Goal: Task Accomplishment & Management: Complete application form

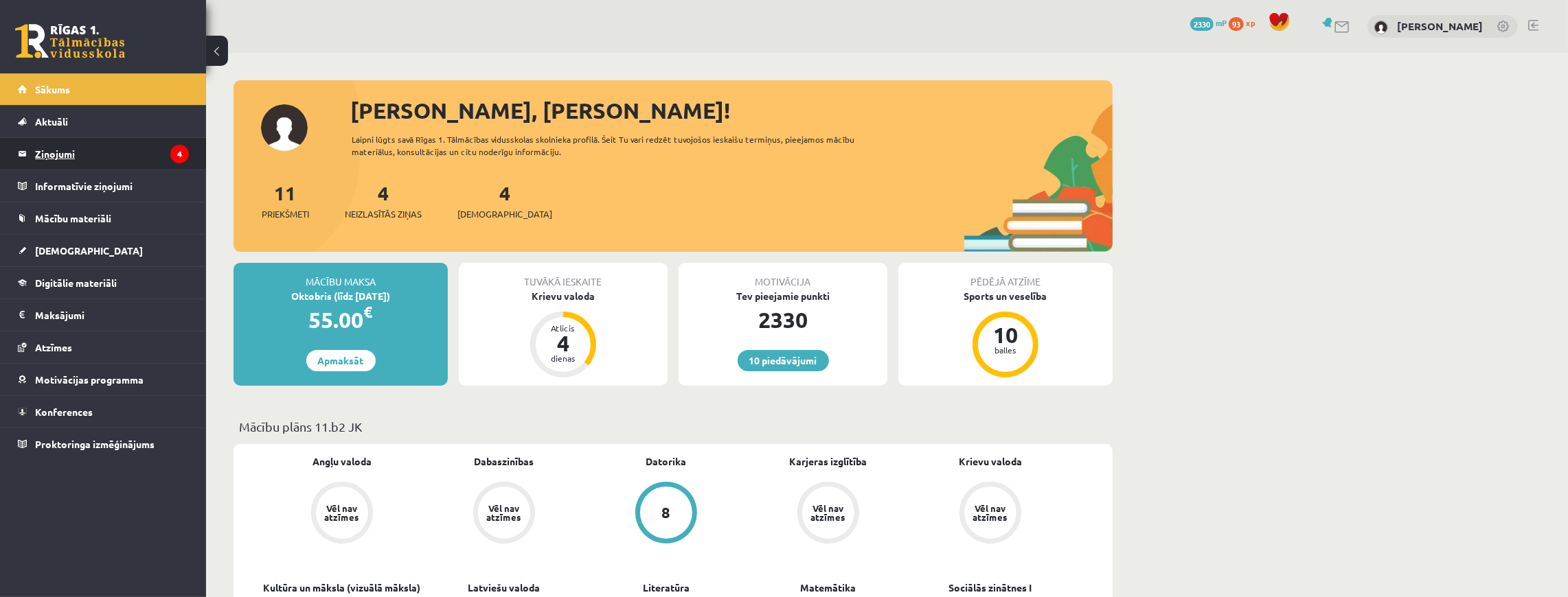
click at [73, 144] on legend "Ziņojumi 4" at bounding box center [112, 153] width 154 height 32
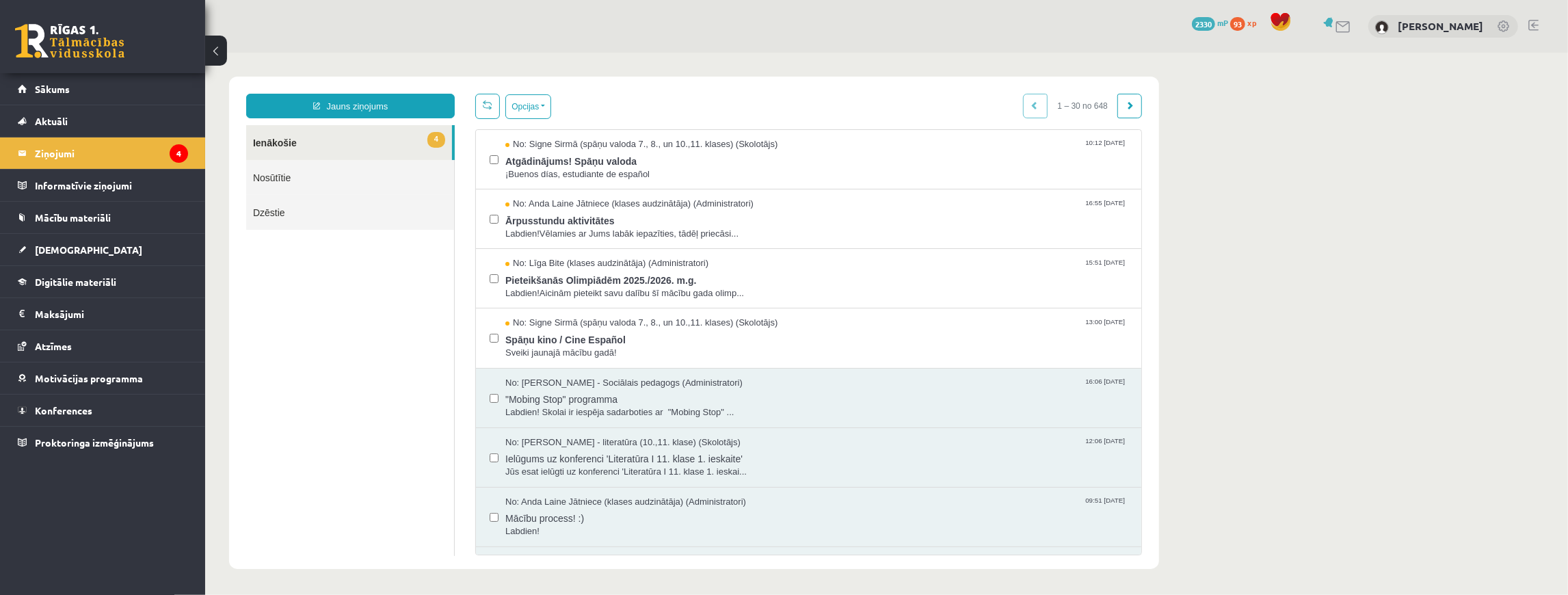
click at [522, 120] on div "Opcijas Atzīmēt visus ziņojumus Atcelt izvēlētos Atzīmēt visus kā lasītus Atzīm…" at bounding box center [808, 324] width 688 height 462
click at [525, 113] on button "Opcijas" at bounding box center [528, 106] width 46 height 25
click at [545, 168] on link "Atzīmēt visus kā lasītus" at bounding box center [612, 173] width 180 height 14
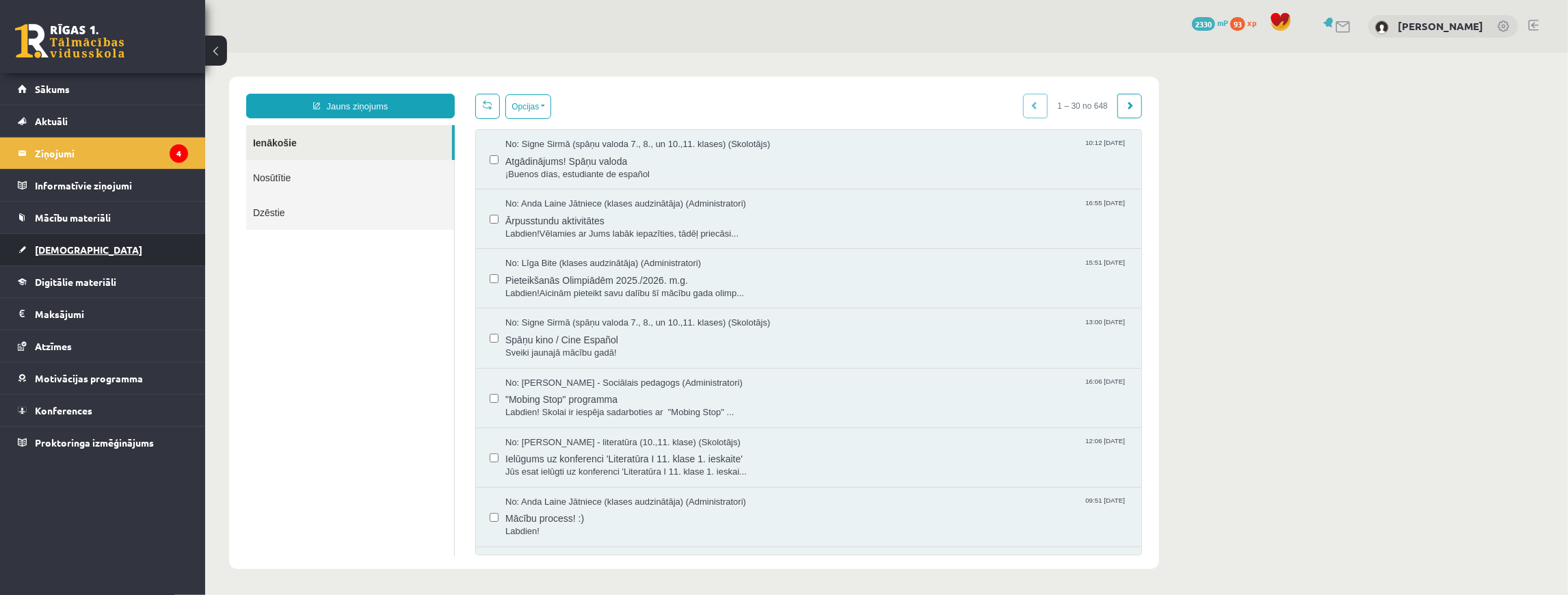
click at [52, 248] on span "[DEMOGRAPHIC_DATA]" at bounding box center [88, 249] width 107 height 12
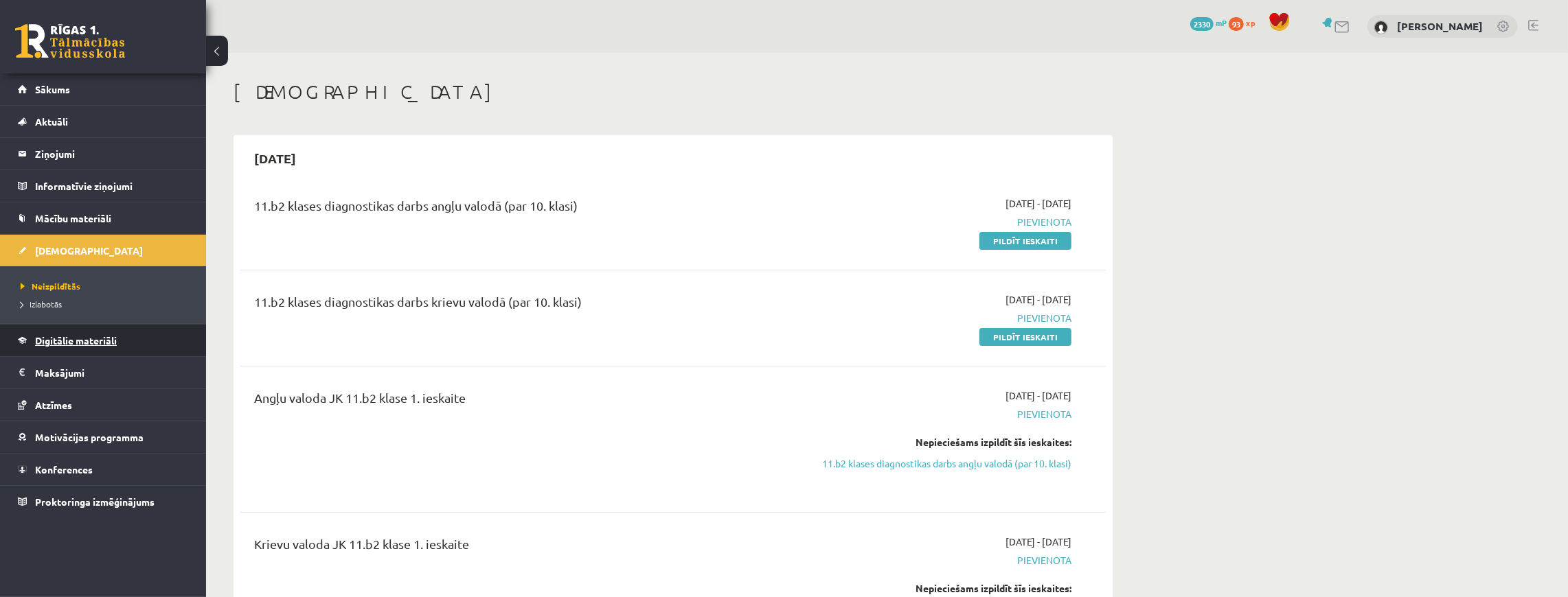
click at [90, 334] on span "Digitālie materiāli" at bounding box center [76, 340] width 81 height 12
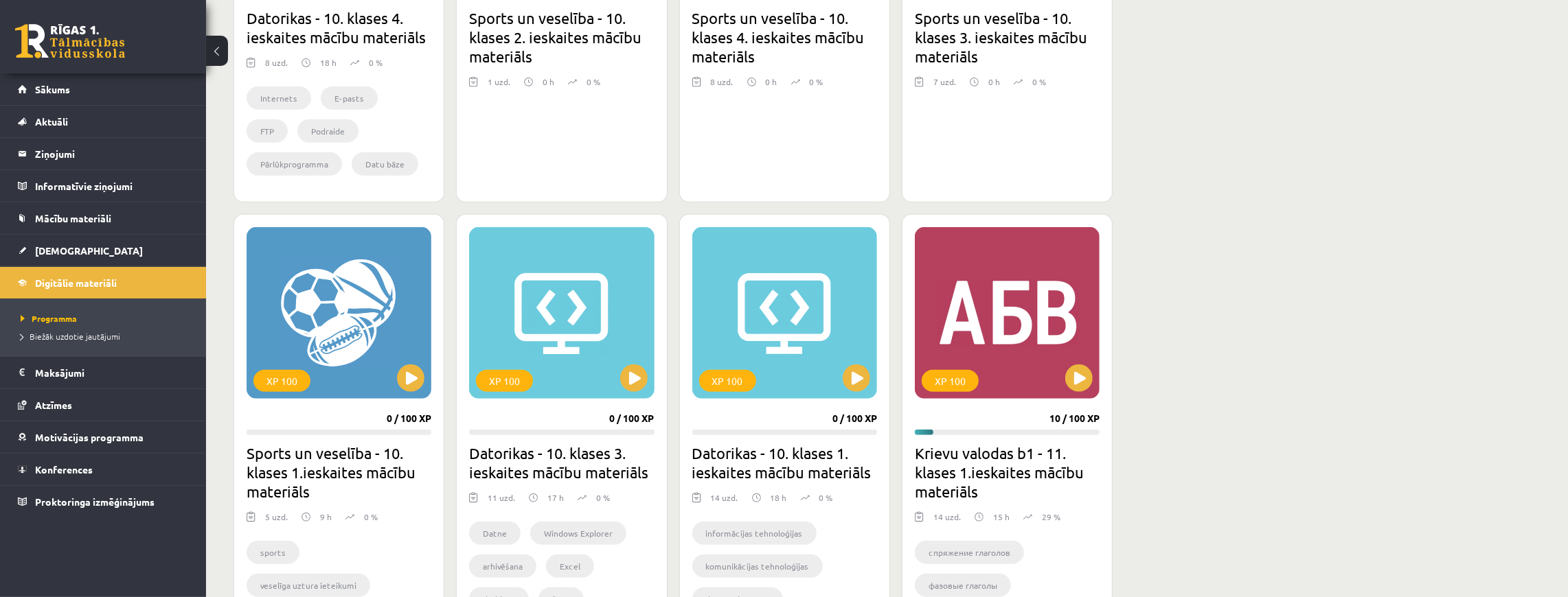
scroll to position [778, 0]
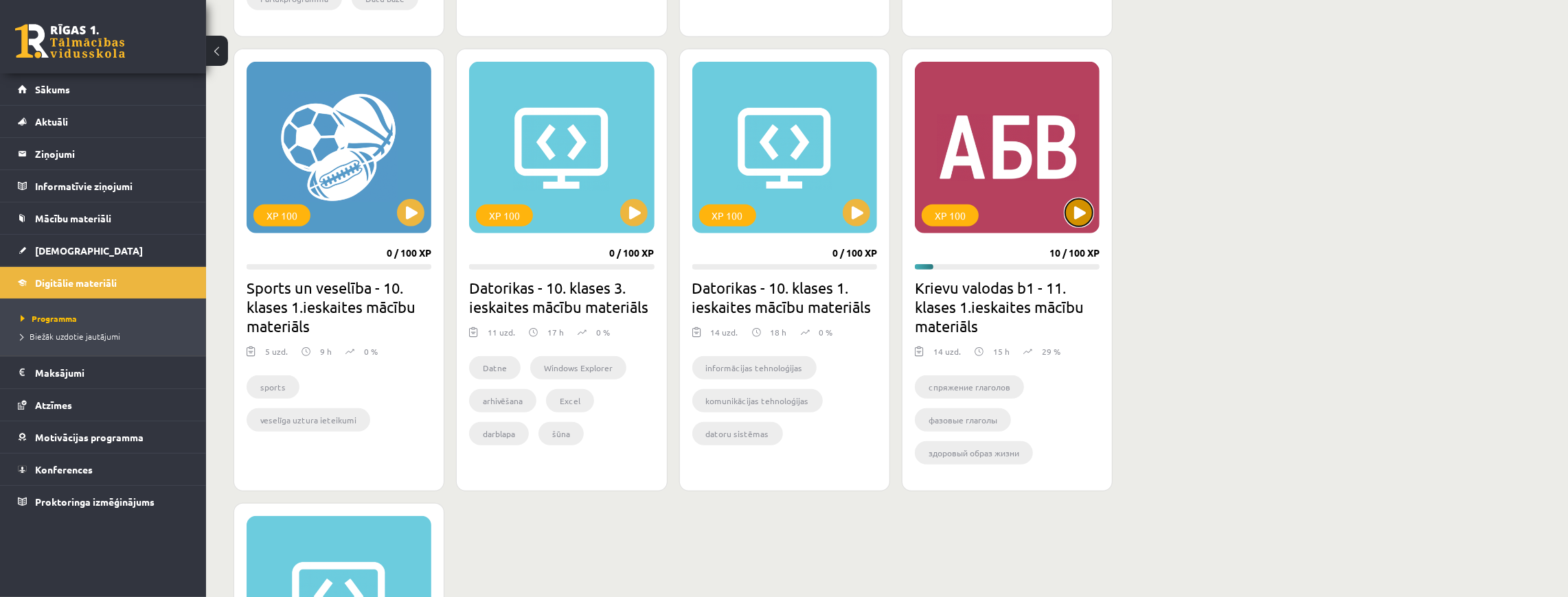
click at [1079, 200] on button at bounding box center [1079, 212] width 27 height 27
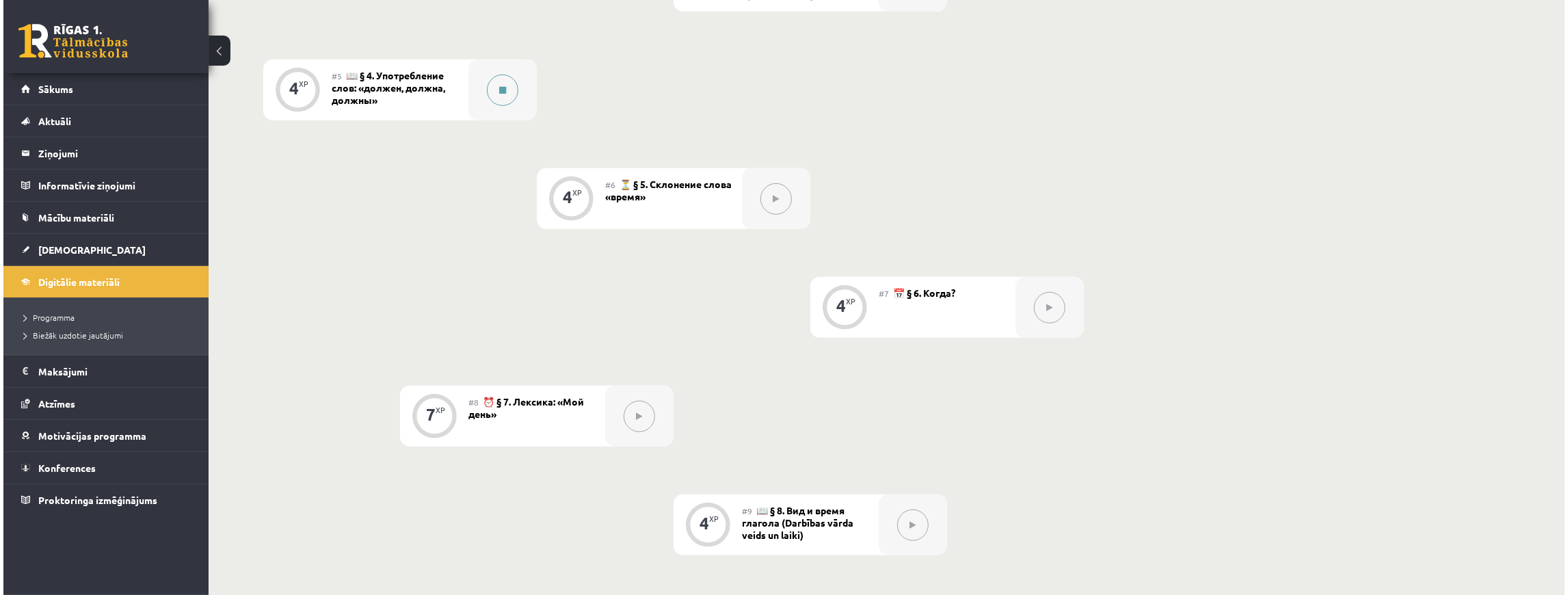
scroll to position [821, 0]
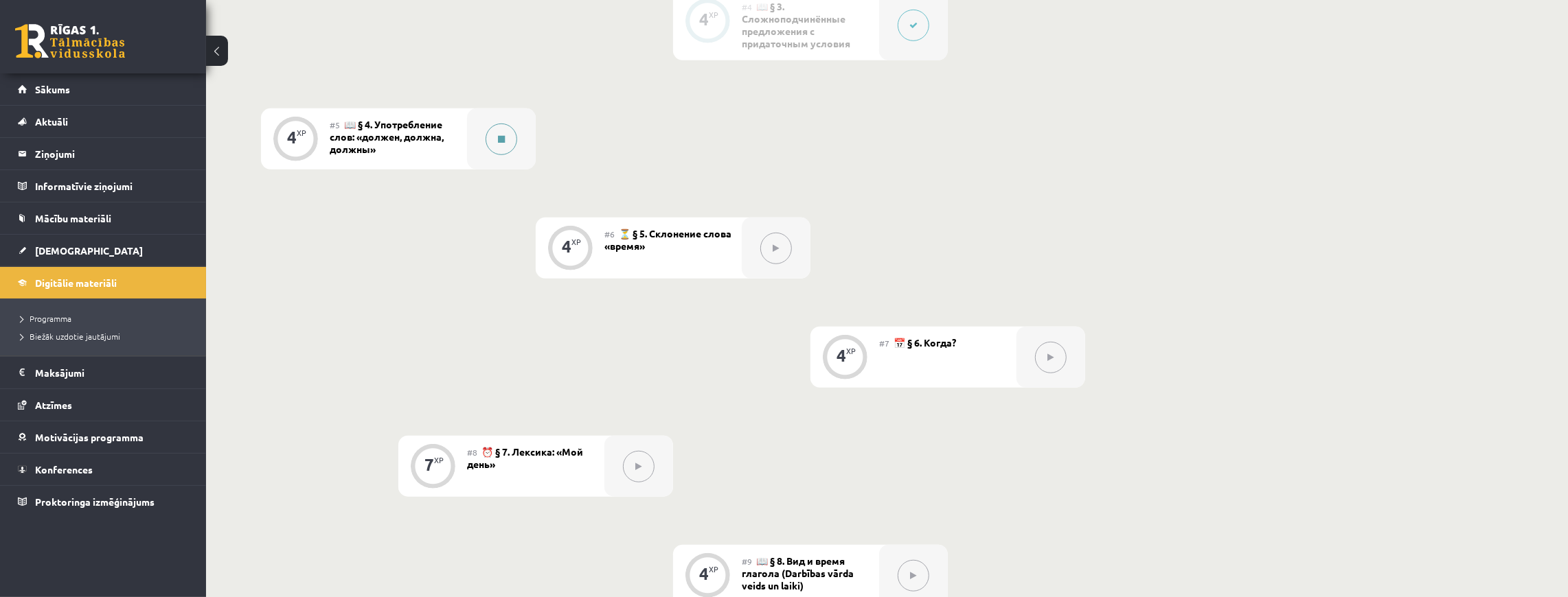
click at [503, 135] on icon at bounding box center [501, 139] width 7 height 8
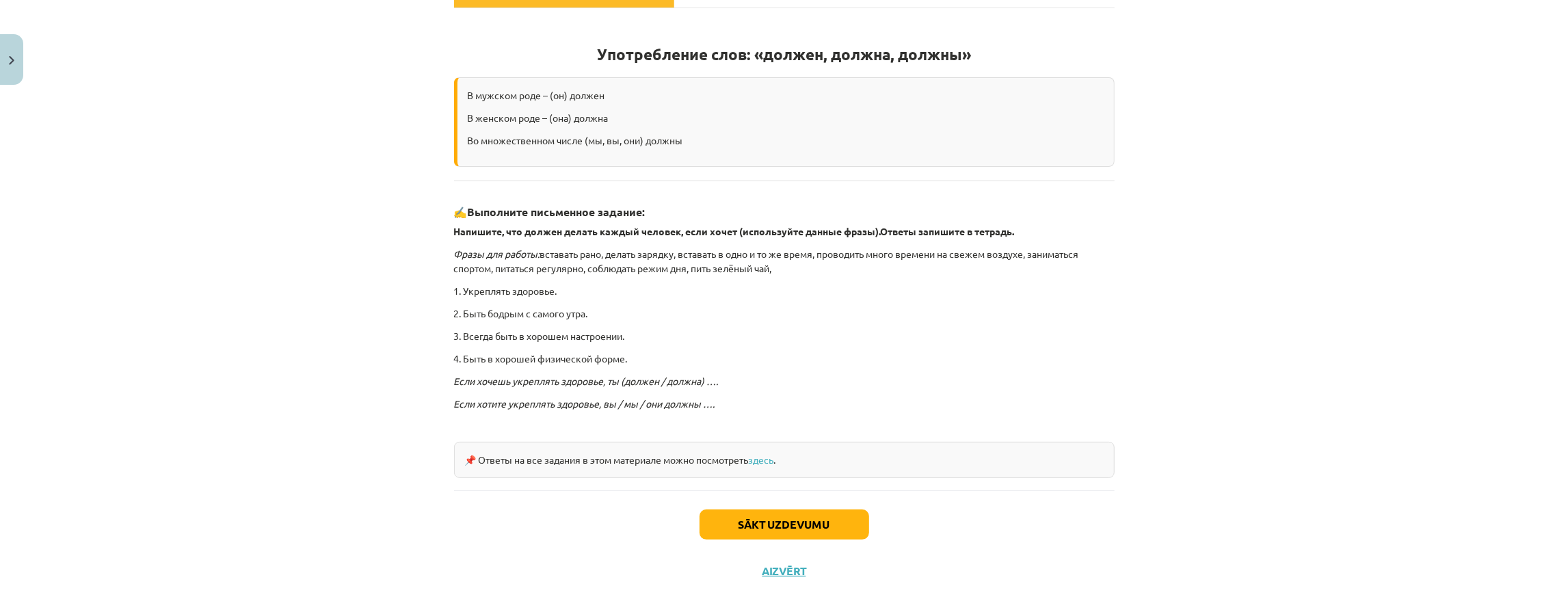
scroll to position [254, 0]
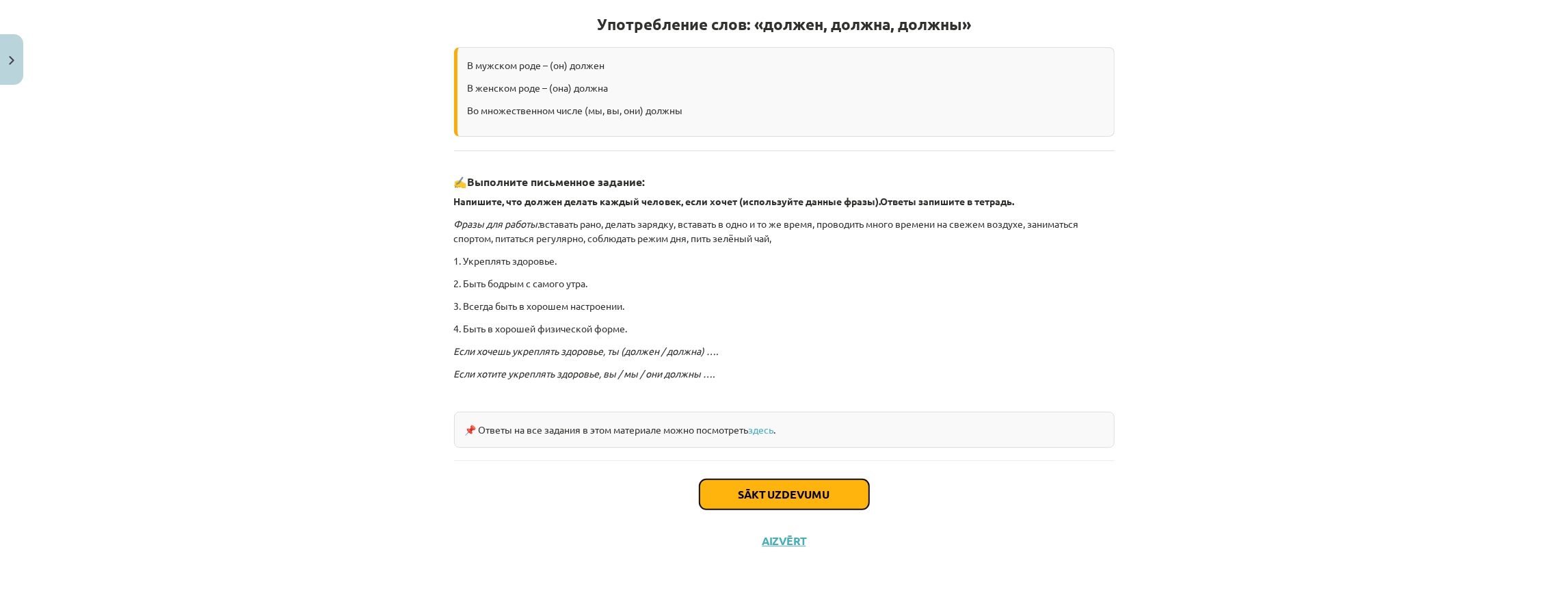
click at [834, 496] on button "Sākt uzdevumu" at bounding box center [785, 494] width 170 height 30
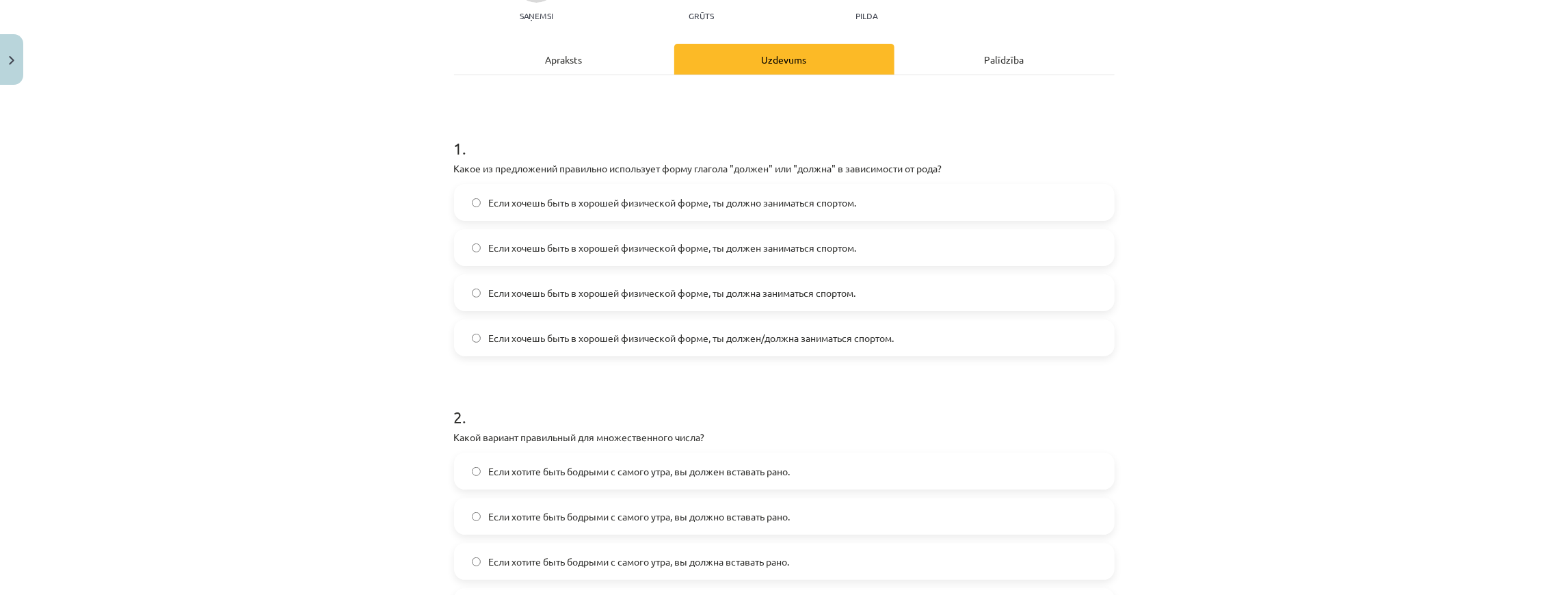
scroll to position [171, 0]
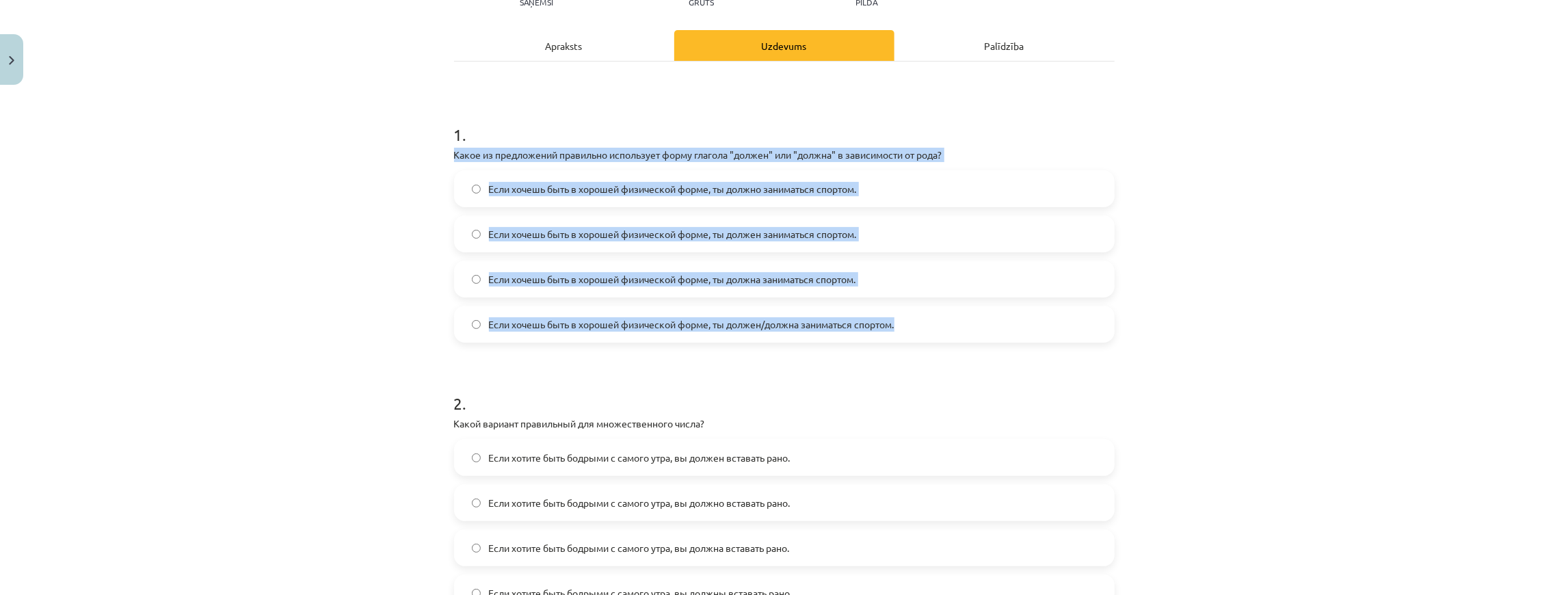
drag, startPoint x: 442, startPoint y: 153, endPoint x: 939, endPoint y: 339, distance: 530.7
click at [939, 339] on div "4 XP Saņemsi Grūts 439 pilda Apraksts Uzdevums Palīdzība 1 . Какое из предложен…" at bounding box center [784, 327] width 677 height 816
copy div "Какое из предложений правильно использует форму глагола "должен" или "должна" в…"
click at [430, 240] on div "Mācību tēma: Krievu valodas b1 - 11. klases 1.ieskaites mācību materiāls #5 📖 §…" at bounding box center [784, 298] width 1568 height 595
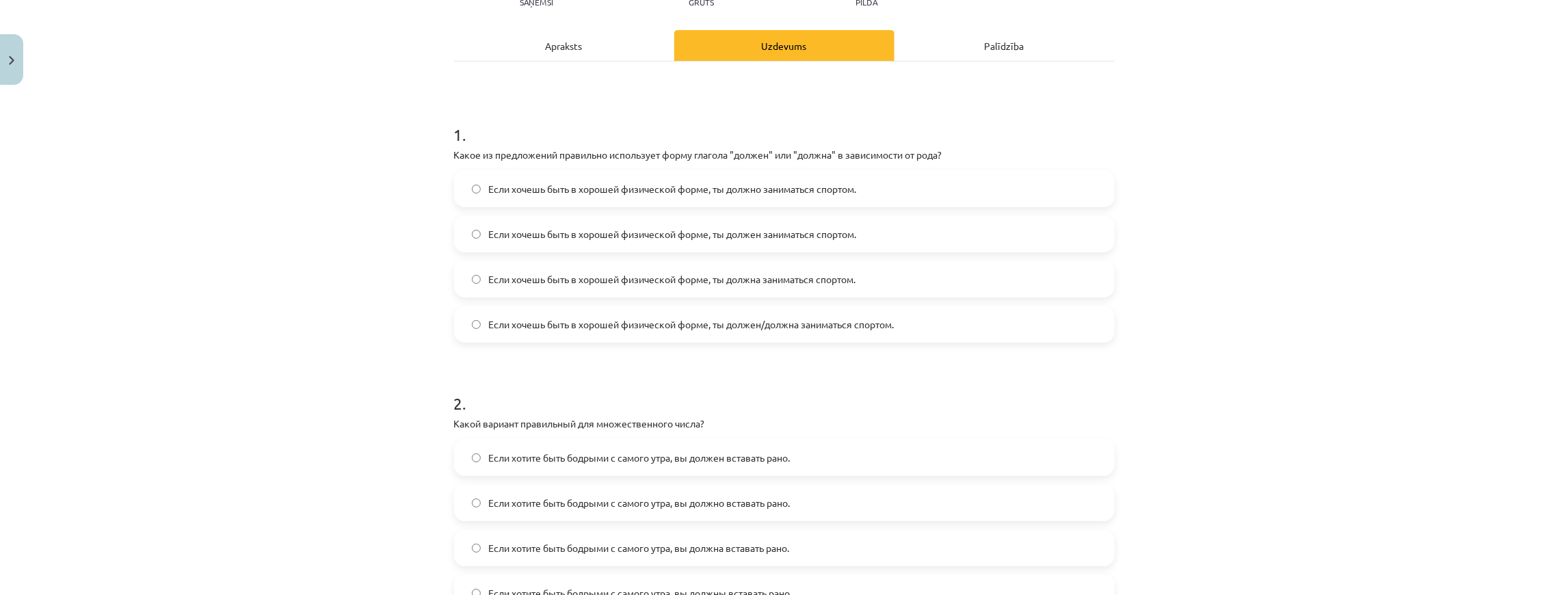
click at [532, 286] on label "Если хочешь быть в хорошей физической форме, ты должна заниматься спортом." at bounding box center [784, 279] width 658 height 34
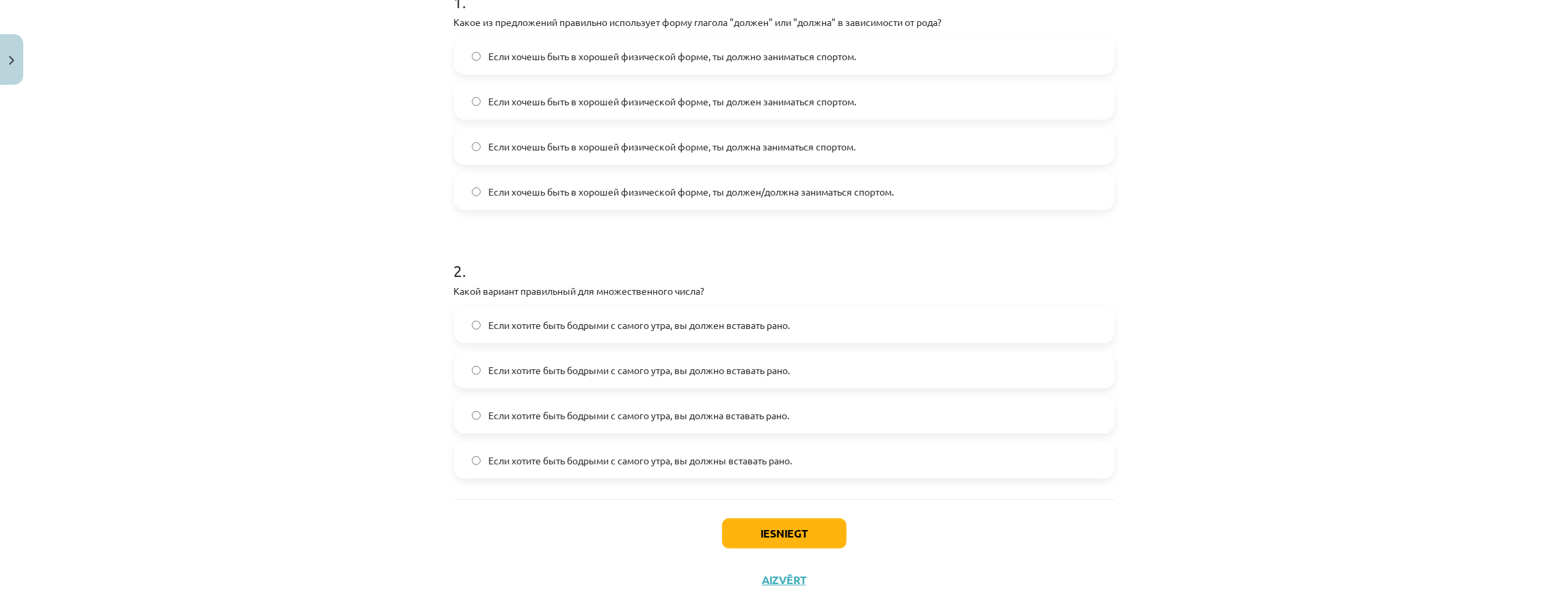
scroll to position [308, 0]
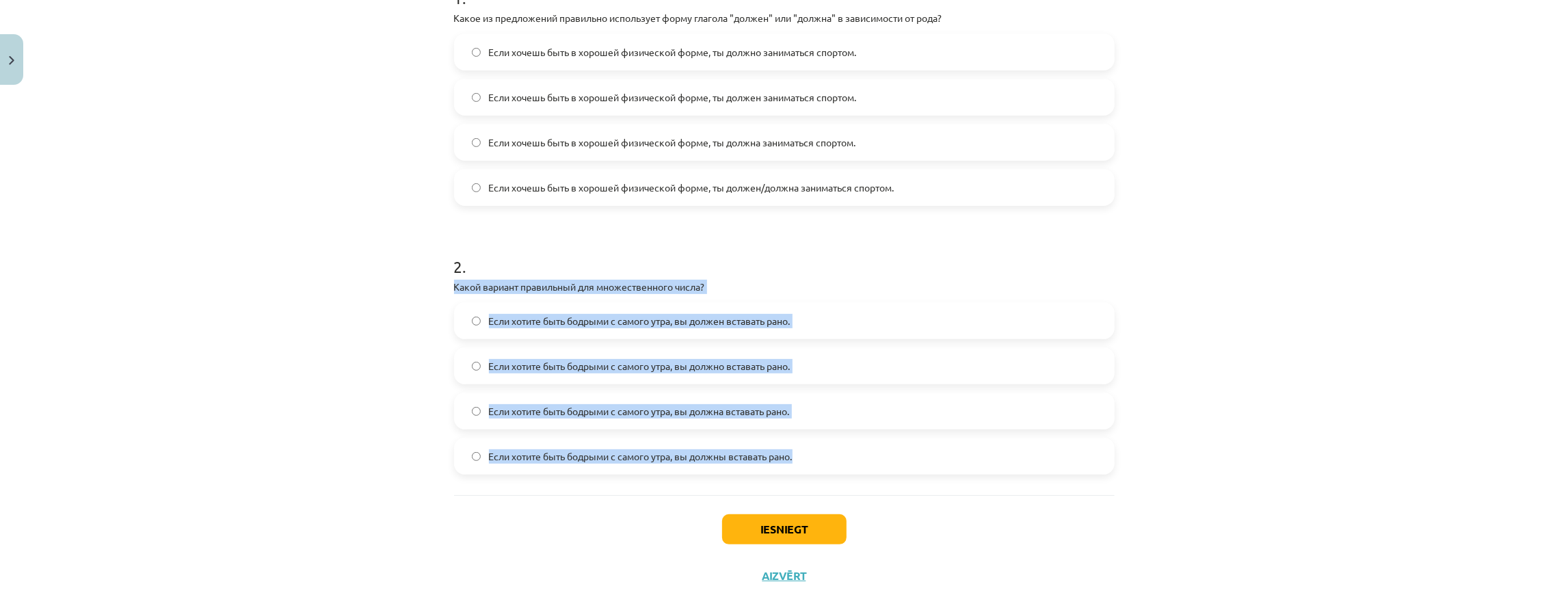
drag, startPoint x: 444, startPoint y: 279, endPoint x: 839, endPoint y: 446, distance: 428.9
click at [839, 446] on div "4 XP Saņemsi Grūts 439 pilda Apraksts Uzdevums Palīdzība 1 . Какое из предложен…" at bounding box center [784, 191] width 677 height 816
copy div "Какой вариант правильный для множественного числа? Если хотите быть бодрыми с с…"
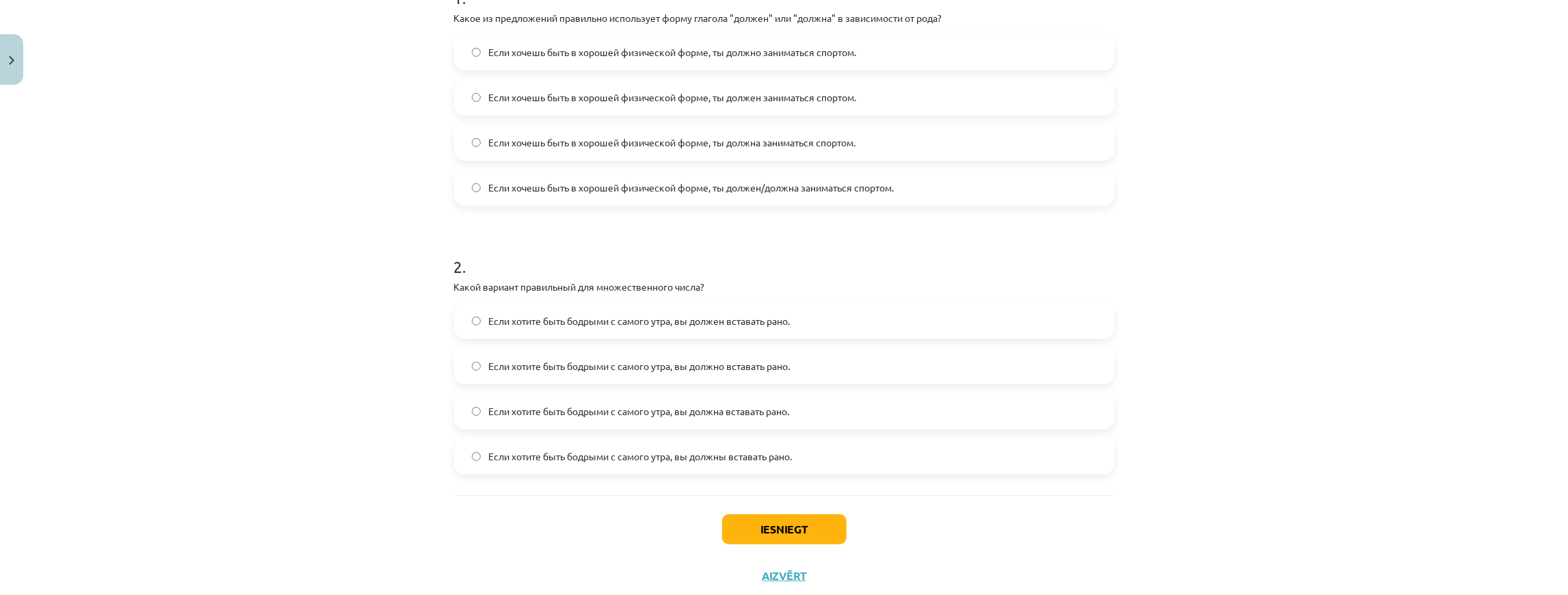
click at [253, 20] on div "Mācību tēma: Krievu valodas b1 - 11. klases 1.ieskaites mācību materiāls #5 📖 §…" at bounding box center [784, 298] width 1568 height 595
click at [420, 352] on div "Mācību tēma: Krievu valodas b1 - 11. klases 1.ieskaites mācību materiāls #5 📖 §…" at bounding box center [784, 298] width 1568 height 595
click at [761, 412] on span "Если хотите быть бодрыми с самого утра, вы должна вставать рано." at bounding box center [639, 412] width 301 height 15
click at [743, 446] on label "Если хотите быть бодрыми с самого утра, вы должны вставать рано." at bounding box center [784, 456] width 658 height 34
click at [755, 524] on button "Iesniegt" at bounding box center [784, 529] width 124 height 30
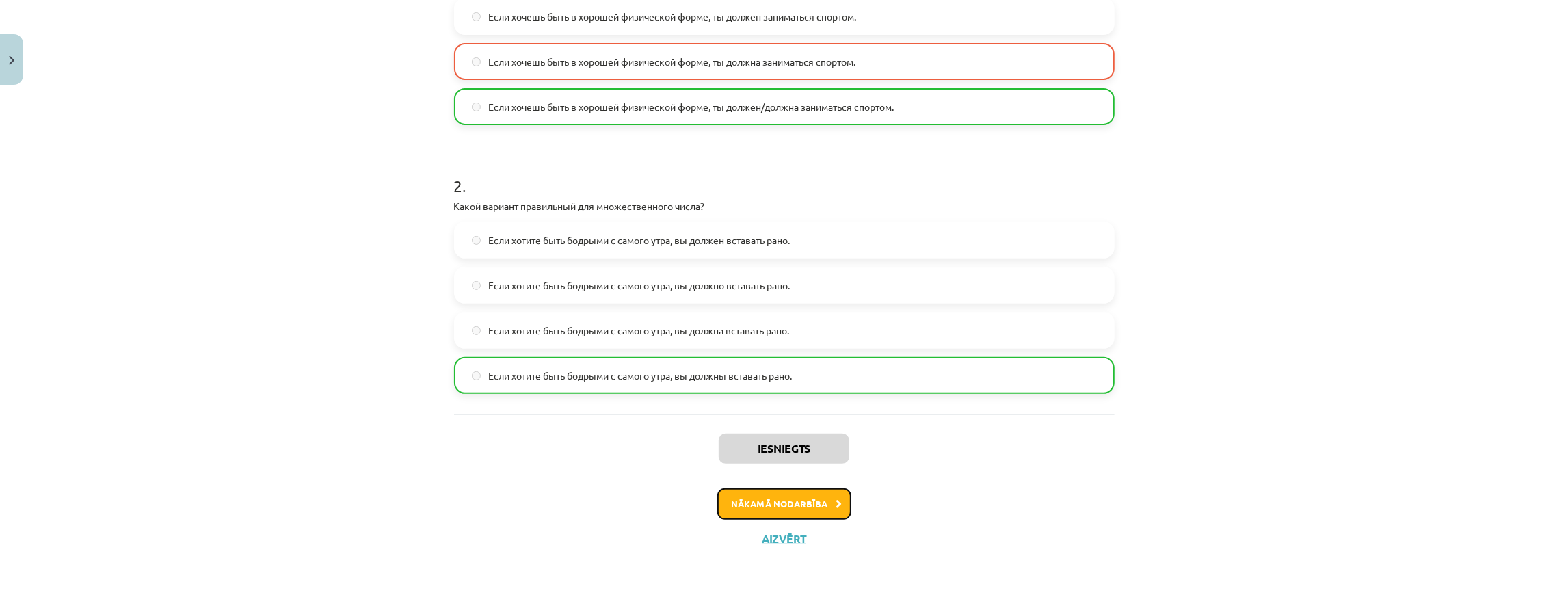
click at [828, 499] on button "Nākamā nodarbība" at bounding box center [784, 504] width 134 height 31
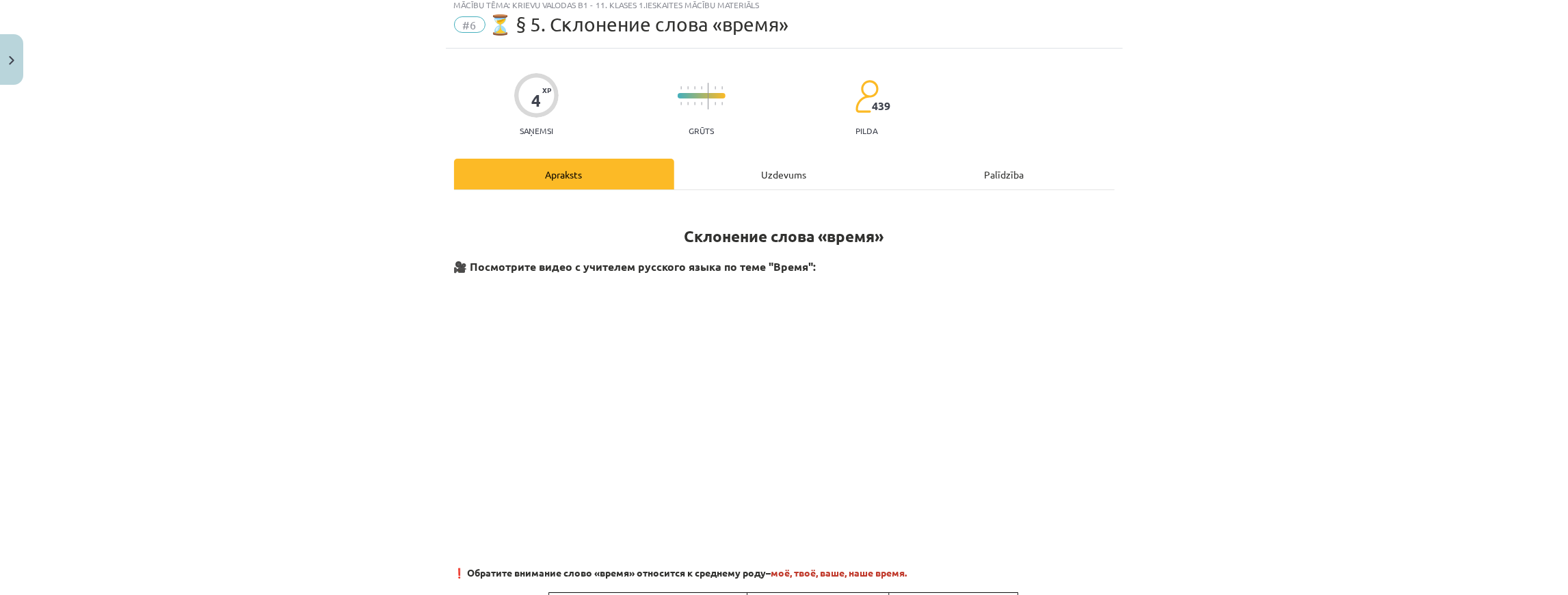
scroll to position [34, 0]
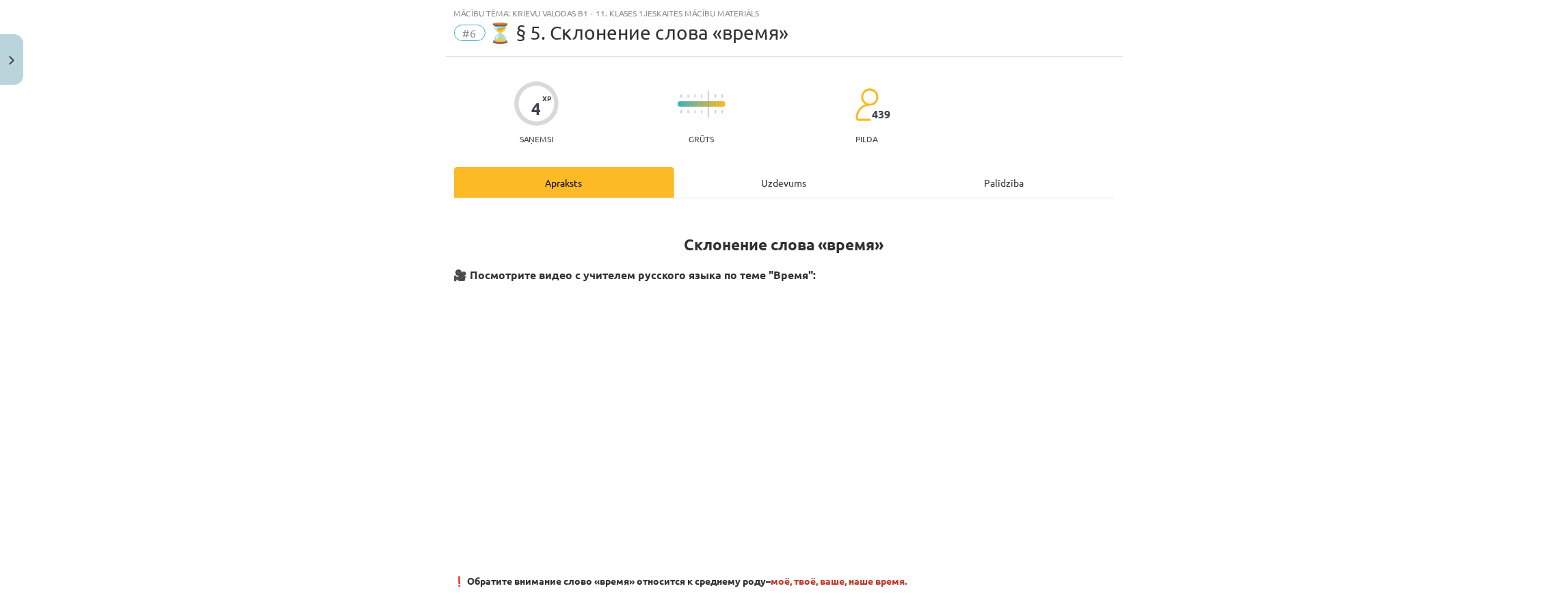
click at [753, 180] on div "Uzdevums" at bounding box center [784, 182] width 220 height 31
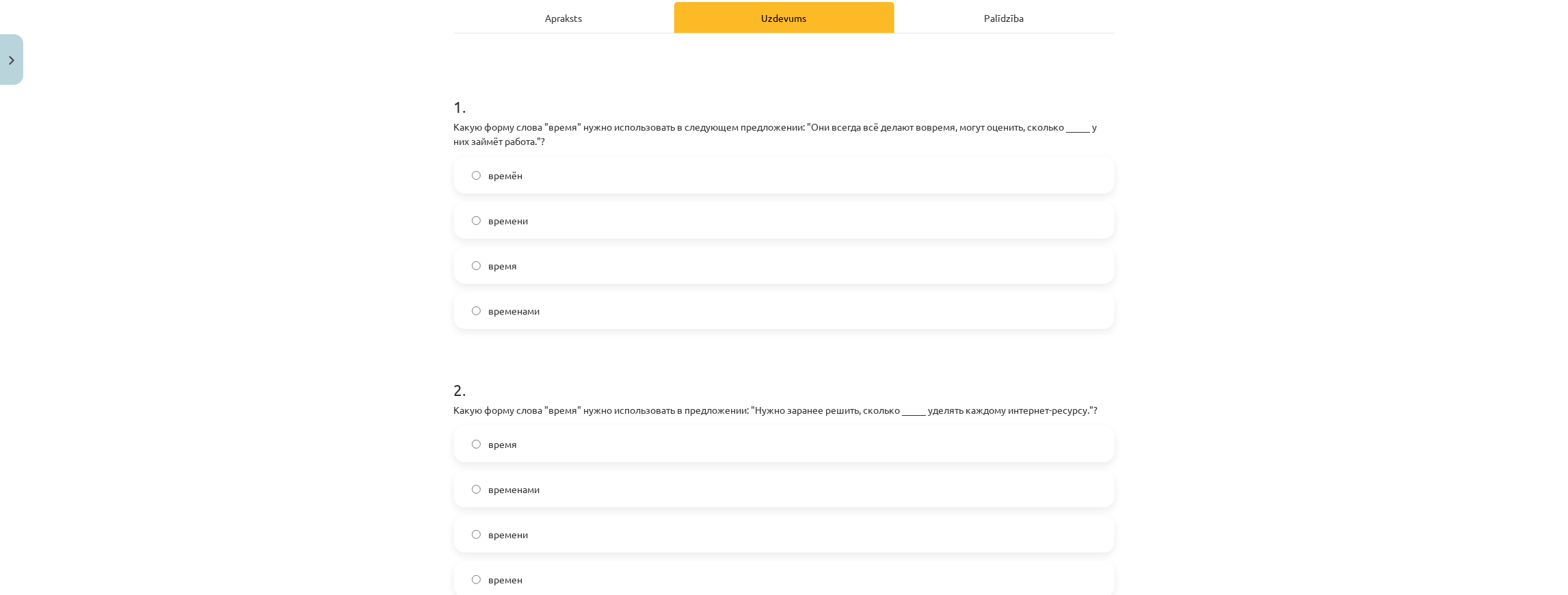
scroll to position [216, 0]
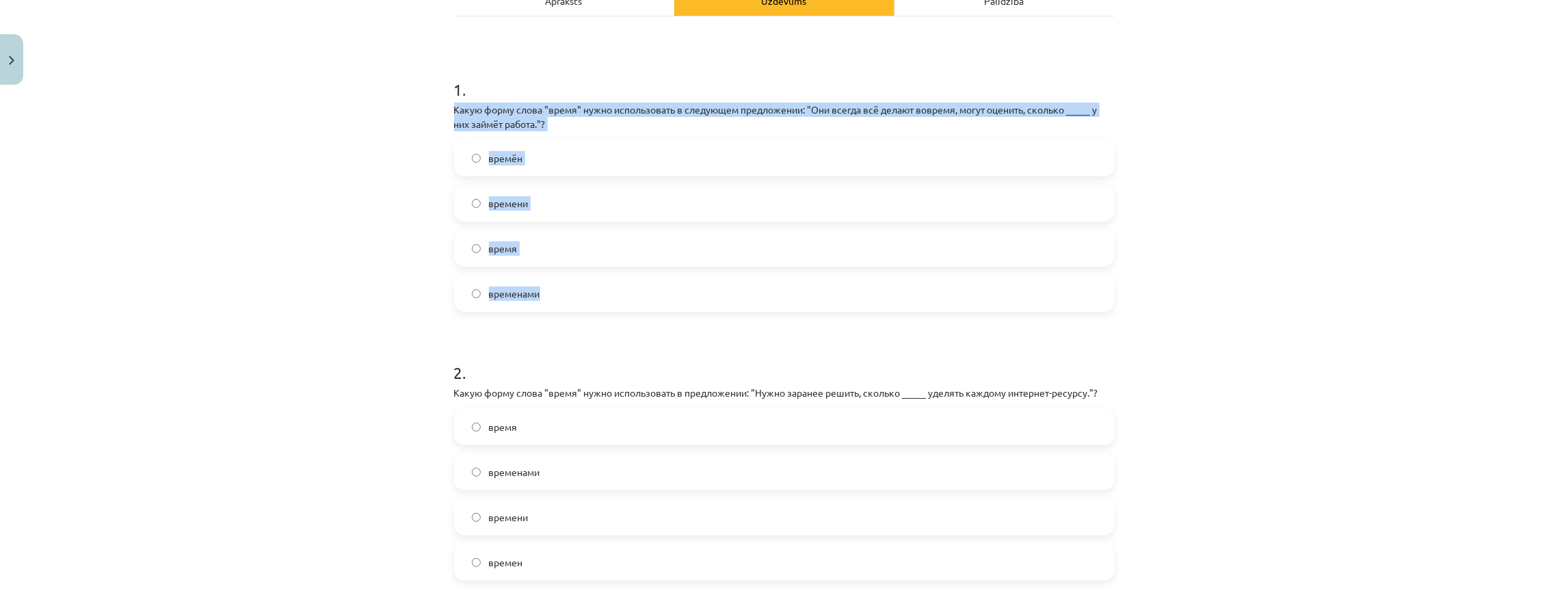
drag, startPoint x: 447, startPoint y: 108, endPoint x: 587, endPoint y: 302, distance: 239.2
click at [585, 304] on div "4 XP Saņemsi Grūts 439 pilda Apraksts Uzdevums Palīdzība 1 . Какую форму слова …" at bounding box center [784, 290] width 677 height 830
copy div "Какую форму слова "время" нужно использовать в следующем предложении: "Они всег…"
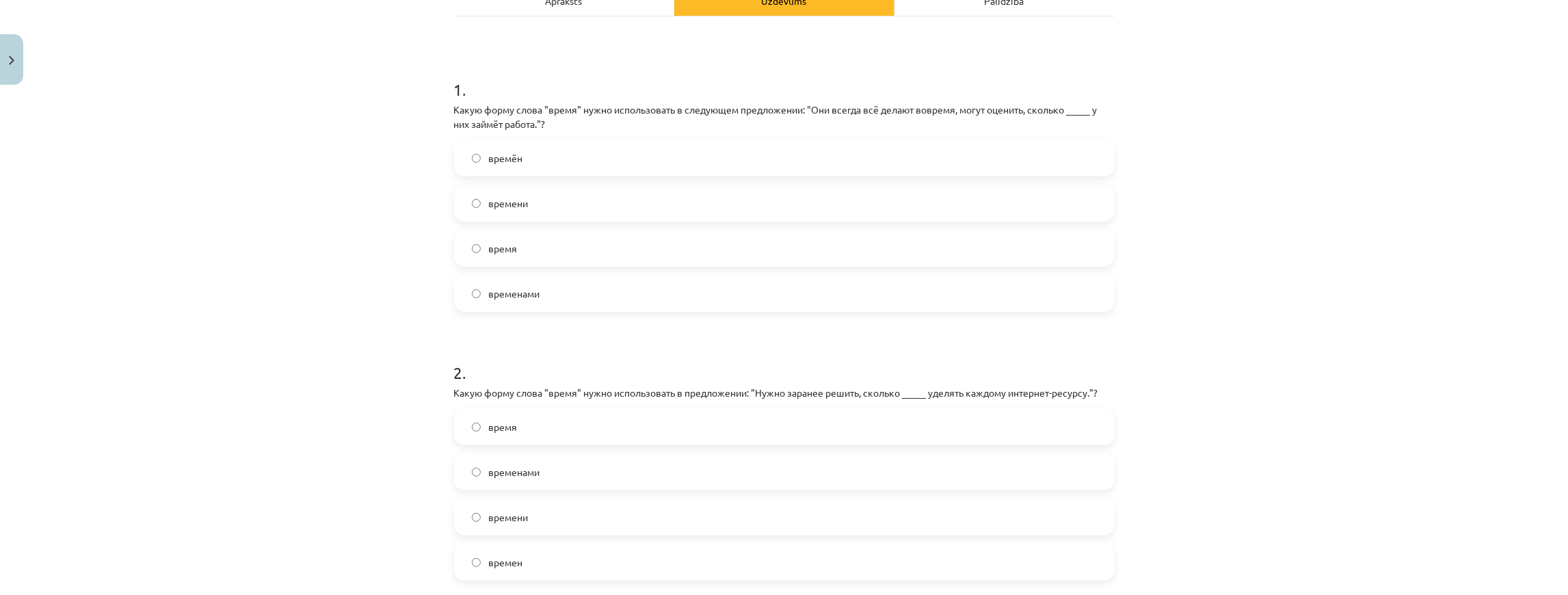
click at [497, 349] on h1 "2 ." at bounding box center [785, 360] width 661 height 42
click at [522, 209] on label "времени" at bounding box center [784, 203] width 658 height 34
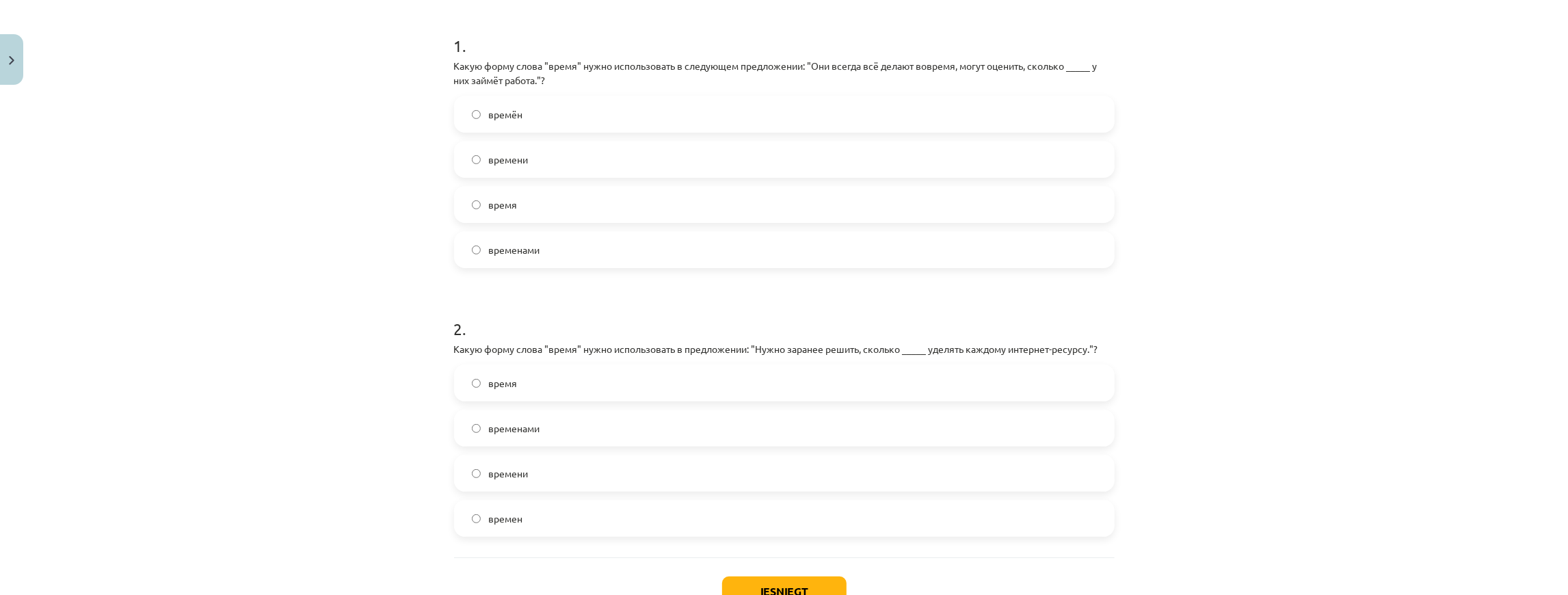
scroll to position [308, 0]
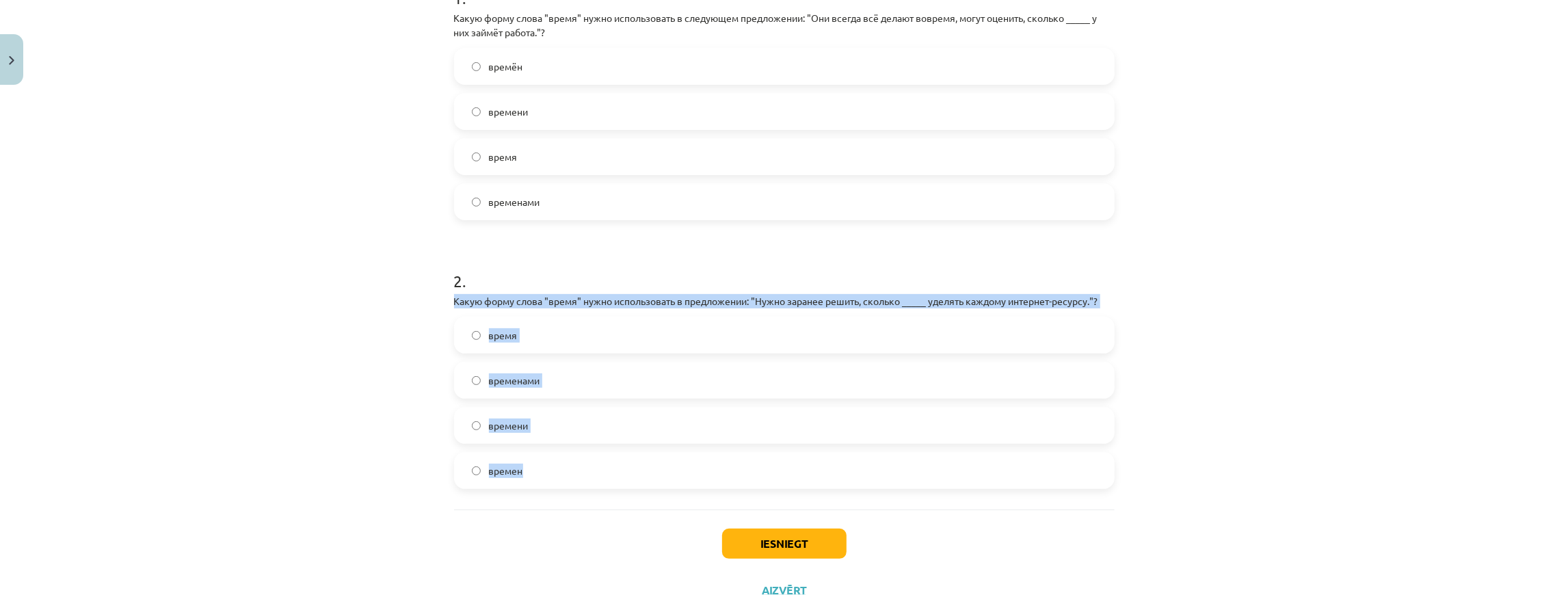
drag, startPoint x: 438, startPoint y: 300, endPoint x: 642, endPoint y: 466, distance: 263.0
click at [642, 466] on div "Mācību tēma: Krievu valodas b1 - 11. klases 1.ieskaites mācību materiāls #6 ⏳ §…" at bounding box center [784, 298] width 1568 height 595
copy div "Какую форму слова "время" нужно использовать в предложении: "Нужно заранее реши…"
click at [574, 417] on label "времени" at bounding box center [784, 425] width 658 height 34
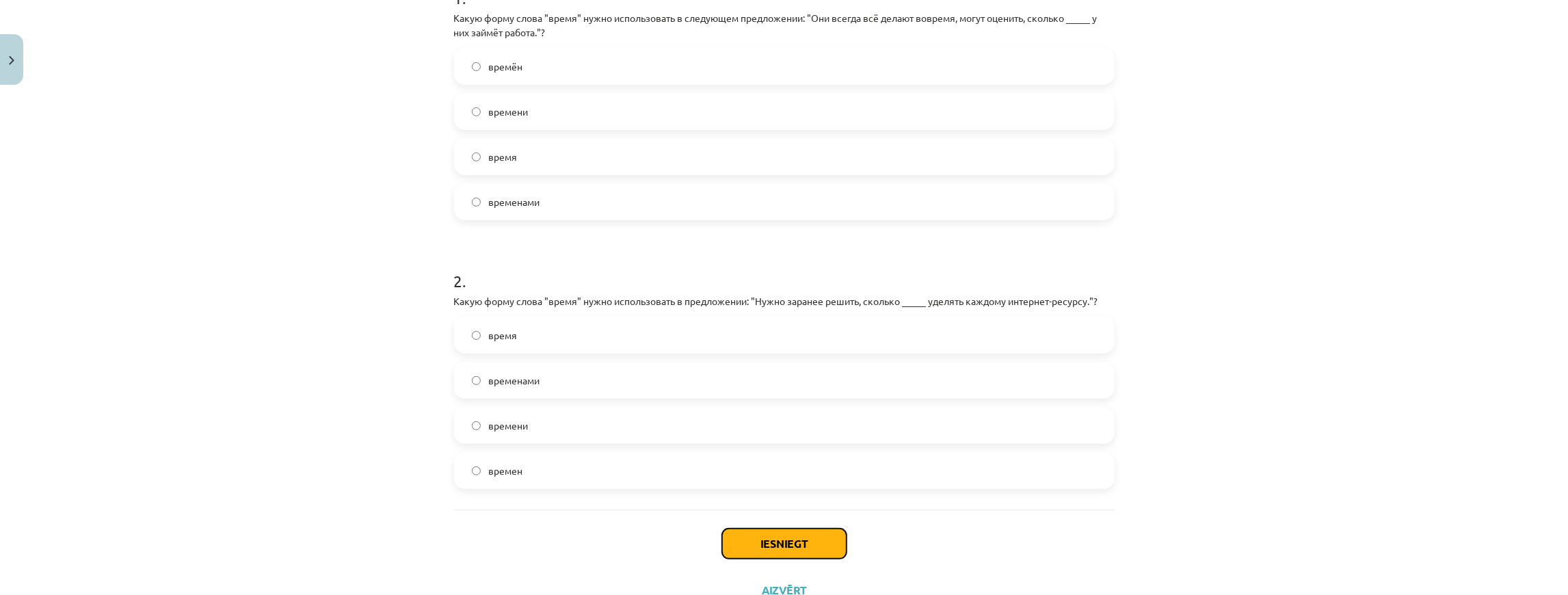
click at [818, 546] on button "Iesniegt" at bounding box center [784, 544] width 124 height 30
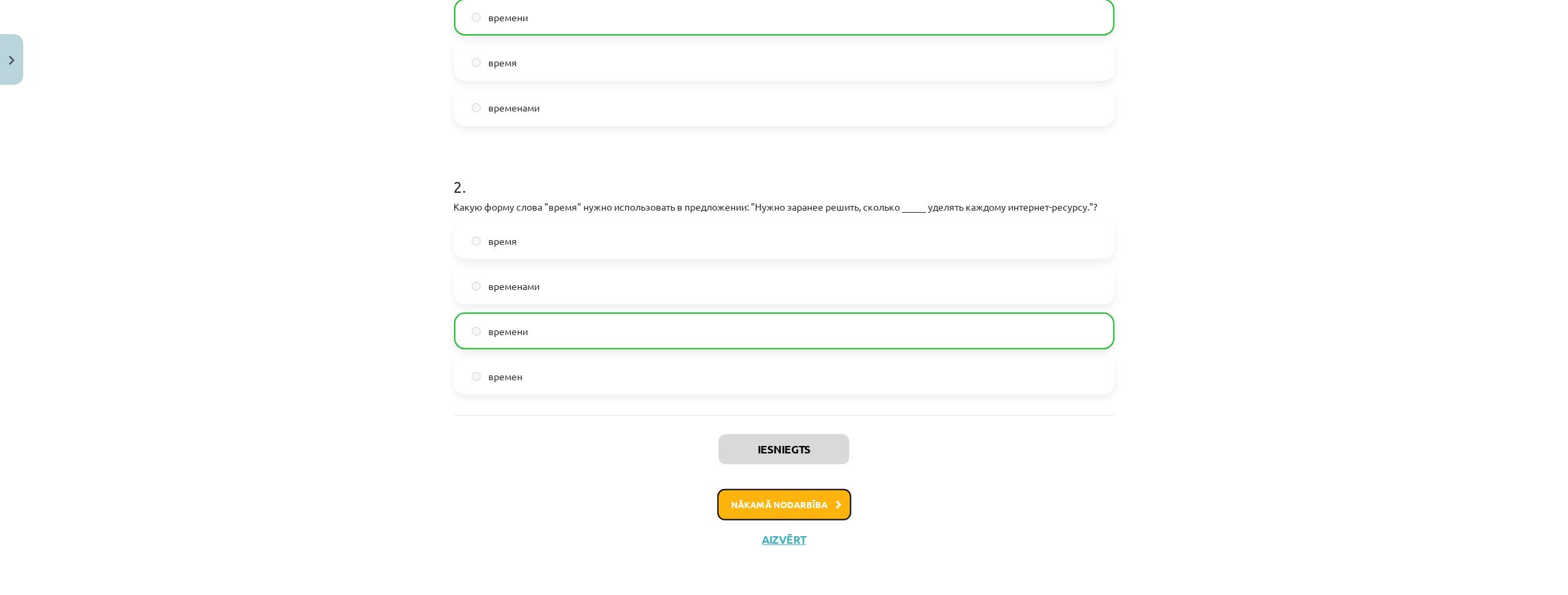
click at [804, 513] on button "Nākamā nodarbība" at bounding box center [784, 504] width 134 height 31
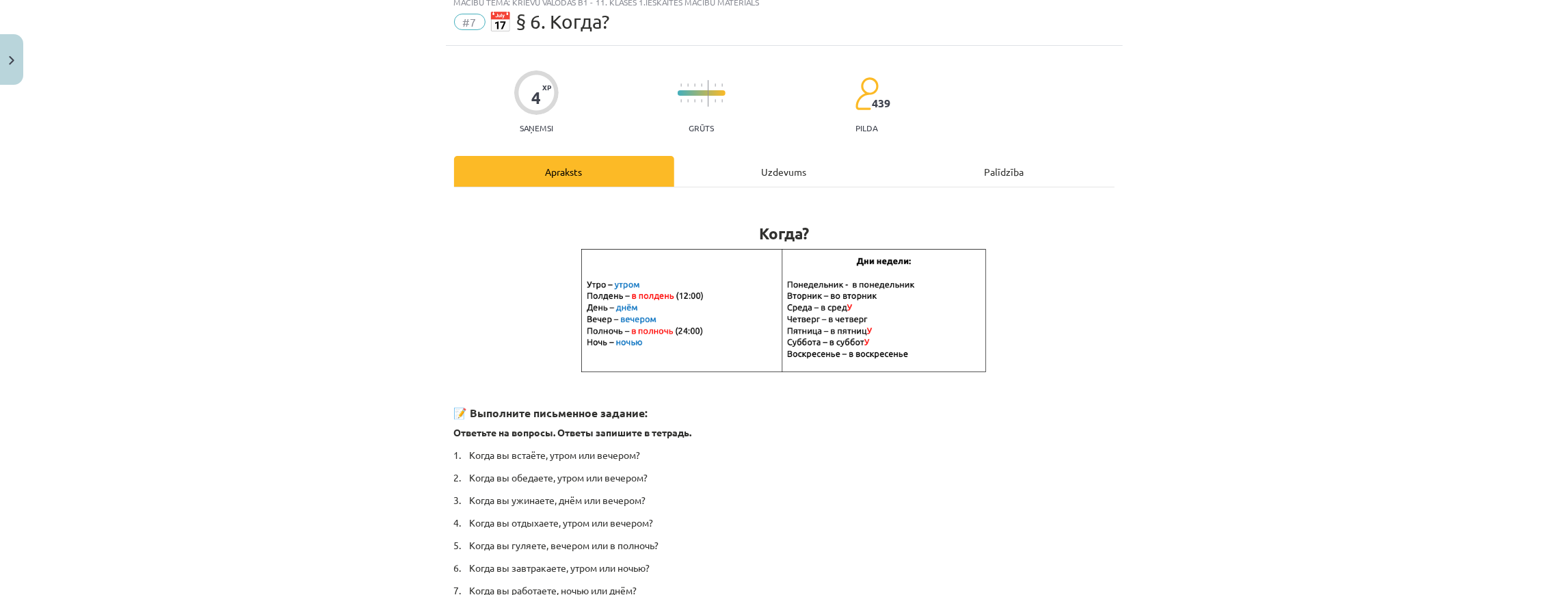
scroll to position [34, 0]
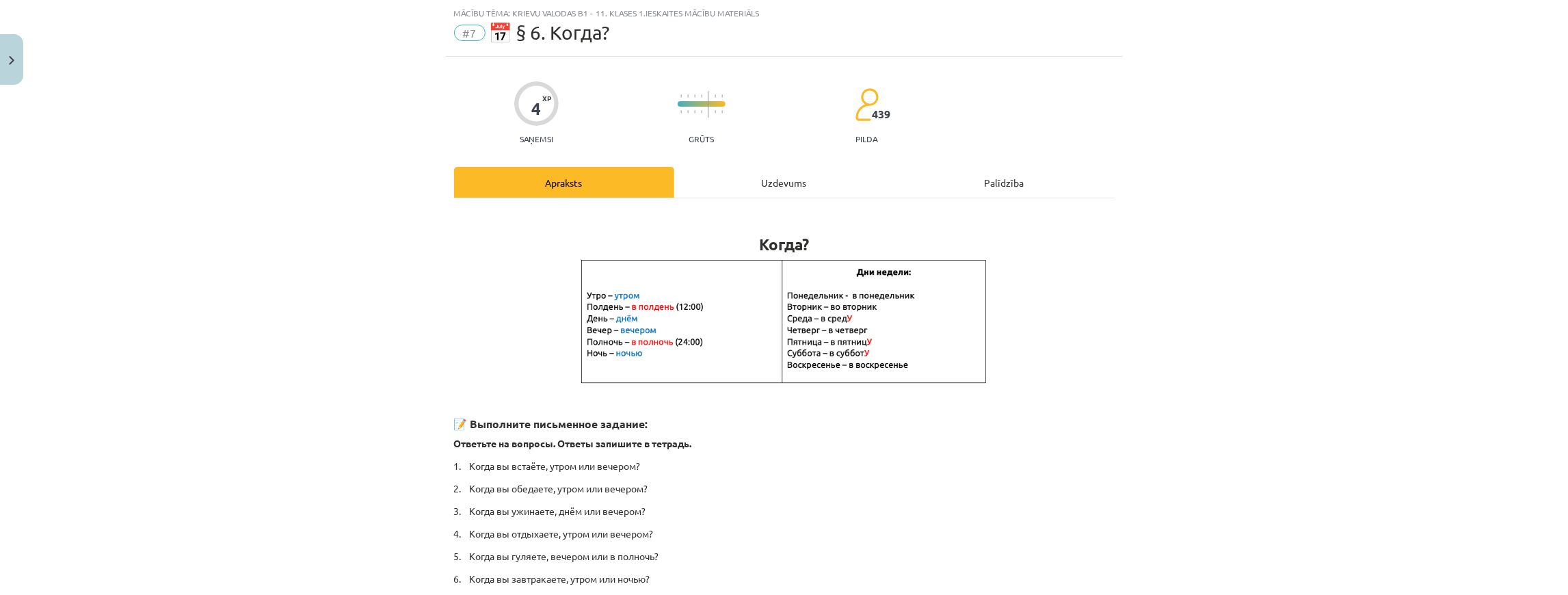
click at [764, 179] on div "Uzdevums" at bounding box center [784, 182] width 220 height 31
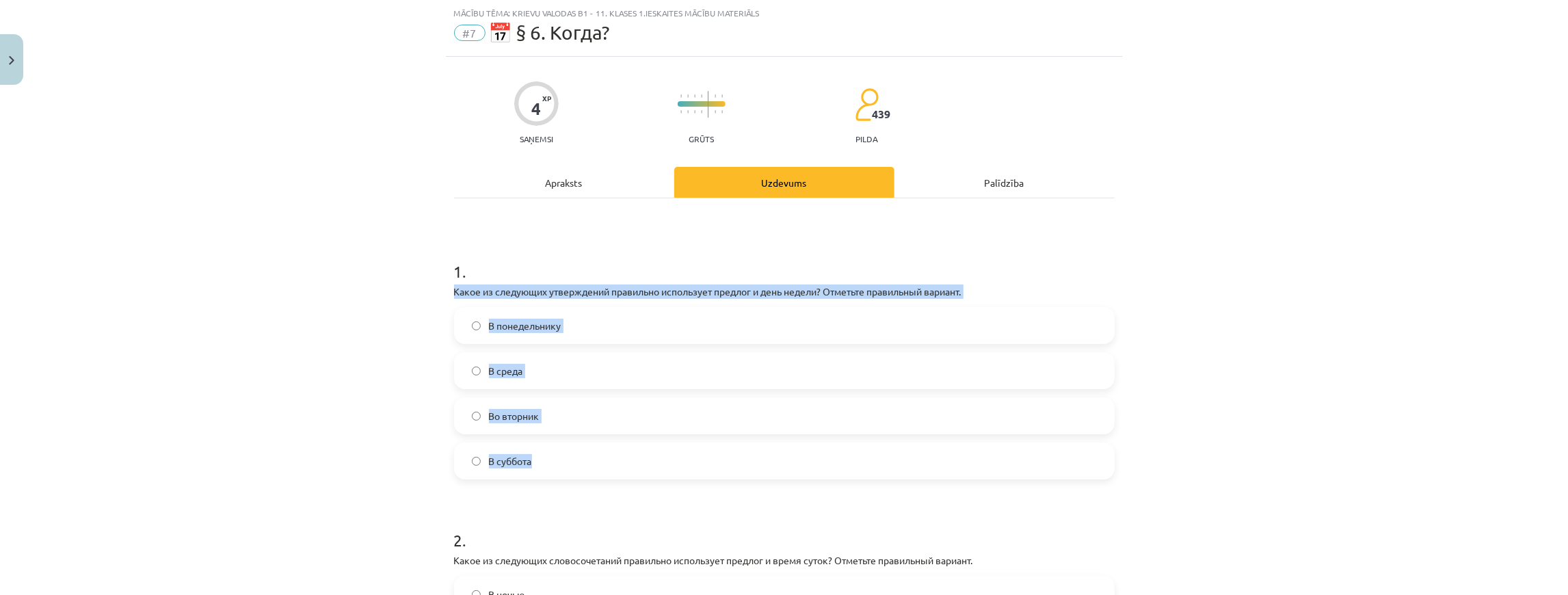
drag, startPoint x: 444, startPoint y: 289, endPoint x: 615, endPoint y: 462, distance: 243.2
click at [615, 462] on div "4 XP Saņemsi Grūts 439 pilda Apraksts Uzdevums Palīdzība 1 . Какое из следующих…" at bounding box center [784, 465] width 677 height 816
copy div "Какое из следующих утверждений правильно использует предлог и день недели? Отме…"
click at [547, 420] on label "Во вторник" at bounding box center [784, 416] width 658 height 34
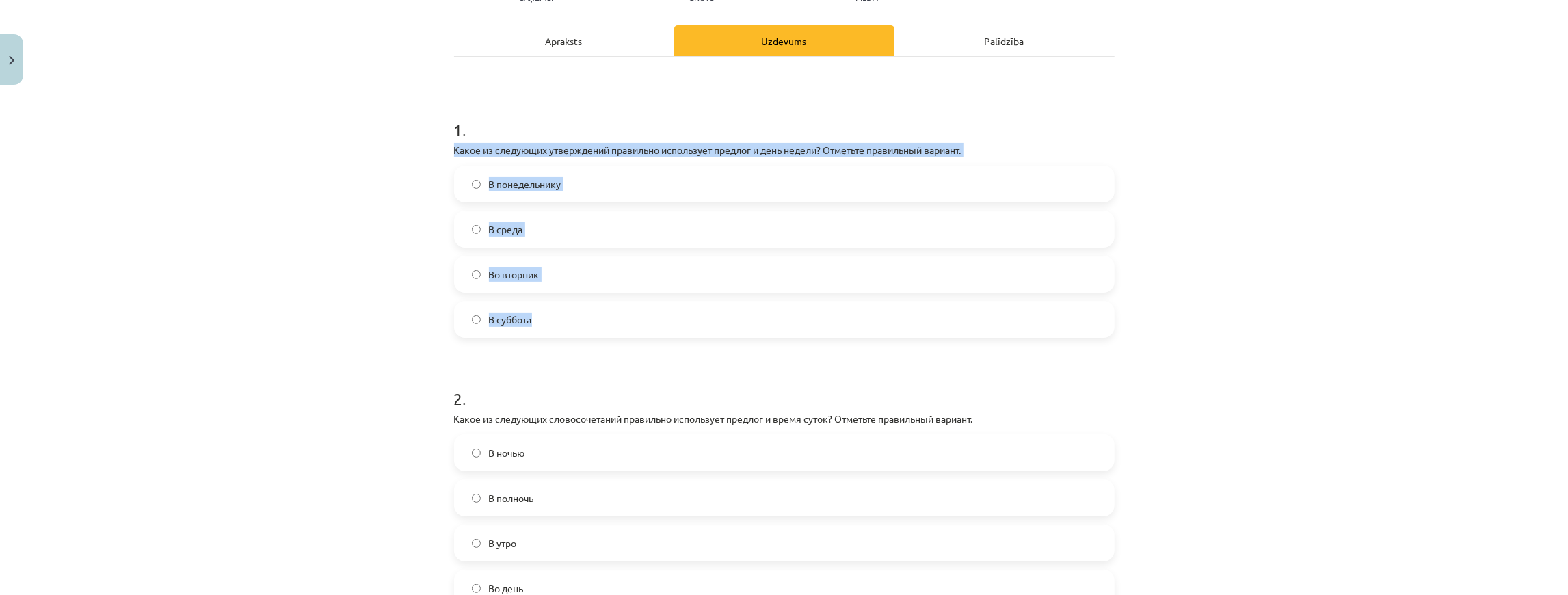
scroll to position [346, 0]
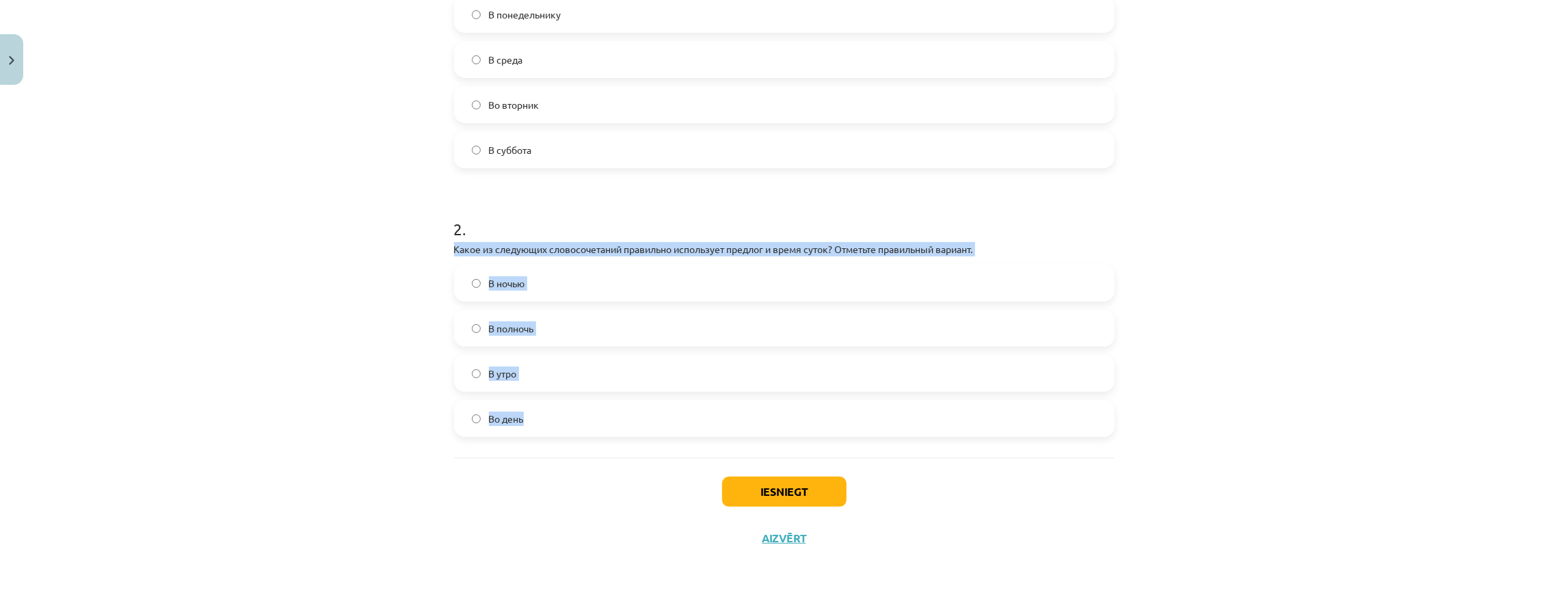
drag, startPoint x: 582, startPoint y: 358, endPoint x: 681, endPoint y: 452, distance: 136.5
click at [681, 452] on div "4 XP Saņemsi Grūts 439 pilda Apraksts Uzdevums Palīdzība 1 . Какое из следующих…" at bounding box center [784, 154] width 677 height 816
copy div "Какое из следующих словосочетаний правильно использует предлог и время суток? О…"
click at [519, 341] on label "В полночь" at bounding box center [784, 328] width 658 height 34
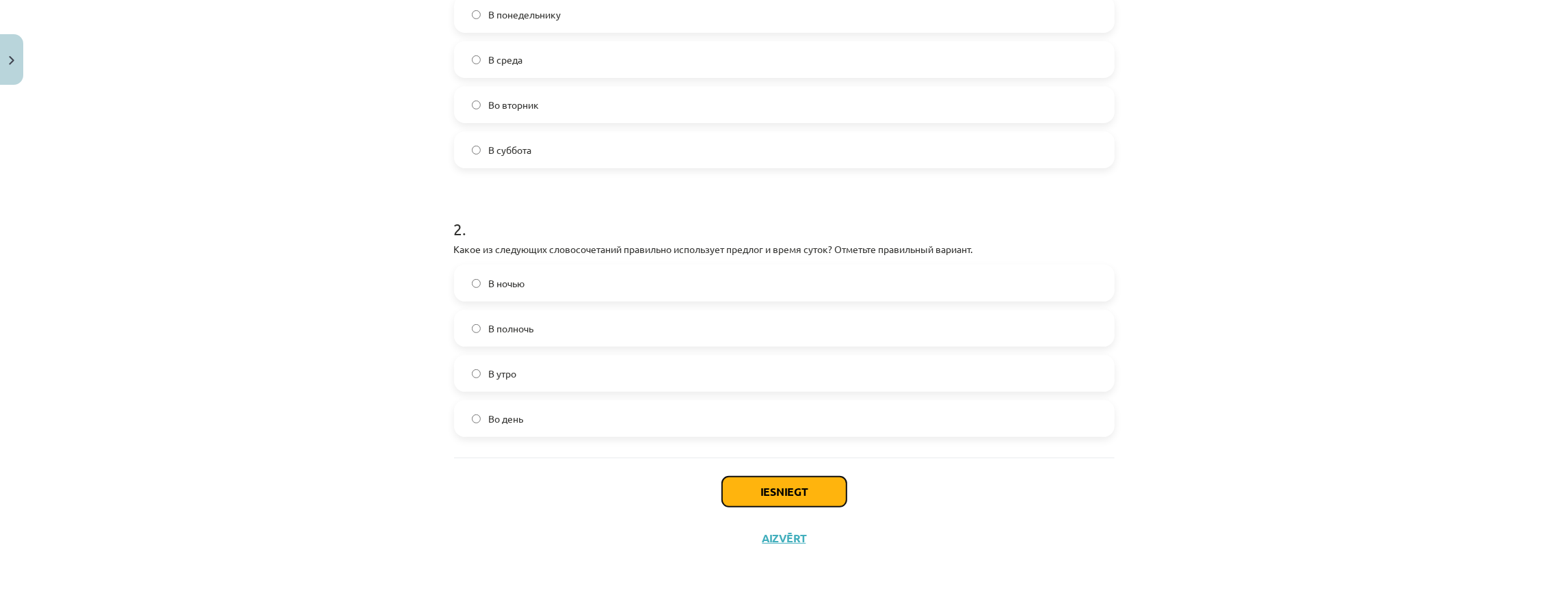
click at [788, 499] on button "Iesniegt" at bounding box center [784, 491] width 124 height 30
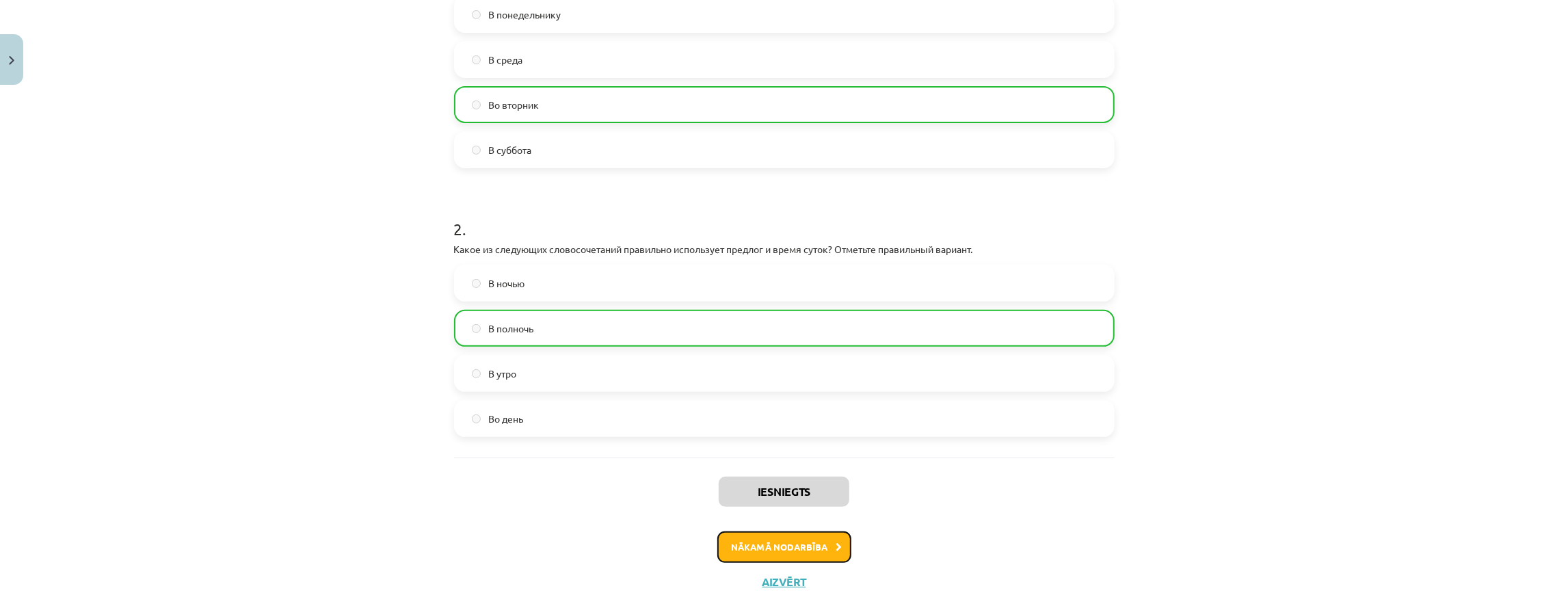
click at [788, 551] on button "Nākamā nodarbība" at bounding box center [784, 547] width 134 height 31
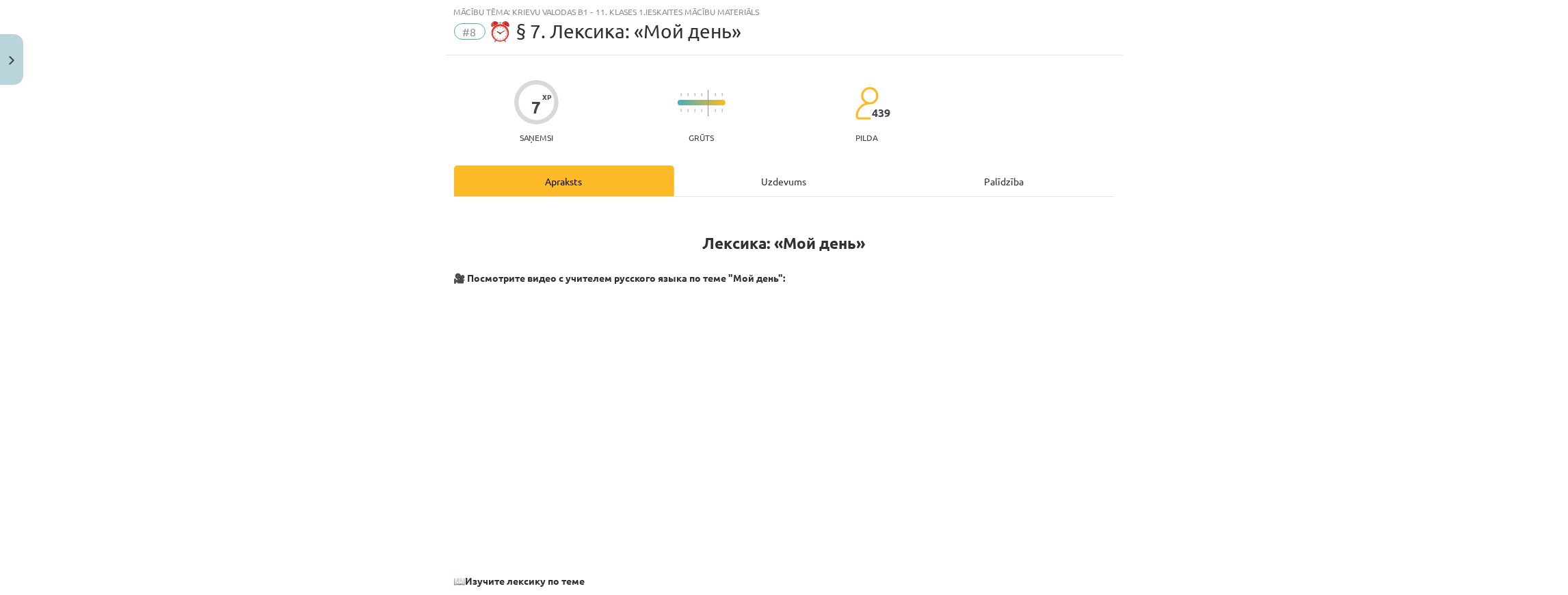
scroll to position [34, 0]
click at [720, 192] on div "Uzdevums" at bounding box center [784, 182] width 220 height 31
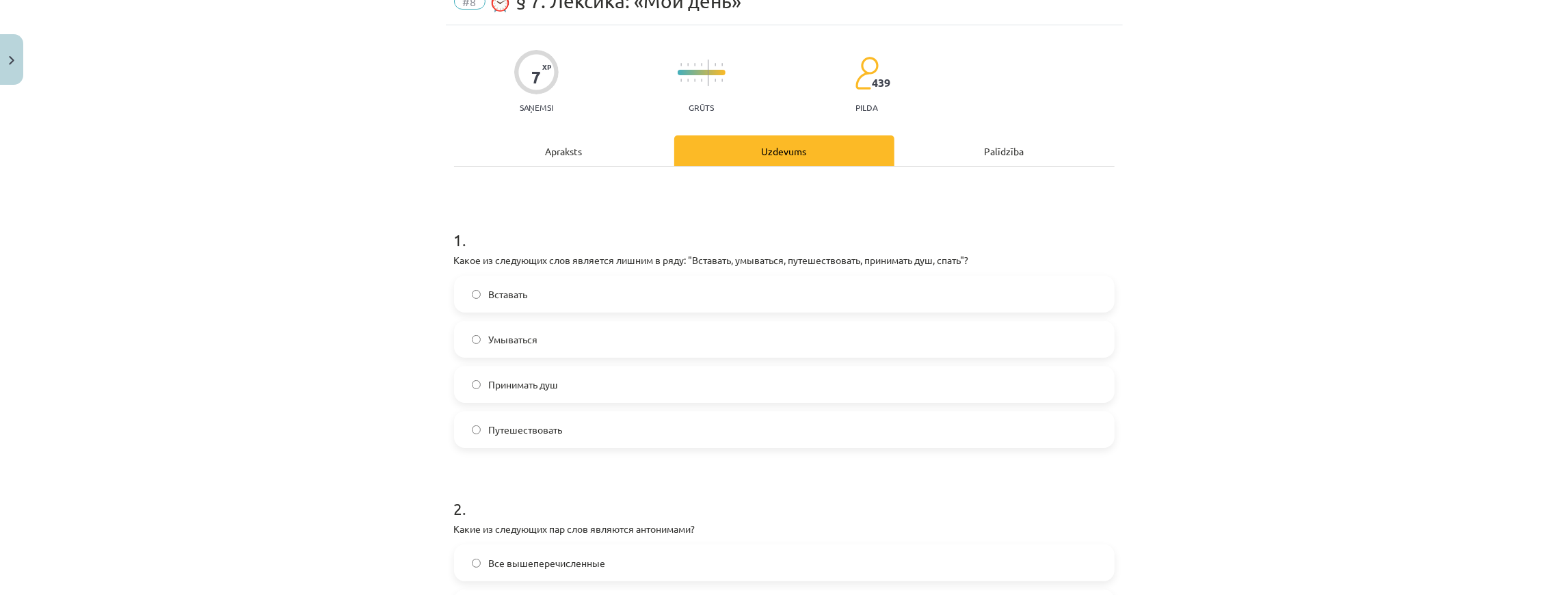
scroll to position [80, 0]
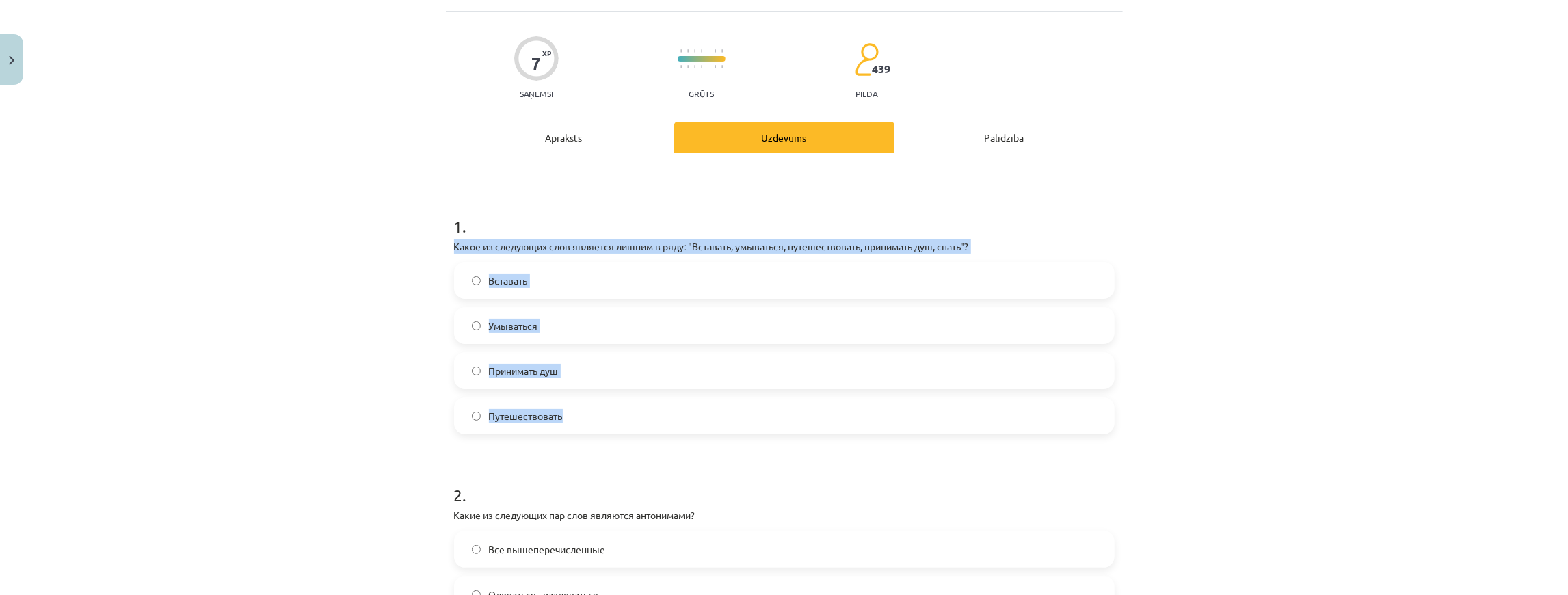
drag, startPoint x: 457, startPoint y: 246, endPoint x: 623, endPoint y: 398, distance: 225.1
click at [625, 400] on div "1 . Какое из следующих слов является лишним в ряду: "Вставать, умываться, путеш…" at bounding box center [785, 314] width 661 height 241
copy div "Какое из следующих слов является лишним в ряду: "Вставать, умываться, путешеств…"
click at [595, 408] on label "Путешествовать" at bounding box center [784, 416] width 658 height 34
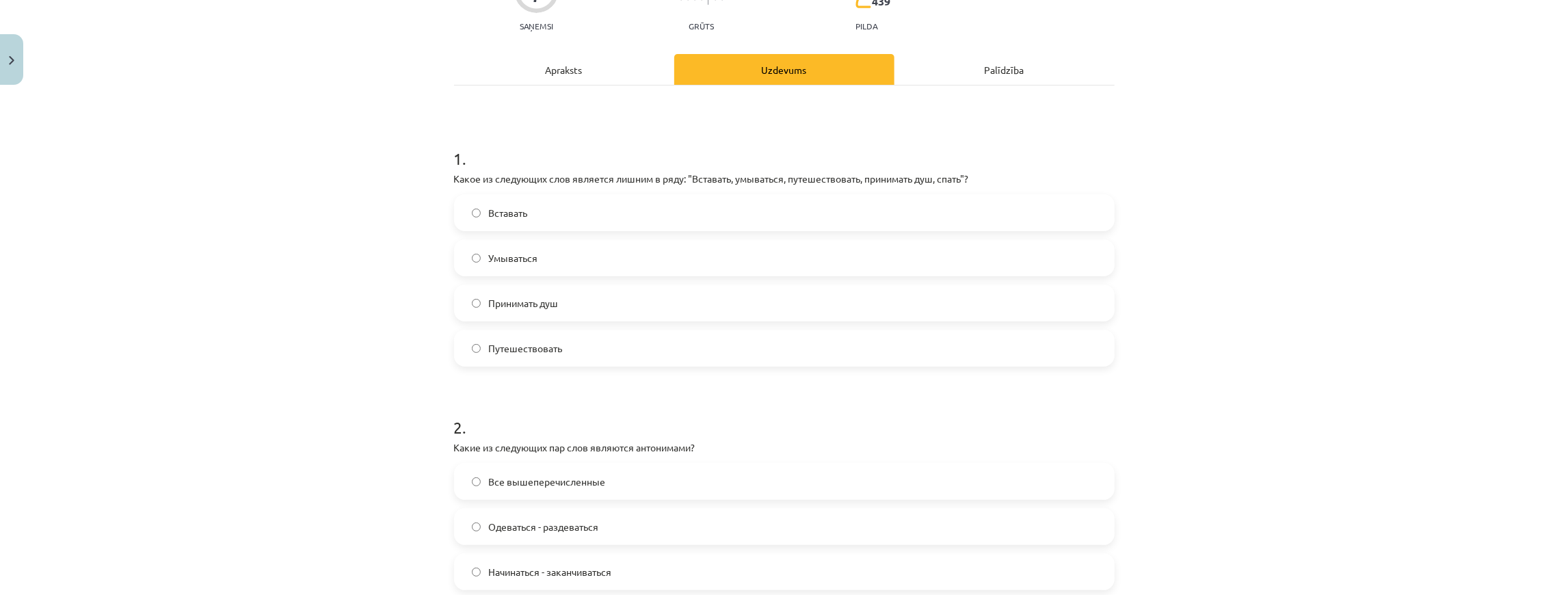
scroll to position [262, 0]
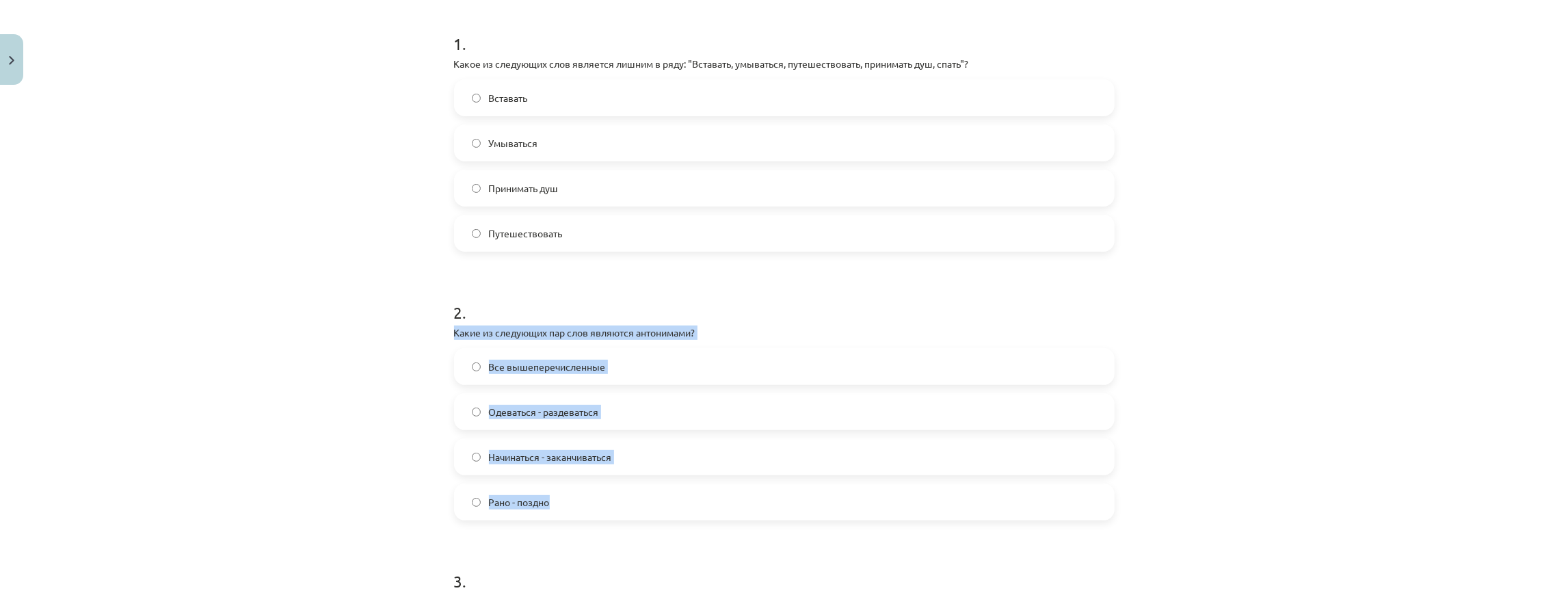
drag, startPoint x: 522, startPoint y: 372, endPoint x: 699, endPoint y: 495, distance: 215.5
click at [699, 495] on div "7 XP Saņemsi Grūts 439 pilda Apraksts Uzdevums Palīdzība 1 . Какое из следующих…" at bounding box center [784, 483] width 677 height 1309
copy div "Какие из следующих пар слов являются антонимами? Все вышеперечисленные Одеватьс…"
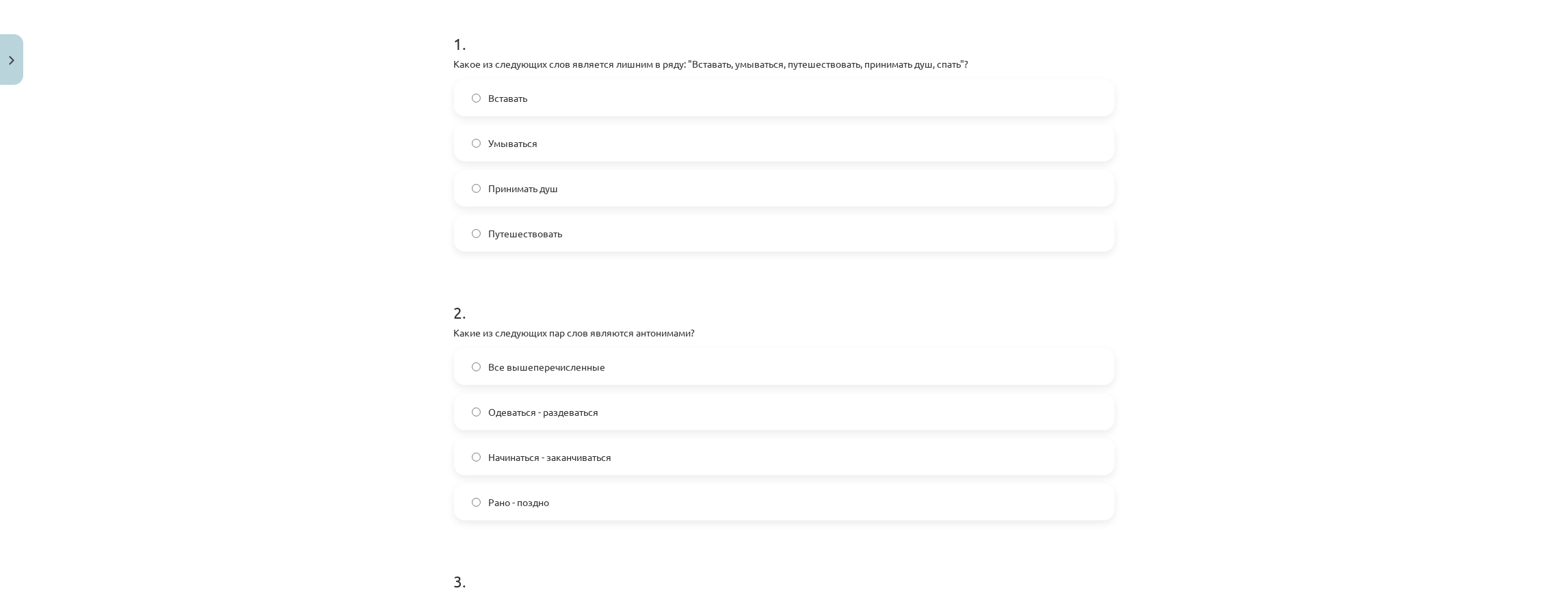
click at [540, 274] on form "1 . Какое из следующих слов является лишним в ряду: "Вставать, умываться, путеш…" at bounding box center [785, 512] width 661 height 1003
drag, startPoint x: 557, startPoint y: 386, endPoint x: 560, endPoint y: 374, distance: 12.4
click at [558, 385] on div "Все вышеперечисленные Одеваться - раздеваться Начинаться - заканчиваться Рано -…" at bounding box center [785, 434] width 661 height 173
click at [560, 374] on label "Все вышеперечисленные" at bounding box center [784, 366] width 658 height 34
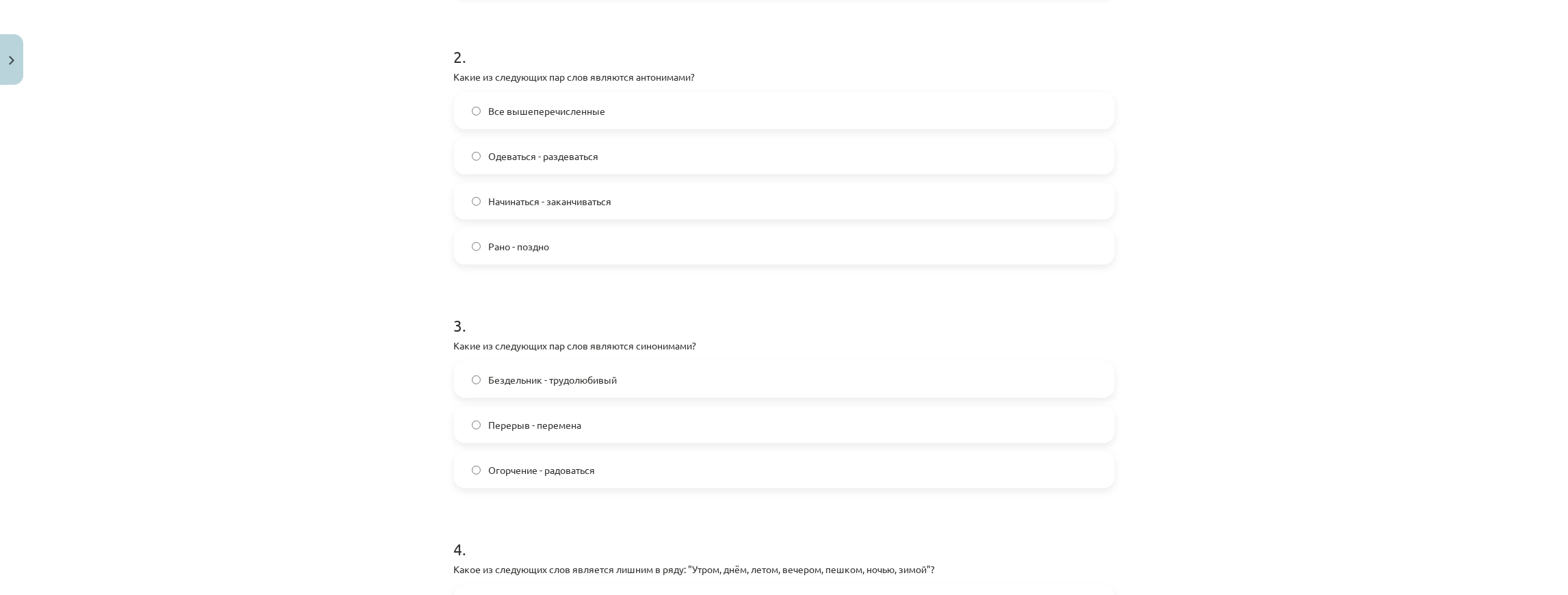
scroll to position [582, 0]
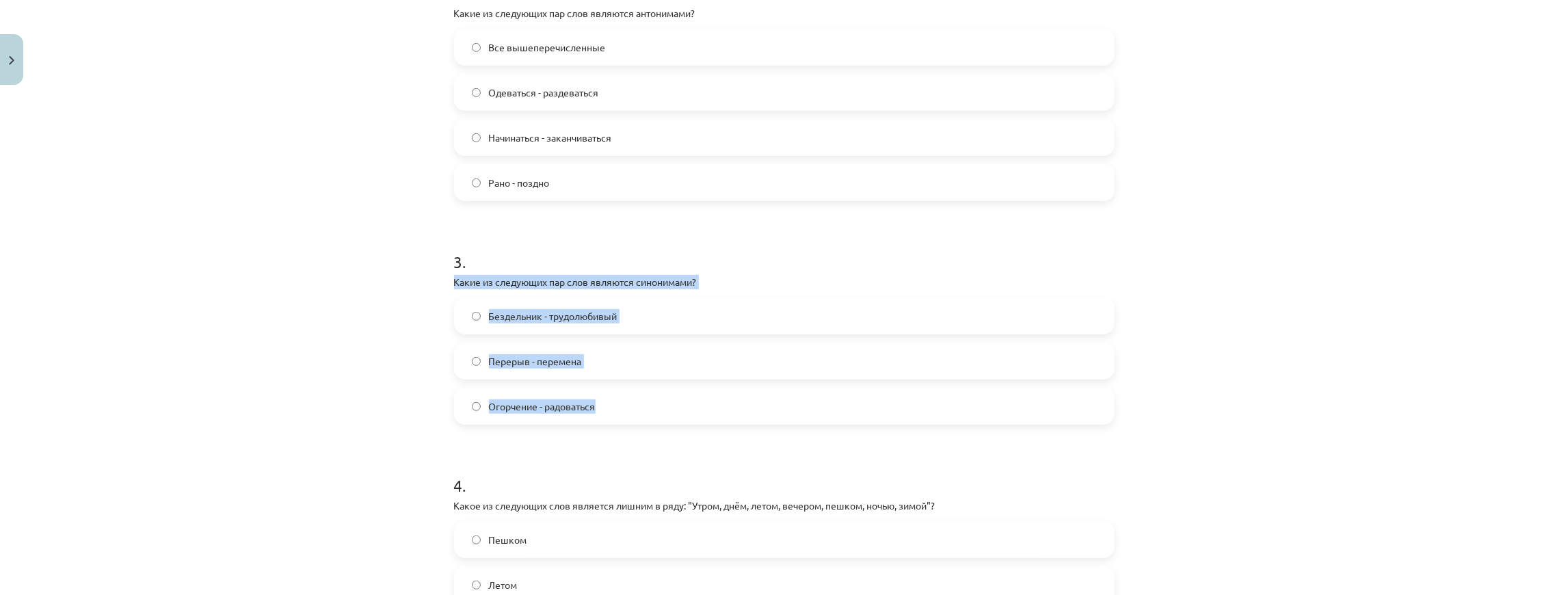
drag, startPoint x: 447, startPoint y: 281, endPoint x: 625, endPoint y: 412, distance: 221.0
click at [625, 412] on div "7 XP Saņemsi Grūts 439 pilda Apraksts Uzdevums Palīdzība 1 . Какое из следующих…" at bounding box center [784, 164] width 677 height 1309
copy div "Какие из следующих пар слов являются синонимами? Бездельник - трудолюбивый Пере…"
drag, startPoint x: 428, startPoint y: 367, endPoint x: 316, endPoint y: 134, distance: 258.5
click at [428, 366] on div "Mācību tēma: Krievu valodas b1 - 11. klases 1.ieskaites mācību materiāls #8 ⏰ §…" at bounding box center [784, 298] width 1568 height 595
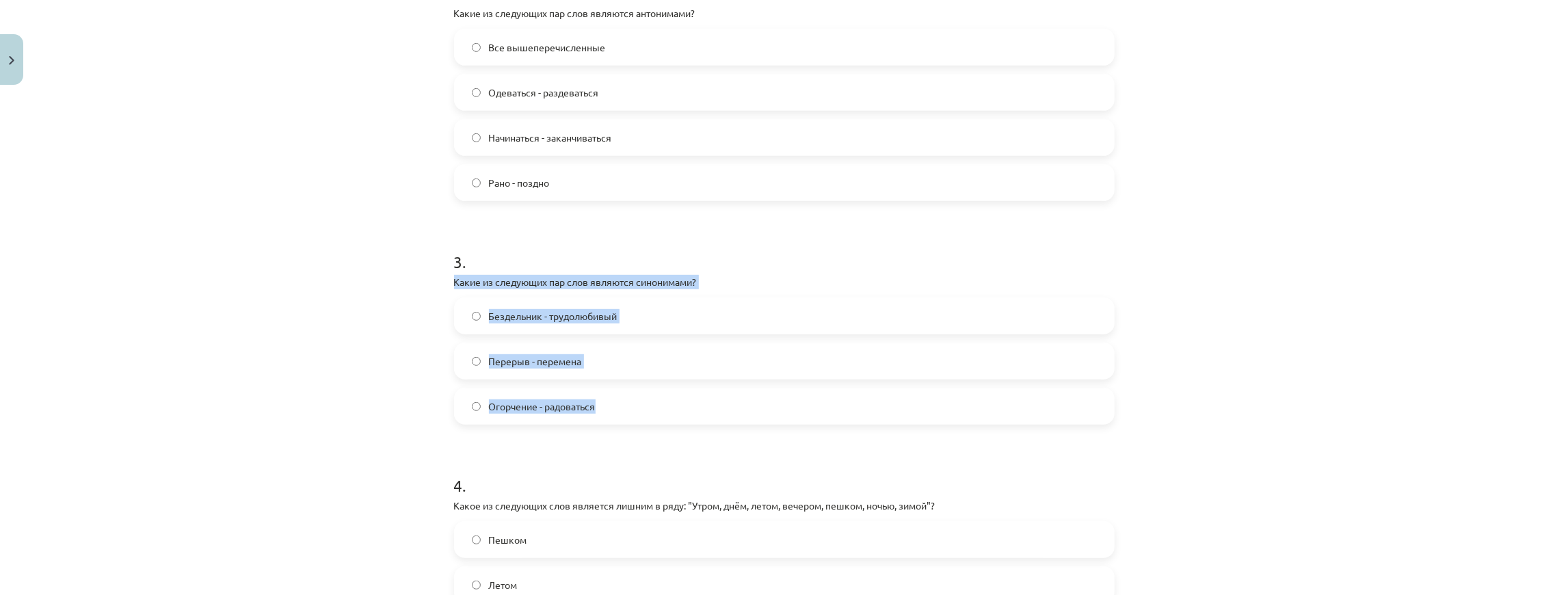
click at [530, 358] on span "Перерыв - перемена" at bounding box center [535, 362] width 93 height 15
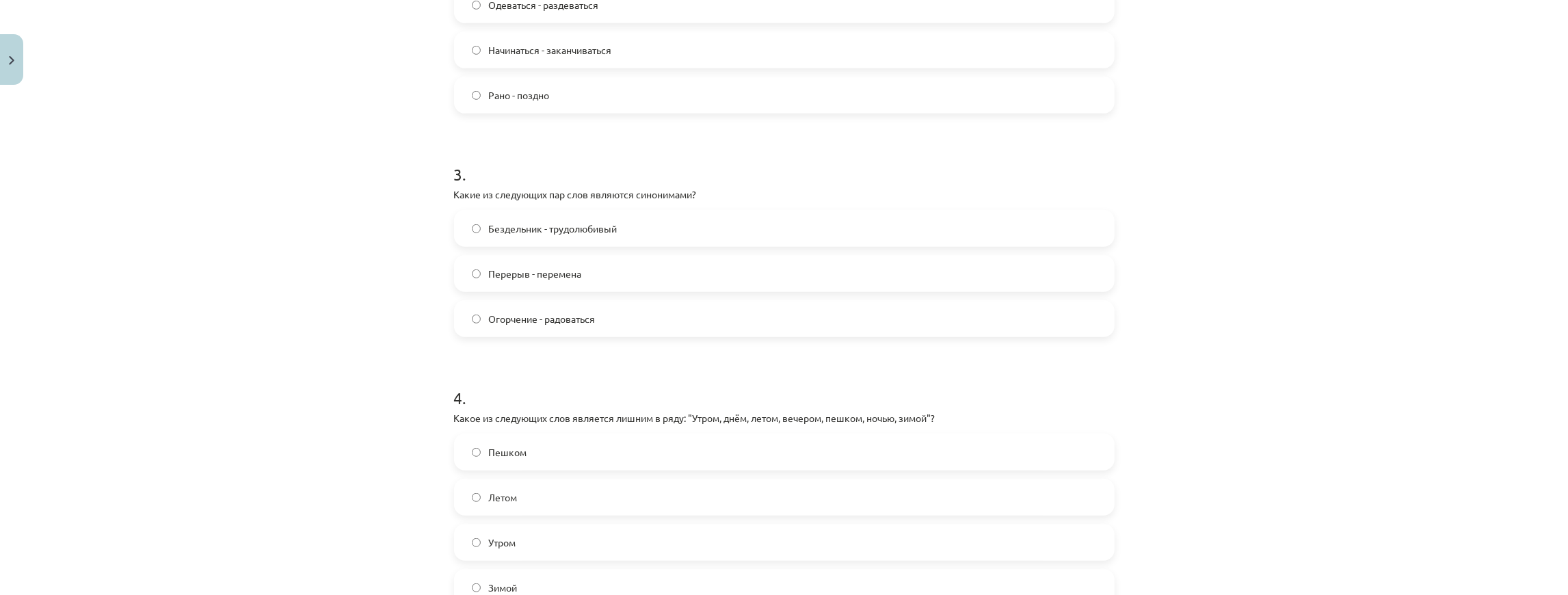
scroll to position [809, 0]
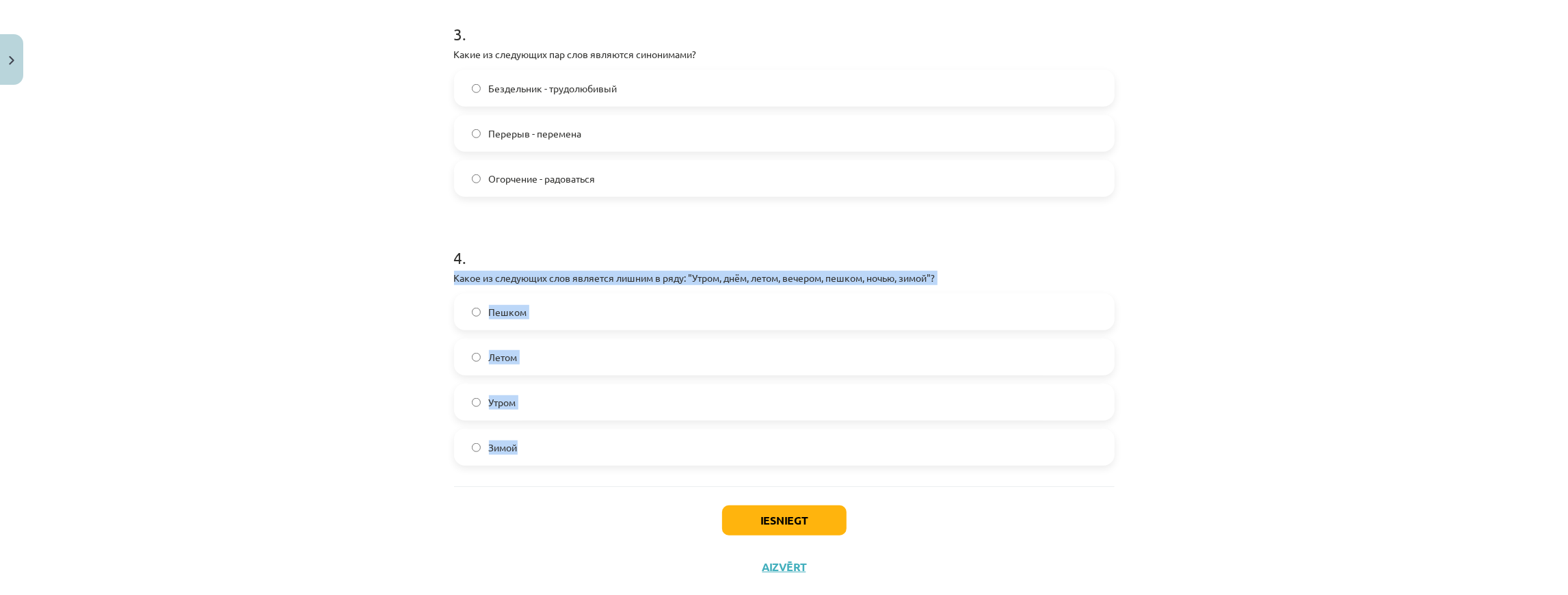
drag, startPoint x: 505, startPoint y: 312, endPoint x: 625, endPoint y: 447, distance: 180.6
click at [569, 320] on label "Пешком" at bounding box center [784, 311] width 658 height 34
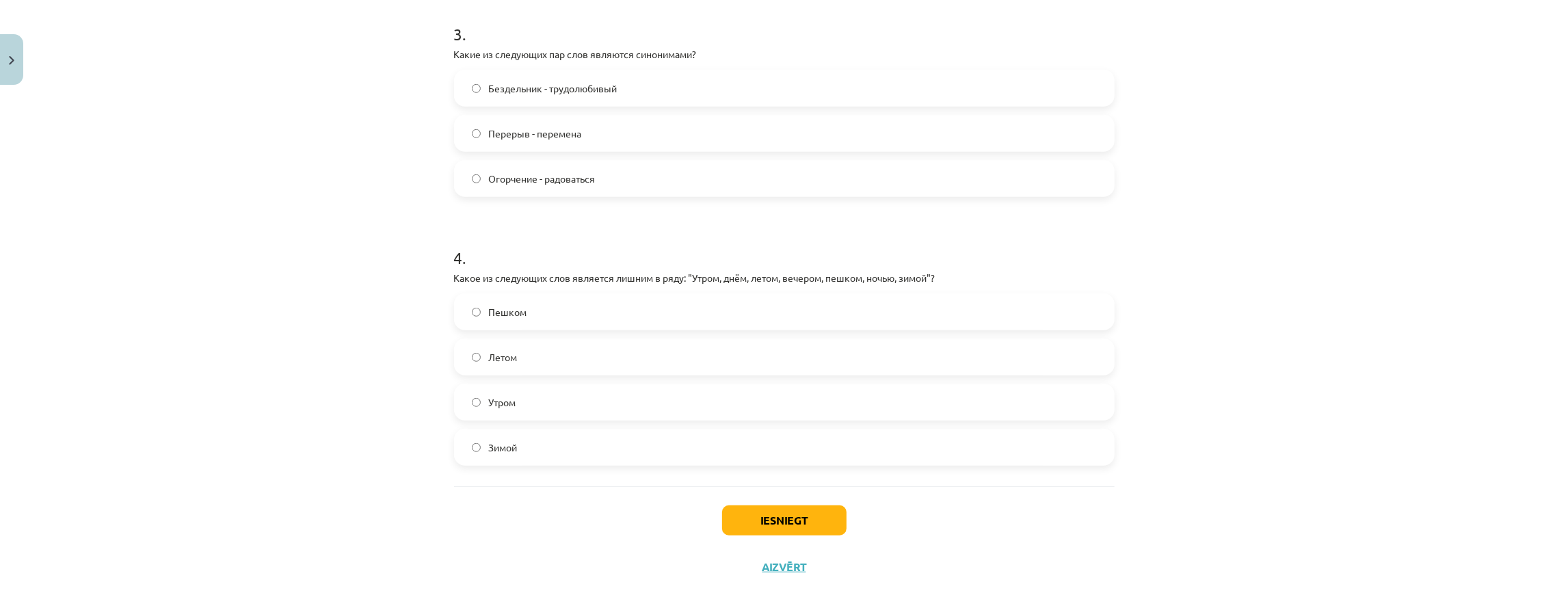
click at [808, 535] on div "Iesniegt Aizvērt" at bounding box center [785, 534] width 661 height 96
click at [811, 524] on button "Iesniegt" at bounding box center [784, 520] width 124 height 30
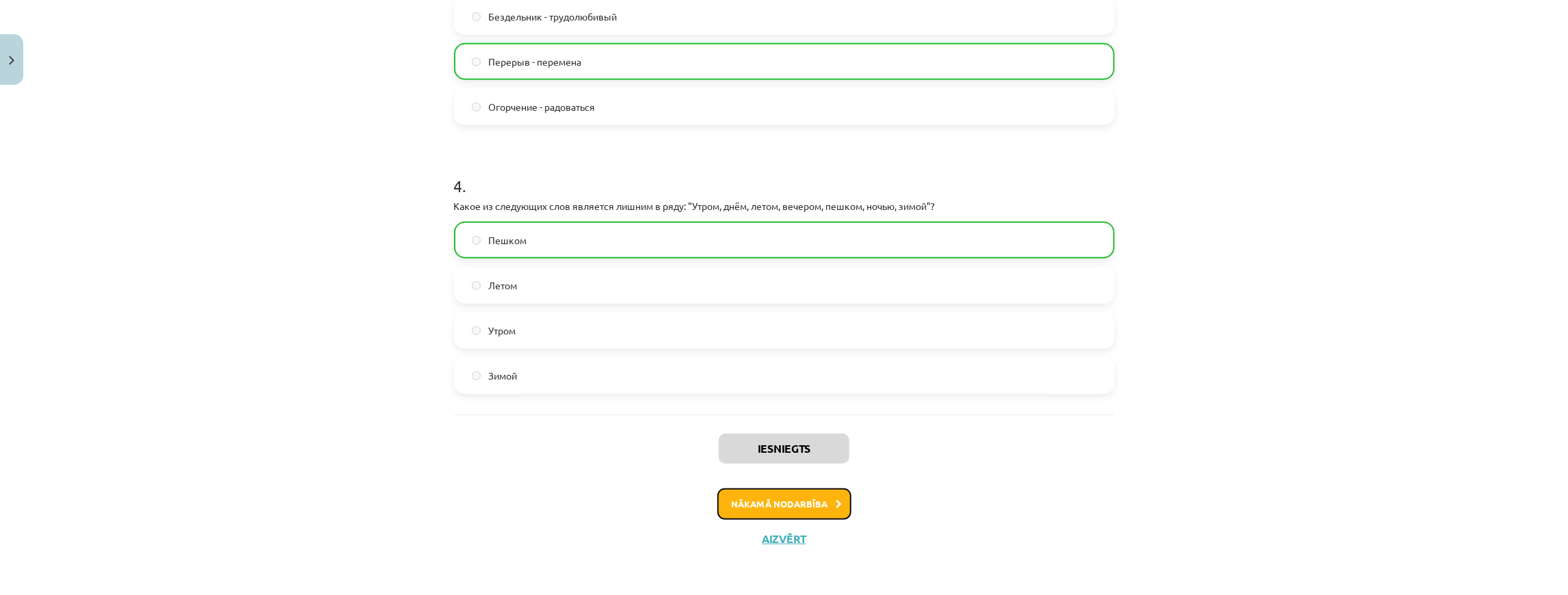
click at [788, 496] on button "Nākamā nodarbība" at bounding box center [784, 504] width 134 height 31
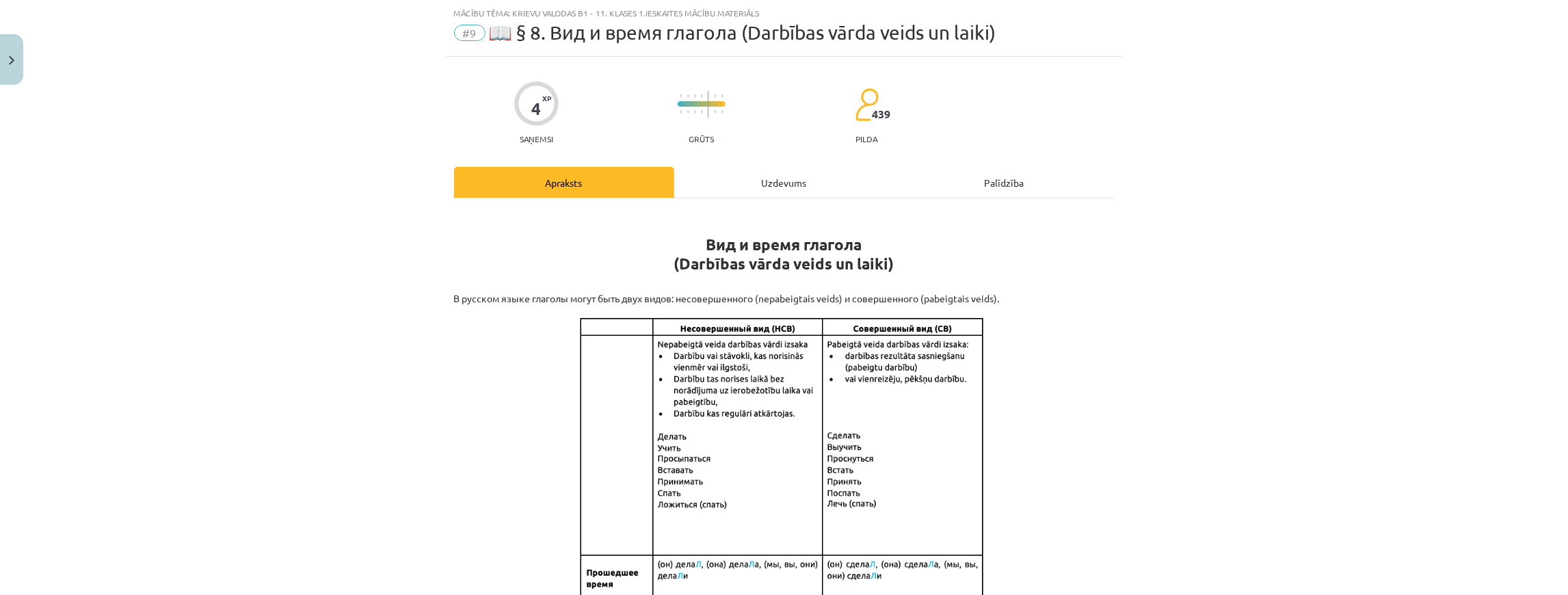
click at [769, 179] on div "Uzdevums" at bounding box center [784, 182] width 220 height 31
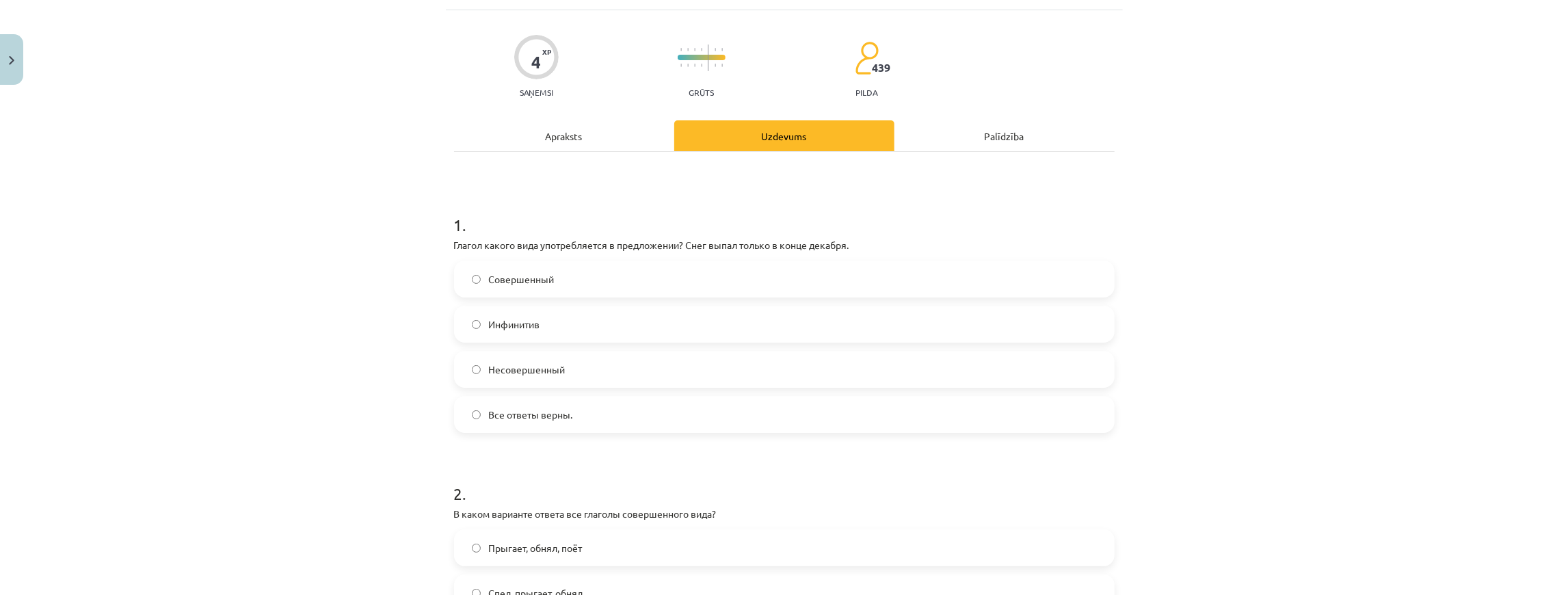
scroll to position [125, 0]
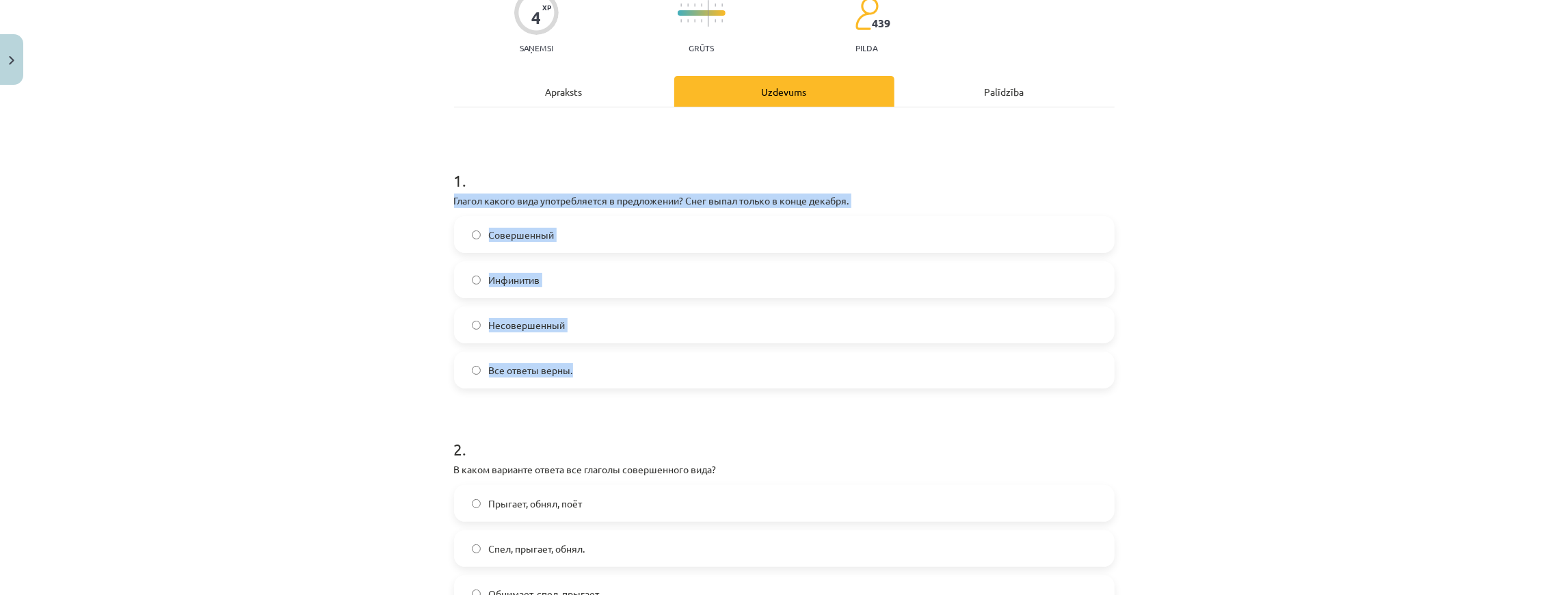
drag, startPoint x: 492, startPoint y: 220, endPoint x: 685, endPoint y: 373, distance: 246.3
copy div "Глагол какого вида употребляется в предложении? Снег выпал только в конце декаб…"
click at [566, 237] on label "Совершенный" at bounding box center [784, 235] width 658 height 34
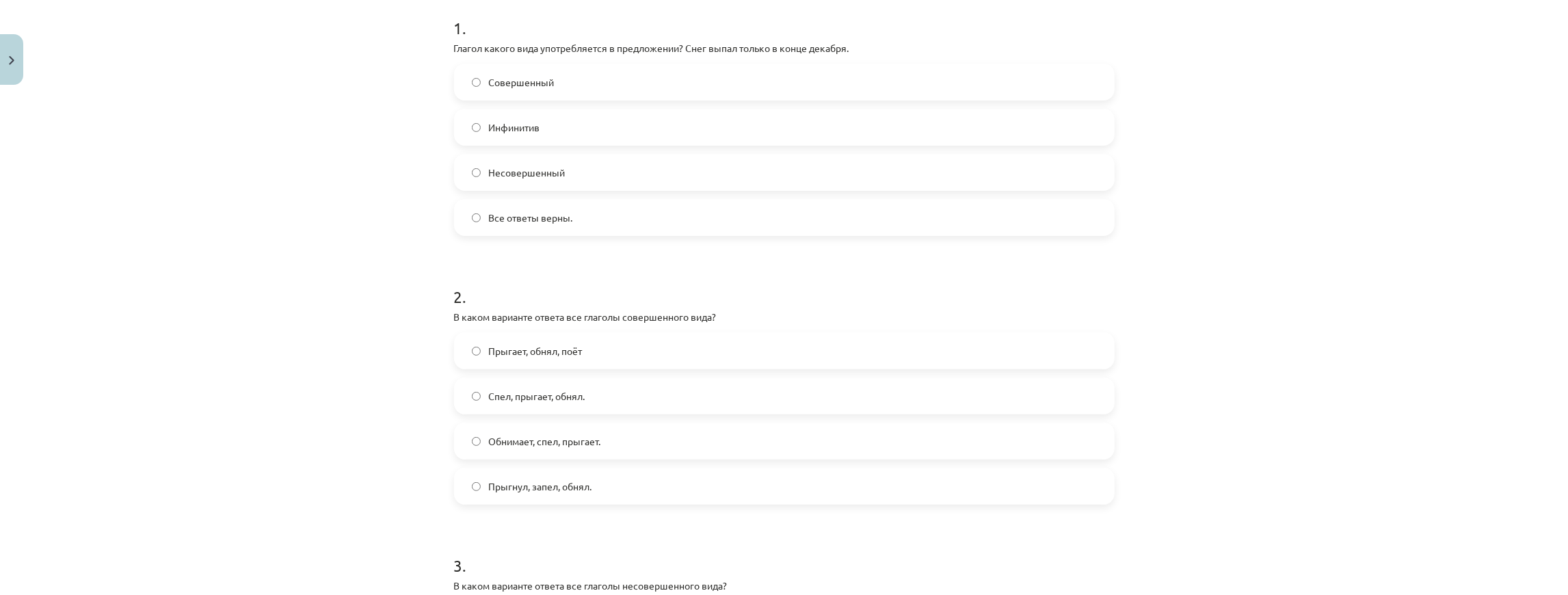
scroll to position [308, 0]
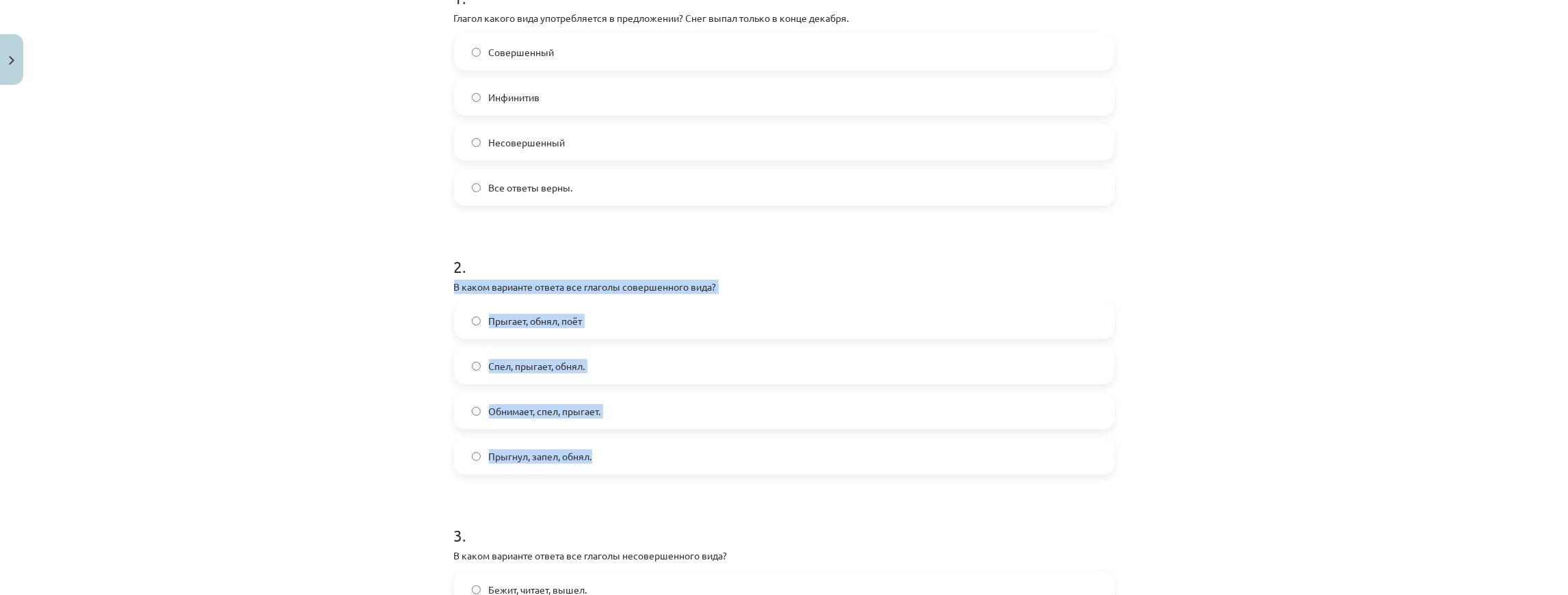
drag, startPoint x: 447, startPoint y: 284, endPoint x: 636, endPoint y: 458, distance: 256.9
click at [636, 458] on div "4 XP Saņemsi Grūts 439 pilda Apraksts Uzdevums Palīdzība 1 . Глагол какого вида…" at bounding box center [784, 460] width 677 height 1354
click at [586, 322] on label "Прыгает, обнял, поёт" at bounding box center [784, 321] width 658 height 34
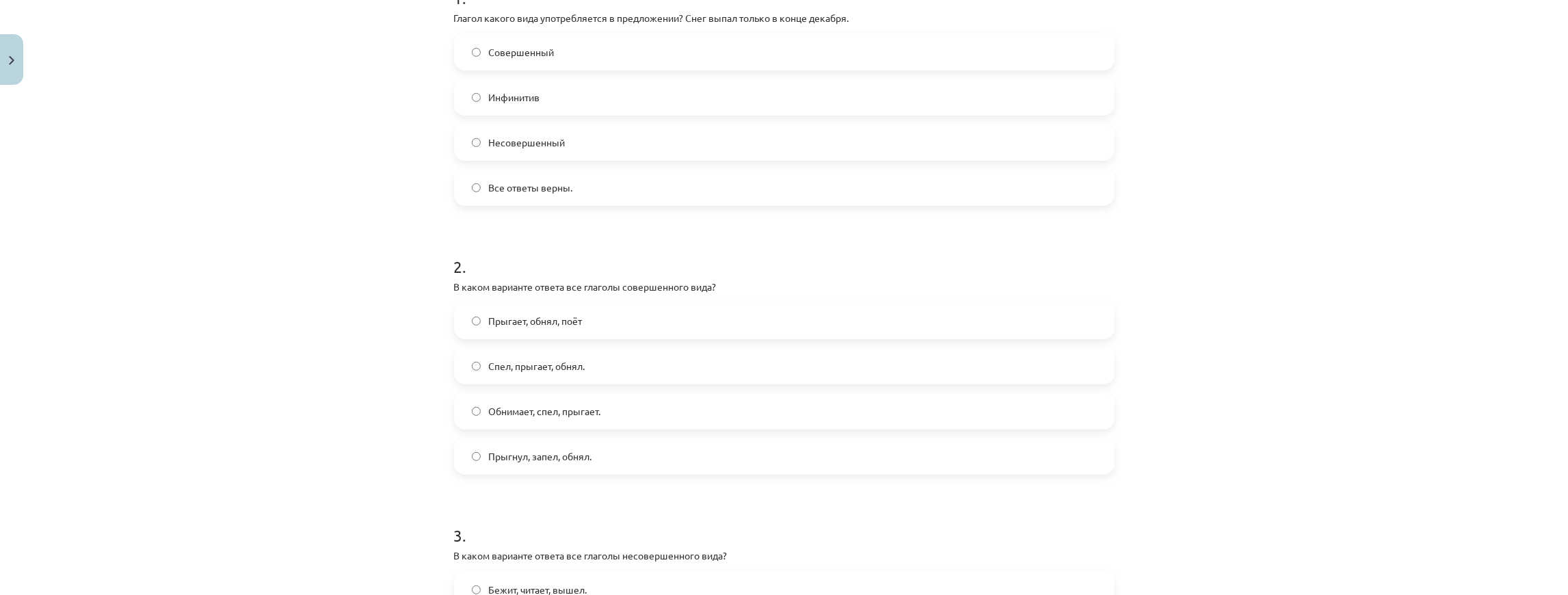
scroll to position [536, 0]
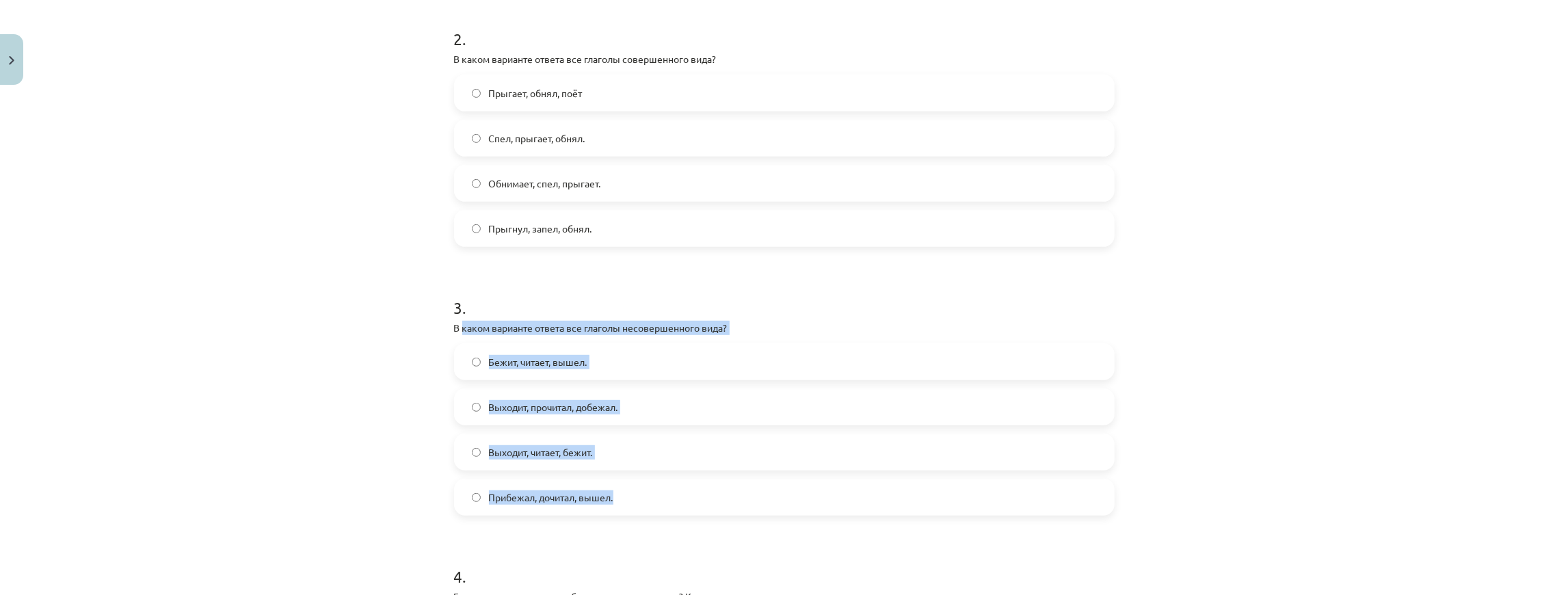
drag, startPoint x: 498, startPoint y: 350, endPoint x: 454, endPoint y: 363, distance: 45.9
click at [644, 466] on div "3 . В каком варианте ответа все глаголы несовершенного вида? Бежит, читает, выш…" at bounding box center [785, 395] width 661 height 241
drag, startPoint x: 452, startPoint y: 323, endPoint x: 635, endPoint y: 495, distance: 251.1
click at [635, 495] on div "3 . В каком варианте ответа все глаголы несовершенного вида? Бежит, читает, выш…" at bounding box center [785, 395] width 661 height 241
click at [609, 409] on span "Выходит, прочитал, добежал." at bounding box center [553, 408] width 129 height 15
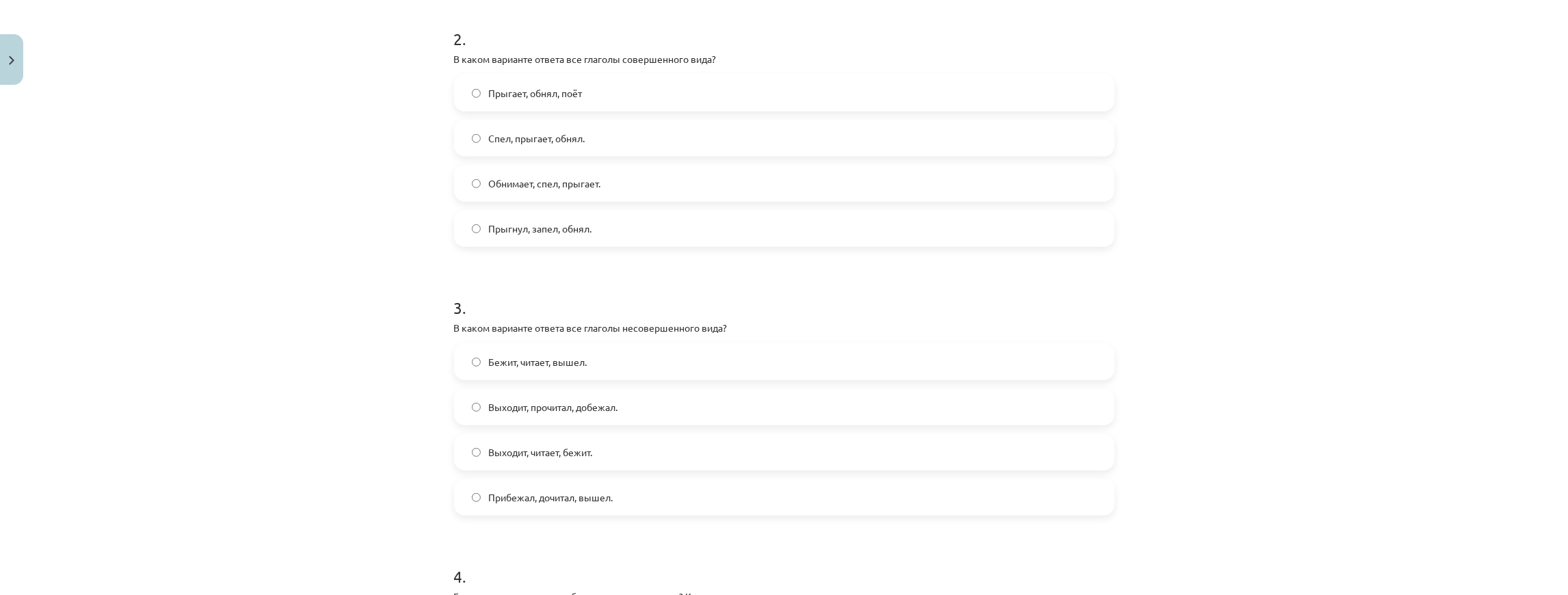
click at [593, 445] on span "Выходит, читает, бежит." at bounding box center [541, 452] width 104 height 15
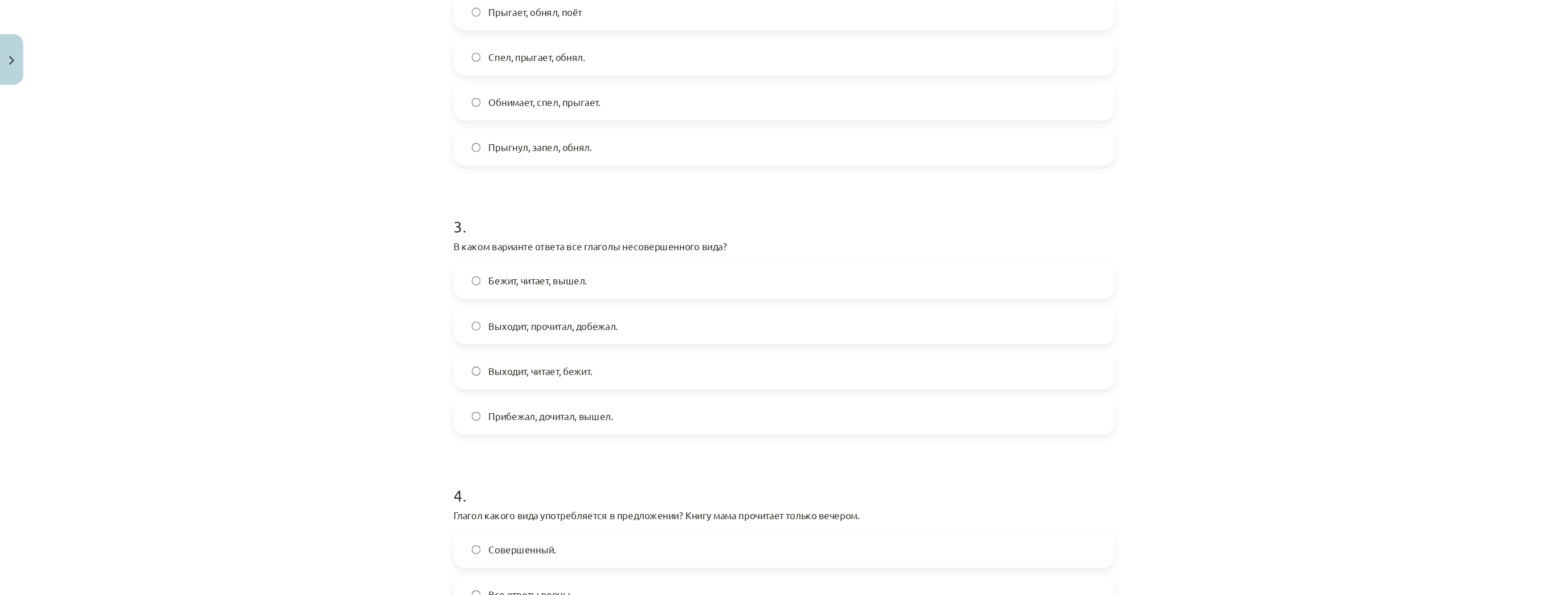
scroll to position [636, 0]
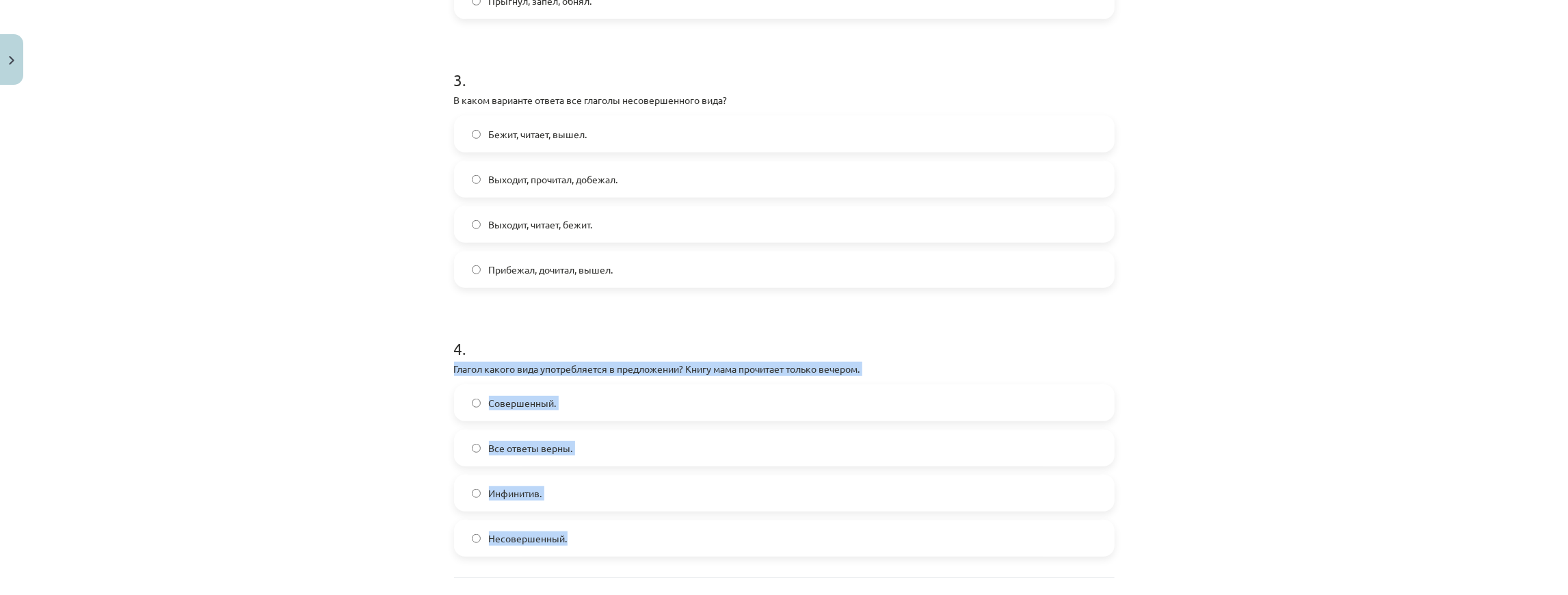
drag, startPoint x: 444, startPoint y: 368, endPoint x: 693, endPoint y: 551, distance: 309.0
click at [692, 551] on div "4 XP Saņemsi Grūts 439 pilda Apraksts Uzdevums Palīdzība 1 . Глагол какого вида…" at bounding box center [784, 4] width 677 height 1354
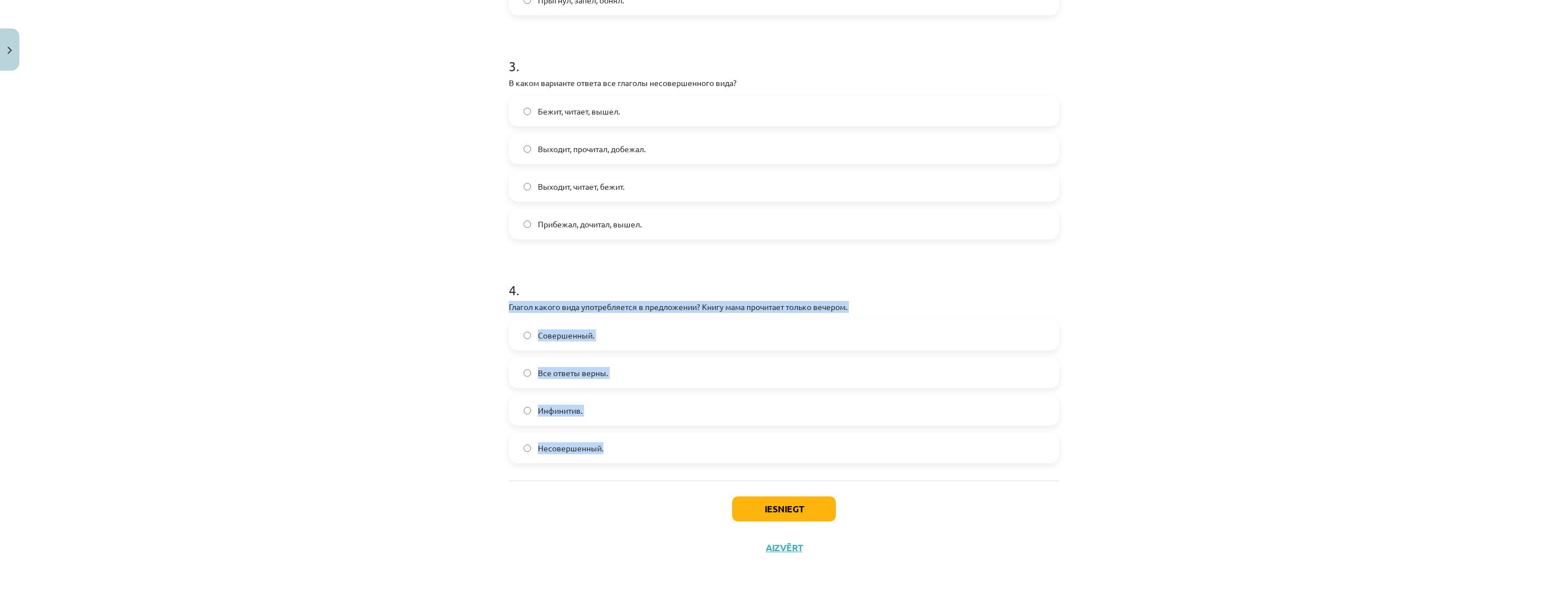
click at [597, 343] on label "Совершенный." at bounding box center [784, 335] width 548 height 29
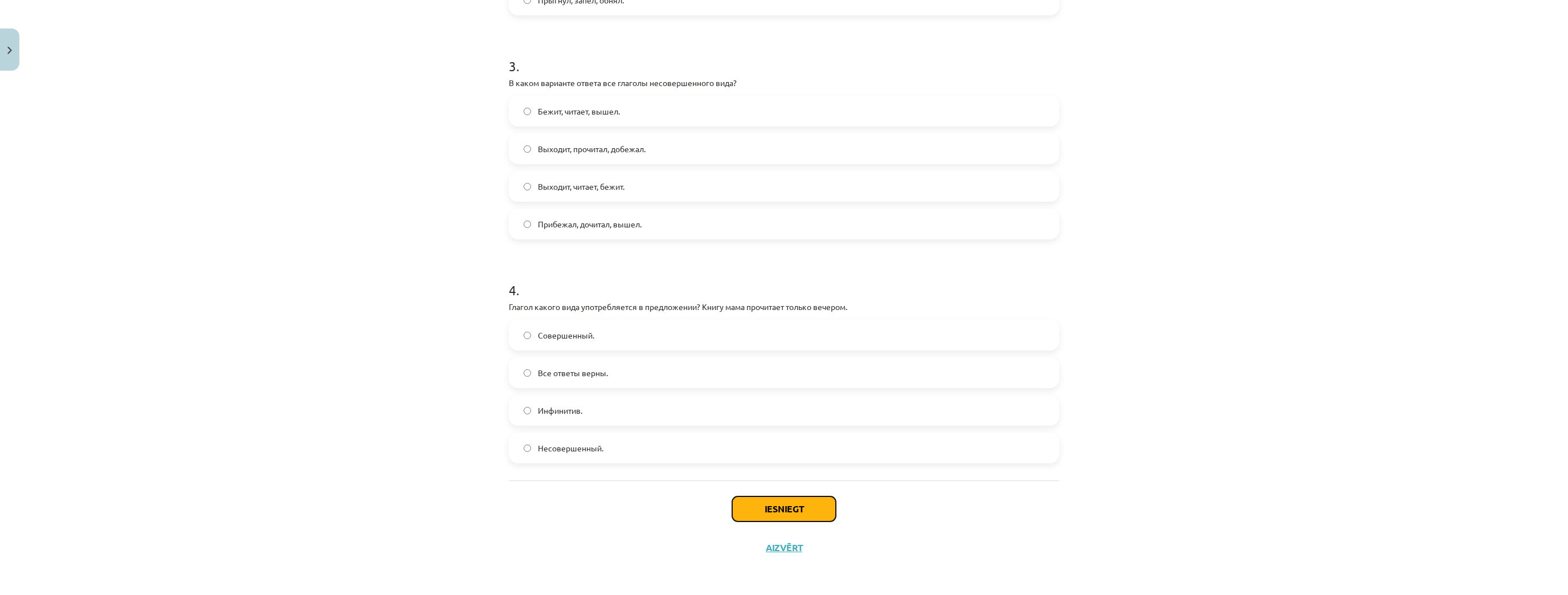
click at [743, 495] on button "Iesniegt" at bounding box center [784, 509] width 103 height 25
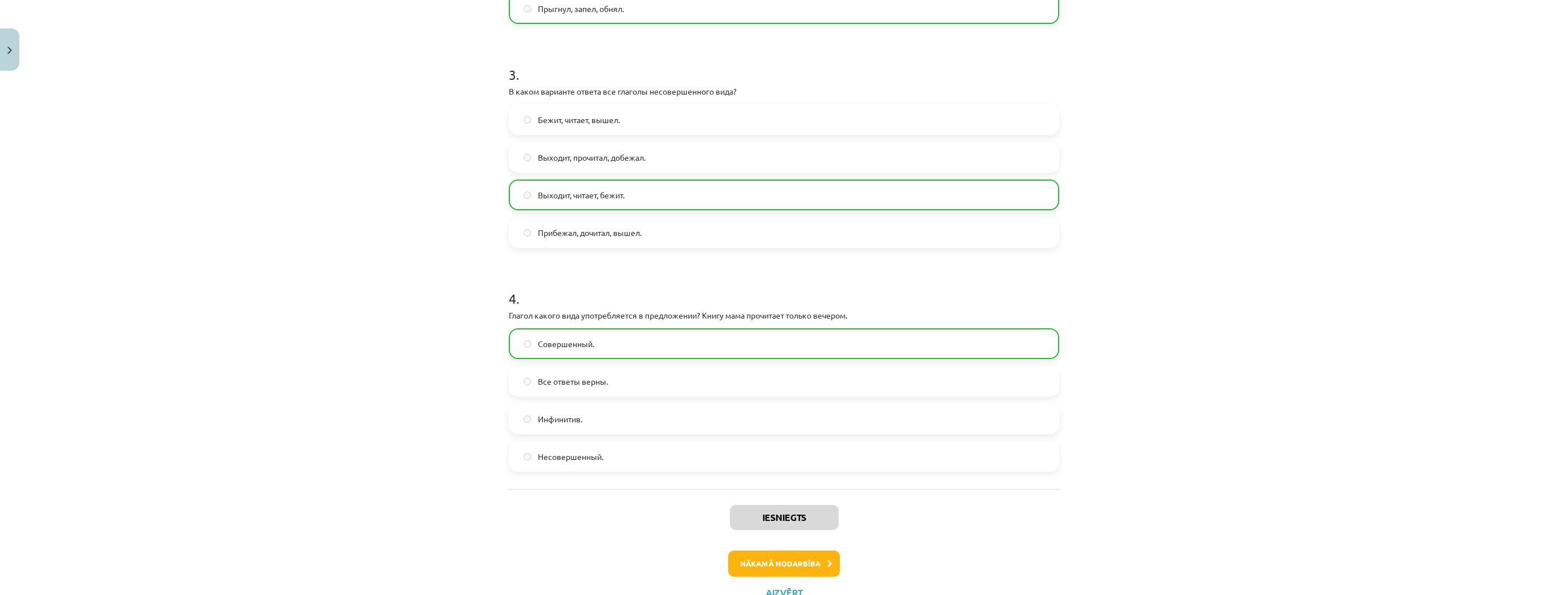
scroll to position [262, 0]
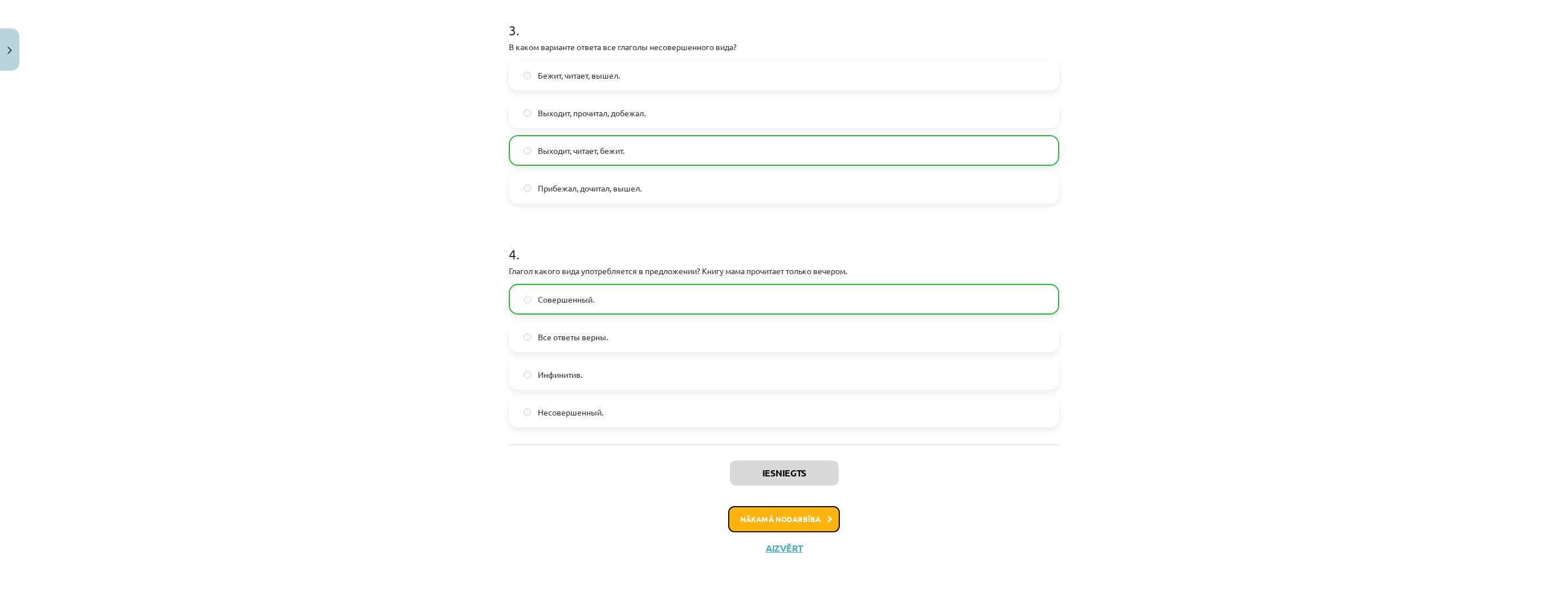
click at [772, 495] on button "Nākamā nodarbība" at bounding box center [783, 519] width 111 height 26
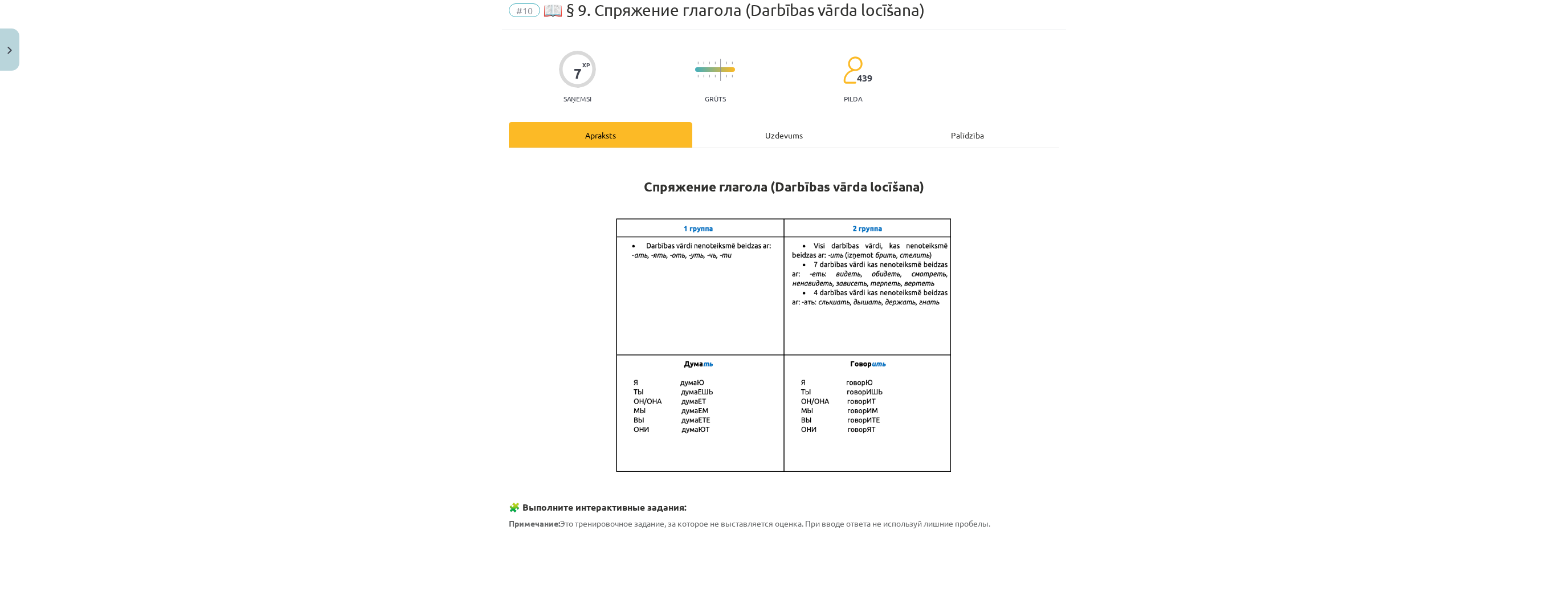
scroll to position [29, 0]
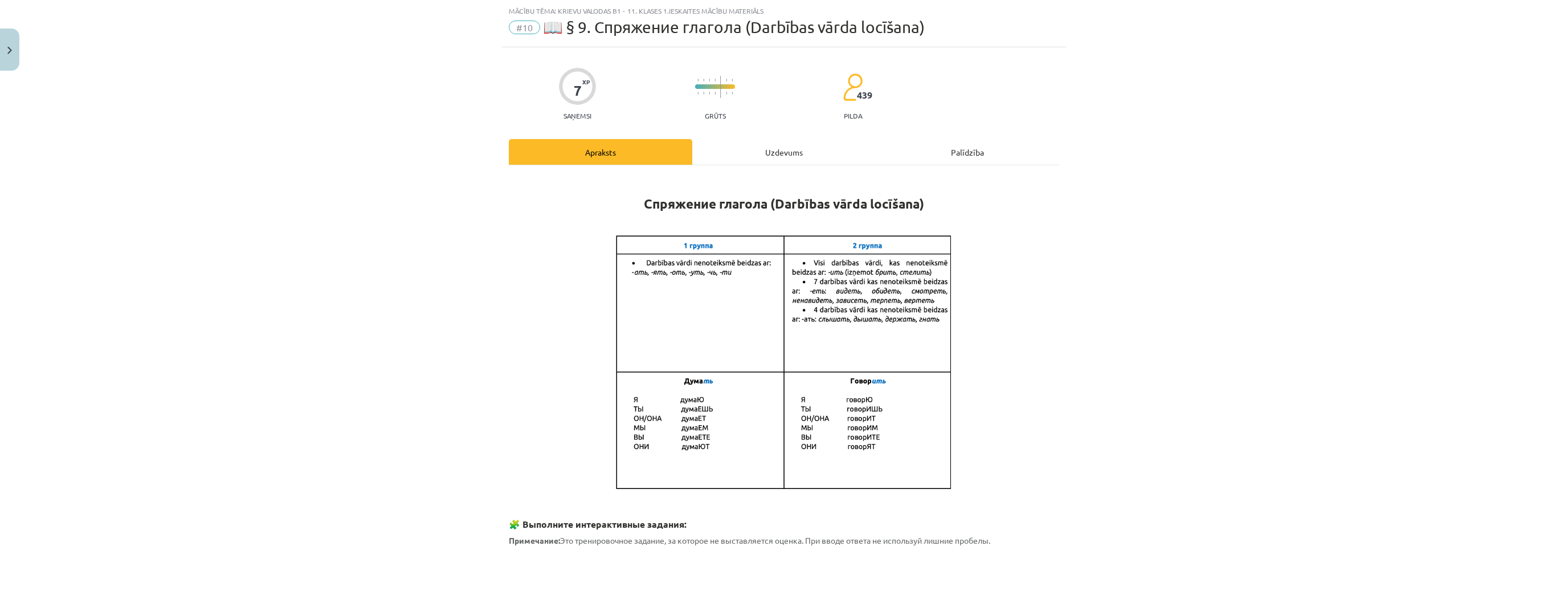
click at [719, 144] on div "Uzdevums" at bounding box center [783, 152] width 183 height 26
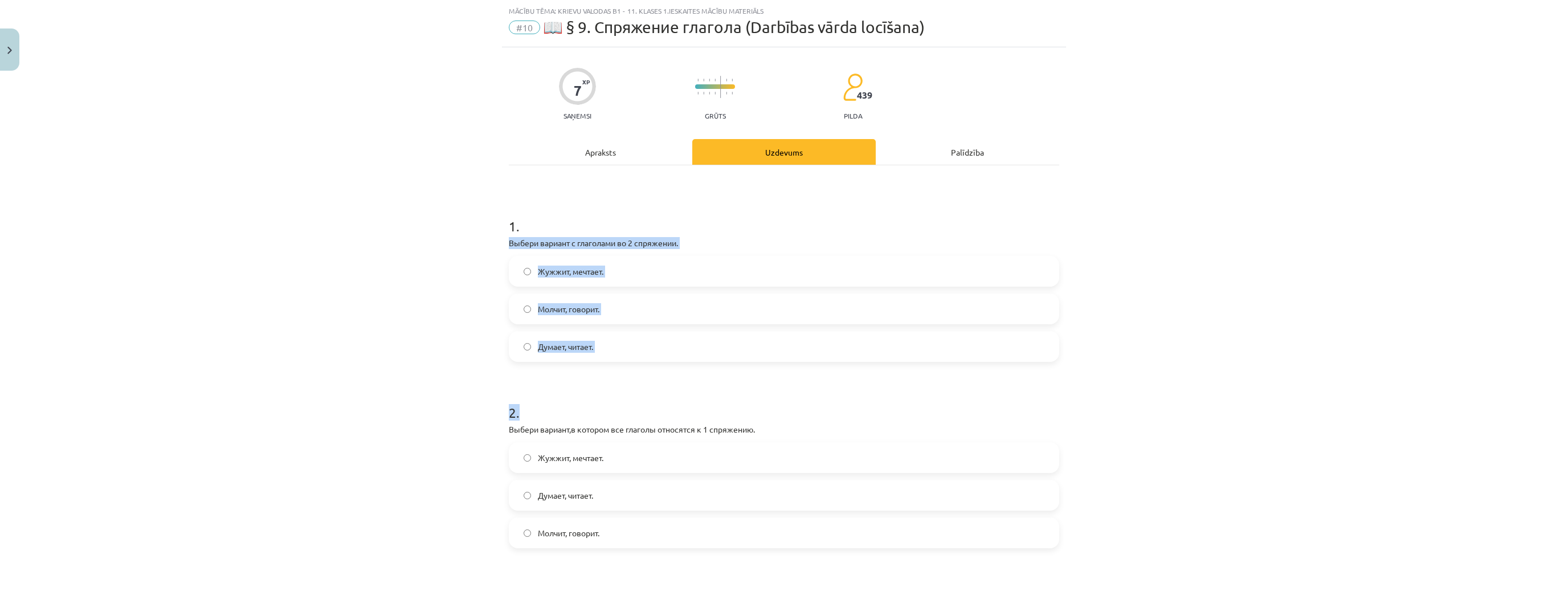
drag, startPoint x: 503, startPoint y: 239, endPoint x: 688, endPoint y: 370, distance: 226.7
click at [688, 370] on div "7 XP Saņemsi Grūts 439 pilda Apraksts Uzdevums Palīdzība 1 . Выбери вариант с г…" at bounding box center [784, 536] width 564 height 977
click at [477, 232] on div "Mācību tēma: Krievu valodas b1 - 11. klases 1.ieskaites mācību materiāls #10 📖 …" at bounding box center [784, 297] width 1568 height 595
drag, startPoint x: 511, startPoint y: 241, endPoint x: 632, endPoint y: 335, distance: 153.2
click at [632, 335] on div "1 . Выбери вариант с глаголами во 2 спряжении. Жужжит, мечтает. Молчит, говорит…" at bounding box center [784, 280] width 550 height 164
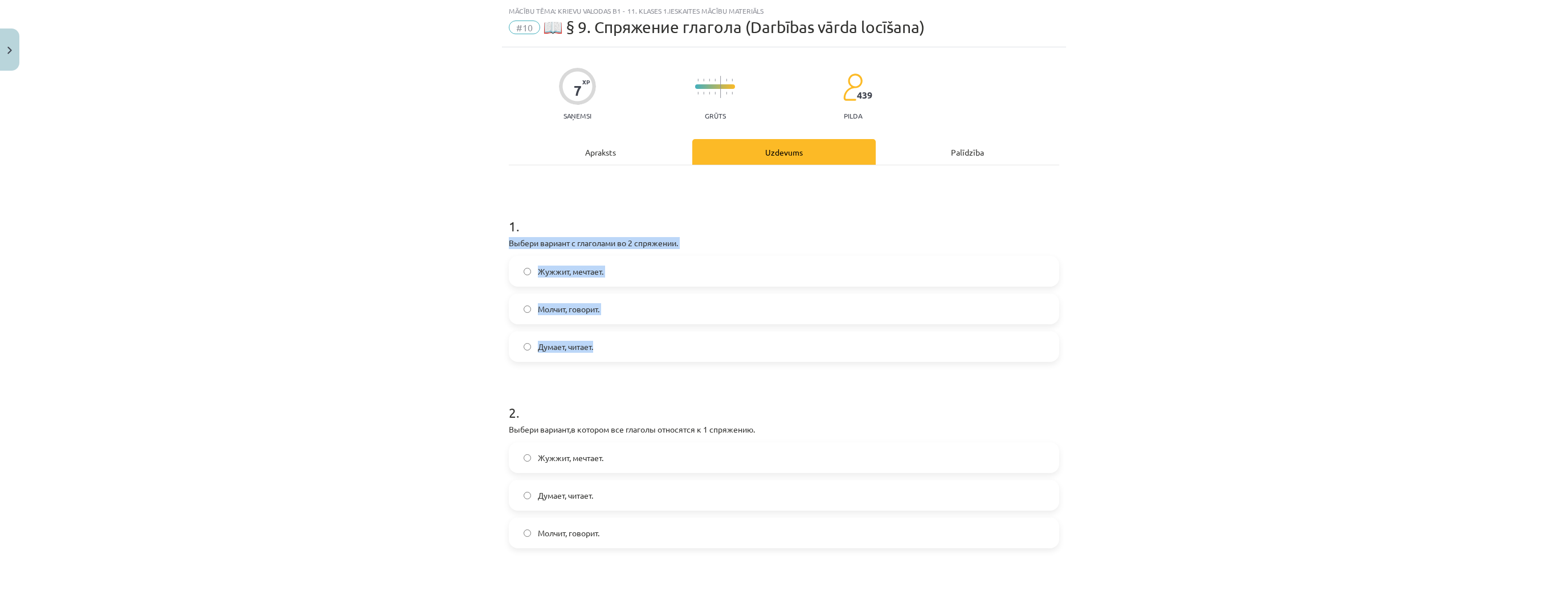
click at [559, 267] on span "Жужжит, мечтает." at bounding box center [571, 272] width 66 height 12
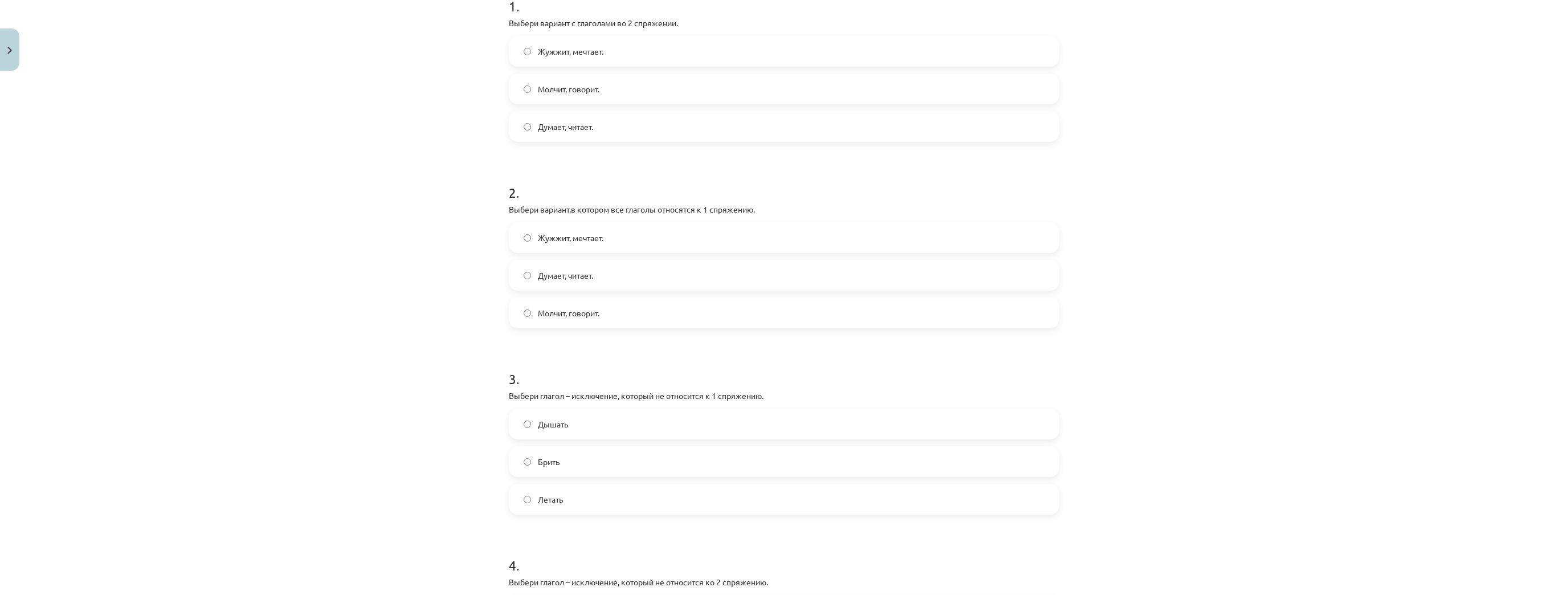
scroll to position [256, 0]
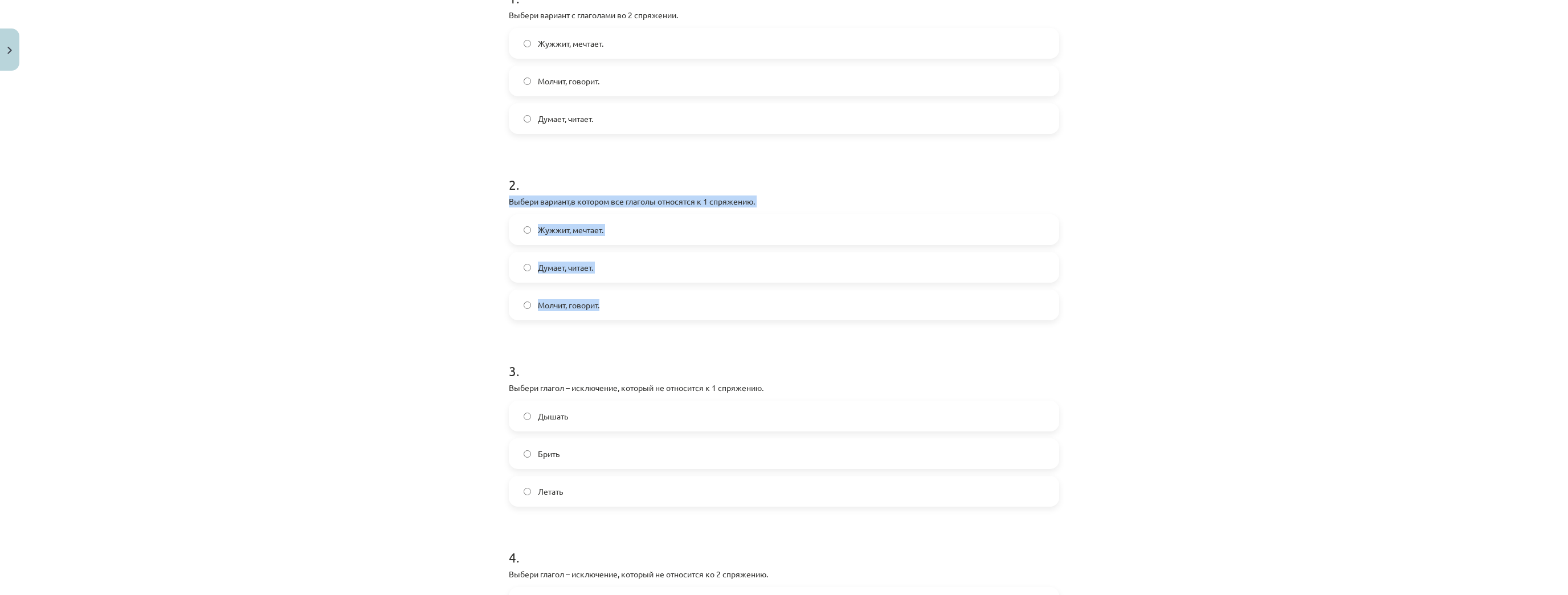
drag, startPoint x: 505, startPoint y: 196, endPoint x: 624, endPoint y: 298, distance: 156.7
click at [624, 298] on div "2 . Выбери вариант,в котором все глаголы относятся к 1 спряжению. Жужжит, мечта…" at bounding box center [784, 238] width 550 height 164
click at [601, 269] on label "Думает, читает." at bounding box center [784, 267] width 548 height 29
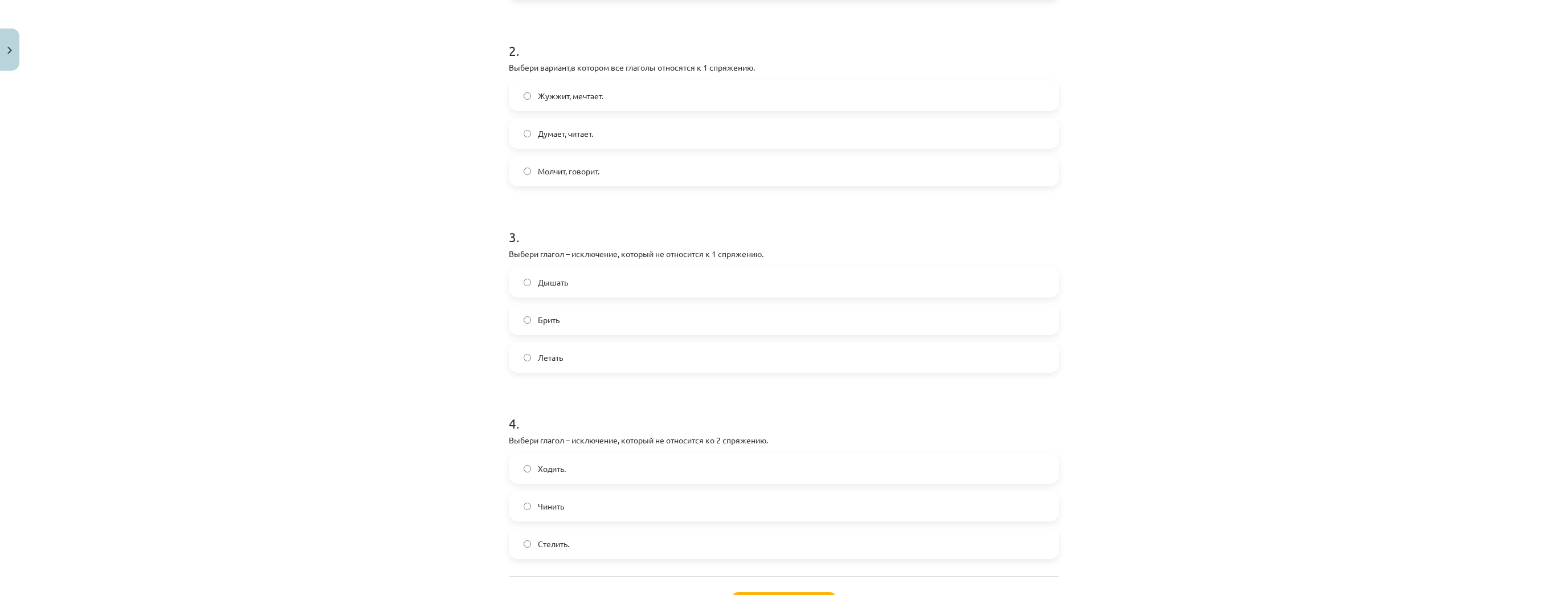
scroll to position [485, 0]
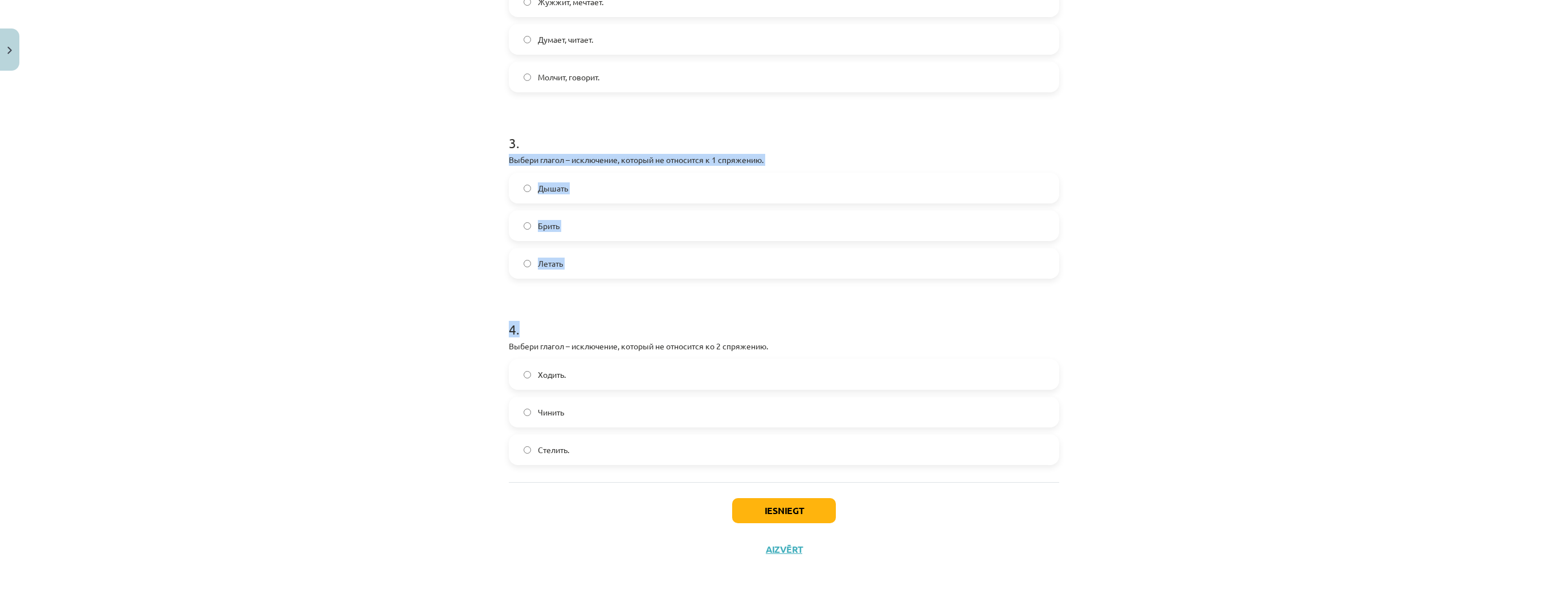
drag, startPoint x: 504, startPoint y: 156, endPoint x: 635, endPoint y: 281, distance: 181.1
click at [635, 281] on div "7 XP Saņemsi Grūts 439 pilda Apraksts Uzdevums Palīdzība 1 . Выбери вариант с г…" at bounding box center [784, 80] width 564 height 977
drag, startPoint x: 472, startPoint y: 216, endPoint x: 479, endPoint y: 189, distance: 27.9
click at [472, 216] on div "Mācību tēma: Krievu valodas b1 - 11. klases 1.ieskaites mācību materiāls #10 📖 …" at bounding box center [784, 297] width 1568 height 595
drag, startPoint x: 497, startPoint y: 160, endPoint x: 503, endPoint y: 154, distance: 8.5
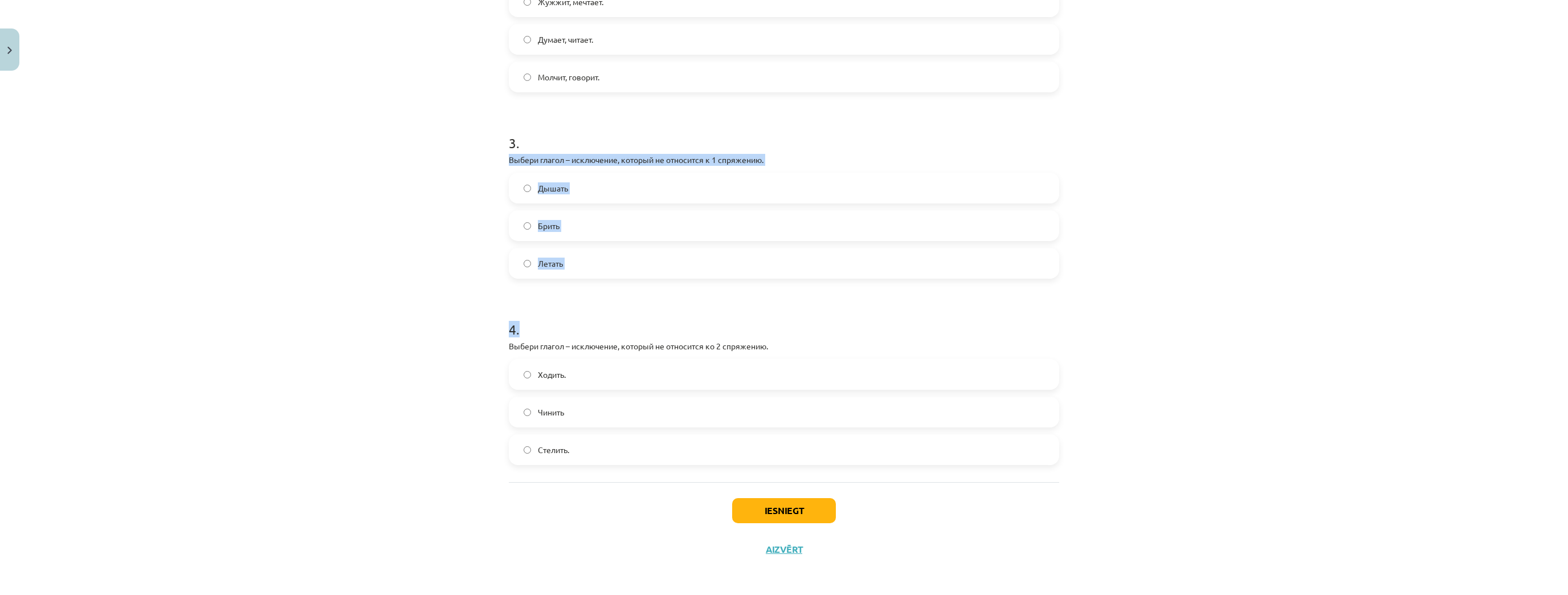
click at [497, 159] on div "Mācību tēma: Krievu valodas b1 - 11. klases 1.ieskaites mācību materiāls #10 📖 …" at bounding box center [784, 297] width 1568 height 595
click at [504, 154] on div "7 XP Saņemsi Grūts 439 pilda Apraksts Uzdevums Palīdzība 1 . Выбери вариант с г…" at bounding box center [784, 80] width 564 height 977
drag, startPoint x: 506, startPoint y: 157, endPoint x: 600, endPoint y: 250, distance: 132.2
click at [600, 250] on div "3 . Выбери глагол – исключение, который не относится к 1 спряжению. Дышать Брит…" at bounding box center [784, 197] width 550 height 164
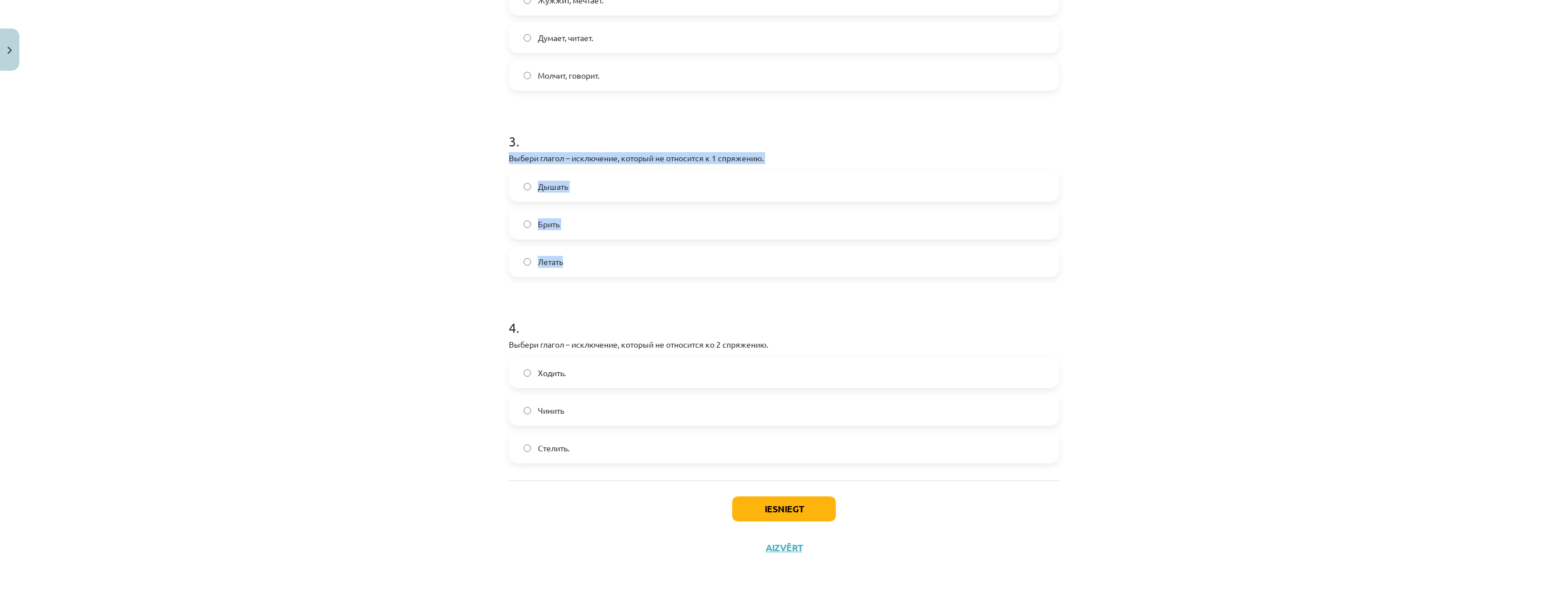
click at [528, 222] on label "Брить" at bounding box center [784, 224] width 548 height 29
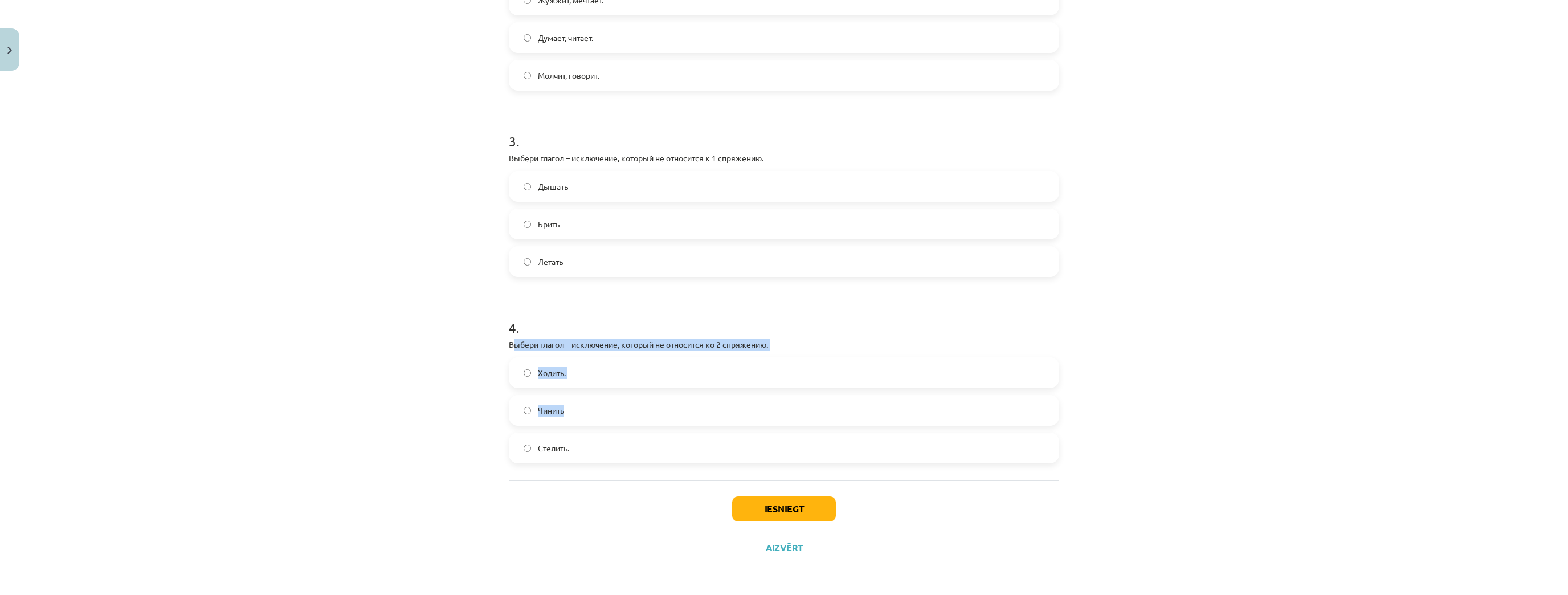
drag, startPoint x: 520, startPoint y: 345, endPoint x: 597, endPoint y: 392, distance: 90.2
click at [597, 392] on div "4 . Выбери глагол – исключение, который не относится ко 2 спряжению. Ходить. Чи…" at bounding box center [784, 381] width 550 height 164
drag, startPoint x: 506, startPoint y: 342, endPoint x: 605, endPoint y: 437, distance: 137.2
click at [605, 437] on div "4 . Выбери глагол – исключение, который не относится ко 2 спряжению. Ходить. Чи…" at bounding box center [784, 381] width 550 height 164
click at [609, 375] on label "Ходить." at bounding box center [784, 373] width 548 height 29
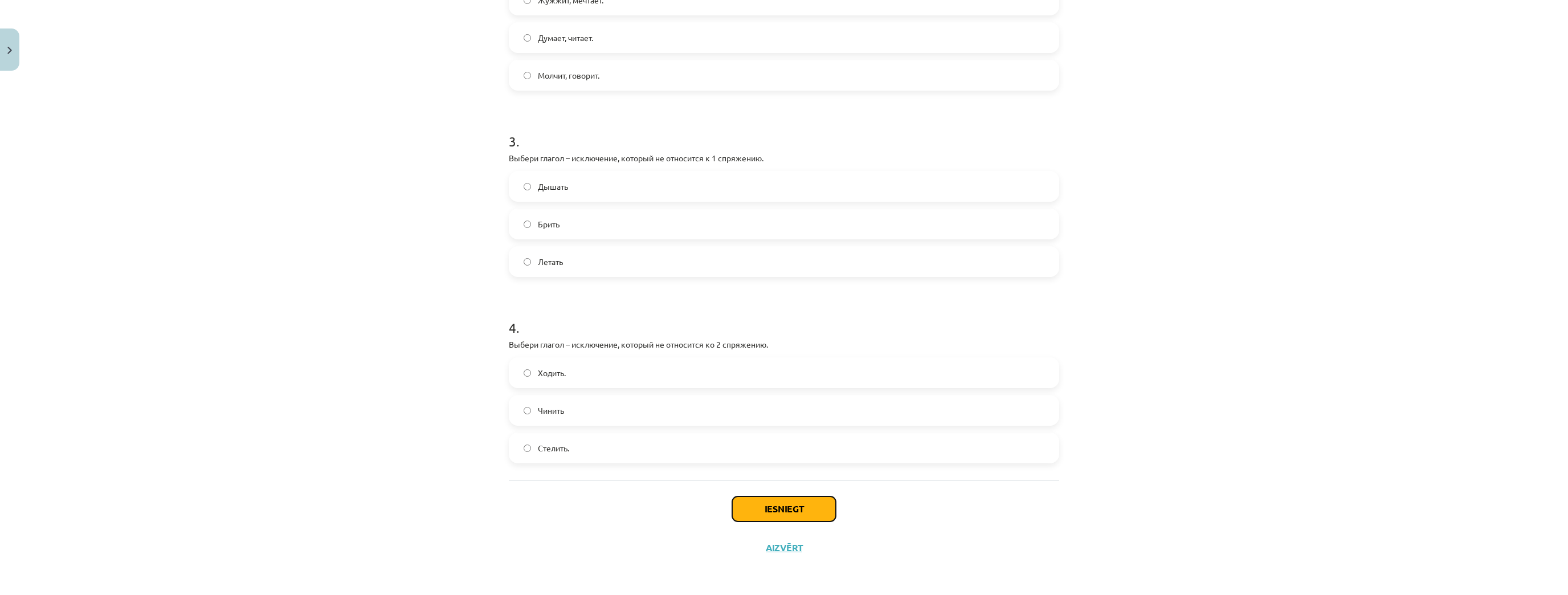
click at [809, 495] on button "Iesniegt" at bounding box center [784, 509] width 103 height 25
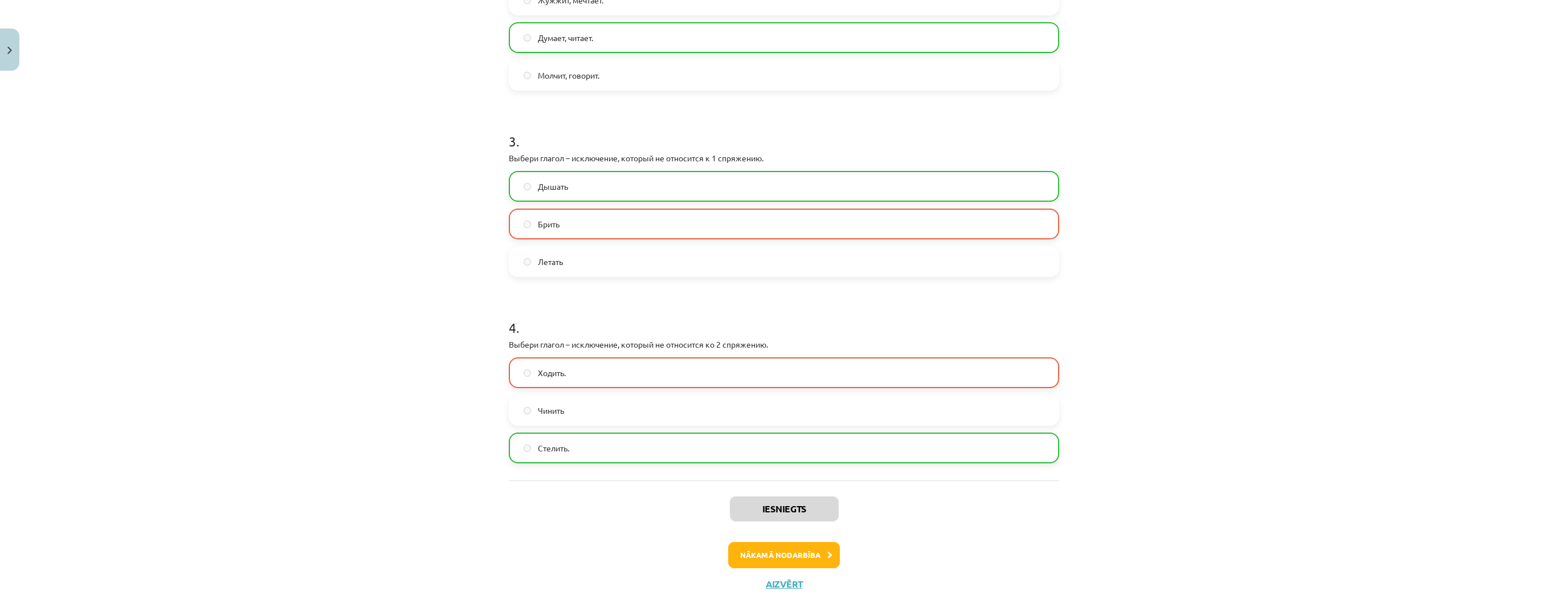
scroll to position [522, 0]
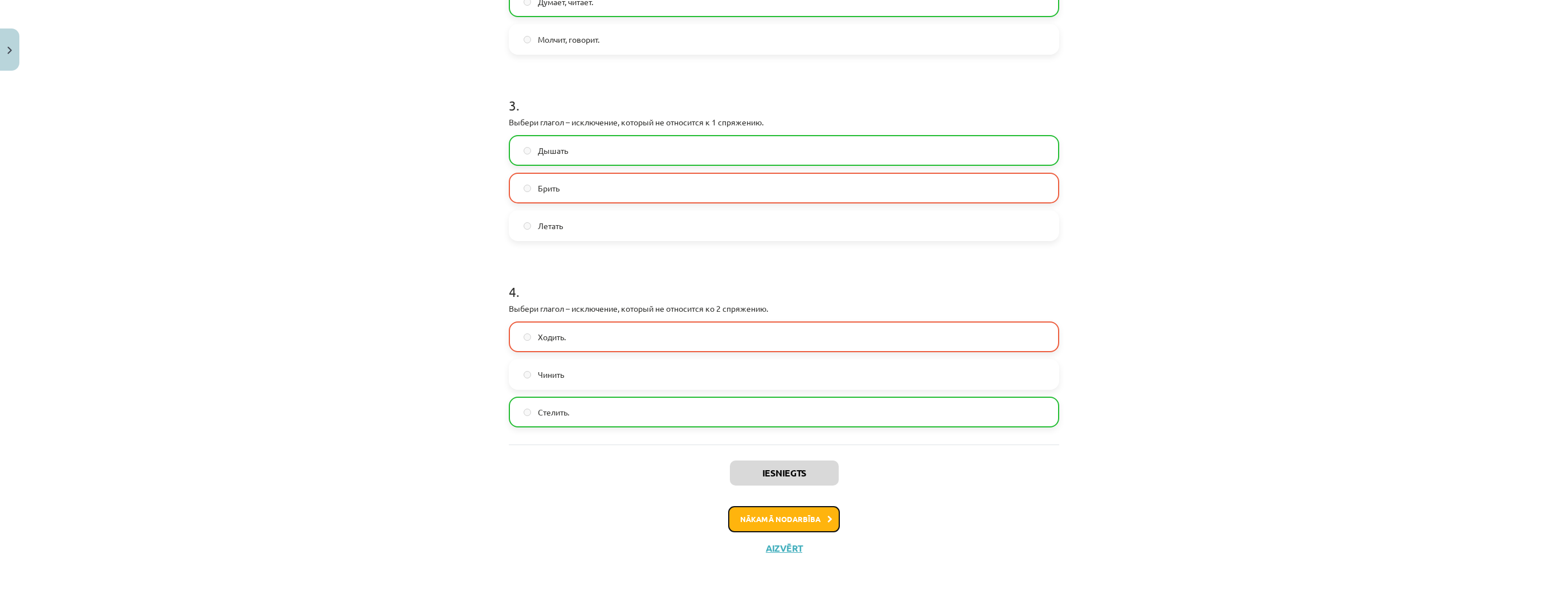
click at [757, 495] on button "Nākamā nodarbība" at bounding box center [783, 519] width 111 height 26
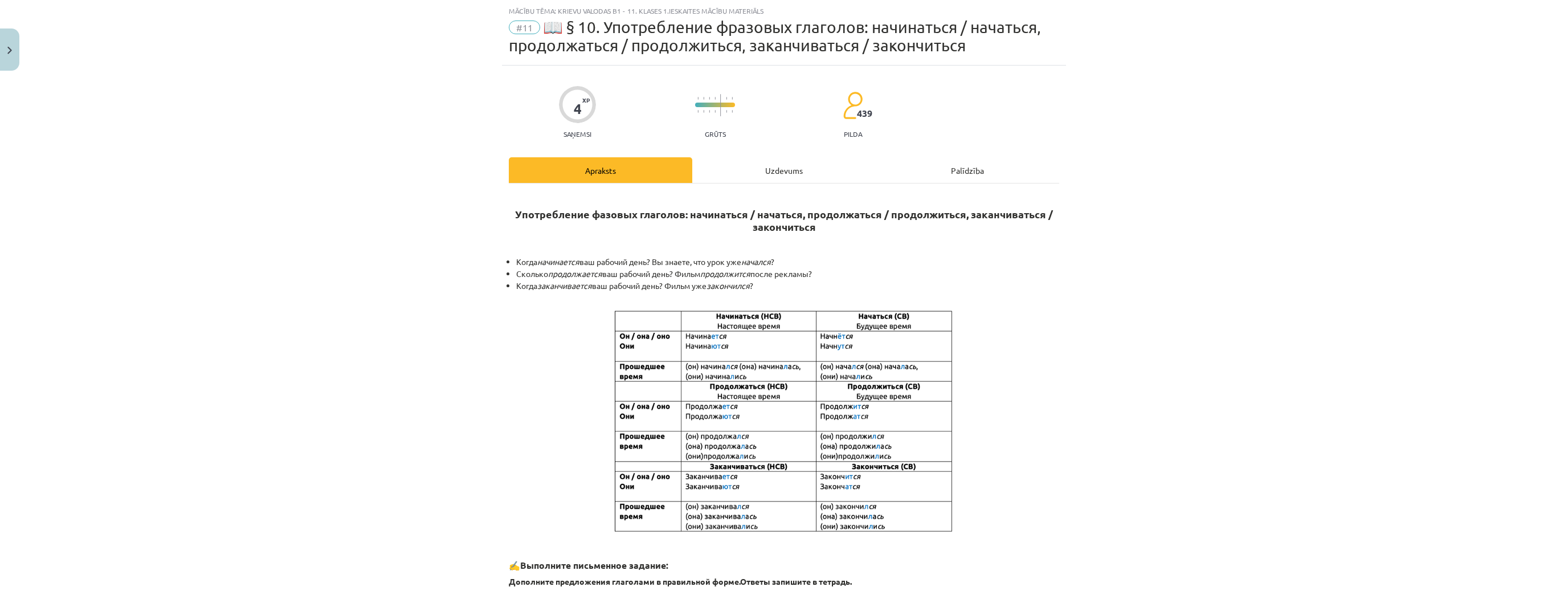
click at [758, 168] on div "Uzdevums" at bounding box center [783, 170] width 183 height 26
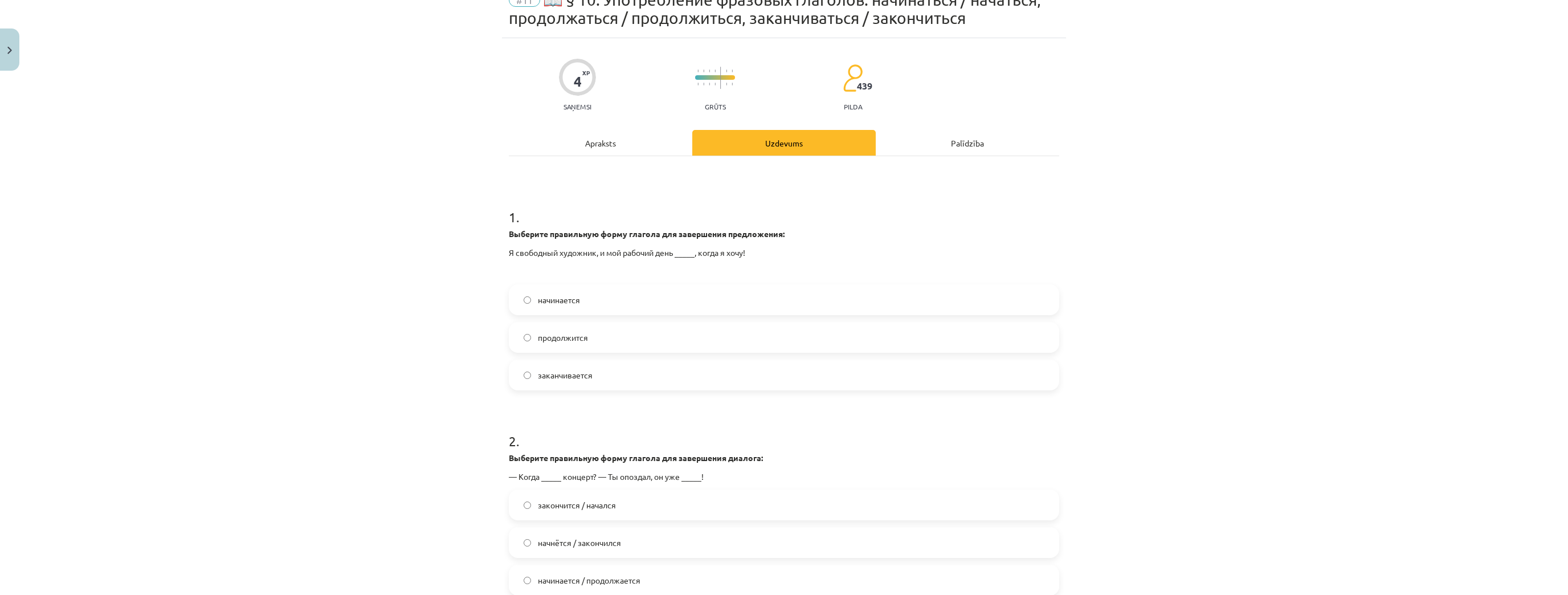
scroll to position [120, 0]
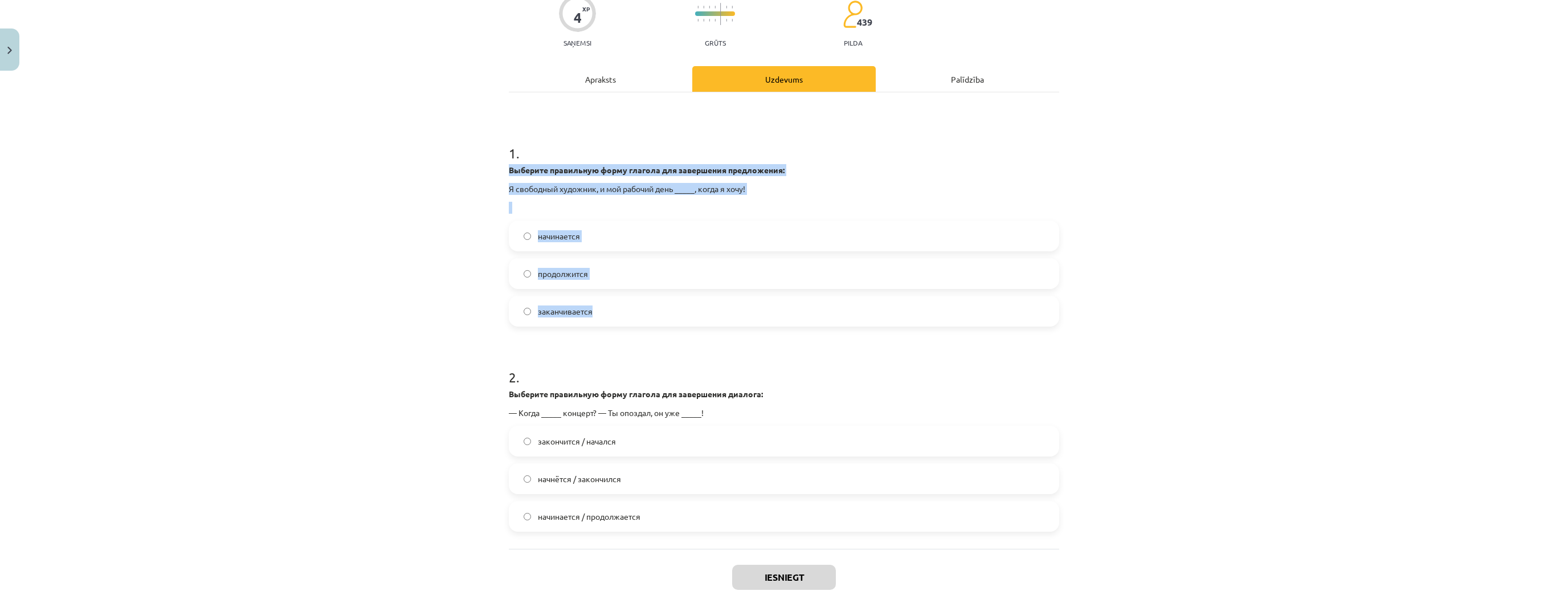
drag, startPoint x: 506, startPoint y: 166, endPoint x: 637, endPoint y: 299, distance: 186.7
click at [637, 299] on div "1 . Выберите правильную форму глагола для завершения предложения: Я свободный х…" at bounding box center [784, 226] width 550 height 201
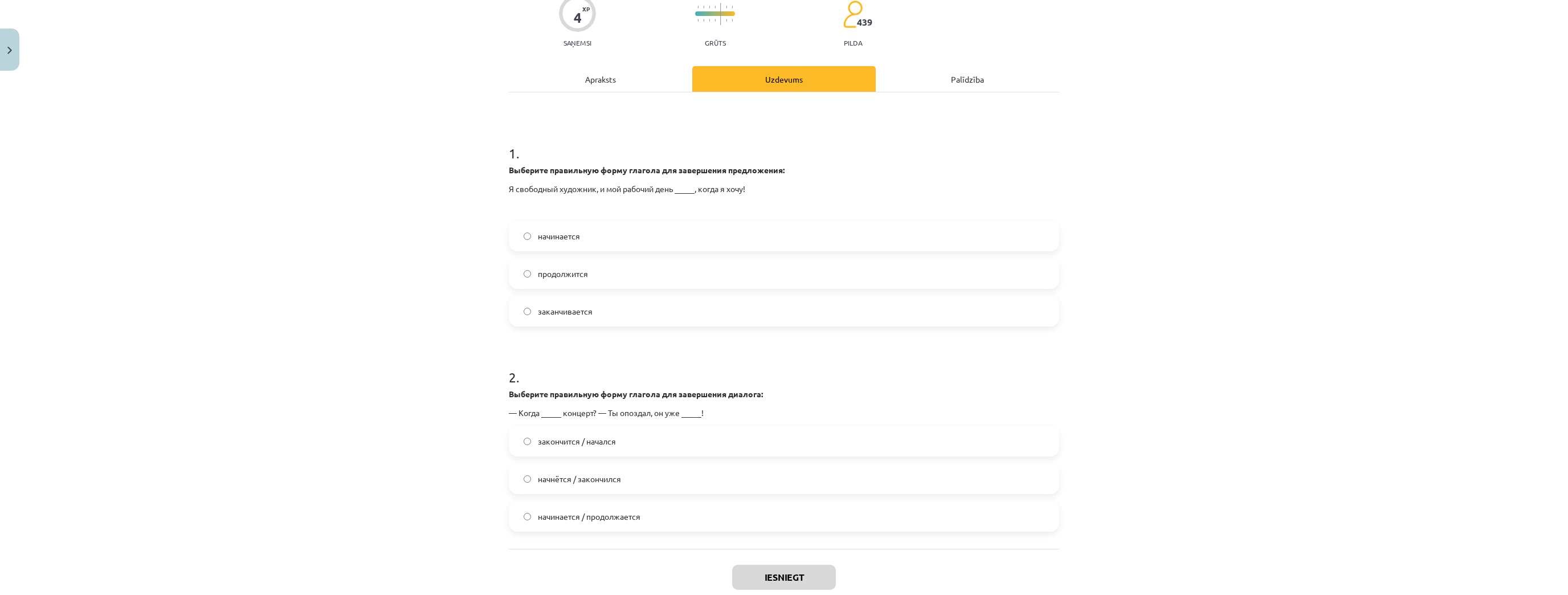
click at [267, 120] on div "Mācību tēma: Krievu valodas b1 - 11. klases 1.ieskaites mācību materiāls #11 📖 …" at bounding box center [784, 297] width 1568 height 595
click at [637, 315] on label "заканчивается" at bounding box center [784, 311] width 548 height 29
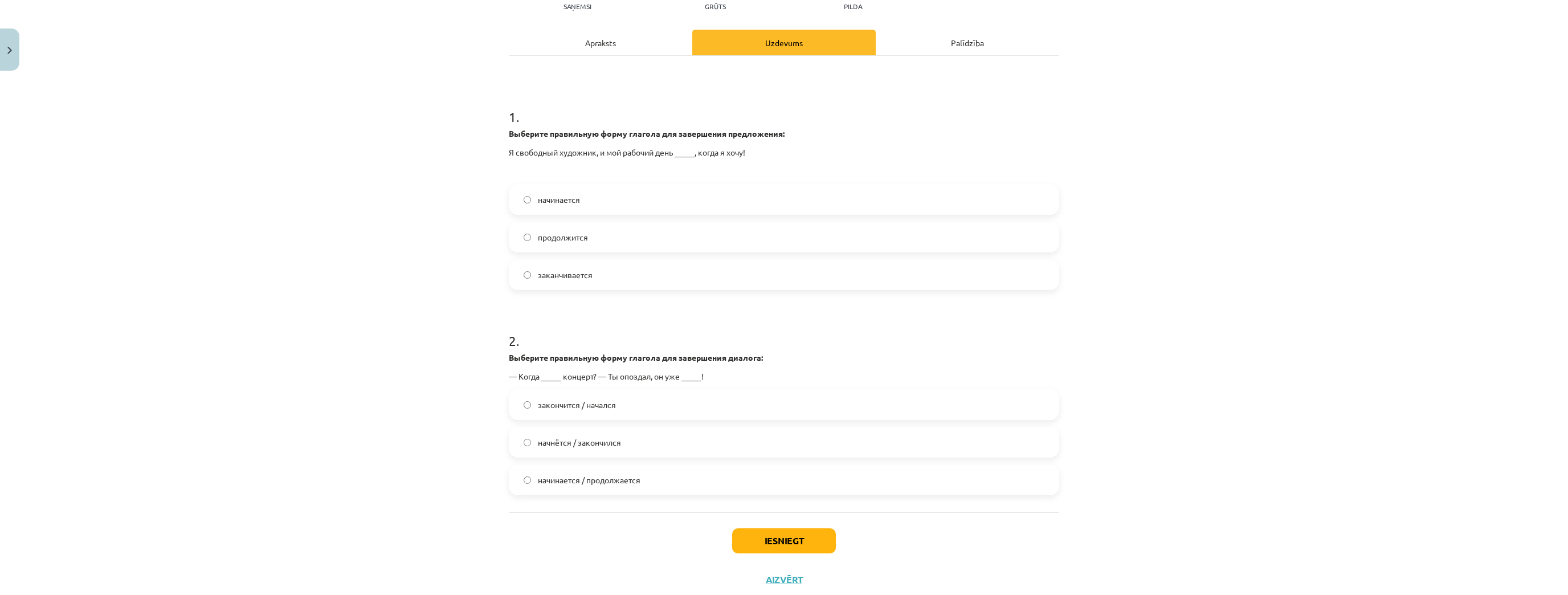
scroll to position [188, 0]
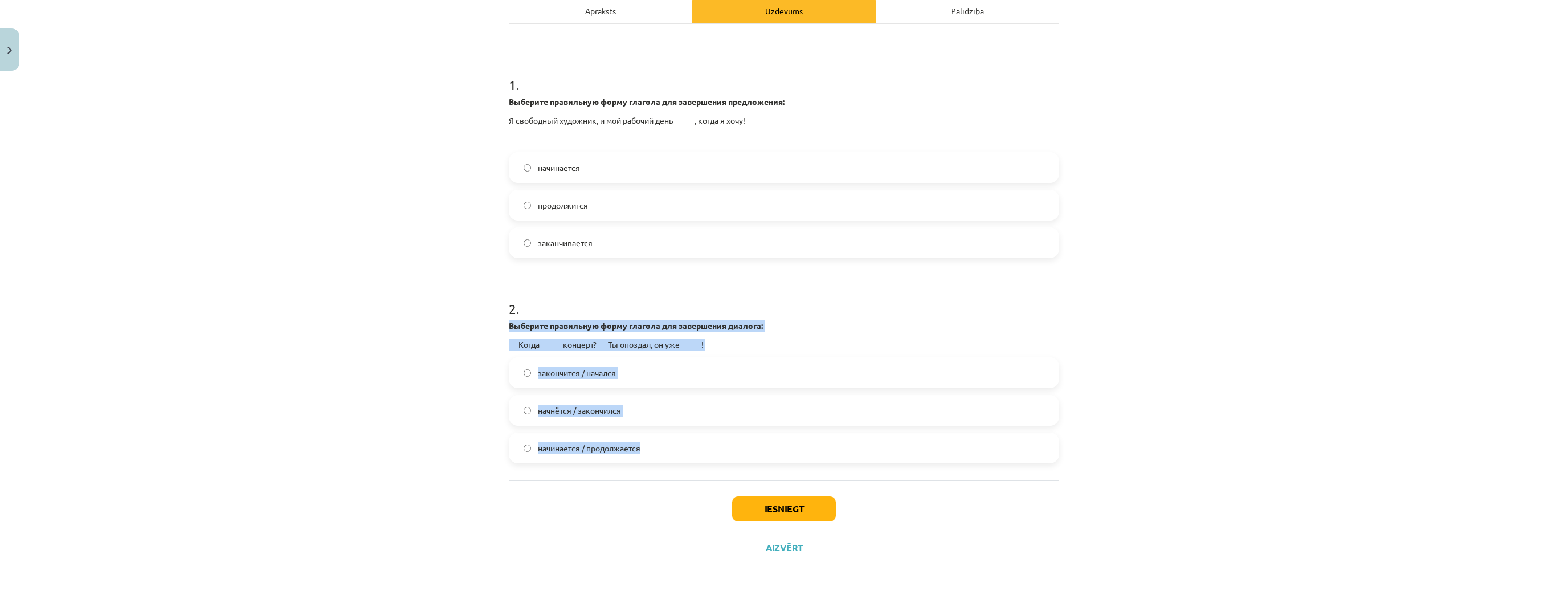
drag, startPoint x: 504, startPoint y: 322, endPoint x: 692, endPoint y: 468, distance: 238.0
click at [692, 468] on div "4 XP Saņemsi Grūts 439 pilda Apraksts Uzdevums Palīdzība 1 . Выберите правильну…" at bounding box center [784, 237] width 564 height 661
click at [588, 406] on span "начнётся / закончился" at bounding box center [579, 411] width 83 height 12
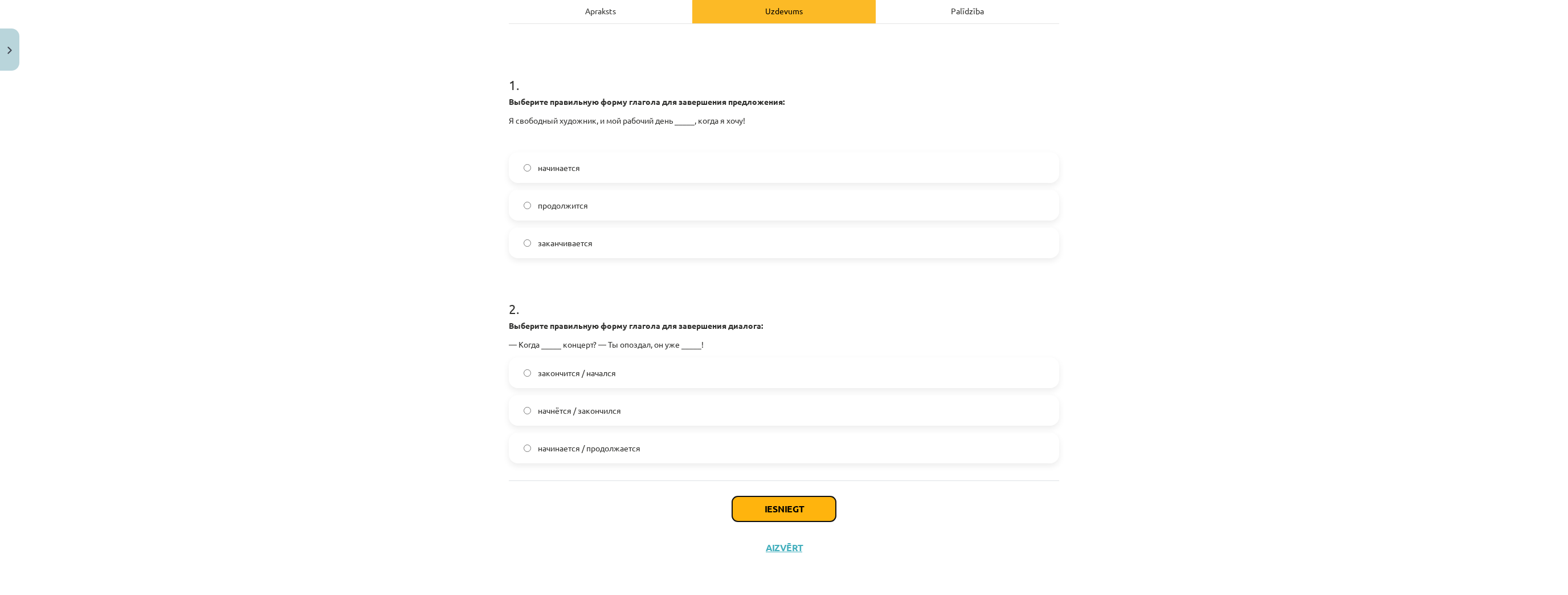
click at [797, 495] on button "Iesniegt" at bounding box center [784, 509] width 103 height 25
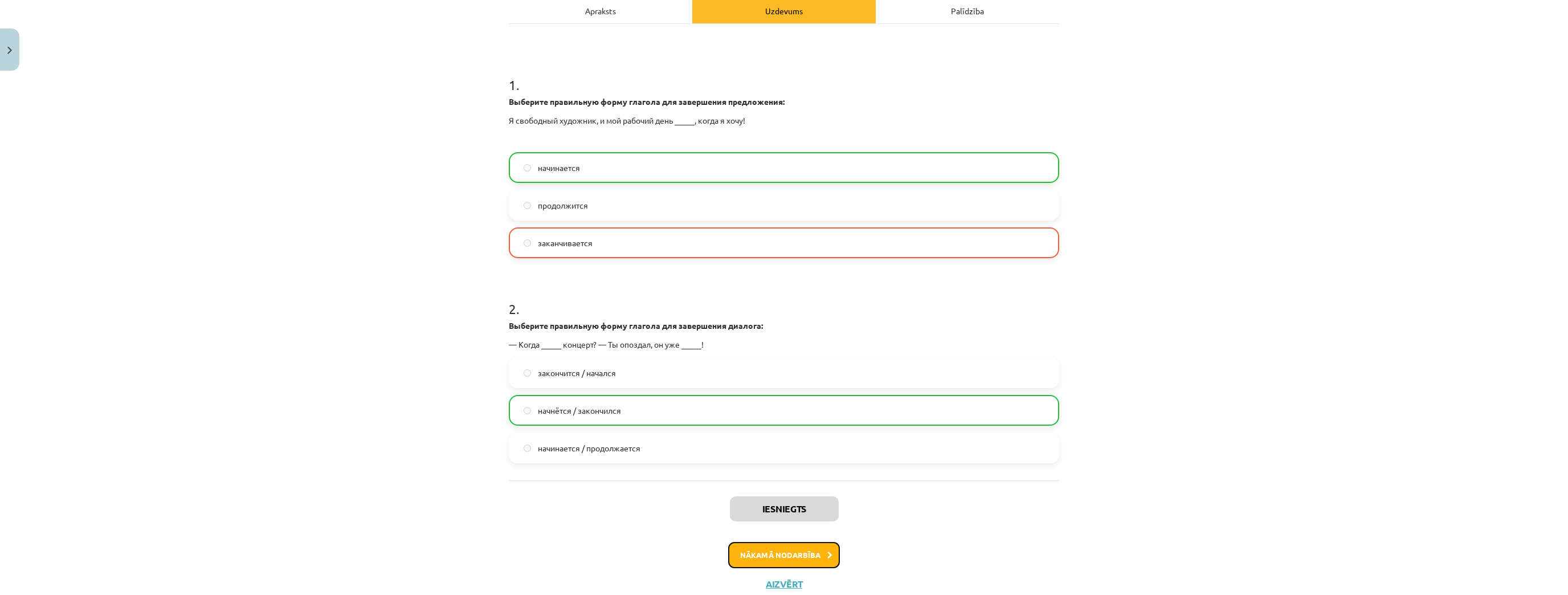
click at [780, 495] on button "Nākamā nodarbība" at bounding box center [783, 555] width 111 height 26
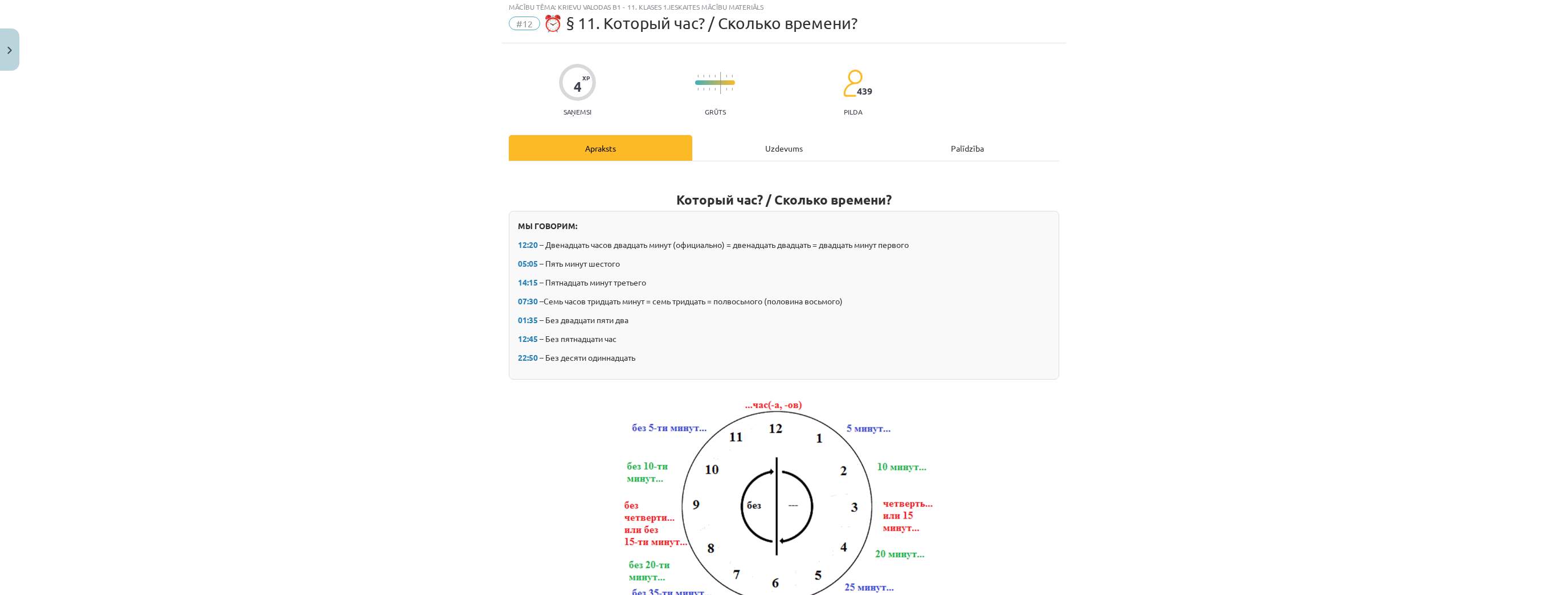
scroll to position [29, 0]
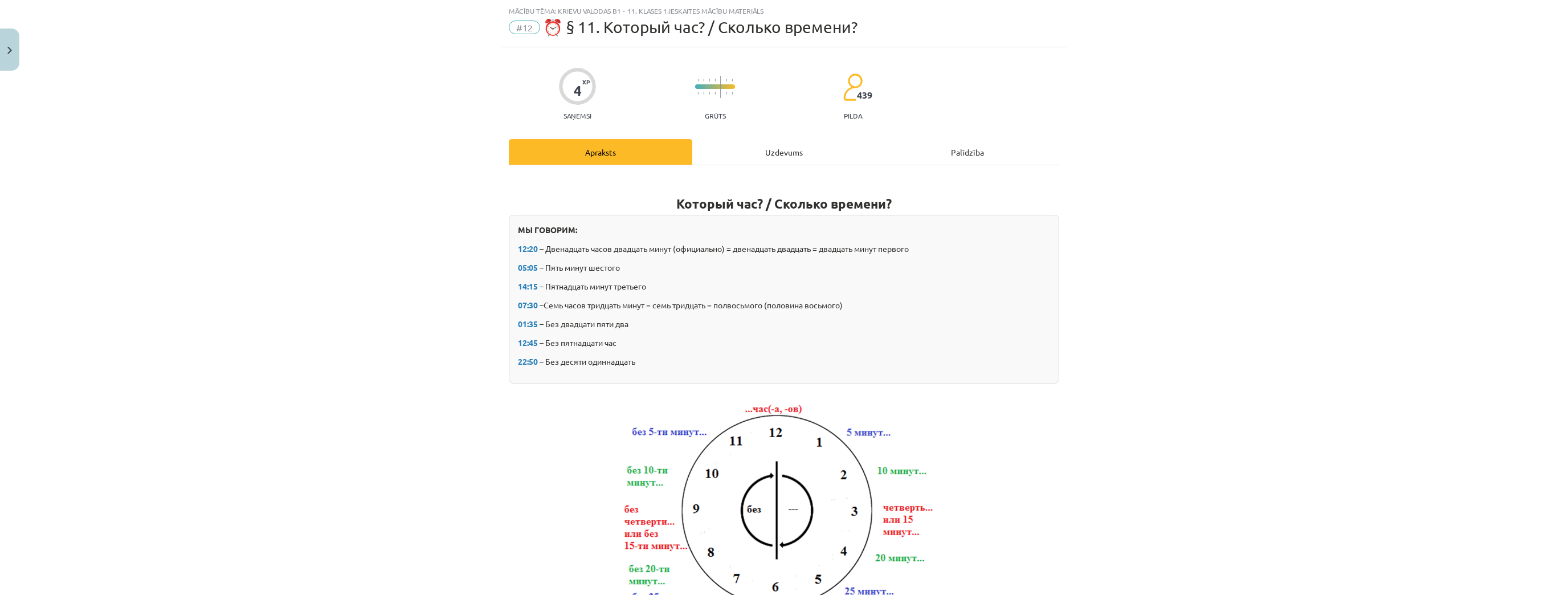
click at [744, 144] on div "Uzdevums" at bounding box center [783, 152] width 183 height 26
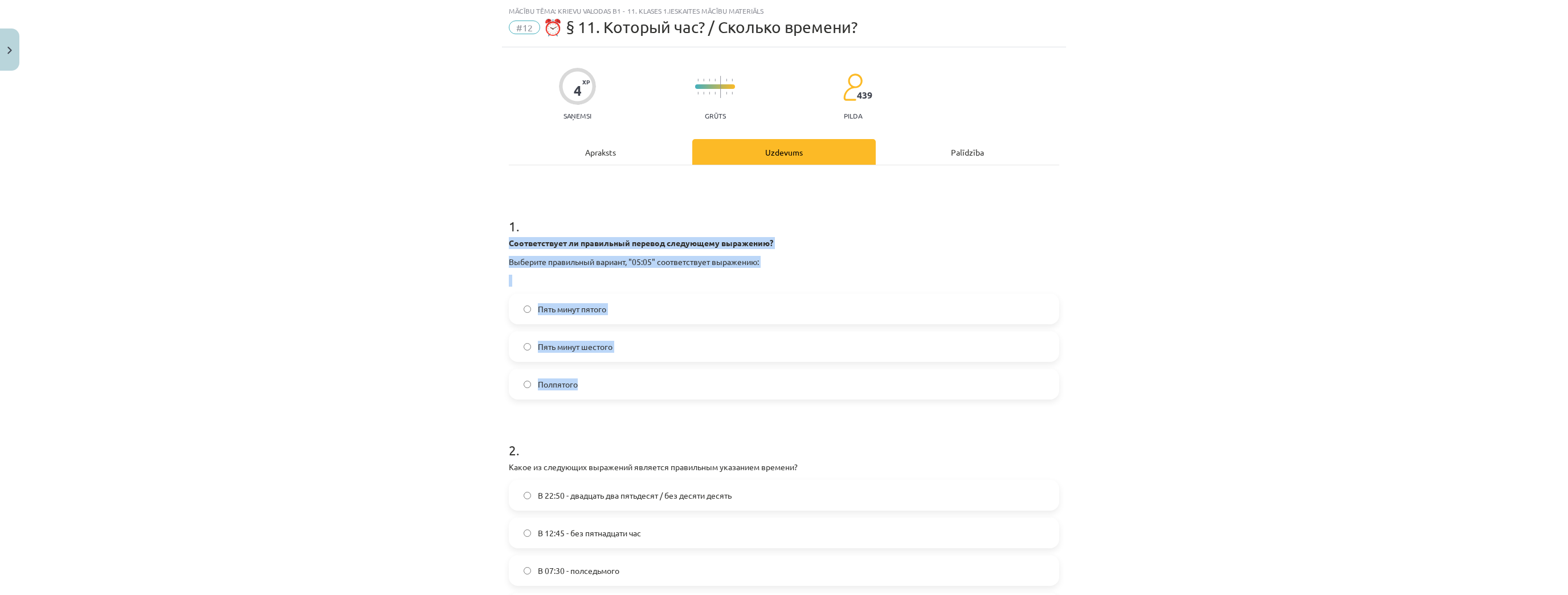
drag, startPoint x: 502, startPoint y: 244, endPoint x: 645, endPoint y: 371, distance: 191.3
click at [645, 371] on div "4 XP Saņemsi Grūts 439 pilda Apraksts Uzdevums Palīdzība 1 . Соответствует ли п…" at bounding box center [784, 387] width 564 height 680
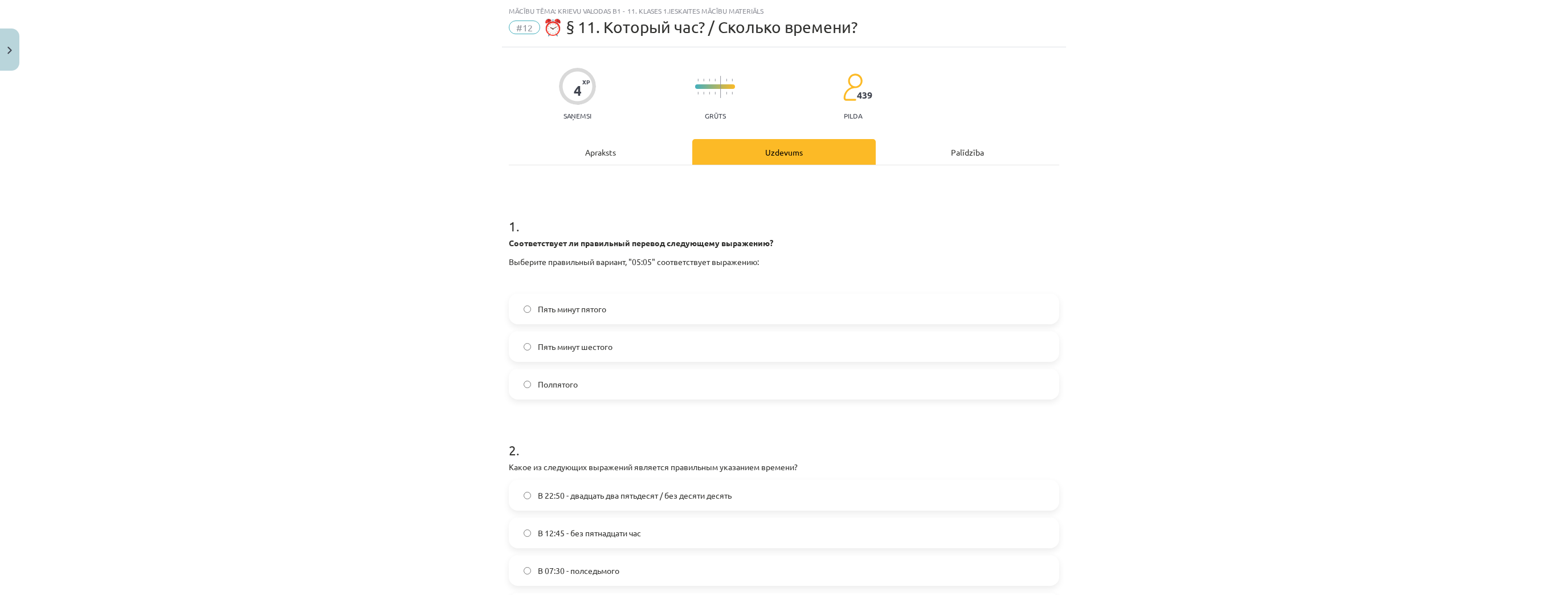
click at [324, 127] on div "Mācību tēma: Krievu valodas b1 - 11. klases 1.ieskaites mācību materiāls #12 ⏰ …" at bounding box center [784, 297] width 1568 height 595
click at [595, 317] on label "Пять минут пятого" at bounding box center [784, 309] width 548 height 29
click at [613, 347] on label "Пять минут шестого" at bounding box center [784, 347] width 548 height 29
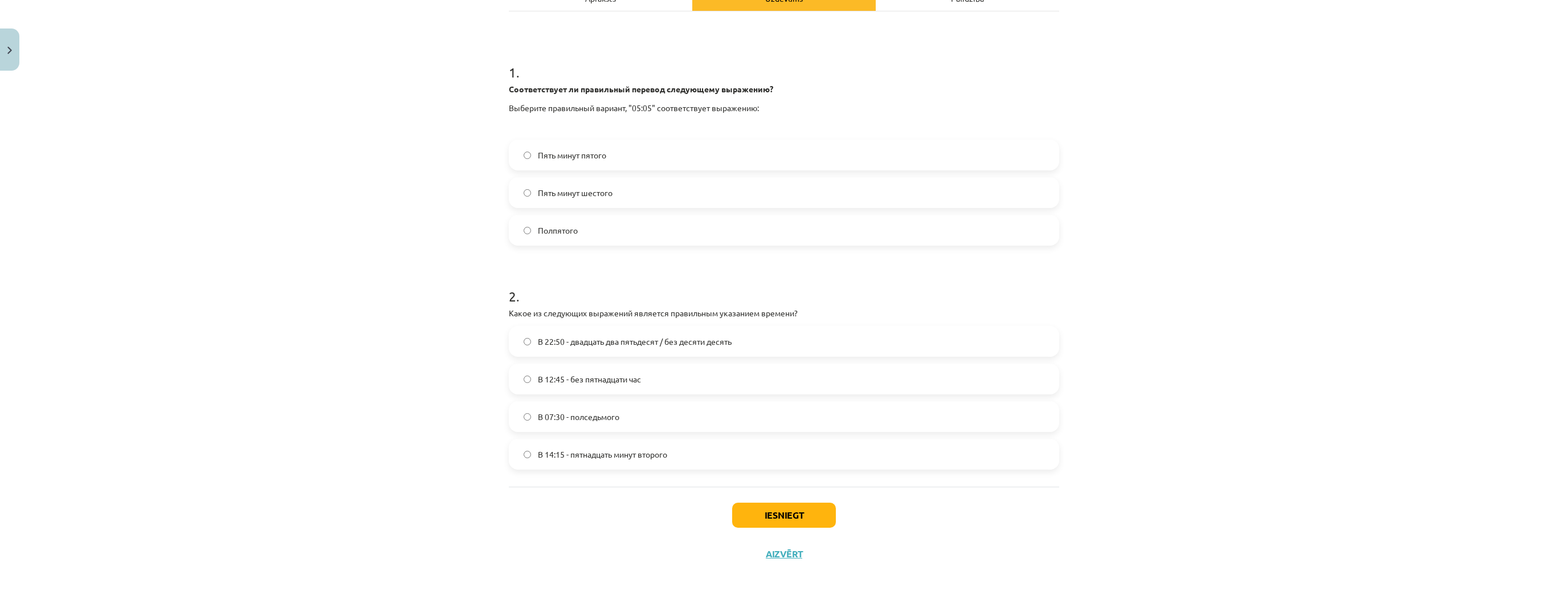
scroll to position [189, 0]
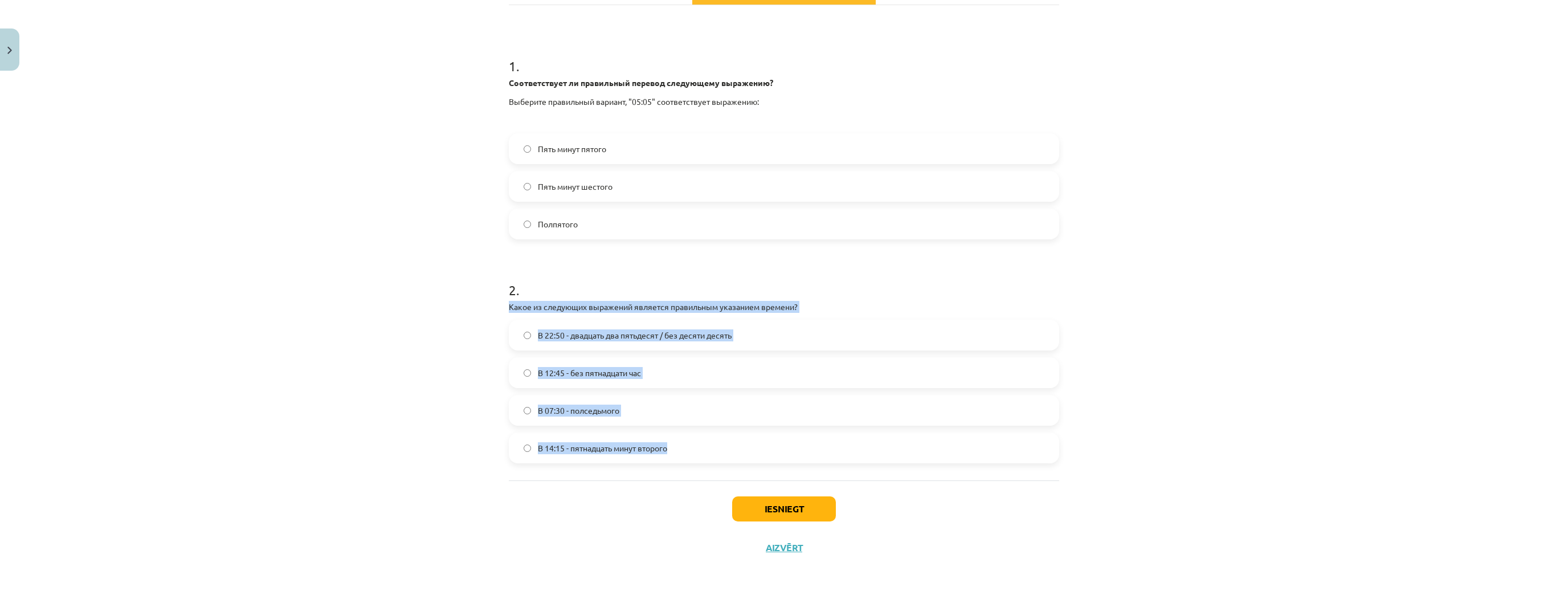
drag, startPoint x: 506, startPoint y: 303, endPoint x: 679, endPoint y: 437, distance: 218.8
click at [679, 437] on div "2 . Какое из следующих выражений является правильным указанием времени? В 22:50…" at bounding box center [784, 363] width 550 height 201
click at [349, 304] on div "Mācību tēma: Krievu valodas b1 - 11. klases 1.ieskaites mācību materiāls #12 ⏰ …" at bounding box center [784, 297] width 1568 height 595
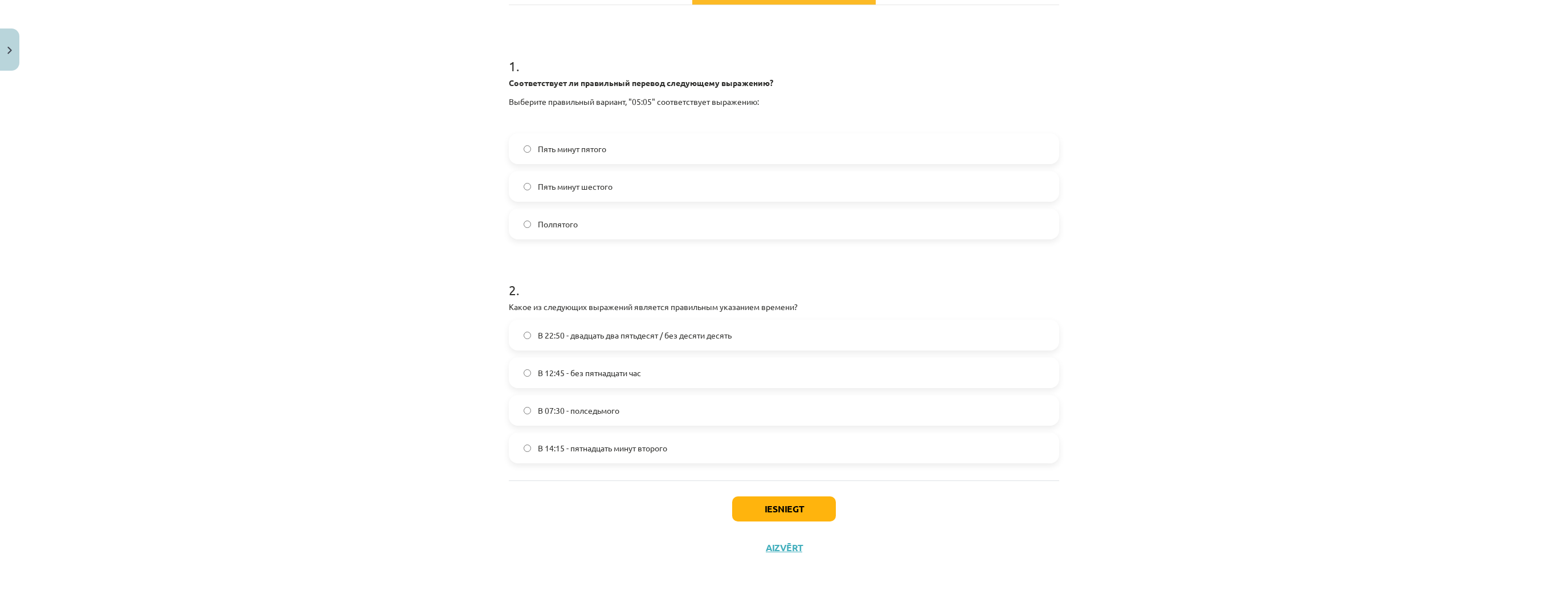
click at [626, 407] on label "В 07:30 - полседьмого" at bounding box center [784, 410] width 548 height 29
click at [814, 495] on button "Iesniegt" at bounding box center [784, 509] width 103 height 25
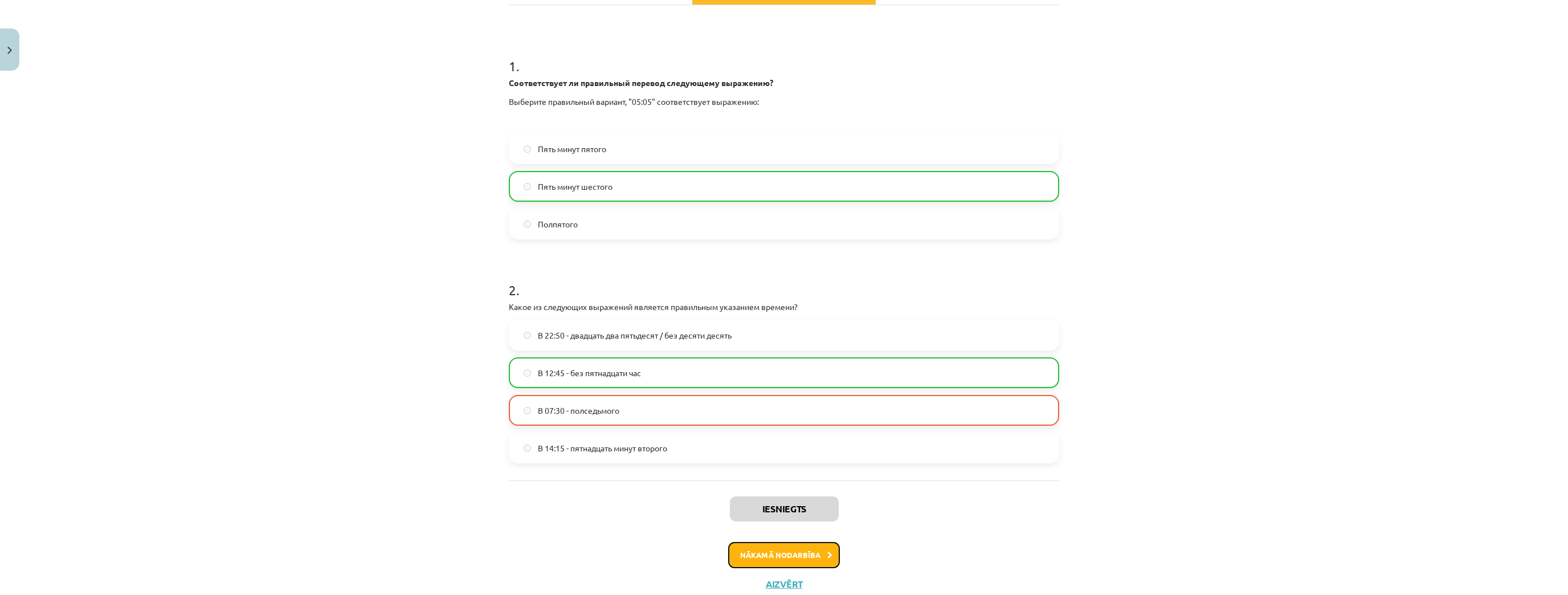
click at [802, 495] on button "Nākamā nodarbība" at bounding box center [783, 555] width 111 height 26
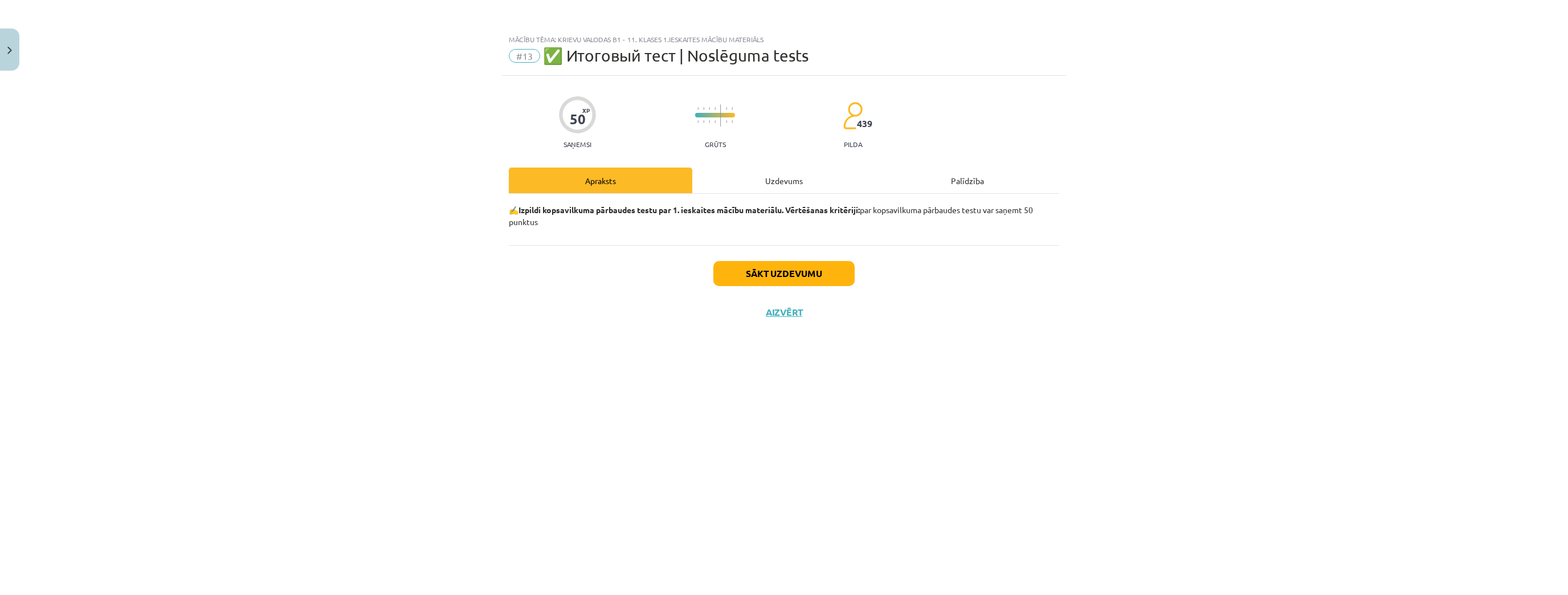
click at [741, 185] on div "Uzdevums" at bounding box center [783, 180] width 183 height 26
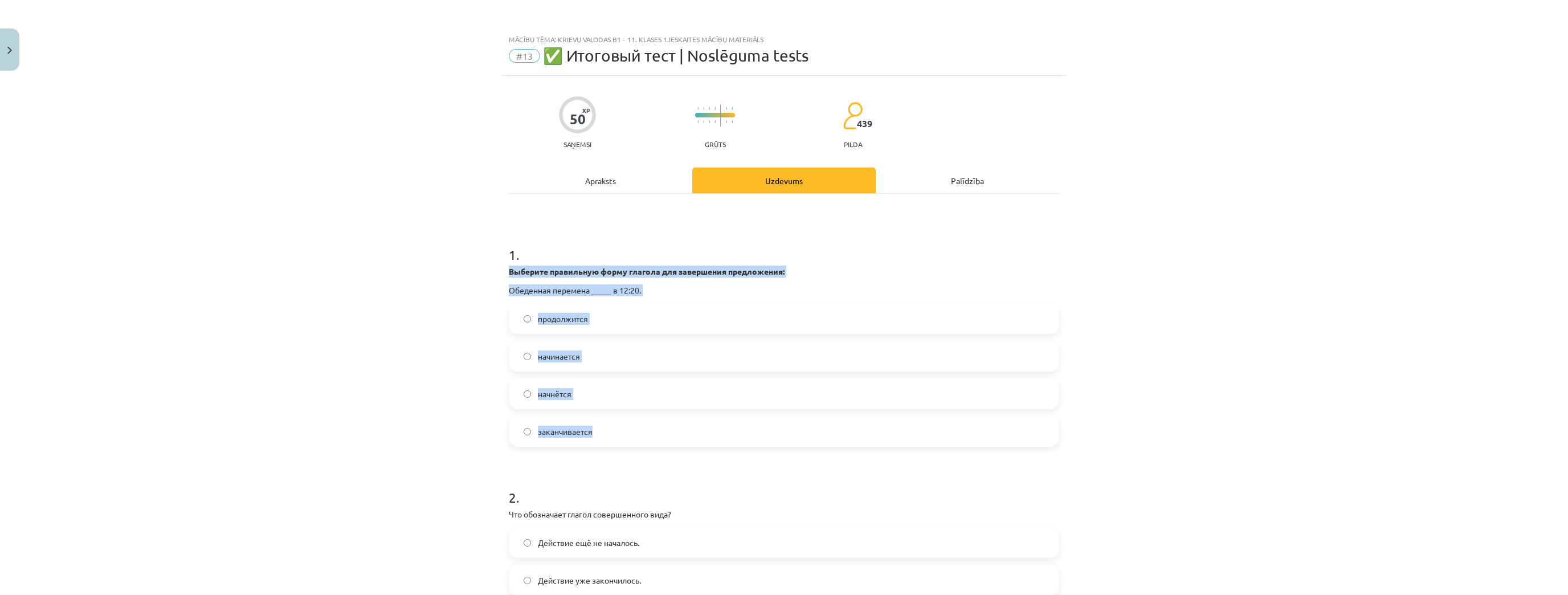
drag, startPoint x: 503, startPoint y: 267, endPoint x: 647, endPoint y: 415, distance: 206.5
click at [591, 396] on label "начнётся" at bounding box center [784, 393] width 548 height 29
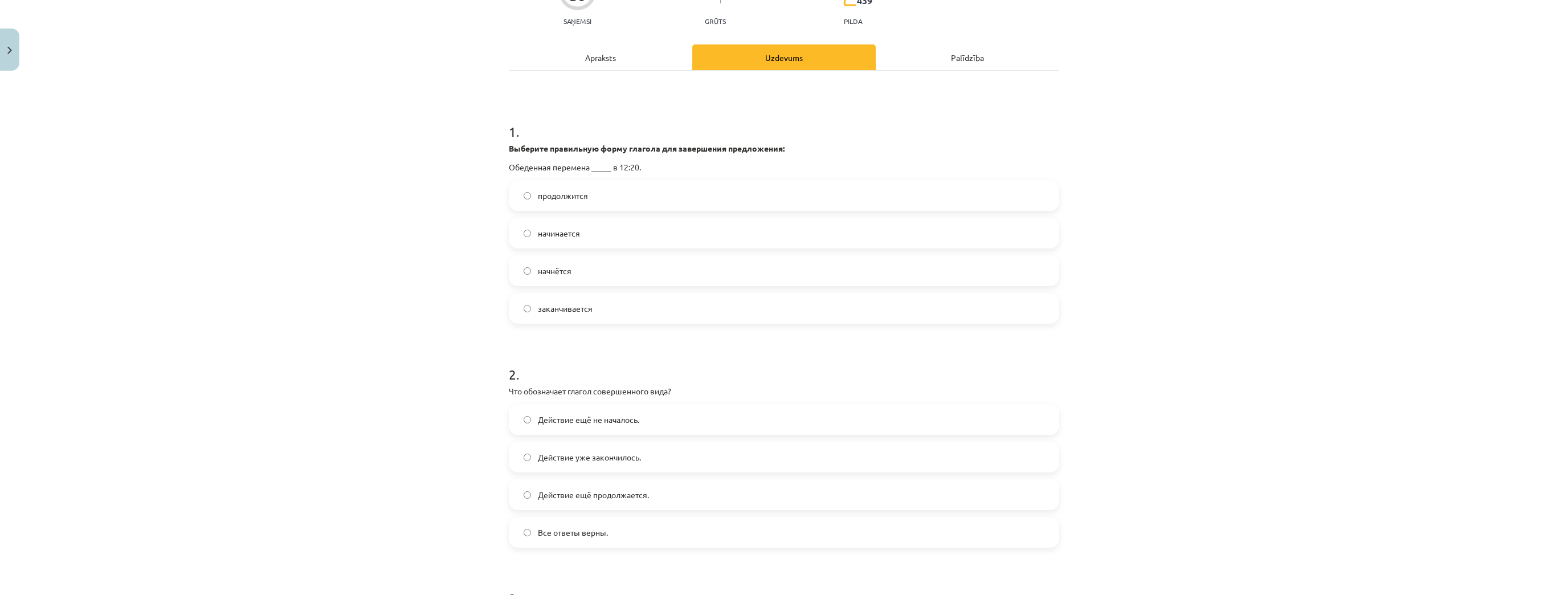
scroll to position [228, 0]
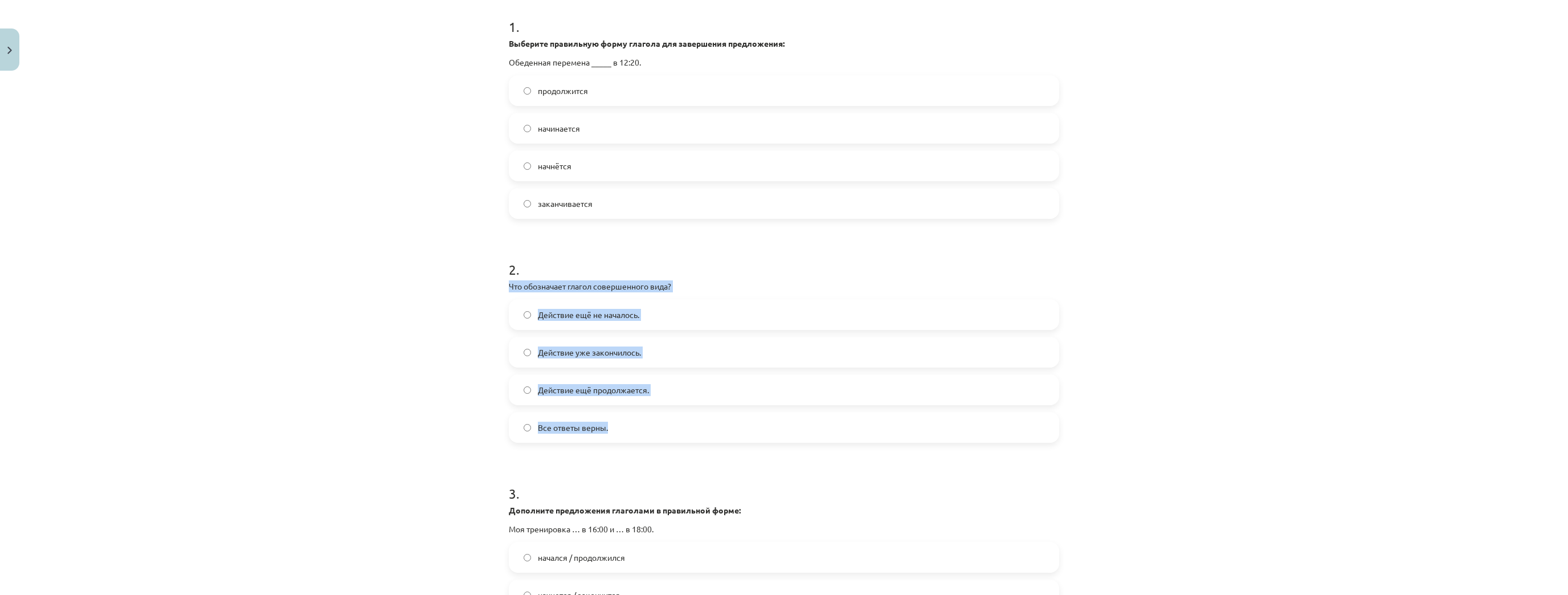
drag, startPoint x: 503, startPoint y: 287, endPoint x: 673, endPoint y: 431, distance: 222.8
click at [646, 355] on label "Действие уже закончилось." at bounding box center [784, 352] width 548 height 29
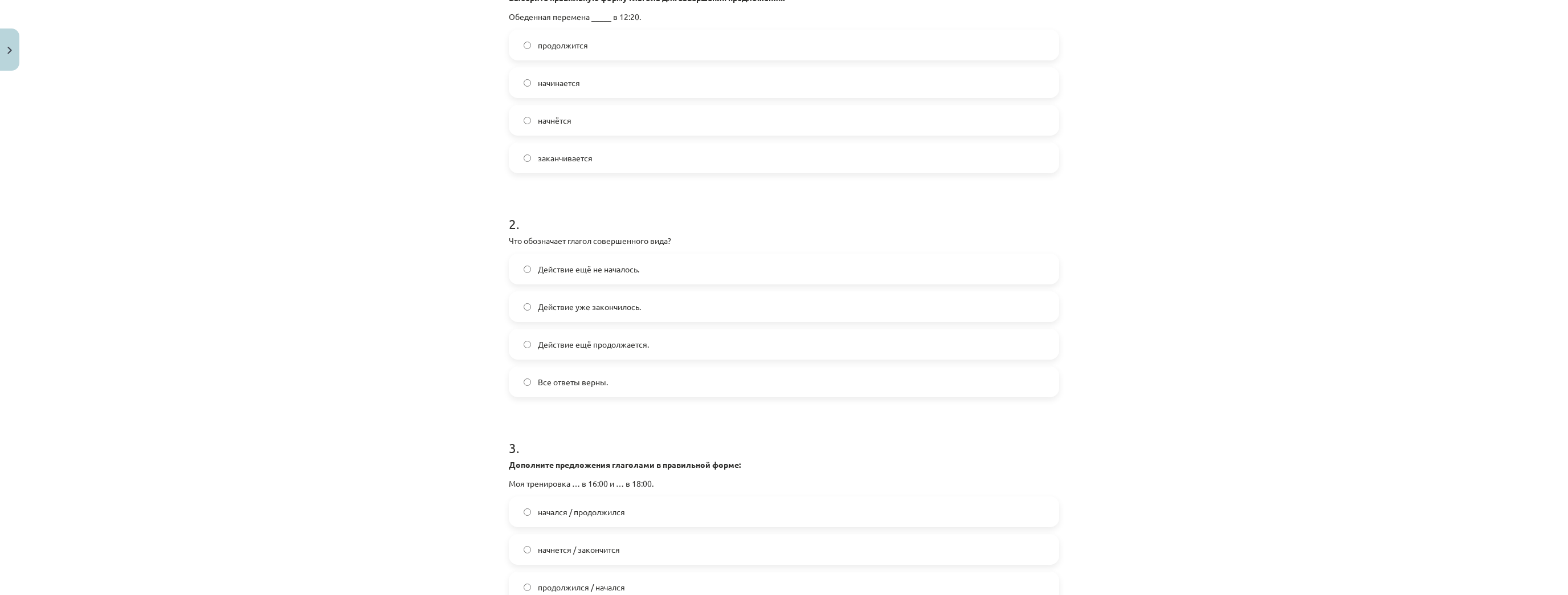
scroll to position [410, 0]
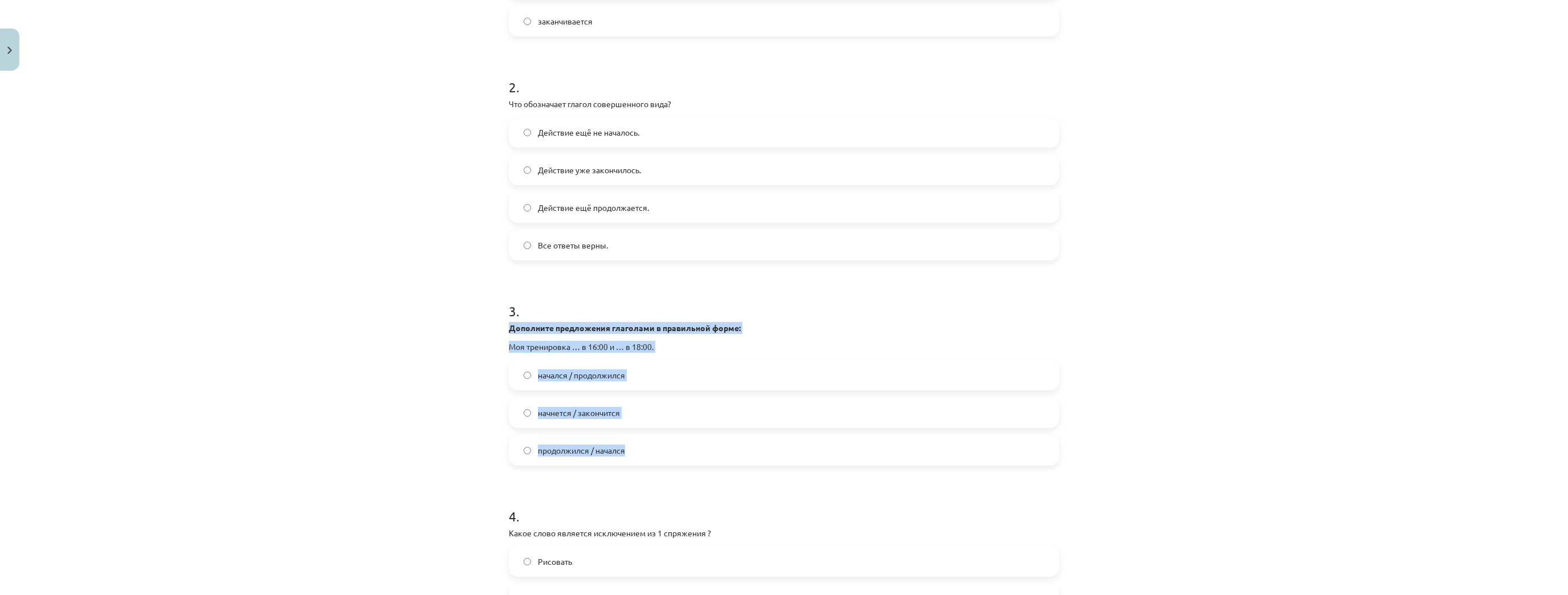
drag, startPoint x: 503, startPoint y: 328, endPoint x: 663, endPoint y: 431, distance: 190.3
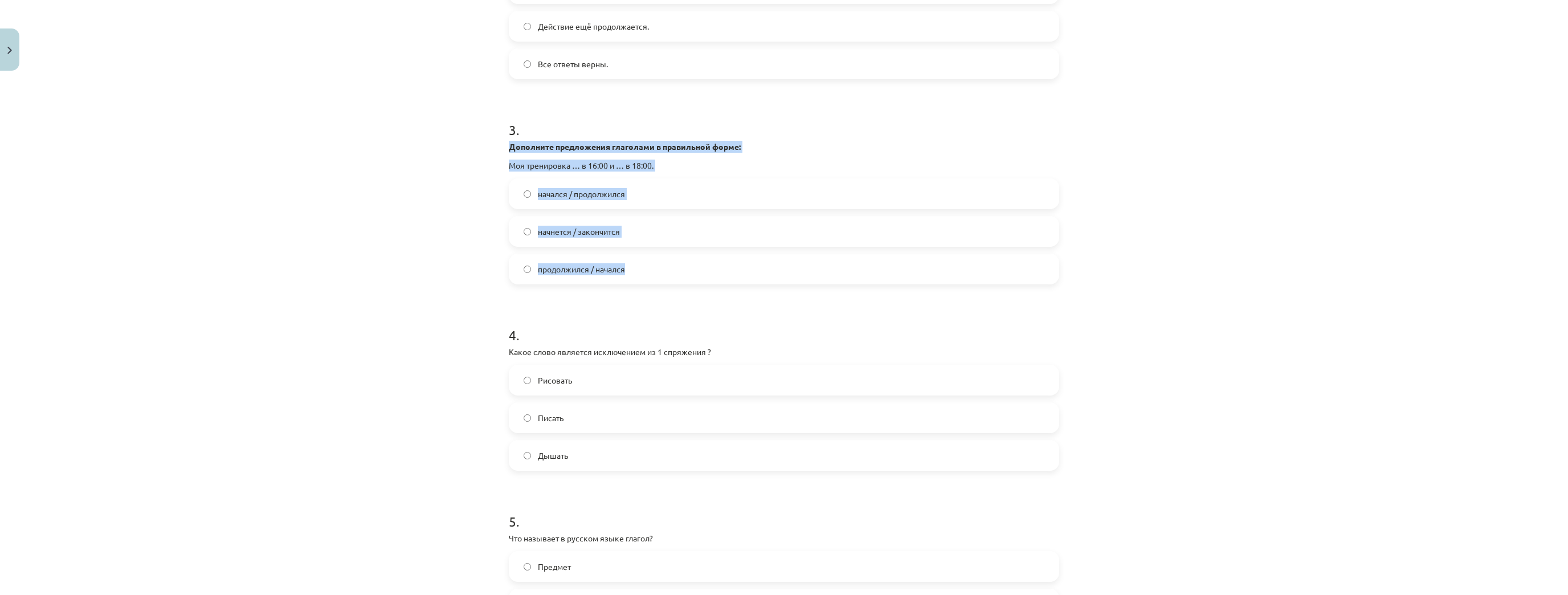
scroll to position [593, 0]
click at [509, 144] on strong "Дополните предложения глаголами в правильной форме:" at bounding box center [625, 145] width 232 height 10
drag, startPoint x: 506, startPoint y: 144, endPoint x: 667, endPoint y: 288, distance: 216.0
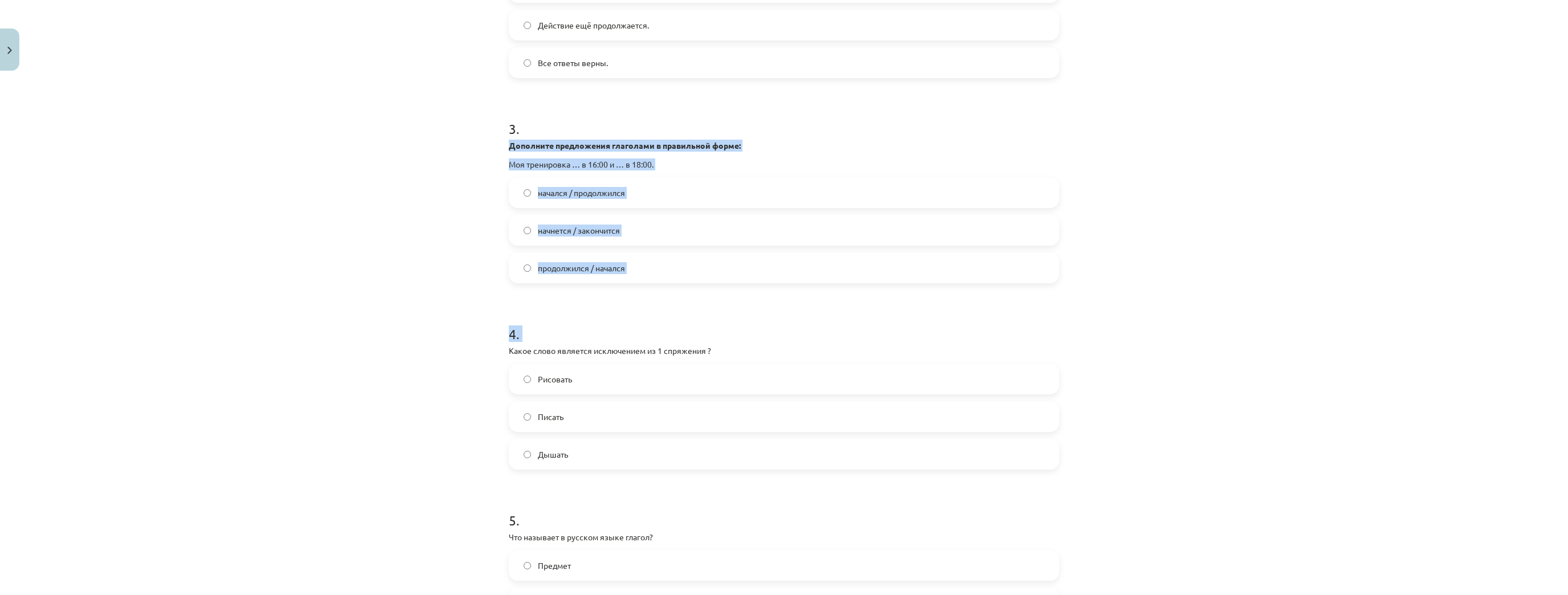
click at [617, 229] on span "начнется / закончится" at bounding box center [579, 231] width 82 height 12
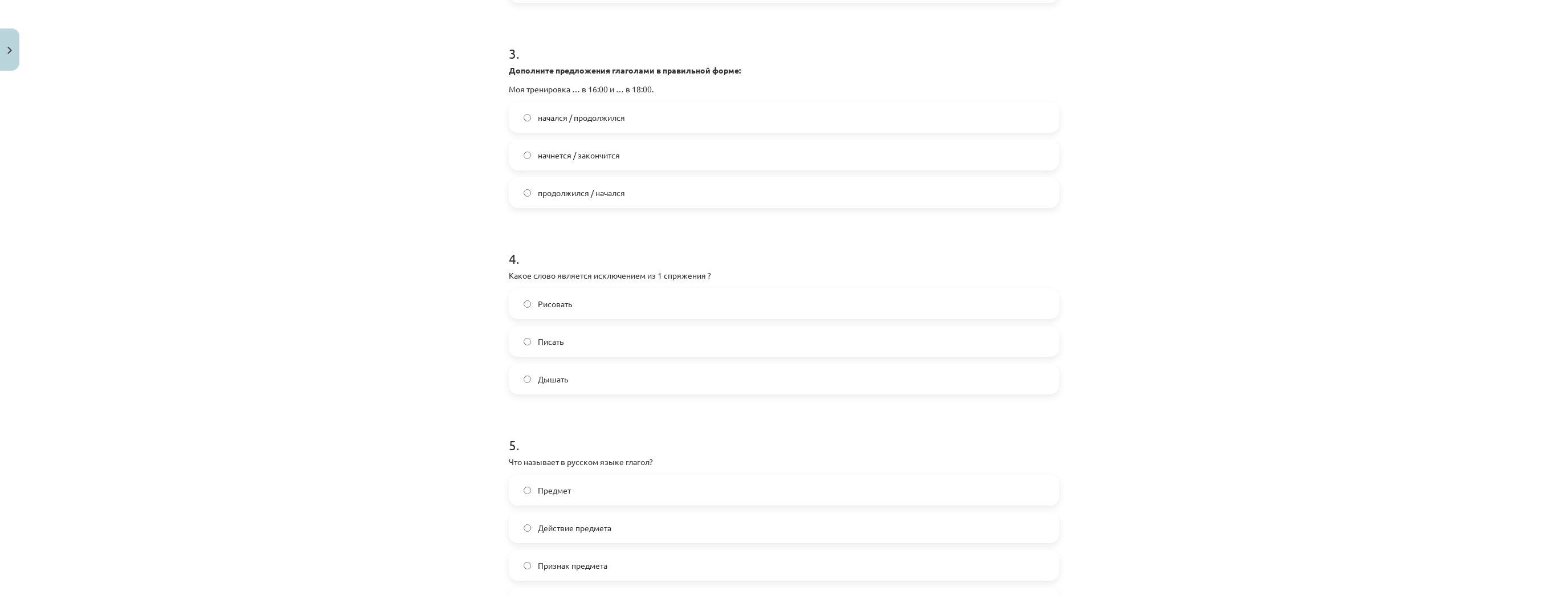
scroll to position [684, 0]
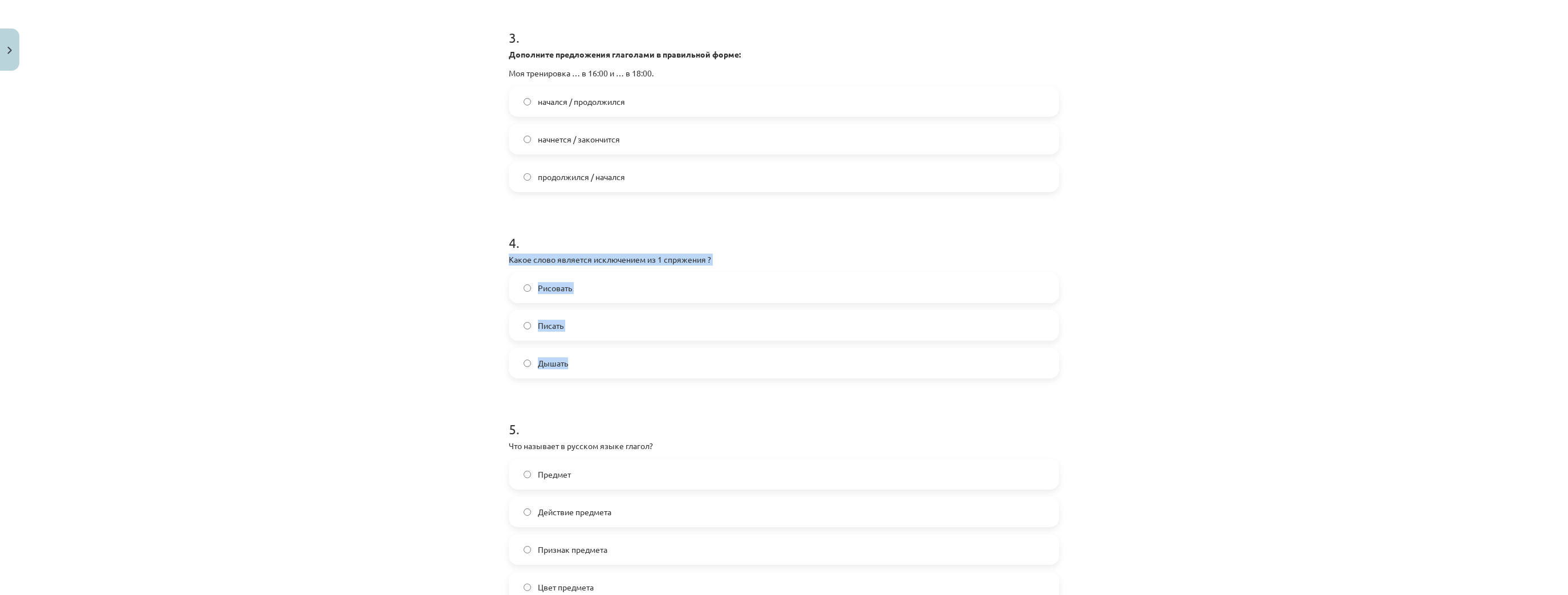
drag, startPoint x: 505, startPoint y: 256, endPoint x: 622, endPoint y: 349, distance: 149.5
click at [622, 349] on div "4 . Какое слово является исключением из 1 спряжения ? Рисовать Писать Дышать" at bounding box center [784, 297] width 550 height 164
click at [601, 364] on label "Дышать" at bounding box center [784, 363] width 548 height 29
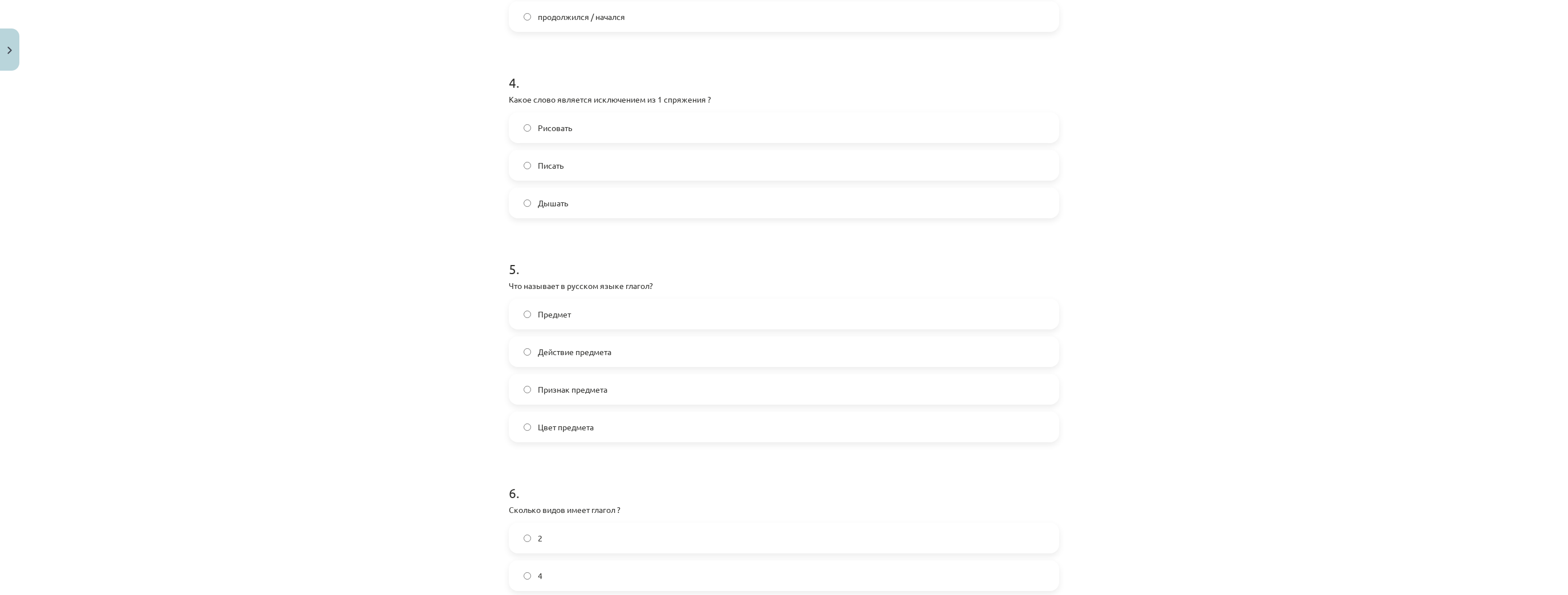
scroll to position [912, 0]
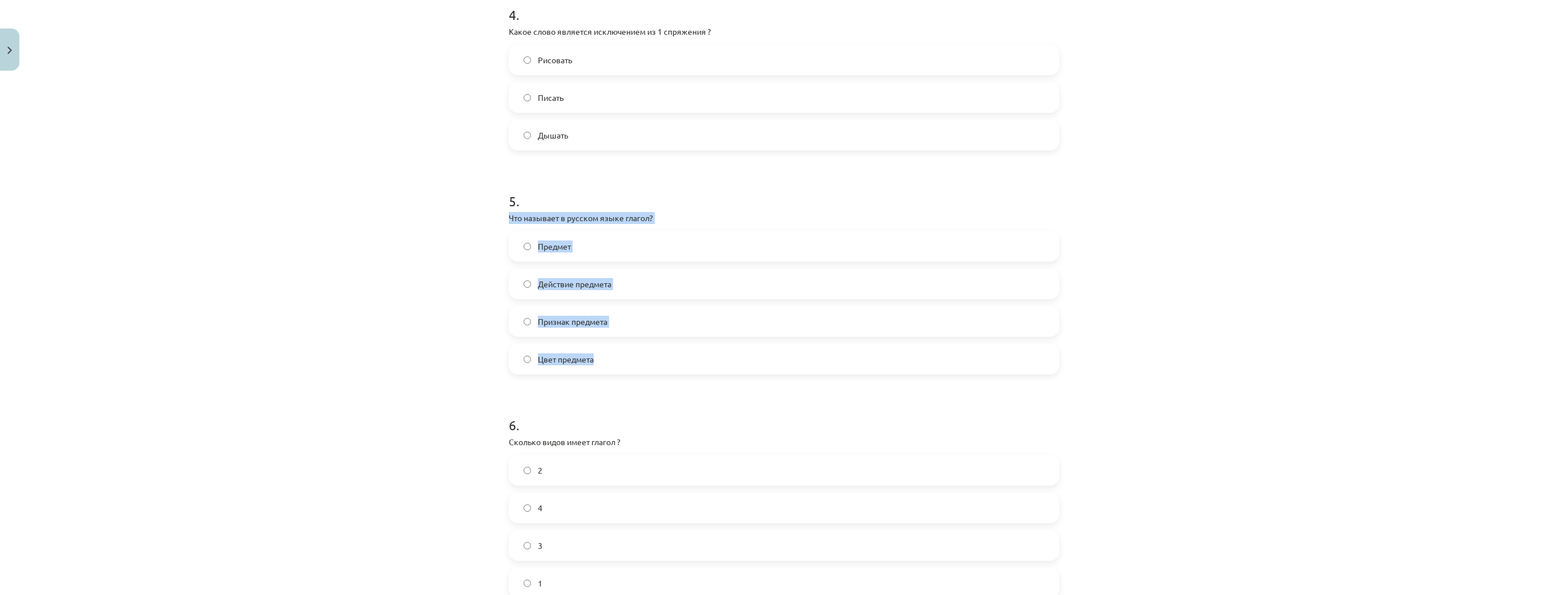
drag, startPoint x: 506, startPoint y: 215, endPoint x: 653, endPoint y: 352, distance: 200.9
click at [653, 352] on div "5 . Что называет в русском языке глагол? Предмет Действие предмета Признак пред…" at bounding box center [784, 274] width 550 height 201
click at [620, 286] on label "Действие предмета" at bounding box center [784, 284] width 548 height 29
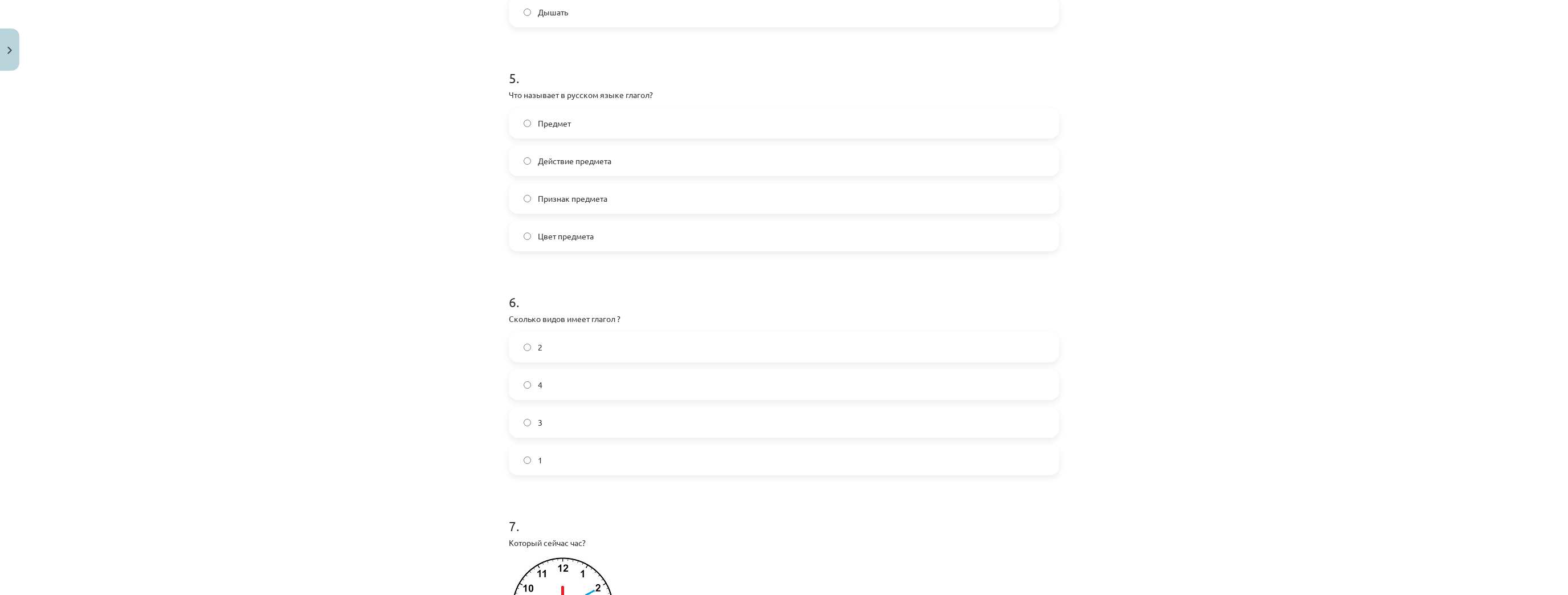
scroll to position [1049, 0]
drag, startPoint x: 505, startPoint y: 304, endPoint x: 613, endPoint y: 430, distance: 166.0
click at [613, 430] on div "6 . Сколько видов имеет глагол ? 2 4 3 1" at bounding box center [784, 361] width 550 height 201
drag, startPoint x: 262, startPoint y: 53, endPoint x: 254, endPoint y: 41, distance: 14.4
click at [257, 46] on div "Mācību tēma: Krievu valodas b1 - 11. klases 1.ieskaites mācību materiāls #13 ✅ …" at bounding box center [784, 297] width 1568 height 595
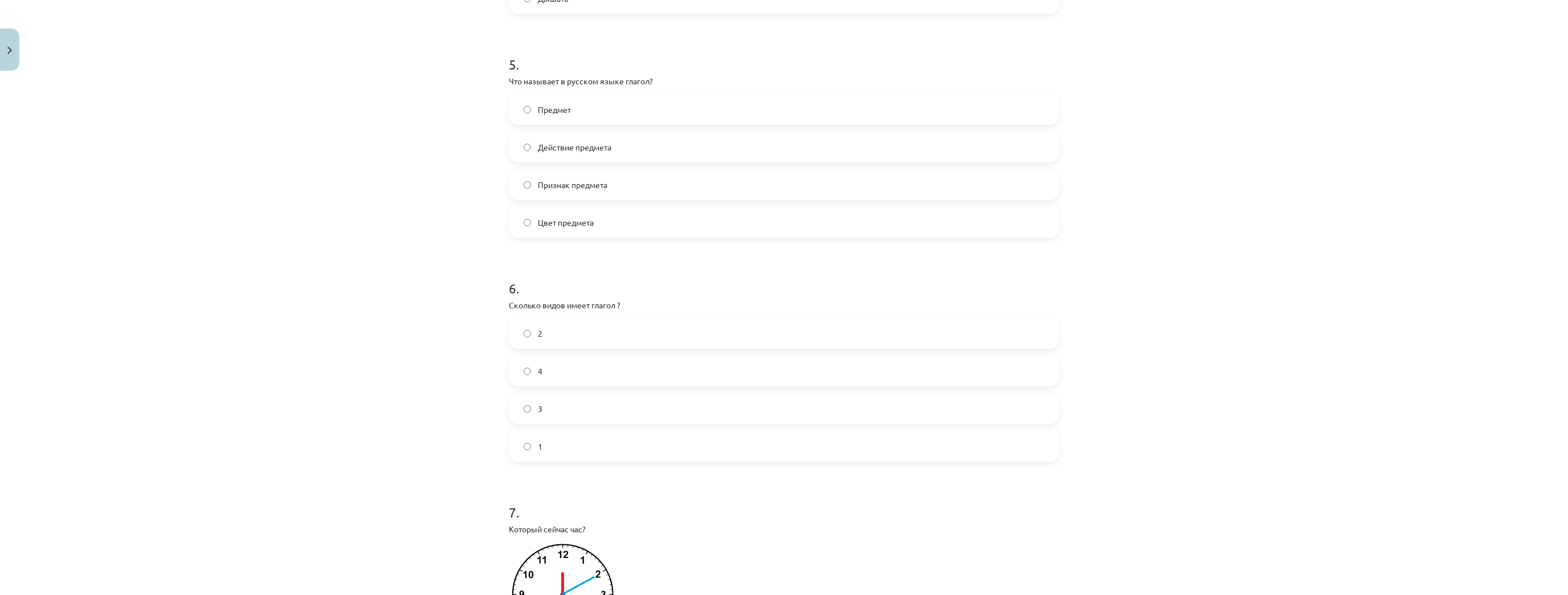
click at [554, 333] on label "2" at bounding box center [784, 333] width 548 height 29
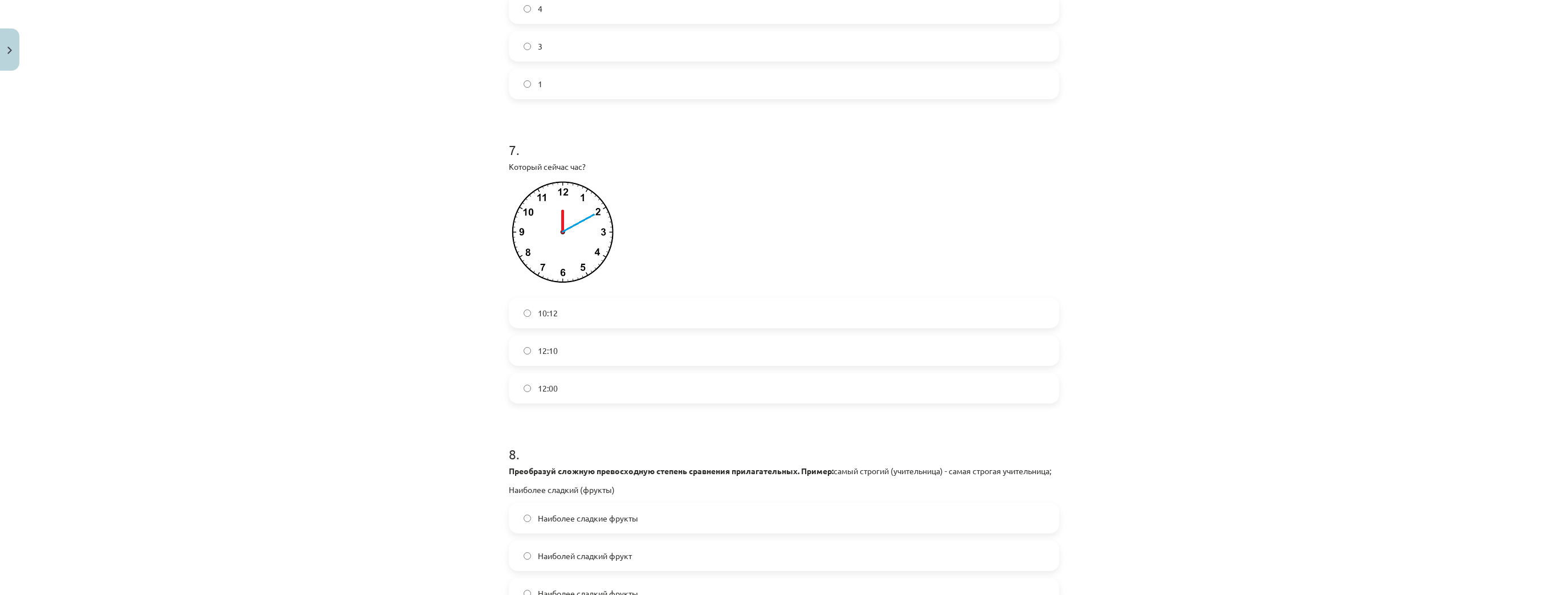
scroll to position [1414, 0]
click at [601, 353] on label "12:10" at bounding box center [784, 348] width 548 height 29
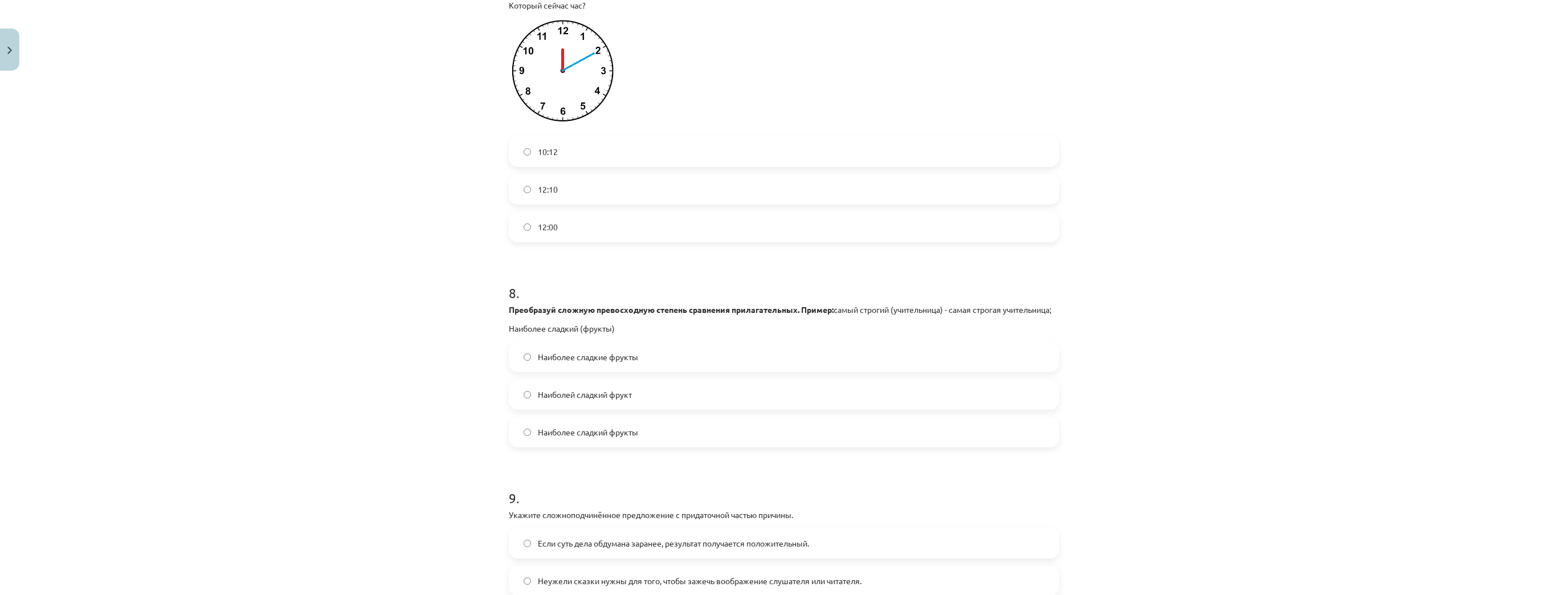
scroll to position [1688, 0]
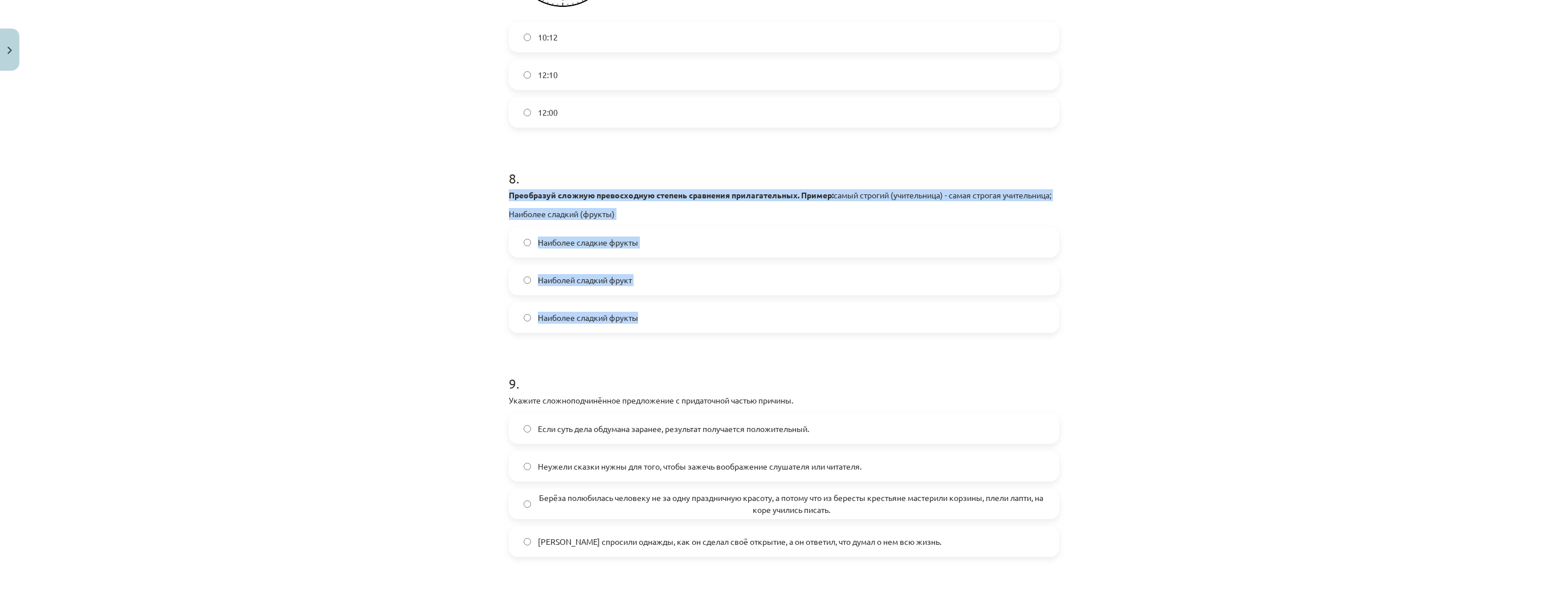
drag, startPoint x: 503, startPoint y: 195, endPoint x: 663, endPoint y: 325, distance: 206.2
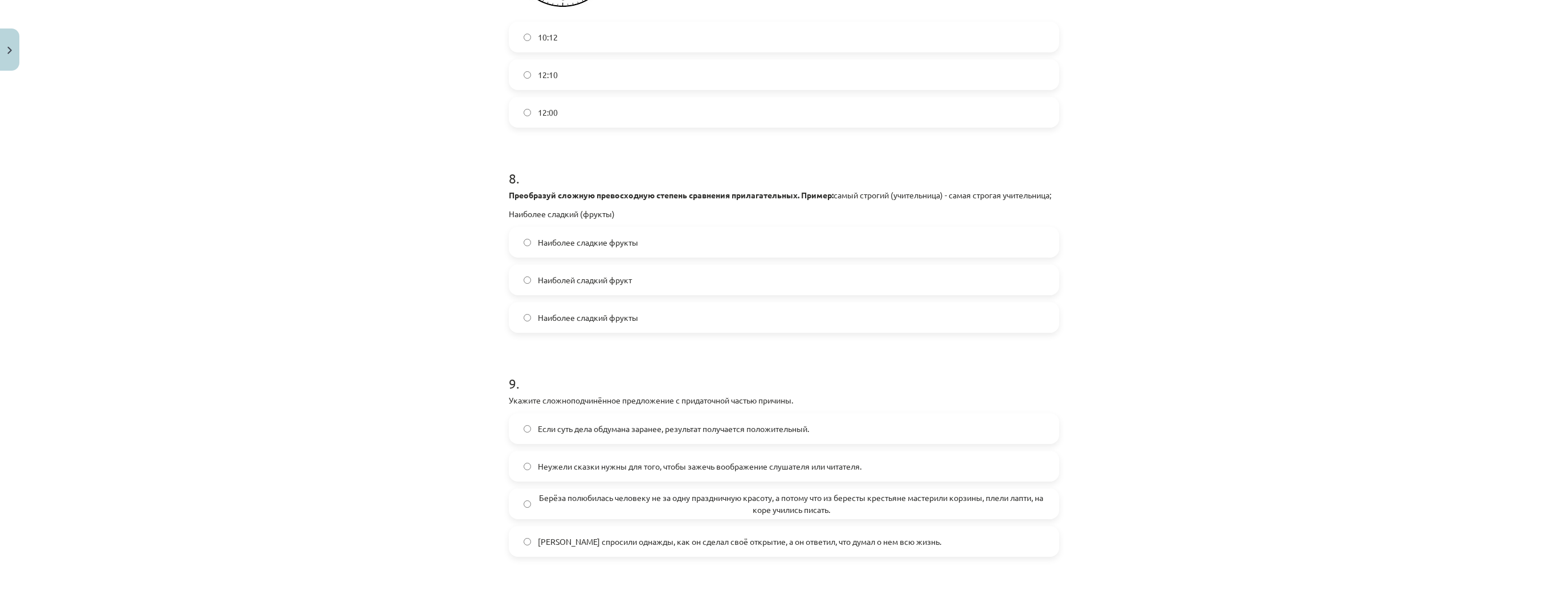
drag, startPoint x: 344, startPoint y: 170, endPoint x: 224, endPoint y: 21, distance: 191.3
click at [339, 152] on div "Mācību tēma: Krievu valodas b1 - 11. klases 1.ieskaites mācību materiāls #13 ✅ …" at bounding box center [784, 297] width 1568 height 595
click at [586, 332] on label "Наиболее сладкий фрукты" at bounding box center [784, 317] width 548 height 29
click at [549, 248] on span "Наиболее сладкие фрукты" at bounding box center [588, 242] width 100 height 12
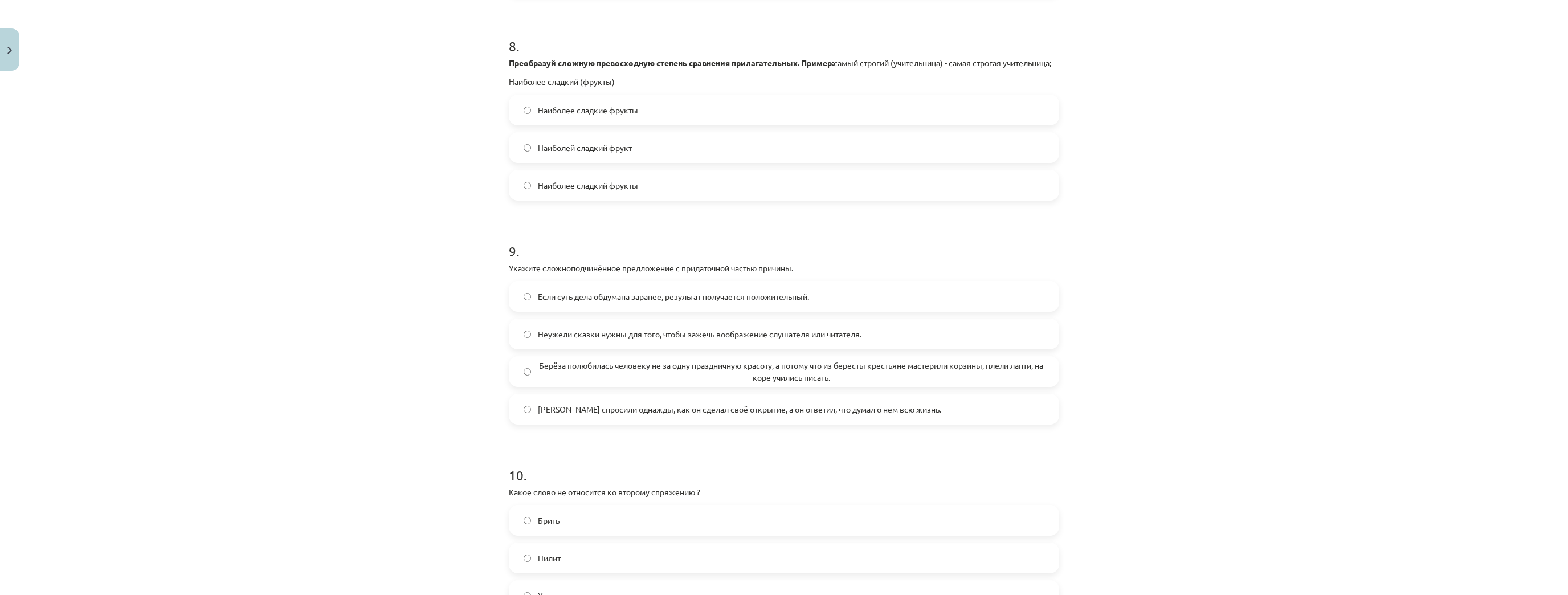
scroll to position [1915, 0]
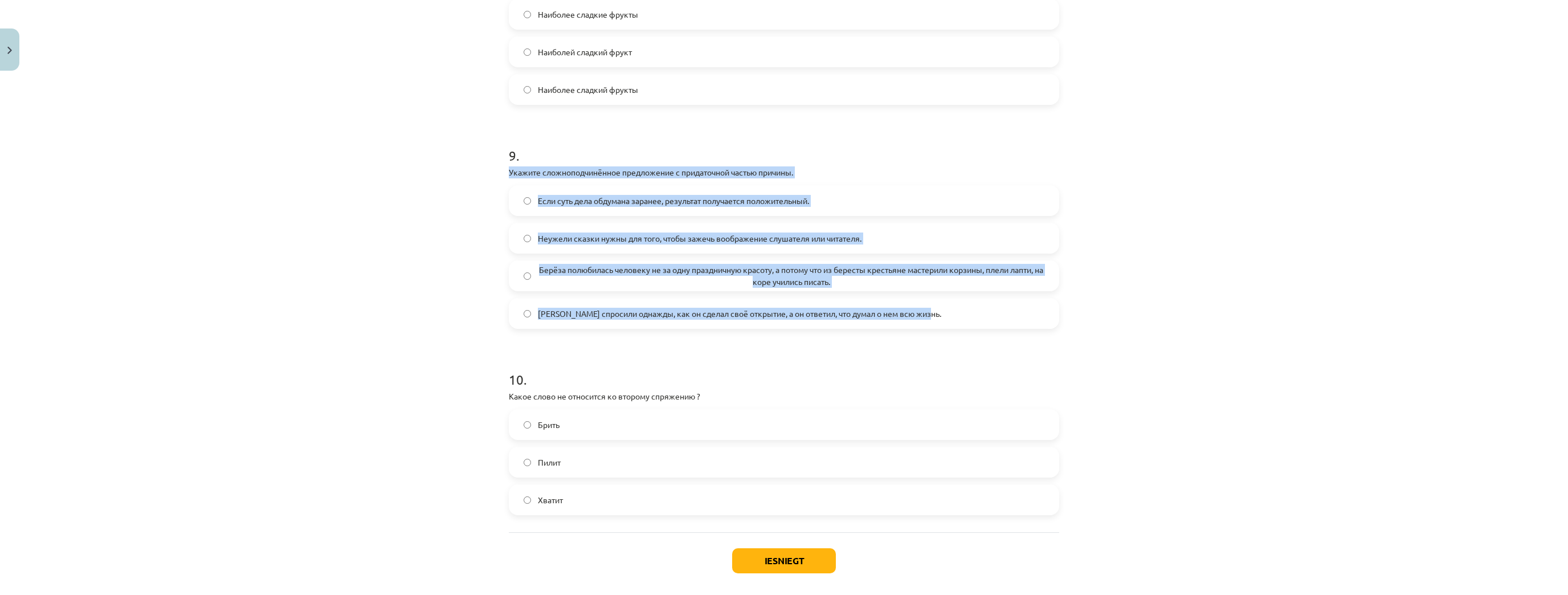
drag, startPoint x: 579, startPoint y: 223, endPoint x: 940, endPoint y: 333, distance: 377.4
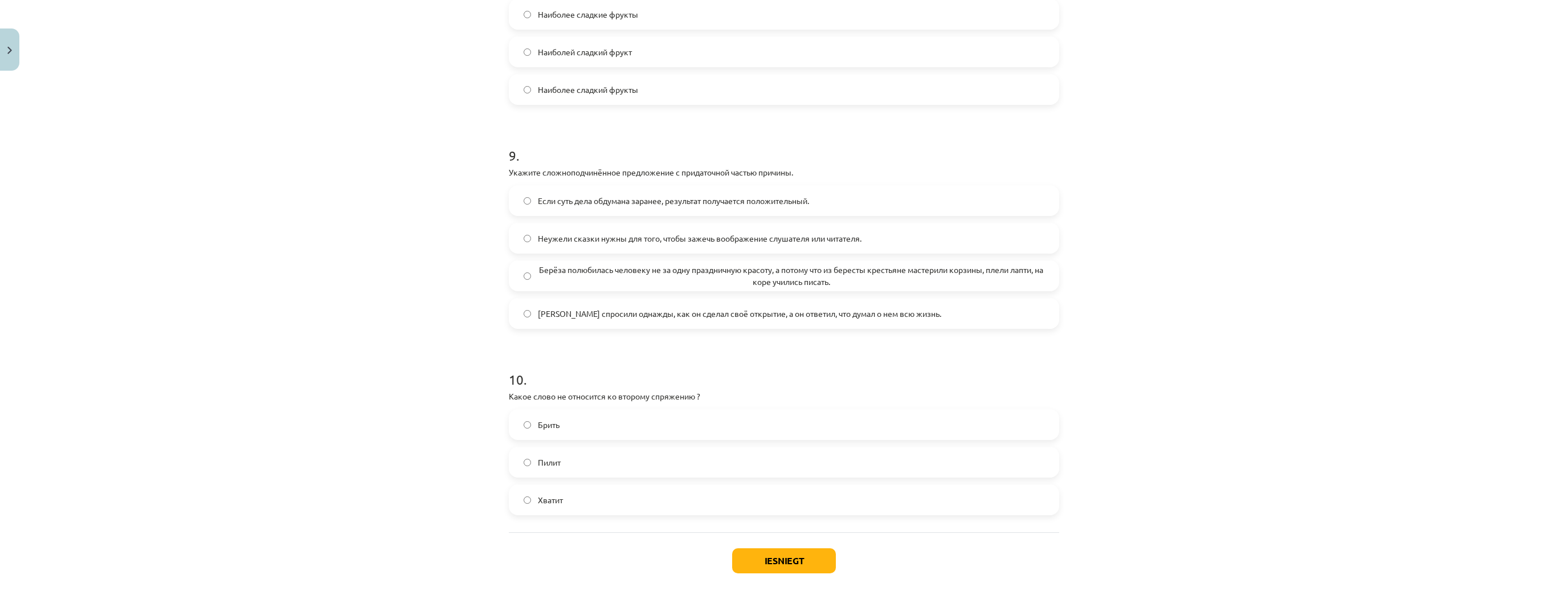
click at [271, 137] on div "Mācību tēma: Krievu valodas b1 - 11. klases 1.ieskaites mācību materiāls #13 ✅ …" at bounding box center [784, 297] width 1568 height 595
click at [647, 288] on span "Берёза полюбилась человеку не за одну праздничную красоту, а потому что из бере…" at bounding box center [791, 275] width 506 height 24
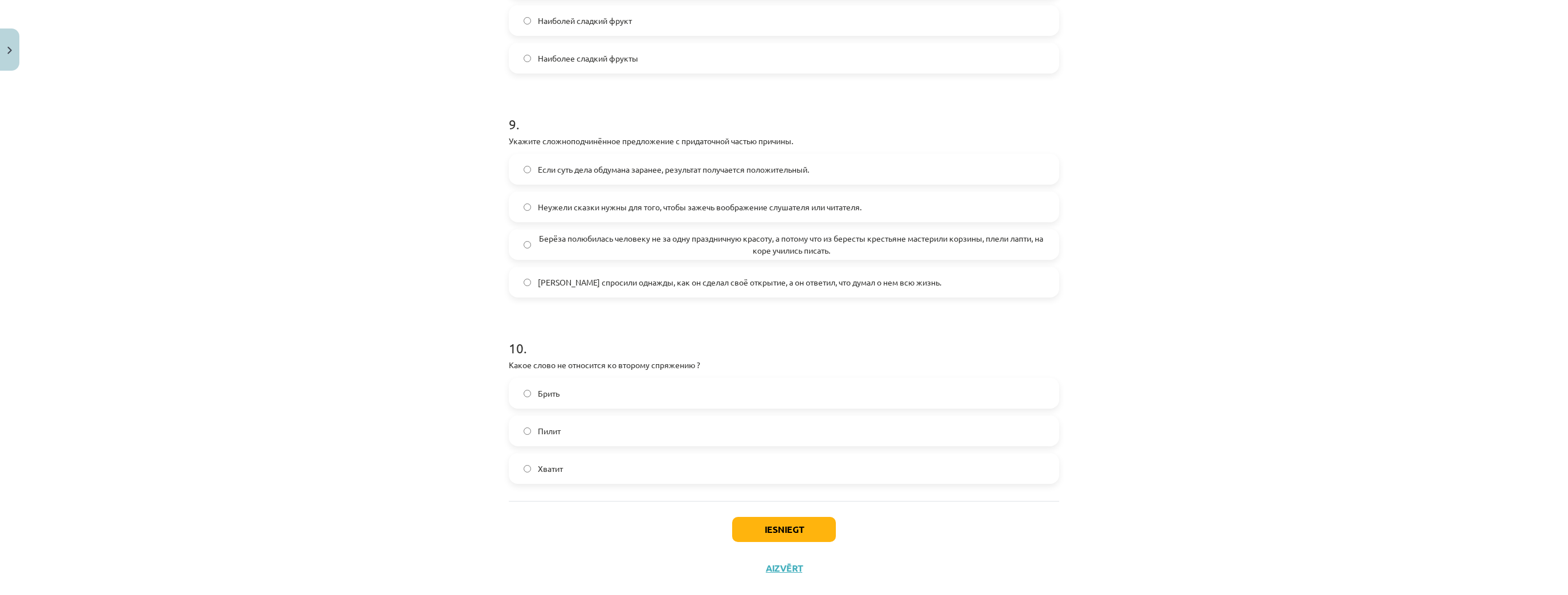
scroll to position [1979, 0]
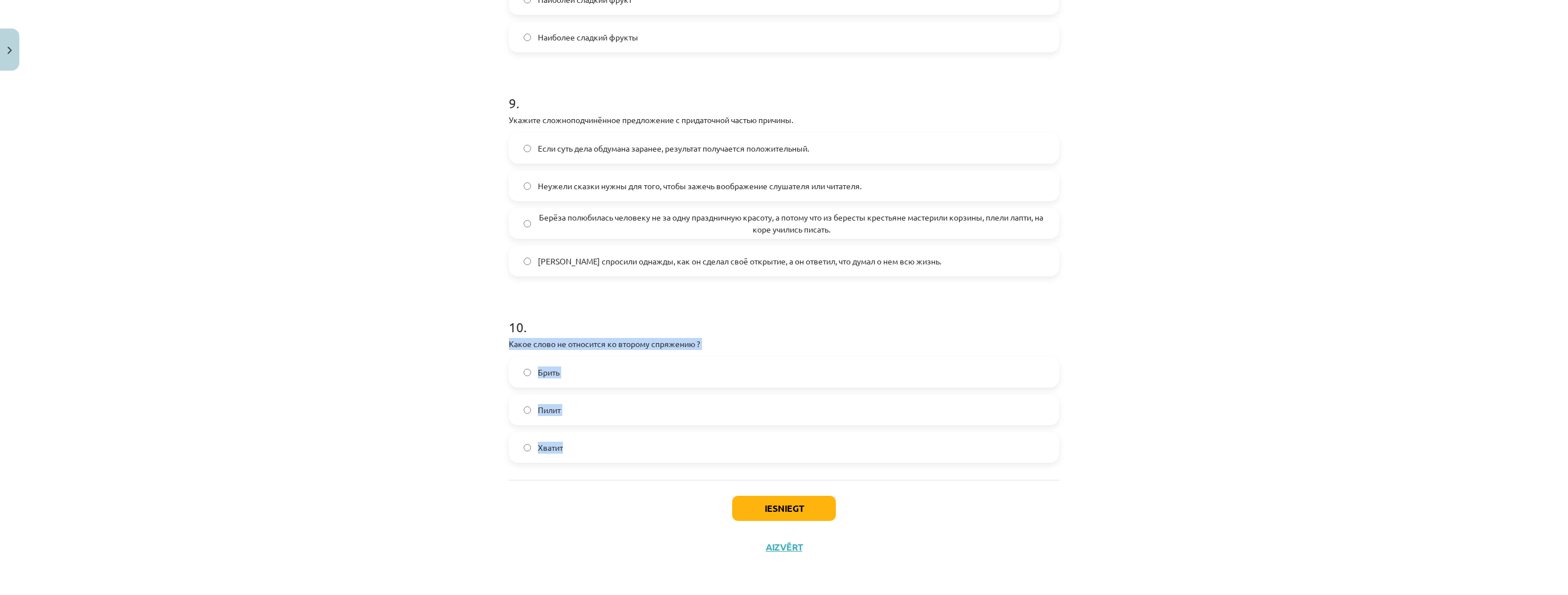
drag, startPoint x: 517, startPoint y: 347, endPoint x: 736, endPoint y: 479, distance: 255.7
drag, startPoint x: 567, startPoint y: 412, endPoint x: 715, endPoint y: 490, distance: 167.3
click at [567, 412] on label "Пилит" at bounding box center [784, 410] width 548 height 29
click at [816, 495] on button "Iesniegt" at bounding box center [784, 508] width 103 height 25
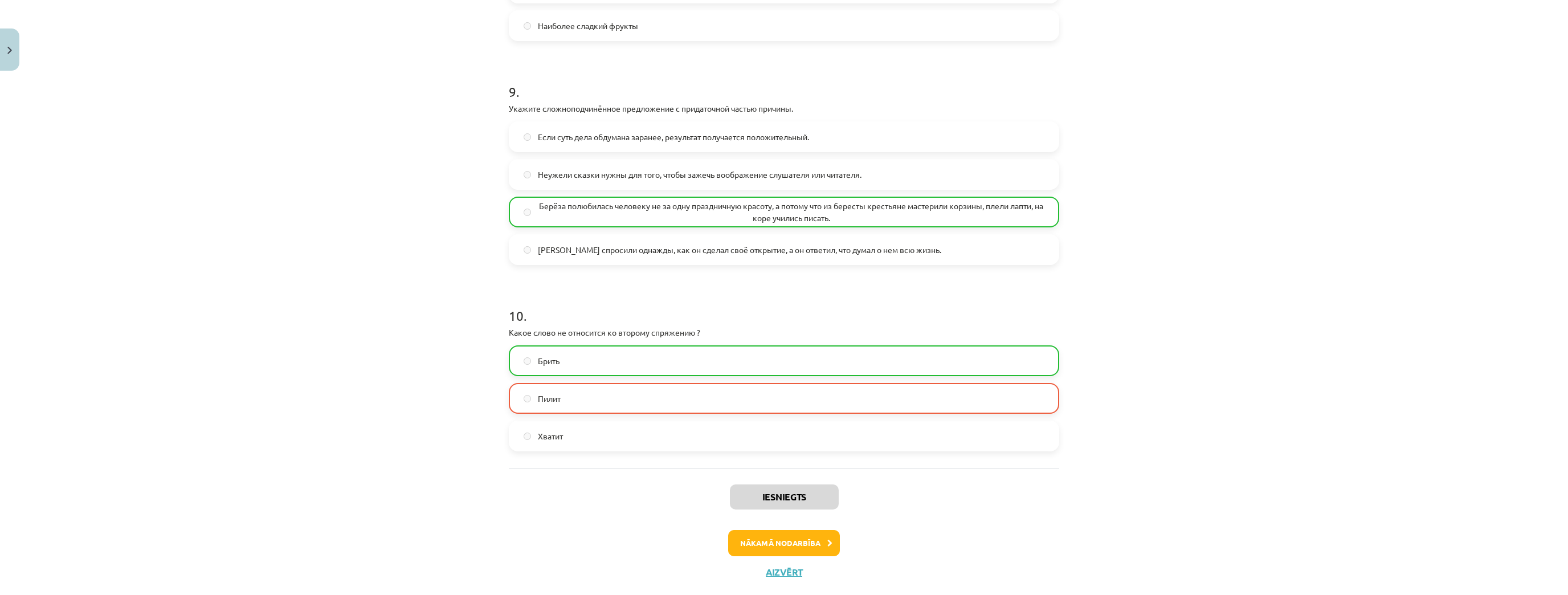
click at [1300, 484] on div "Mācību tēma: Krievu valodas b1 - 11. klases 1.ieskaites mācību materiāls #13 ✅ …" at bounding box center [784, 297] width 1568 height 595
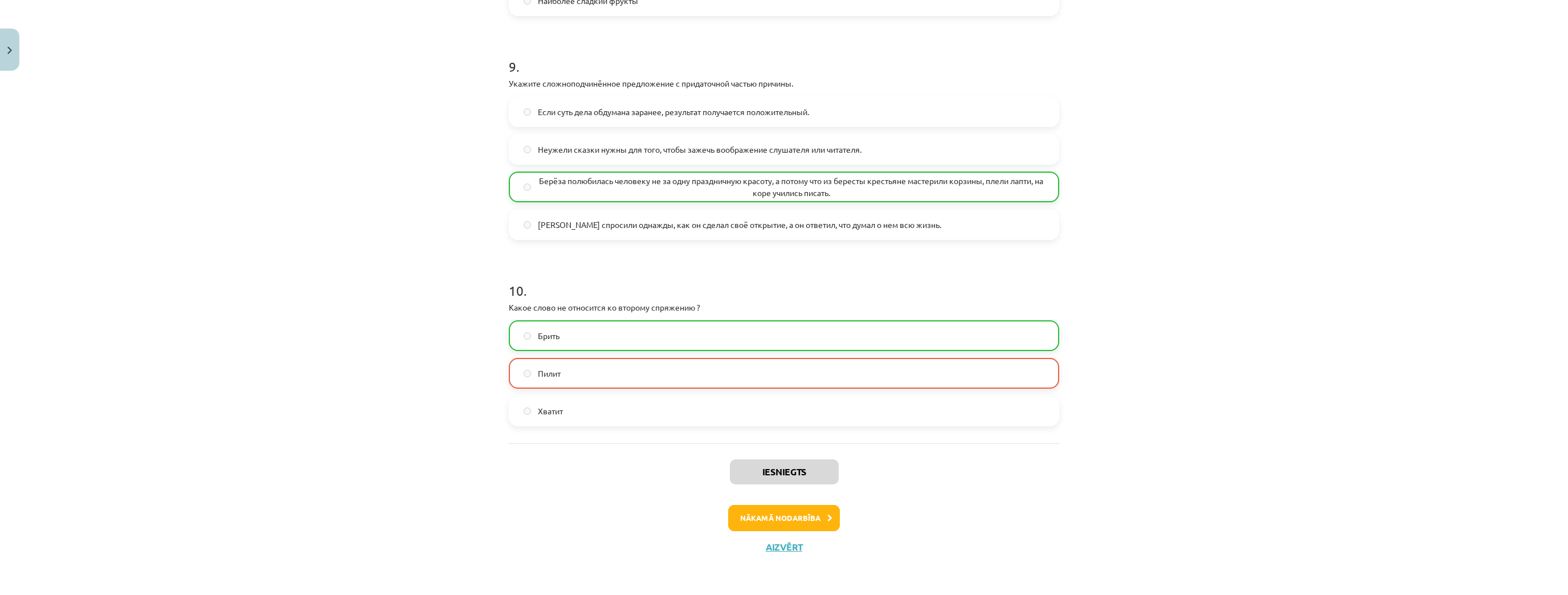
scroll to position [2015, 0]
click at [773, 495] on button "Nākamā nodarbība" at bounding box center [783, 518] width 111 height 26
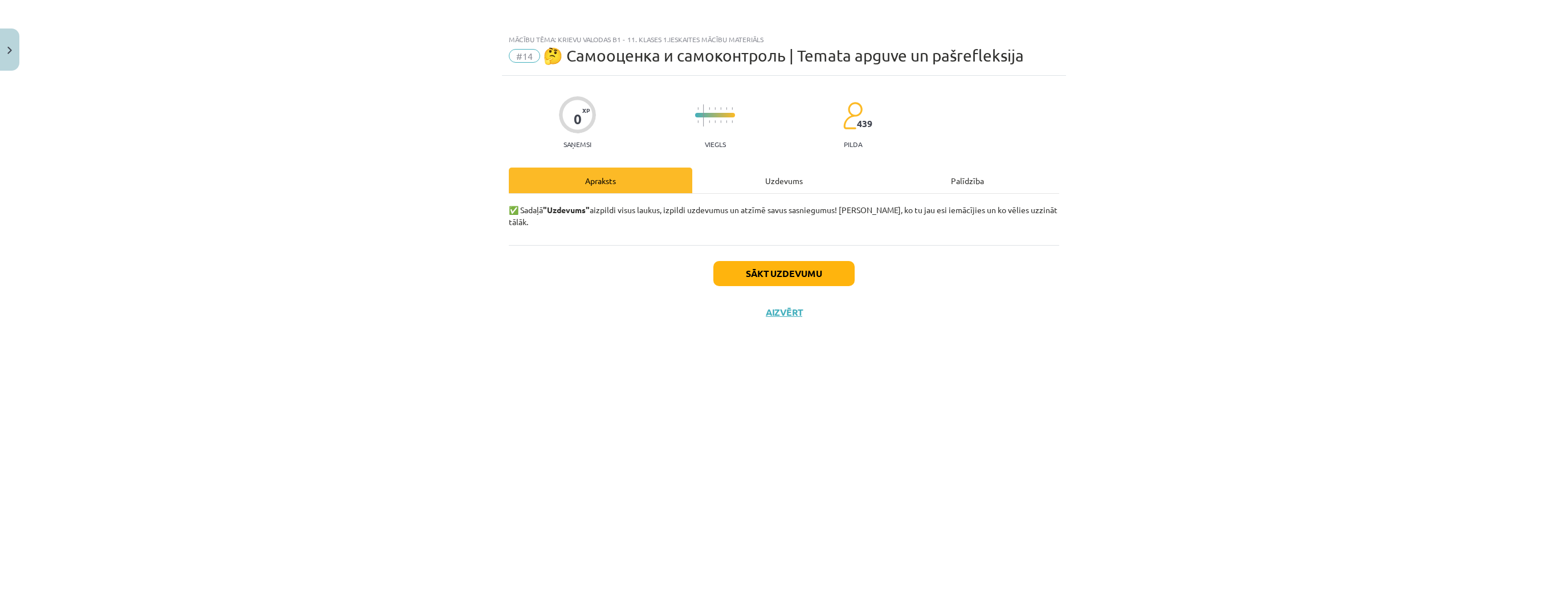
scroll to position [0, 0]
drag, startPoint x: 769, startPoint y: 186, endPoint x: 788, endPoint y: 223, distance: 41.6
click at [769, 186] on div "Uzdevums" at bounding box center [783, 180] width 183 height 26
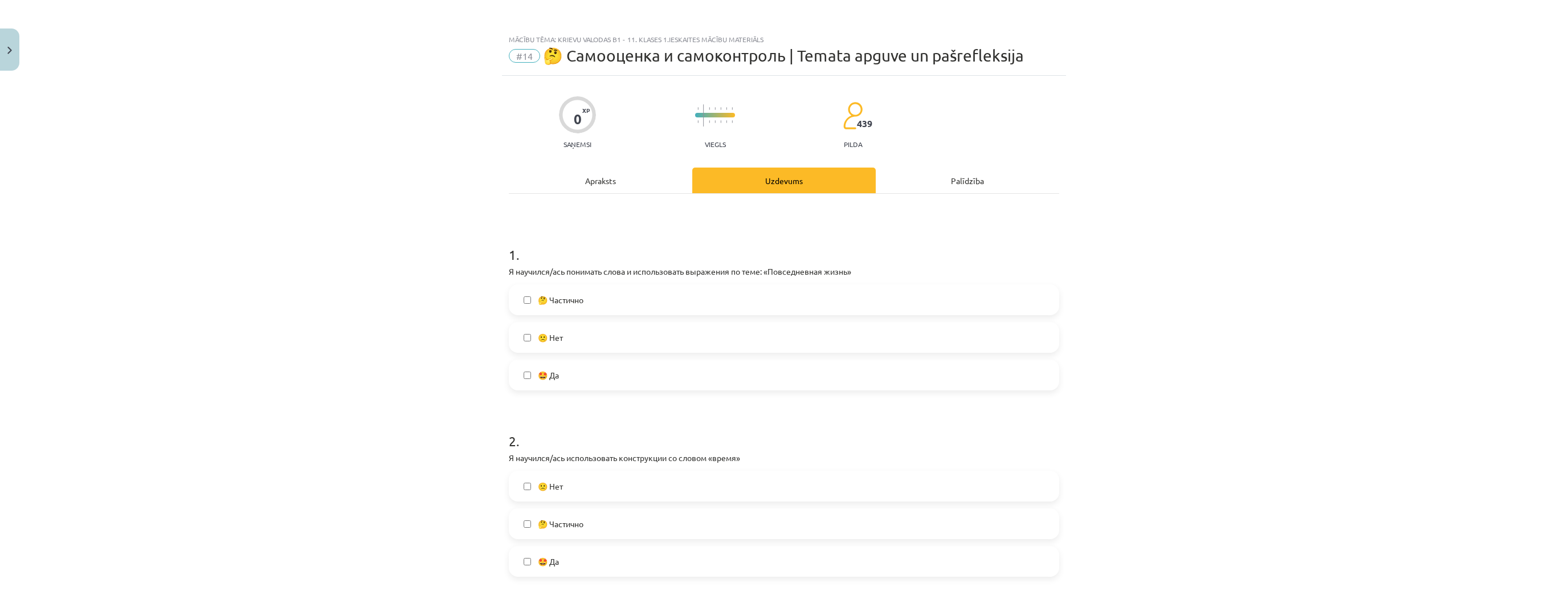
click at [583, 338] on label "🙁 Нет" at bounding box center [784, 337] width 548 height 29
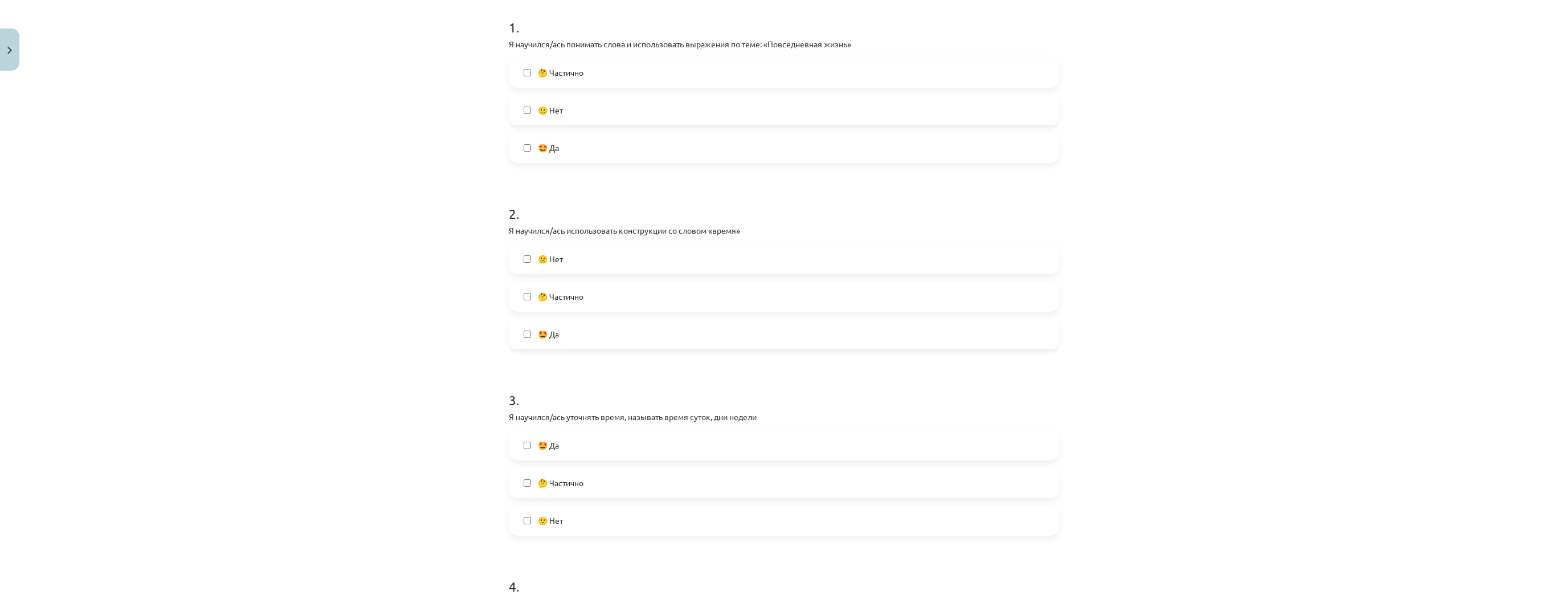
scroll to position [228, 0]
click at [572, 253] on label "🙁 Нет" at bounding box center [784, 258] width 548 height 29
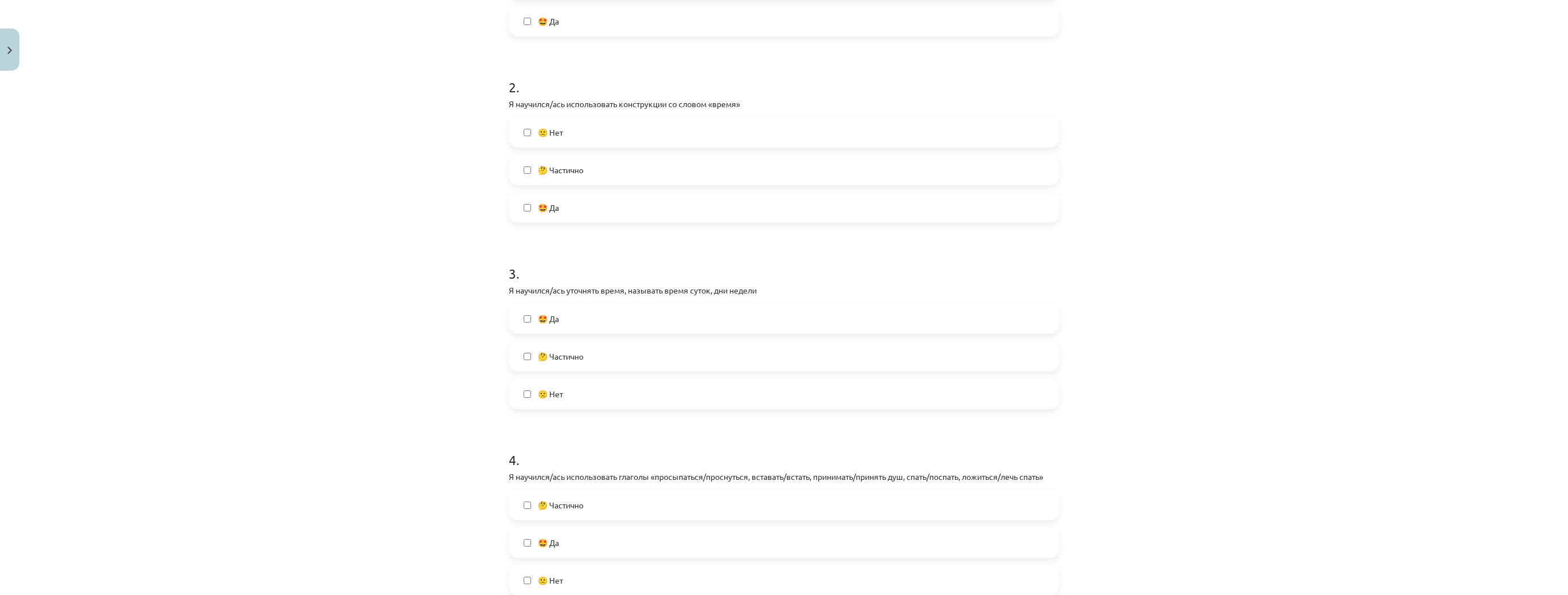
scroll to position [365, 0]
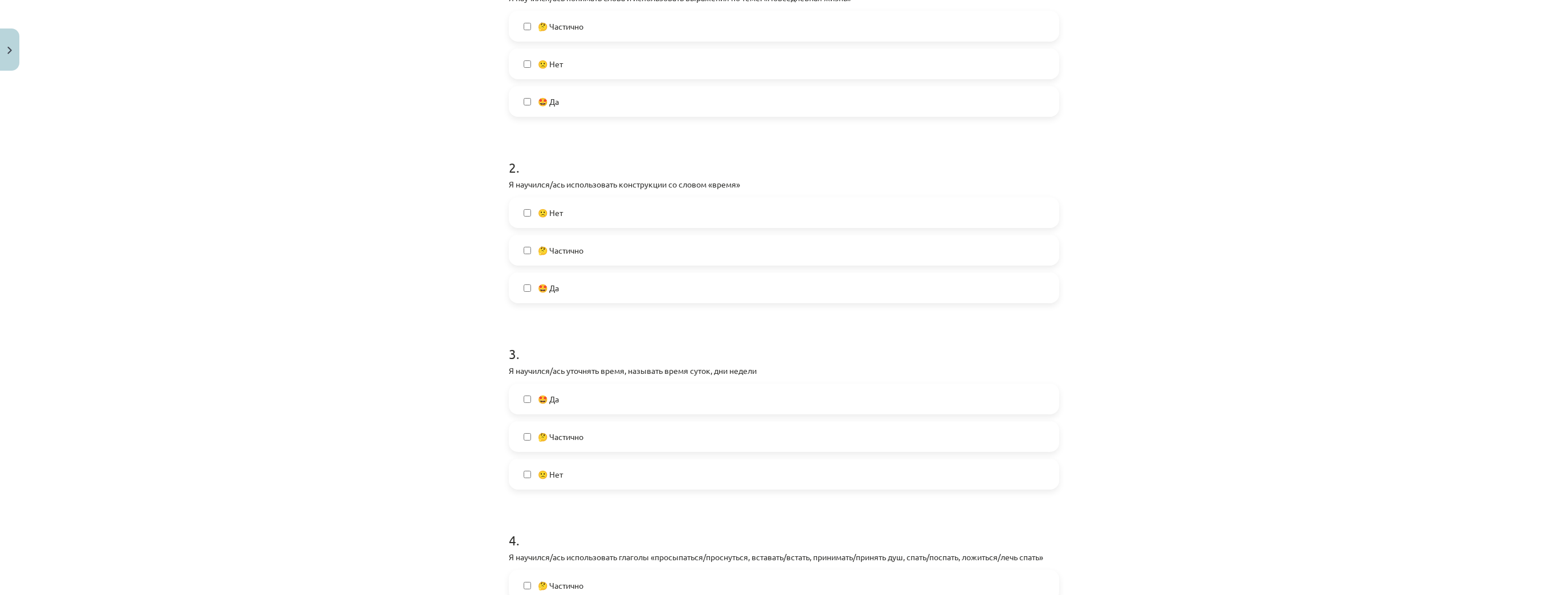
click at [570, 248] on span "🤔 Частично" at bounding box center [561, 251] width 46 height 12
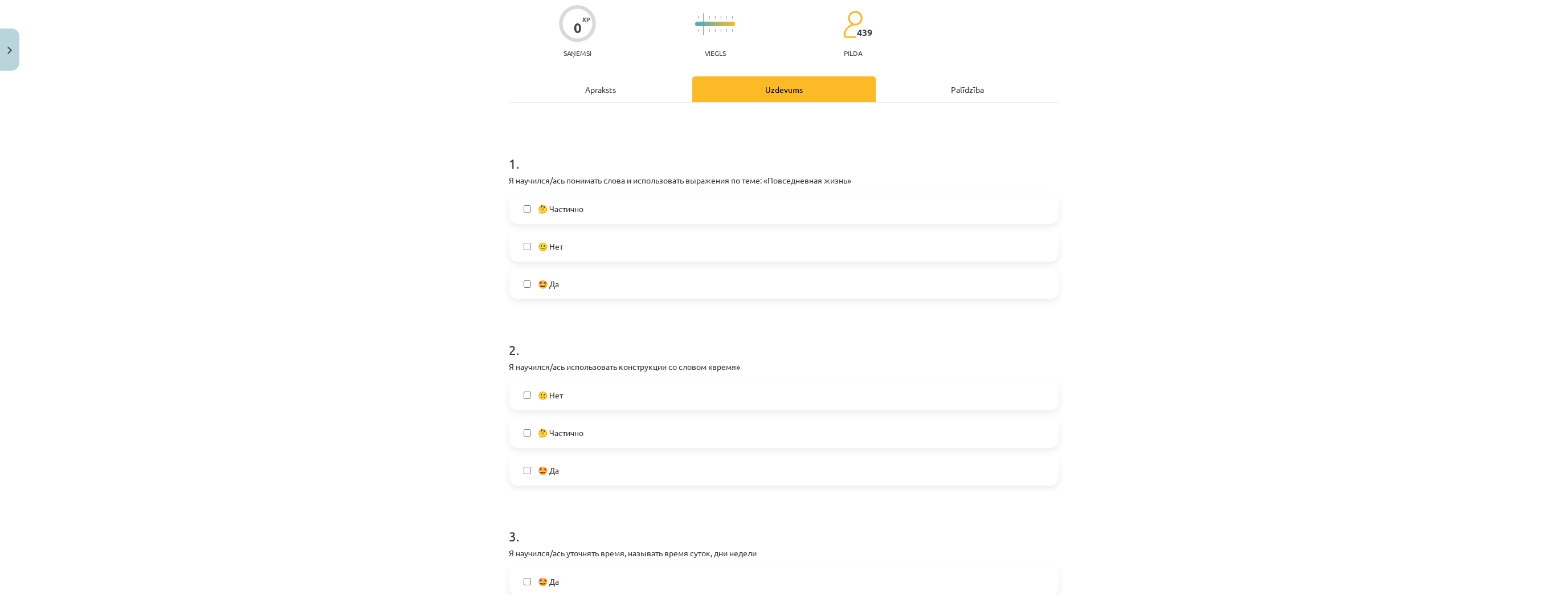
click at [576, 205] on span "🤔 Частично" at bounding box center [561, 209] width 46 height 12
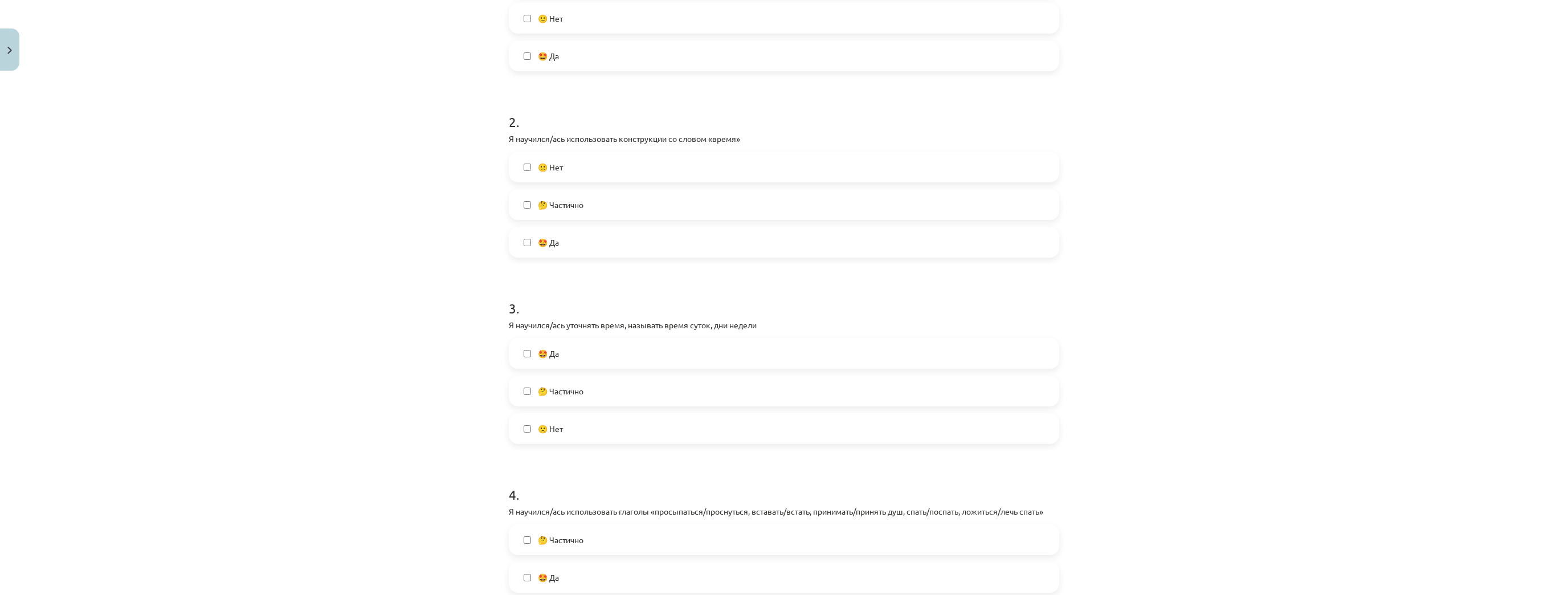
click at [588, 388] on label "🤔 Частично" at bounding box center [784, 391] width 548 height 29
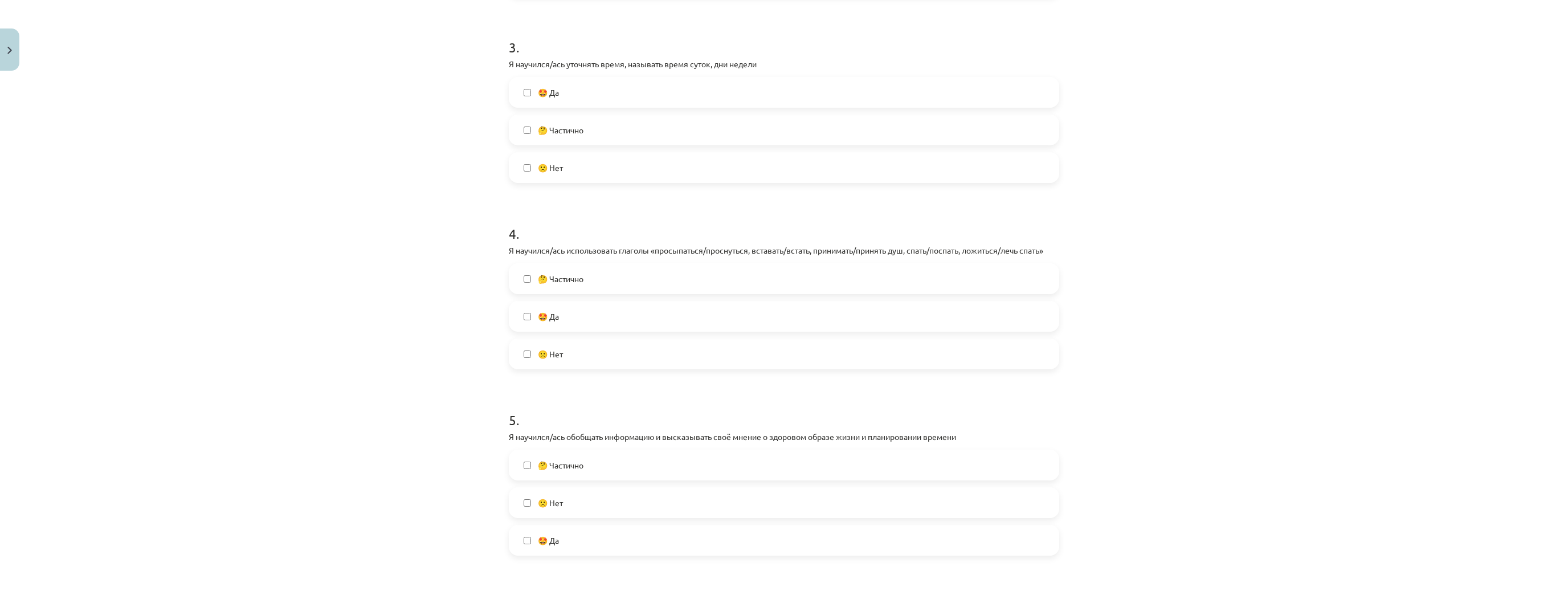
scroll to position [593, 0]
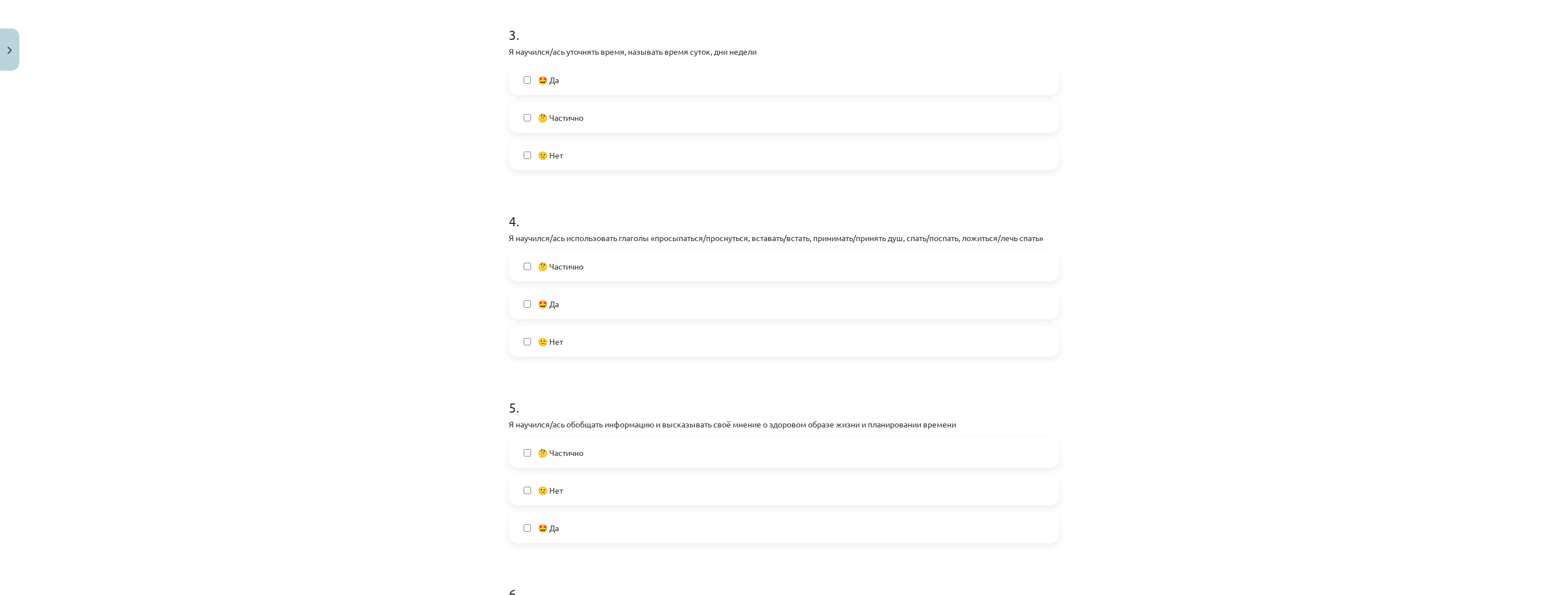
drag, startPoint x: 590, startPoint y: 261, endPoint x: 590, endPoint y: 267, distance: 6.0
click at [590, 261] on label "🤔 Частично" at bounding box center [784, 266] width 548 height 29
click at [579, 270] on span "🤔 Частично" at bounding box center [561, 270] width 46 height 12
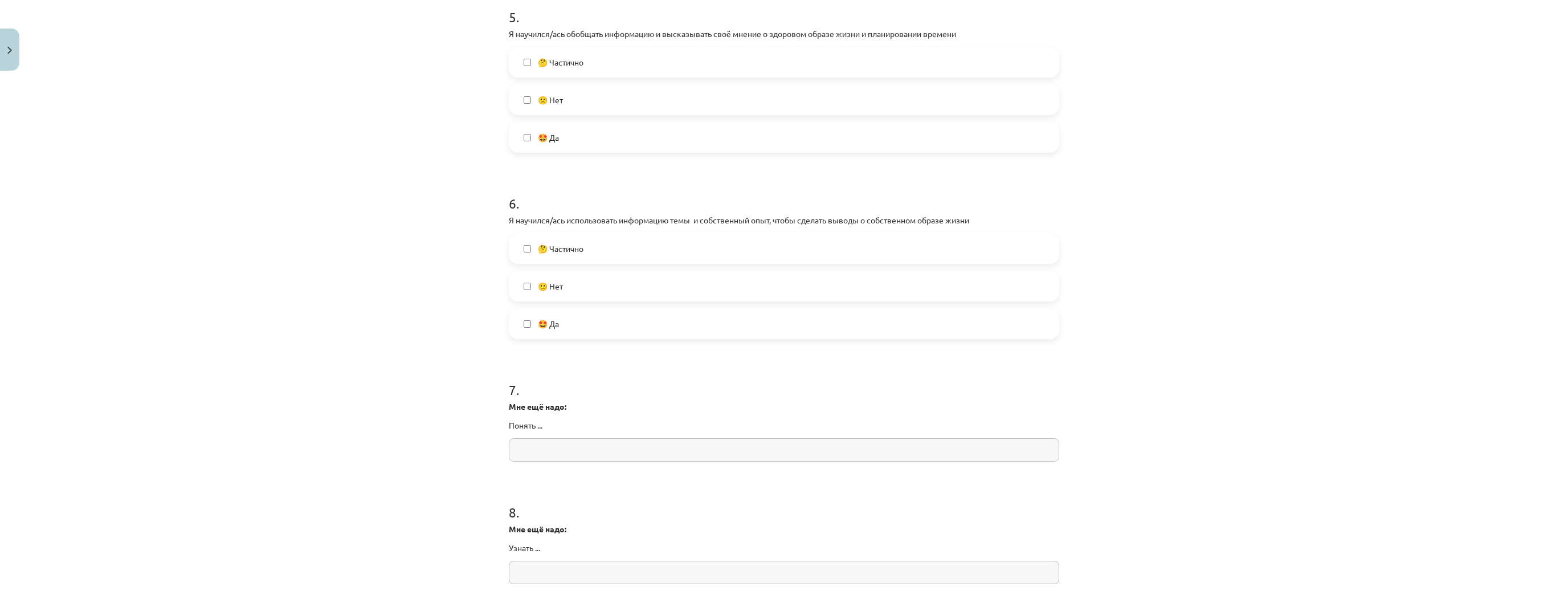
scroll to position [1003, 0]
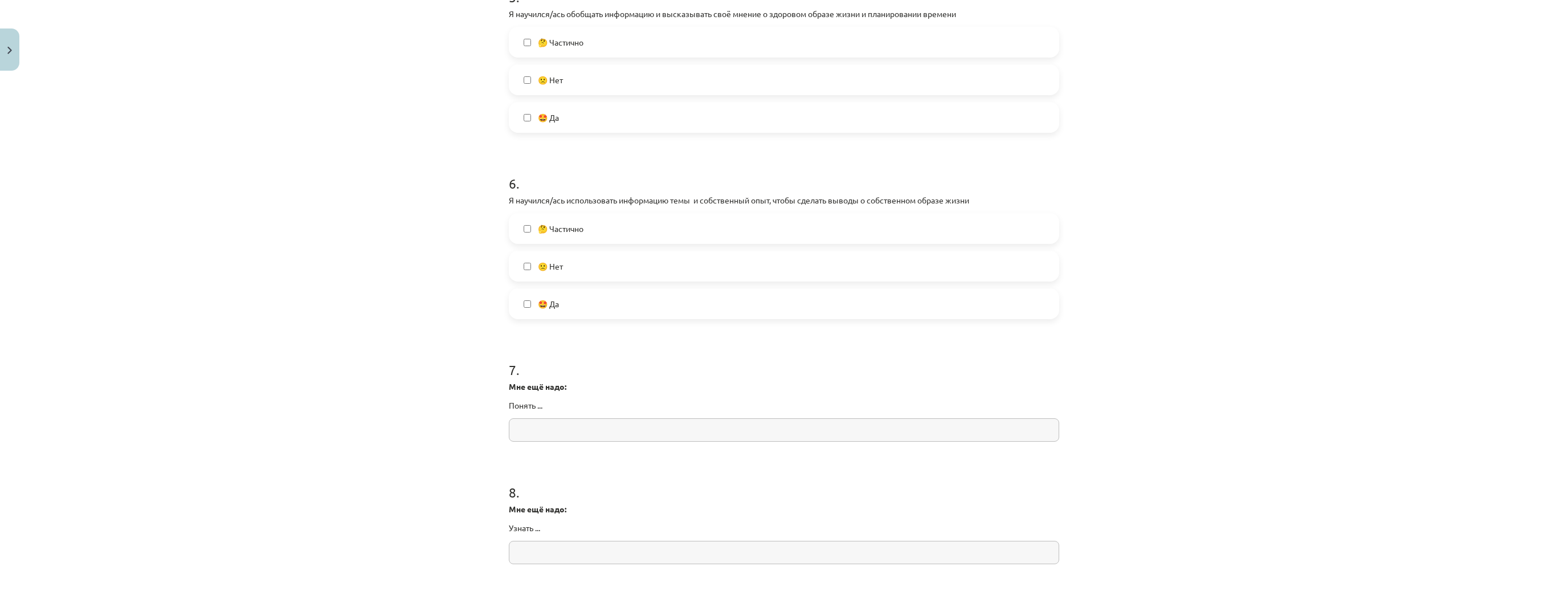
click at [601, 231] on label "🤔 Частично" at bounding box center [784, 228] width 548 height 29
click at [583, 428] on input "text" at bounding box center [784, 430] width 550 height 23
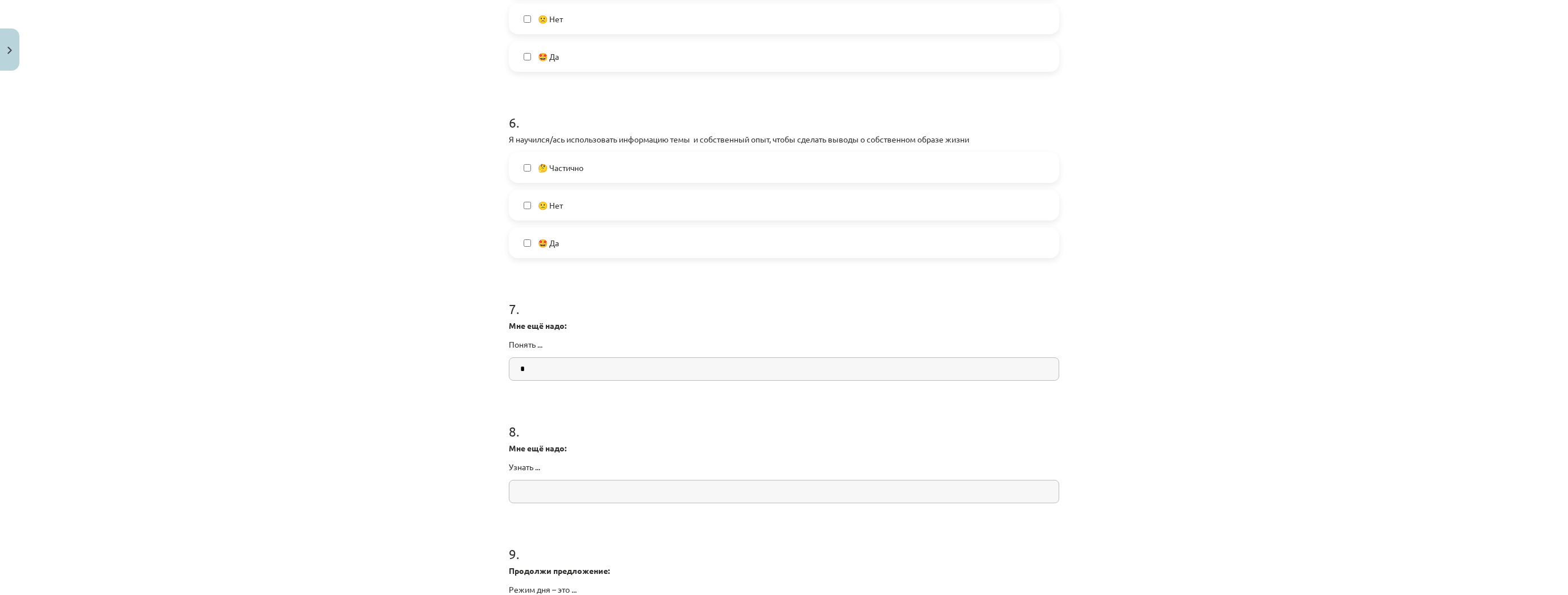
scroll to position [1140, 0]
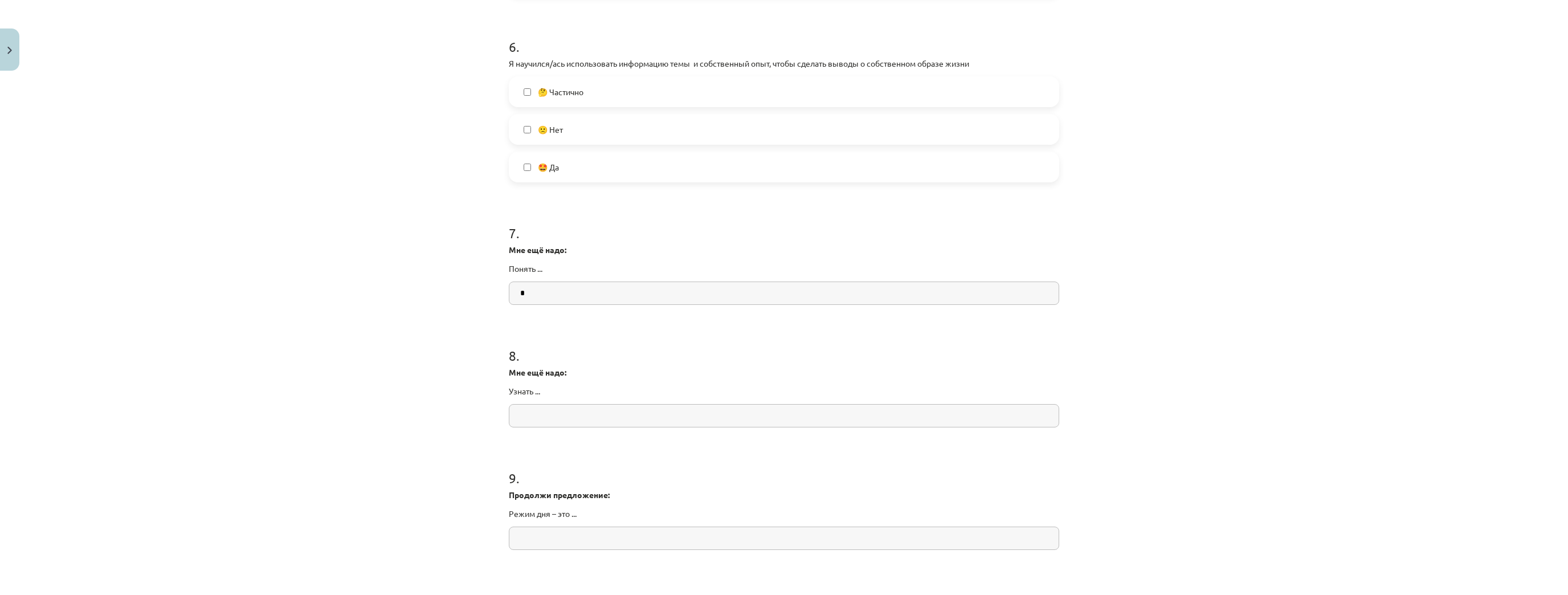
type input "*"
click at [577, 415] on input "text" at bounding box center [784, 416] width 550 height 23
type input "*"
click at [606, 495] on input "text" at bounding box center [784, 538] width 550 height 23
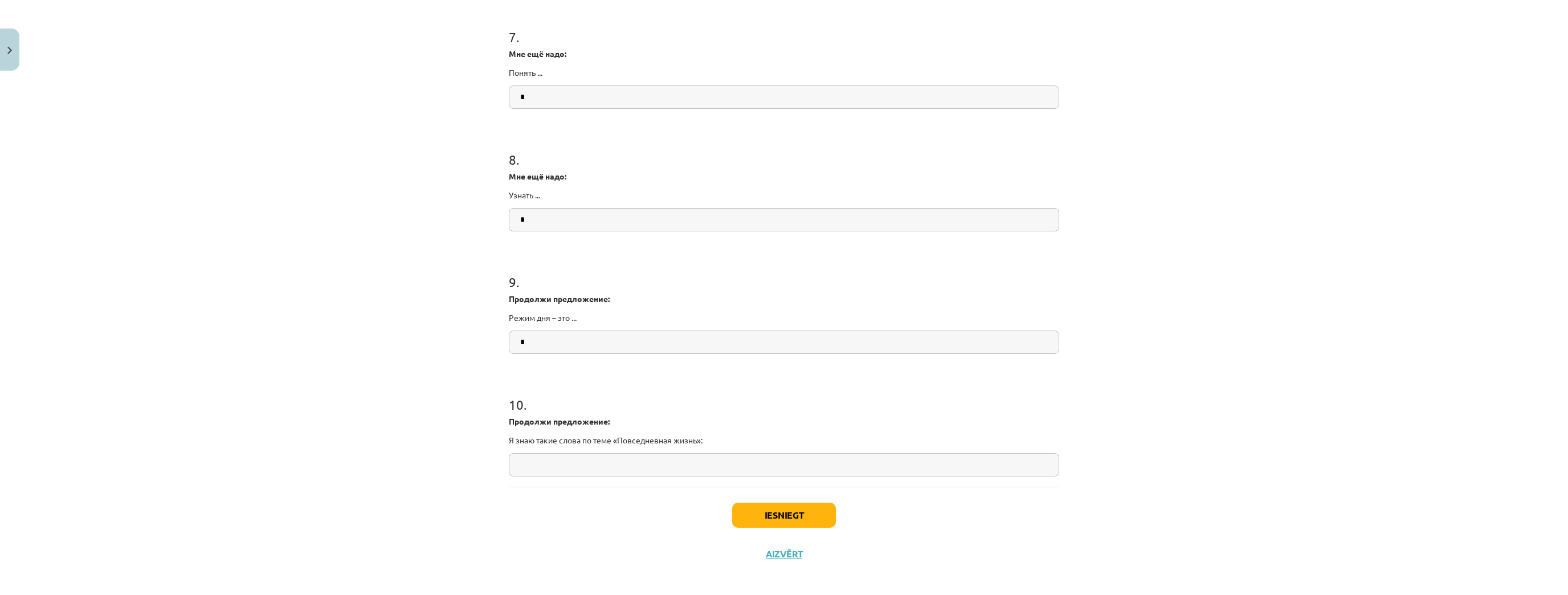
scroll to position [1342, 0]
type input "*"
click at [612, 454] on input "text" at bounding box center [784, 459] width 550 height 23
type input "*"
click at [821, 495] on button "Iesniegt" at bounding box center [784, 509] width 103 height 25
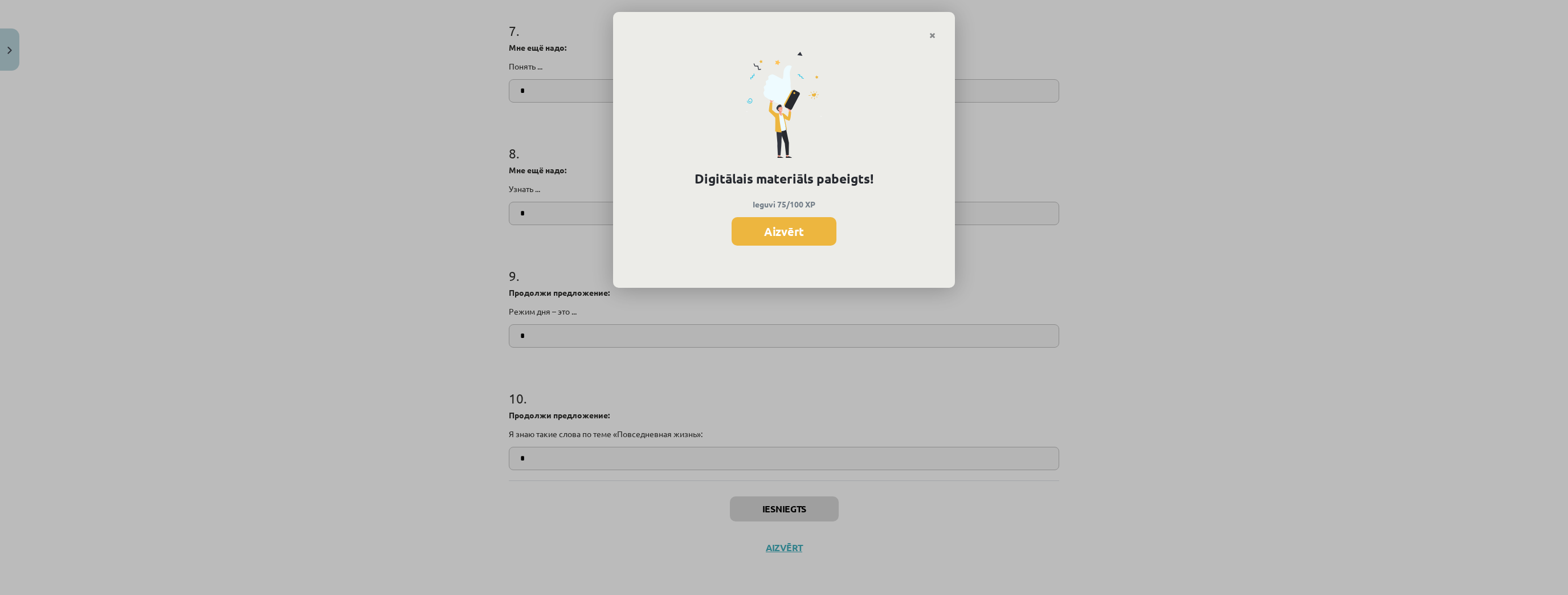
scroll to position [683, 0]
click at [803, 228] on button "Aizvērt" at bounding box center [784, 231] width 105 height 29
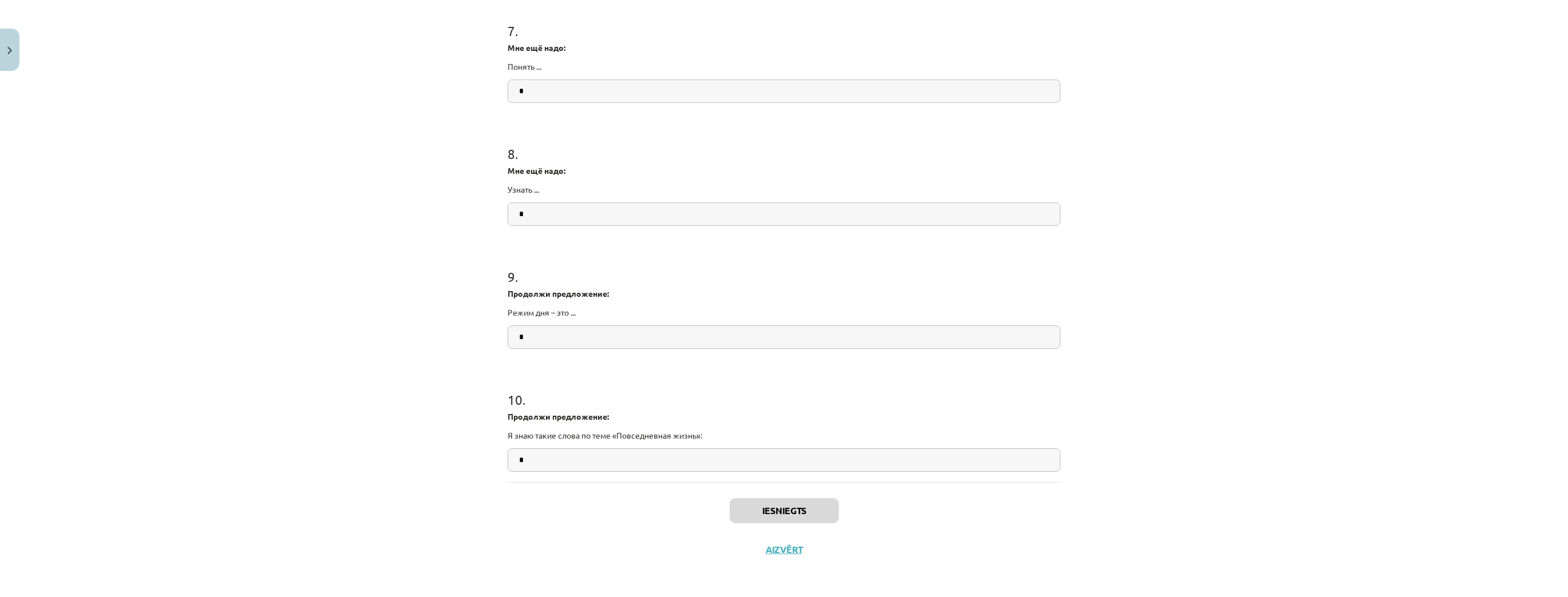
scroll to position [502, 0]
click at [794, 497] on button "Aizvērt" at bounding box center [784, 549] width 43 height 12
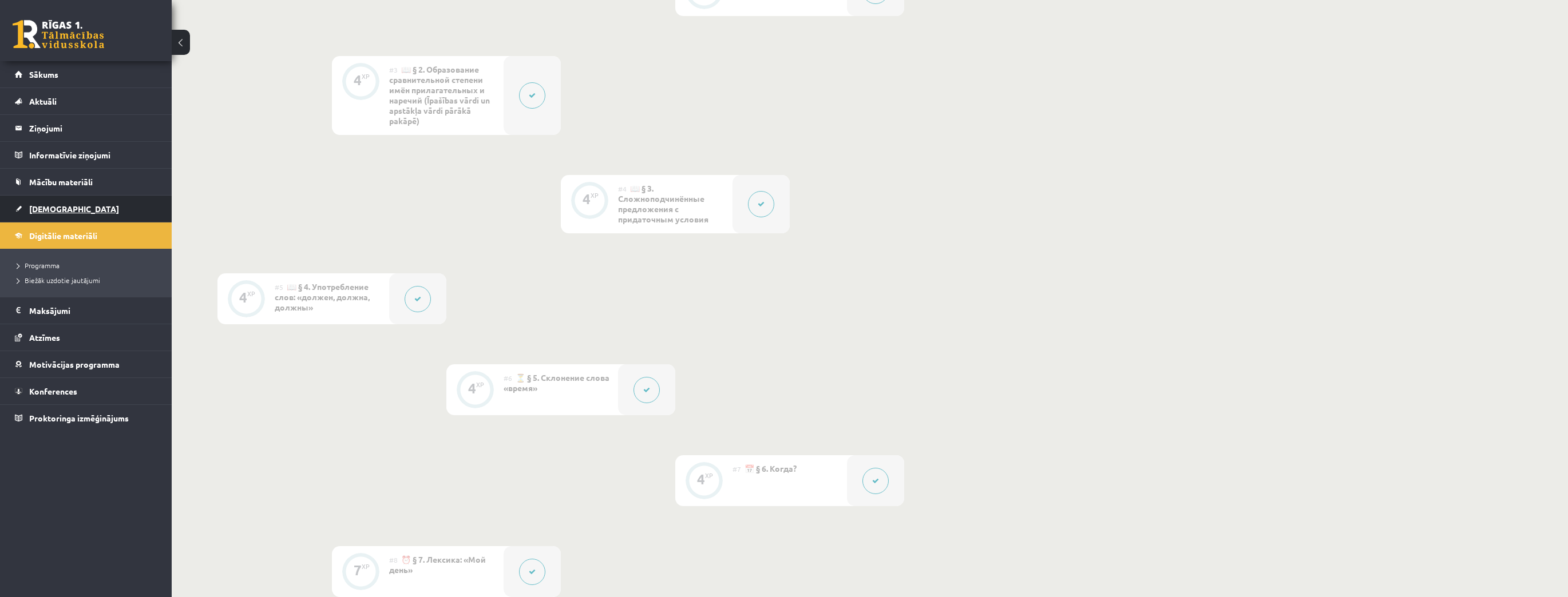
click at [49, 196] on link "[DEMOGRAPHIC_DATA]" at bounding box center [86, 208] width 142 height 26
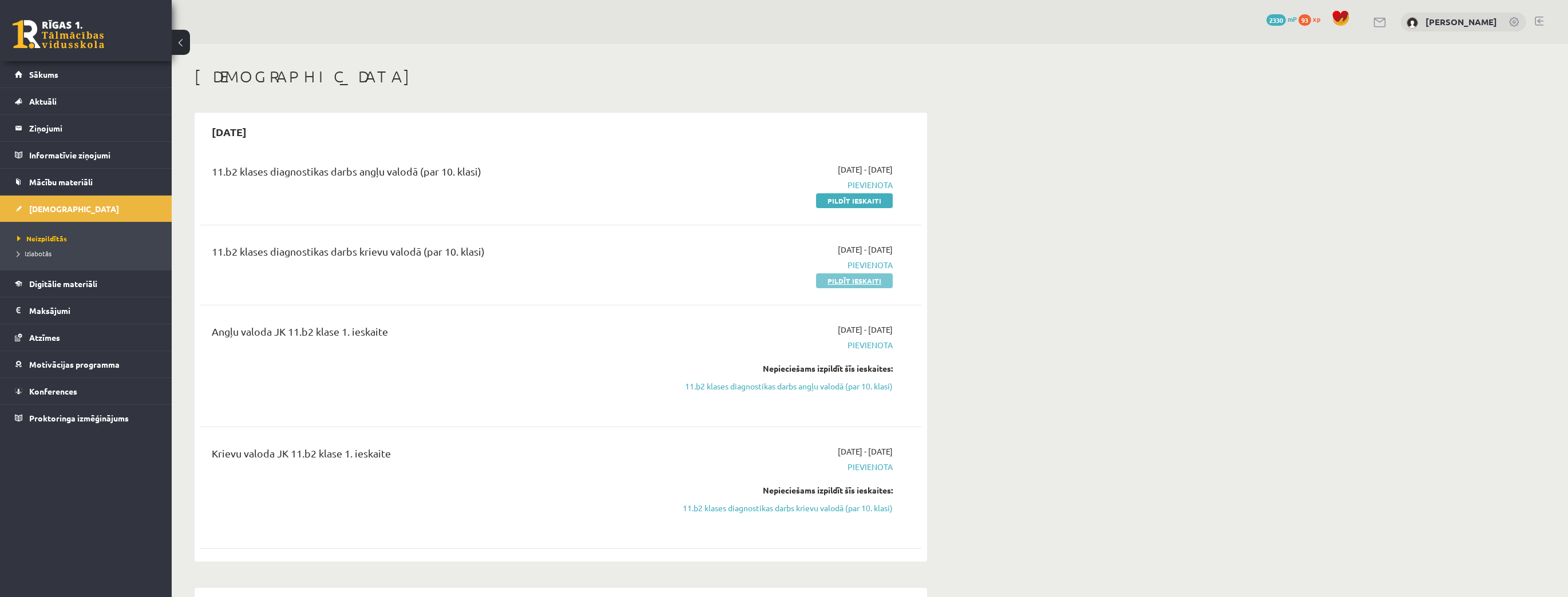
click at [863, 284] on link "Pildīt ieskaiti" at bounding box center [854, 280] width 76 height 15
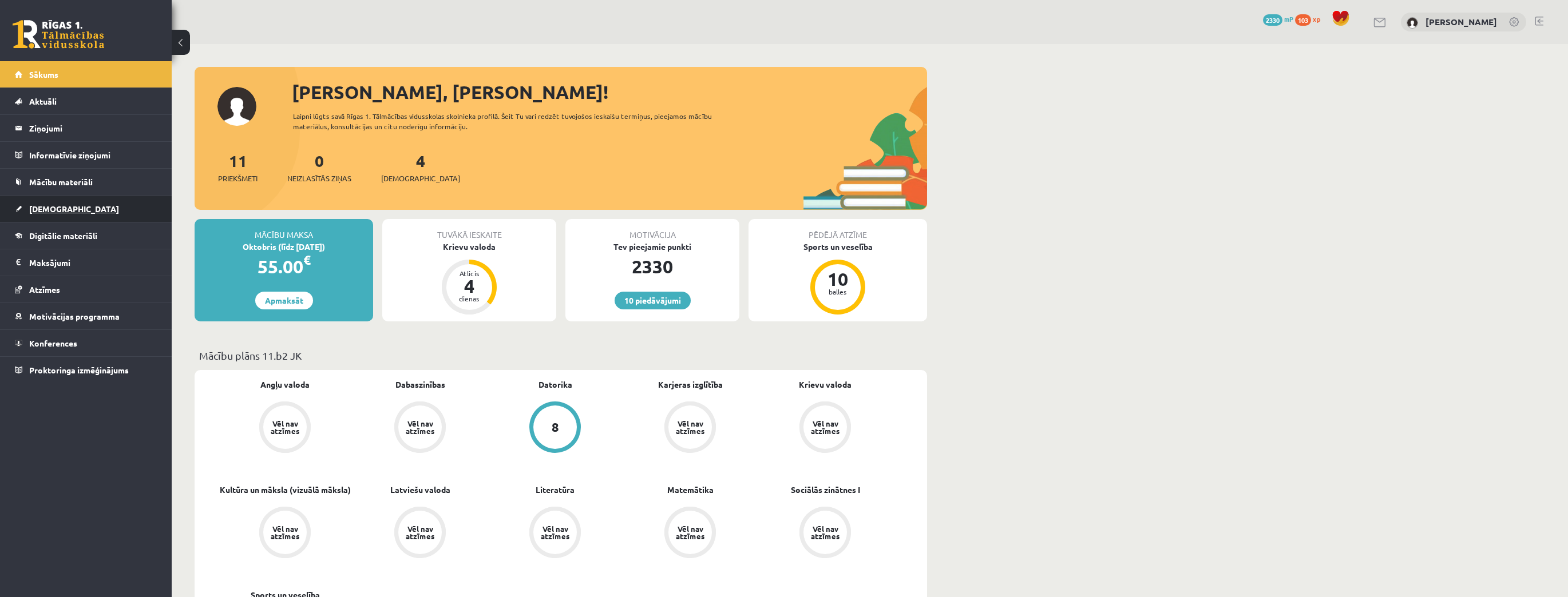
click at [57, 208] on span "[DEMOGRAPHIC_DATA]" at bounding box center [74, 208] width 90 height 10
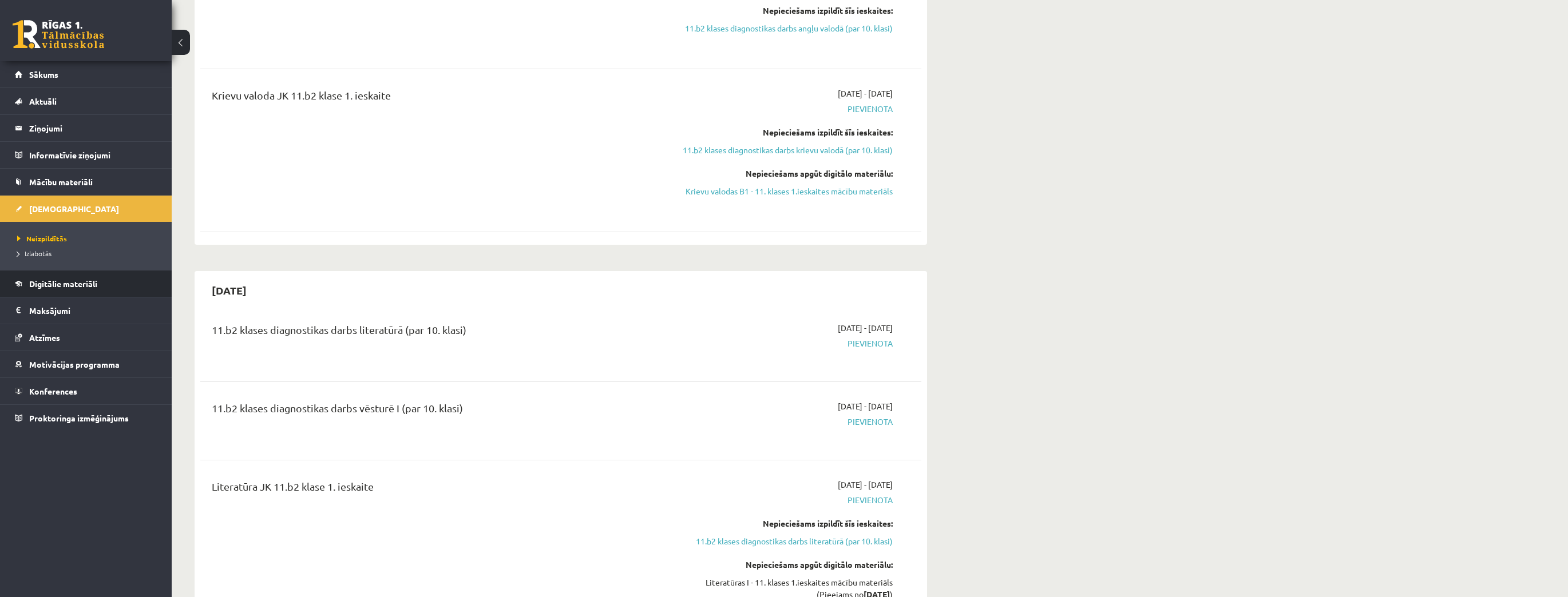
scroll to position [366, 0]
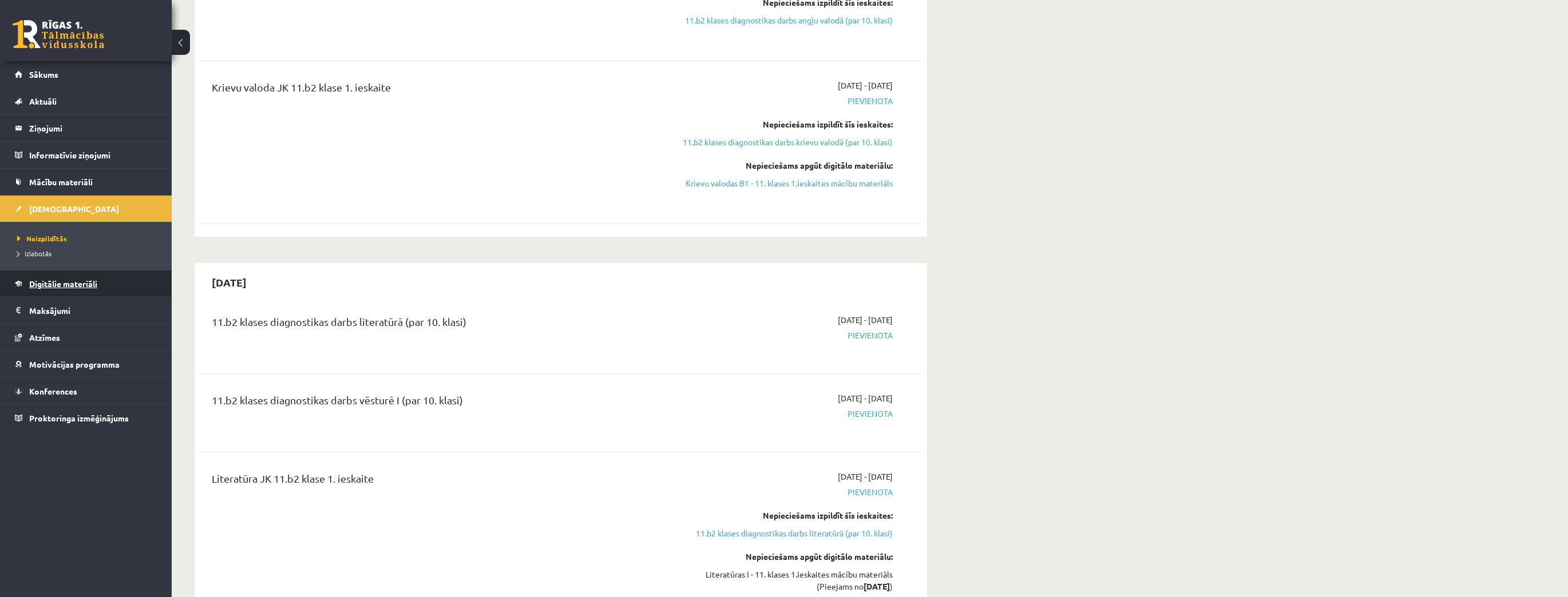
click at [79, 273] on link "Digitālie materiāli" at bounding box center [86, 284] width 142 height 26
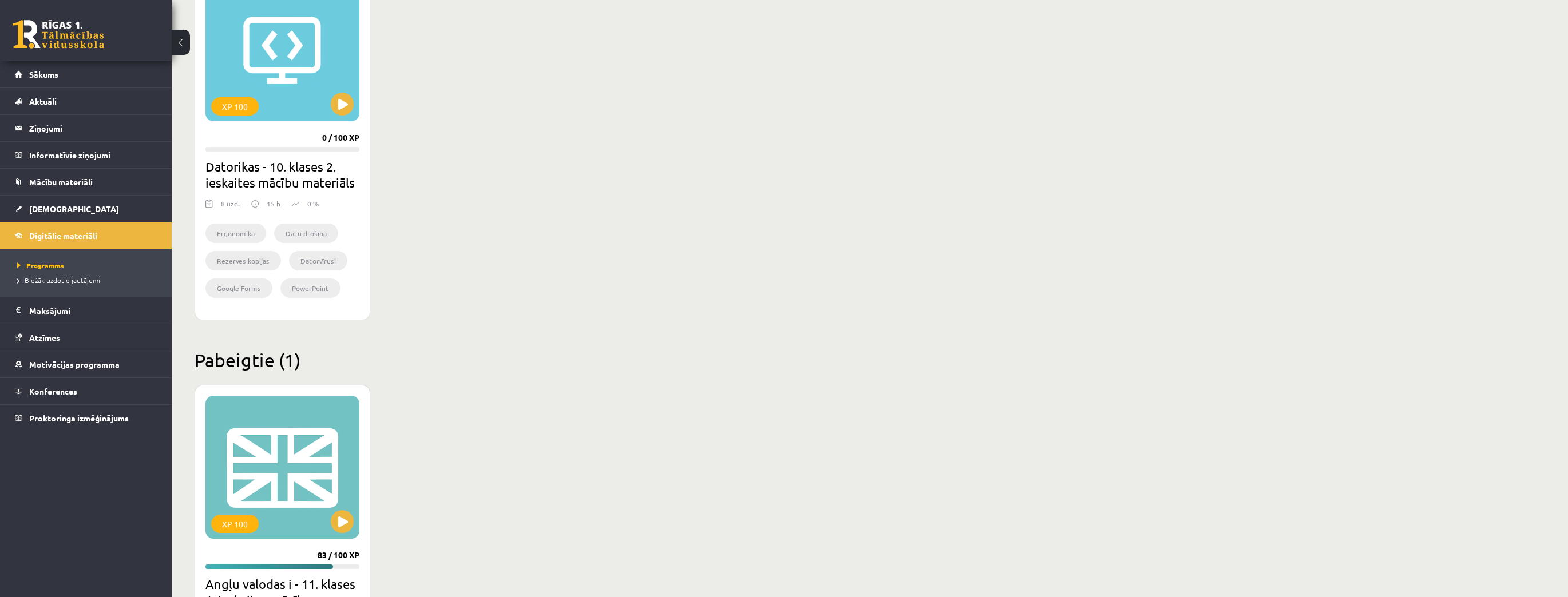
scroll to position [1247, 0]
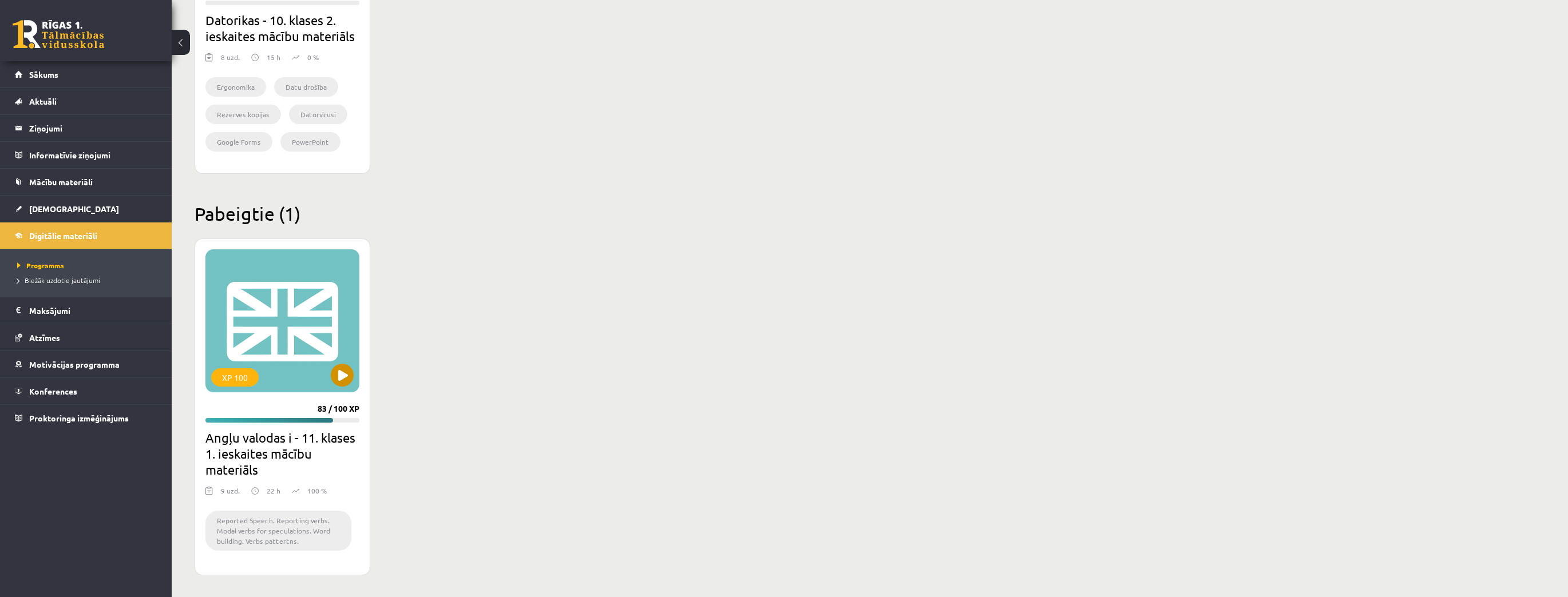
click at [326, 370] on div "XP 100" at bounding box center [282, 321] width 154 height 143
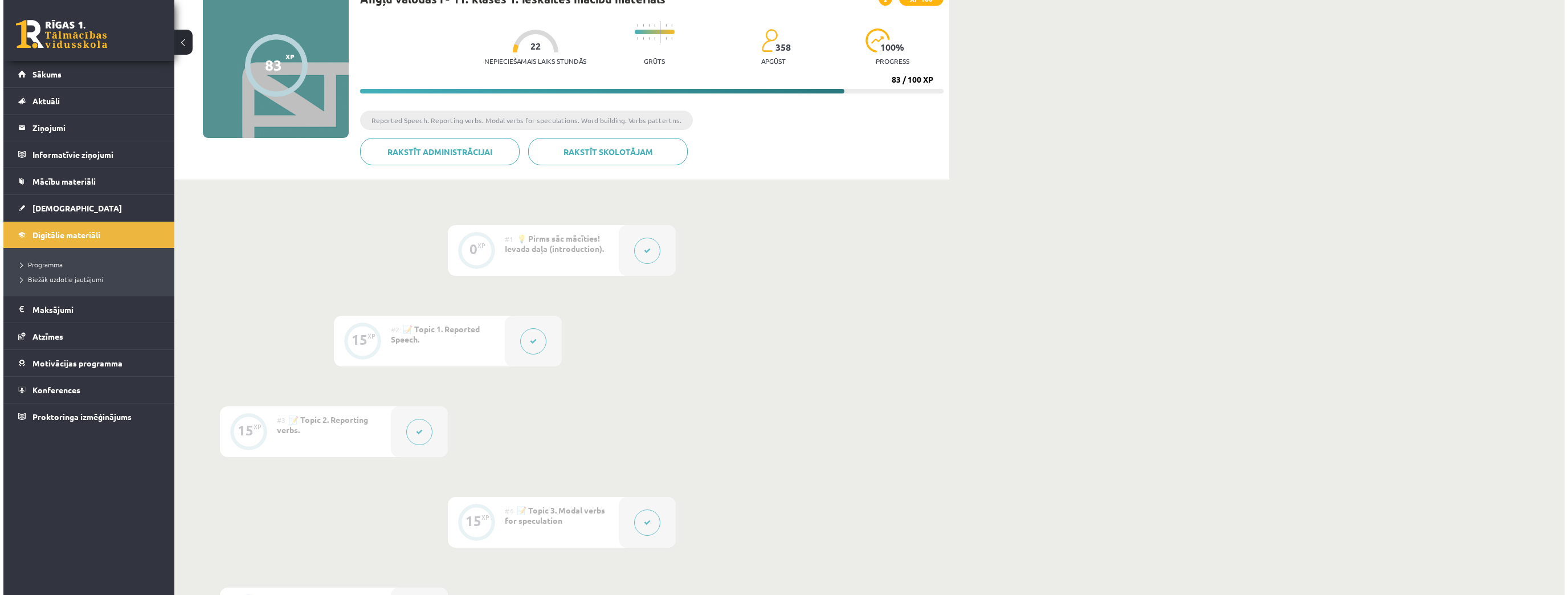
scroll to position [365, 0]
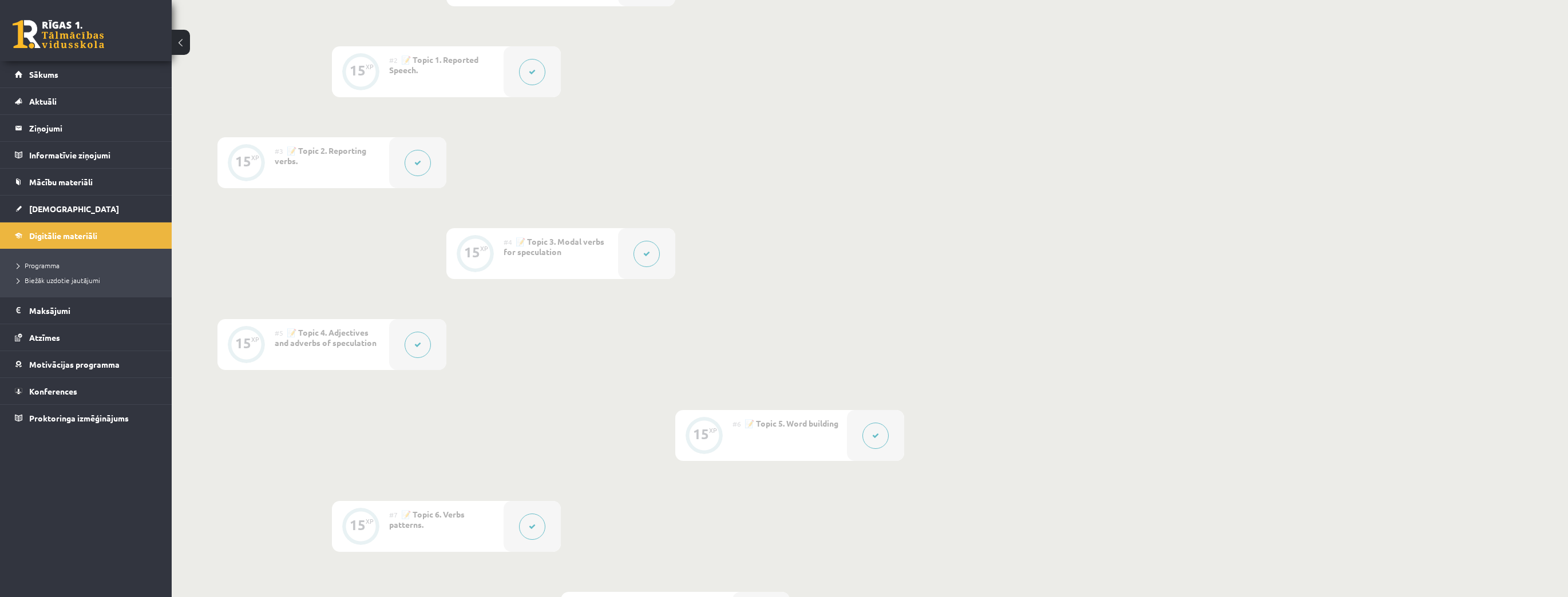
click at [870, 432] on button at bounding box center [875, 436] width 26 height 26
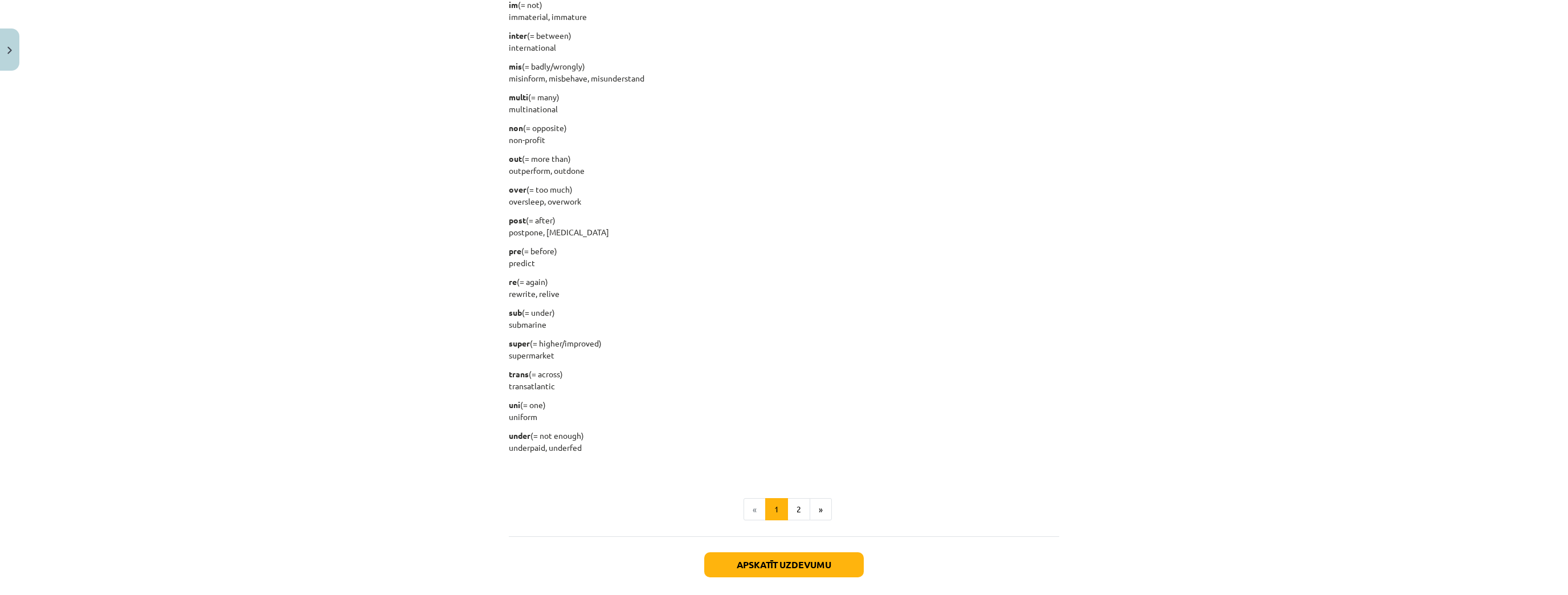
scroll to position [1302, 0]
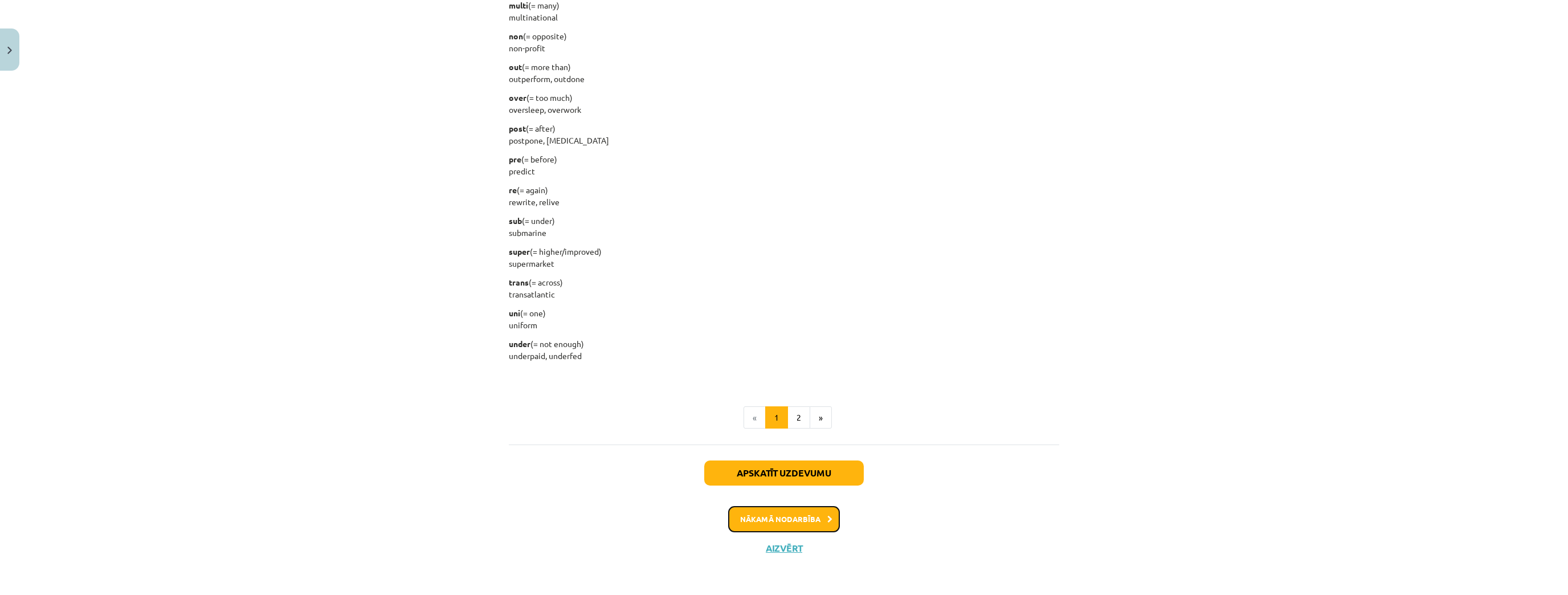
click at [811, 515] on button "Nākamā nodarbība" at bounding box center [783, 519] width 111 height 26
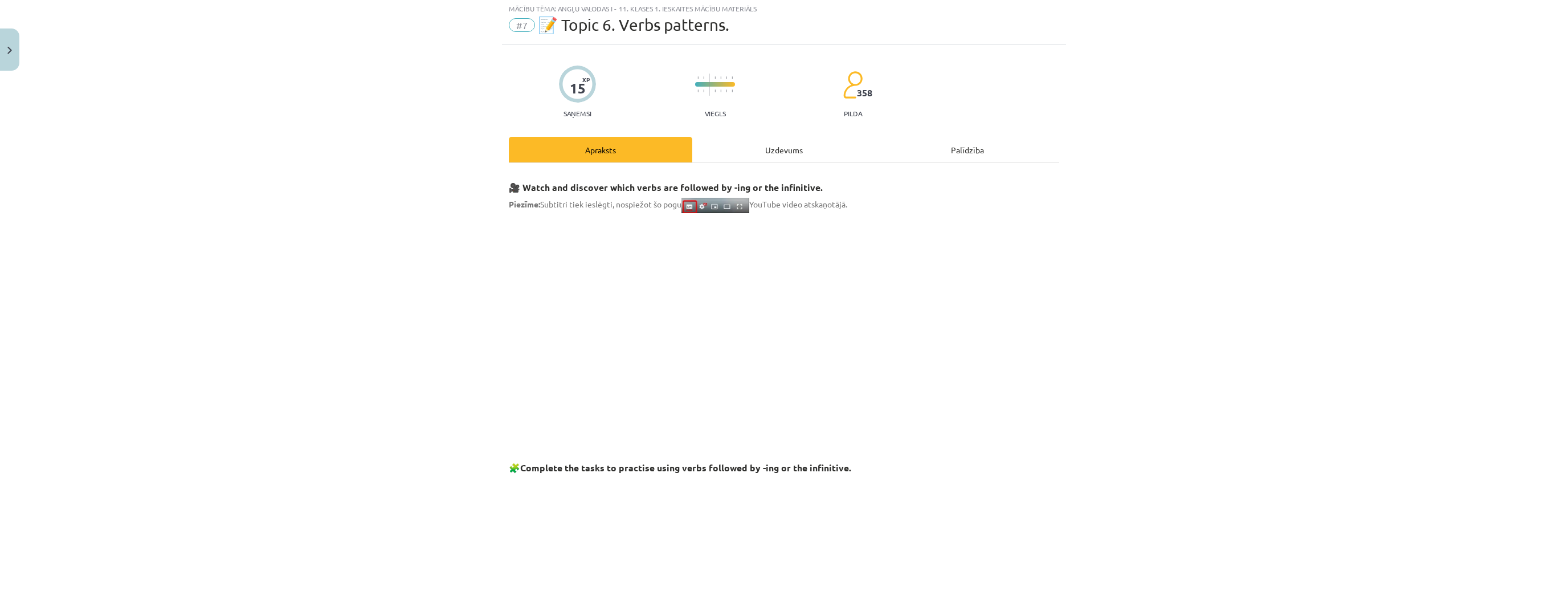
scroll to position [29, 0]
click at [753, 144] on div "Uzdevums" at bounding box center [783, 152] width 183 height 26
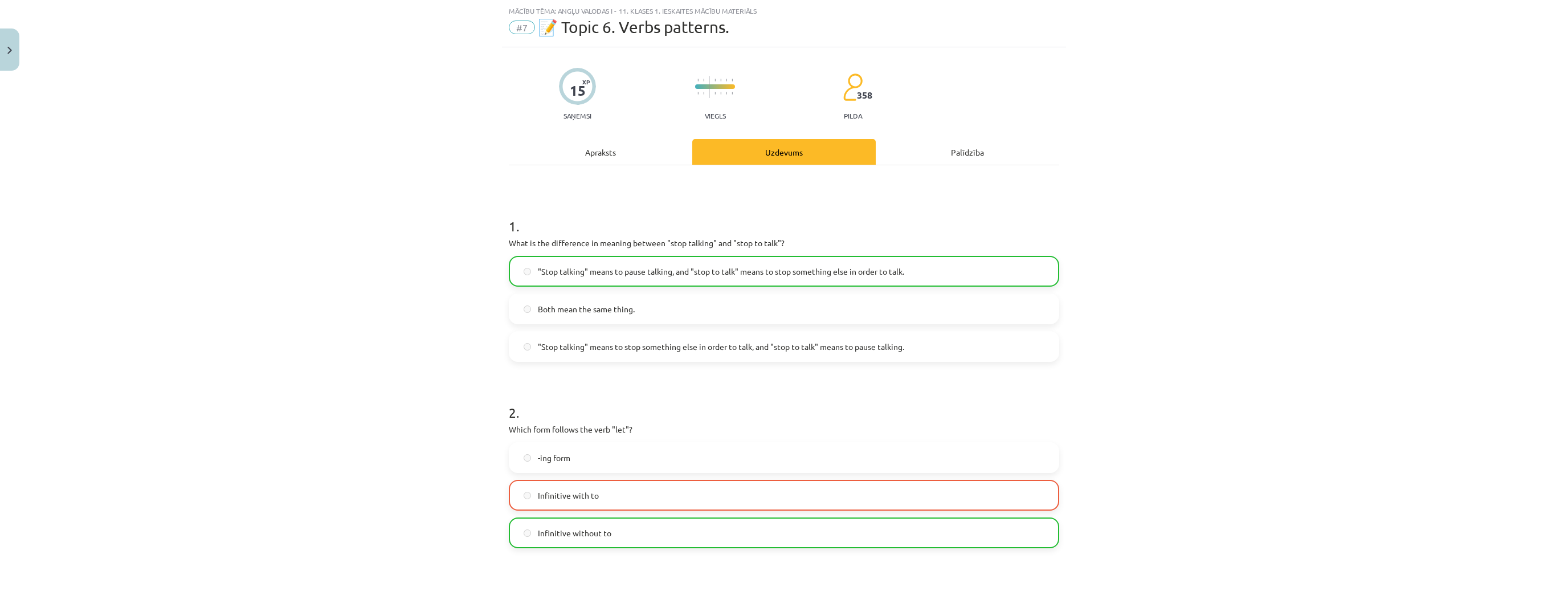
click at [637, 139] on div "Apraksts" at bounding box center [600, 152] width 183 height 26
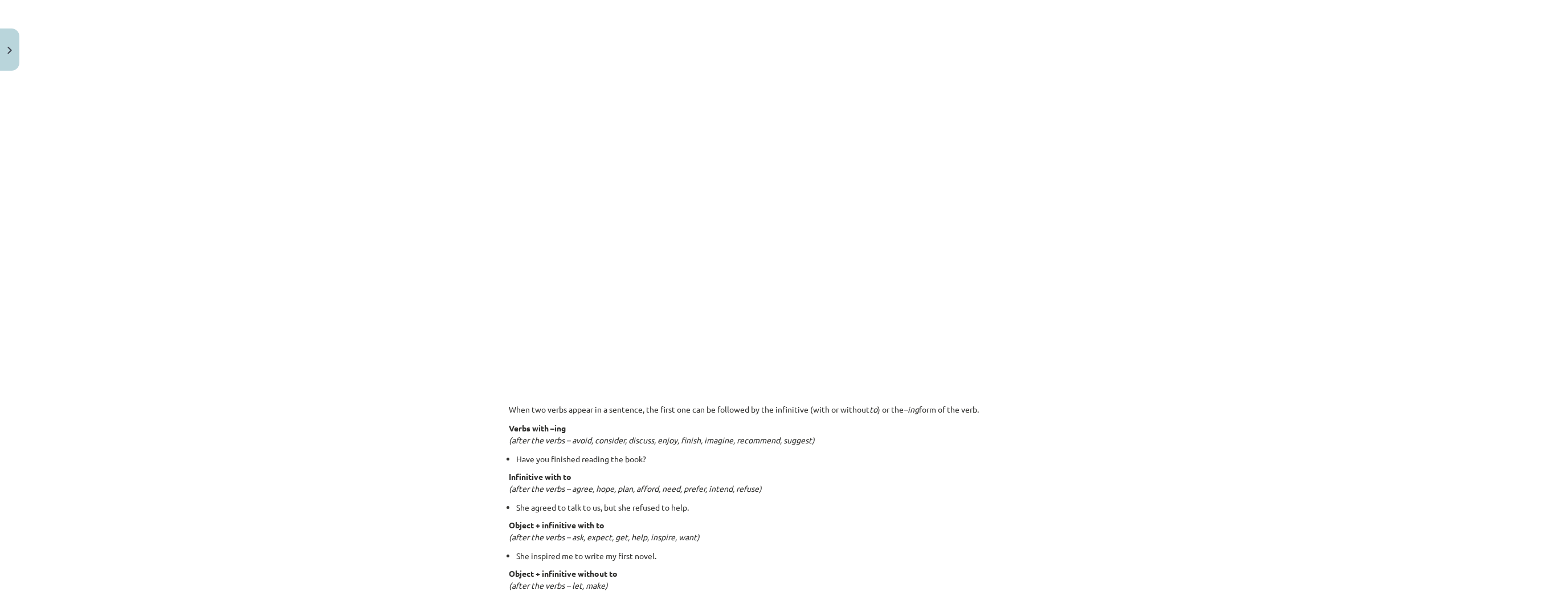
scroll to position [530, 0]
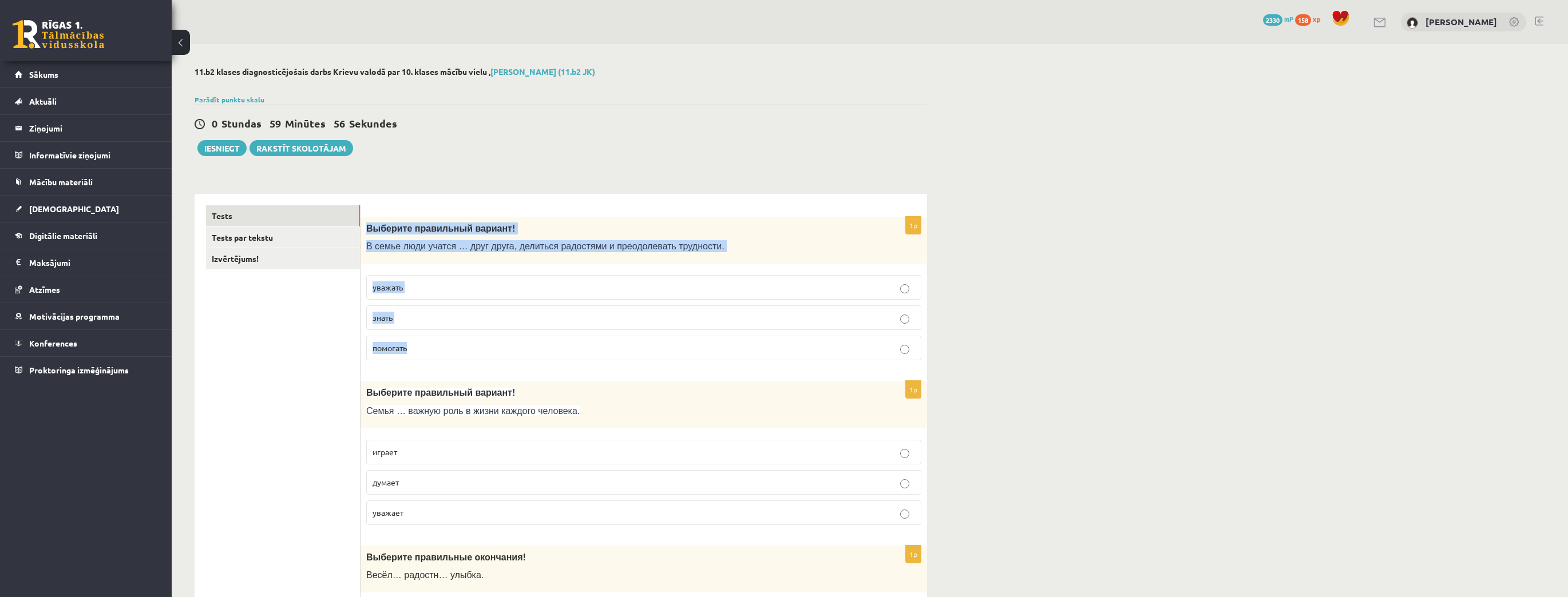
drag, startPoint x: 367, startPoint y: 229, endPoint x: 449, endPoint y: 341, distance: 138.8
click at [449, 341] on div "1p Выберите правильный вариант! В семье люди учатся … друг друга, делиться радо…" at bounding box center [644, 293] width 567 height 153
copy div "Выберите правильный вариант! В семье люди учатся … друг друга, делиться радостя…"
click at [429, 291] on p "уважать" at bounding box center [643, 288] width 542 height 12
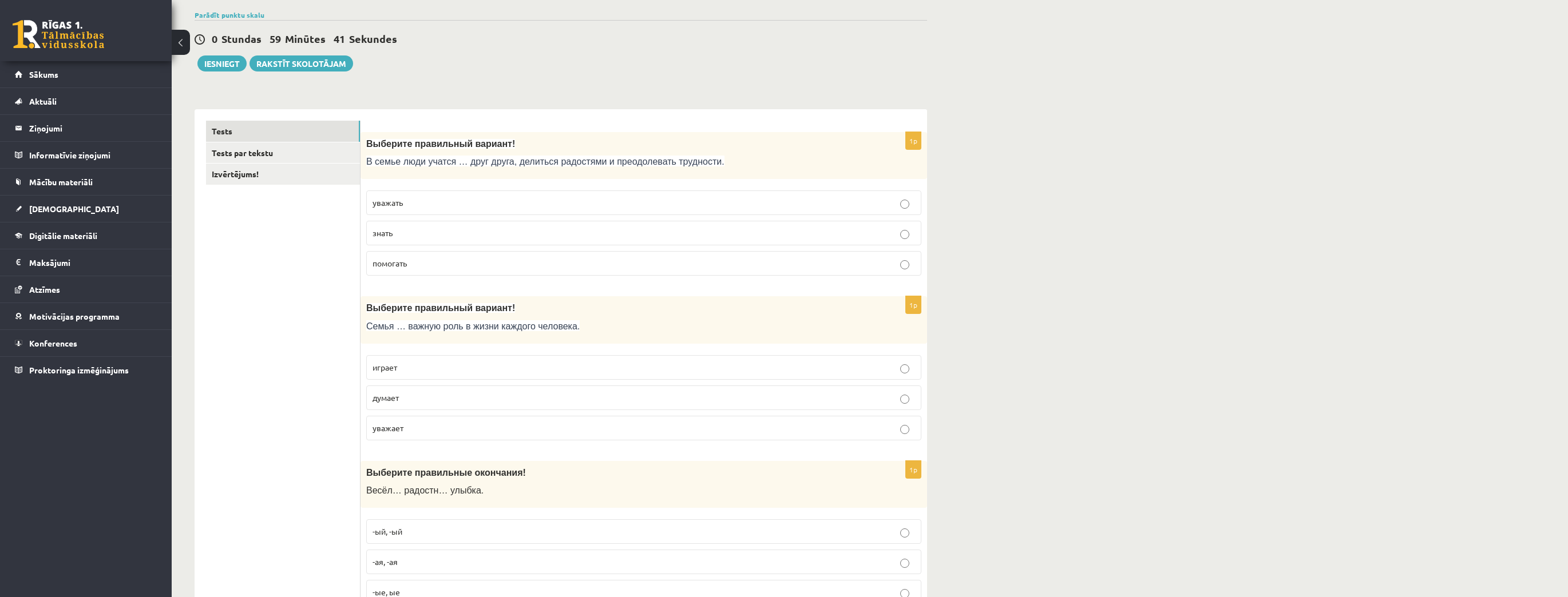
scroll to position [229, 0]
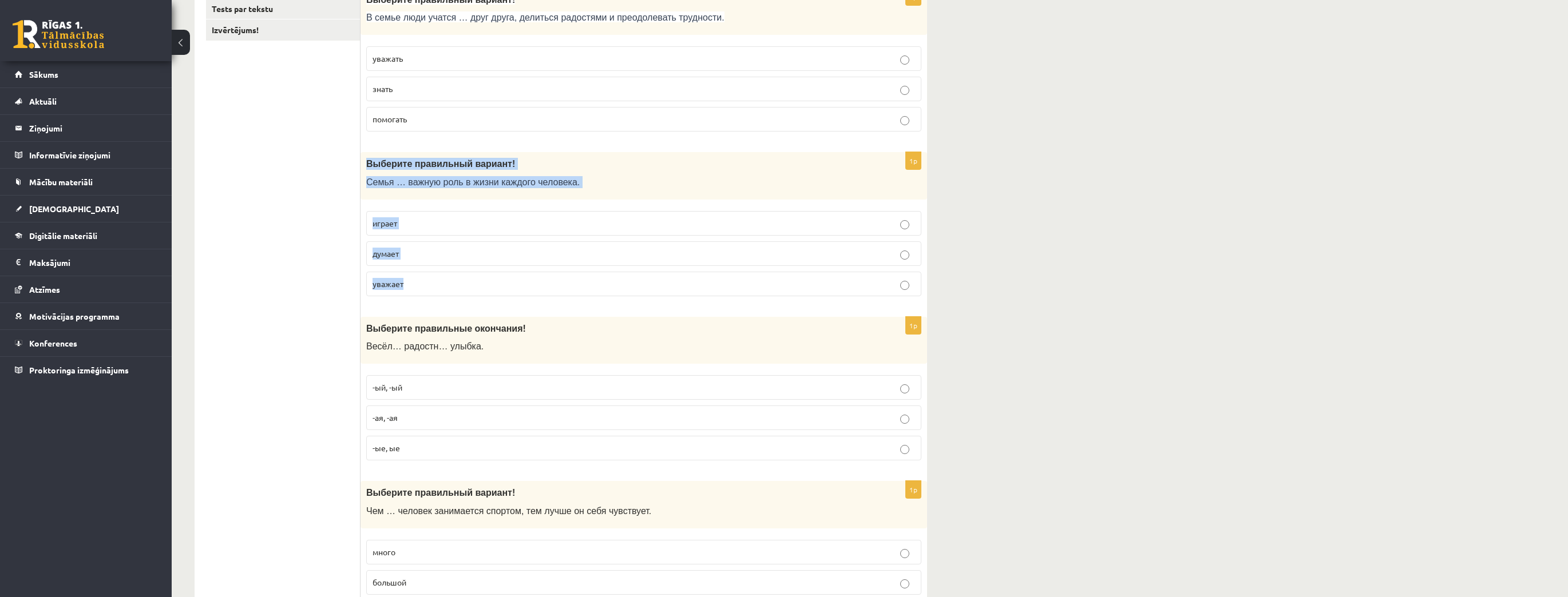
drag, startPoint x: 364, startPoint y: 163, endPoint x: 462, endPoint y: 282, distance: 154.2
click at [462, 282] on div "1p Выберите правильный вариант! Семья … важную роль в жизни каждого человека. и…" at bounding box center [644, 229] width 567 height 153
copy div "Выберите правильный вариант! Семья … важную роль в жизни каждого человека. игра…"
click at [416, 218] on p "играет" at bounding box center [643, 224] width 542 height 12
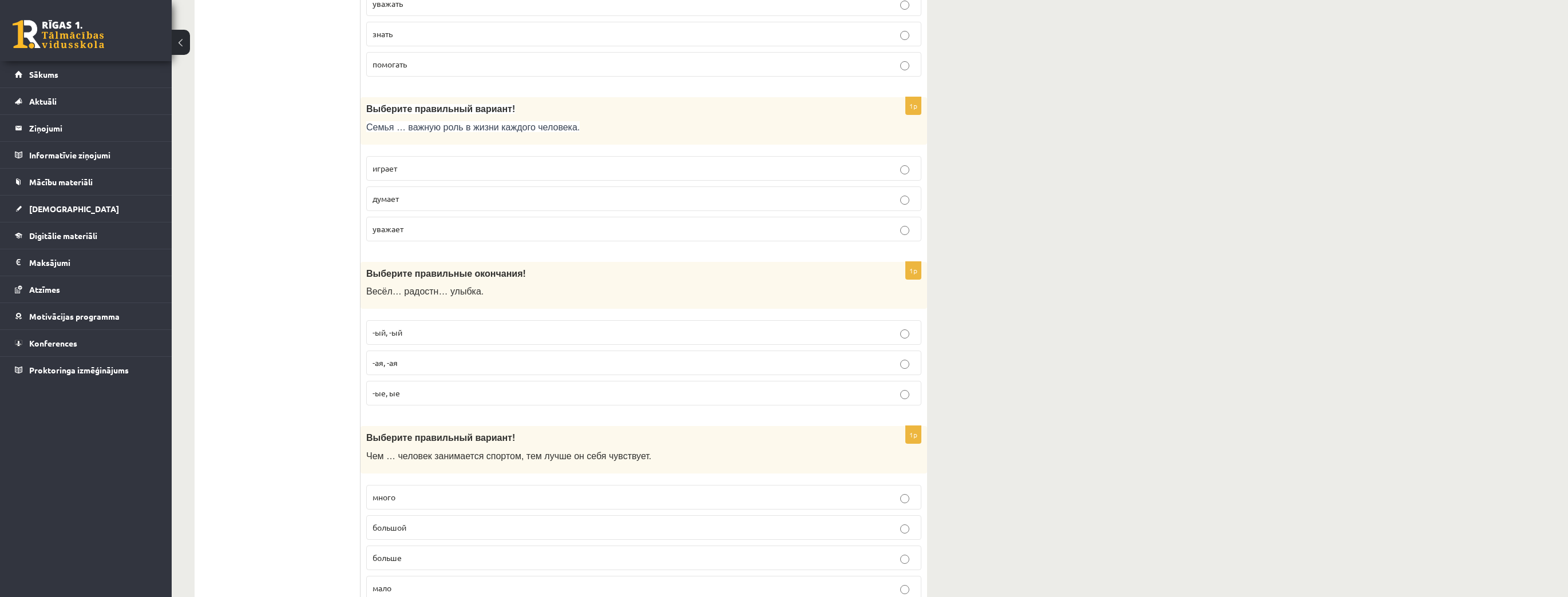
scroll to position [366, 0]
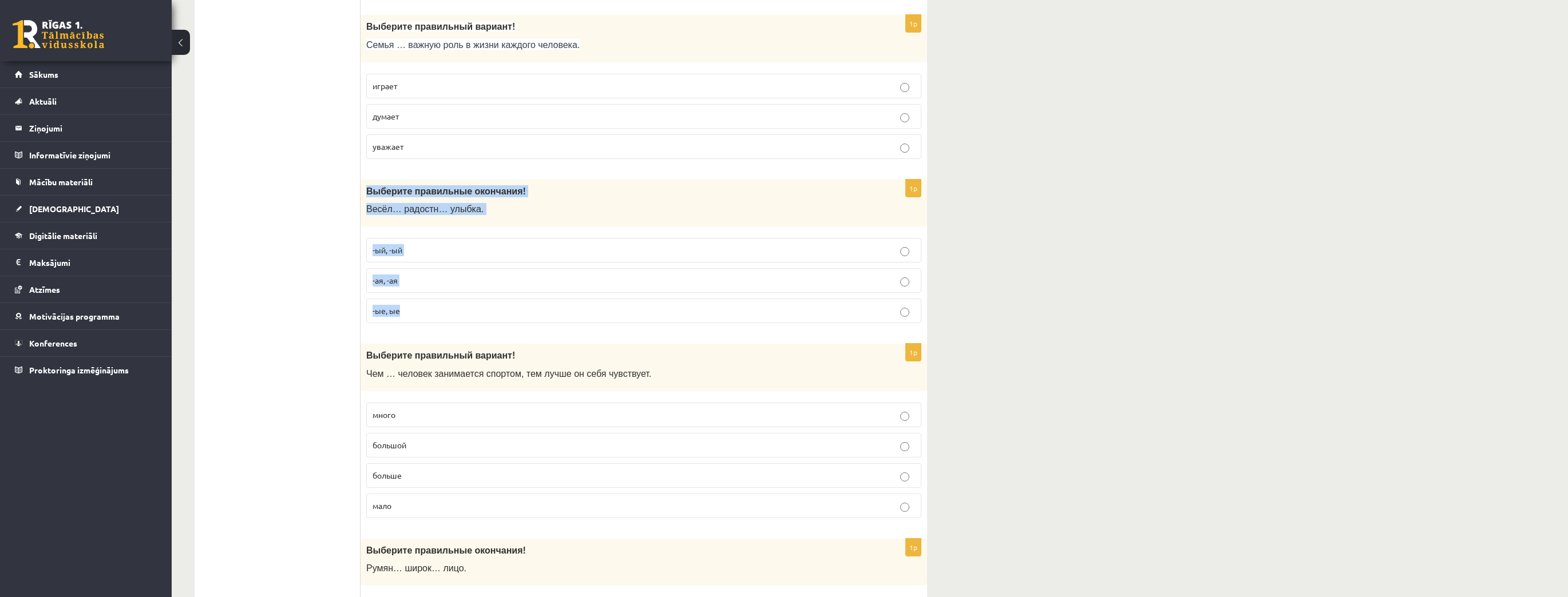
drag, startPoint x: 375, startPoint y: 200, endPoint x: 448, endPoint y: 318, distance: 138.8
click at [448, 318] on div "1p Выберите правильные окончания! Весёл… радостн… улыбка. -ый, -ый -ая, -ая -ые…" at bounding box center [644, 256] width 567 height 153
copy div "Выберите правильные окончания! Весёл… радостн… улыбка. -ый, -ый -ая, -ая -ые, ые"
click at [405, 274] on p "-ая, -ая" at bounding box center [643, 280] width 542 height 12
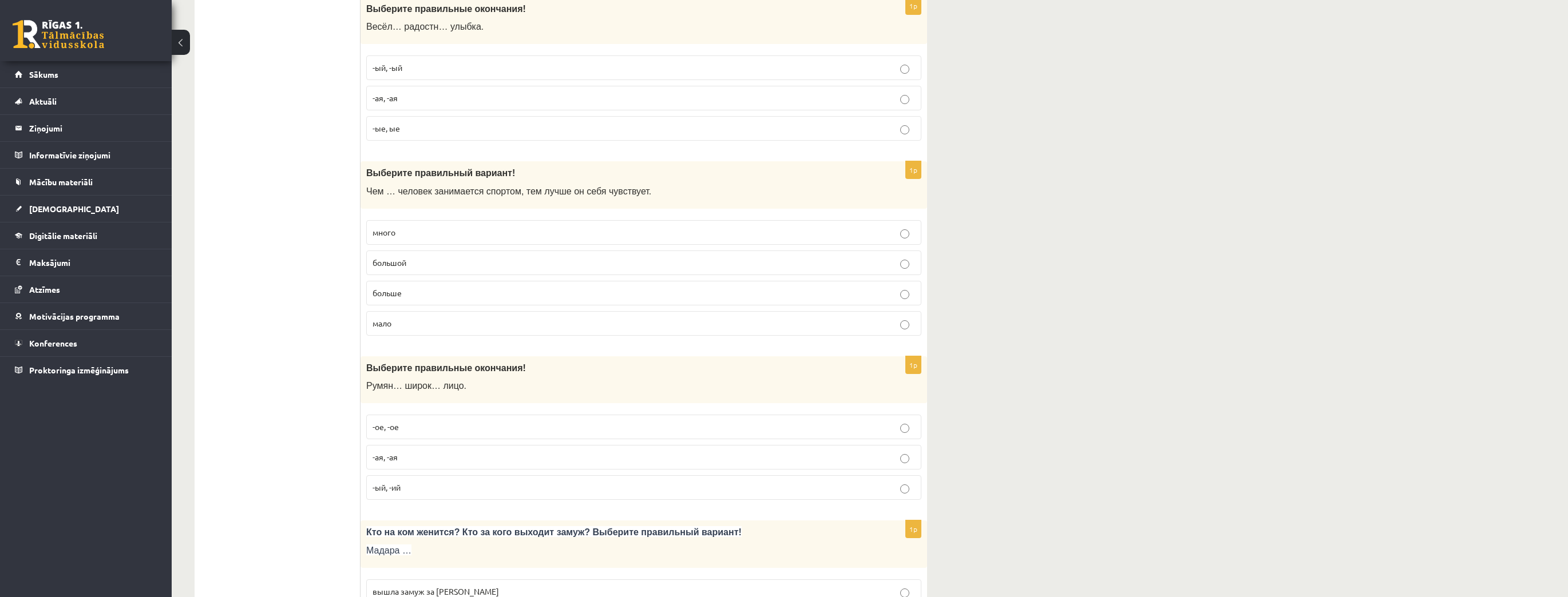
scroll to position [549, 0]
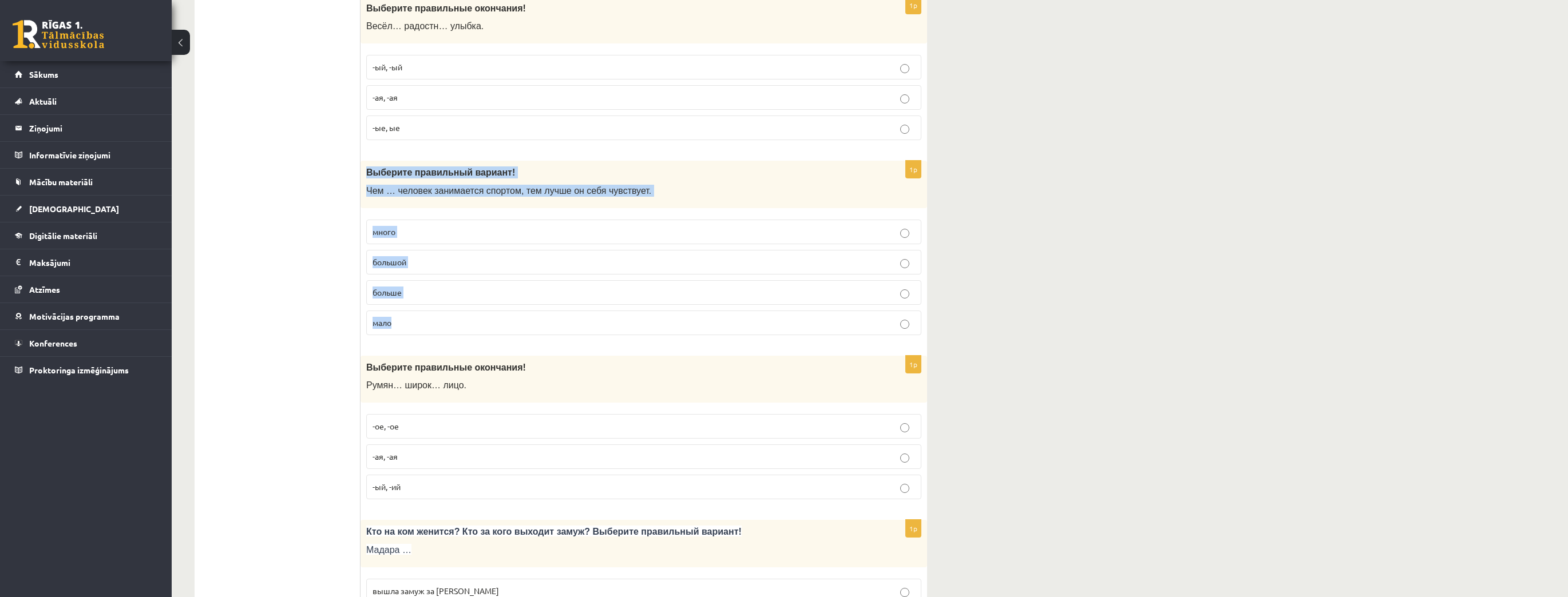
drag, startPoint x: 365, startPoint y: 169, endPoint x: 484, endPoint y: 312, distance: 186.0
click at [484, 312] on div "1p Выберите правильный вариант ! Чем … человек занимается спортом, тем лучше он…" at bounding box center [644, 252] width 567 height 183
copy div "Выберите правильный вариант ! Чем … человек занимается спортом, тем лучше он се…"
click at [415, 292] on p "больше" at bounding box center [643, 293] width 542 height 12
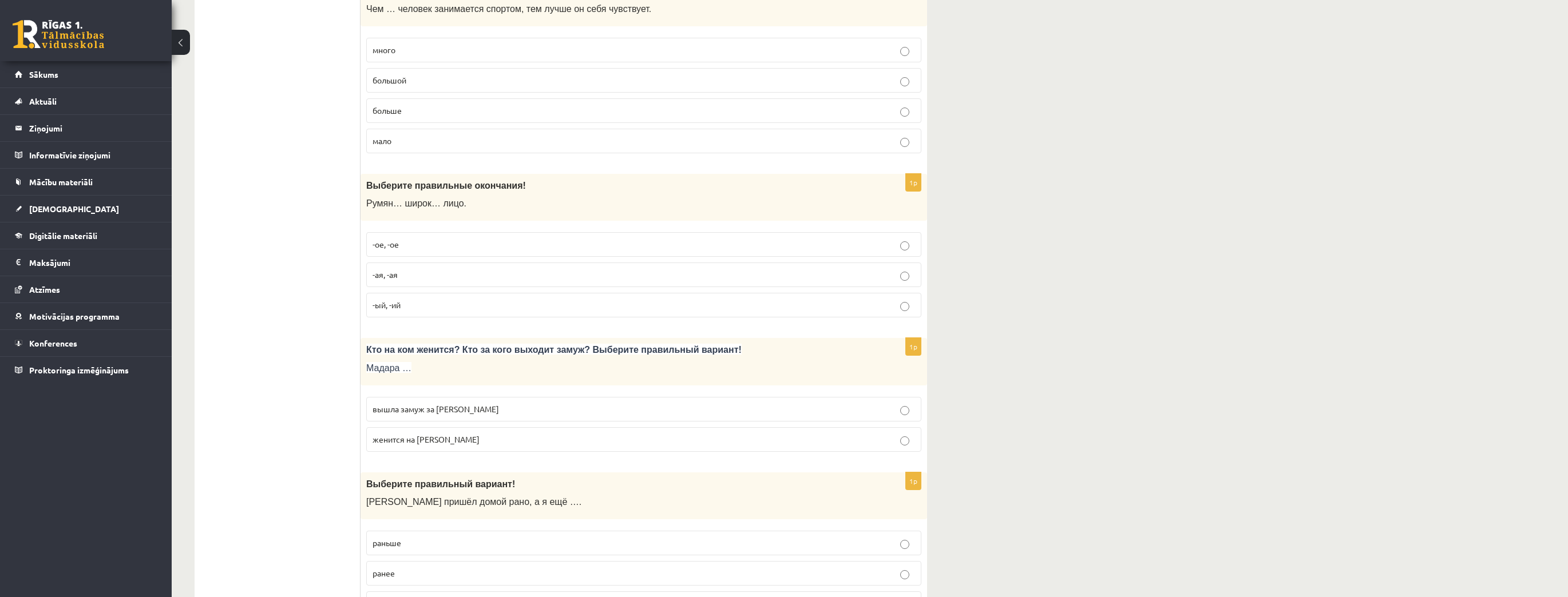
scroll to position [732, 0]
drag, startPoint x: 366, startPoint y: 180, endPoint x: 447, endPoint y: 299, distance: 144.0
click at [447, 299] on div "1p Выберите правильные окончания! Румян… широк… лицо. -ое, -ое -ая, -ая -ый, -ий" at bounding box center [644, 249] width 567 height 153
copy div "Выберите правильные окончания! Румян… широк… лицо. -ое, -ое -ая, -ая -ый, -ий"
click at [416, 231] on label "-ое, -ое" at bounding box center [644, 243] width 555 height 24
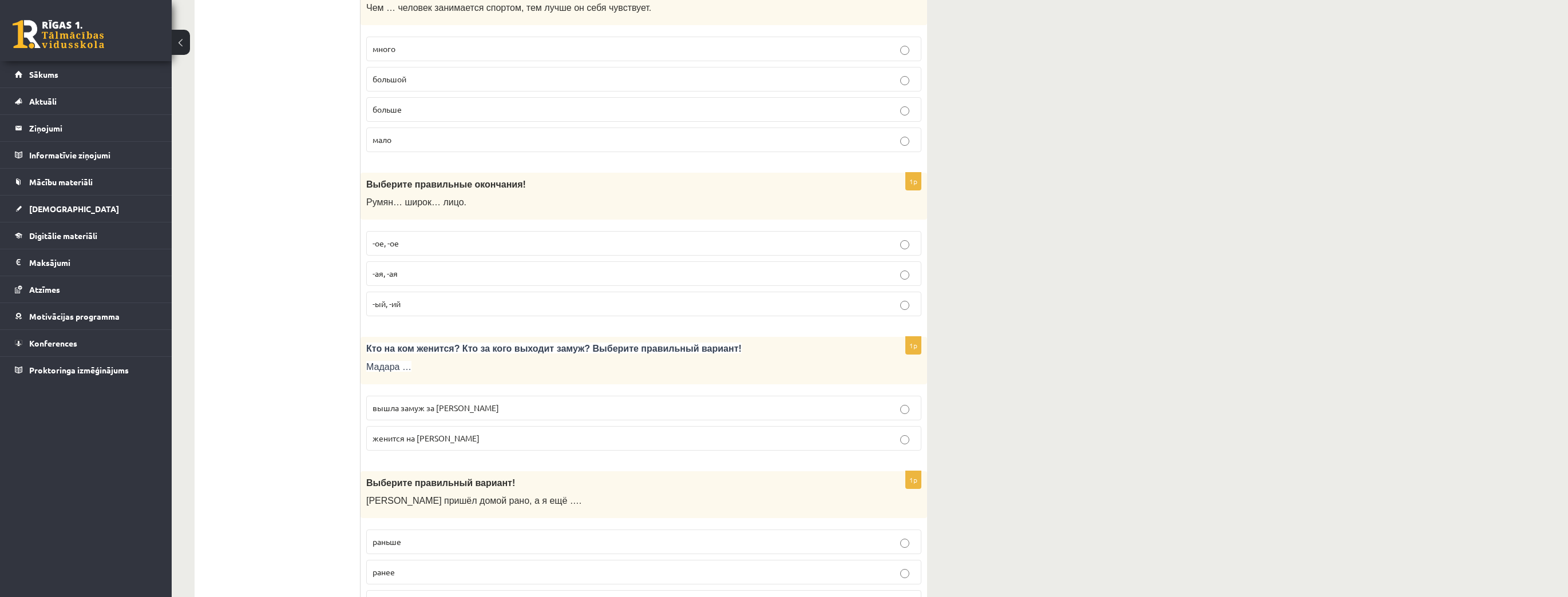
scroll to position [961, 0]
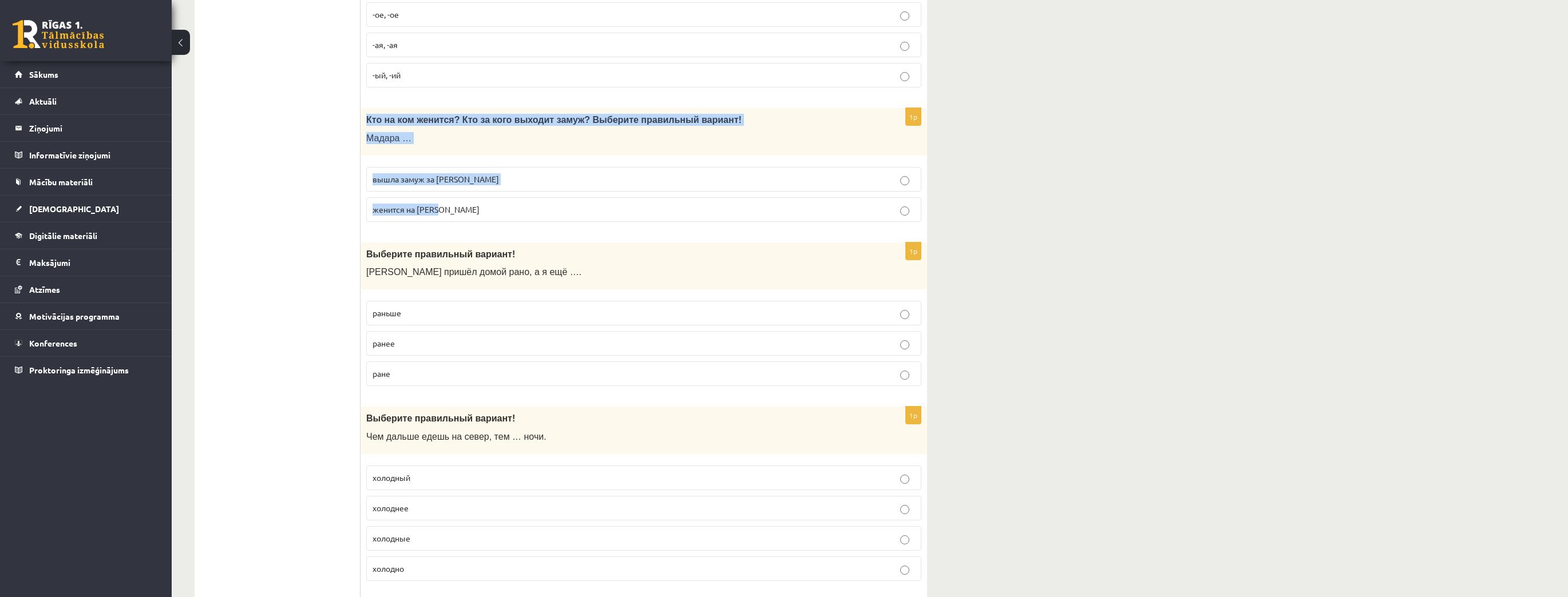
drag, startPoint x: 364, startPoint y: 115, endPoint x: 456, endPoint y: 196, distance: 122.6
click at [456, 196] on div "1p Кто на ком женится? Кто за кого выходит замуж? Выберите правильный вариант! …" at bounding box center [644, 169] width 567 height 123
copy div "Кто на ком женится? Кто за кого выходит замуж? Выберите правильный вариант! Мад…"
drag, startPoint x: 433, startPoint y: 176, endPoint x: 427, endPoint y: 209, distance: 33.5
click at [433, 176] on span "вышла замуж за Марка" at bounding box center [435, 179] width 127 height 10
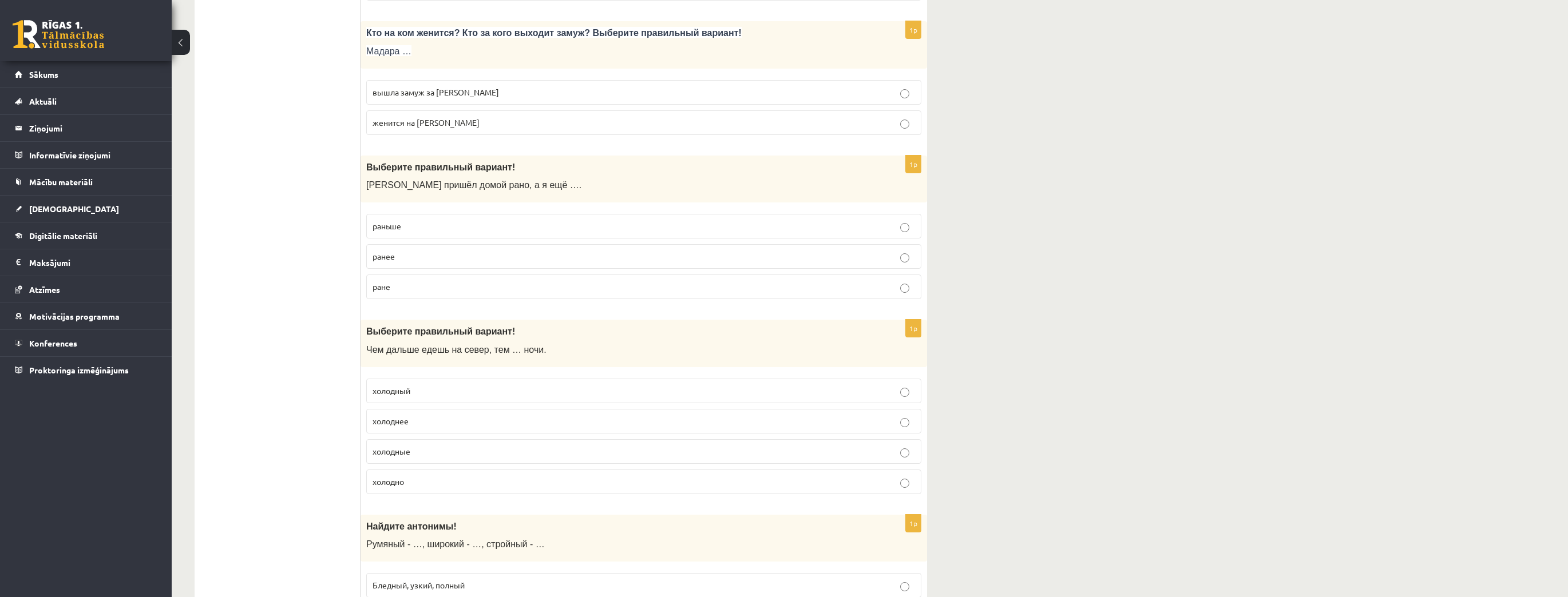
scroll to position [1052, 0]
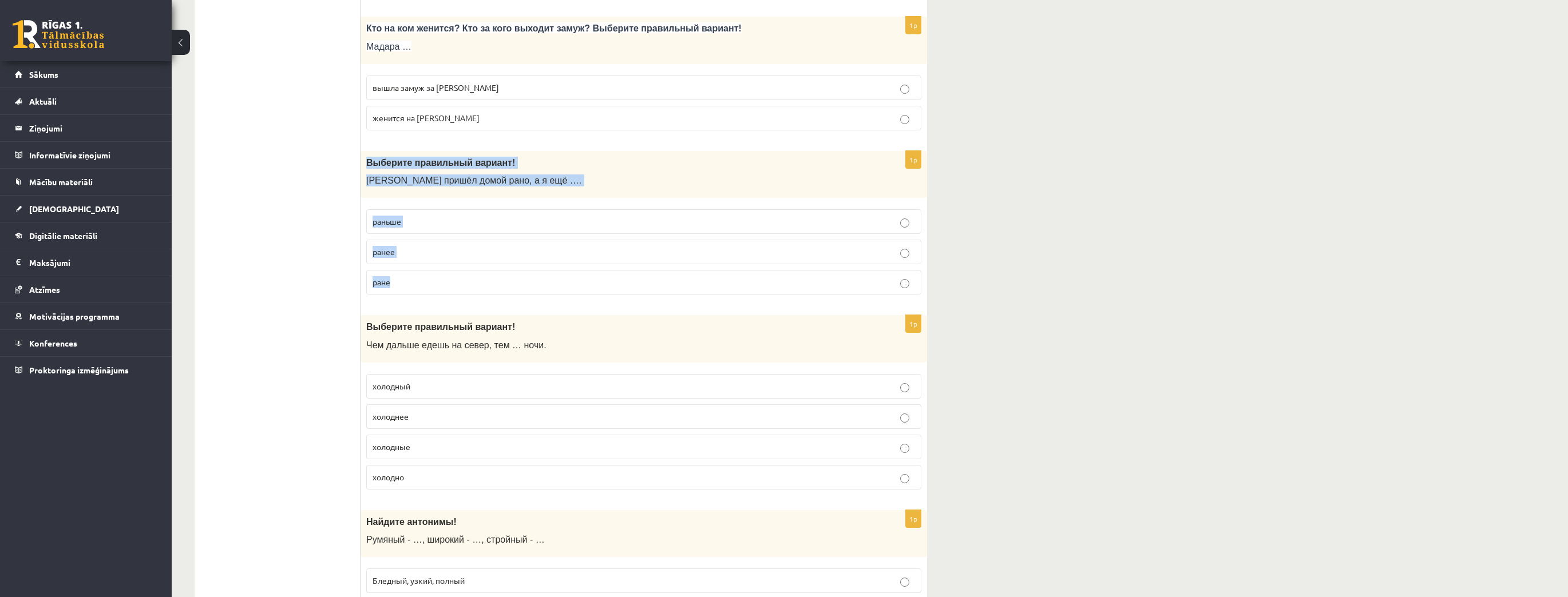
drag, startPoint x: 369, startPoint y: 159, endPoint x: 430, endPoint y: 263, distance: 120.6
click at [430, 263] on div "1p Выберите правильный вариант! Андрей пришёл домой рано, а я ещё …. раньше ран…" at bounding box center [644, 227] width 567 height 153
copy div "Выберите правильный вариант! Андрей пришёл домой рано, а я ещё …. раньше ранее …"
click at [410, 250] on p "ранее" at bounding box center [643, 252] width 542 height 12
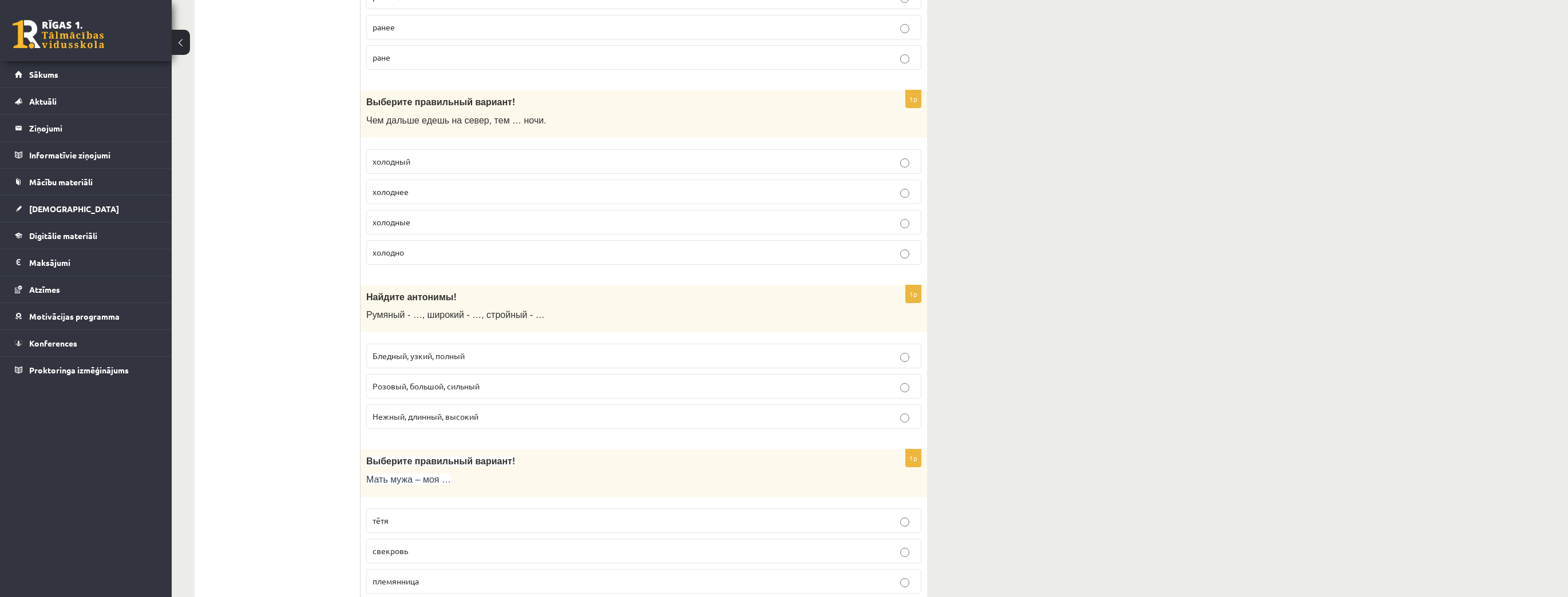
scroll to position [1281, 0]
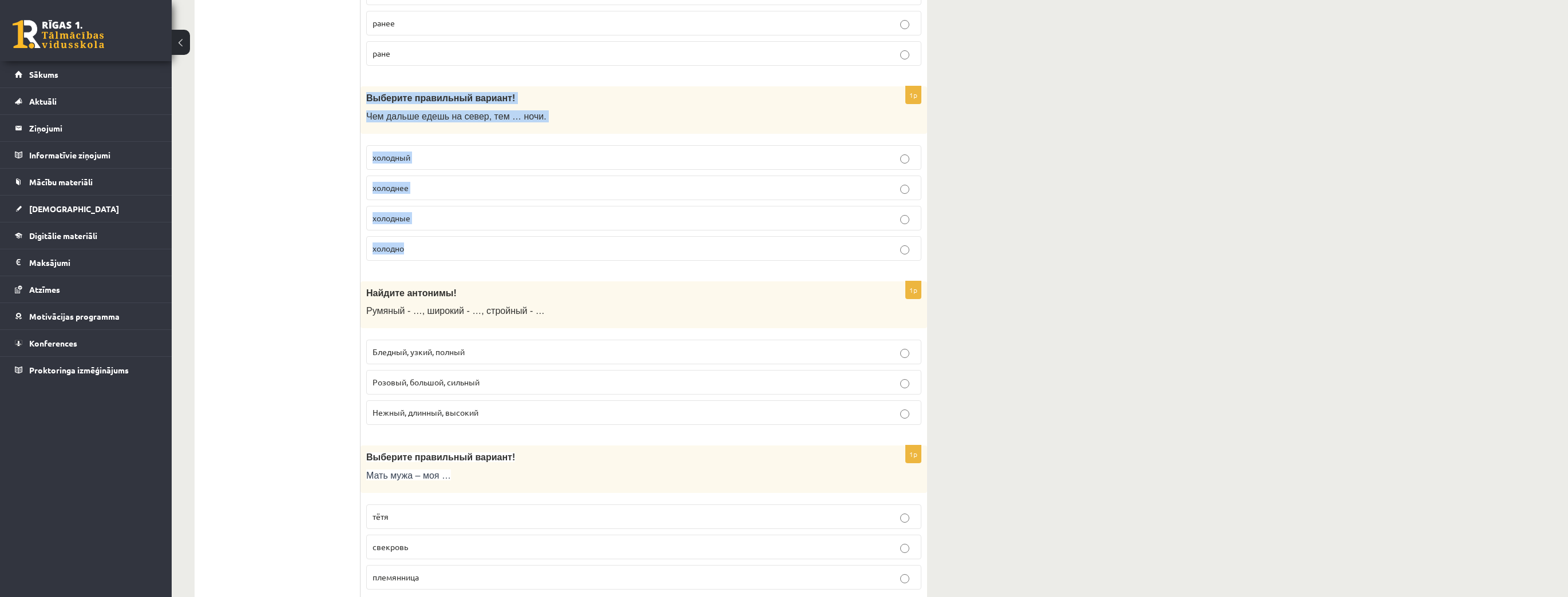
drag, startPoint x: 366, startPoint y: 87, endPoint x: 478, endPoint y: 235, distance: 185.6
click at [478, 235] on div "1p Выберите правильный вариант ! Чем дальше едешь на север, тем … ночи. холодны…" at bounding box center [644, 178] width 567 height 183
copy div "Выберите правильный вариант ! Чем дальше едешь на север, тем … ночи. холодный х…"
drag, startPoint x: 424, startPoint y: 190, endPoint x: 416, endPoint y: 172, distance: 19.7
click at [424, 189] on label "холоднее" at bounding box center [644, 188] width 555 height 24
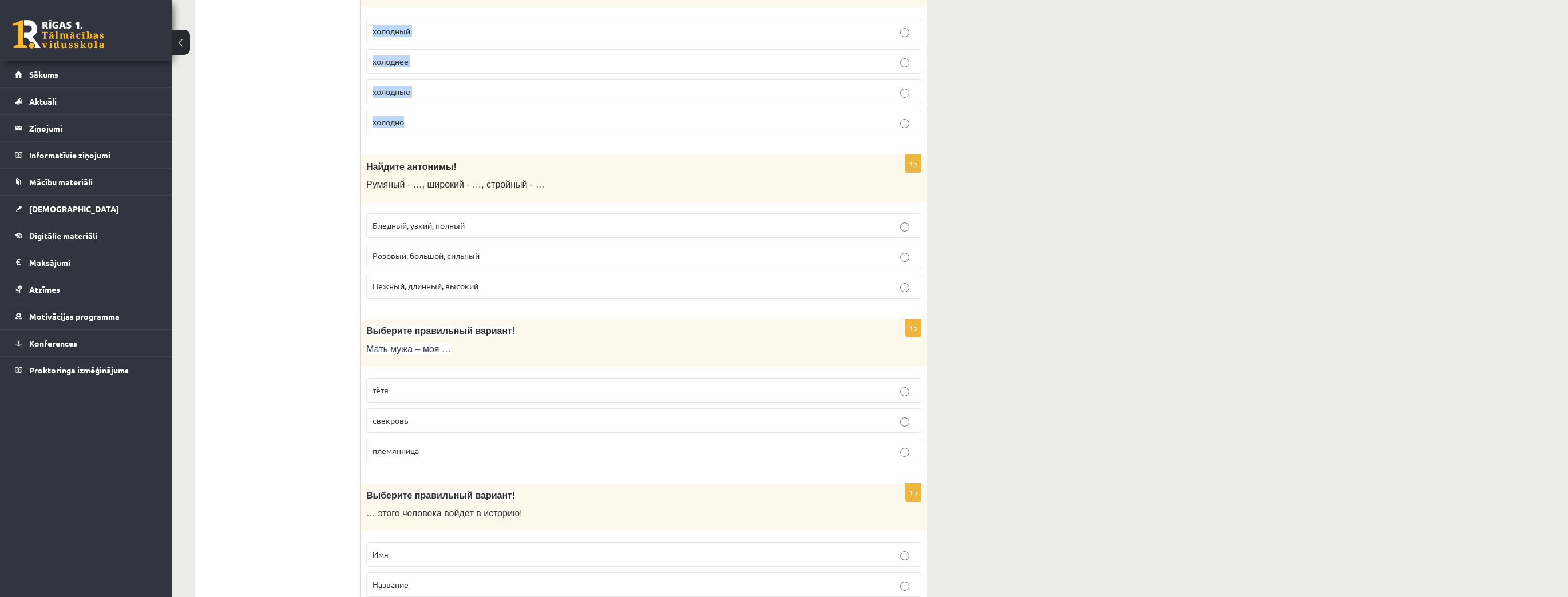
scroll to position [1418, 0]
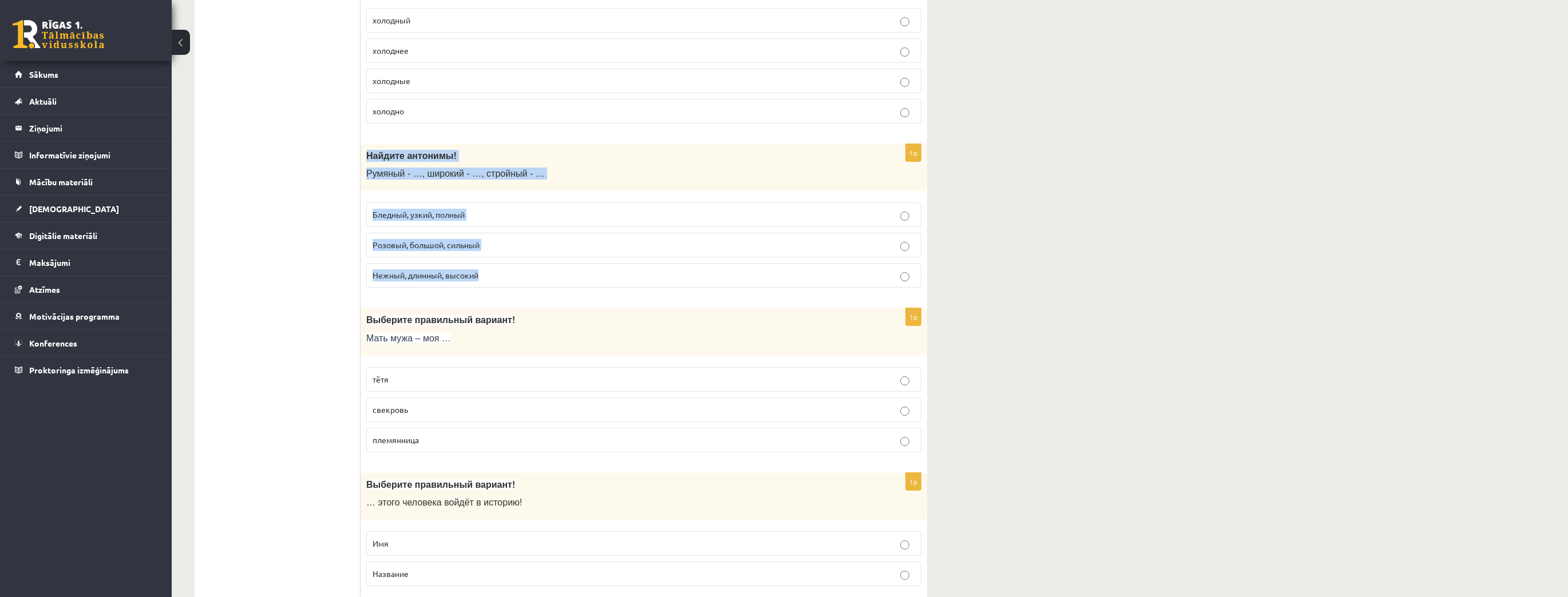
drag, startPoint x: 365, startPoint y: 148, endPoint x: 488, endPoint y: 258, distance: 165.0
click at [488, 258] on div "1p Найдите антонимы! Румяный - …, широкий - …, стройный - … Бледный, узкий, пол…" at bounding box center [644, 221] width 567 height 153
copy div "Найдите антонимы! Румяный - …, широкий - …, стройный - … Бледный, узкий, полный…"
click at [487, 210] on p "Бледный, узкий, полный" at bounding box center [643, 215] width 542 height 12
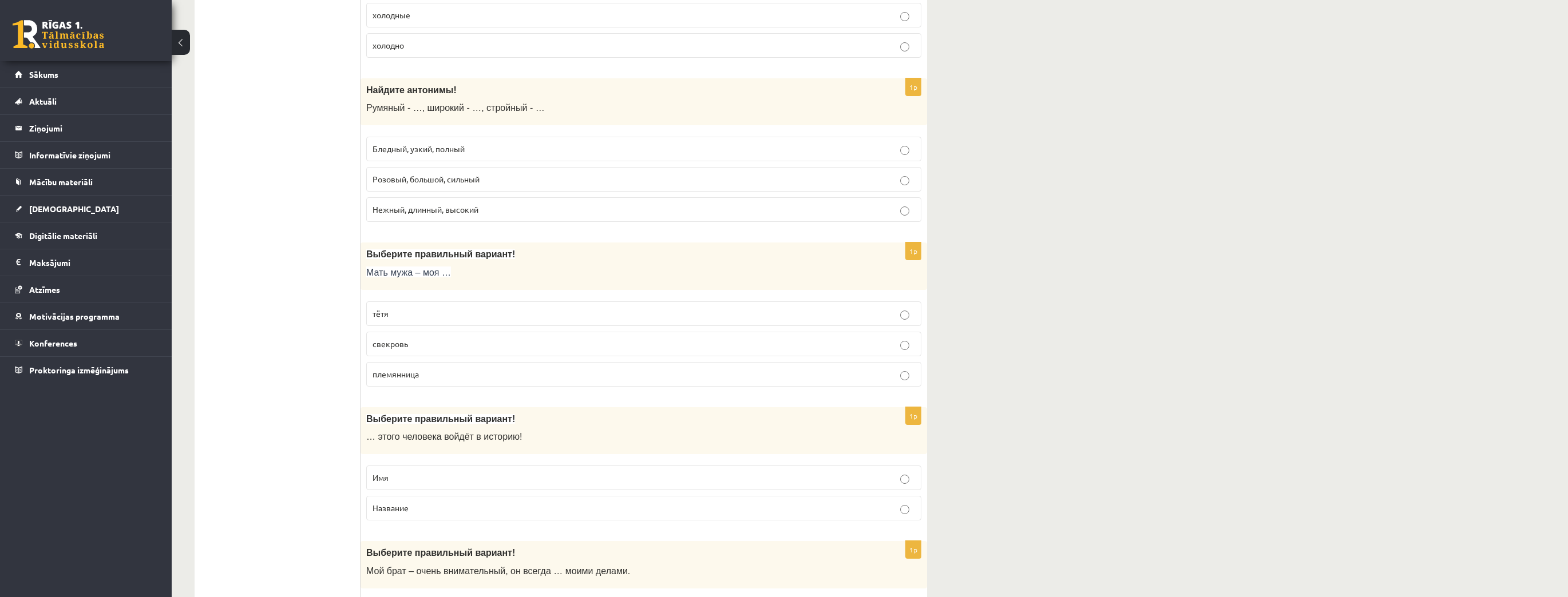
scroll to position [1602, 0]
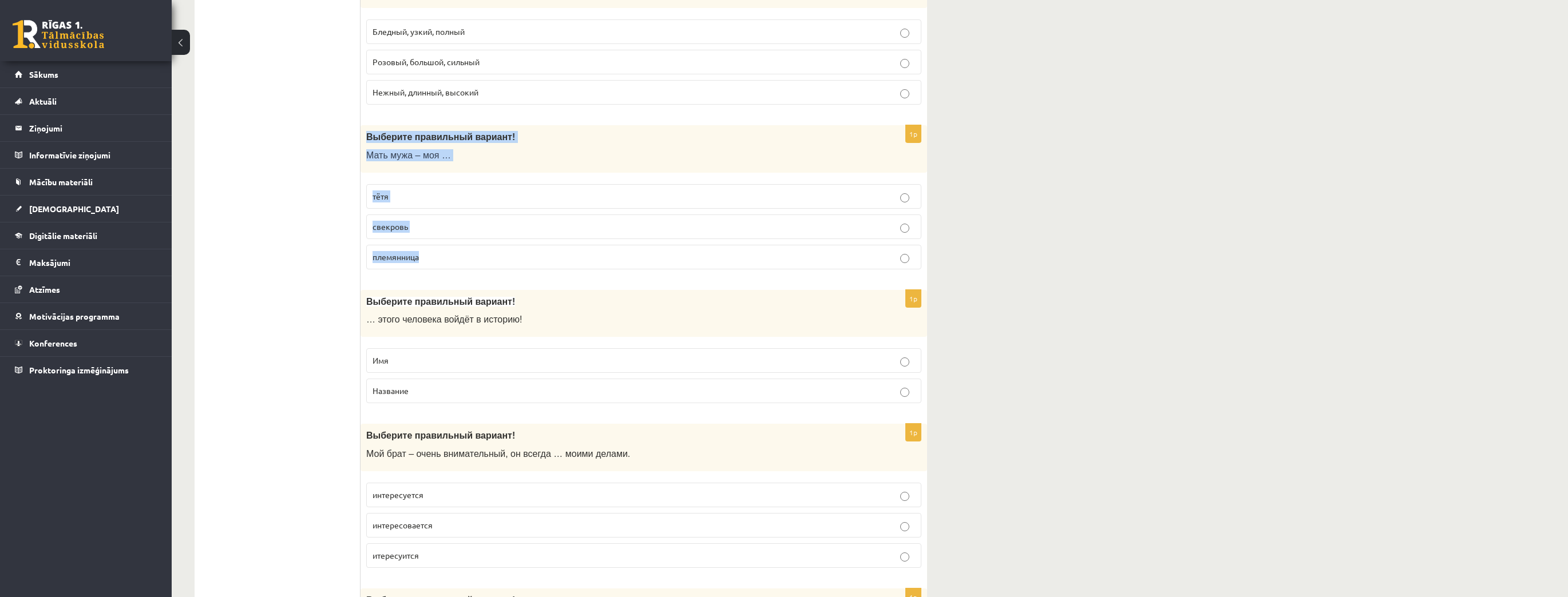
drag, startPoint x: 365, startPoint y: 129, endPoint x: 496, endPoint y: 265, distance: 188.8
click at [496, 265] on div "1p Выберите правильный вариант! Мать мужа – моя … тётя свекровь племянница" at bounding box center [644, 202] width 567 height 153
copy div "Выберите правильный вариант! Мать мужа – моя … тётя свекровь племянница"
click at [425, 221] on p "свекровь" at bounding box center [643, 227] width 542 height 12
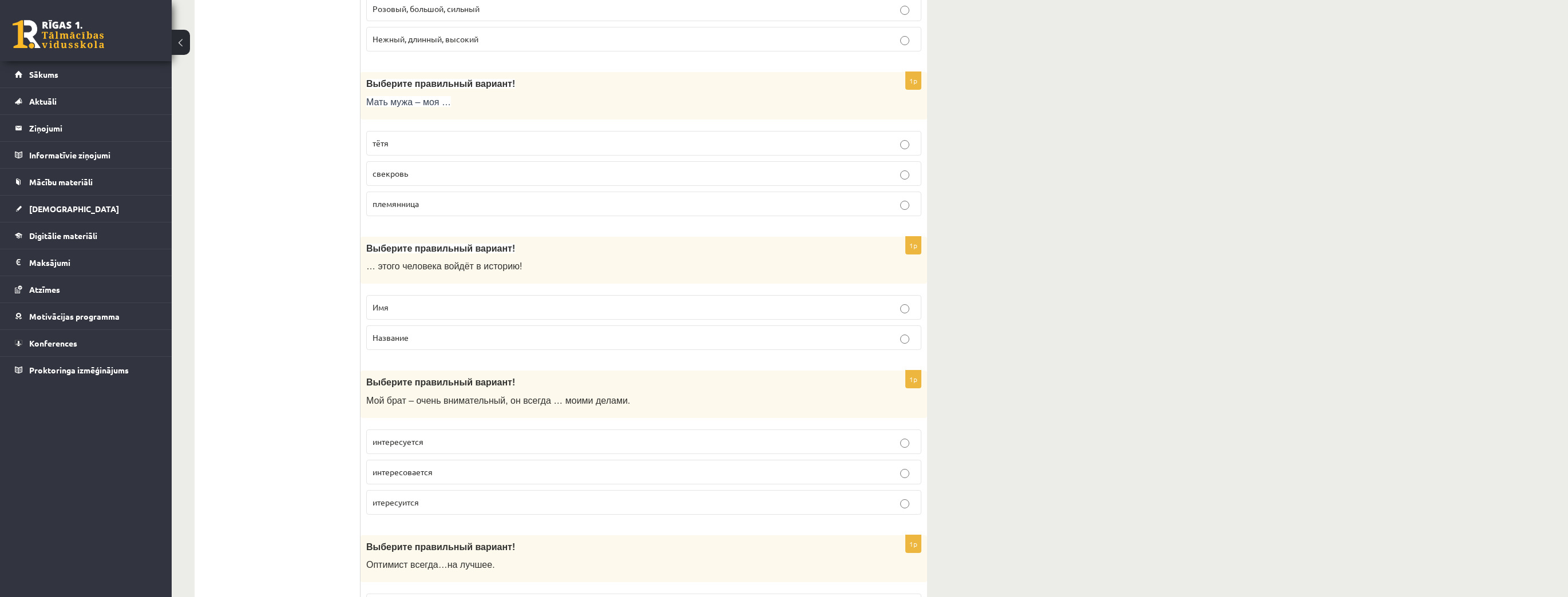
scroll to position [1739, 0]
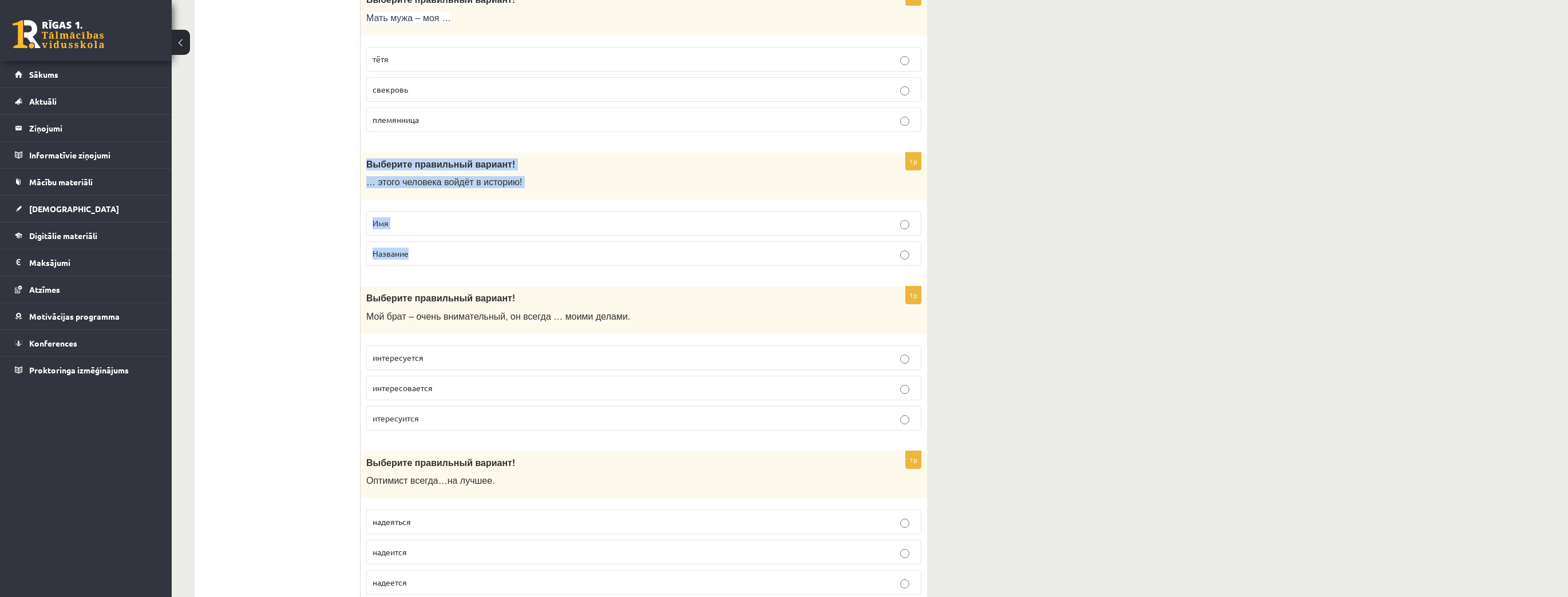
drag, startPoint x: 364, startPoint y: 155, endPoint x: 466, endPoint y: 231, distance: 127.2
click at [466, 231] on div "1p Выберите правильный вариант! … этого человека войдёт в историю! Имя Название" at bounding box center [644, 214] width 567 height 123
click at [398, 219] on p "Имя" at bounding box center [643, 224] width 542 height 12
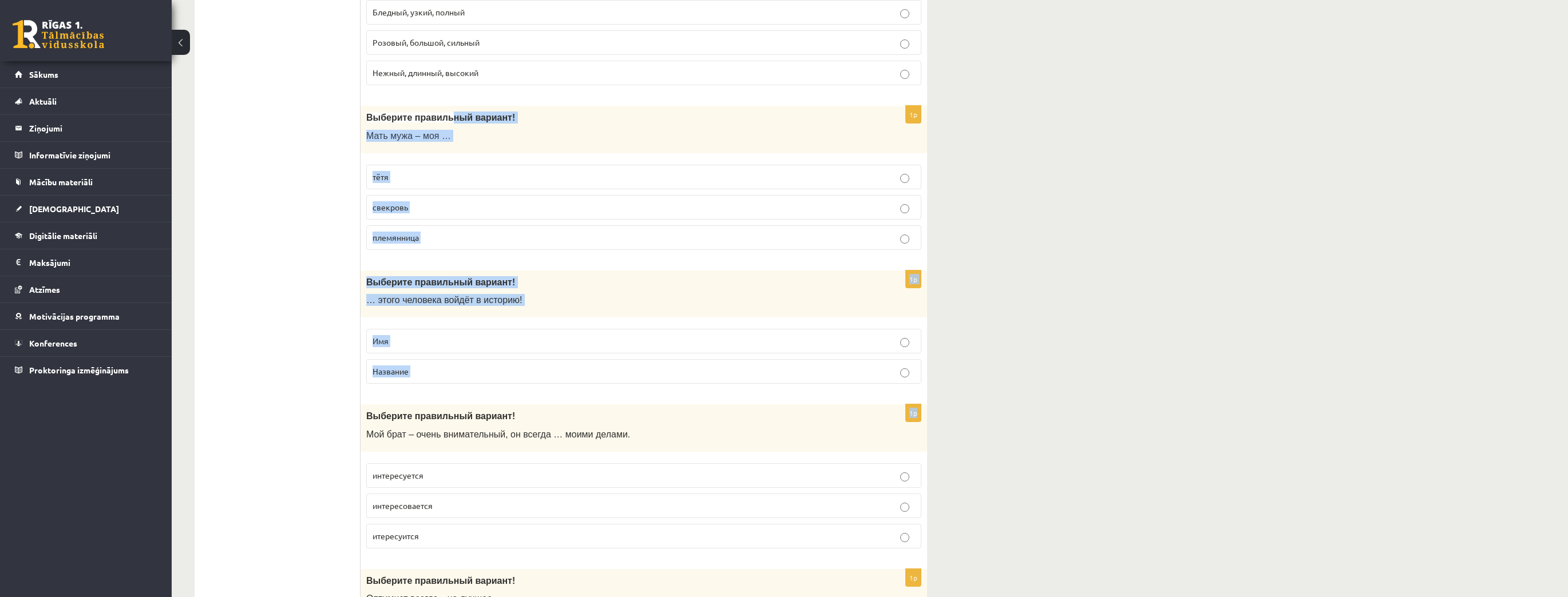
scroll to position [1597, 0]
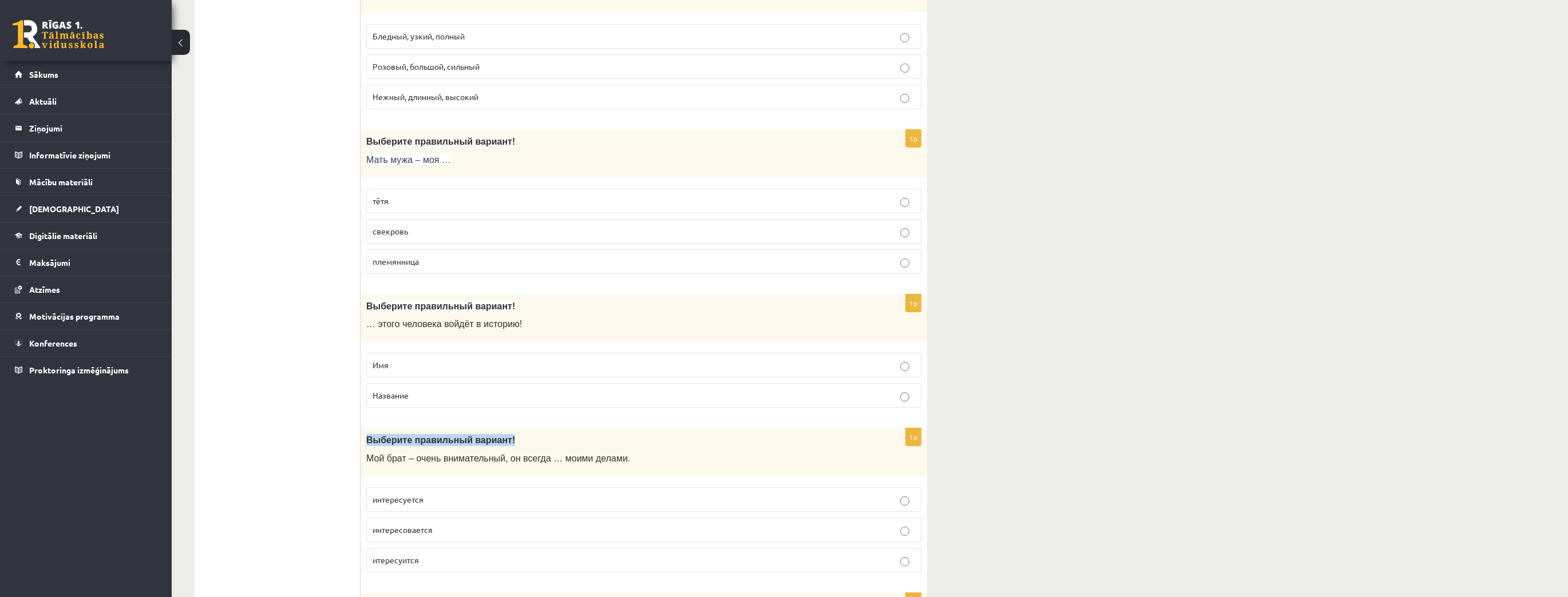
drag, startPoint x: 365, startPoint y: 152, endPoint x: 916, endPoint y: 468, distance: 635.2
click at [551, 415] on form "1p Выберите правильный вариант! В семье люди учатся … друг друга, делиться радо…" at bounding box center [643, 552] width 543 height 3886
drag, startPoint x: 1090, startPoint y: 428, endPoint x: 1028, endPoint y: 428, distance: 62.0
click at [1090, 428] on div "11.b2 klases diagnosticējošais darbs Krievu valodā par 10. klases mācību vielu …" at bounding box center [870, 488] width 1396 height 4082
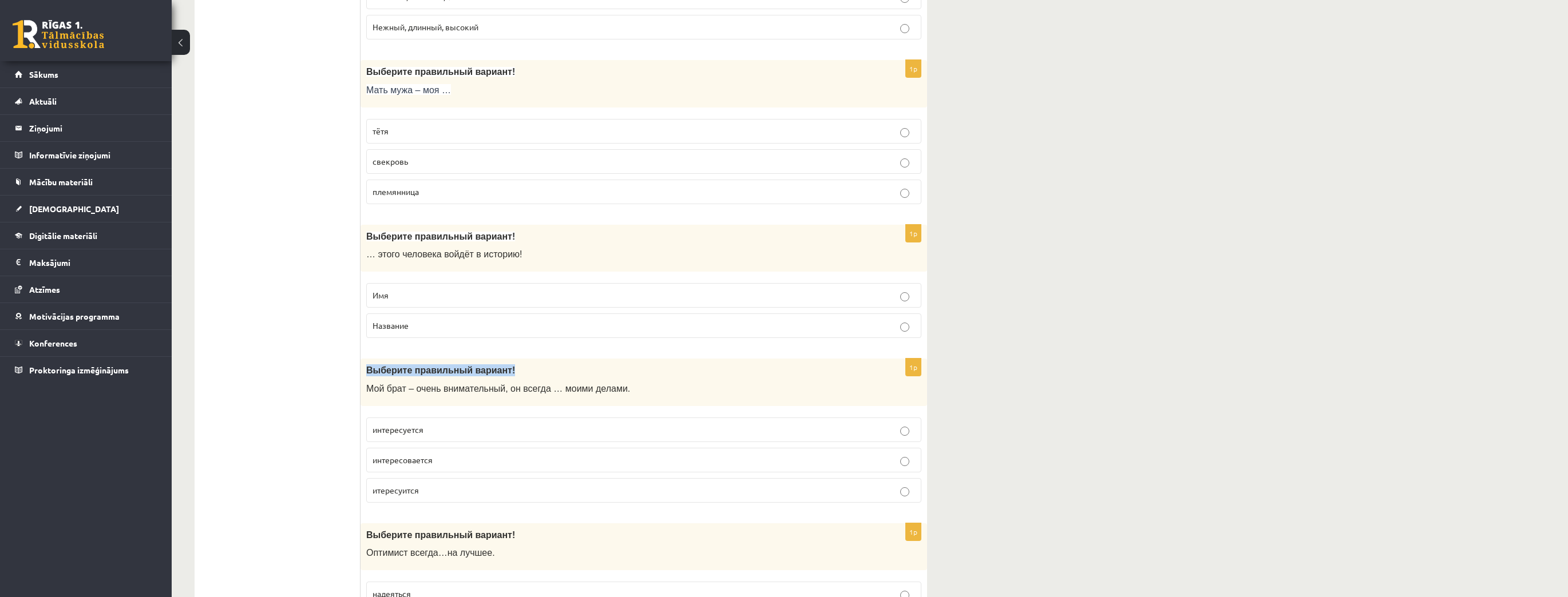
scroll to position [1734, 0]
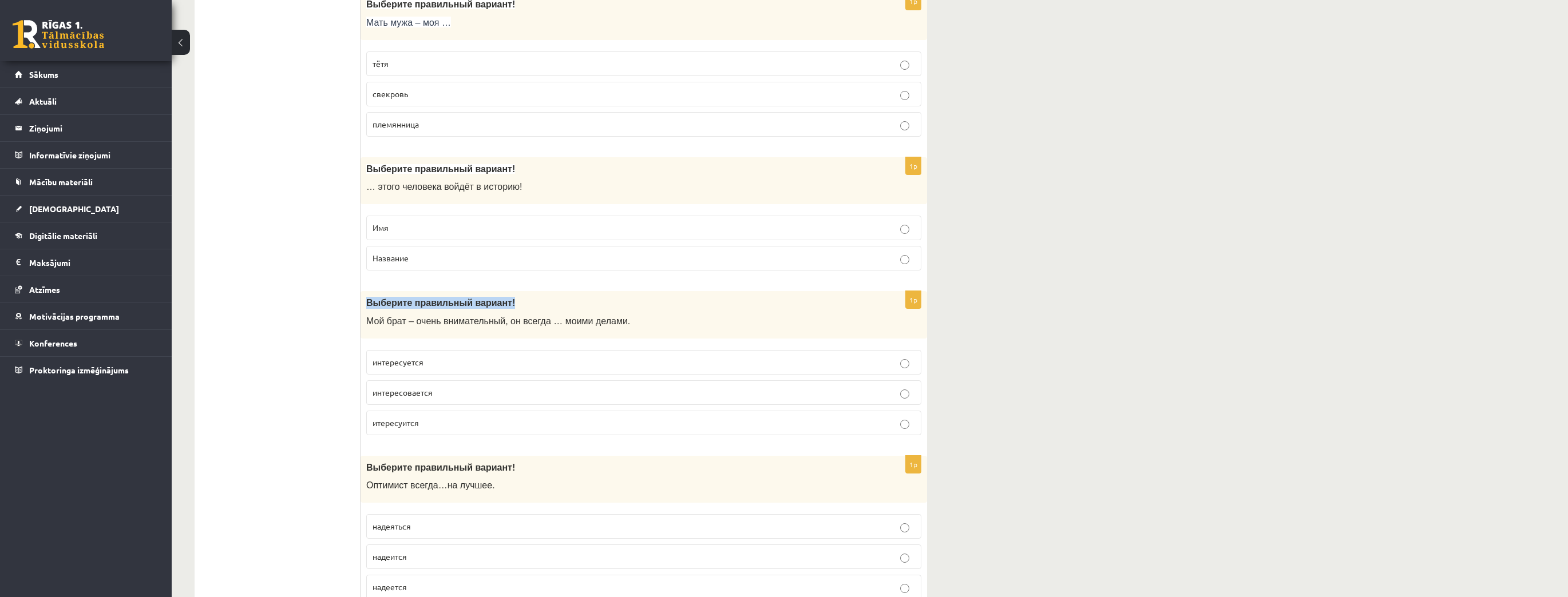
click at [382, 298] on span "Выберите правильный вариант!" at bounding box center [440, 303] width 149 height 10
click at [289, 298] on ul "Tests Tests par tekstu Izvērtējums!" at bounding box center [283, 414] width 155 height 3886
drag, startPoint x: 364, startPoint y: 291, endPoint x: 501, endPoint y: 405, distance: 178.2
click at [501, 405] on div "1p Выберите правильный вариант! Мой брат – очень внимательный, он всегда … моим…" at bounding box center [644, 367] width 567 height 153
click at [465, 356] on p "интересуется" at bounding box center [643, 362] width 542 height 12
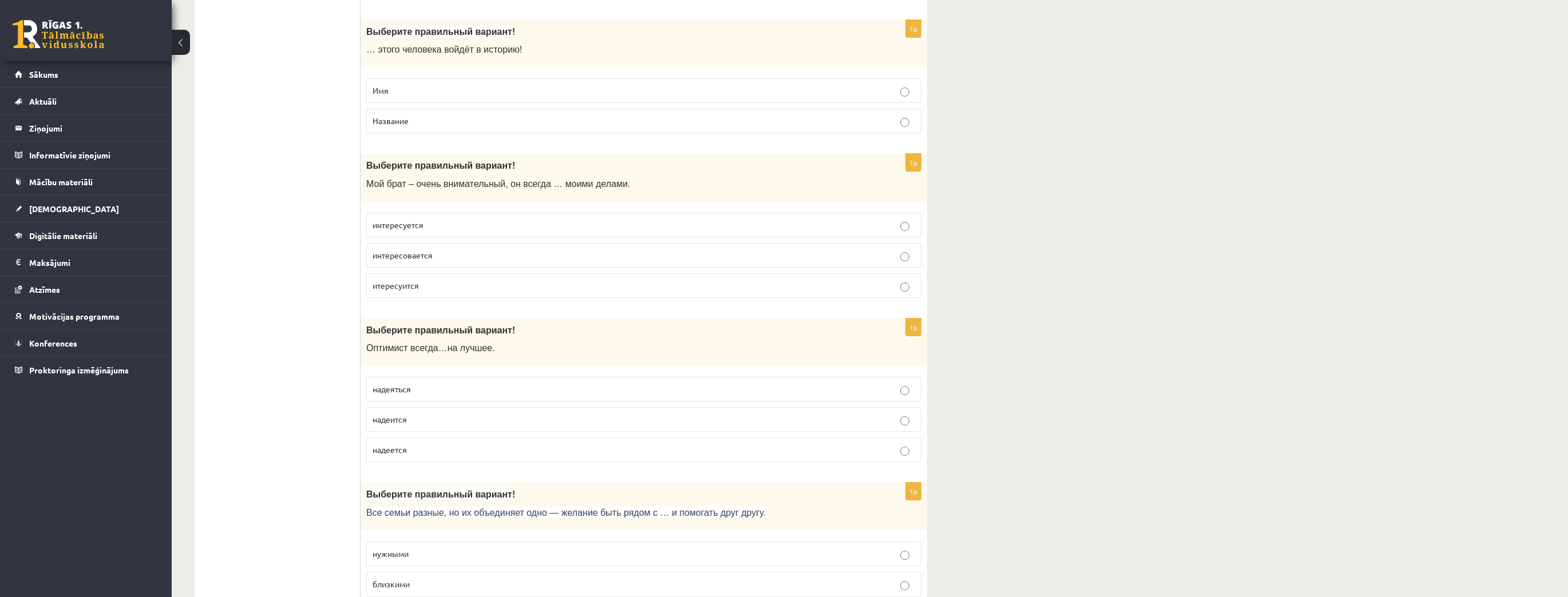
scroll to position [1963, 0]
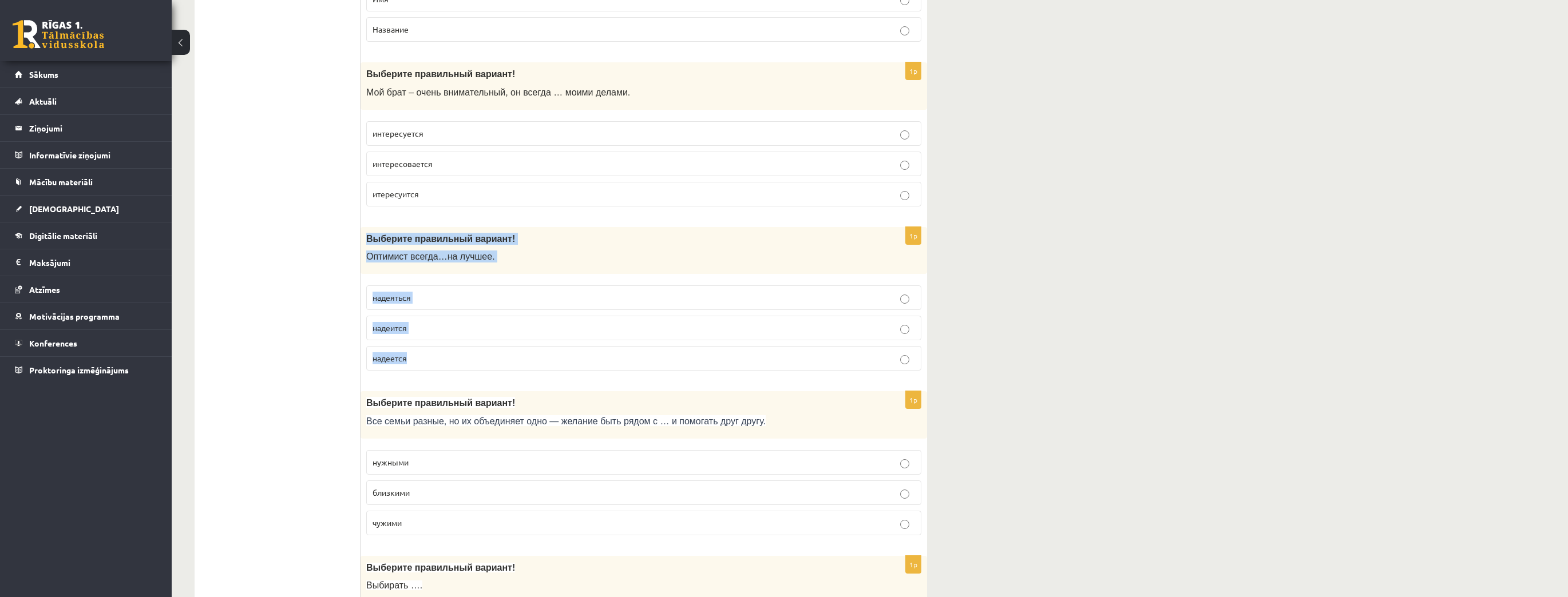
drag, startPoint x: 367, startPoint y: 231, endPoint x: 462, endPoint y: 353, distance: 154.6
click at [462, 353] on div "1p Выберите правильный вариант! О птимист всегда … на лучшее . надеяться надеит…" at bounding box center [644, 304] width 567 height 153
click at [474, 346] on label "надеется" at bounding box center [644, 358] width 555 height 24
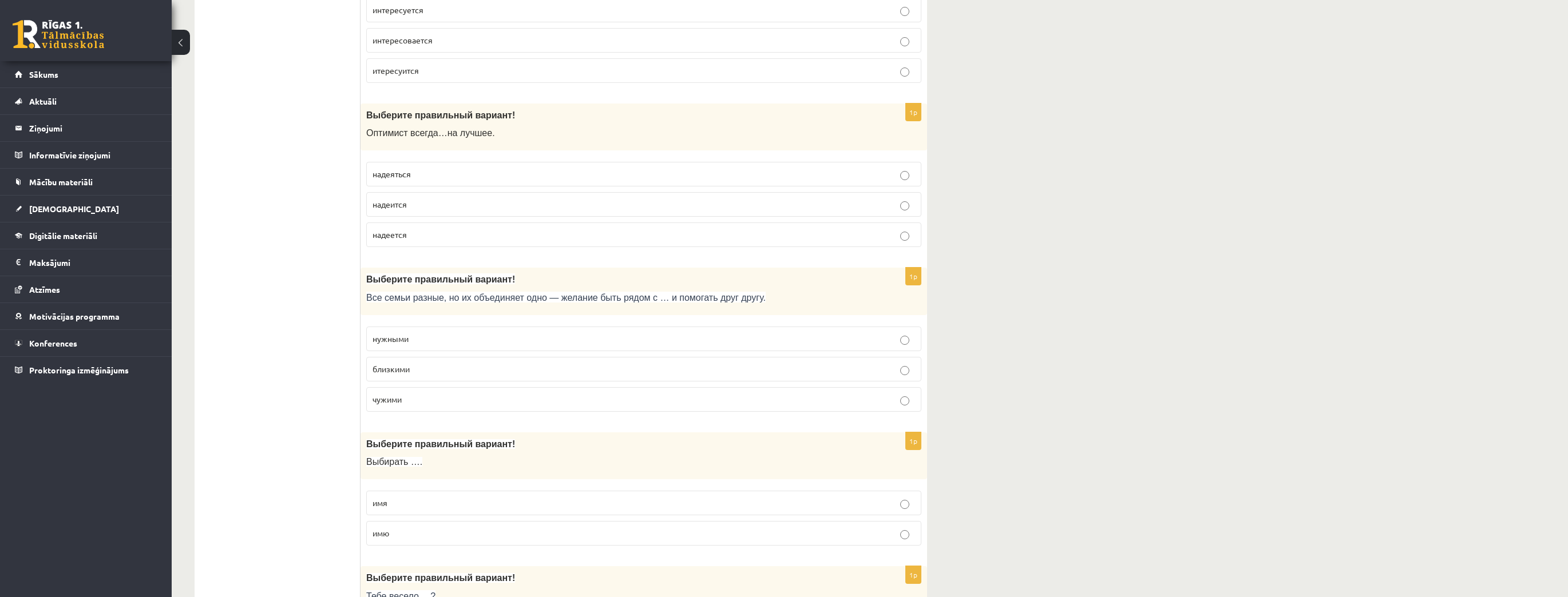
scroll to position [2100, 0]
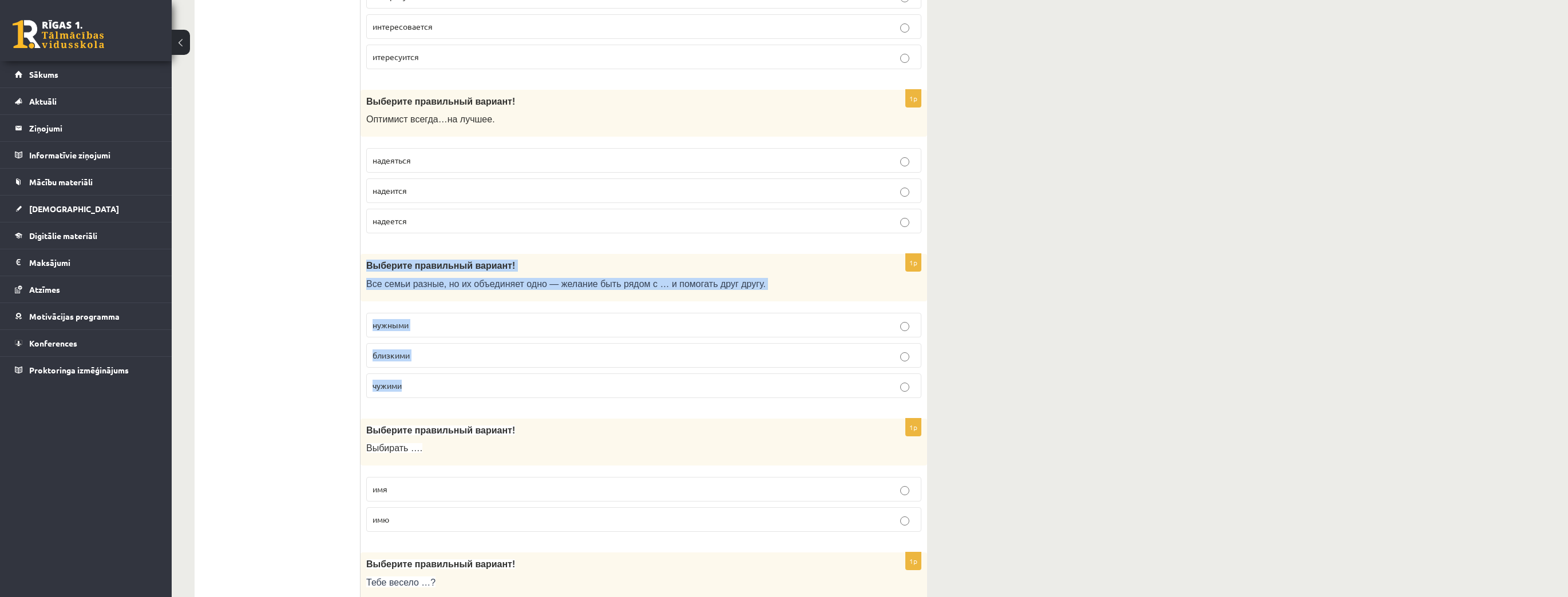
drag, startPoint x: 367, startPoint y: 252, endPoint x: 453, endPoint y: 367, distance: 143.6
click at [453, 367] on div "1p Выберите правильный вариант! Все семьи разные, но их объединяет одно — желан…" at bounding box center [644, 331] width 567 height 153
click at [470, 350] on p "близкими" at bounding box center [643, 356] width 542 height 12
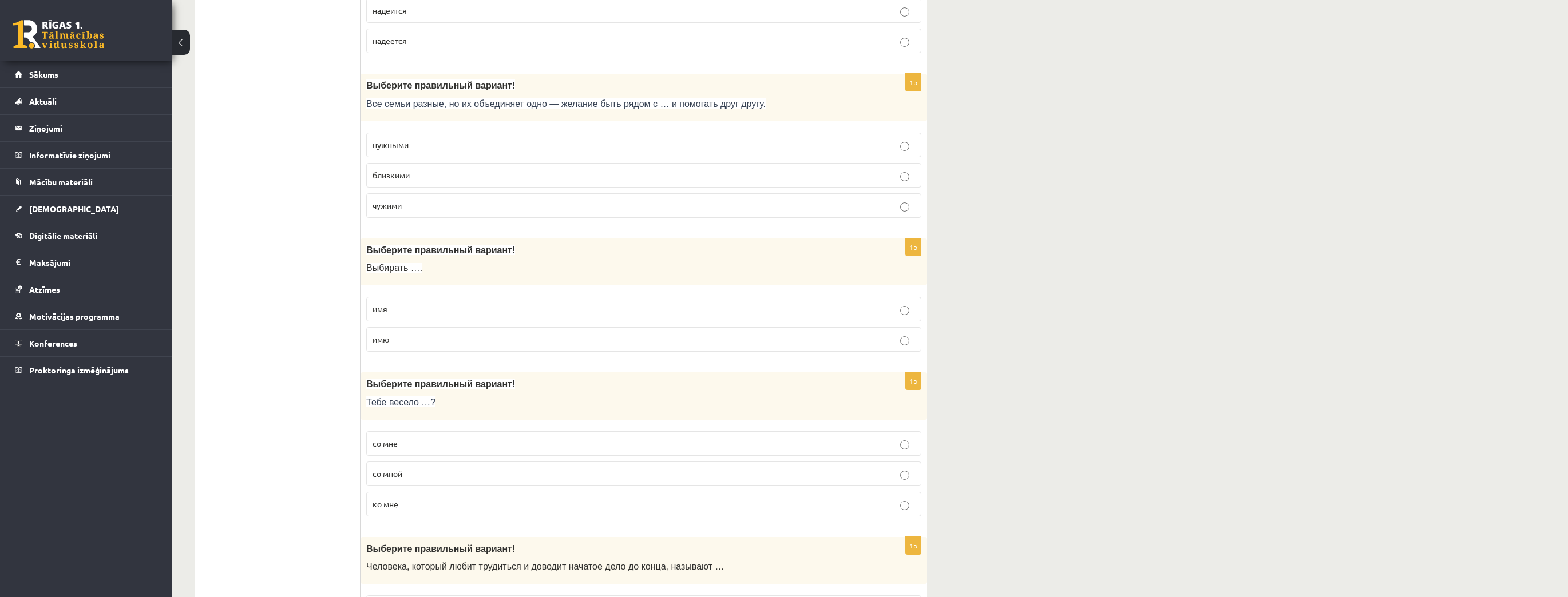
scroll to position [2284, 0]
drag, startPoint x: 366, startPoint y: 234, endPoint x: 453, endPoint y: 320, distance: 122.3
click at [453, 320] on div "1p Выберите правильный вариант! Выбирать …. имя имю" at bounding box center [644, 297] width 567 height 123
click at [427, 300] on p "имя" at bounding box center [643, 306] width 542 height 12
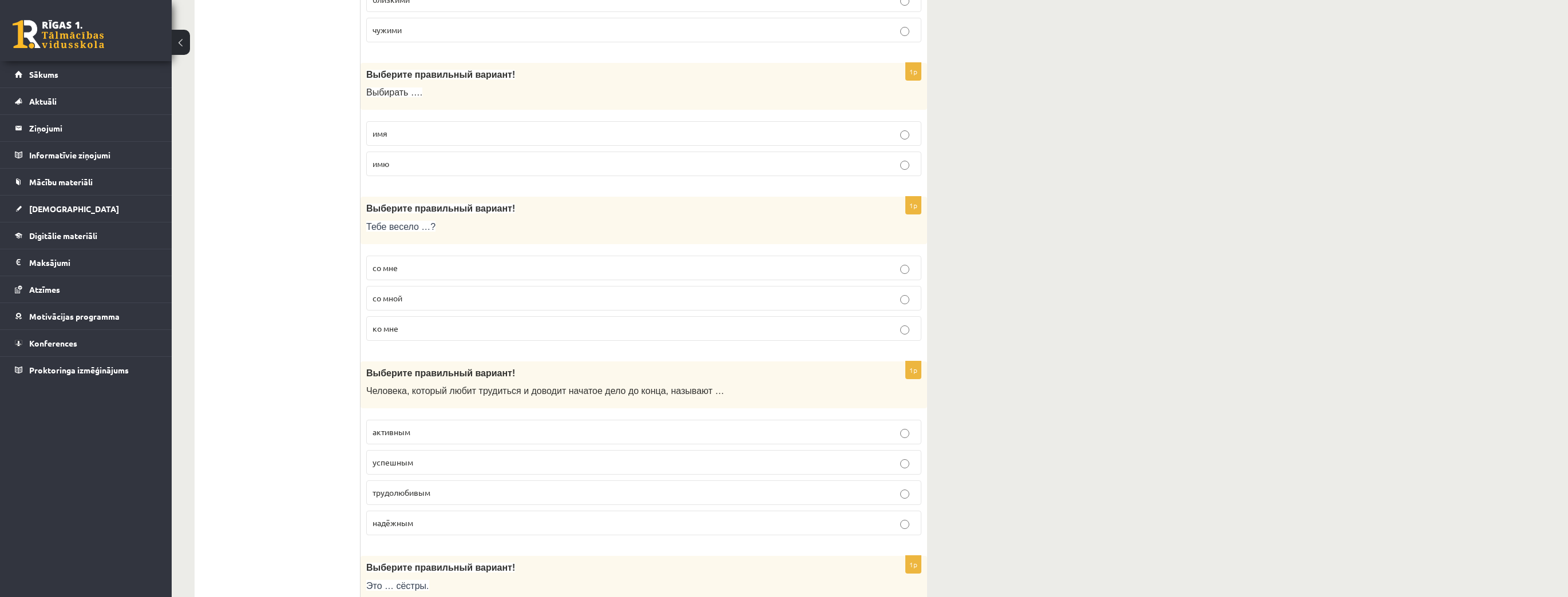
scroll to position [2466, 0]
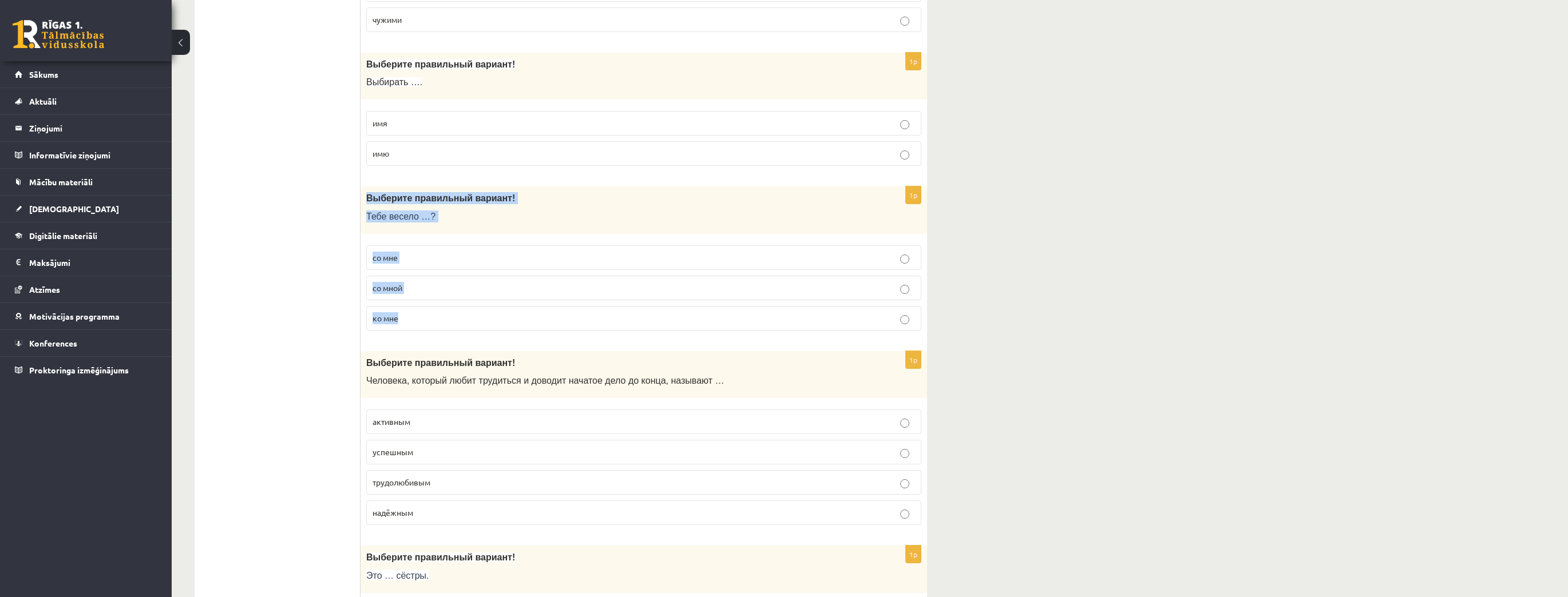
drag, startPoint x: 364, startPoint y: 185, endPoint x: 461, endPoint y: 302, distance: 152.0
click at [461, 302] on div "1p Выберите правильный вариант! Тебе весело …? со мне со мной ко мне" at bounding box center [644, 263] width 567 height 153
click at [416, 282] on p "со мной" at bounding box center [643, 288] width 542 height 12
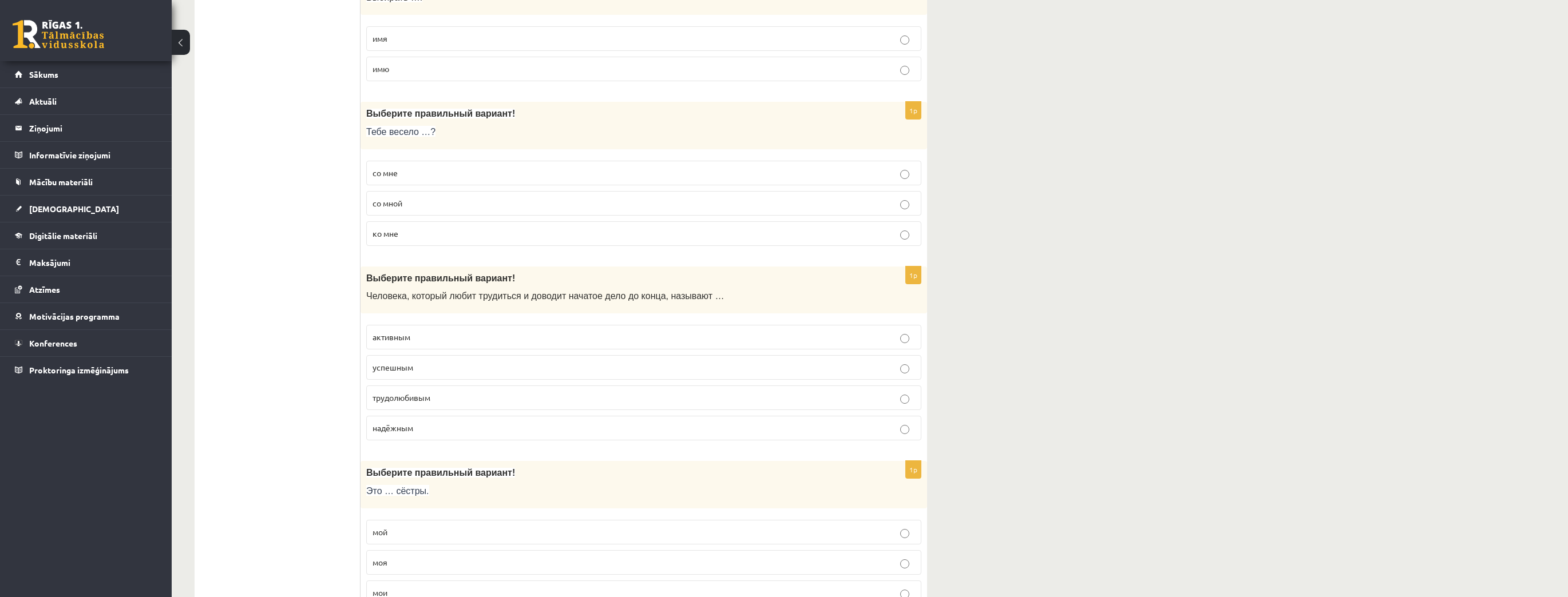
scroll to position [2650, 0]
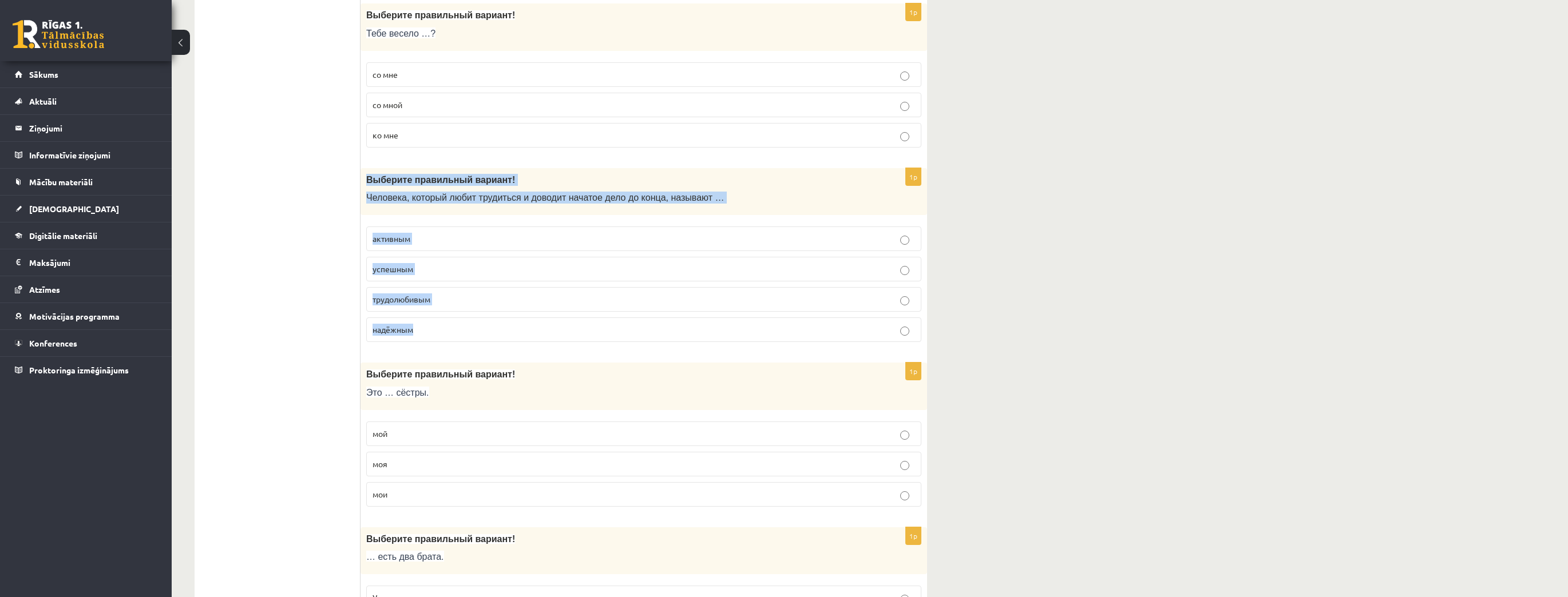
drag, startPoint x: 364, startPoint y: 161, endPoint x: 477, endPoint y: 323, distance: 197.5
click at [477, 323] on div "1p Выберите правильный вариант! Человека, который любит трудиться и доводит нач…" at bounding box center [644, 260] width 567 height 183
click at [390, 287] on label "трудолюбивым" at bounding box center [644, 299] width 555 height 24
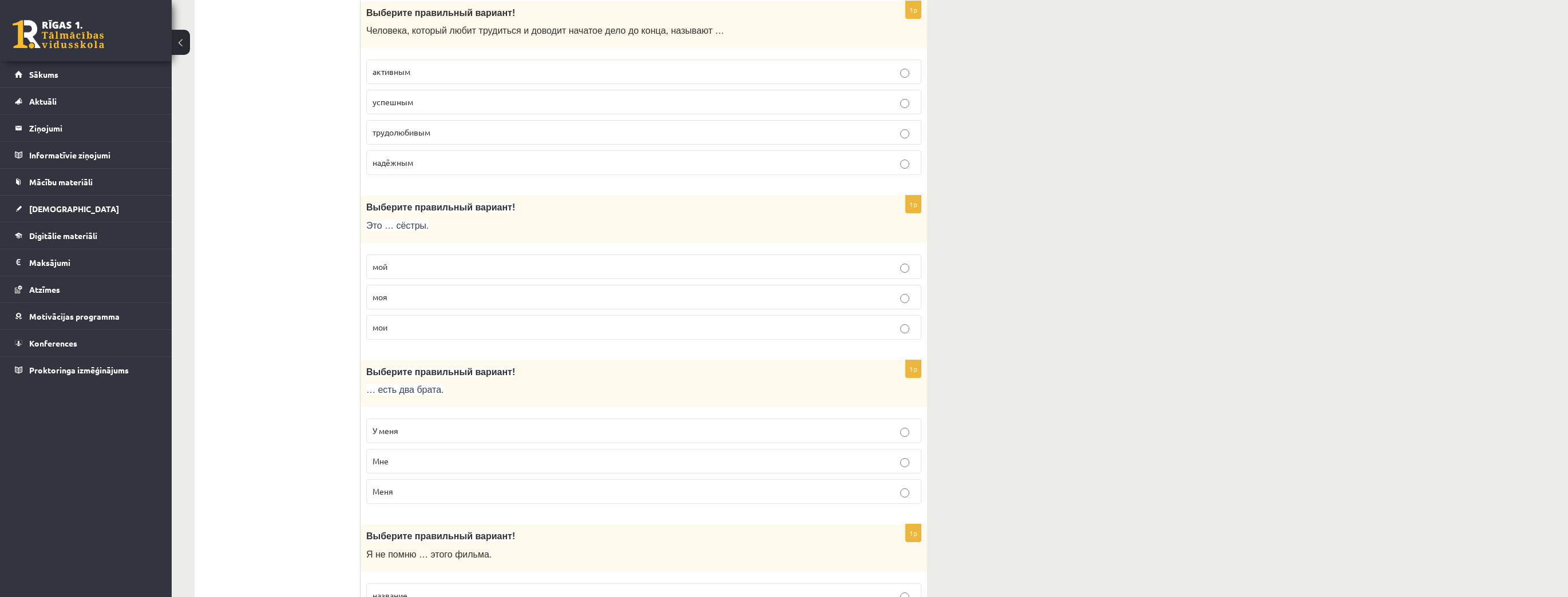
scroll to position [2832, 0]
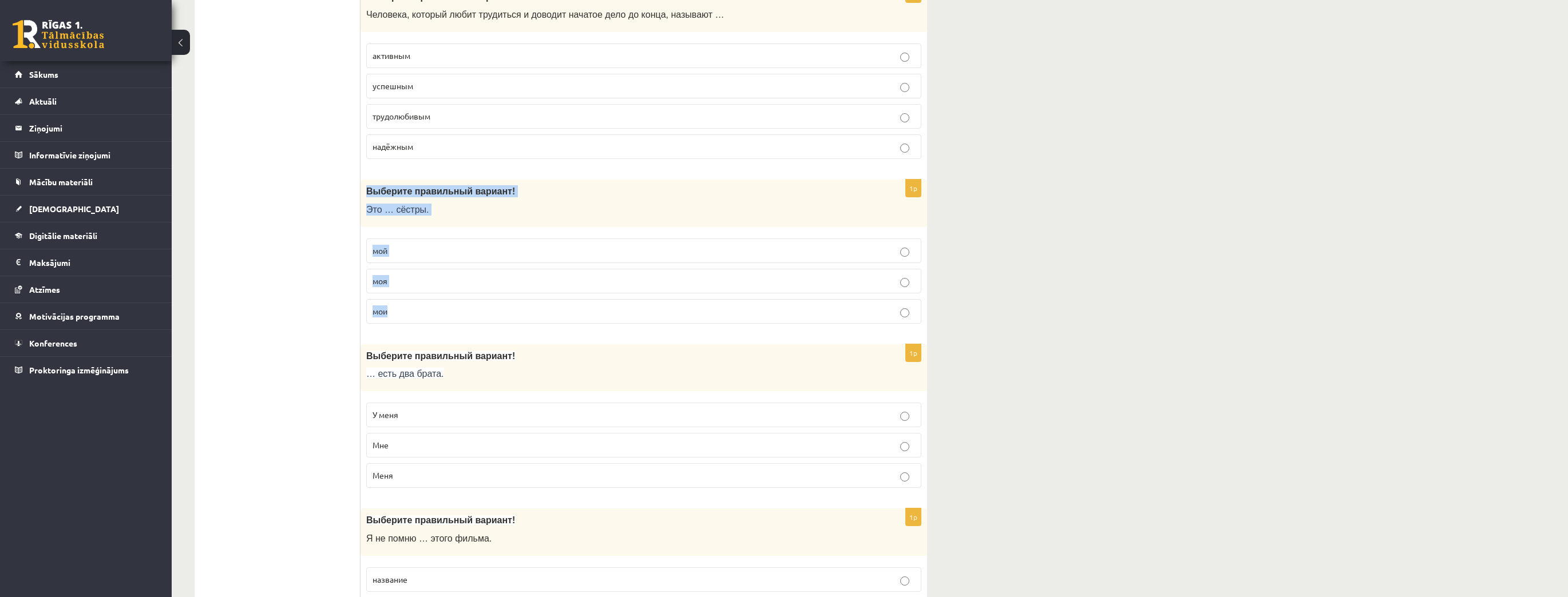
drag, startPoint x: 366, startPoint y: 174, endPoint x: 444, endPoint y: 298, distance: 146.5
click at [444, 298] on div "1p Выберите правильный вариант! Это … сёстры. мой моя мои" at bounding box center [644, 256] width 567 height 153
click at [396, 306] on p "мои" at bounding box center [643, 312] width 542 height 12
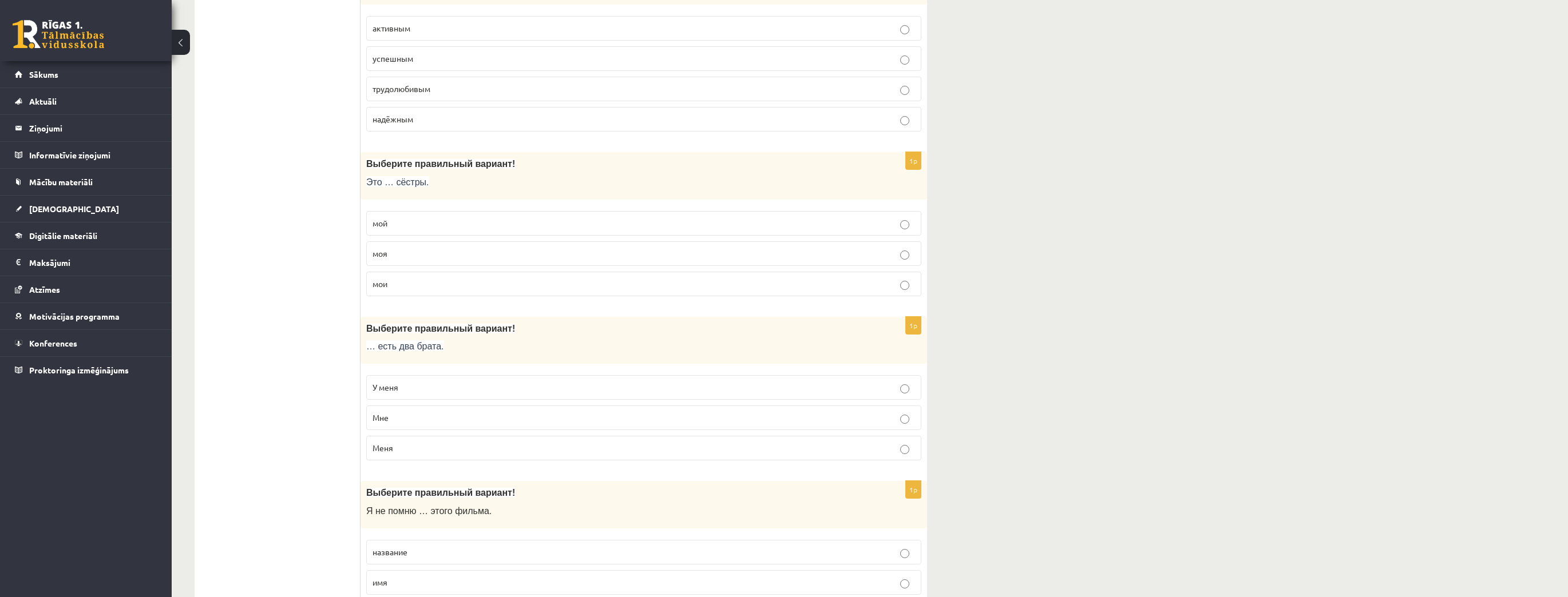
scroll to position [2970, 0]
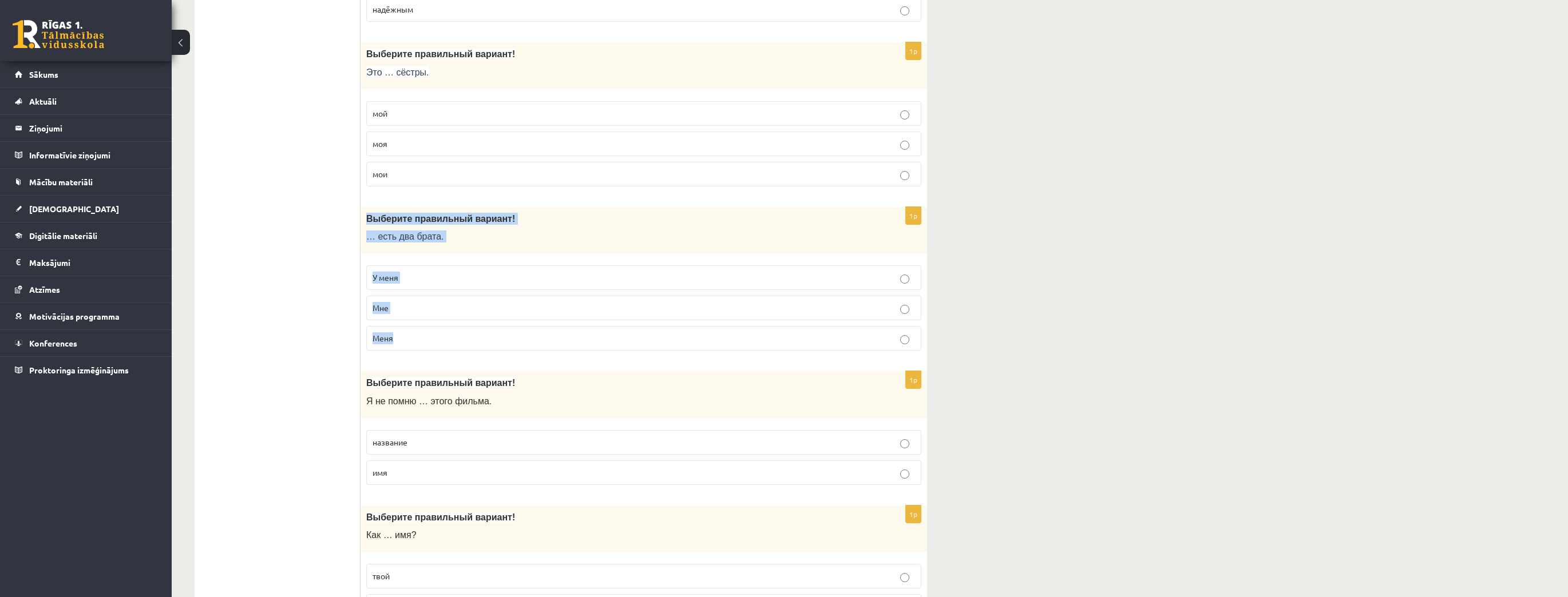
drag, startPoint x: 367, startPoint y: 201, endPoint x: 451, endPoint y: 313, distance: 140.0
click at [451, 313] on div "1p Выберите правильный вариант! … есть два брата. У меня Мне Меня" at bounding box center [644, 284] width 567 height 153
click at [417, 272] on p "У меня" at bounding box center [643, 278] width 542 height 12
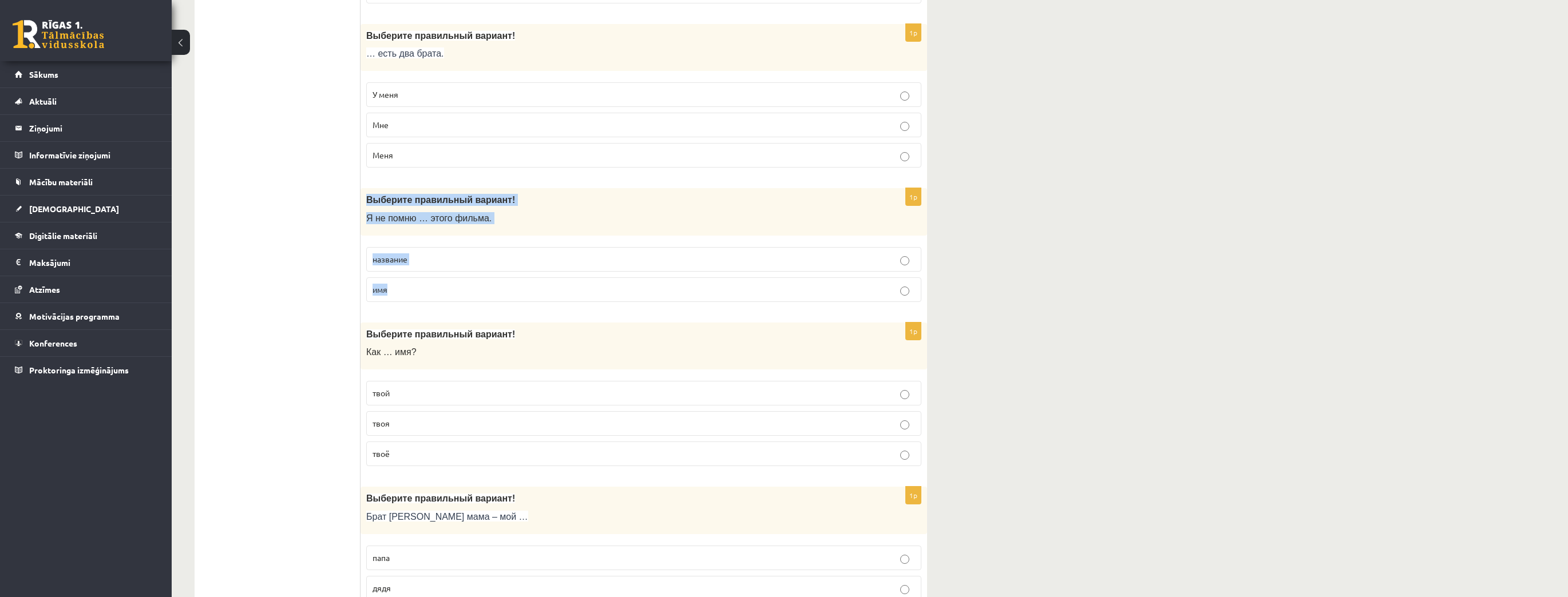
drag, startPoint x: 366, startPoint y: 185, endPoint x: 444, endPoint y: 279, distance: 122.1
click at [444, 279] on div "1p Выберите правильный вариант! Я не помню … этого фильма. название имя" at bounding box center [644, 249] width 567 height 123
drag, startPoint x: 364, startPoint y: 185, endPoint x: 496, endPoint y: 277, distance: 160.9
click at [496, 277] on div "1p Выберите правильный вариант! Я не помню … этого фильма. название имя" at bounding box center [644, 249] width 567 height 123
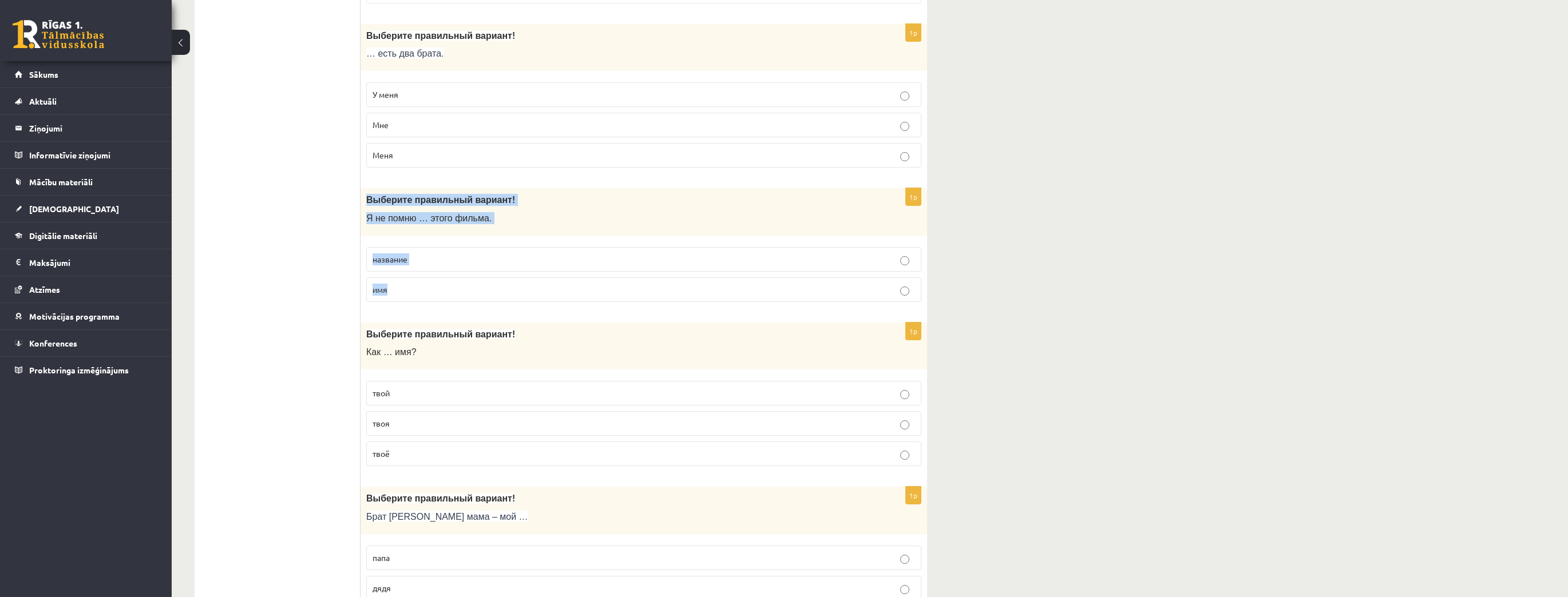
click at [425, 254] on p "название" at bounding box center [643, 260] width 542 height 12
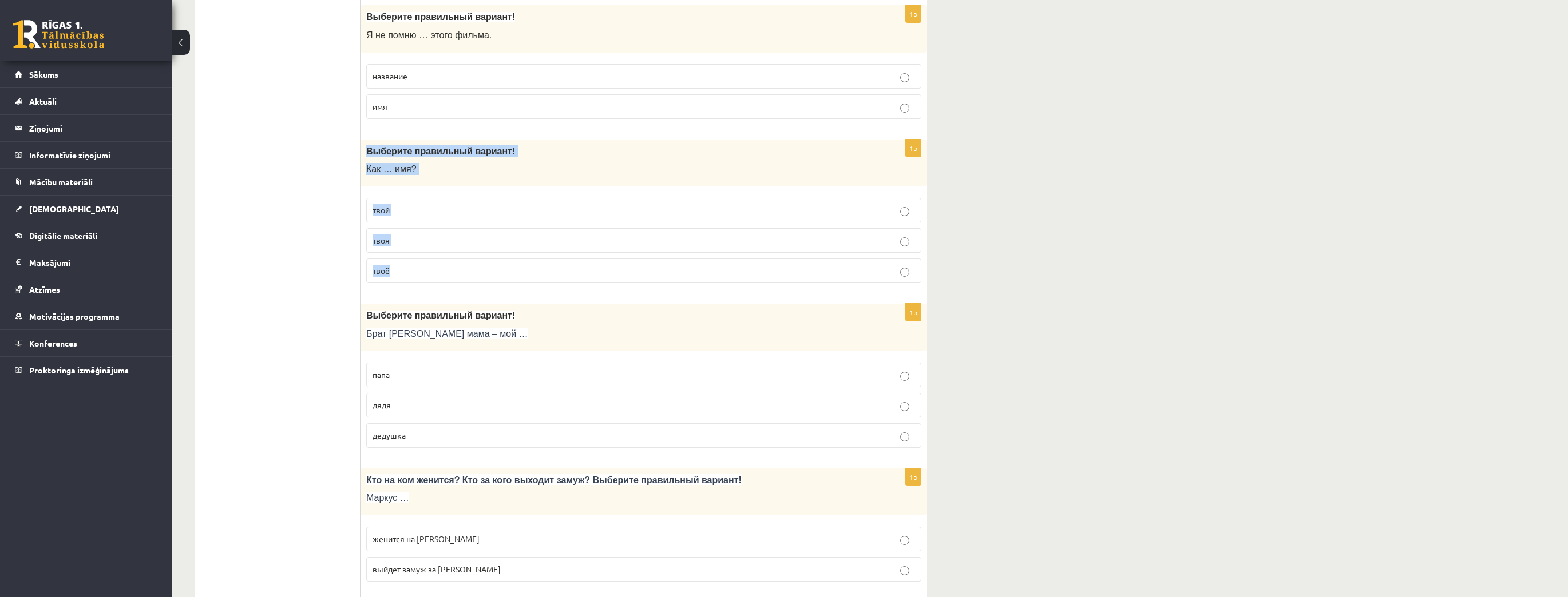
drag, startPoint x: 363, startPoint y: 136, endPoint x: 437, endPoint y: 243, distance: 130.1
click at [438, 244] on div "1p Выберите правильный вариант! Как … имя? твой твоя твоё" at bounding box center [644, 216] width 567 height 153
click at [419, 262] on label "твоё" at bounding box center [644, 271] width 555 height 24
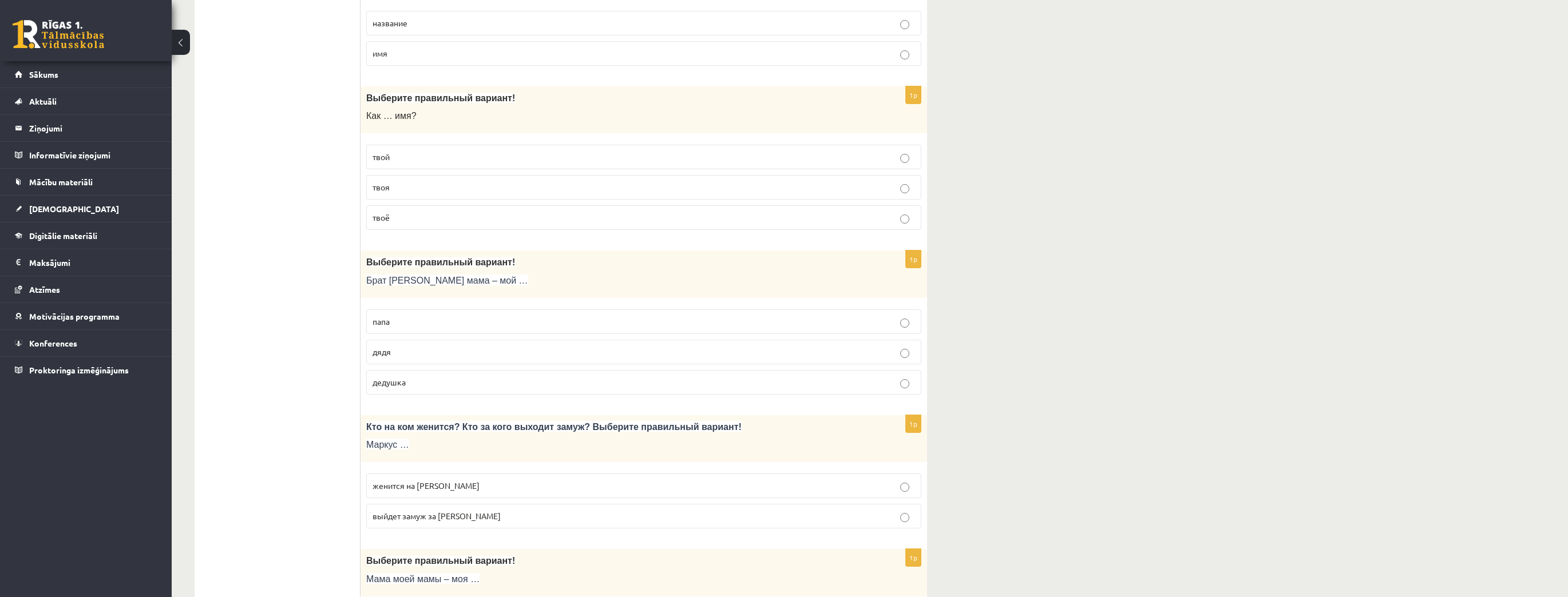
scroll to position [3511, 0]
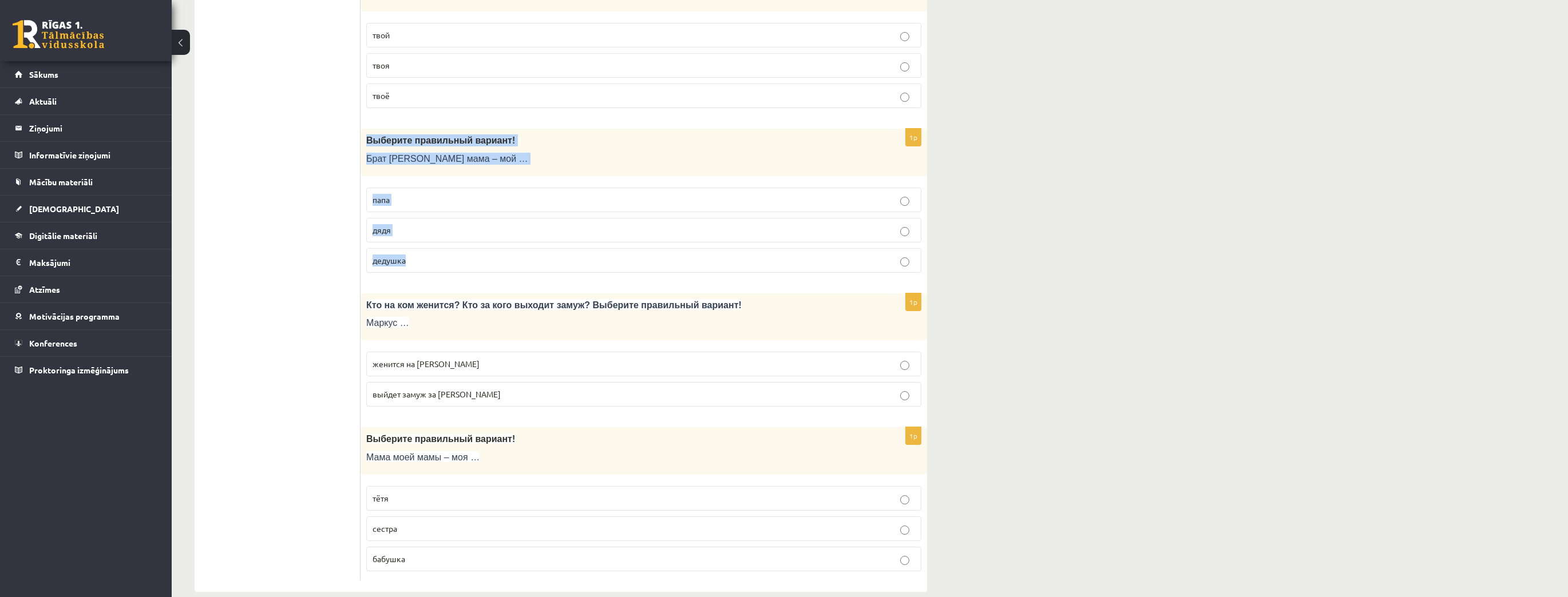
drag, startPoint x: 366, startPoint y: 125, endPoint x: 449, endPoint y: 258, distance: 156.8
click at [449, 258] on div "1p Выберите правильный вариант! Брат моей мама – мой … папа дядя дедушка" at bounding box center [644, 205] width 567 height 153
click at [408, 224] on p "дядя" at bounding box center [643, 230] width 542 height 12
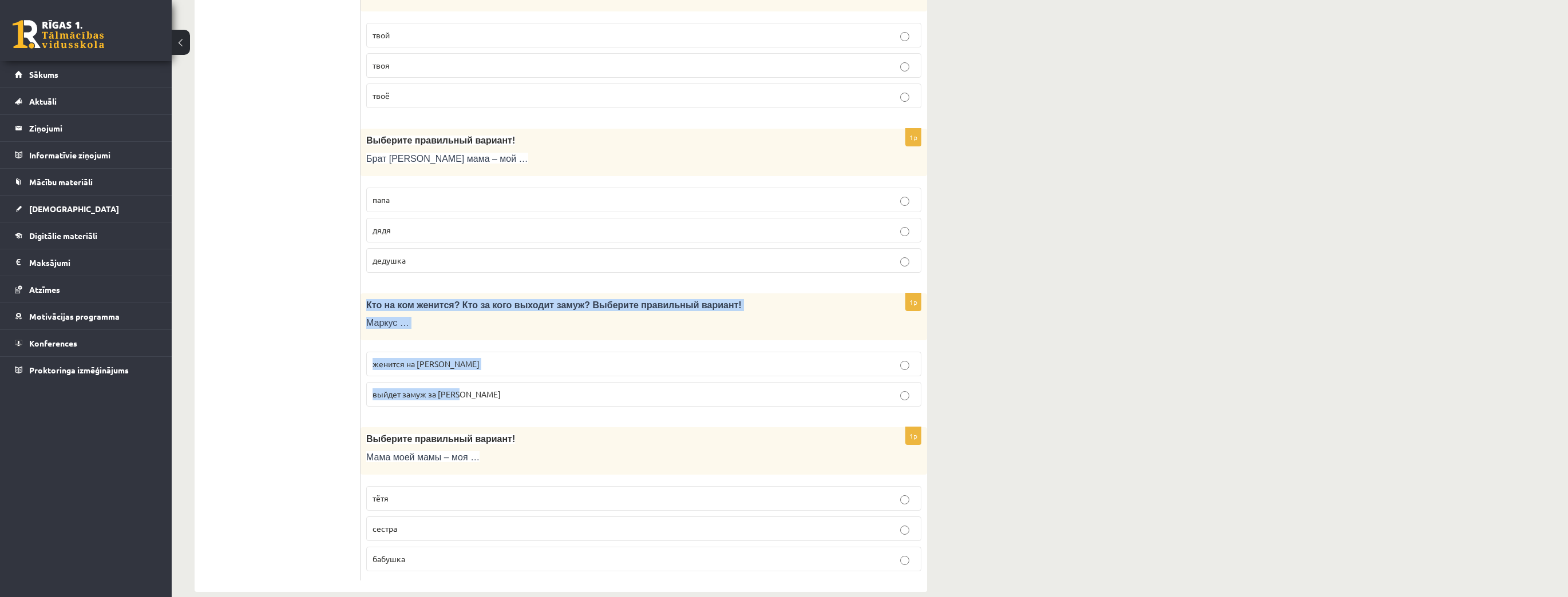
drag, startPoint x: 366, startPoint y: 285, endPoint x: 488, endPoint y: 387, distance: 159.0
click at [488, 387] on div "1p Кто на ком женится? Кто за кого выходит замуж? Выберите правильный вариант! …" at bounding box center [644, 354] width 567 height 123
click at [441, 358] on p "женится на Агнии" at bounding box center [643, 364] width 542 height 12
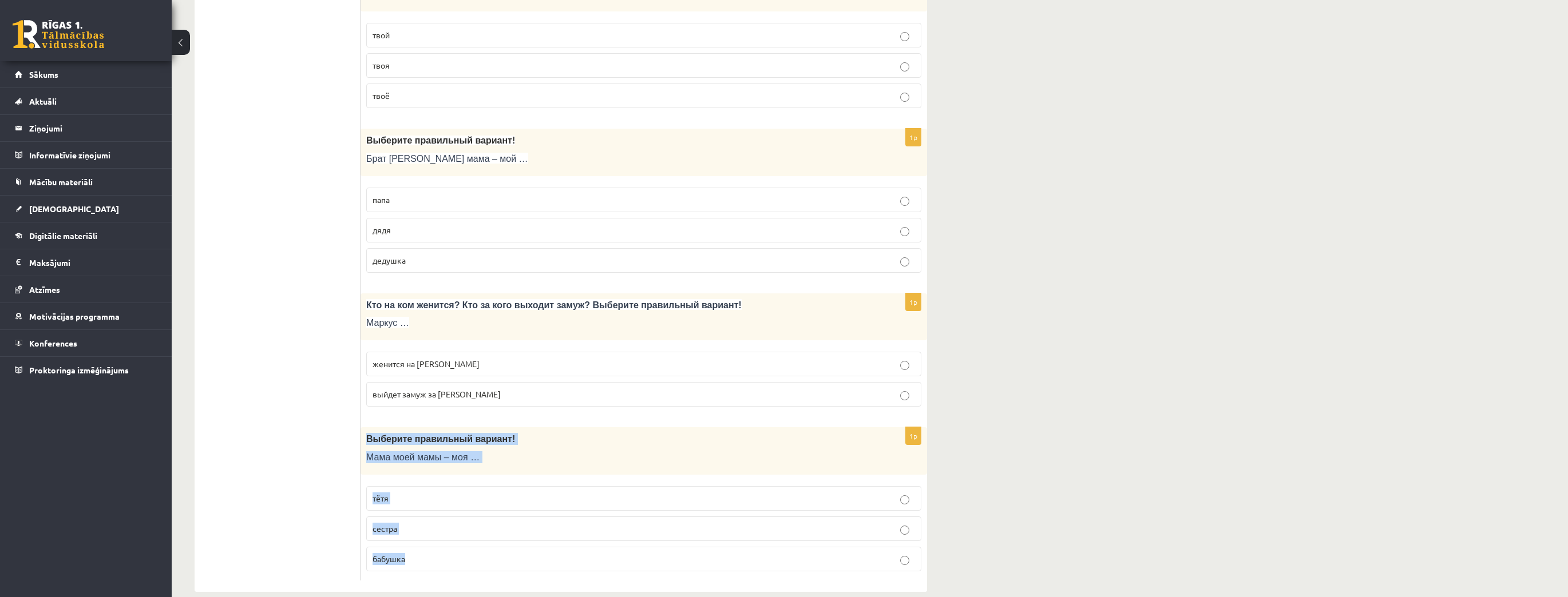
drag, startPoint x: 364, startPoint y: 416, endPoint x: 474, endPoint y: 542, distance: 167.3
click at [474, 543] on div "1p Выберите правильный вариант! Мама моей мамы – моя … тётя сестра бабушка" at bounding box center [644, 504] width 567 height 153
click at [426, 549] on label "бабушка" at bounding box center [644, 559] width 555 height 24
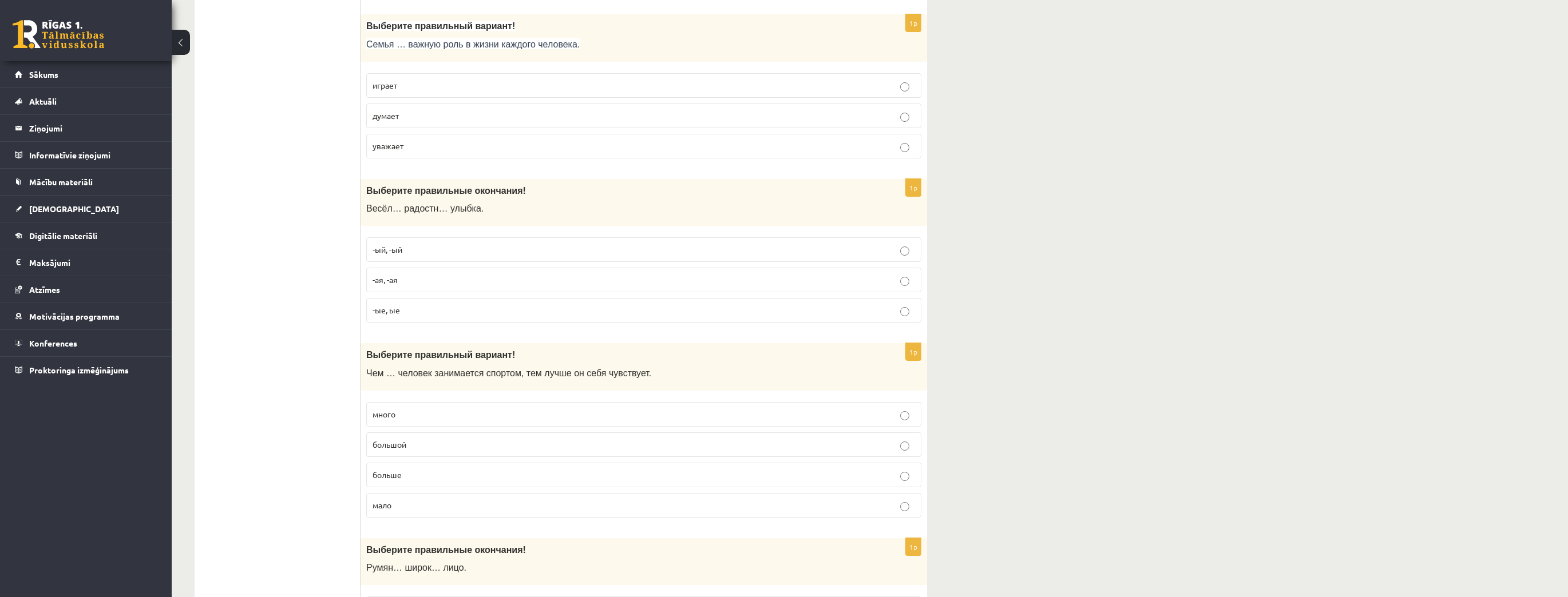
scroll to position [0, 0]
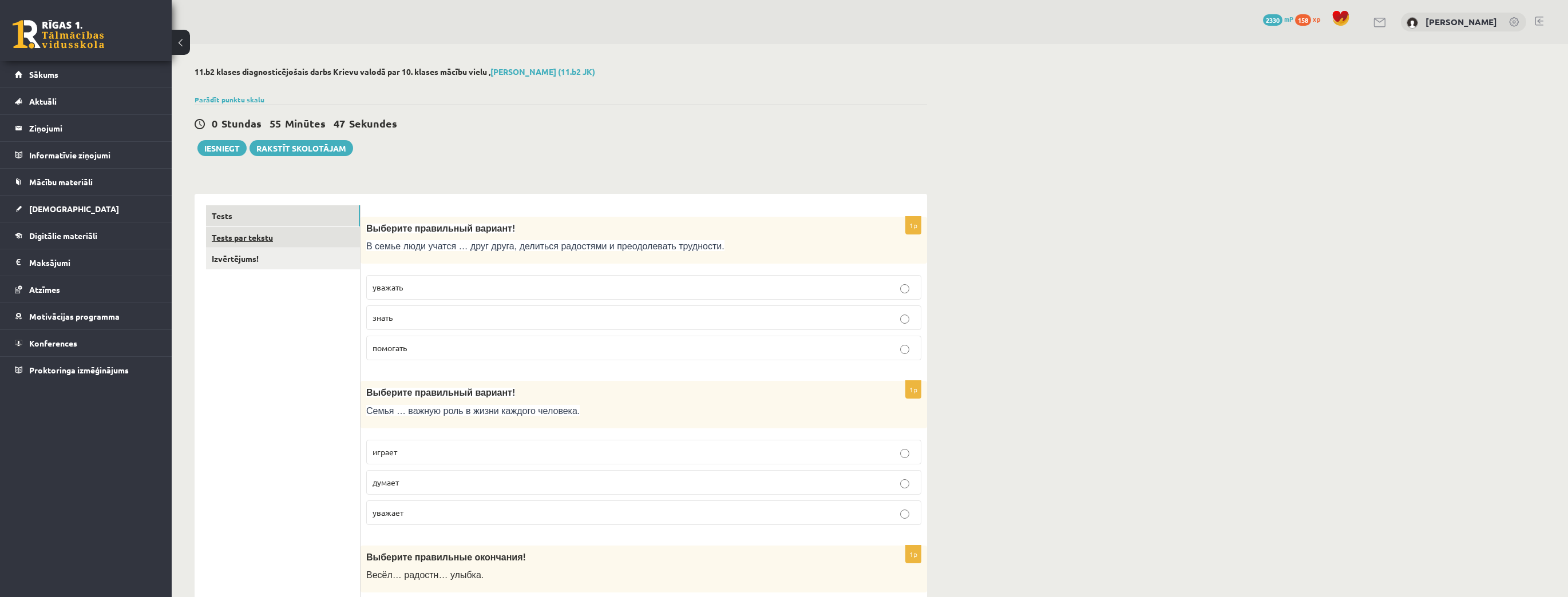
click link "Tests par tekstu"
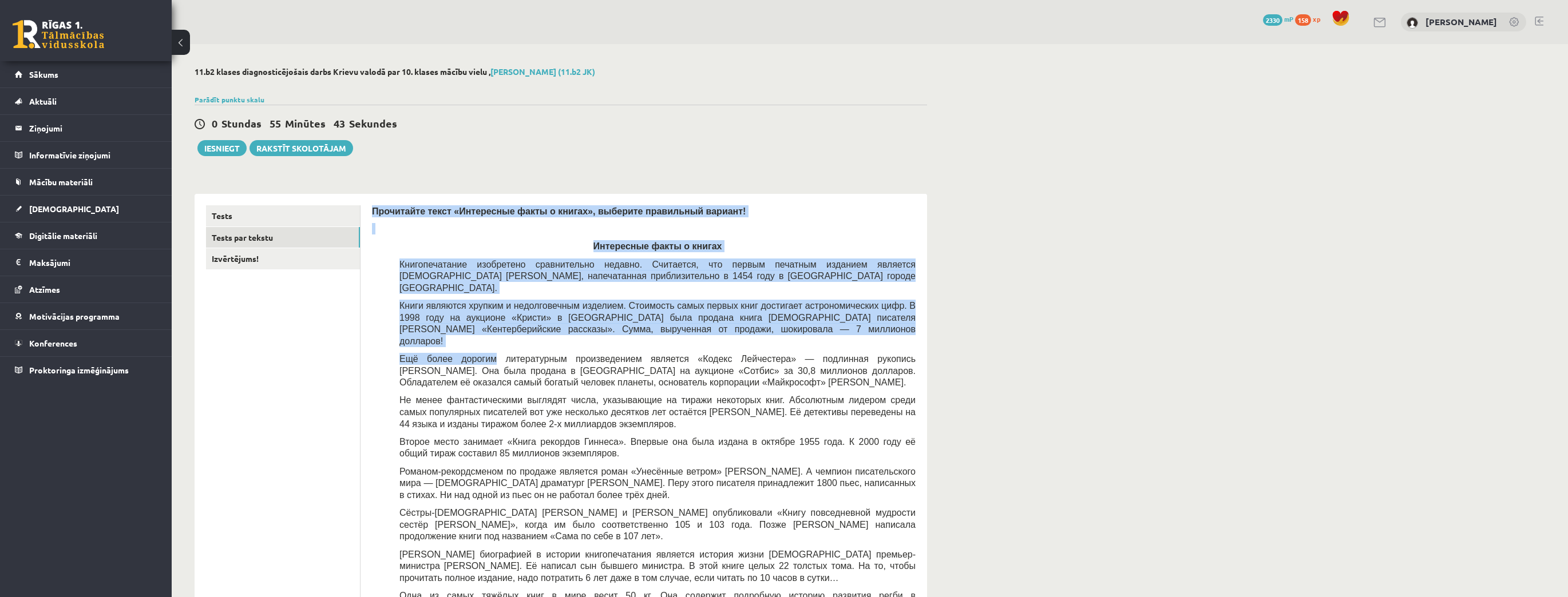
drag, startPoint x: 370, startPoint y: 209, endPoint x: 328, endPoint y: 24, distance: 189.7
click div "Прочитайте текст «Интересные факты о книгах», выберите правильный вариант! Инте…"
click span "Книгопечатание изобретено сравнительно недавно. Считается, что первым печатным …"
click div "Прочитайте текст «Интересные факты о книгах», выберите правильный вариант! Инте…"
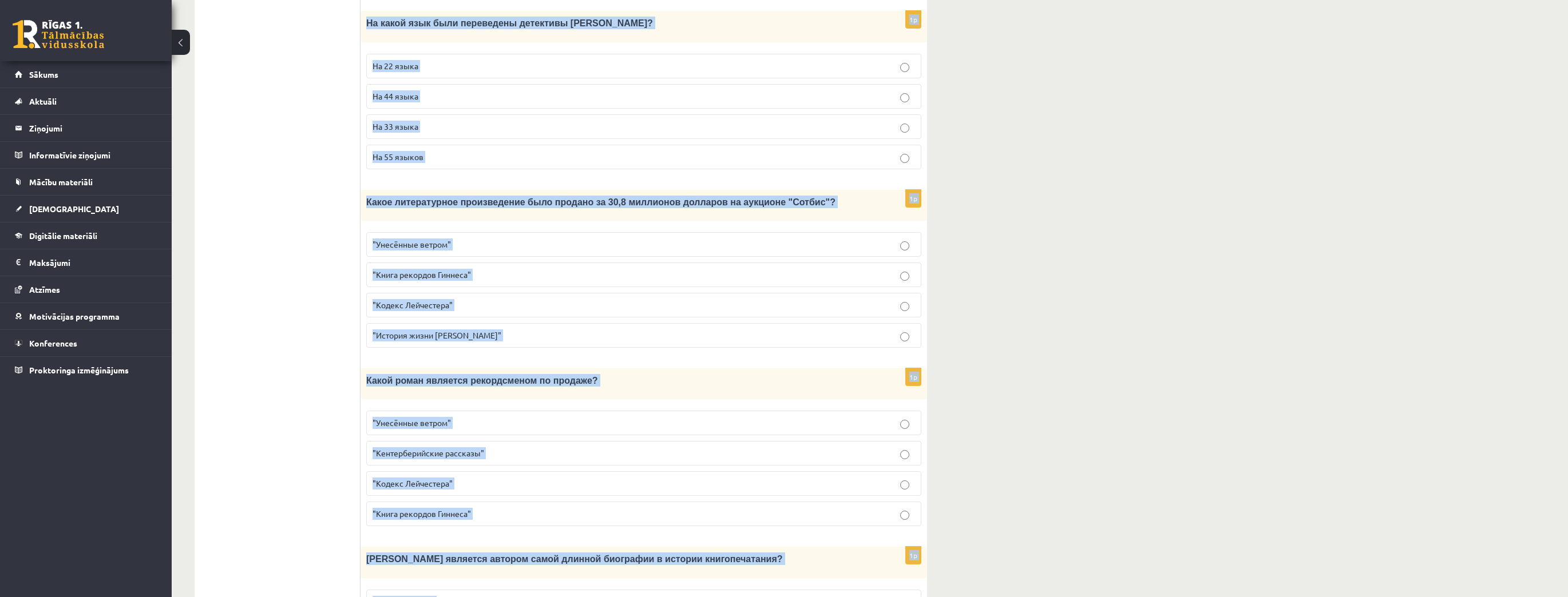
scroll to position [921, 0]
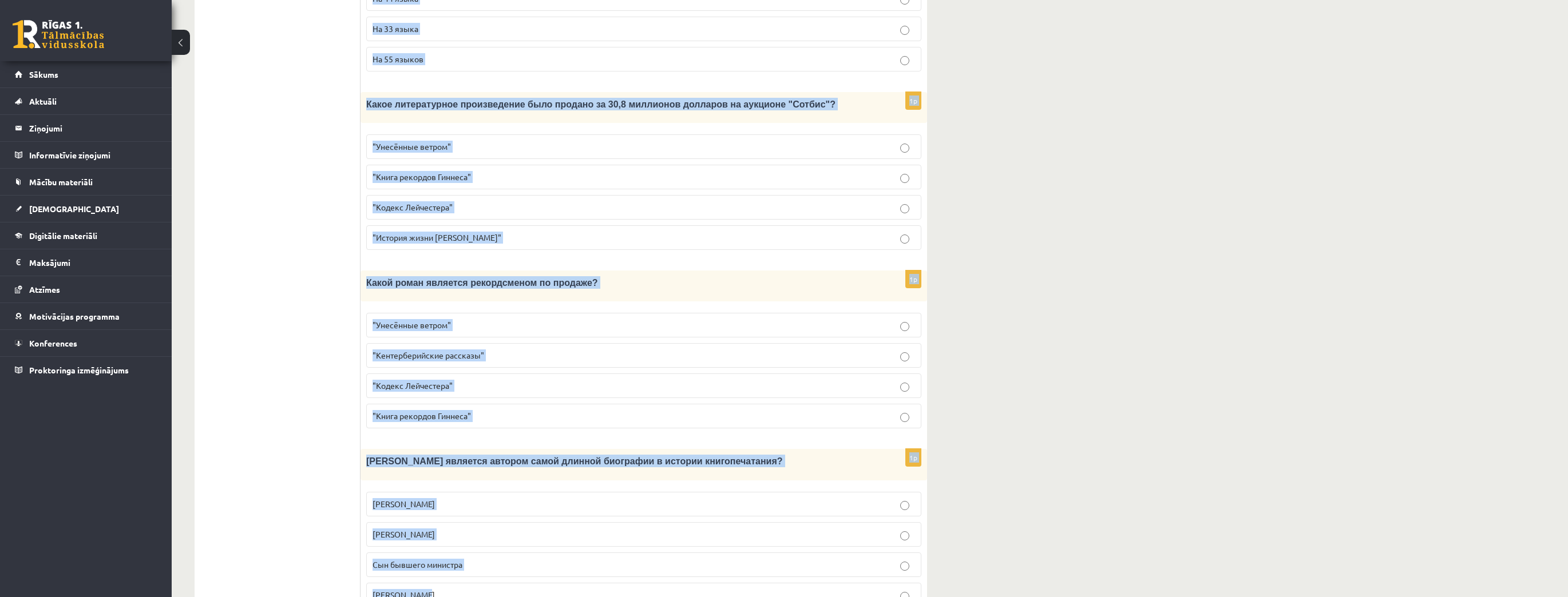
drag, startPoint x: 373, startPoint y: 210, endPoint x: 742, endPoint y: 574, distance: 518.3
click div "11.b2 klases diagnosticējošais darbs Krievu valodā par 10. klases mācību vielu …"
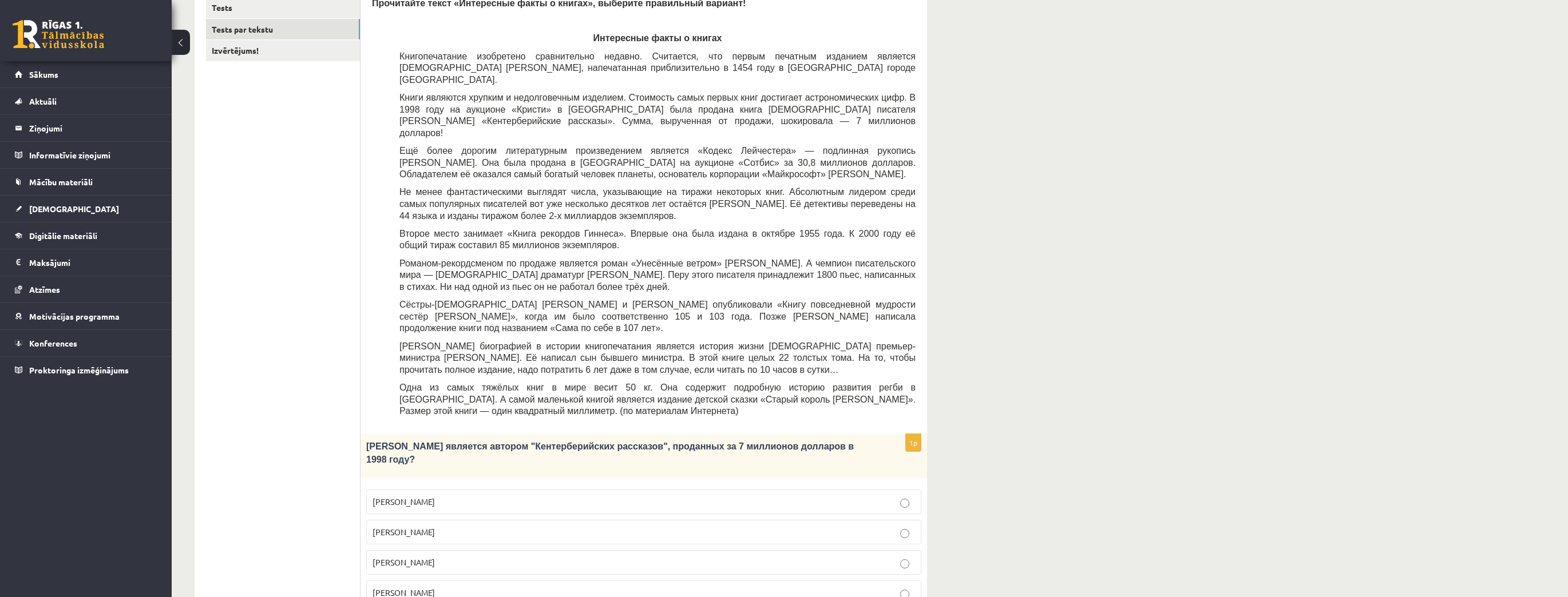
scroll to position [372, 0]
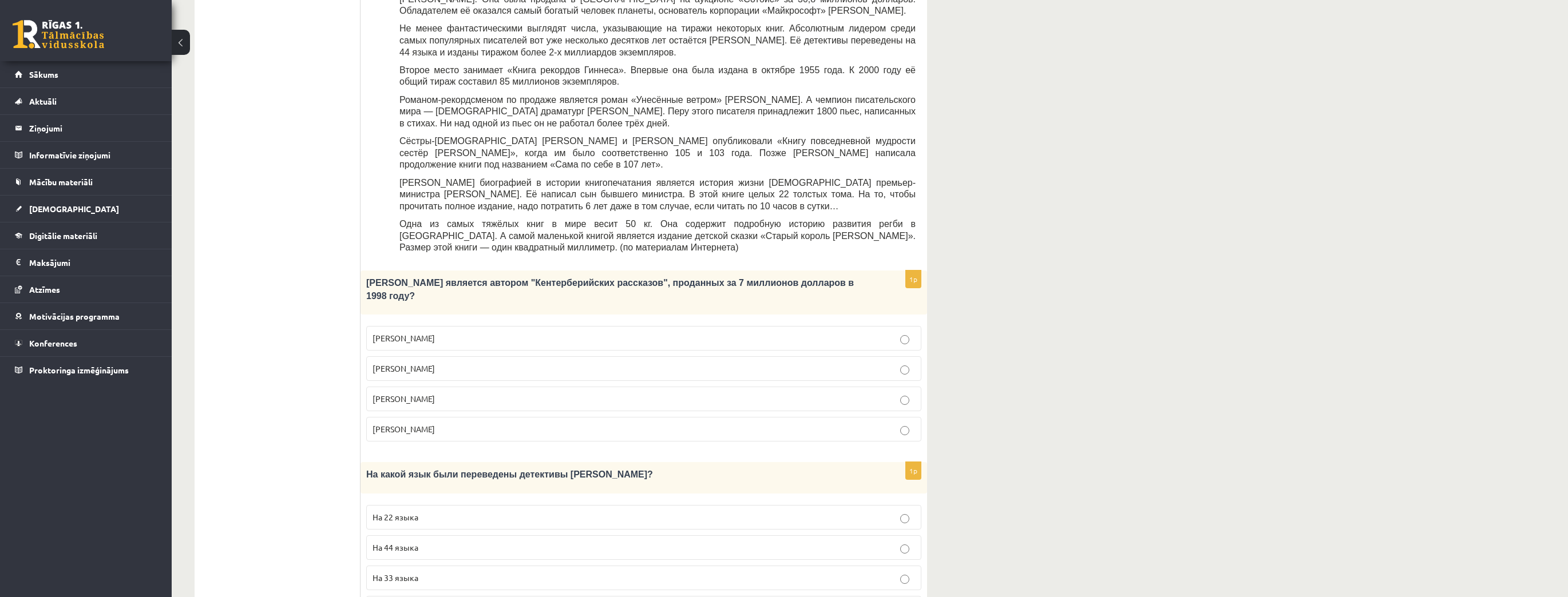
click p "Джефри Чосер"
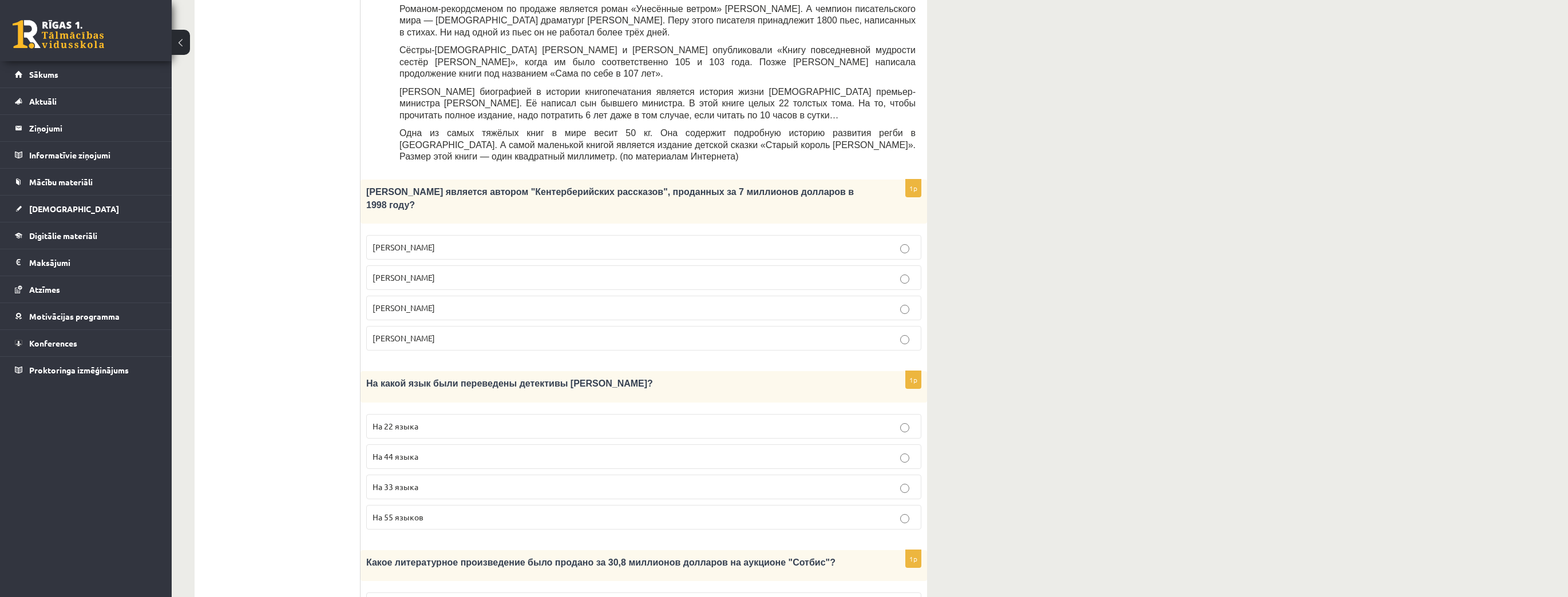
scroll to position [463, 0]
click p "На 44 языка"
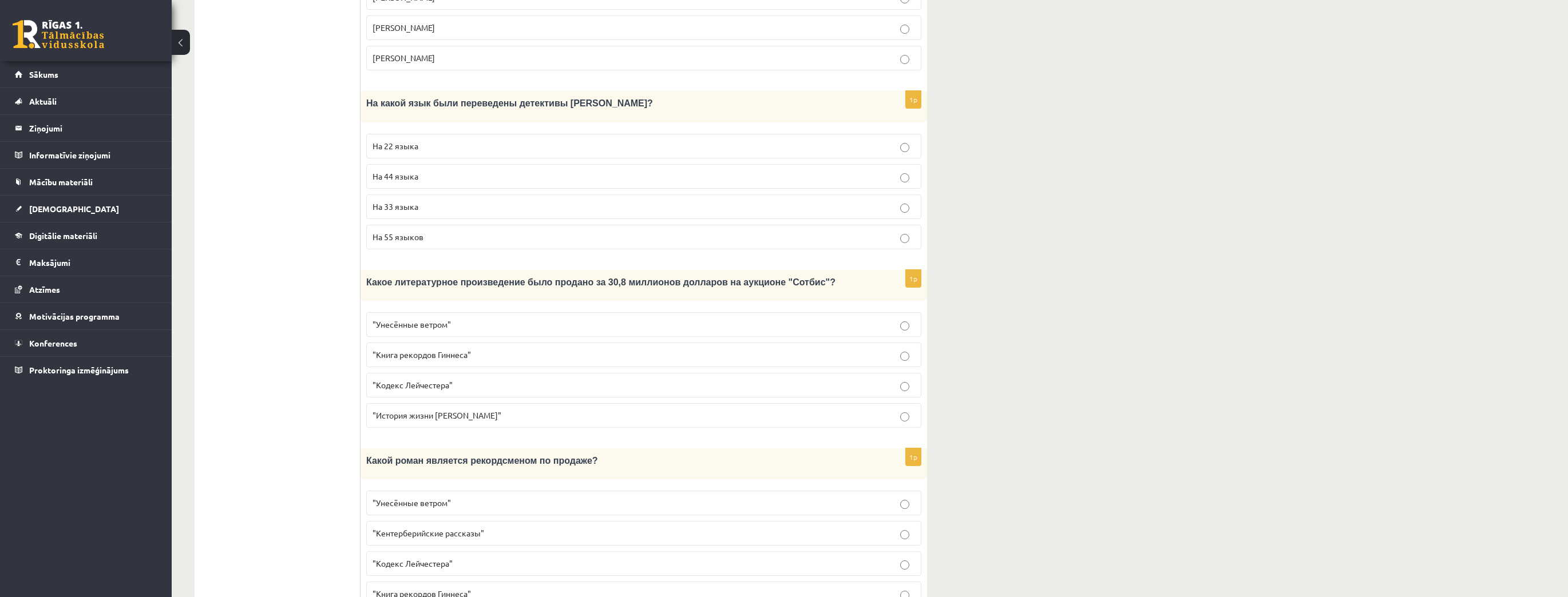
scroll to position [783, 0]
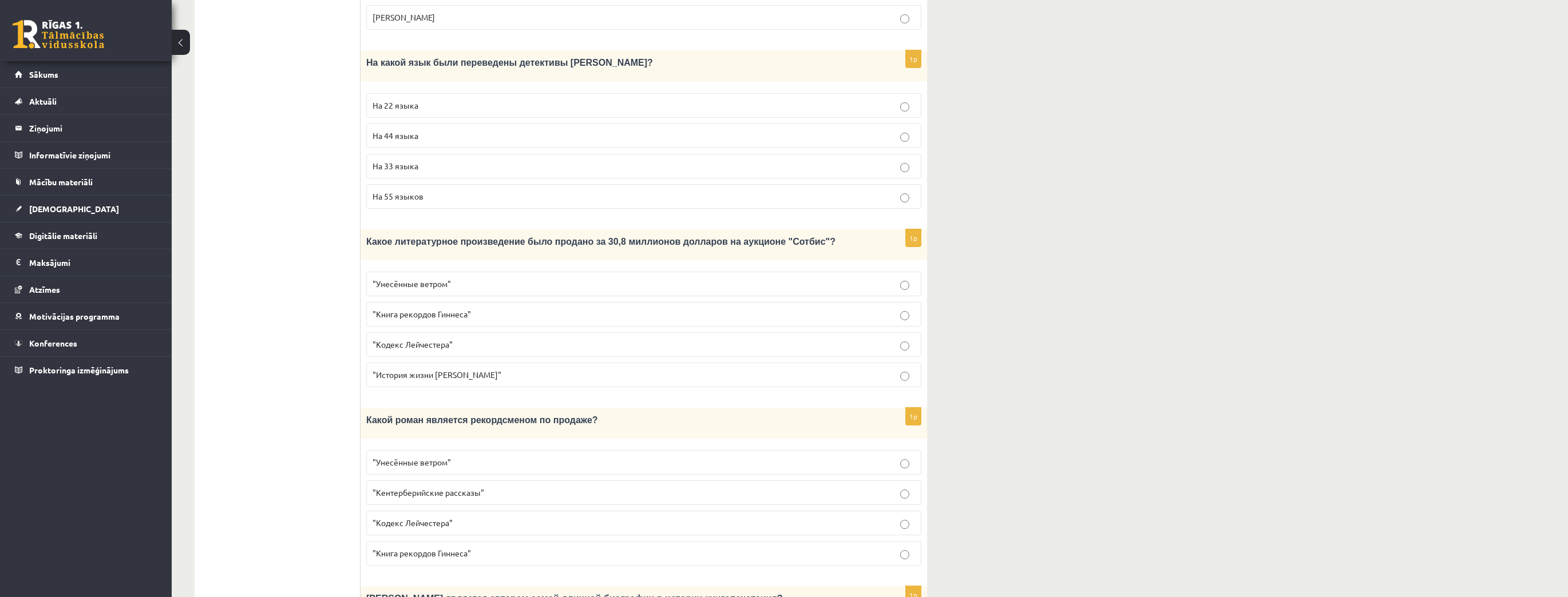
click span ""Кодекс Лейчестера""
click p ""Унесённые ветром""
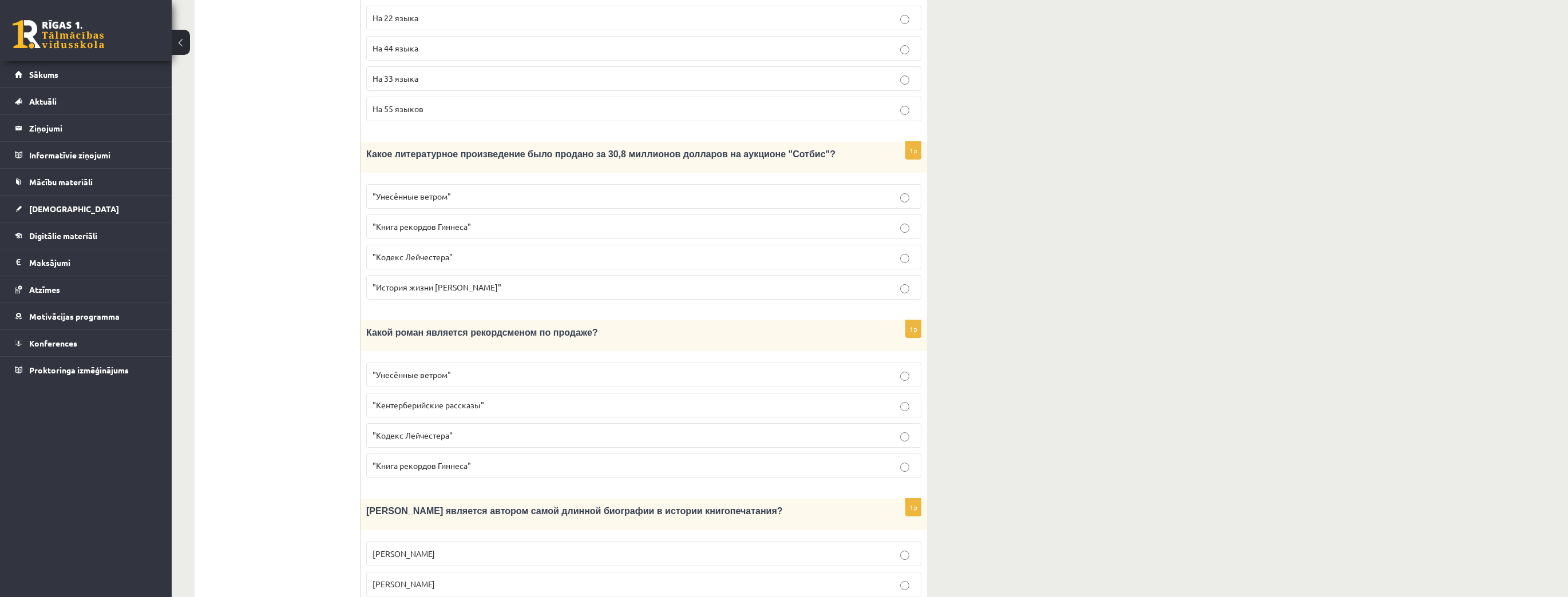
scroll to position [921, 0]
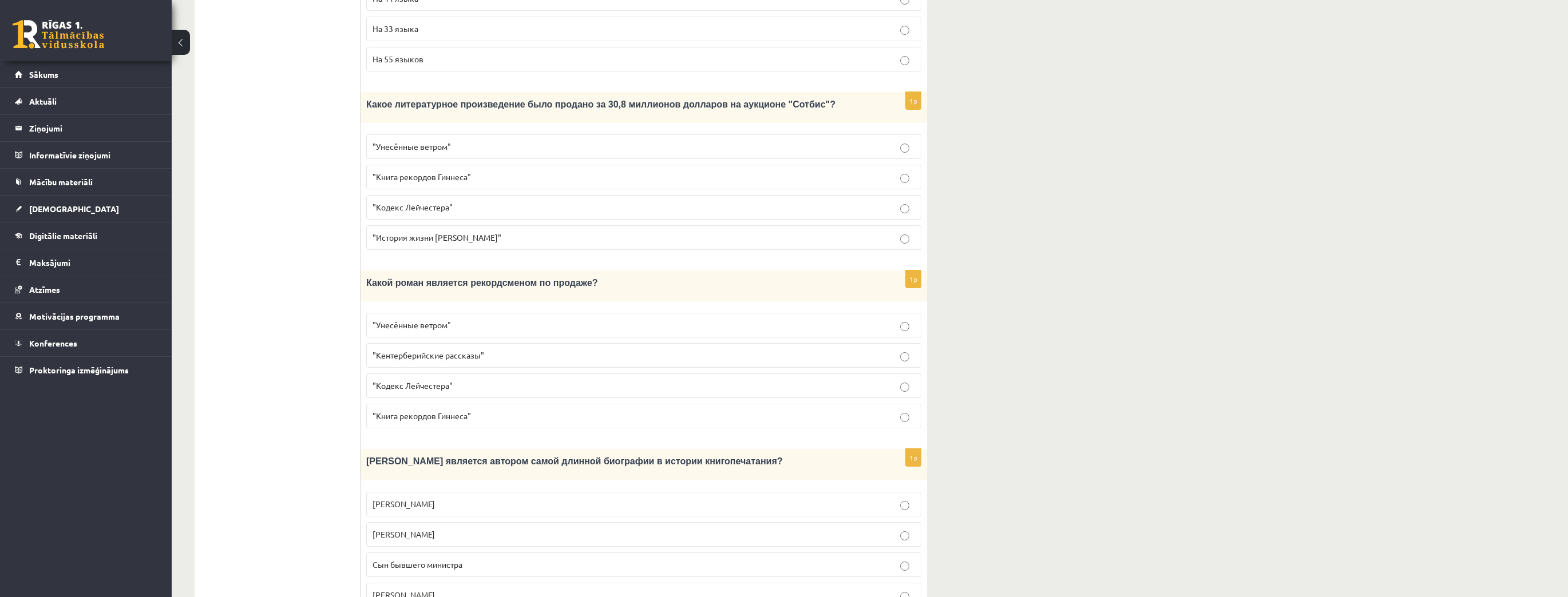
click span "Сын бывшего министра"
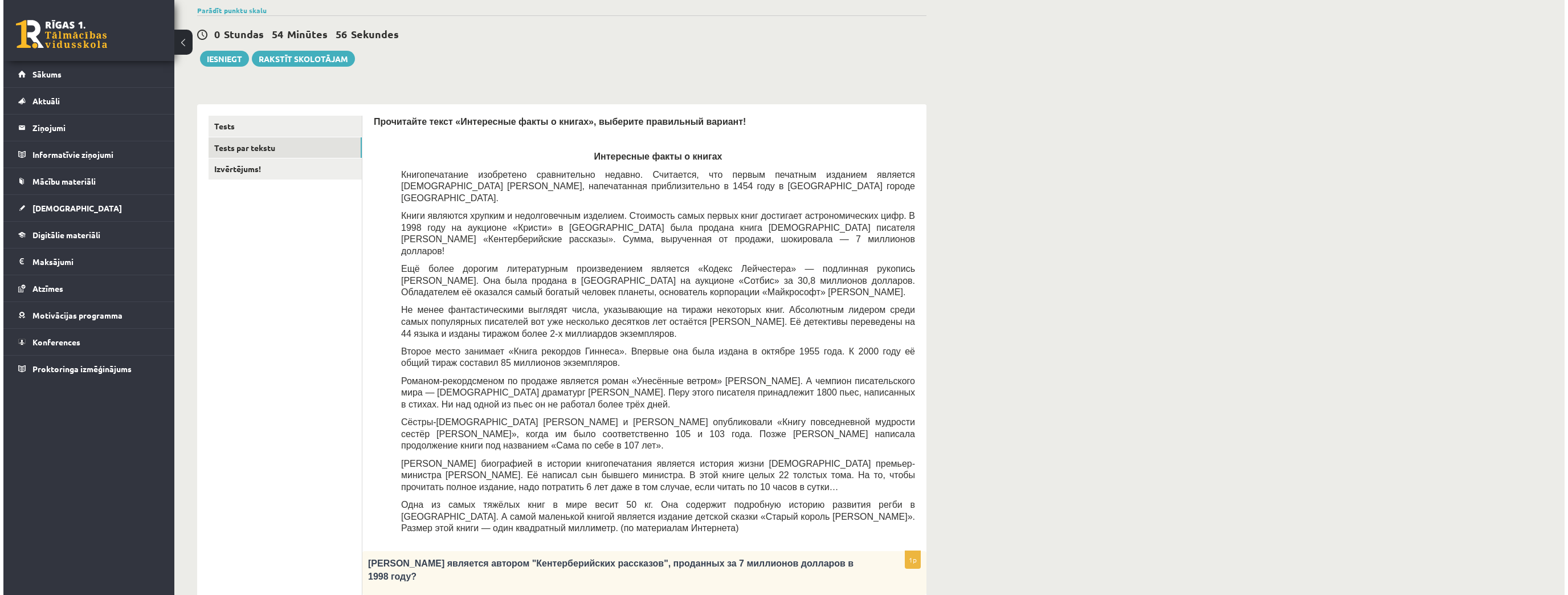
scroll to position [0, 0]
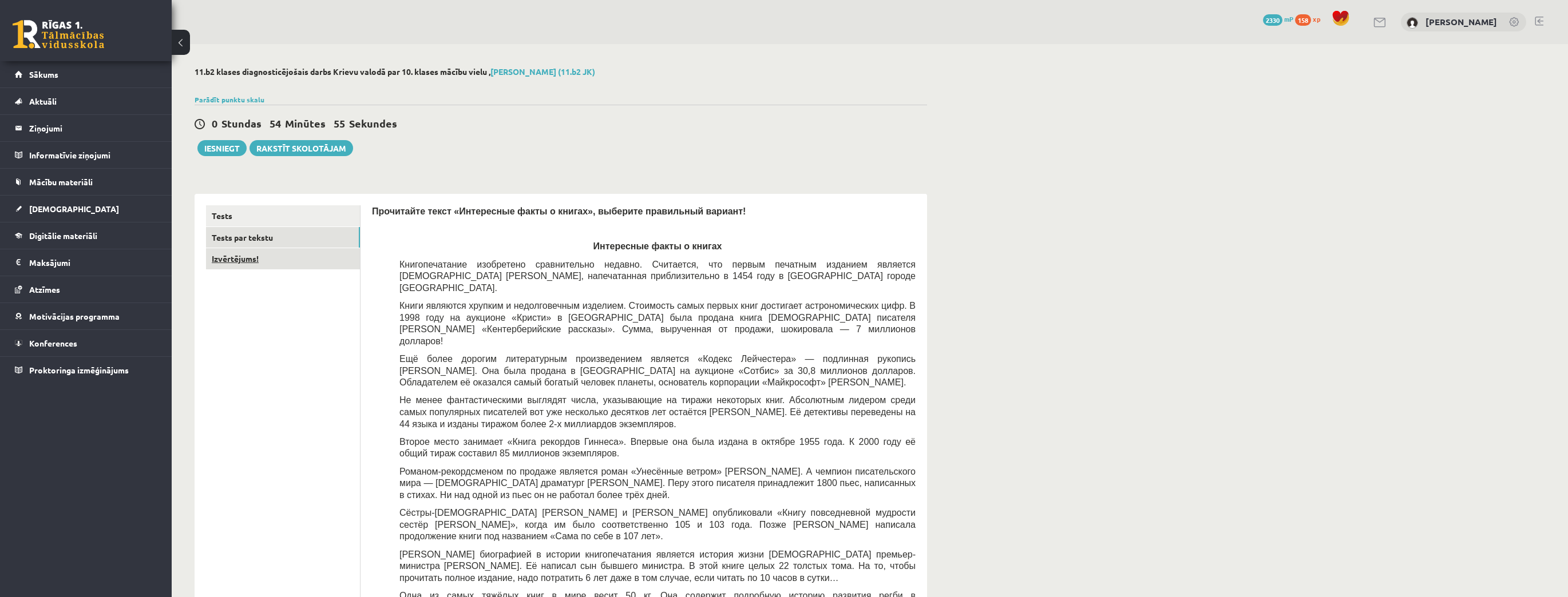
click link "Izvērtējums!"
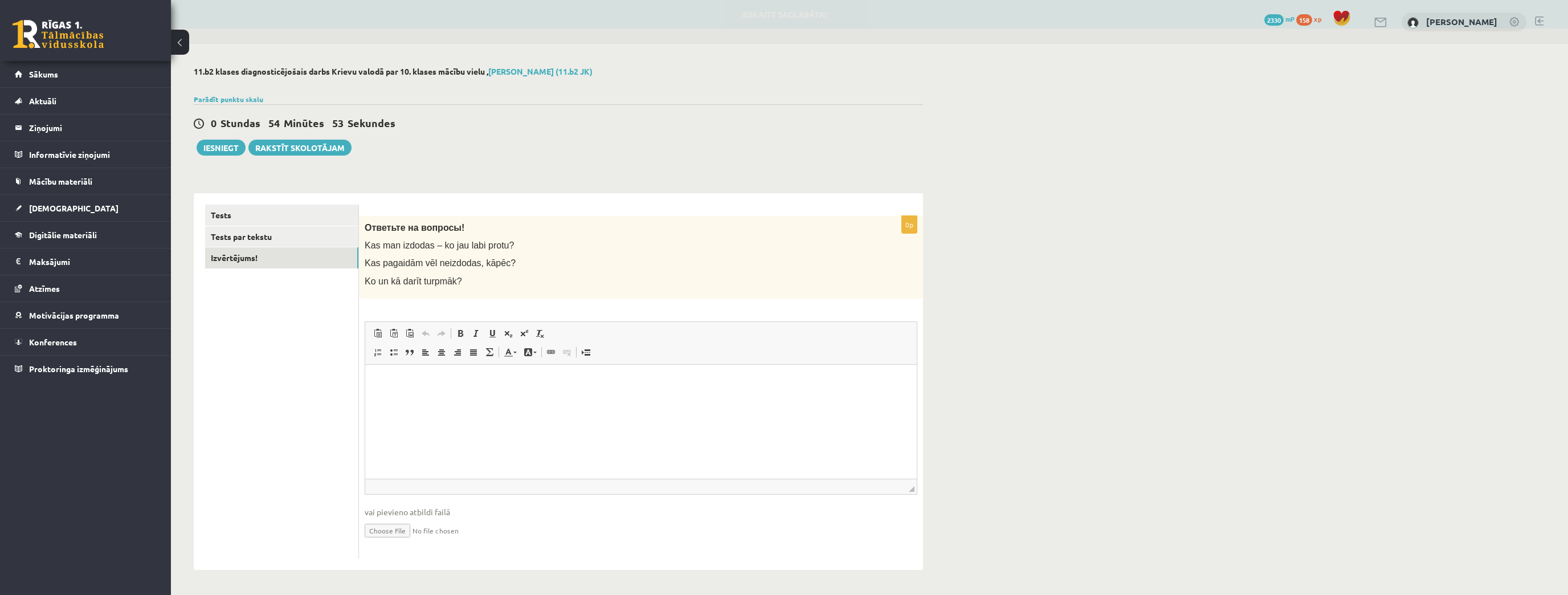
click span
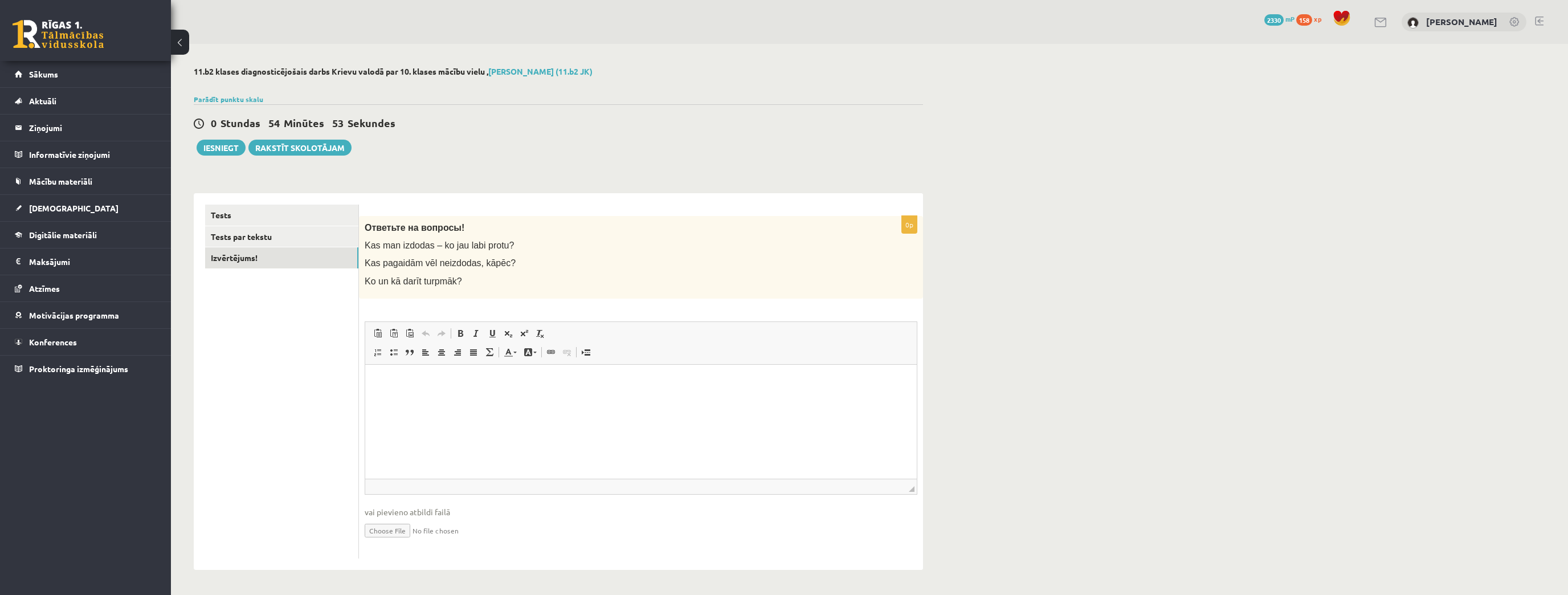
click html
click div "0 Stundas 54 Minūtes 47 Sekundes Ieskaite saglabāta! Iesniegt Rakstīt skolotājam"
click button "Iesniegt"
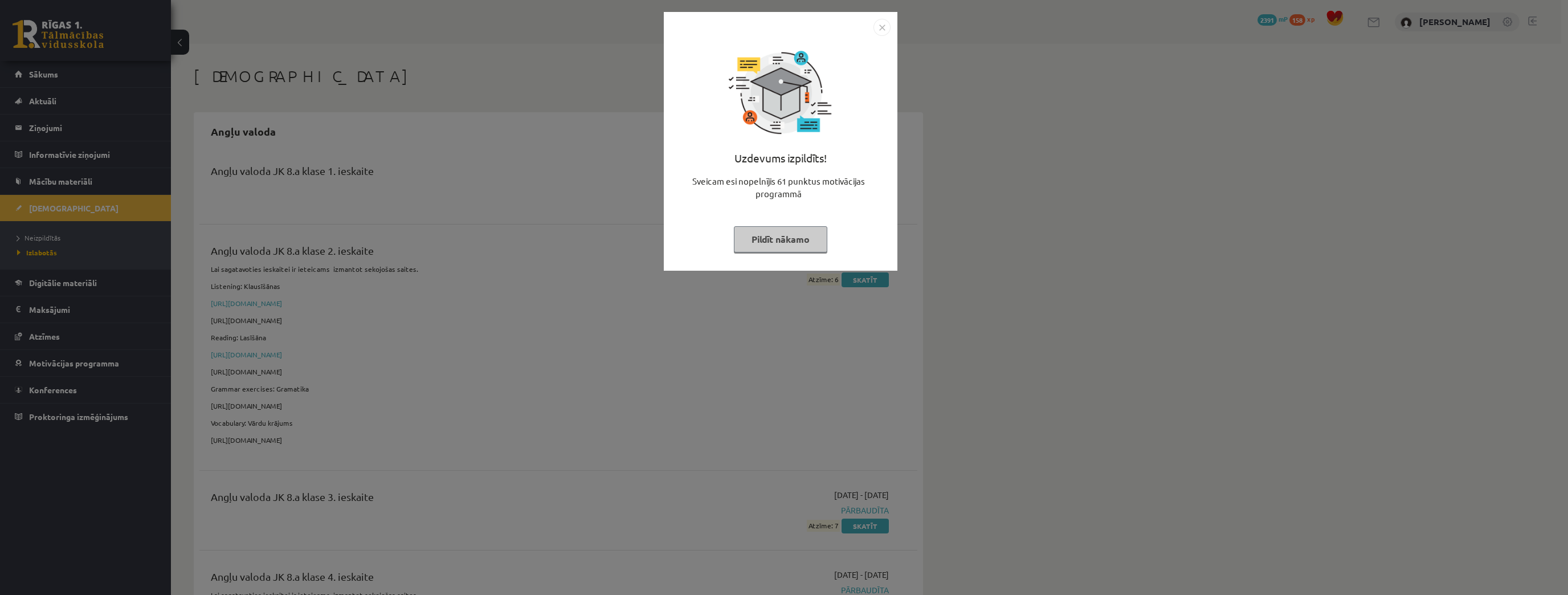
click at [796, 237] on button "Pildīt nākamo" at bounding box center [781, 239] width 94 height 26
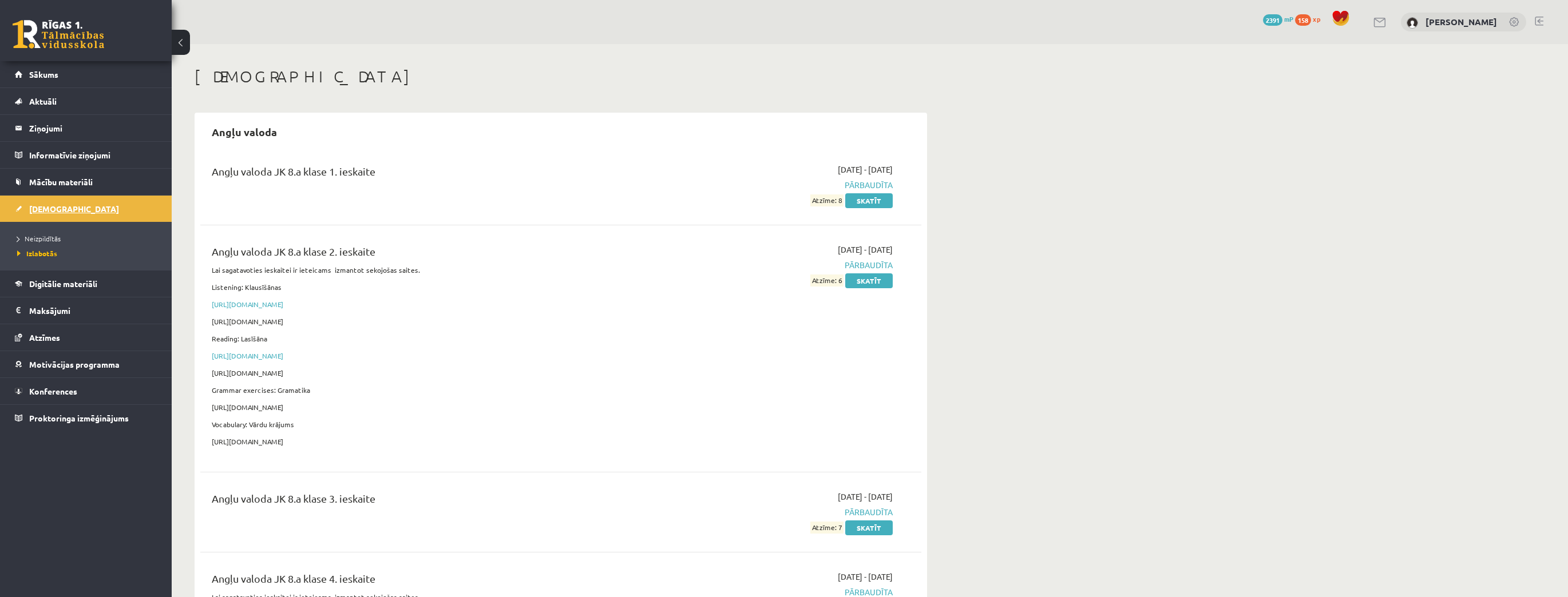
click at [72, 206] on link "[DEMOGRAPHIC_DATA]" at bounding box center [86, 208] width 142 height 26
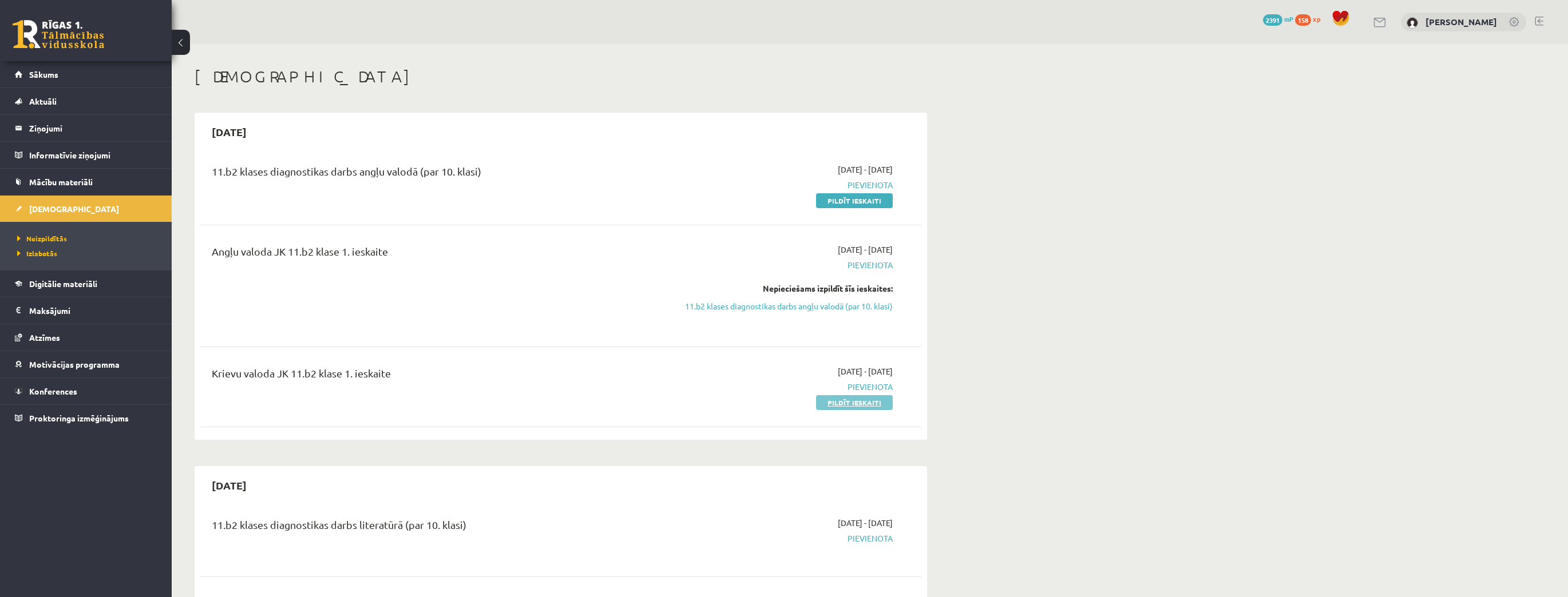
click at [863, 407] on link "Pildīt ieskaiti" at bounding box center [854, 403] width 76 height 15
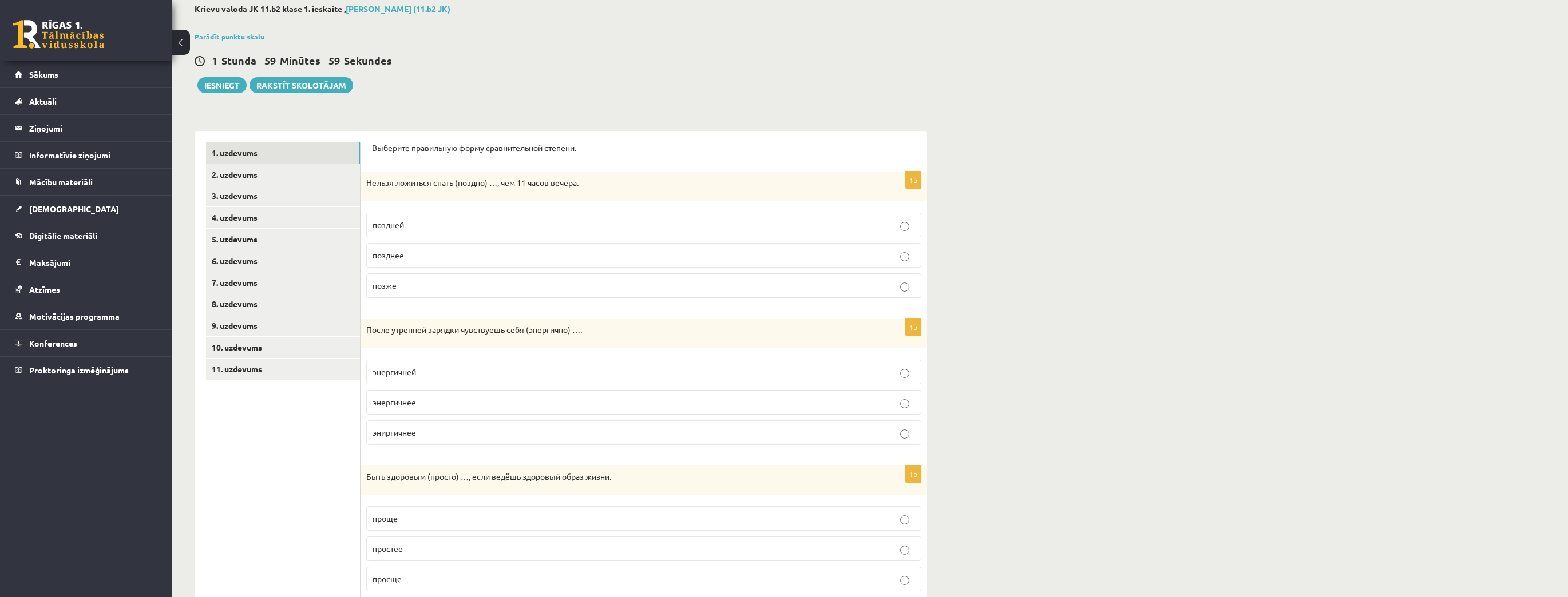
scroll to position [92, 0]
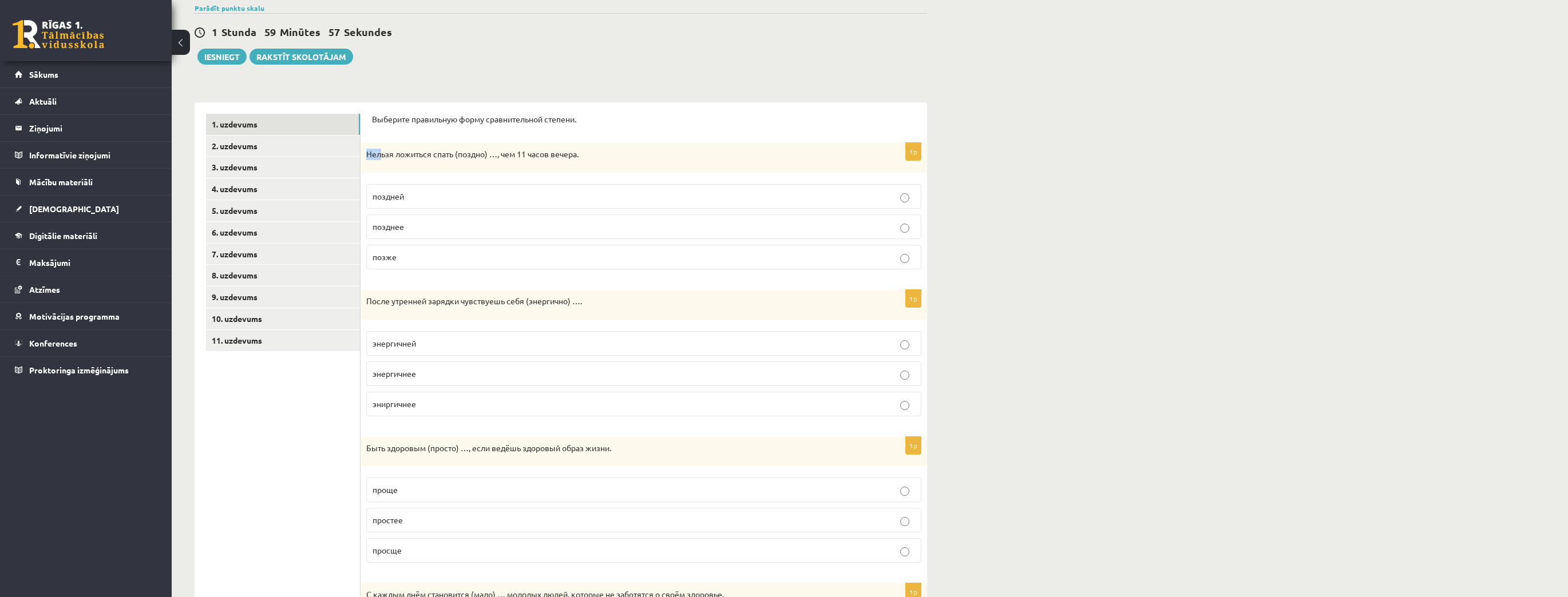
drag, startPoint x: 366, startPoint y: 151, endPoint x: 382, endPoint y: 161, distance: 18.9
click at [382, 161] on div "Нельзя ложиться спать (поздно) …, чем 11 часов вечера." at bounding box center [644, 158] width 567 height 30
drag, startPoint x: 370, startPoint y: 119, endPoint x: 427, endPoint y: 244, distance: 137.4
click at [427, 244] on div "Выберите правильную форму сравнительной степени. 1p Нельзя ложиться спать (позд…" at bounding box center [644, 490] width 567 height 775
copy form "Выберите правильную форму сравнительной степени. 1p Нельзя ложиться спать (позд…"
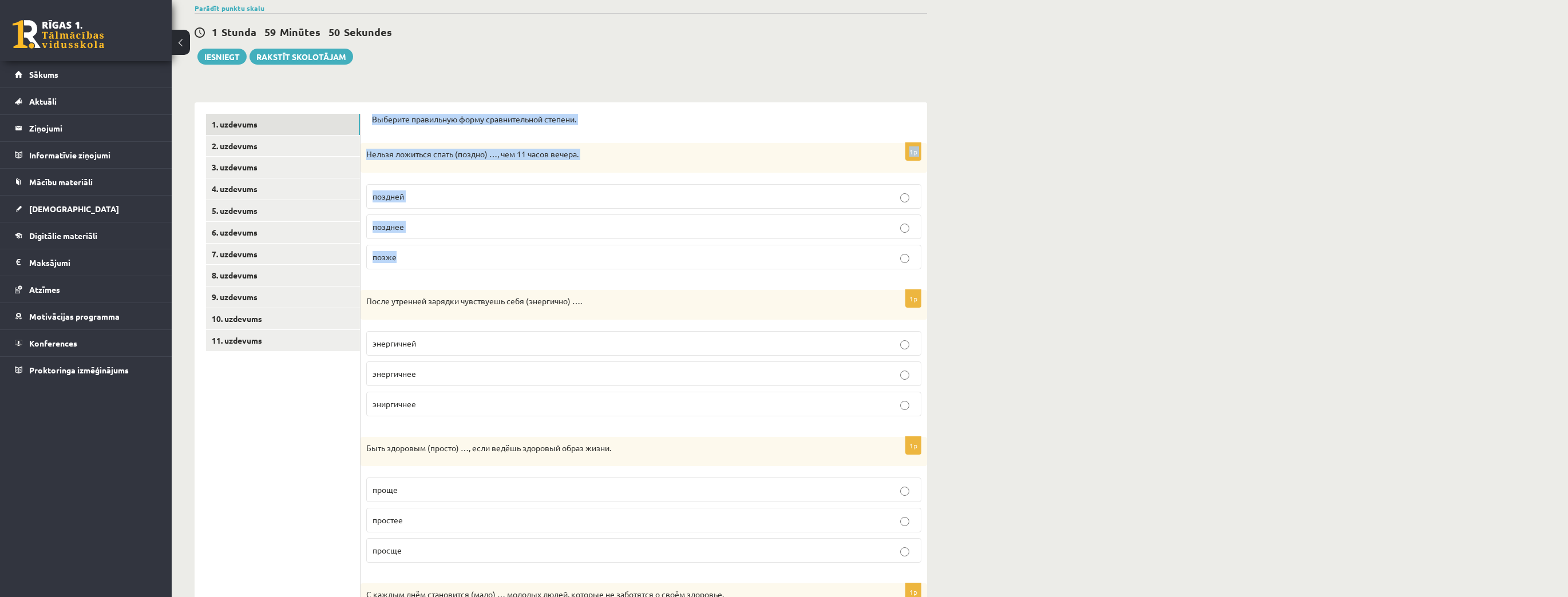
click at [484, 255] on p "позже" at bounding box center [643, 257] width 542 height 12
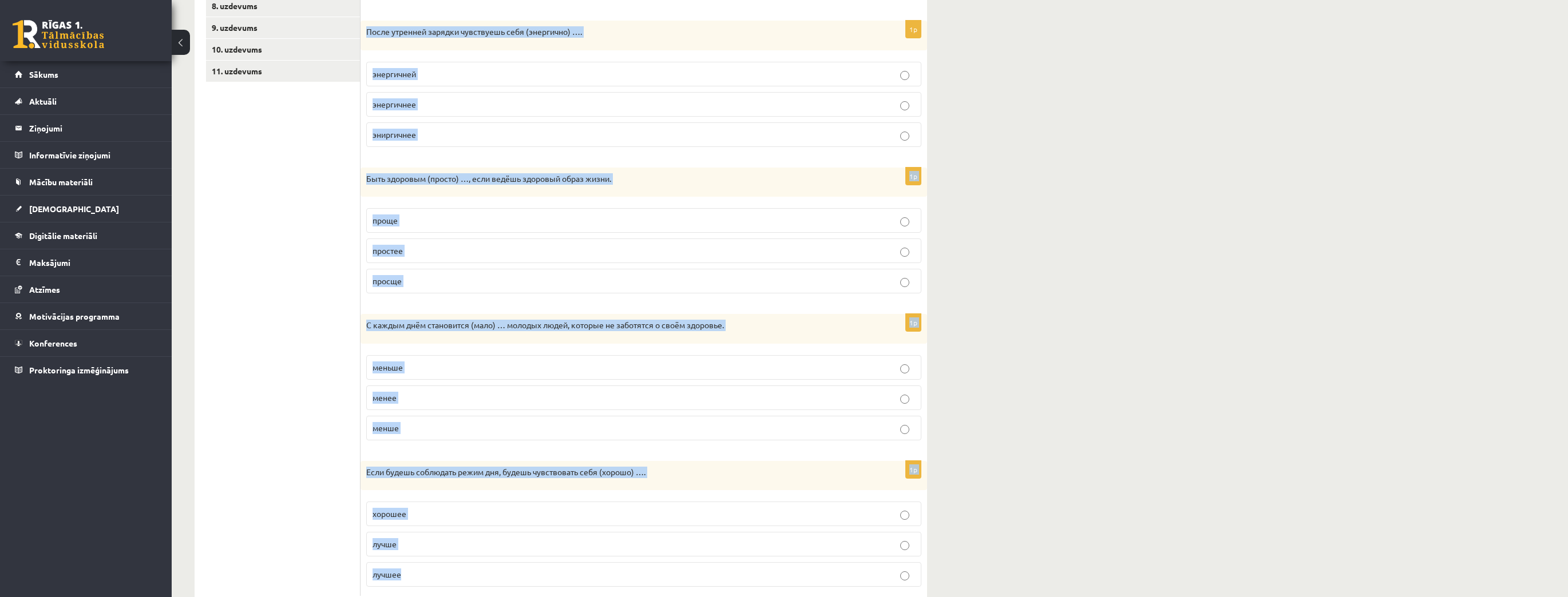
scroll to position [391, 0]
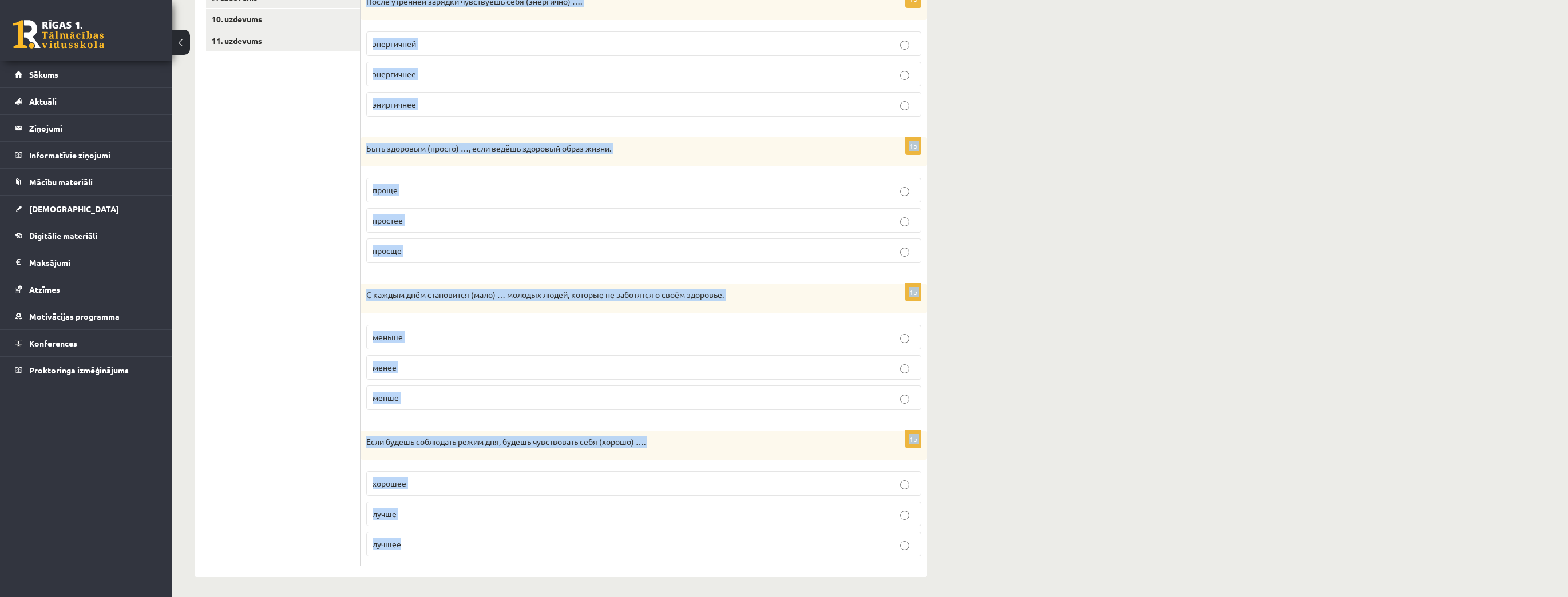
drag, startPoint x: 367, startPoint y: 158, endPoint x: 562, endPoint y: 591, distance: 474.9
copy form "После утренней зарядки чувствуешь себя (энергично) …. энергичней энергичнее эни…"
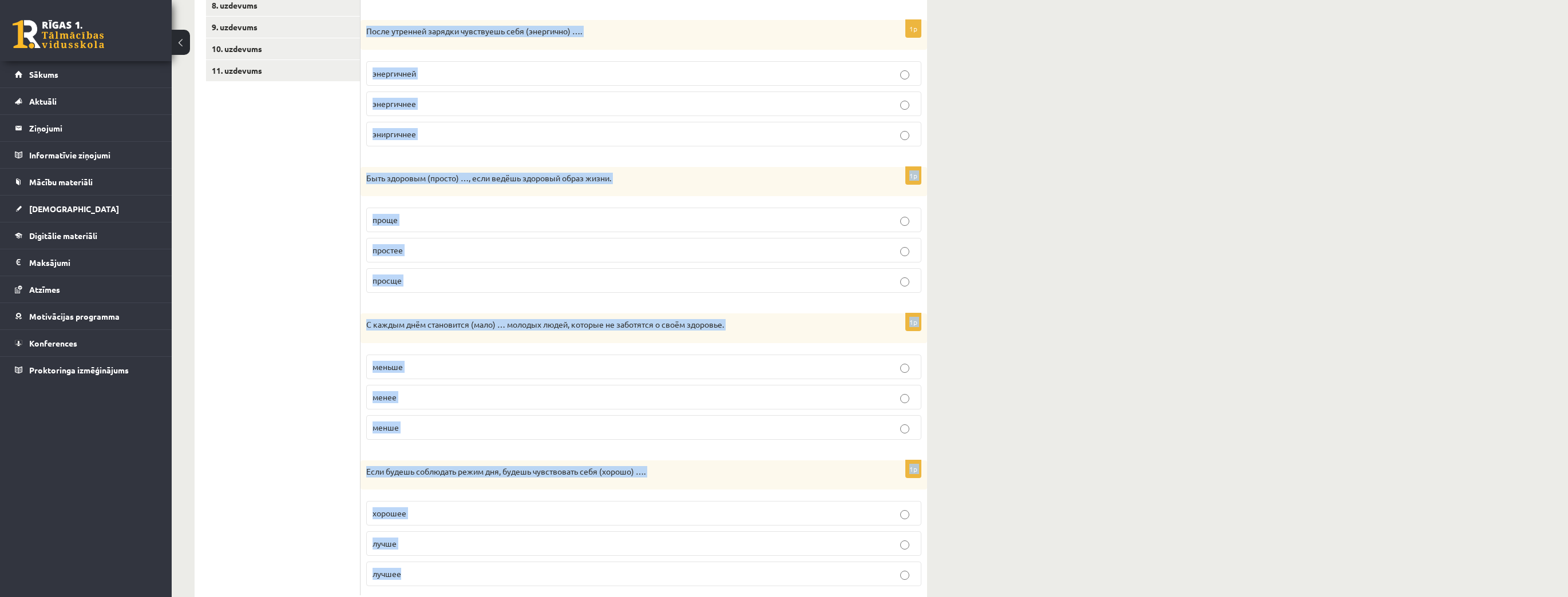
scroll to position [345, 0]
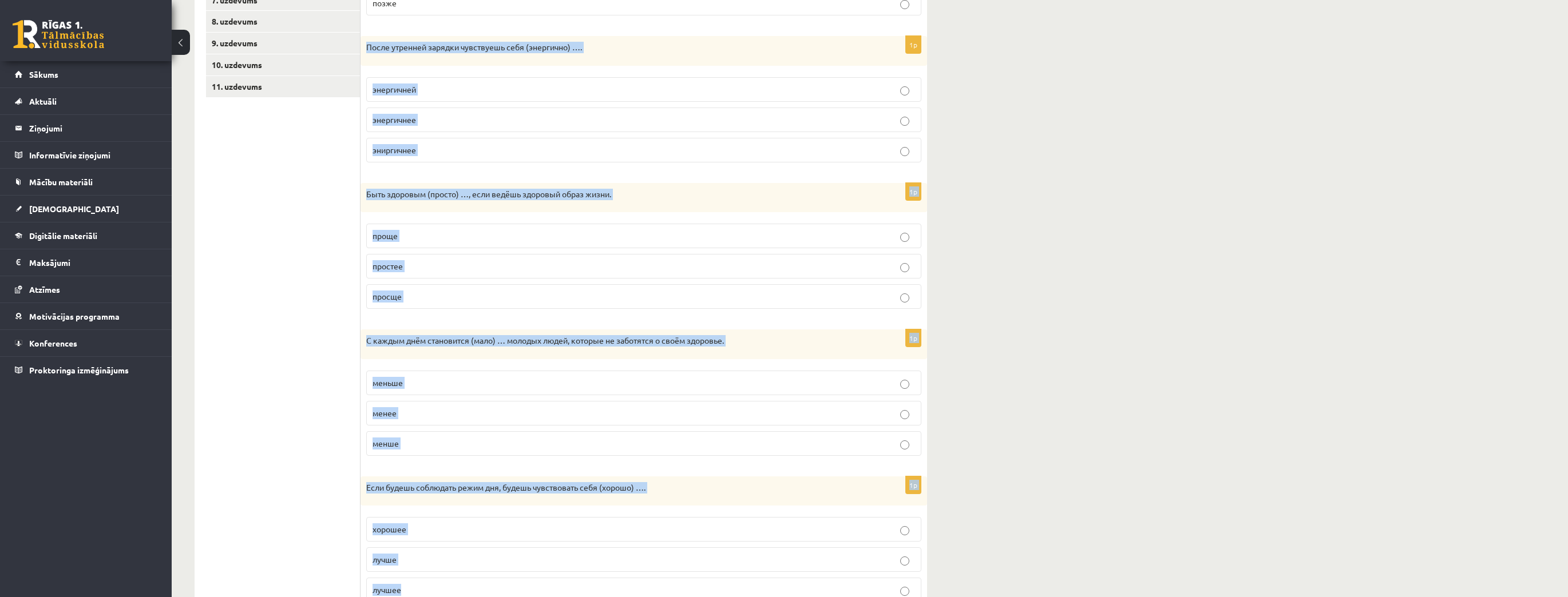
click at [422, 121] on p "энергичнее" at bounding box center [643, 120] width 542 height 12
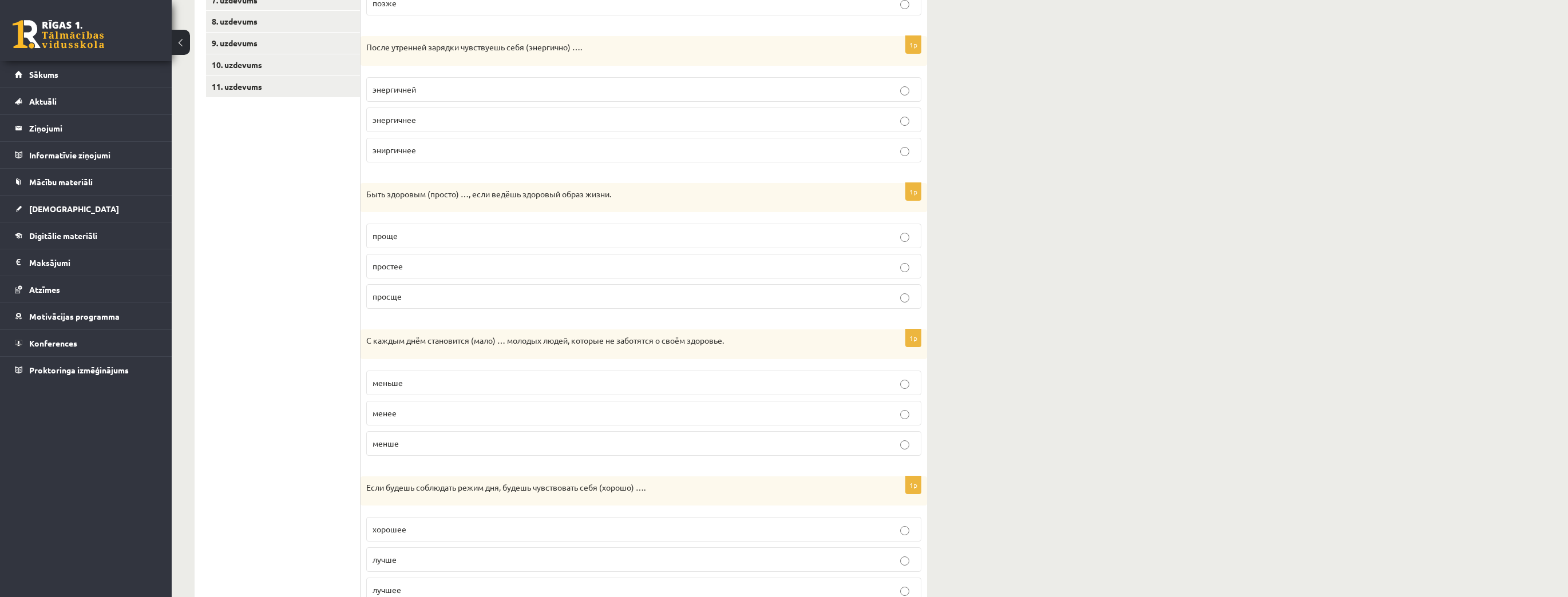
click at [425, 127] on label "энергичнее" at bounding box center [644, 120] width 555 height 24
drag, startPoint x: 383, startPoint y: 235, endPoint x: 367, endPoint y: 188, distance: 49.6
click at [383, 235] on span "проще" at bounding box center [385, 235] width 25 height 10
click at [419, 383] on p "меньше" at bounding box center [643, 383] width 542 height 12
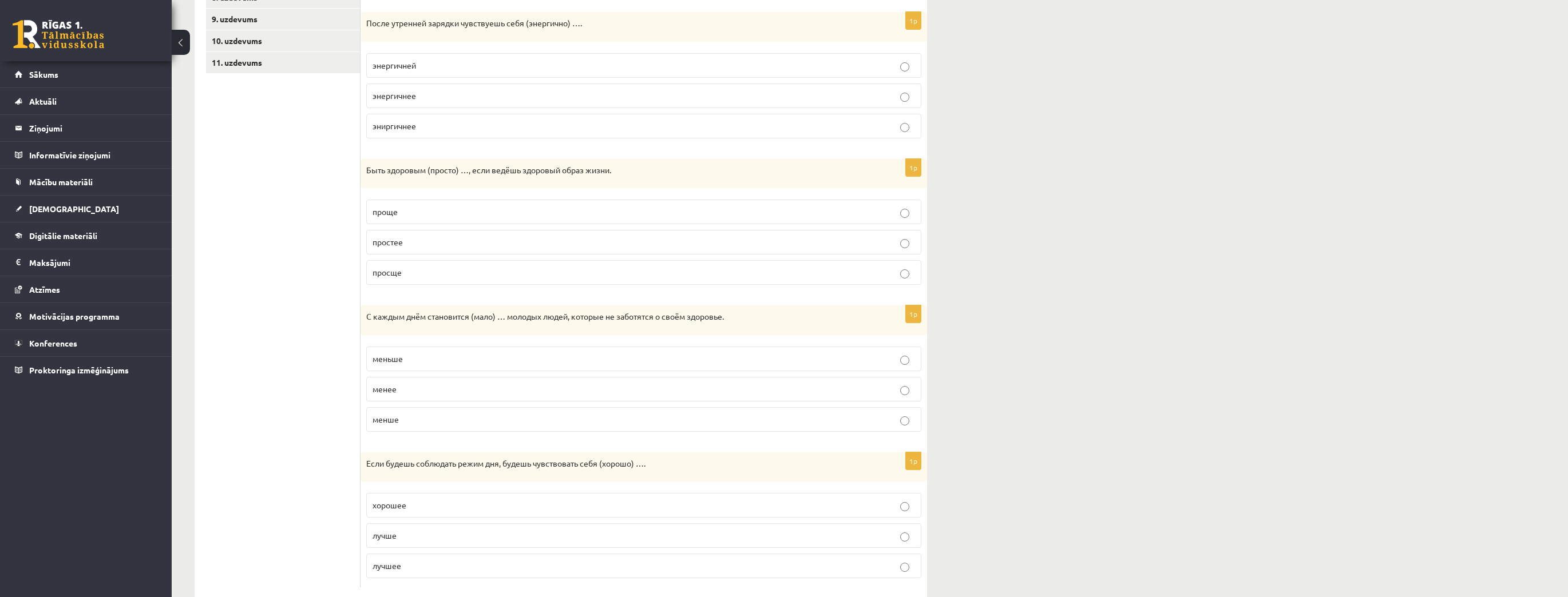
scroll to position [391, 0]
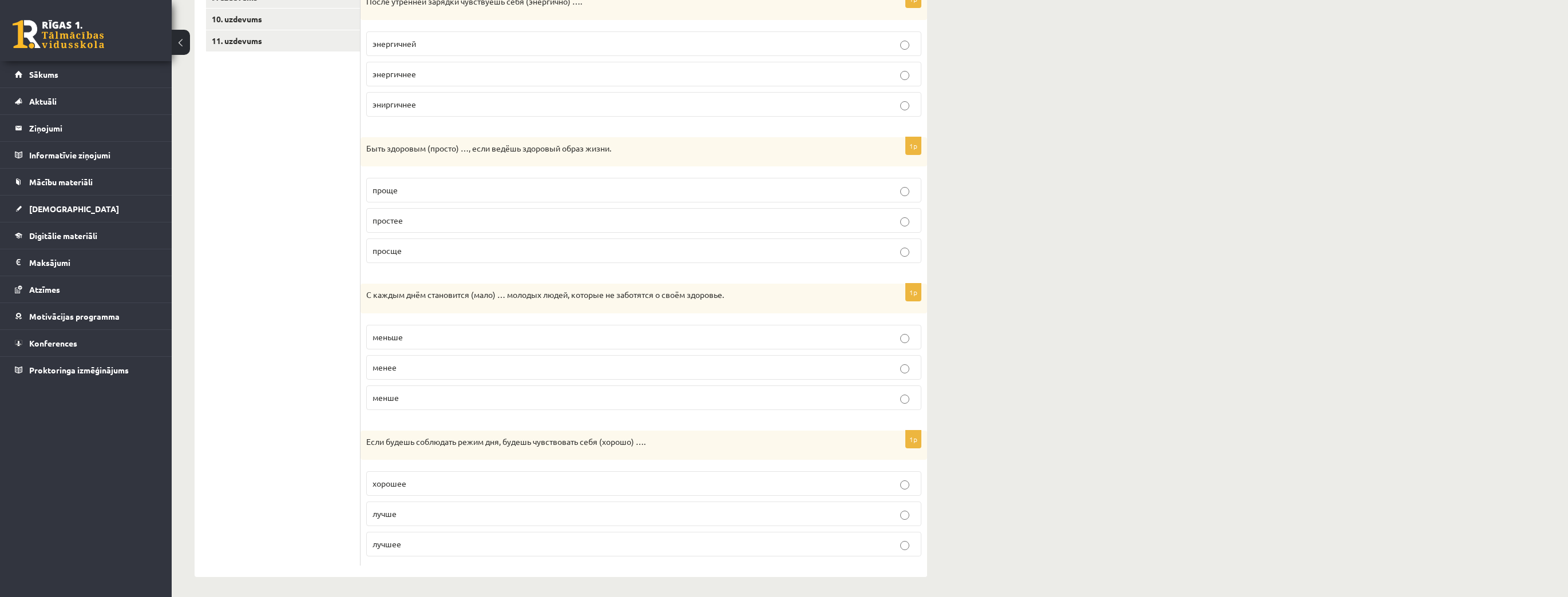
click at [418, 518] on label "лучше" at bounding box center [644, 514] width 555 height 24
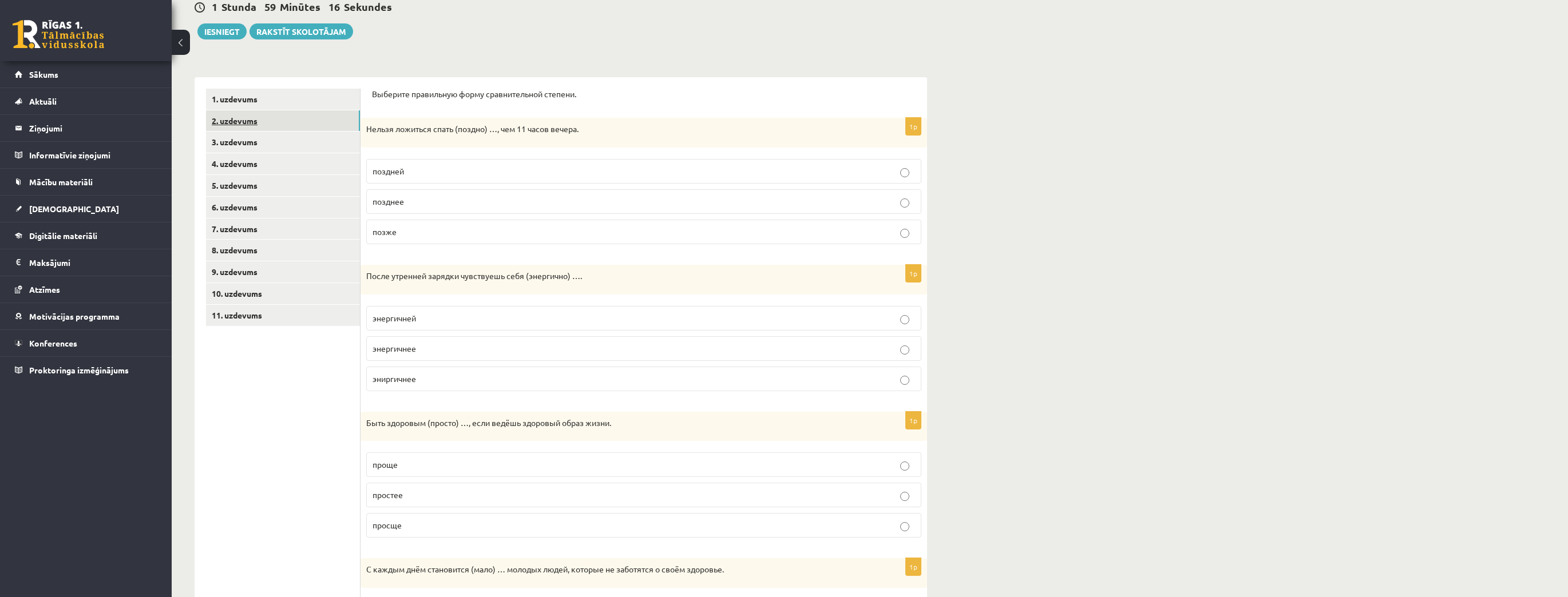
click at [261, 130] on link "2. uzdevums" at bounding box center [283, 121] width 154 height 21
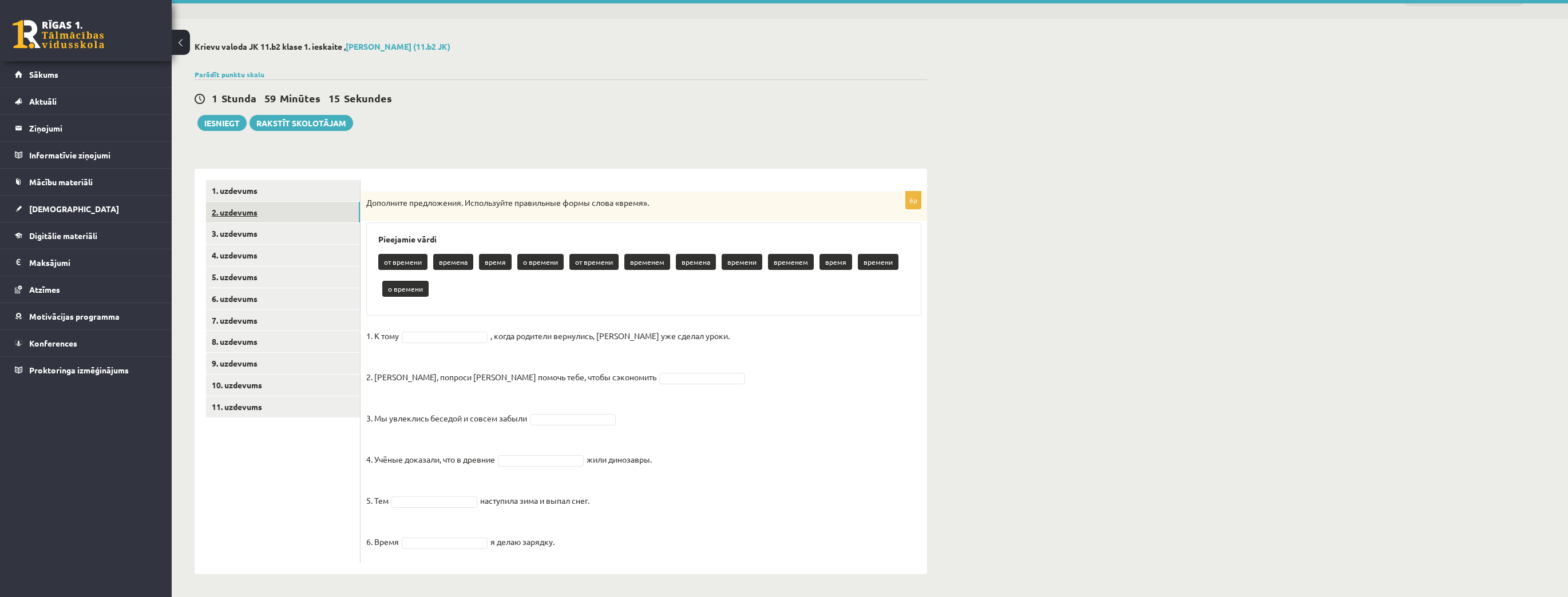
scroll to position [25, 0]
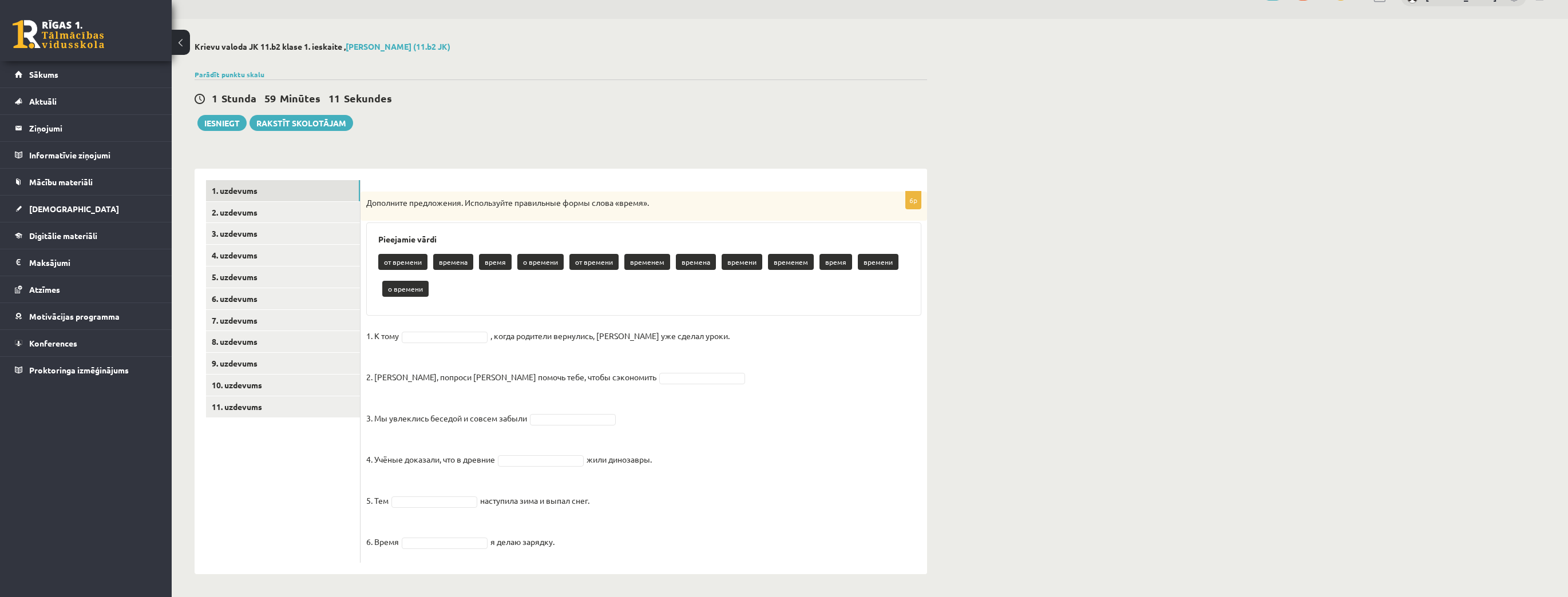
drag, startPoint x: 366, startPoint y: 200, endPoint x: 600, endPoint y: 518, distance: 394.8
click at [600, 518] on div "6p Дополните предложения. Используйте правильные формы слова «время». Pieejamie…" at bounding box center [644, 377] width 567 height 371
copy div "Дополните предложения. Используйте правильные формы слова «время». Pieejamie vā…"
click at [633, 387] on fieldset "1. К тому , когда родители вернулись, Эгилс уже сделал уроки. 2. Мадара, попрос…" at bounding box center [644, 442] width 555 height 230
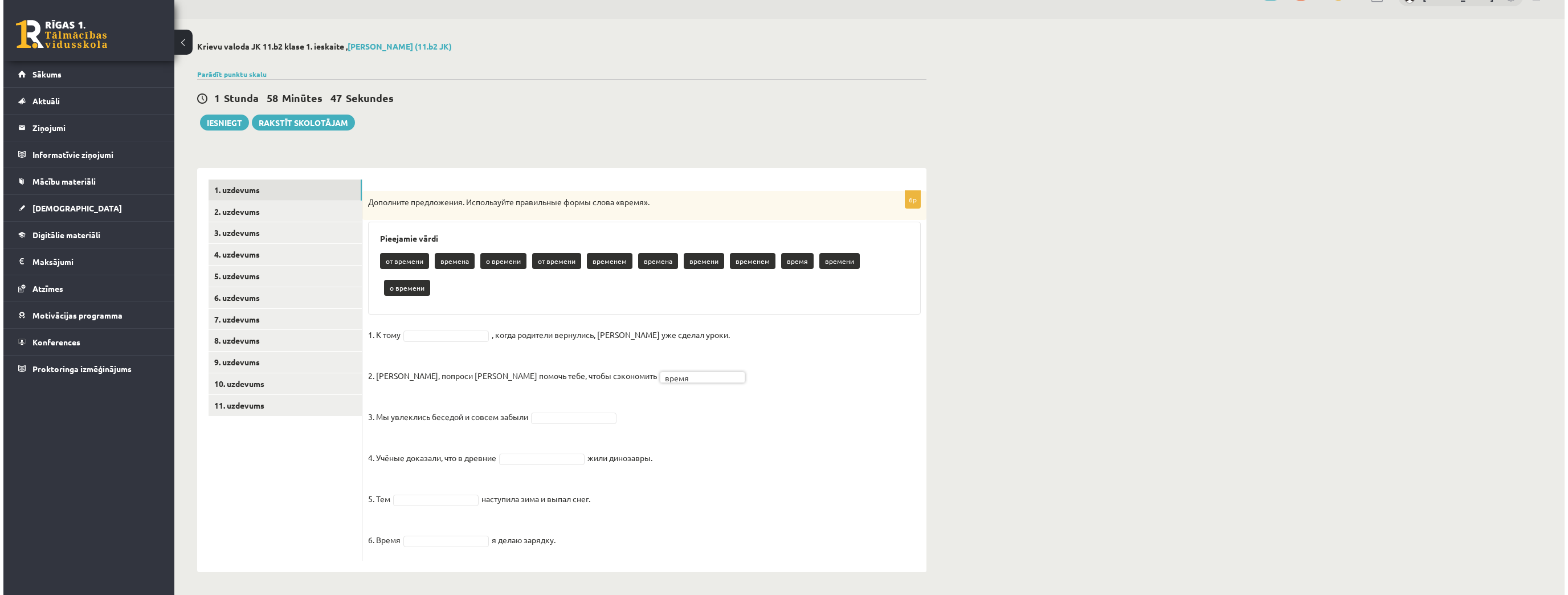
scroll to position [0, 0]
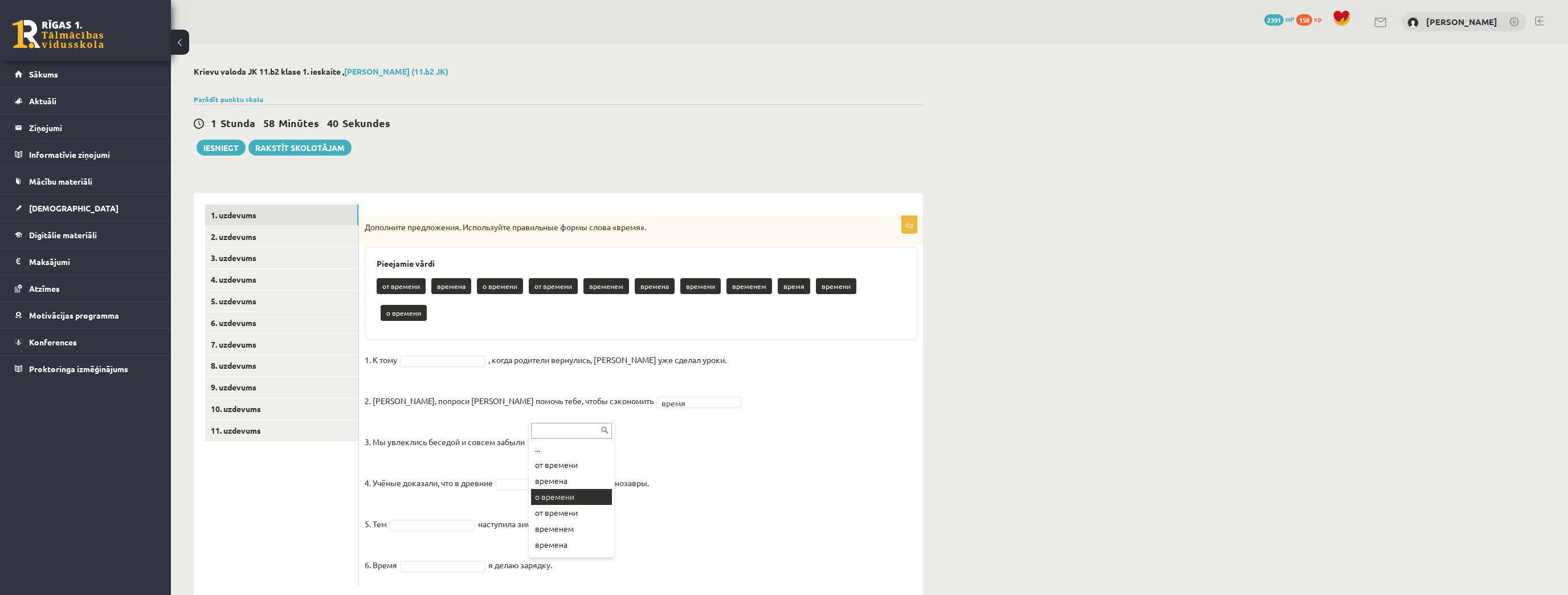
drag, startPoint x: 575, startPoint y: 498, endPoint x: 387, endPoint y: 149, distance: 396.4
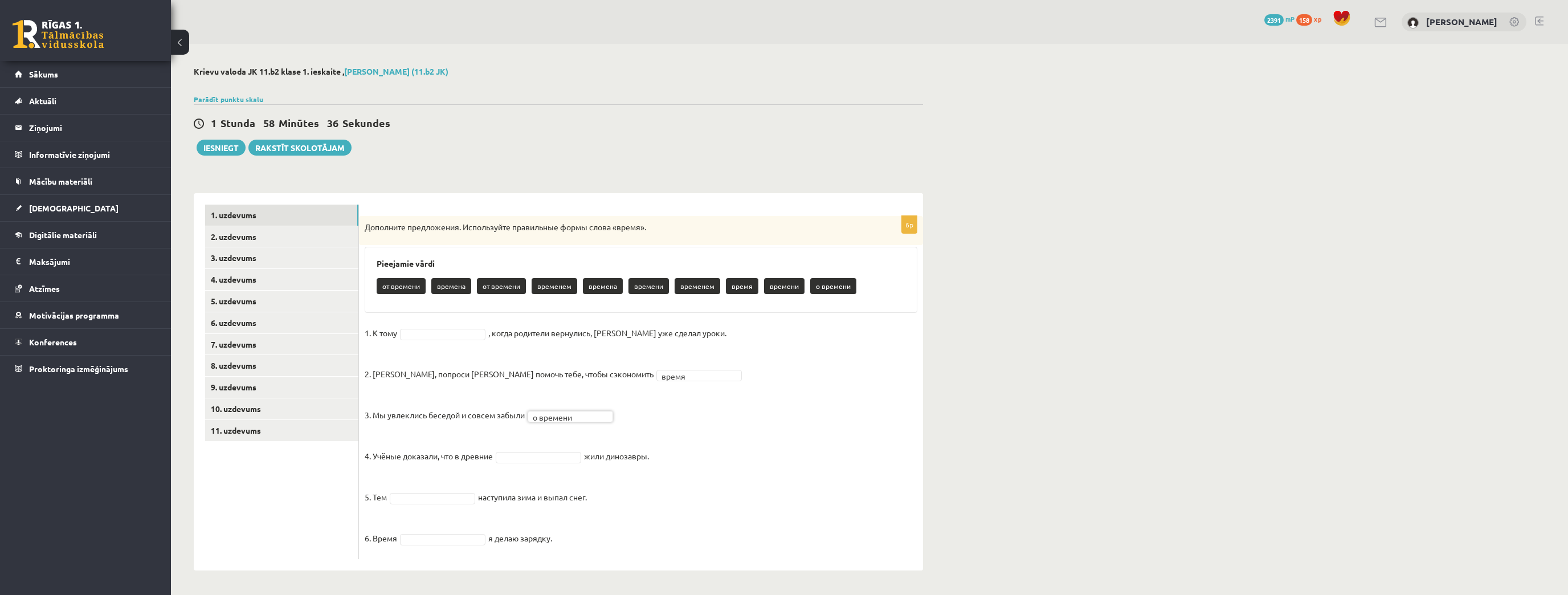
click at [514, 463] on fieldset "1. К тому , когда родители вернулись, Эгилс уже сделал уроки. 2. Мадара, попрос…" at bounding box center [641, 439] width 553 height 229
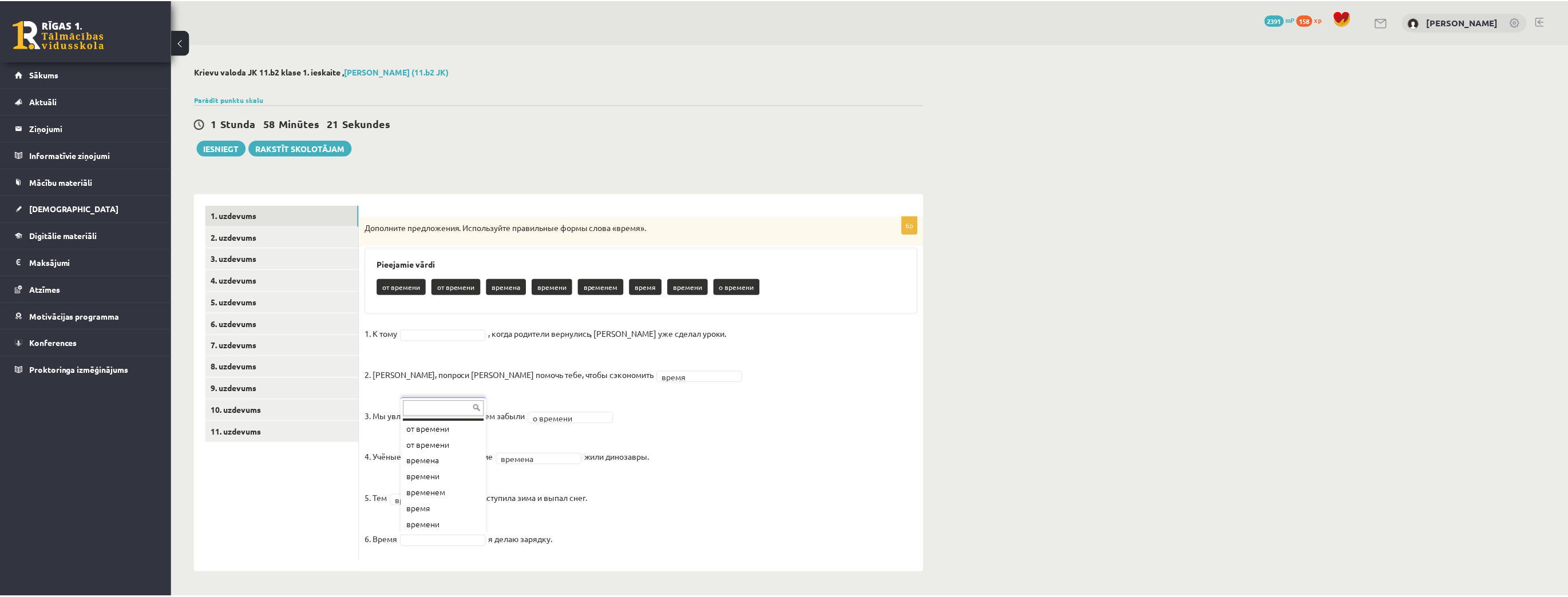
scroll to position [13, 0]
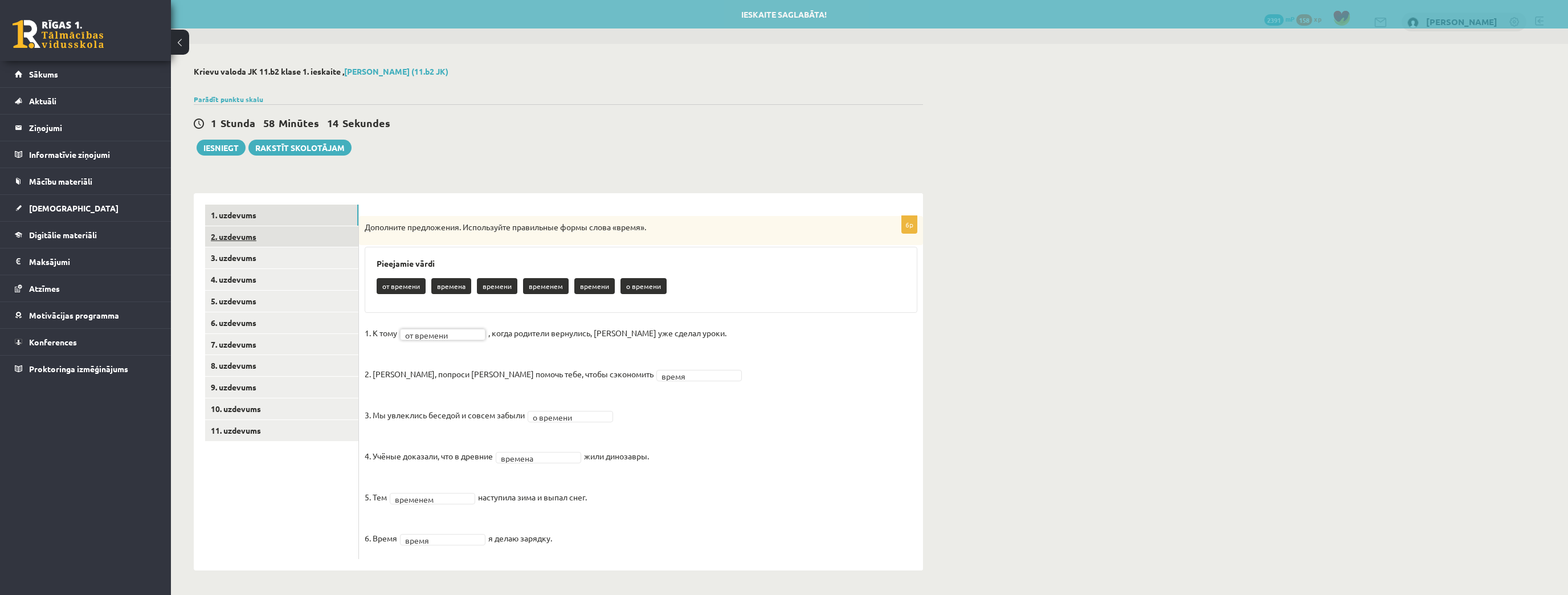
click at [242, 234] on link "2. uzdevums" at bounding box center [282, 237] width 153 height 21
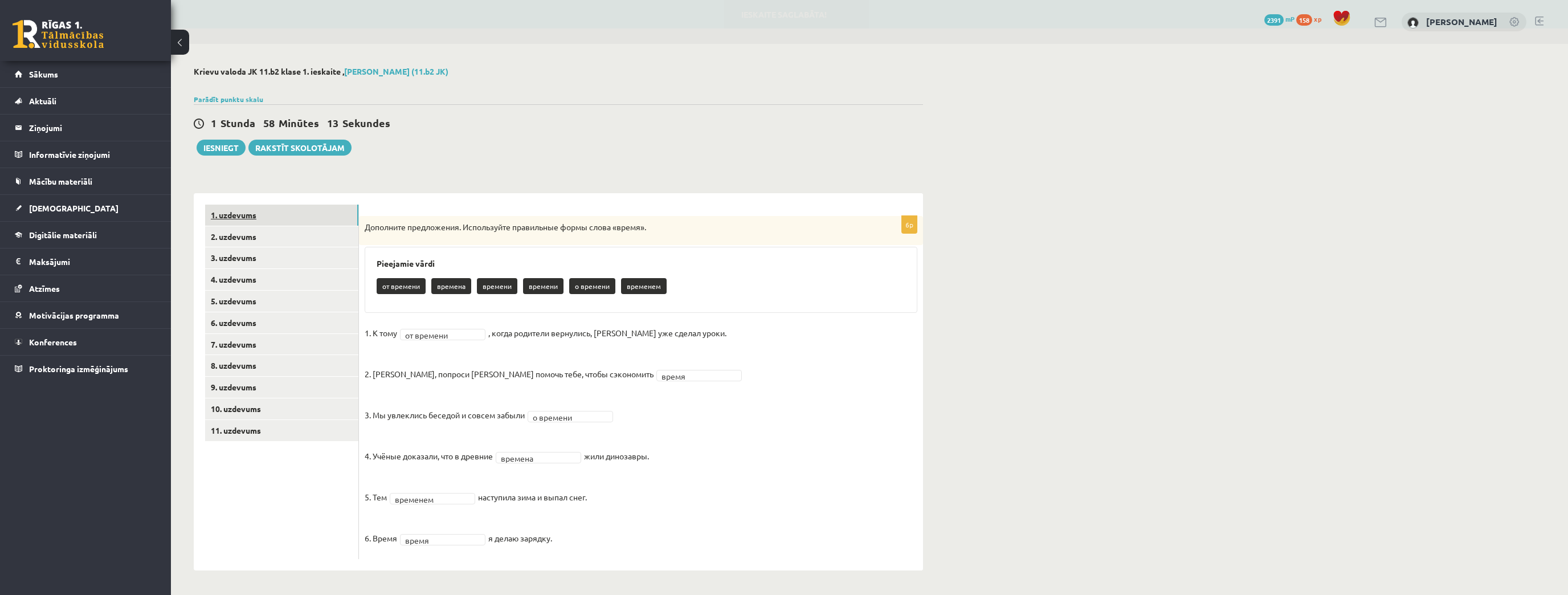
click at [242, 218] on link "1. uzdevums" at bounding box center [282, 215] width 153 height 21
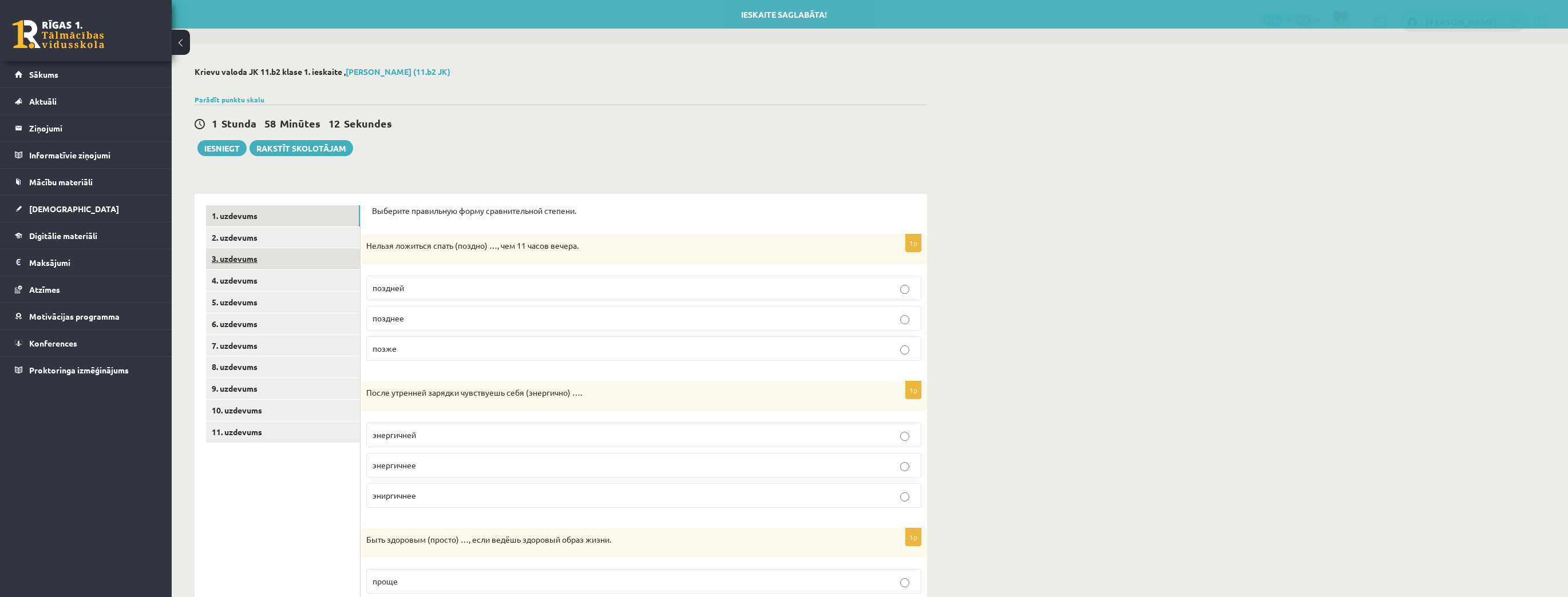
click at [243, 260] on link "3. uzdevums" at bounding box center [283, 258] width 154 height 21
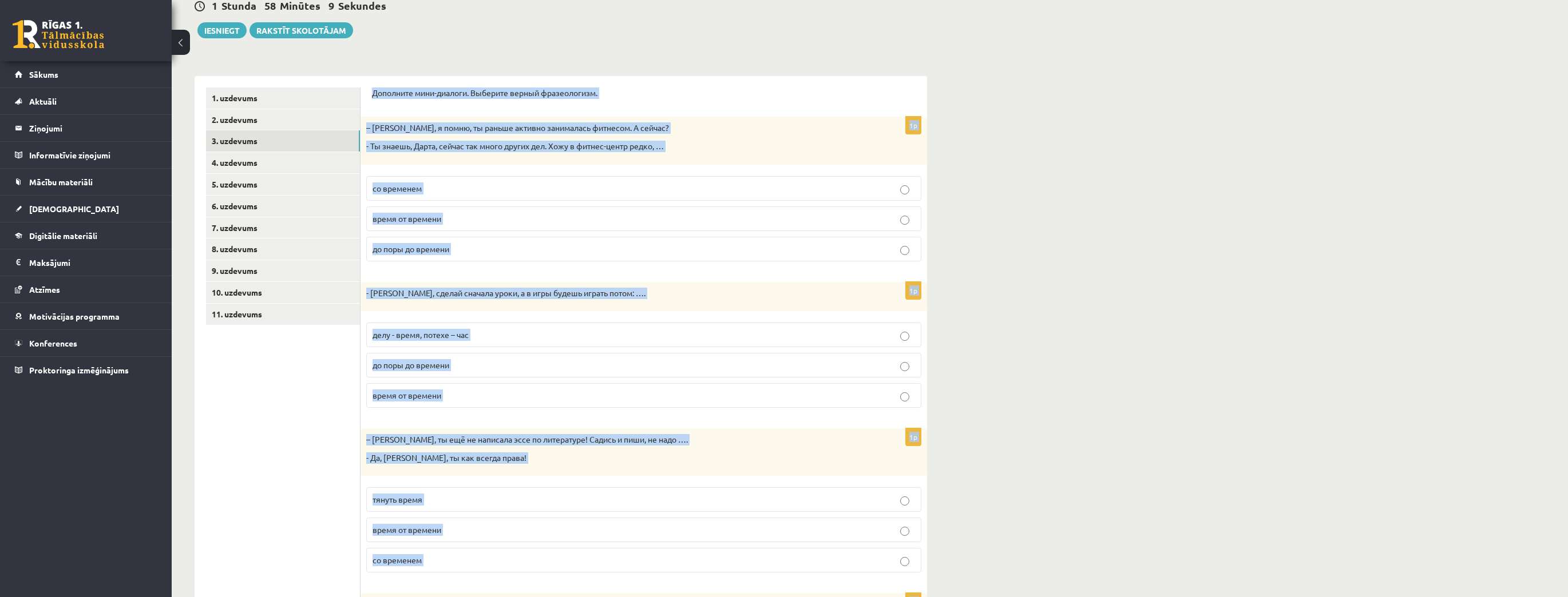
scroll to position [299, 0]
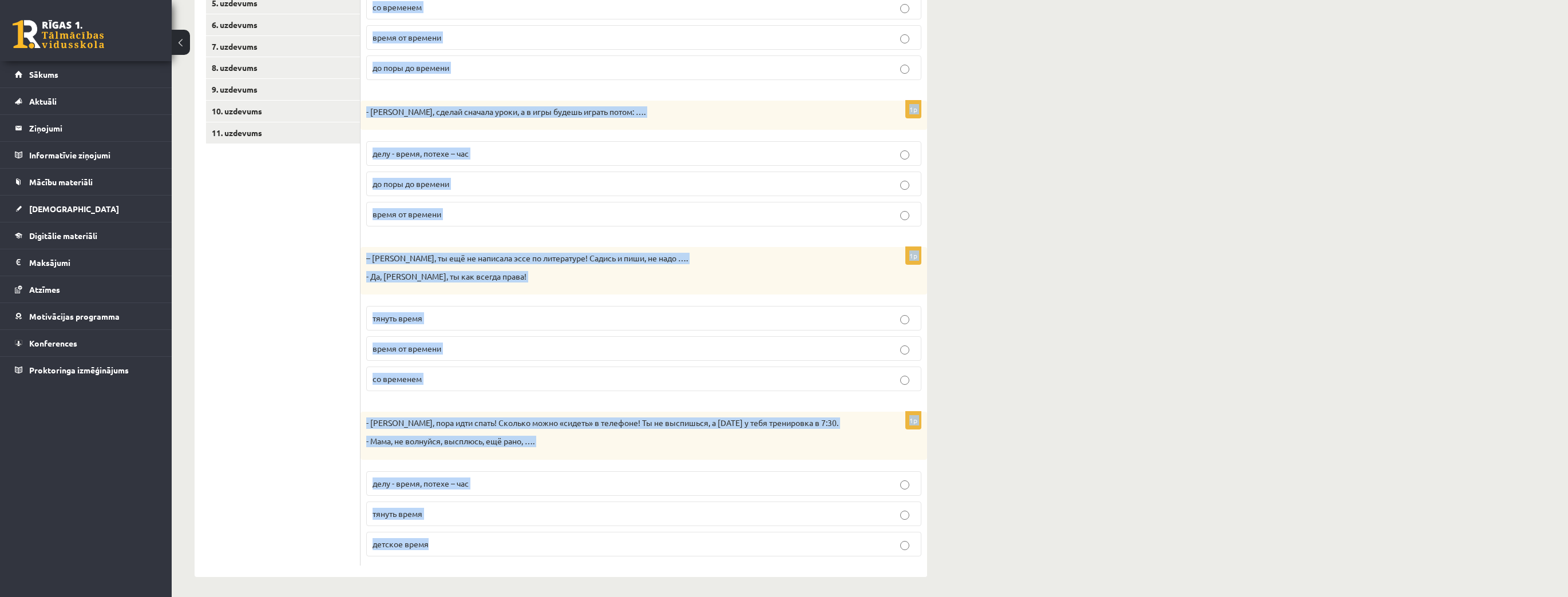
drag, startPoint x: 373, startPoint y: 210, endPoint x: 622, endPoint y: 604, distance: 466.1
copy form "Дополните мини-диалоги. Выберите верный фразеологизм. 1p – Мария, я помню, ты р…"
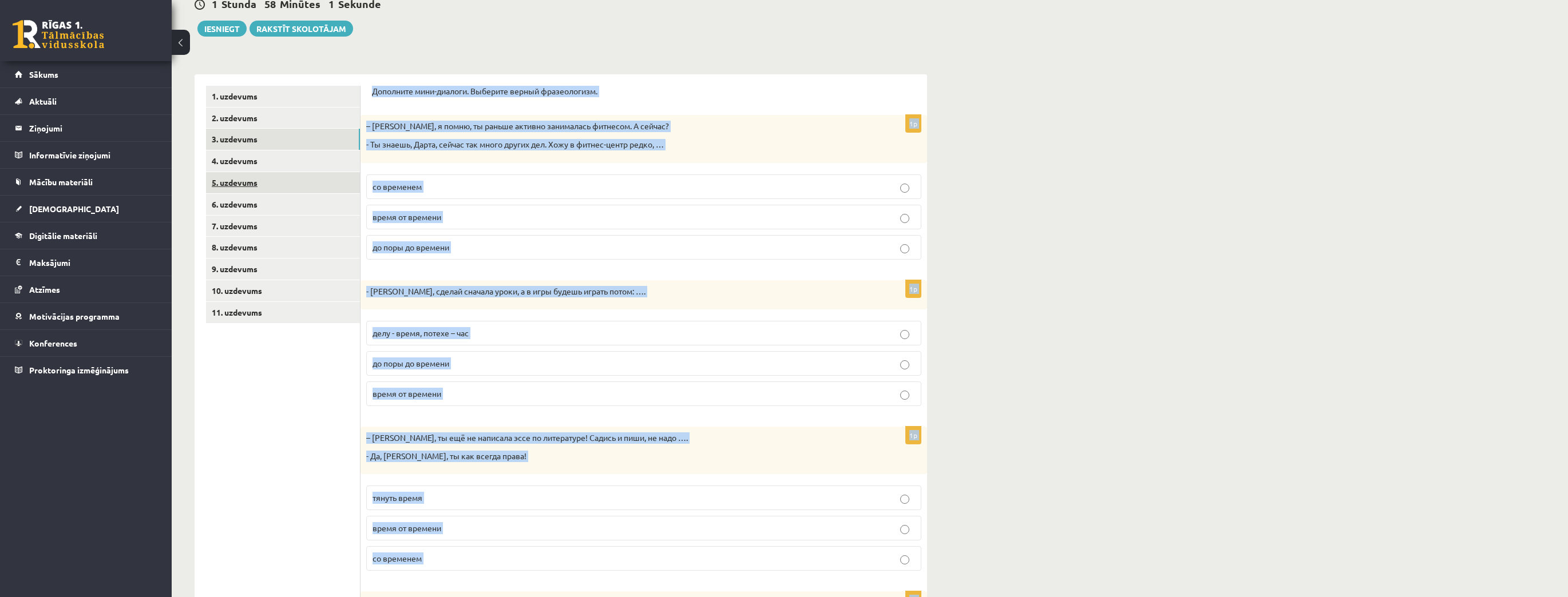
scroll to position [116, 0]
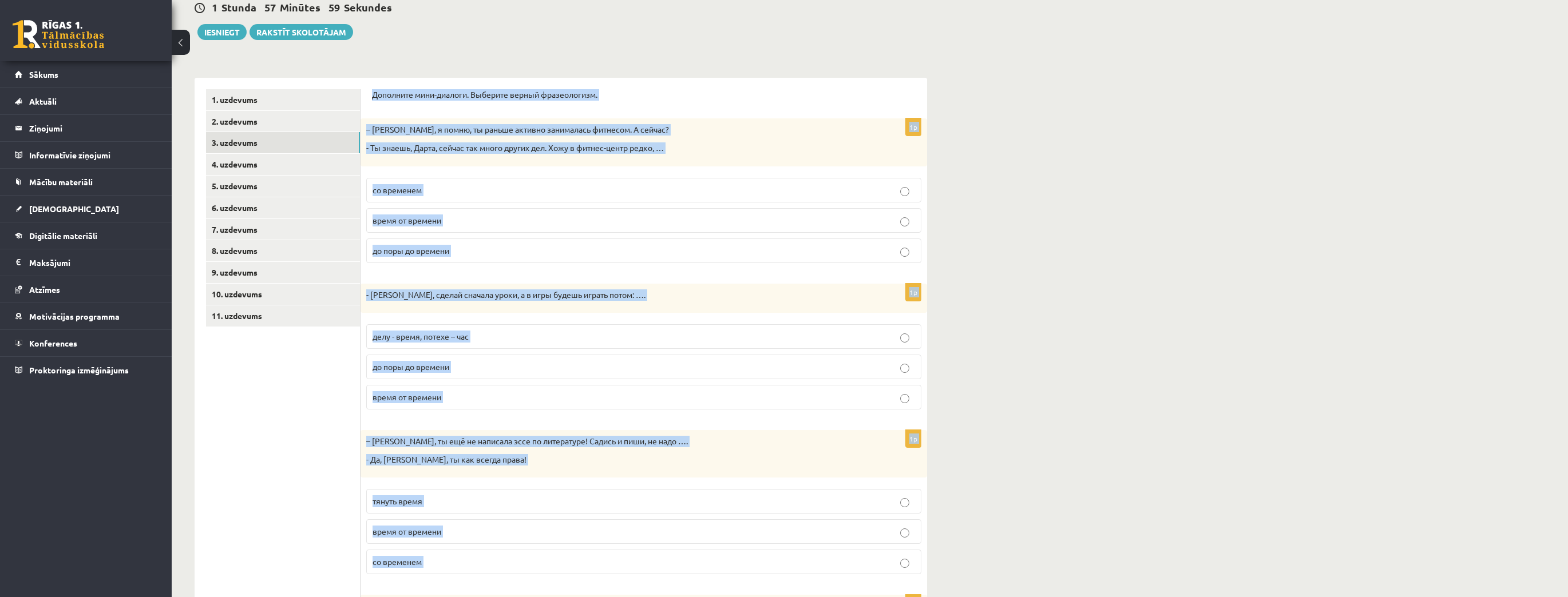
click at [451, 219] on p "время от времени" at bounding box center [643, 221] width 542 height 12
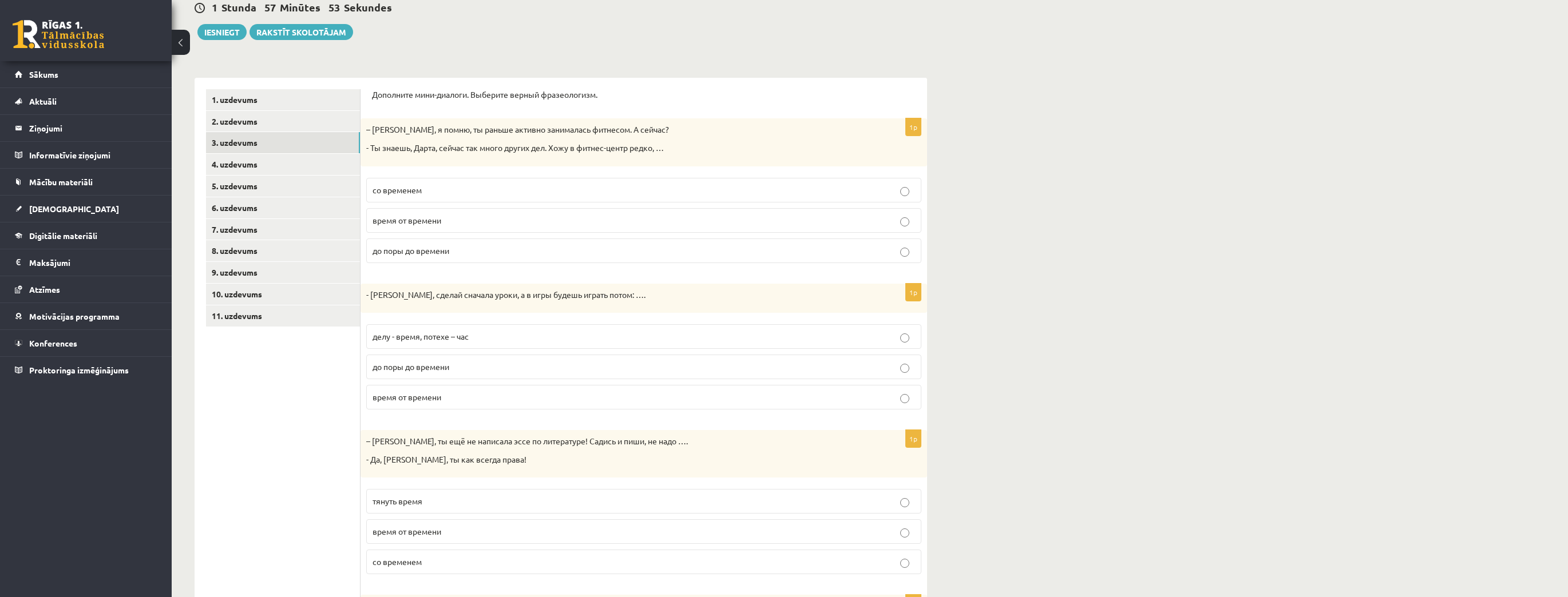
click at [449, 343] on label "делу - время, потехе – час" at bounding box center [644, 337] width 555 height 24
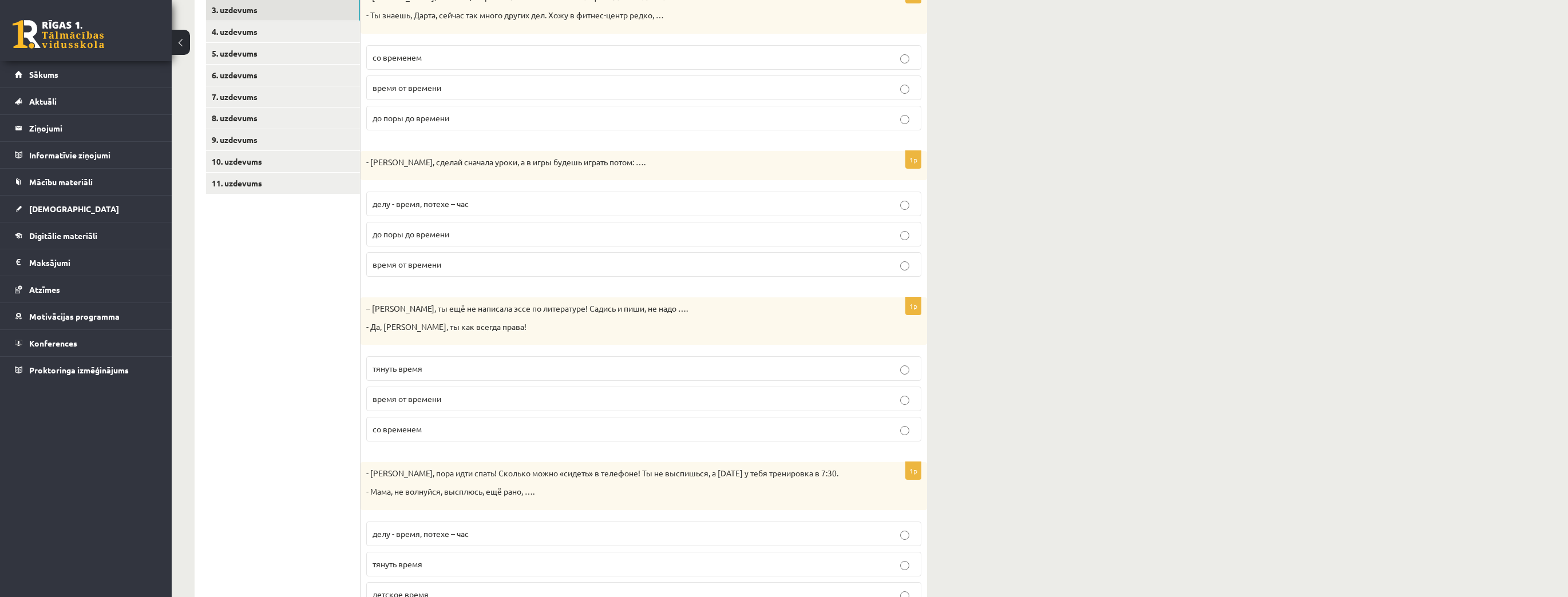
scroll to position [254, 0]
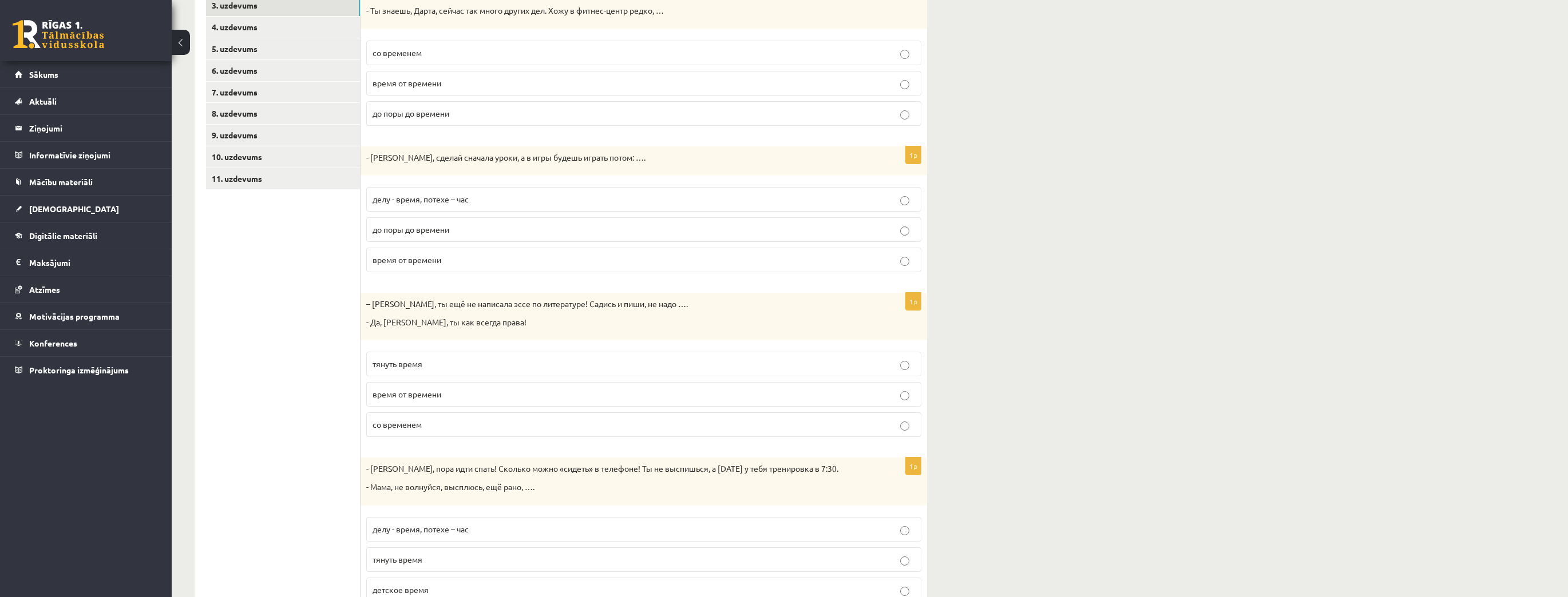
drag, startPoint x: 446, startPoint y: 368, endPoint x: 434, endPoint y: 362, distance: 13.4
click at [446, 368] on p "тянуть время" at bounding box center [643, 364] width 542 height 12
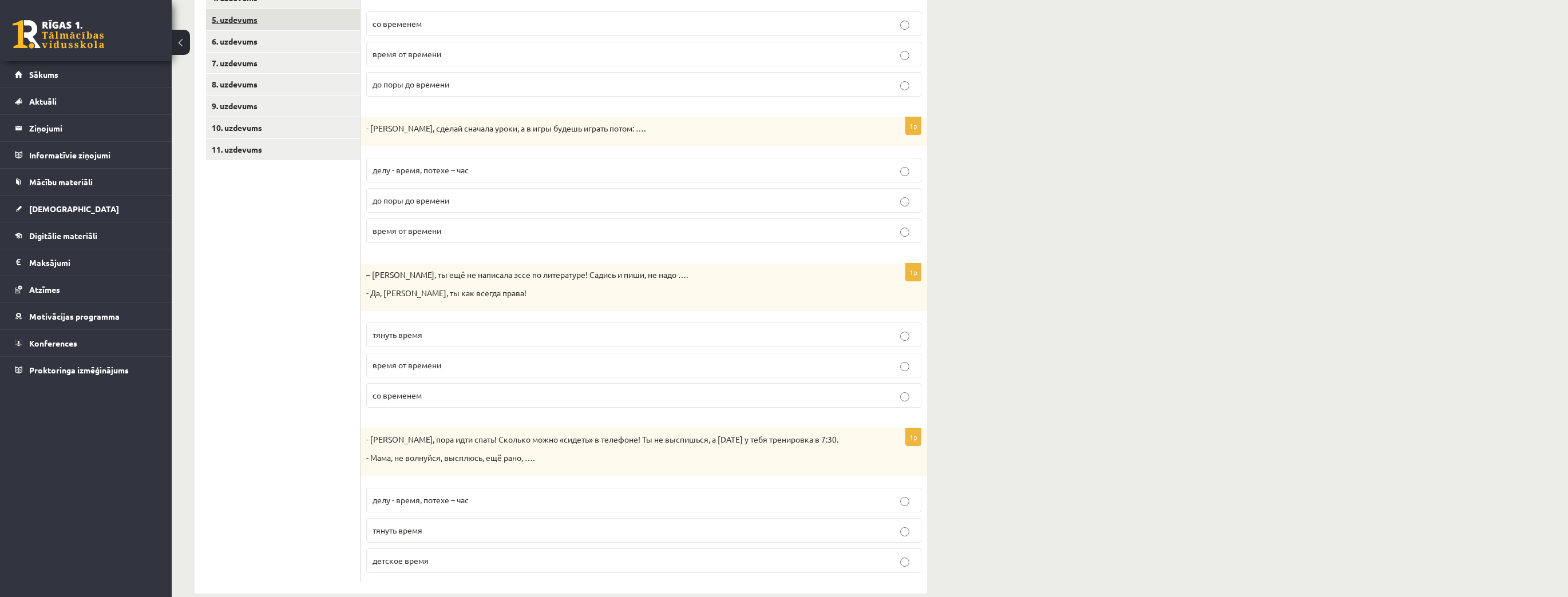
scroll to position [299, 0]
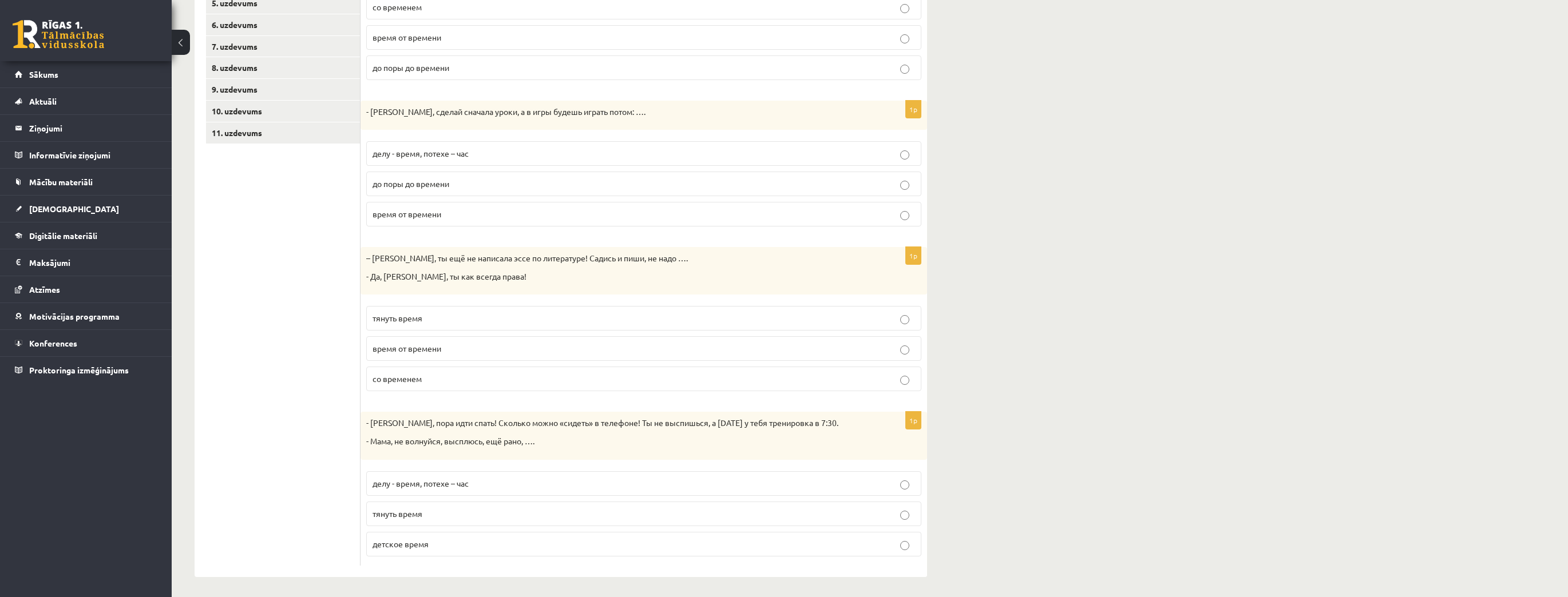
click at [416, 485] on span "делу - время, потехе – час" at bounding box center [420, 483] width 96 height 10
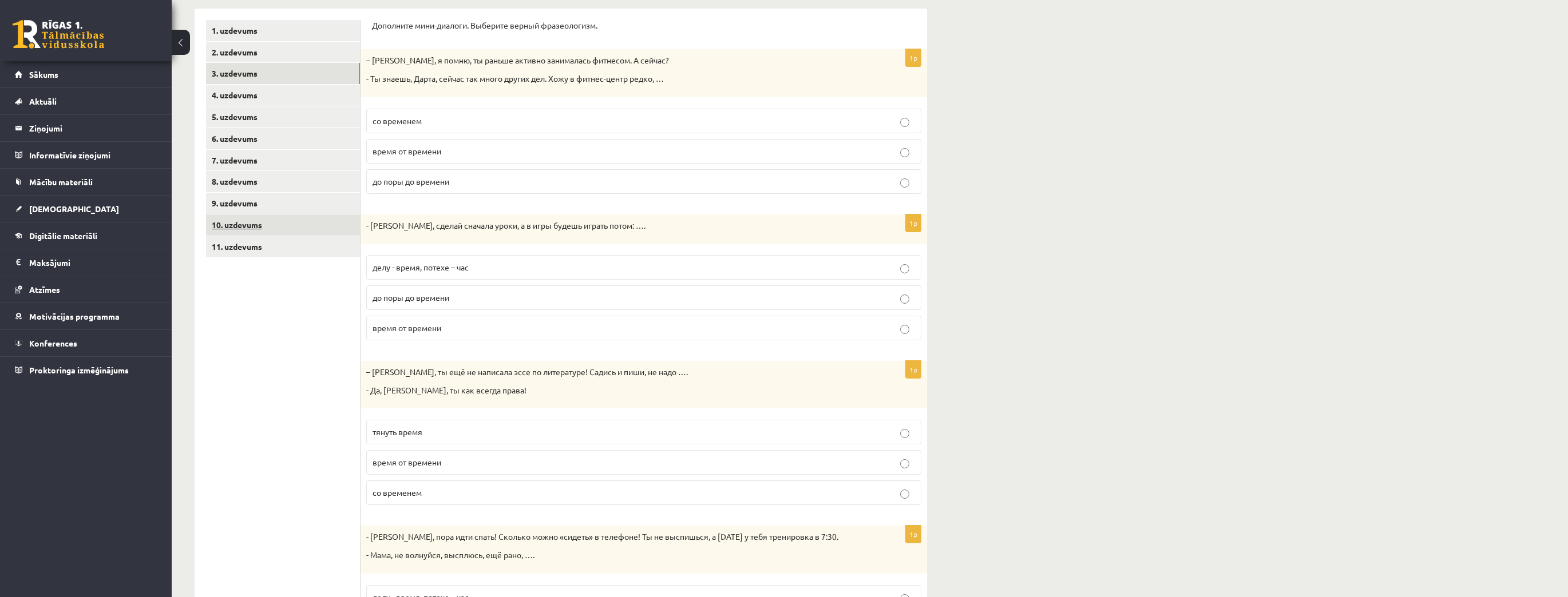
scroll to position [116, 0]
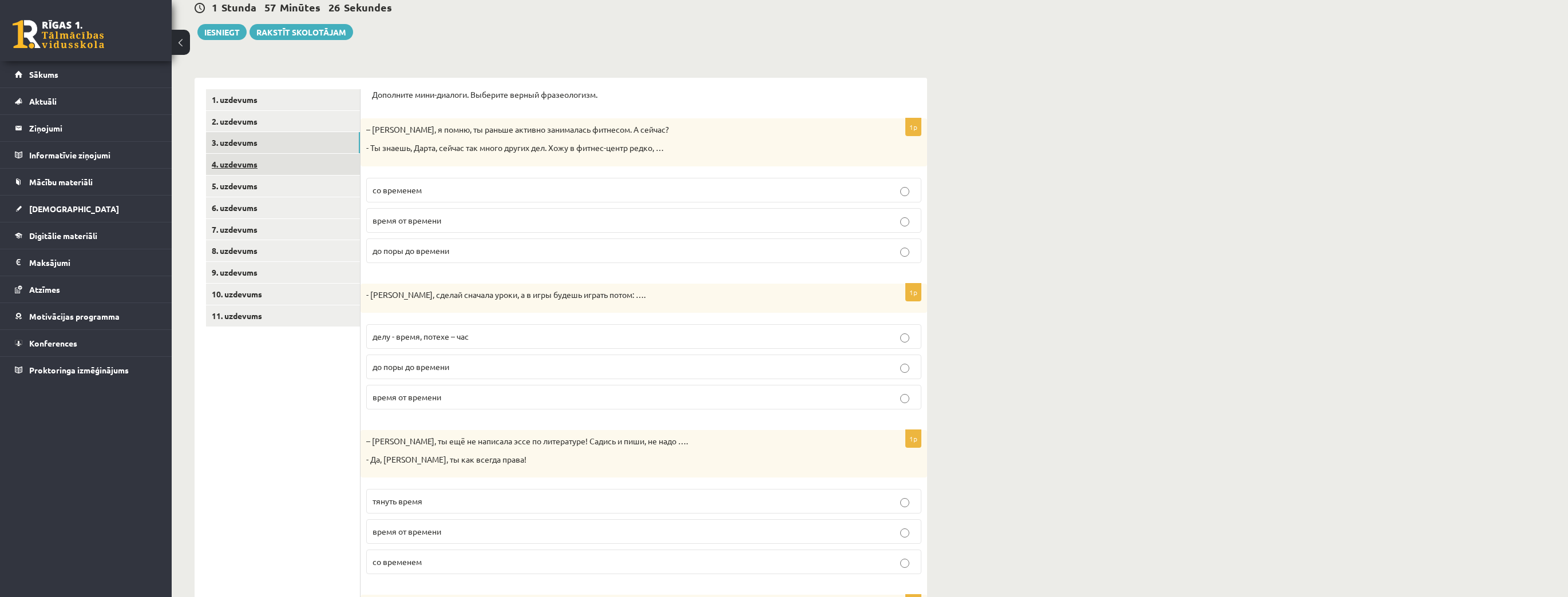
click at [228, 174] on link "4. uzdevums" at bounding box center [283, 164] width 154 height 21
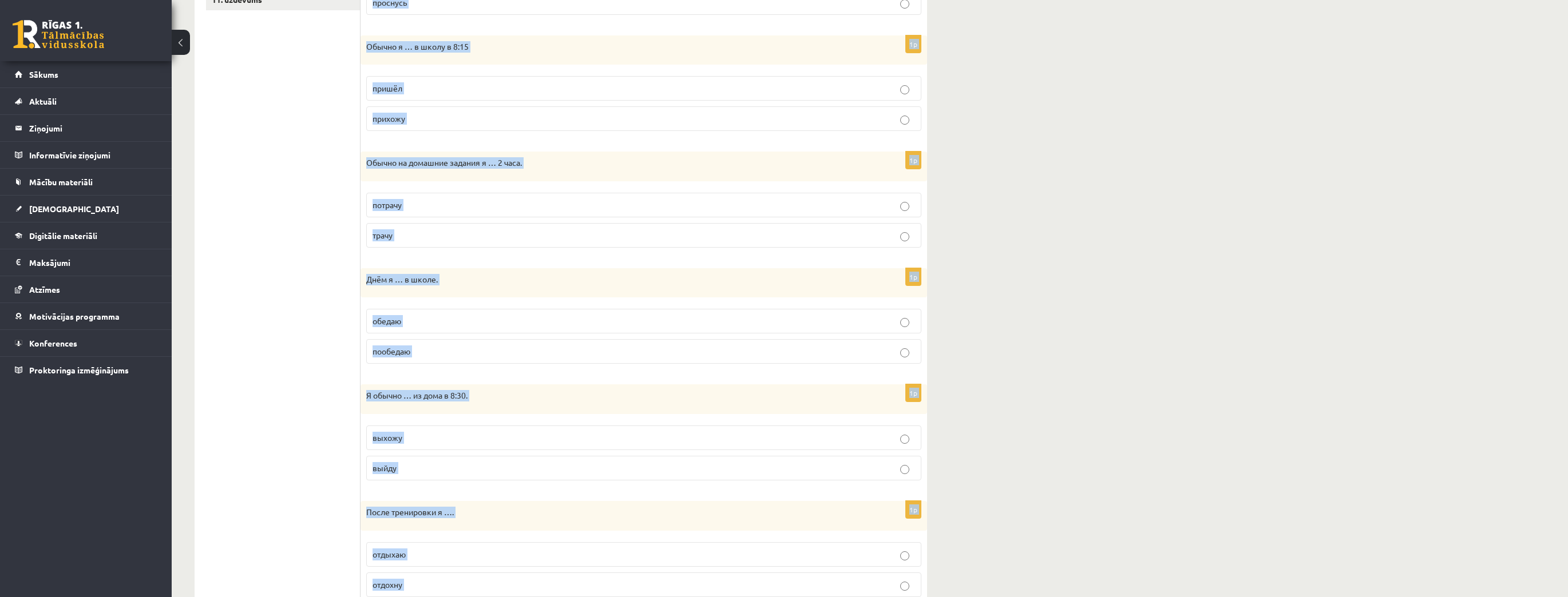
scroll to position [588, 0]
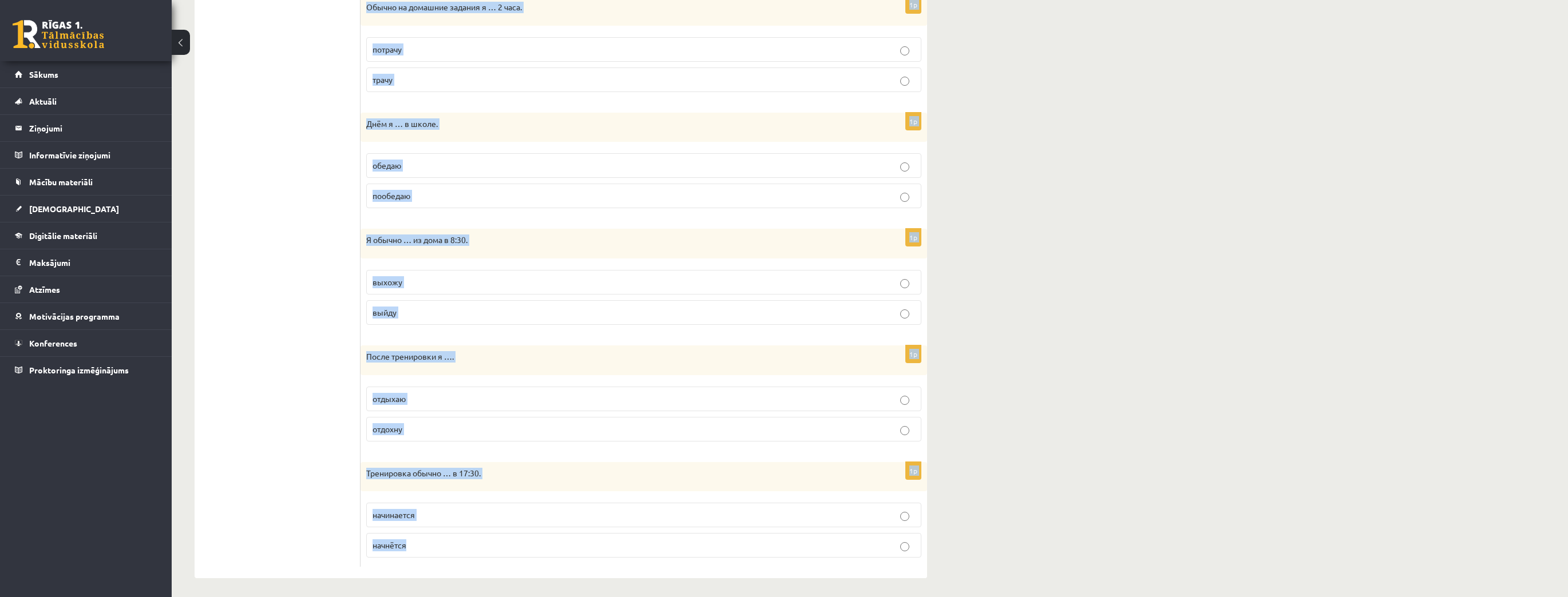
drag, startPoint x: 372, startPoint y: 88, endPoint x: 586, endPoint y: 534, distance: 494.7
click at [586, 534] on div "Выберите правильную форму глагола (НСВ / СВ). 1p Я занимаюсь спортом, моя трени…" at bounding box center [644, 92] width 567 height 972
copy form "Выберите правильную форму глагола (НСВ / СВ). 1p Я занимаюсь спортом, моя трени…"
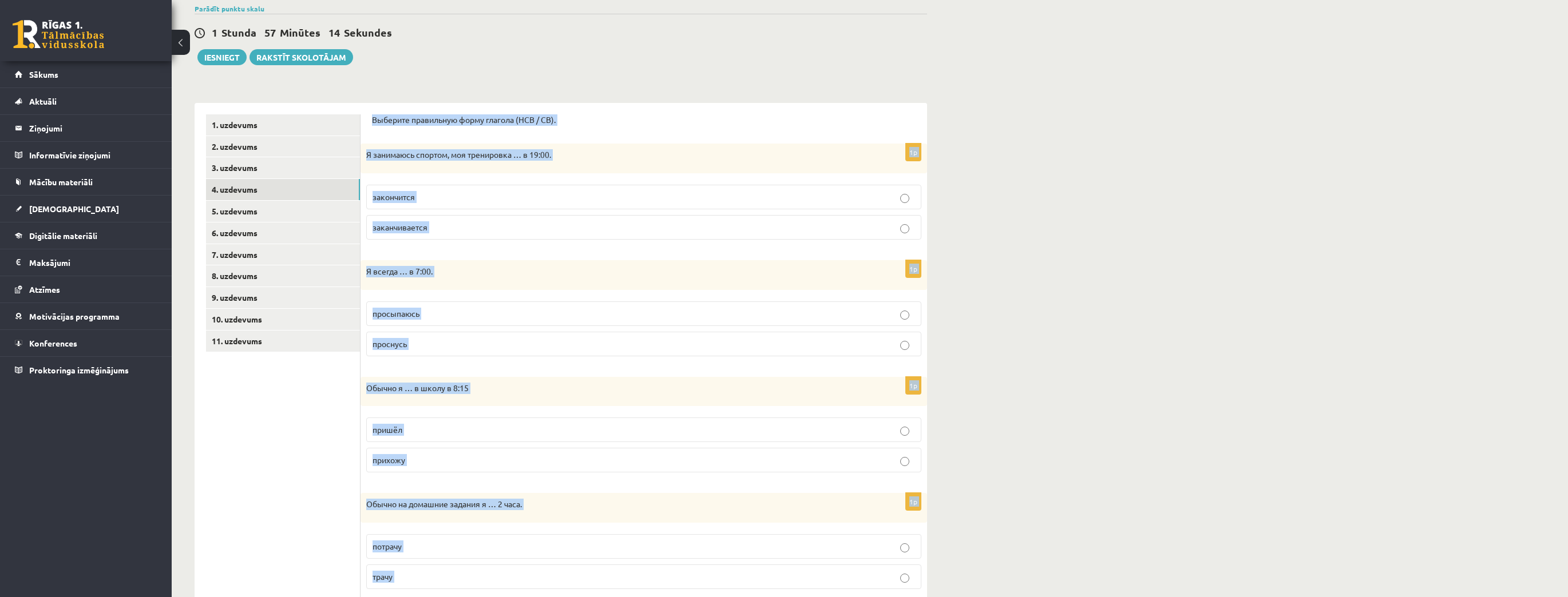
scroll to position [92, 0]
click at [414, 224] on span "заканчивается" at bounding box center [400, 226] width 55 height 10
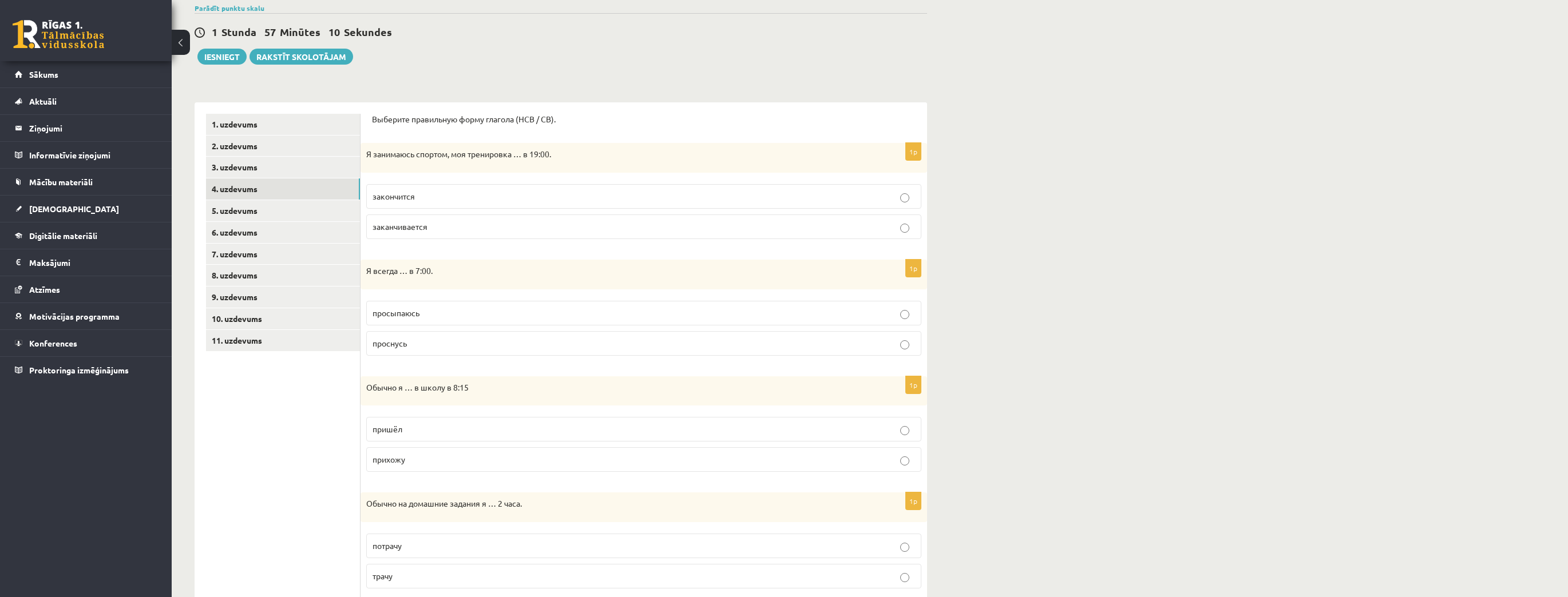
click at [442, 316] on p "просыпаюсь" at bounding box center [643, 313] width 542 height 12
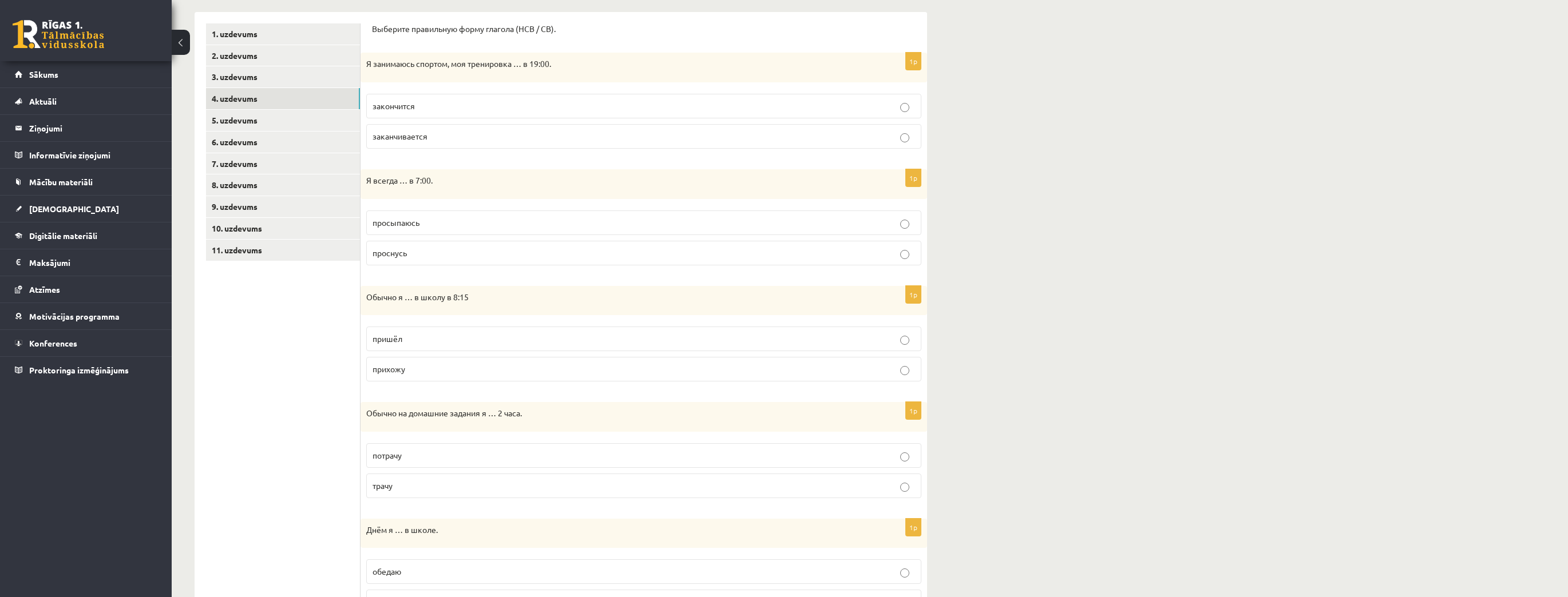
scroll to position [183, 0]
click at [427, 371] on p "прихожу" at bounding box center [643, 368] width 542 height 12
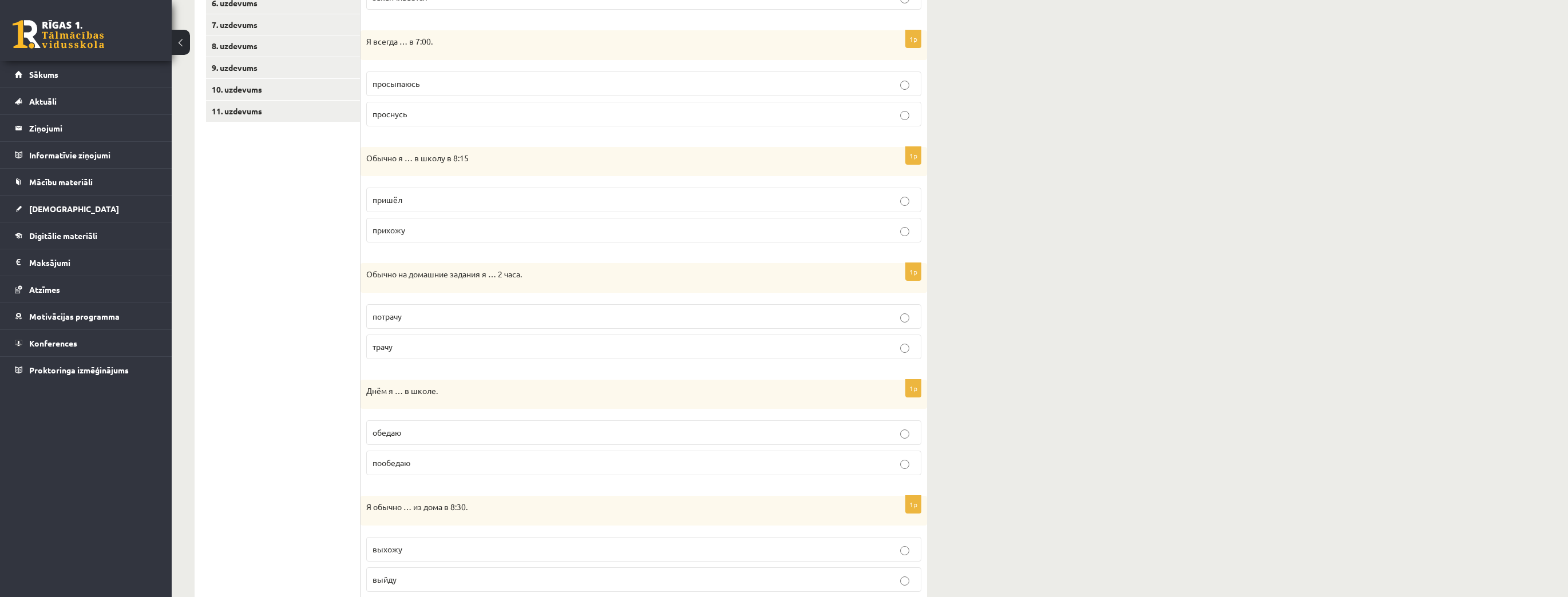
scroll to position [366, 0]
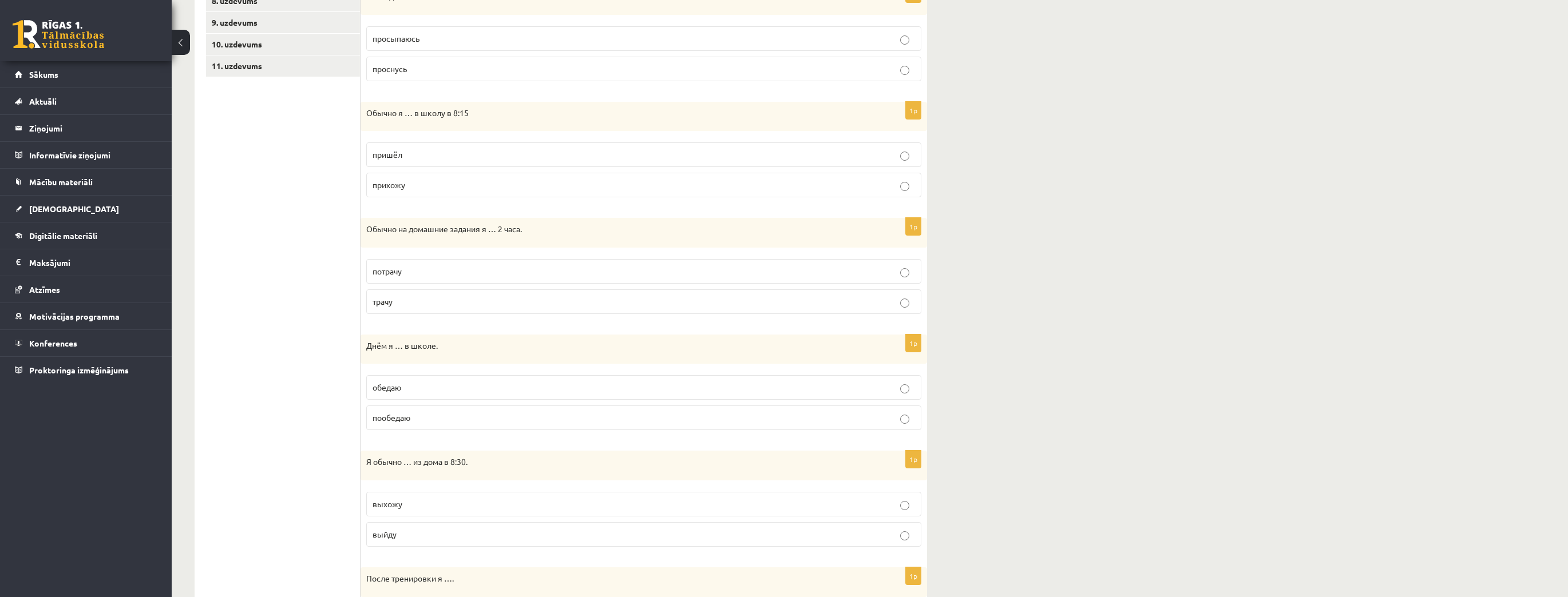
click at [410, 299] on p "трачу" at bounding box center [643, 302] width 542 height 12
click at [437, 389] on p "обедаю" at bounding box center [643, 387] width 542 height 12
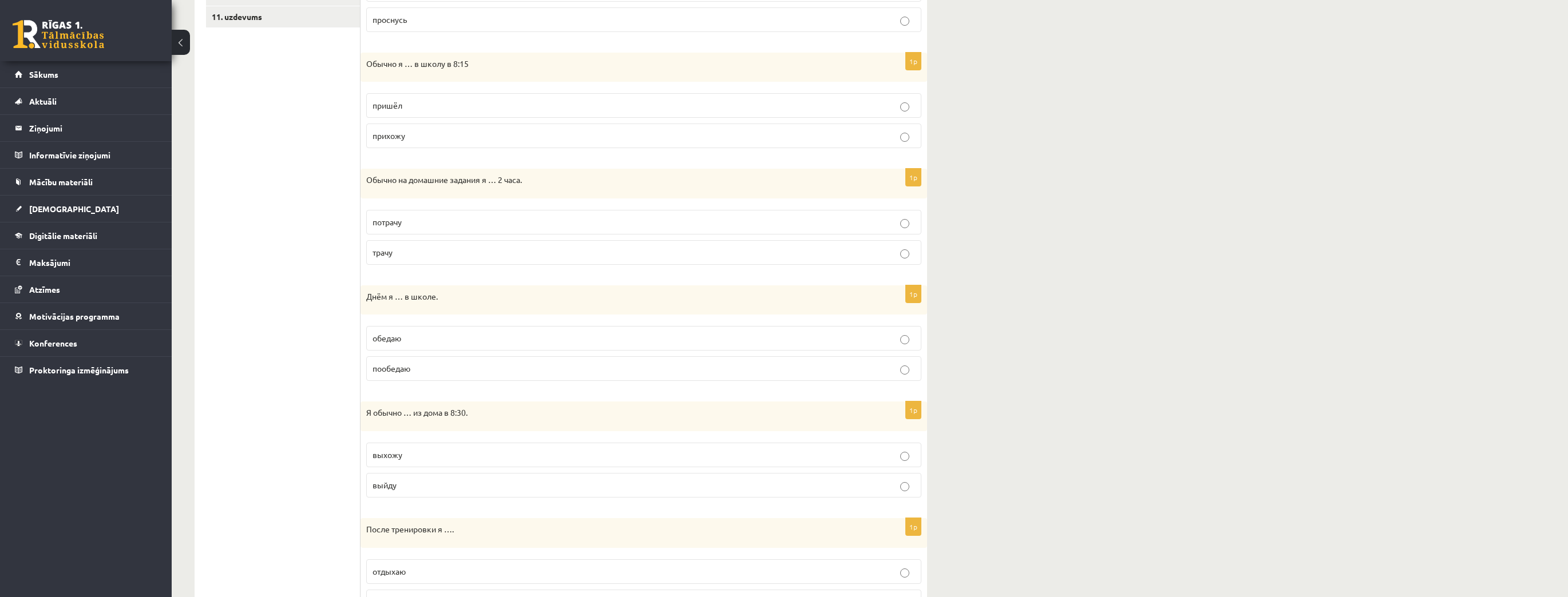
scroll to position [504, 0]
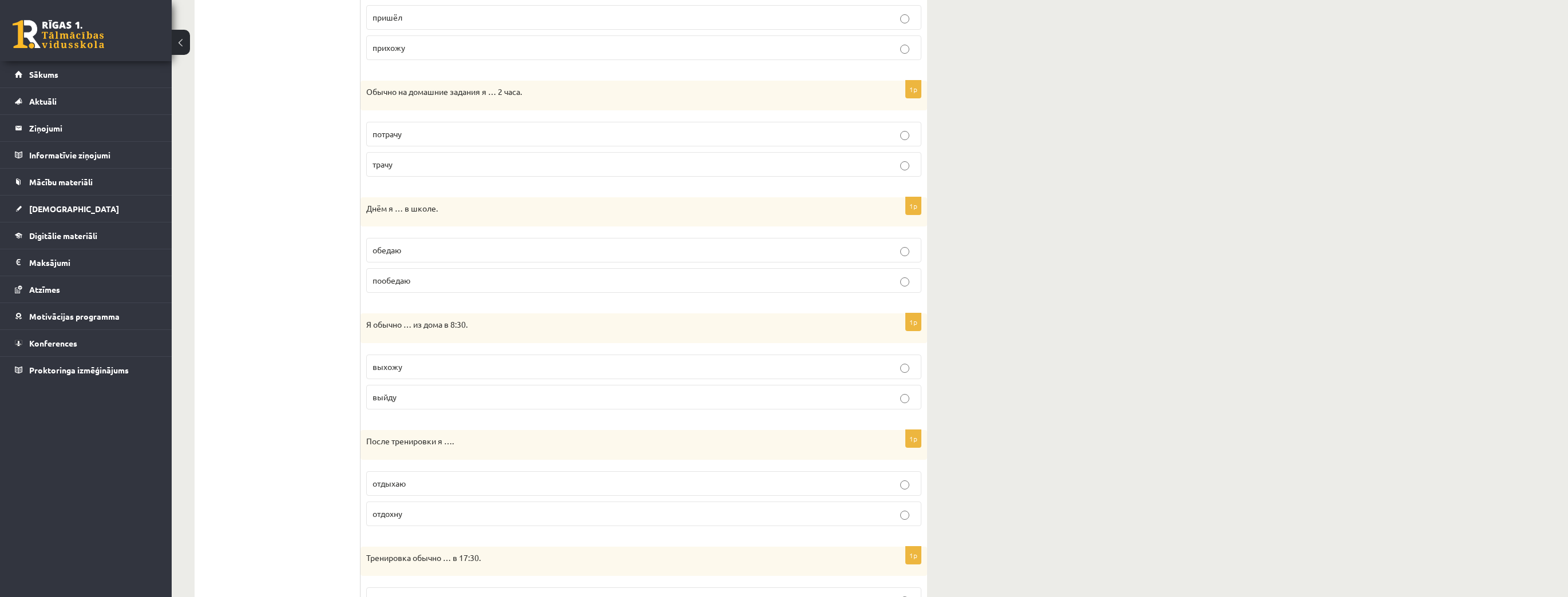
click at [430, 357] on label "выхожу" at bounding box center [644, 367] width 555 height 24
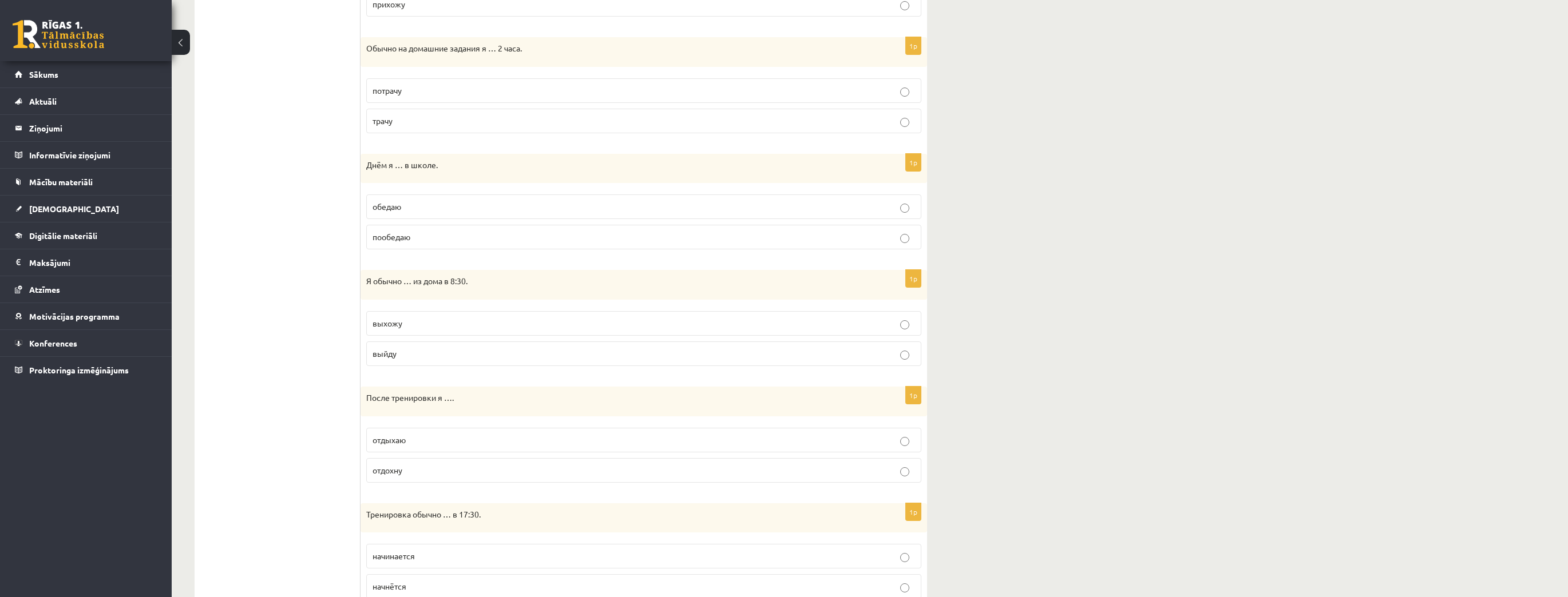
scroll to position [588, 0]
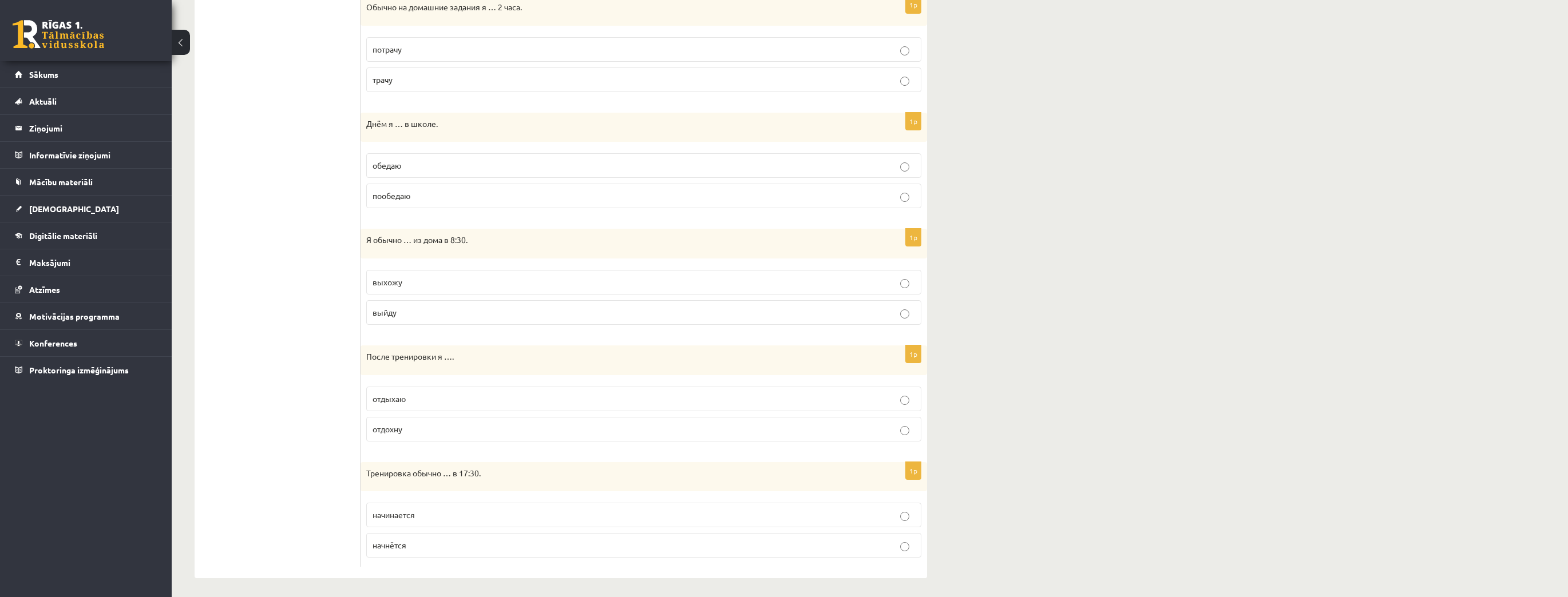
click at [410, 393] on p "отдыхаю" at bounding box center [643, 399] width 542 height 12
click at [457, 509] on p "начинается" at bounding box center [643, 515] width 542 height 12
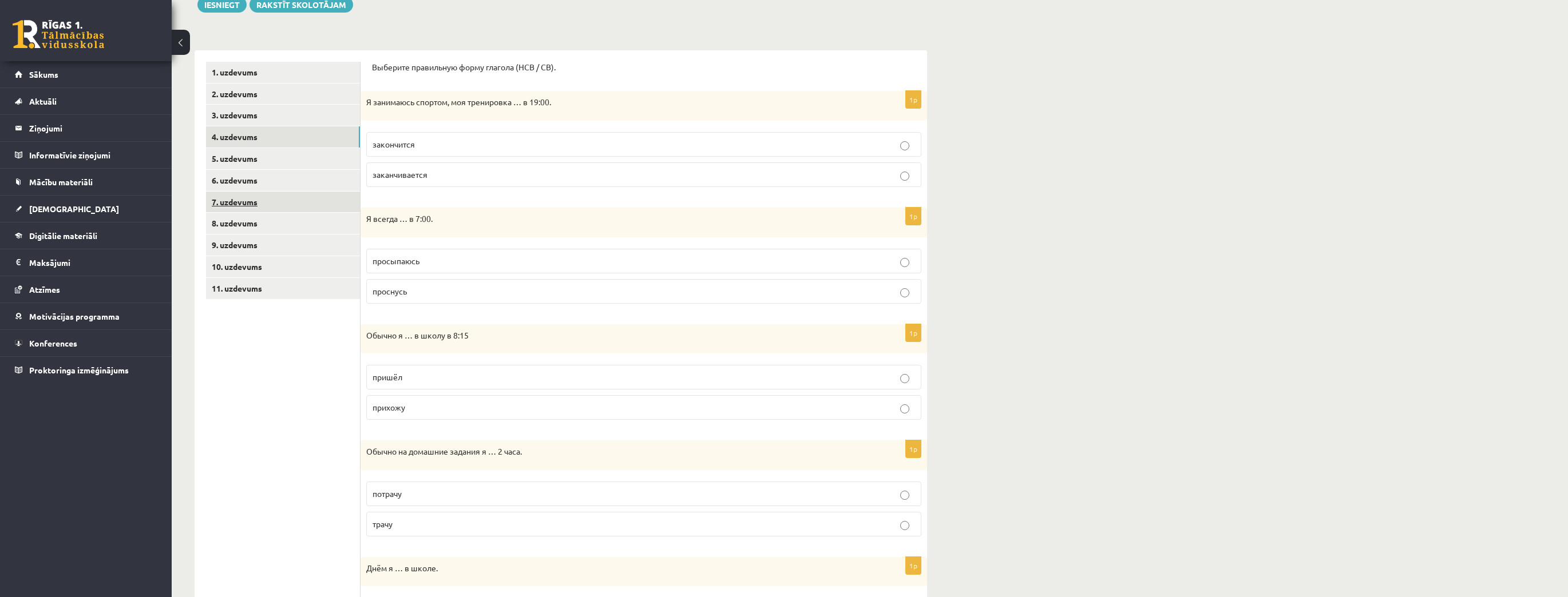
scroll to position [0, 0]
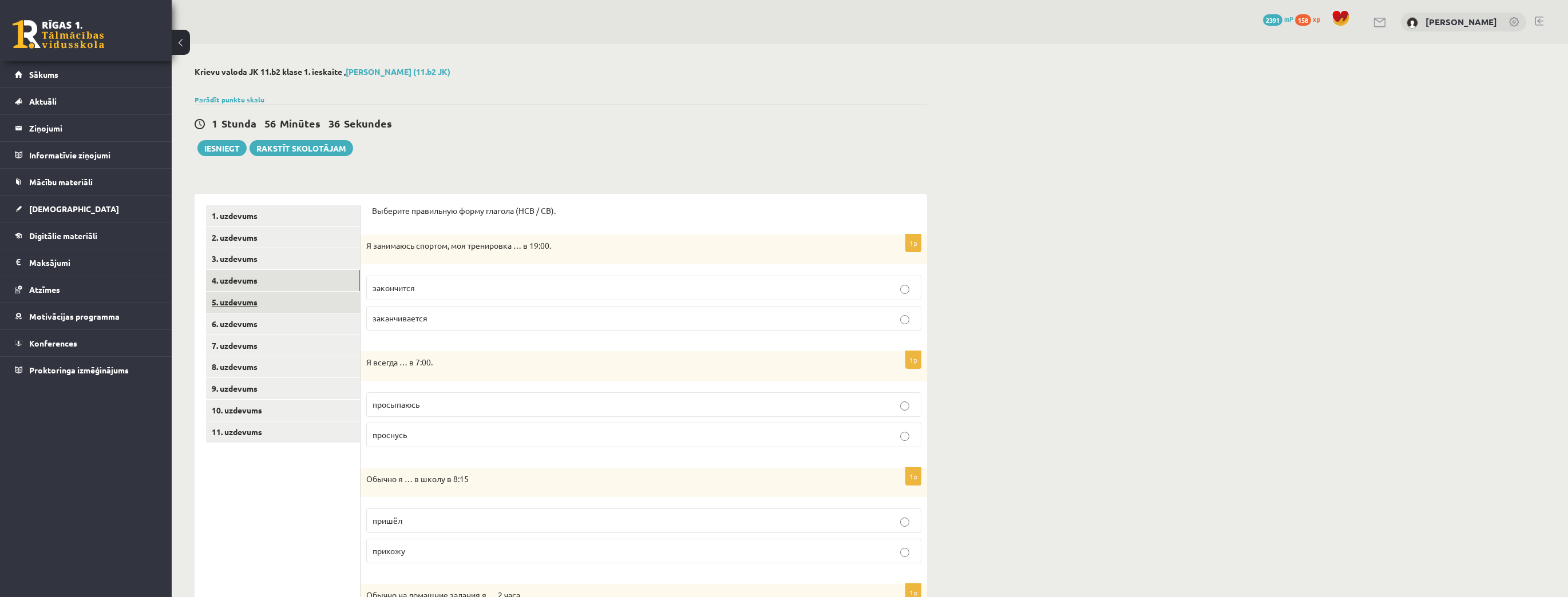
click at [292, 299] on link "5. uzdevums" at bounding box center [283, 302] width 154 height 21
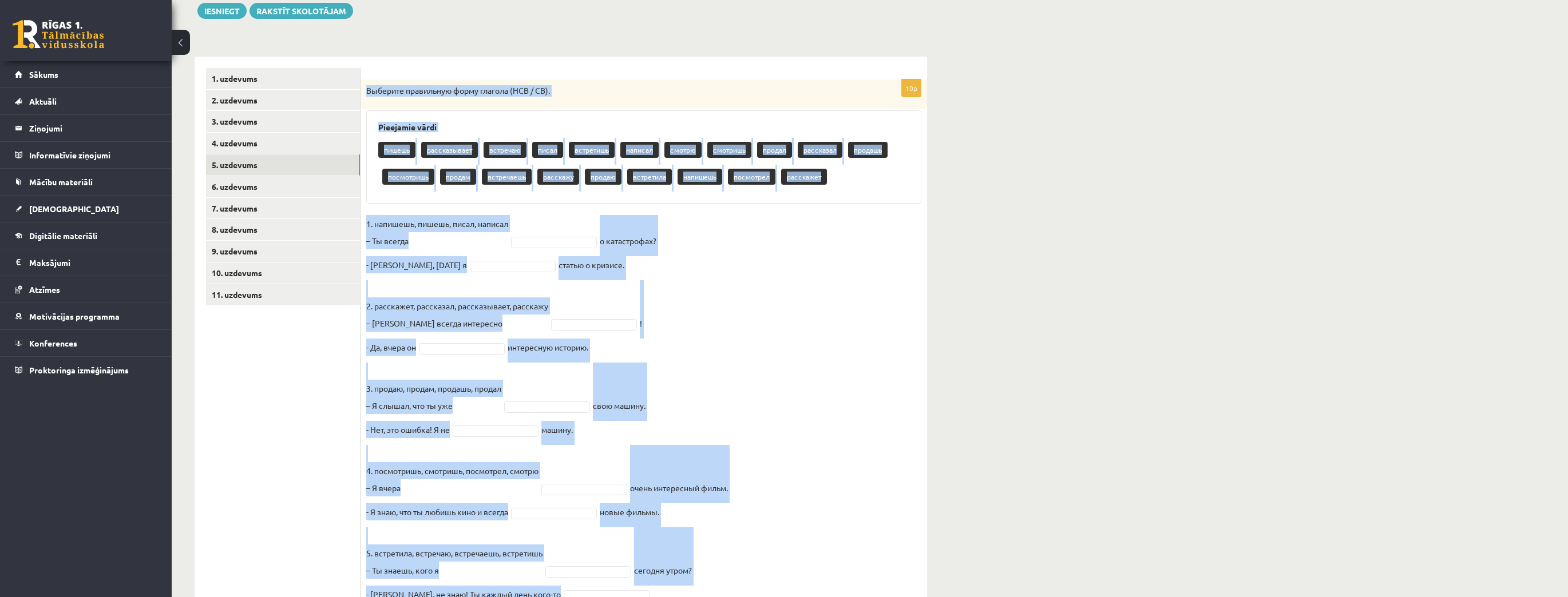
scroll to position [190, 0]
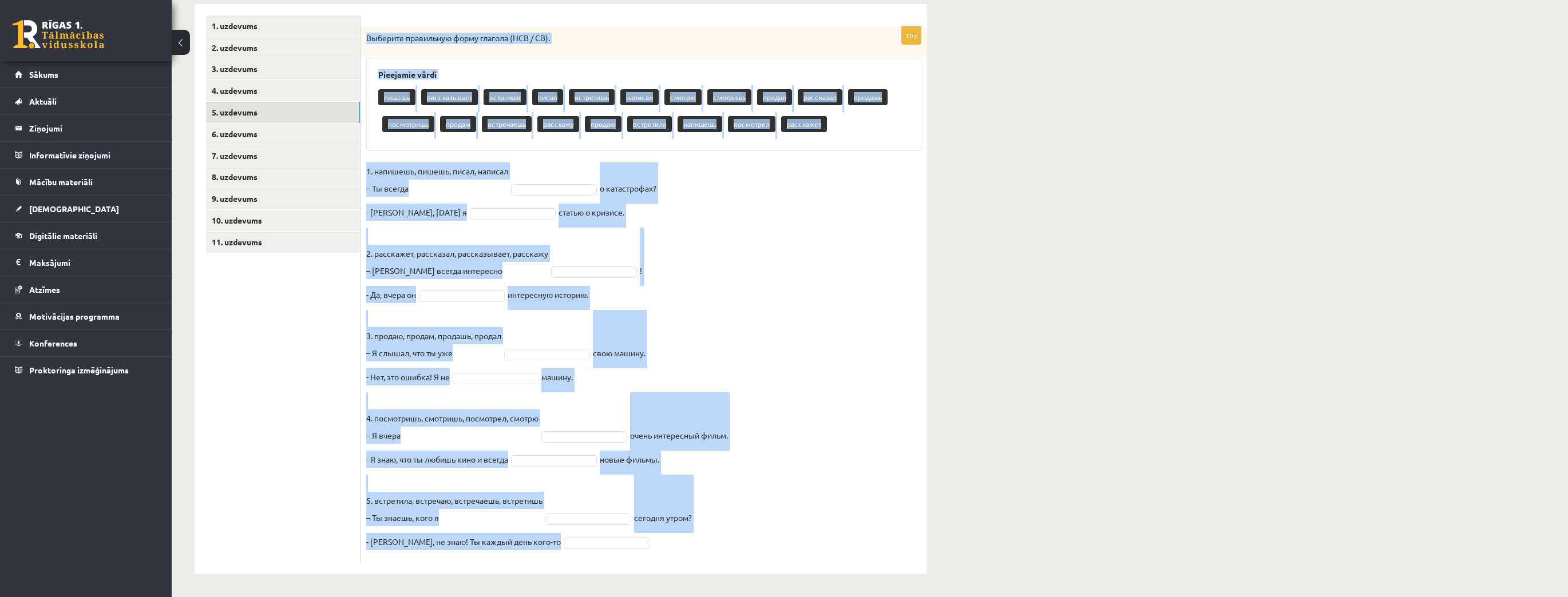
drag, startPoint x: 369, startPoint y: 90, endPoint x: 690, endPoint y: 596, distance: 599.2
click at [690, 596] on div "Krievu valoda JK 11.b2 klase 1. ieskaite , Markuss Ločmelis (11.b2 JK) Parādīt …" at bounding box center [561, 225] width 778 height 743
copy div "Выберите правильную форму глагола (НСВ / СВ). Pieejamie vārdi пишешь рассказыва…"
click at [512, 194] on fieldset "1. напишешь, пишешь, писал, написал – Ты всегда о катастрофах? - Нет, вчера я с…" at bounding box center [644, 360] width 555 height 395
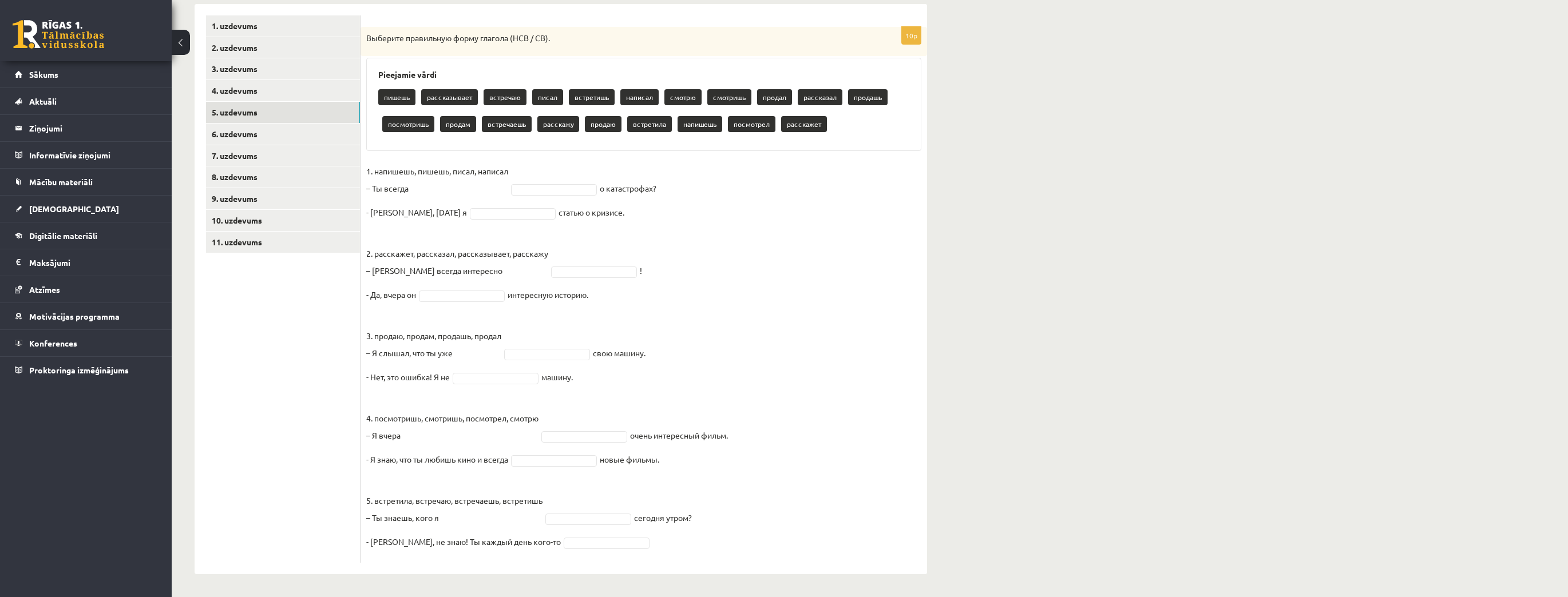
drag, startPoint x: 506, startPoint y: 187, endPoint x: 523, endPoint y: 192, distance: 17.7
click at [507, 187] on p "1. напишешь, пишешь, писал, написал – Ты всегда" at bounding box center [437, 180] width 142 height 34
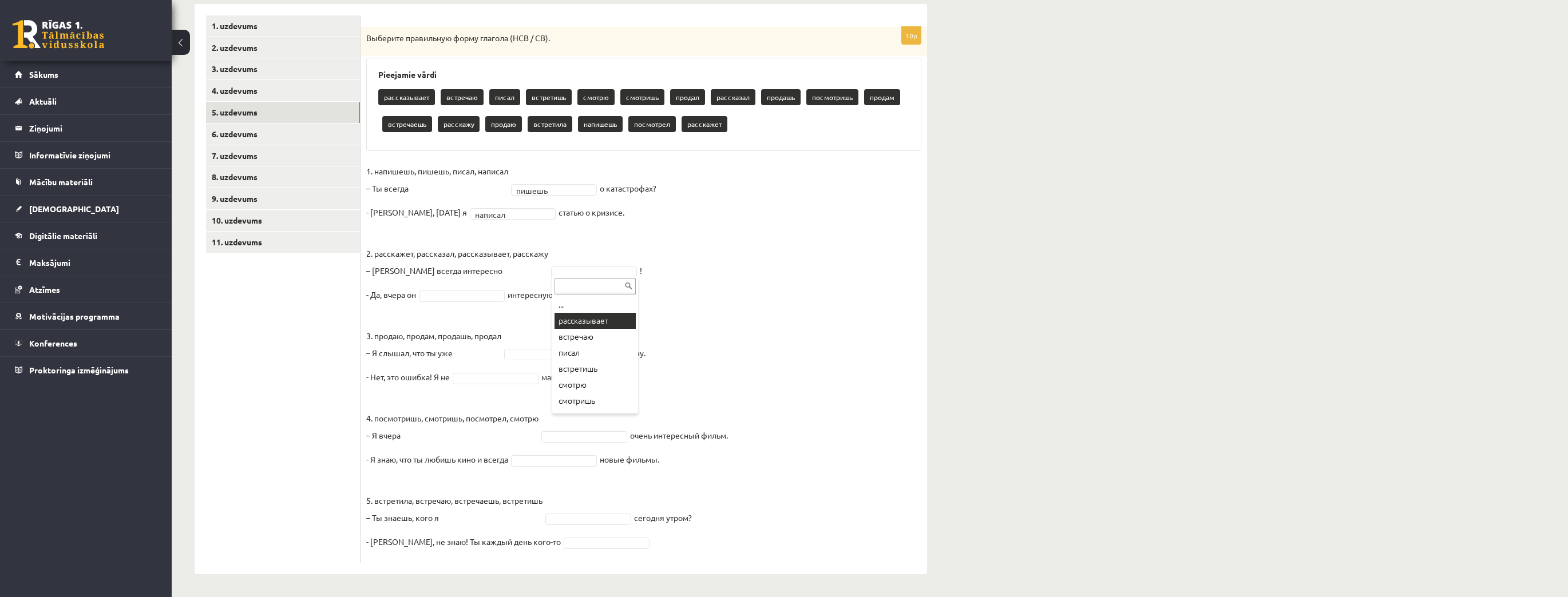
drag, startPoint x: 587, startPoint y: 322, endPoint x: 578, endPoint y: 318, distance: 9.8
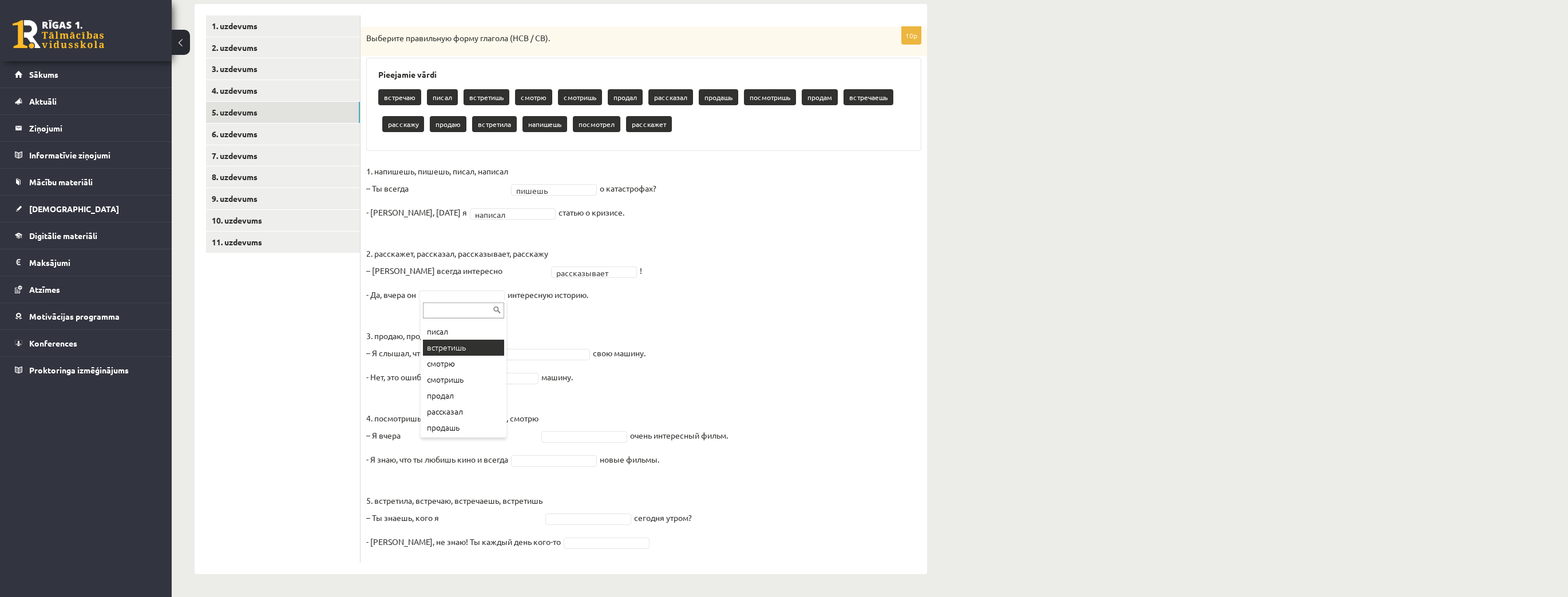
scroll to position [46, 0]
click at [501, 354] on p "3. продаю, продам, продашь, продал – Я слышал, что ты уже" at bounding box center [433, 335] width 135 height 51
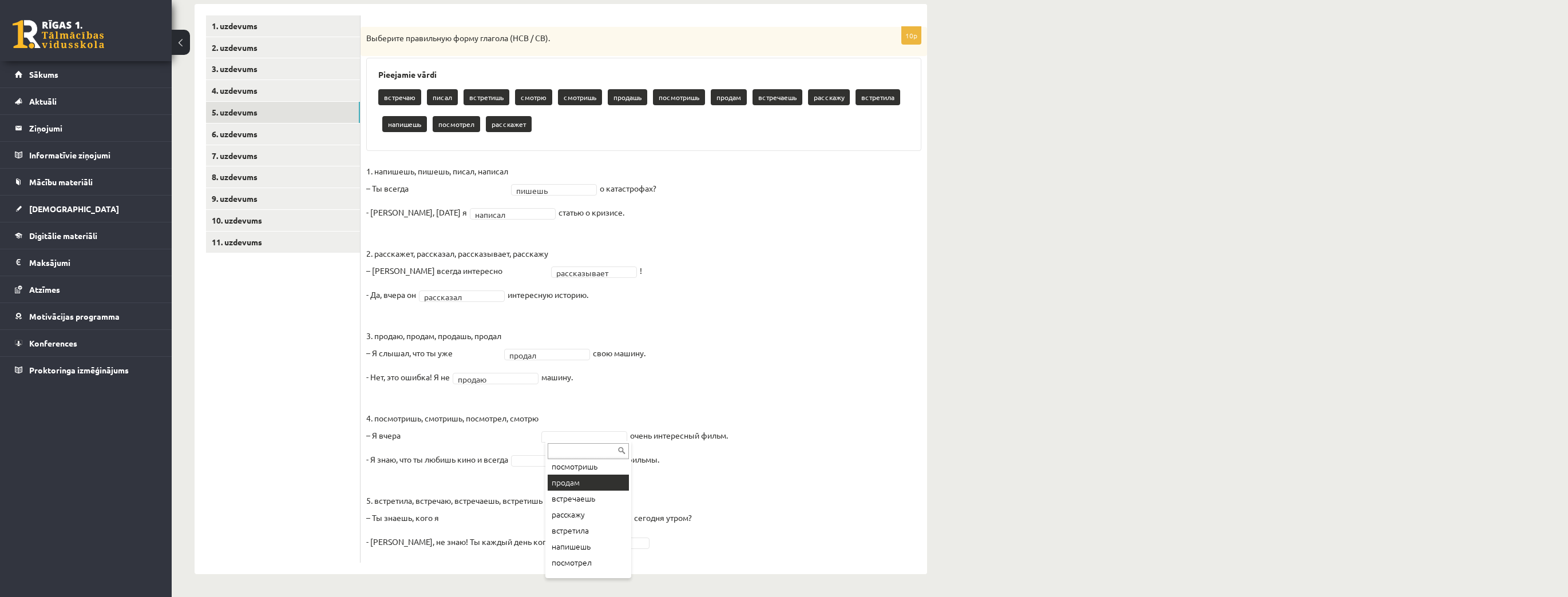
scroll to position [126, 0]
drag, startPoint x: 586, startPoint y: 553, endPoint x: 581, endPoint y: 507, distance: 46.3
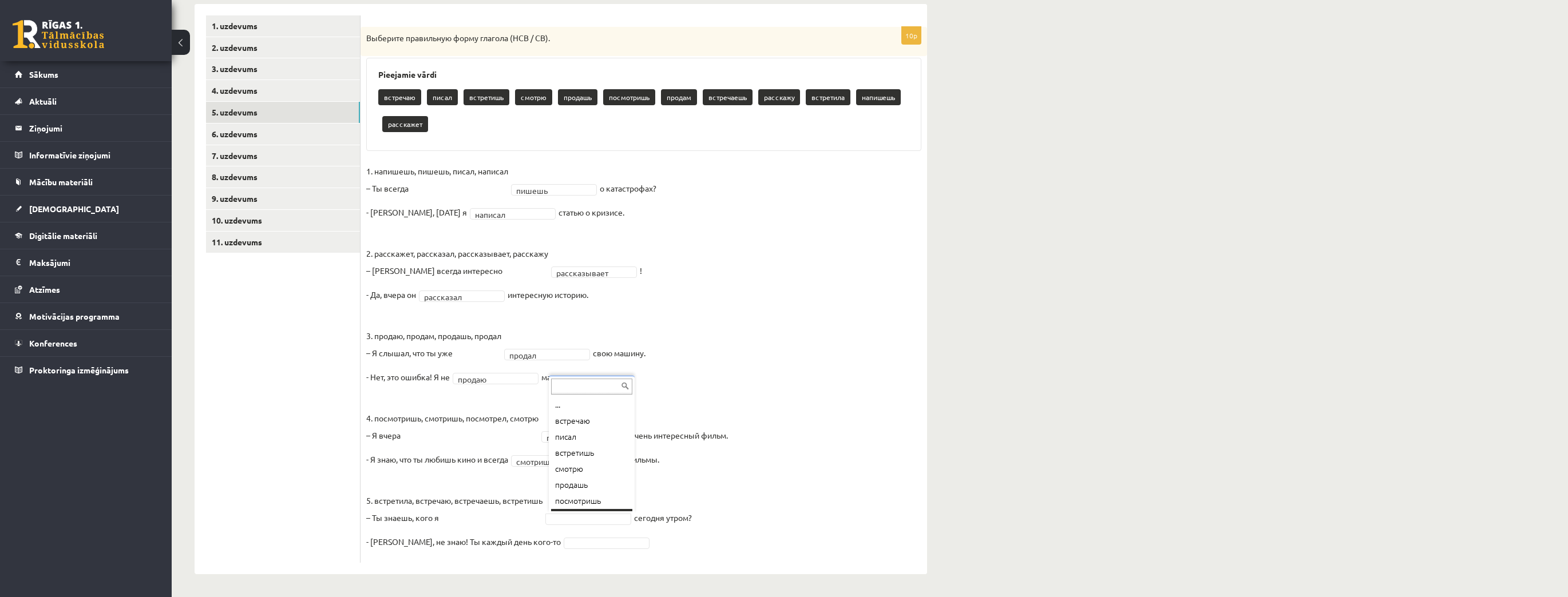
scroll to position [13, 0]
click at [569, 550] on fieldset "**********" at bounding box center [644, 360] width 555 height 395
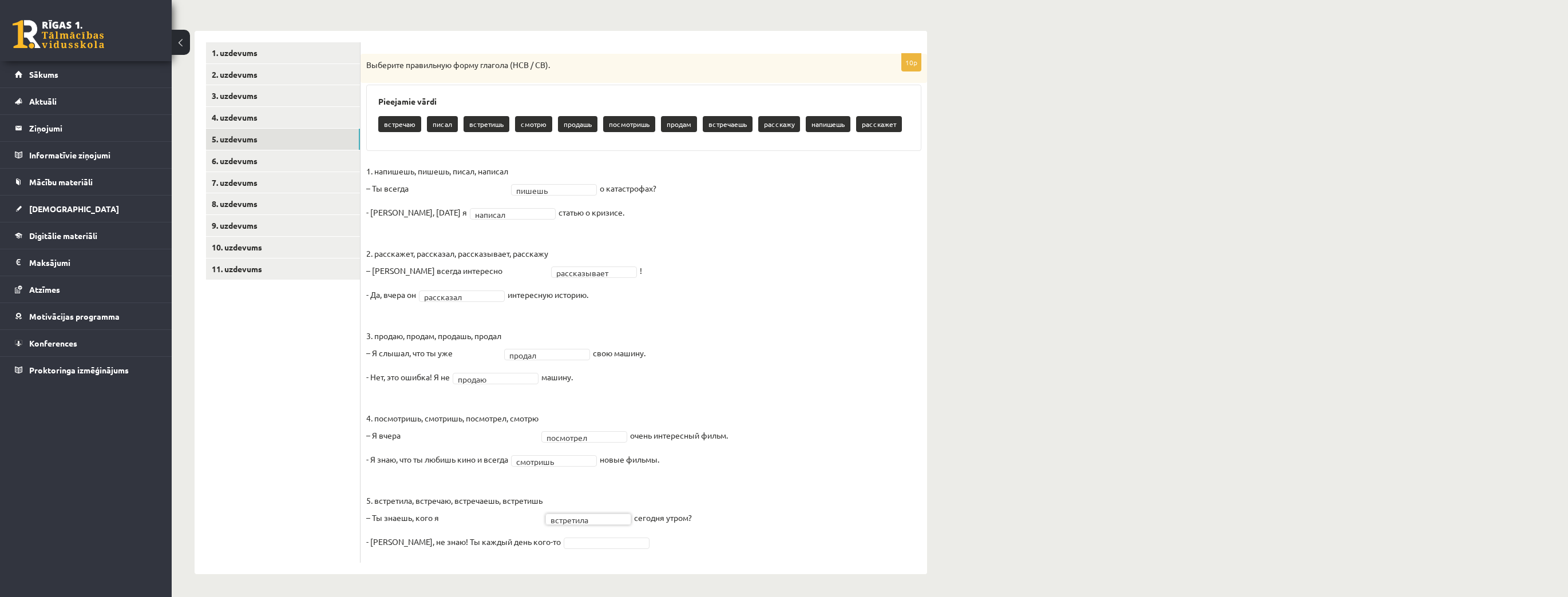
scroll to position [163, 0]
drag, startPoint x: 562, startPoint y: 549, endPoint x: 563, endPoint y: 541, distance: 8.1
click at [563, 547] on fieldset "**********" at bounding box center [644, 361] width 555 height 395
click at [249, 153] on link "6. uzdevums" at bounding box center [283, 161] width 154 height 21
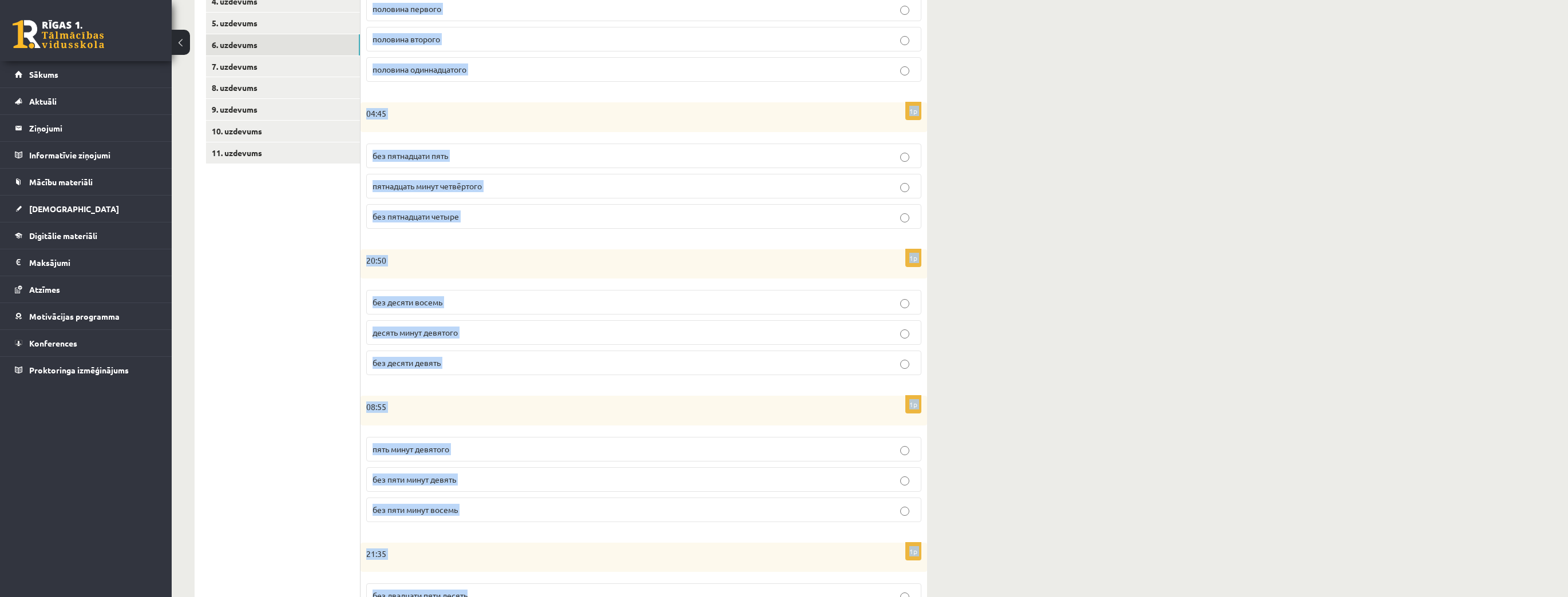
scroll to position [391, 0]
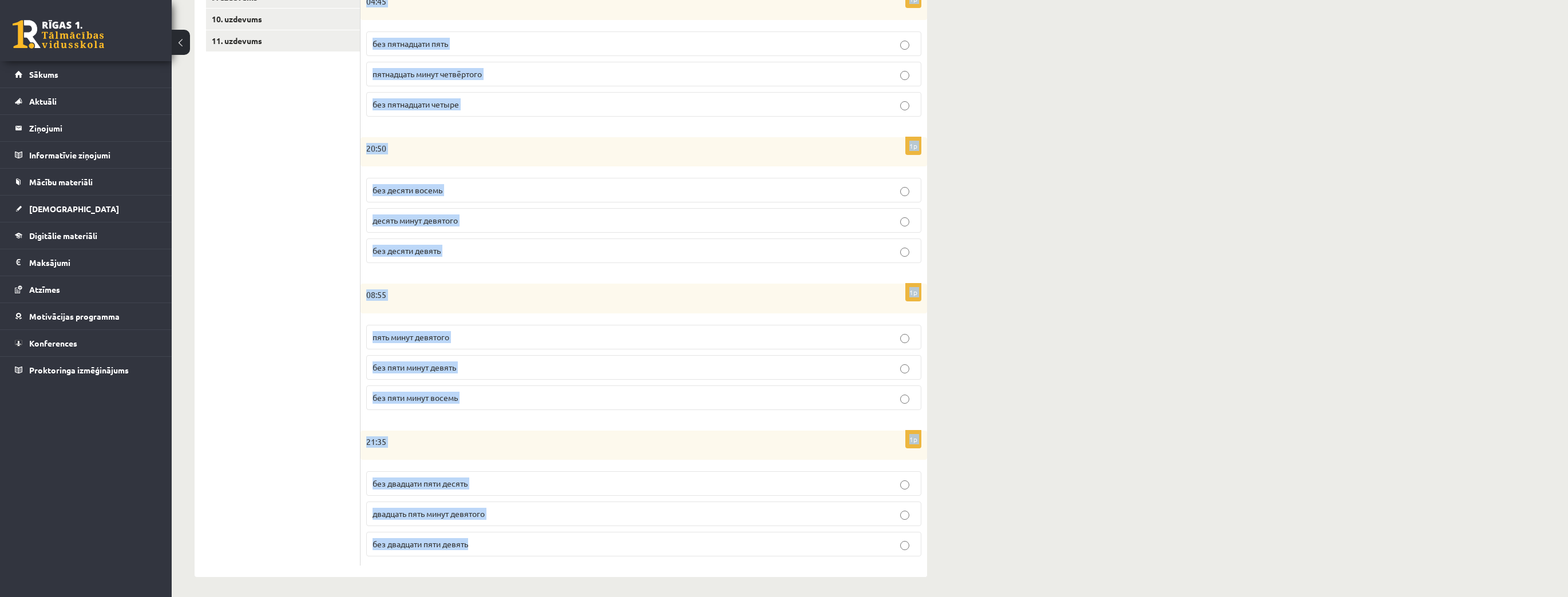
drag, startPoint x: 371, startPoint y: 43, endPoint x: 644, endPoint y: 609, distance: 628.4
copy form "Сколько времени? Выберите правильный вариант. 1p 01:30 половина первого половин…"
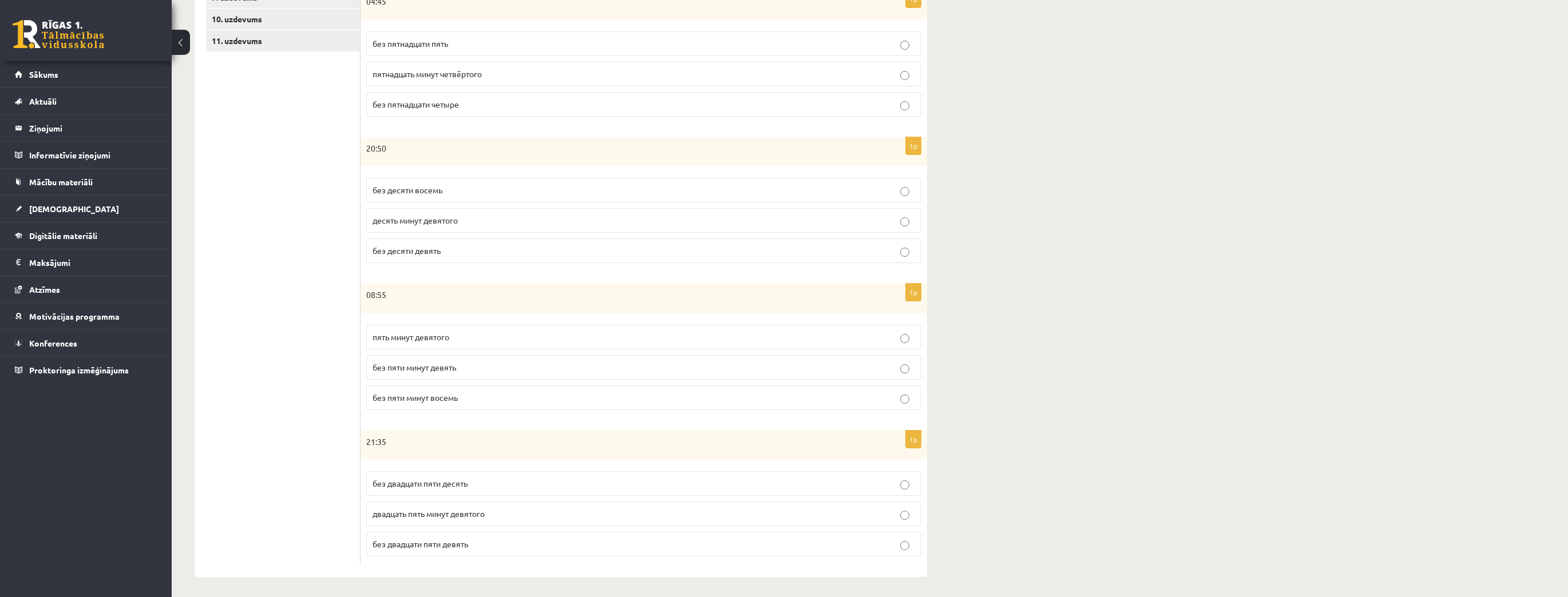
click at [311, 153] on ul "1. uzdevums 2. uzdevums 3. uzdevums 4. uzdevums 5. uzdevums 6. uzdevums 7. uzde…" at bounding box center [283, 190] width 155 height 752
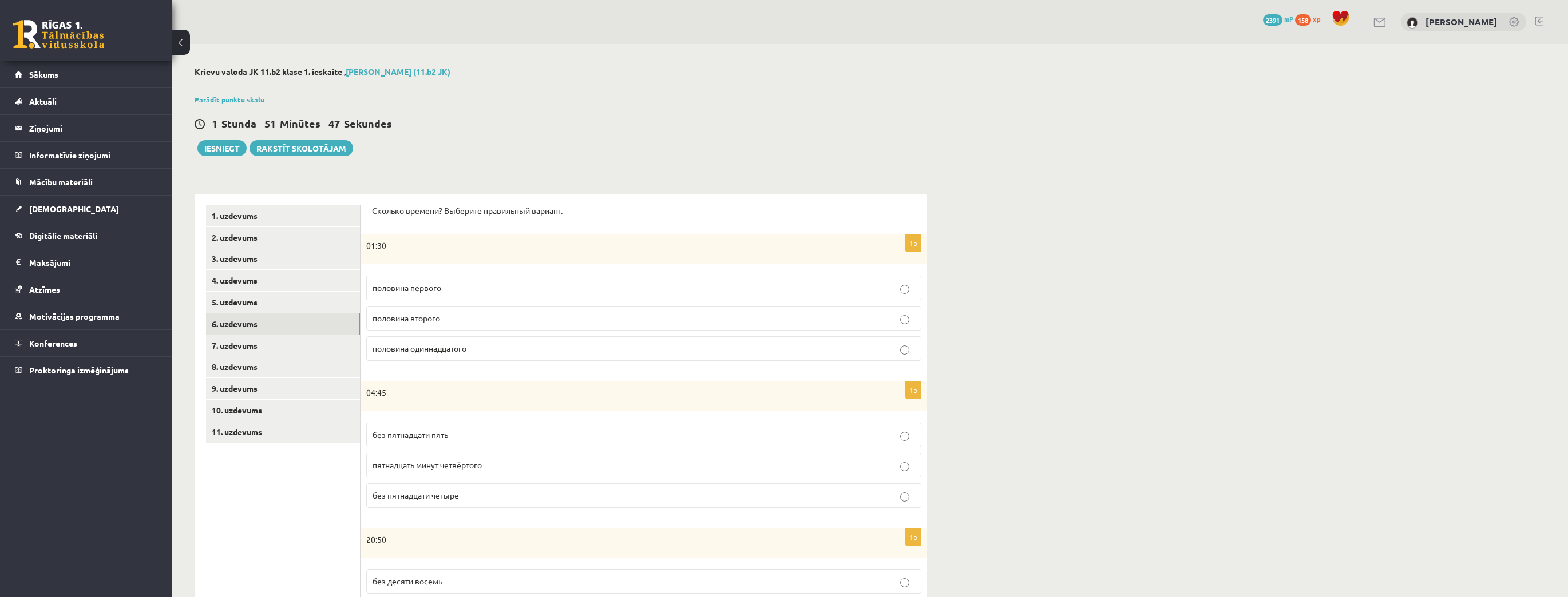
scroll to position [0, 0]
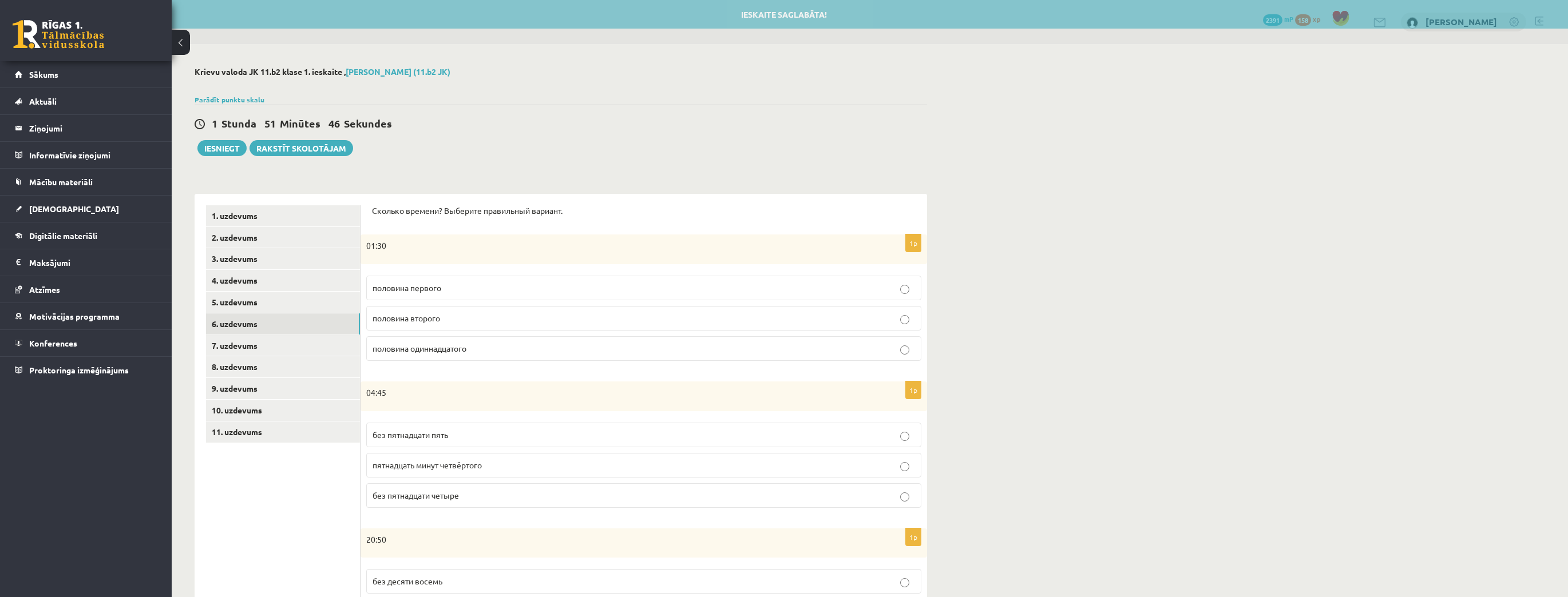
drag, startPoint x: 441, startPoint y: 324, endPoint x: 369, endPoint y: 204, distance: 139.9
click at [440, 323] on label "половина второго" at bounding box center [644, 318] width 555 height 24
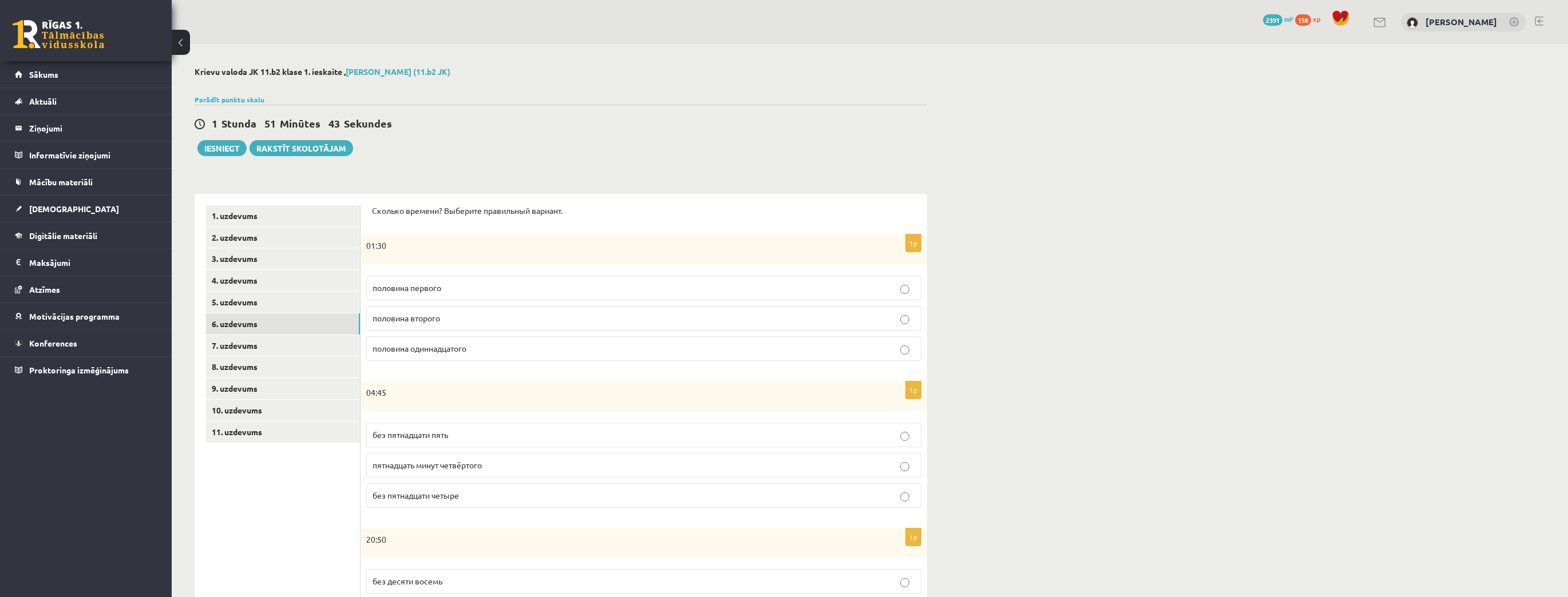
scroll to position [46, 0]
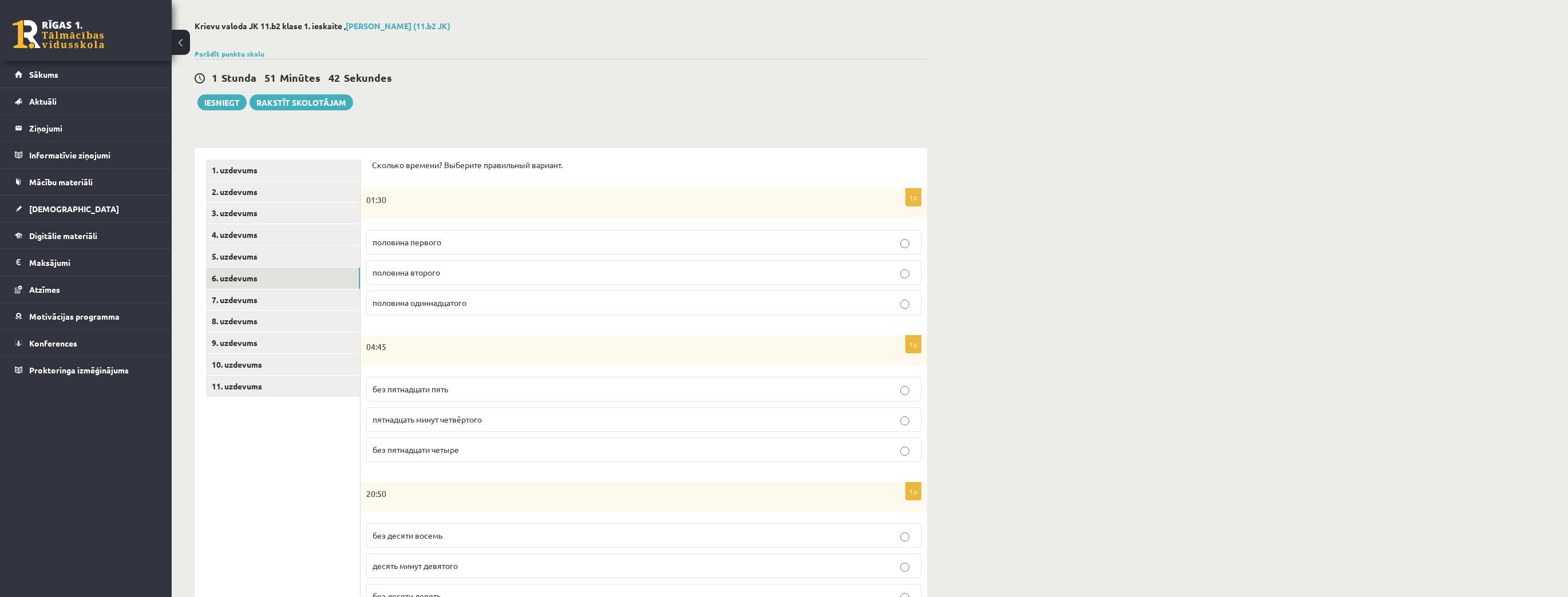
click at [463, 391] on p "без пятнадцати пять" at bounding box center [643, 389] width 542 height 12
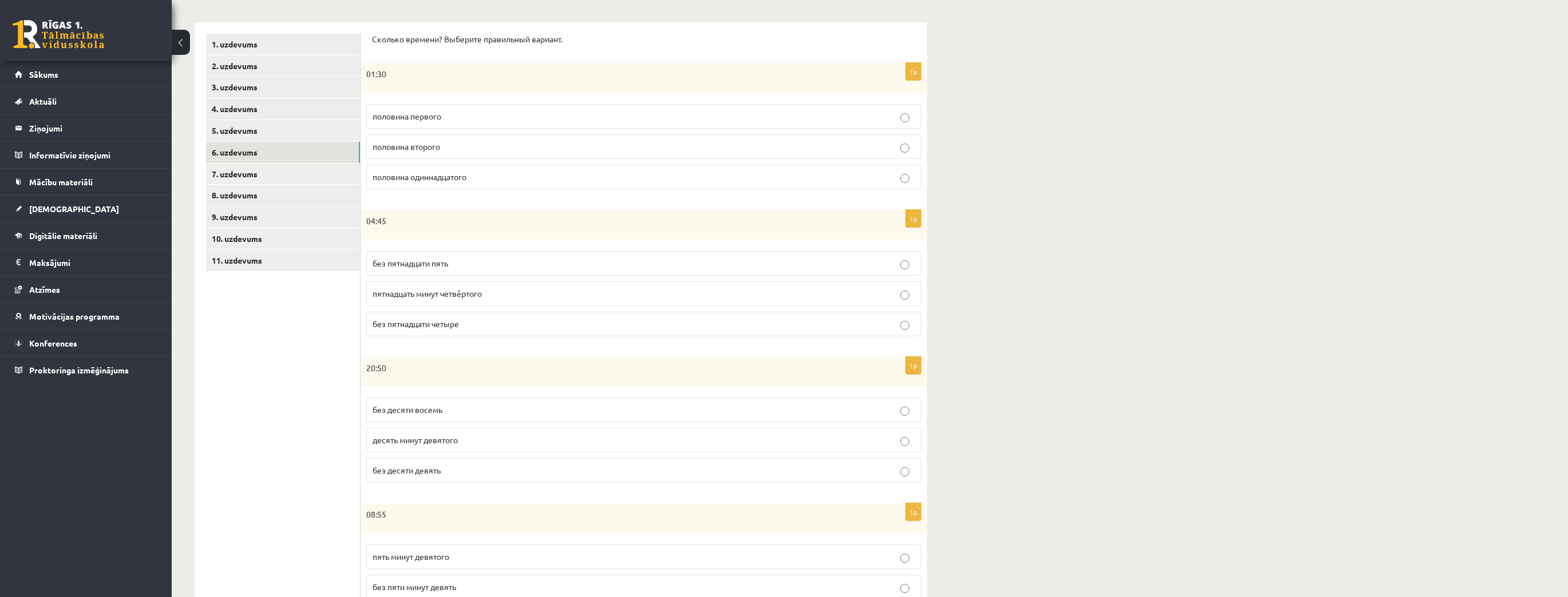
scroll to position [229, 0]
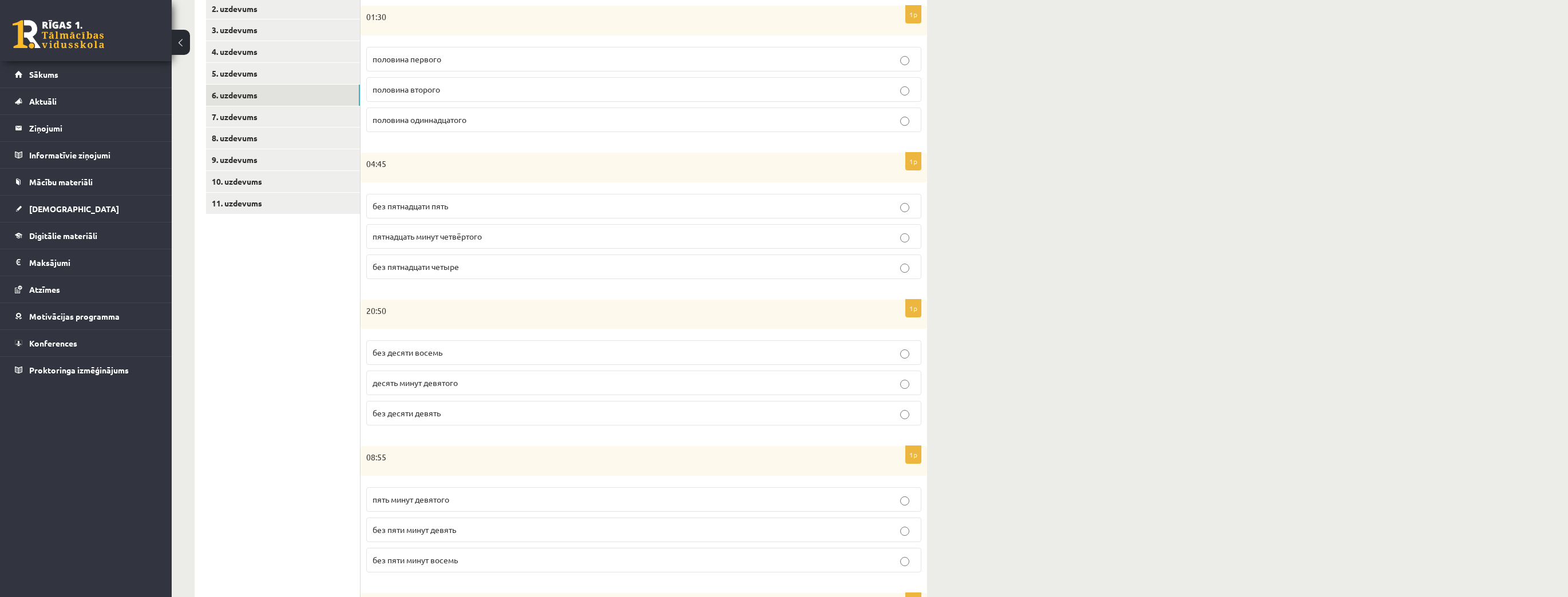
click at [479, 412] on p "без десяти девять" at bounding box center [643, 413] width 542 height 12
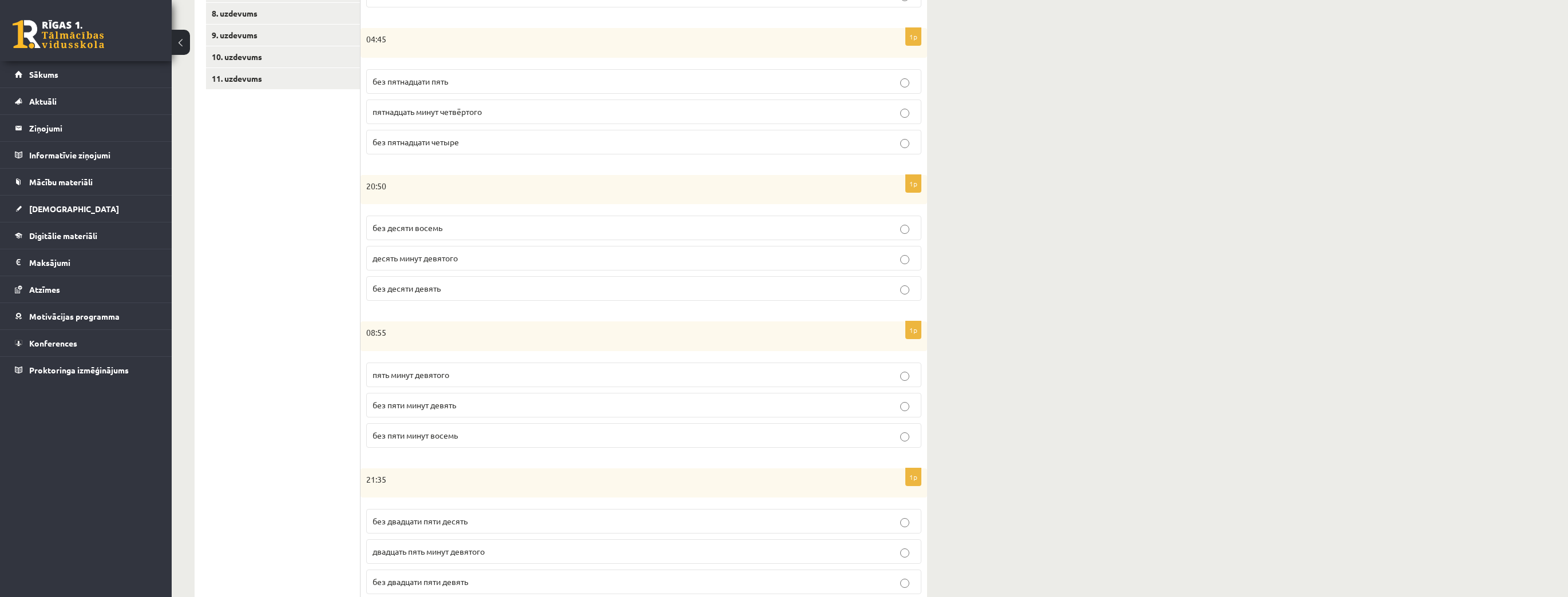
scroll to position [366, 0]
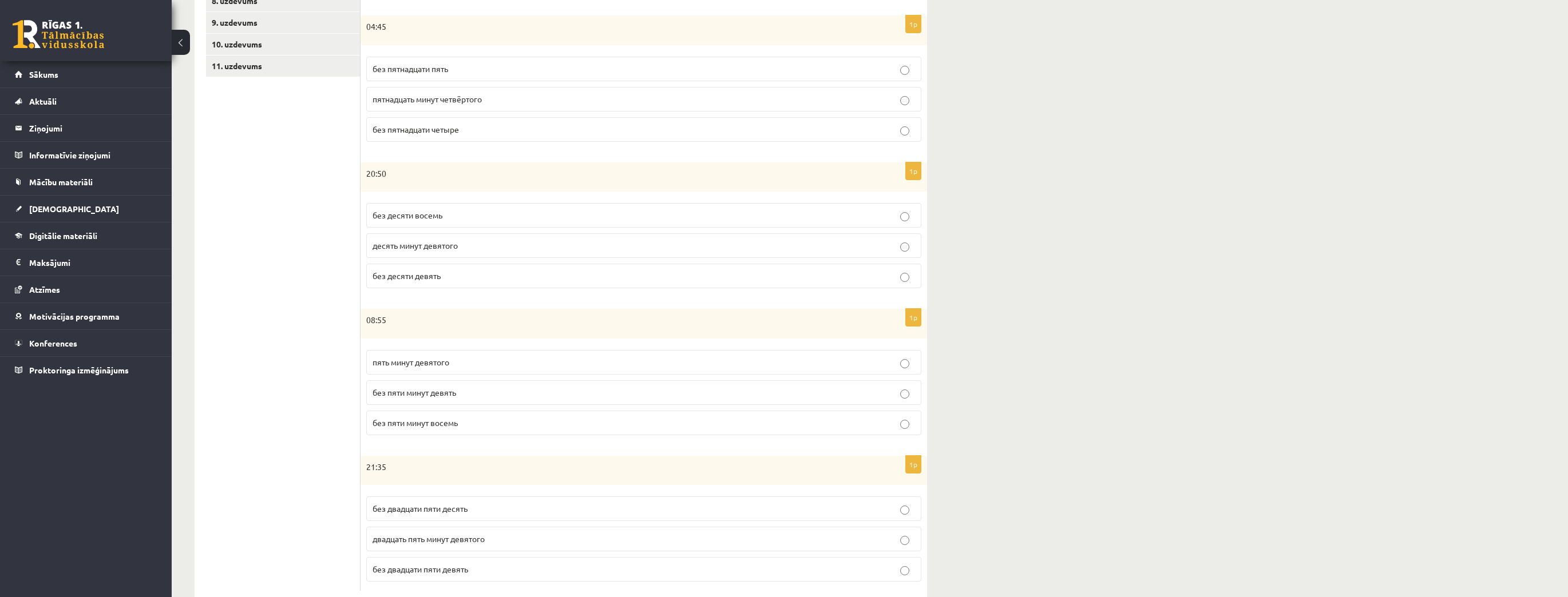
click at [451, 396] on label "без пяти минут девять" at bounding box center [644, 392] width 555 height 24
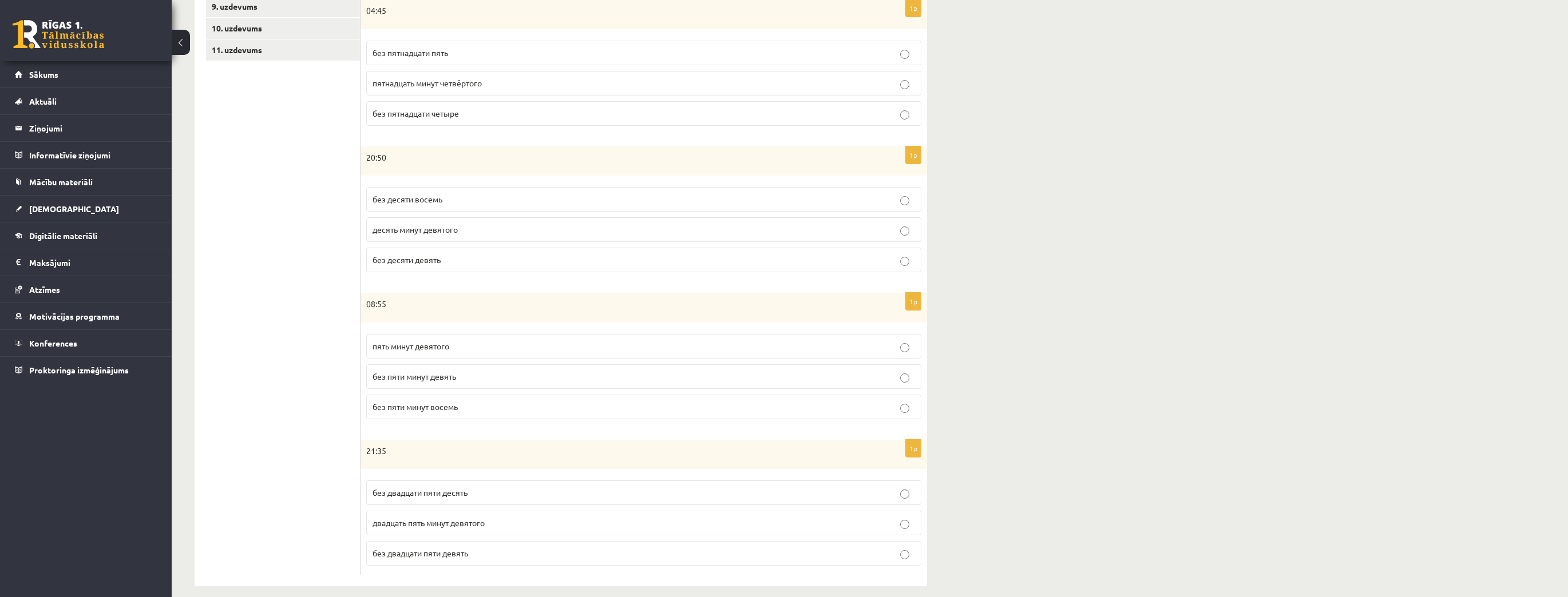
scroll to position [391, 0]
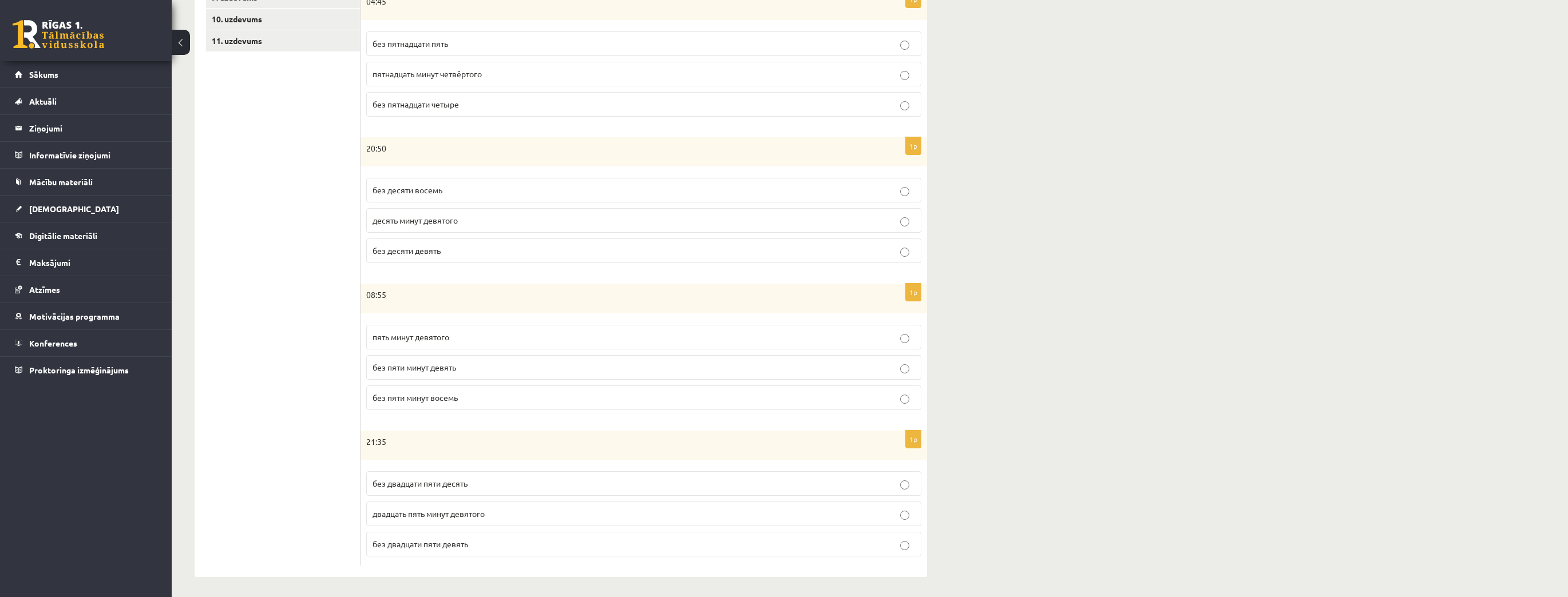
click at [468, 515] on span "двадцать пять минут девятого" at bounding box center [428, 513] width 112 height 10
click at [477, 544] on p "без двадцати пяти девять" at bounding box center [643, 544] width 542 height 12
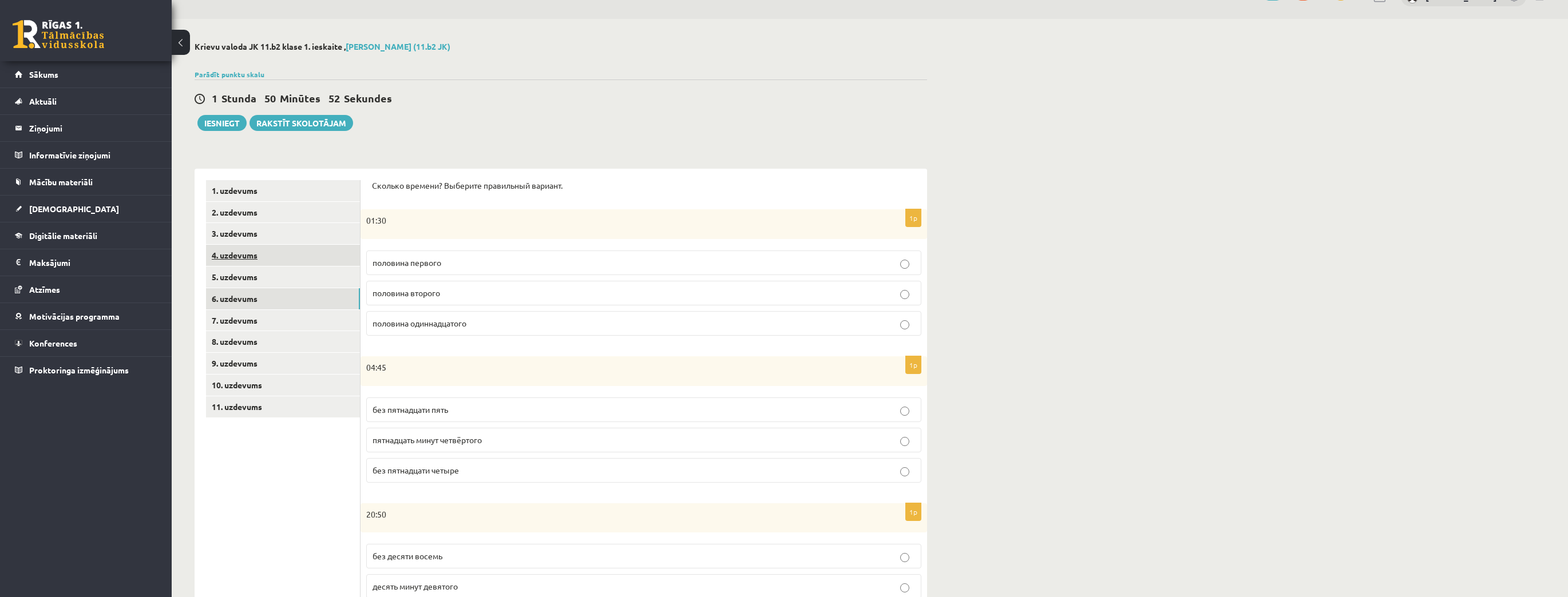
scroll to position [0, 0]
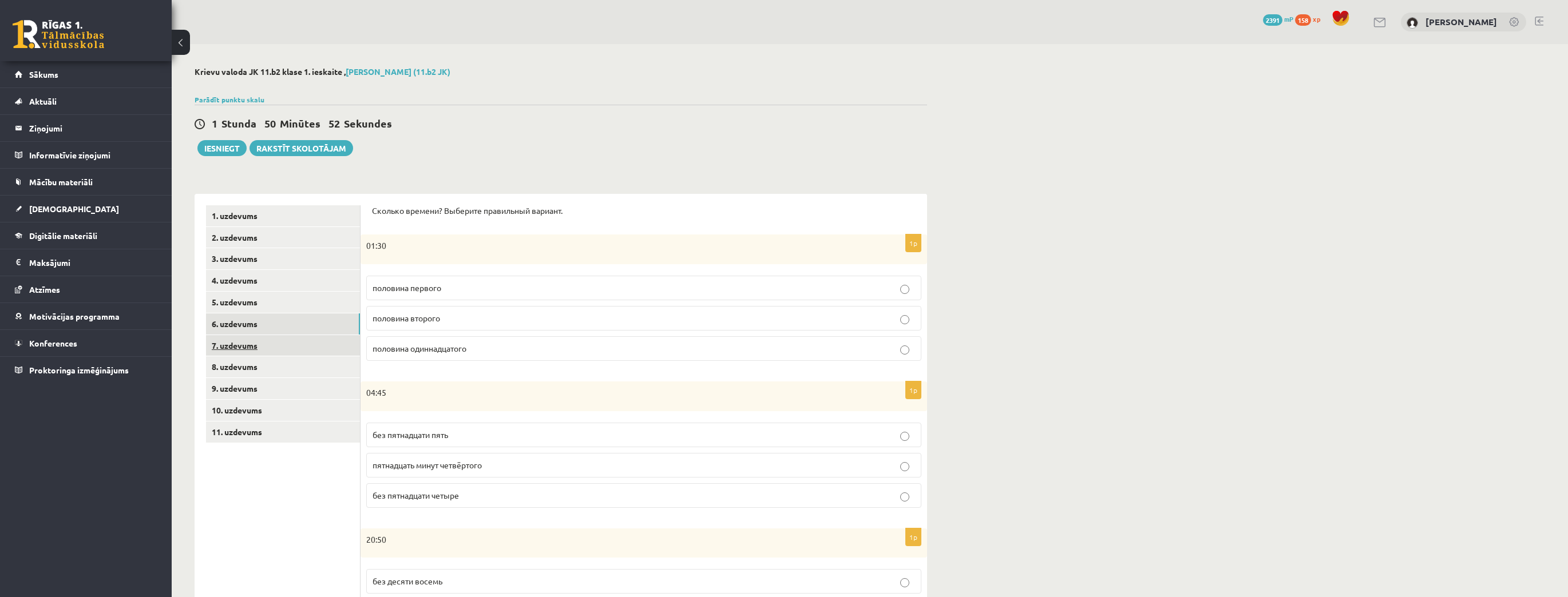
click at [300, 353] on link "7. uzdevums" at bounding box center [283, 346] width 154 height 21
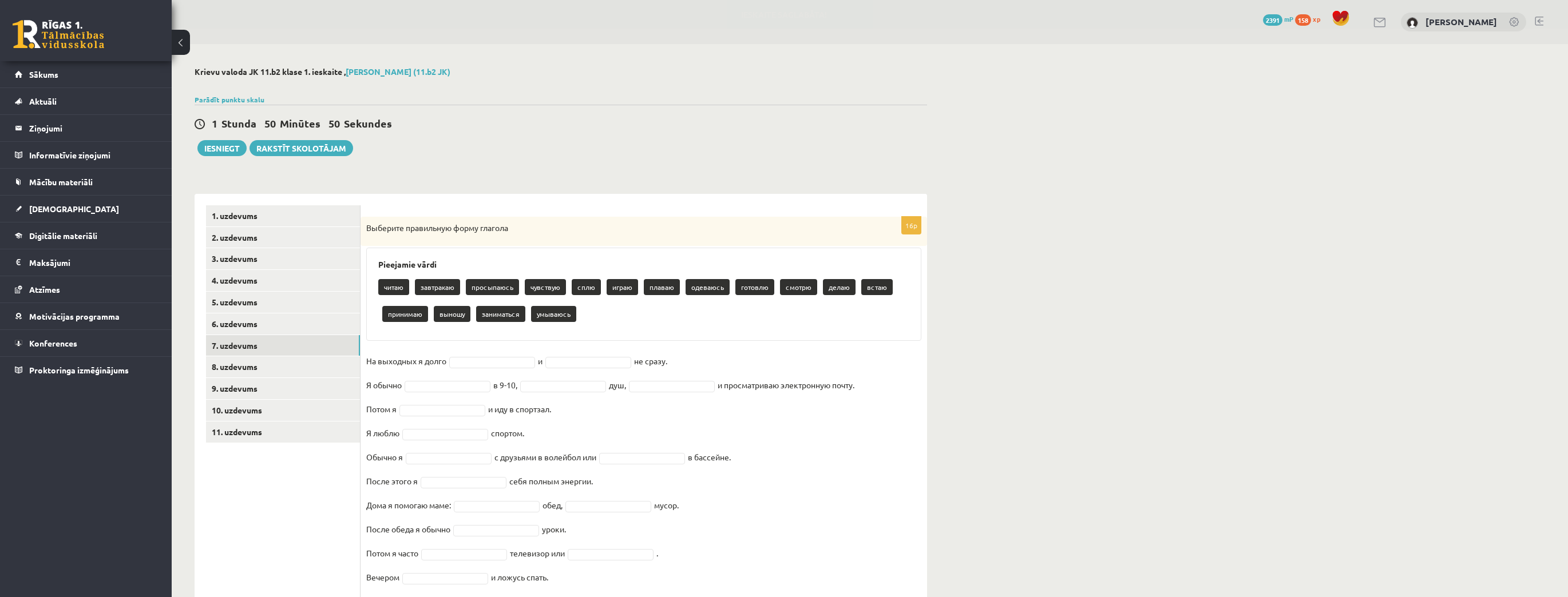
scroll to position [35, 0]
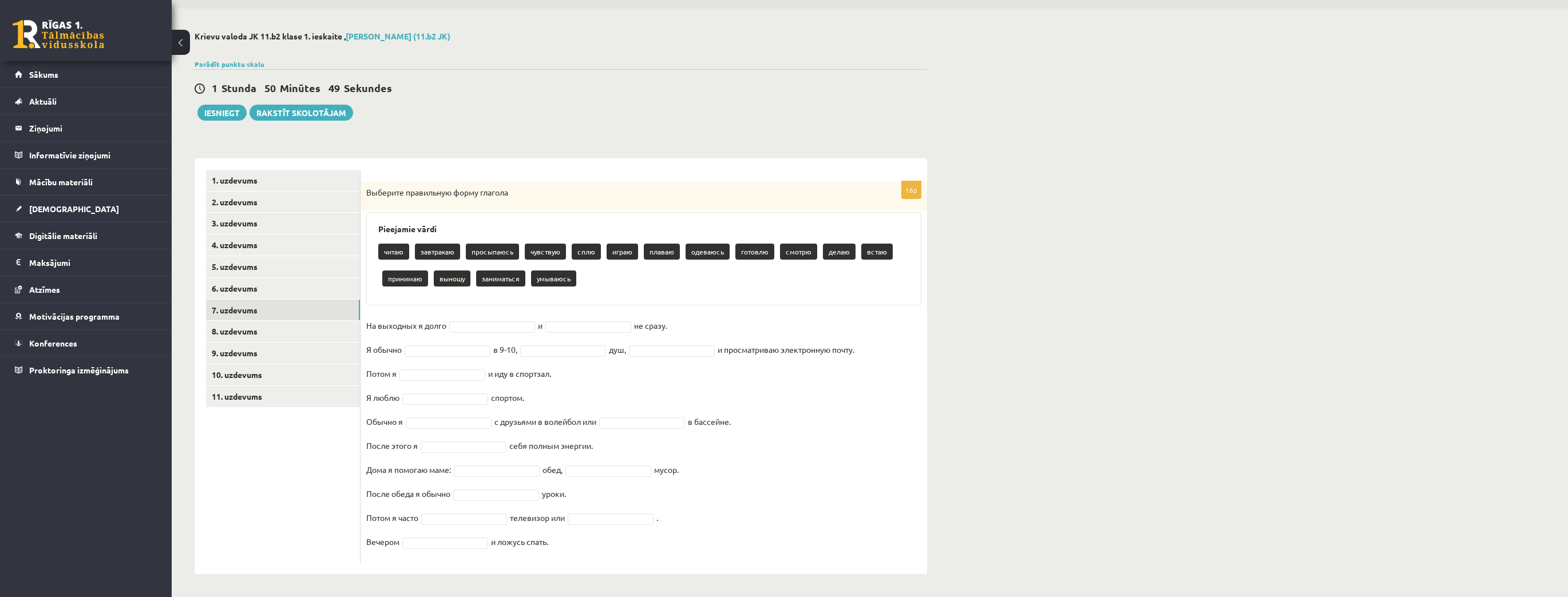
drag, startPoint x: 362, startPoint y: 225, endPoint x: 710, endPoint y: 618, distance: 524.9
click at [710, 562] on html "0 Dāvanas 2391 mP 158 xp Markuss Ločmelis Sākums Aktuāli Kā mācīties eSKOLĀ Kon…" at bounding box center [784, 263] width 1568 height 597
copy div "Выберите правильную форму глагола Pieejamie vārdi читаю завтракаю просыпаюсь чу…"
click at [493, 335] on fieldset "На выходных я долго встаю ***** и принимаю ******** не сразу. Я обычно в 9-10, …" at bounding box center [644, 437] width 555 height 240
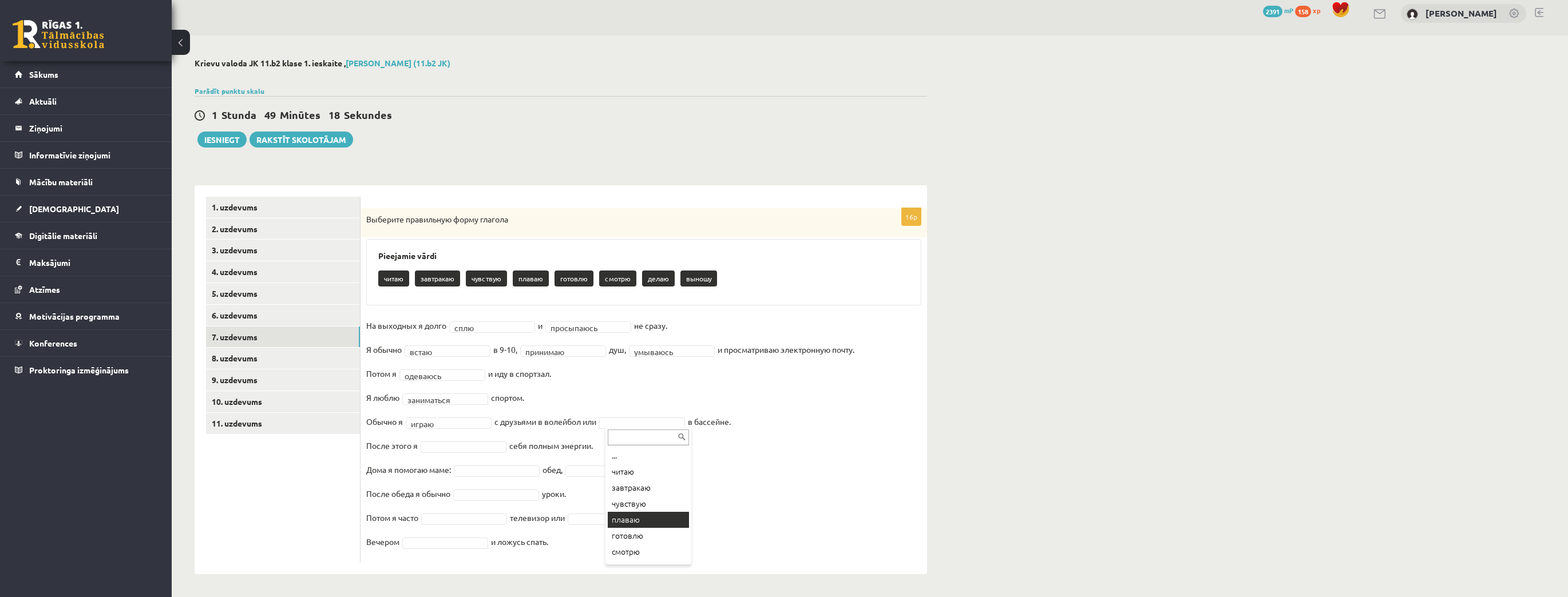
scroll to position [30, 0]
click at [461, 454] on fieldset "**********" at bounding box center [644, 437] width 555 height 240
click at [597, 478] on fieldset "**********" at bounding box center [644, 437] width 555 height 240
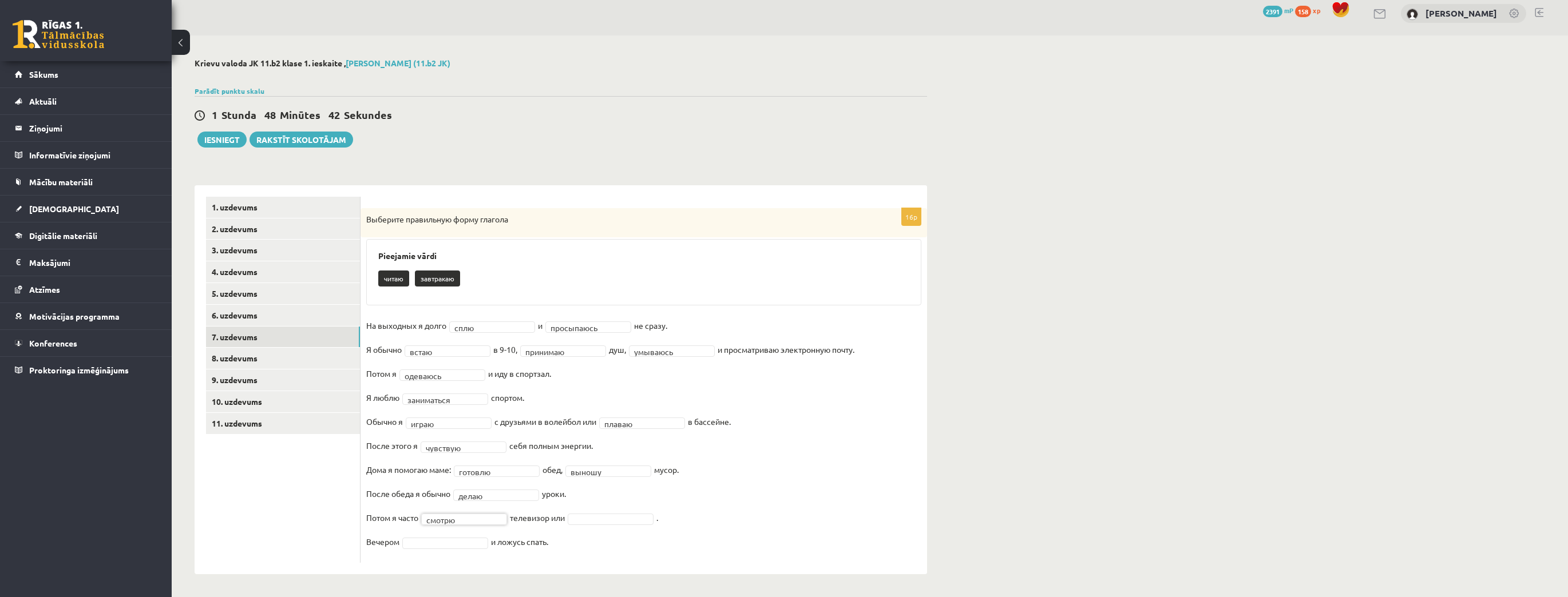
click at [603, 527] on fieldset "**********" at bounding box center [644, 437] width 555 height 240
click at [603, 524] on fieldset "**********" at bounding box center [644, 437] width 555 height 240
drag, startPoint x: 600, startPoint y: 569, endPoint x: 589, endPoint y: 565, distance: 11.7
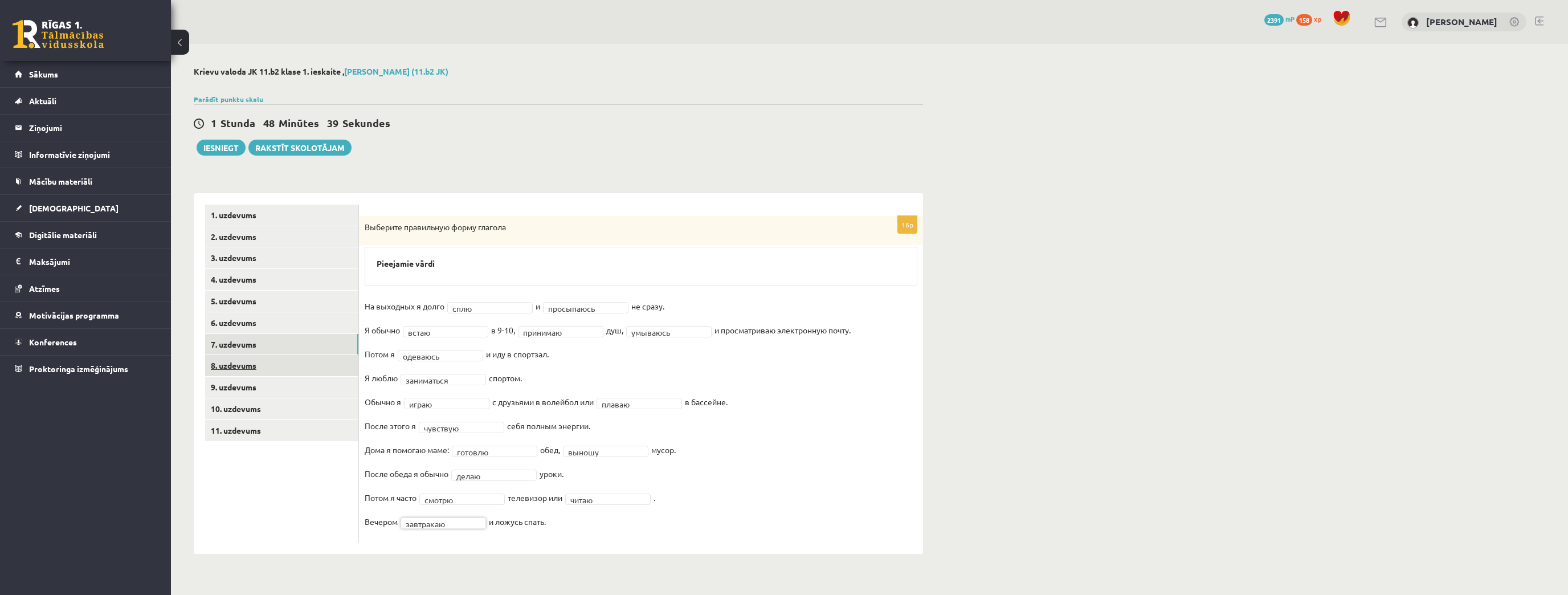
click at [242, 367] on link "8. uzdevums" at bounding box center [282, 365] width 153 height 21
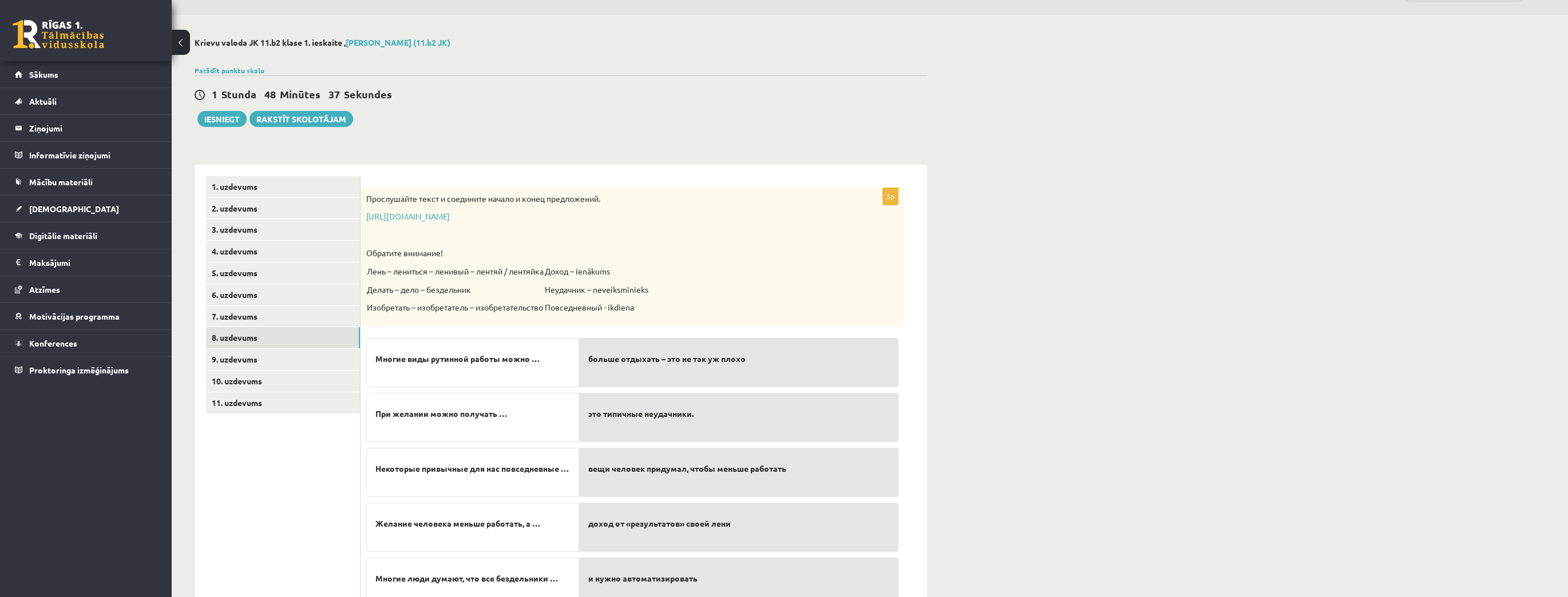
scroll to position [46, 0]
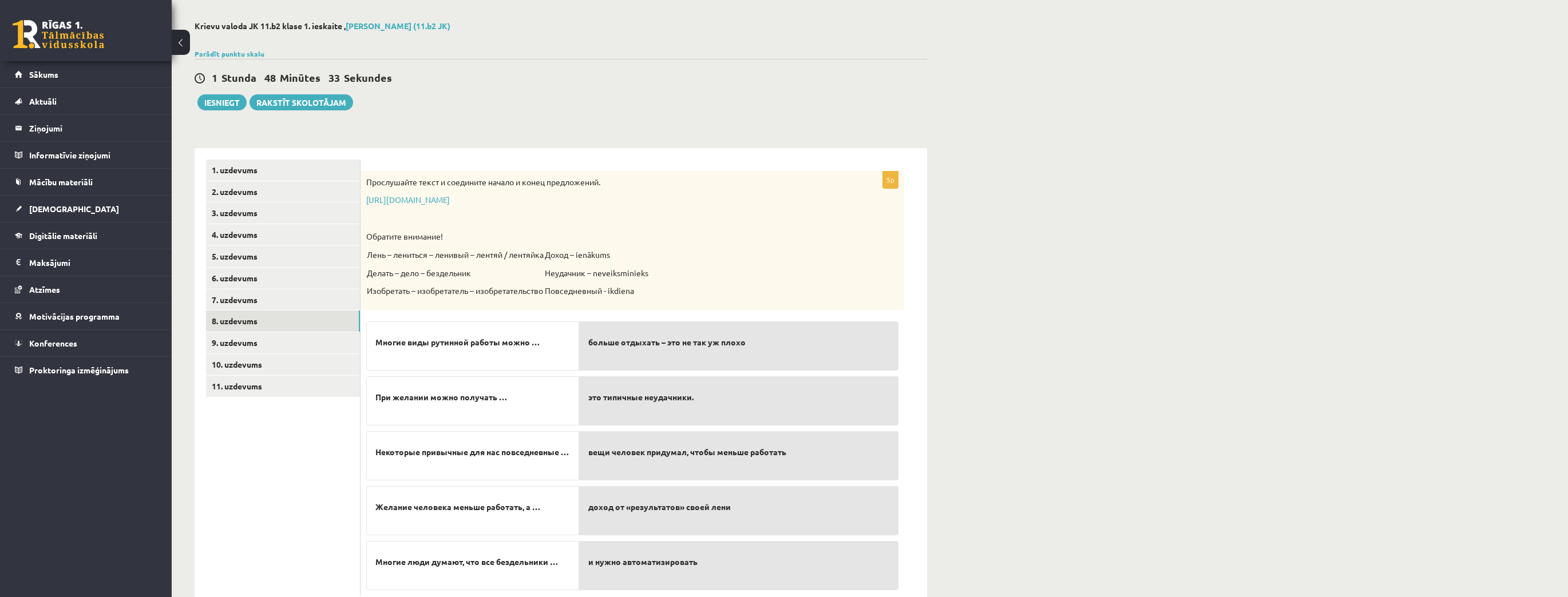
click at [415, 205] on p "[URL][DOMAIN_NAME]" at bounding box center [603, 200] width 475 height 12
click at [416, 202] on link "[URL][DOMAIN_NAME]" at bounding box center [408, 199] width 84 height 10
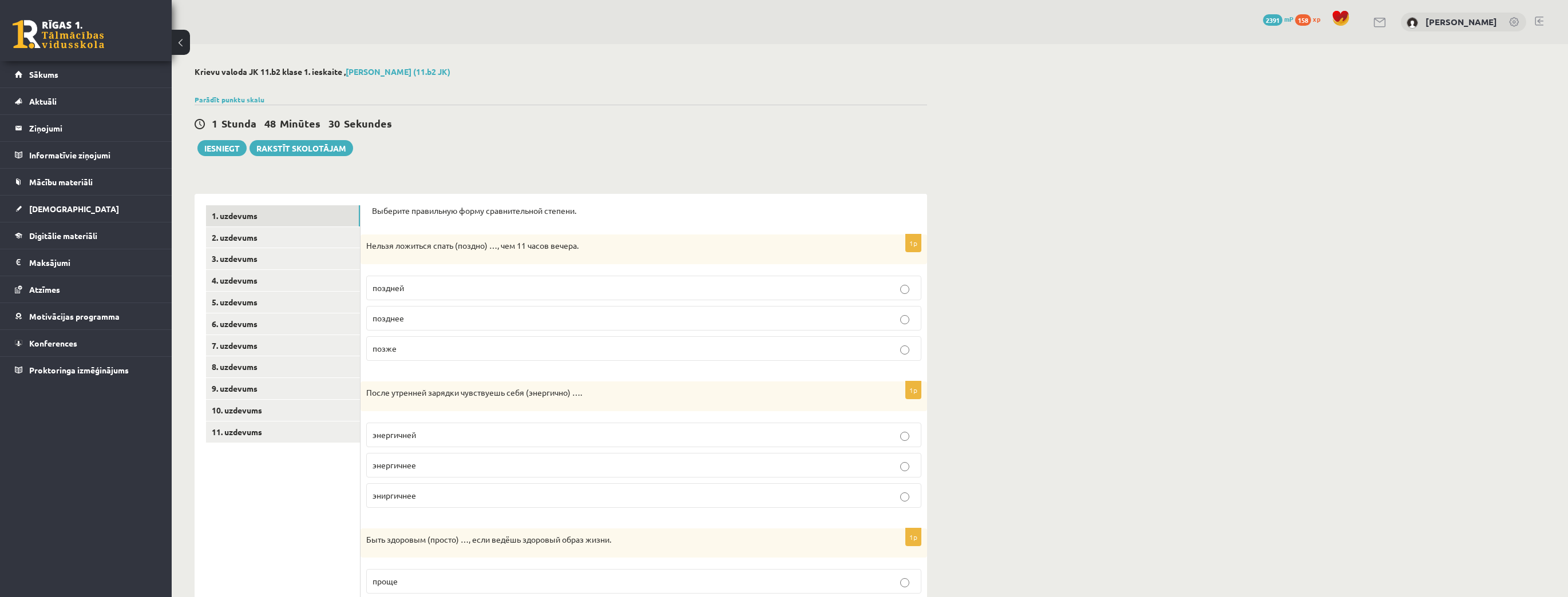
scroll to position [46, 0]
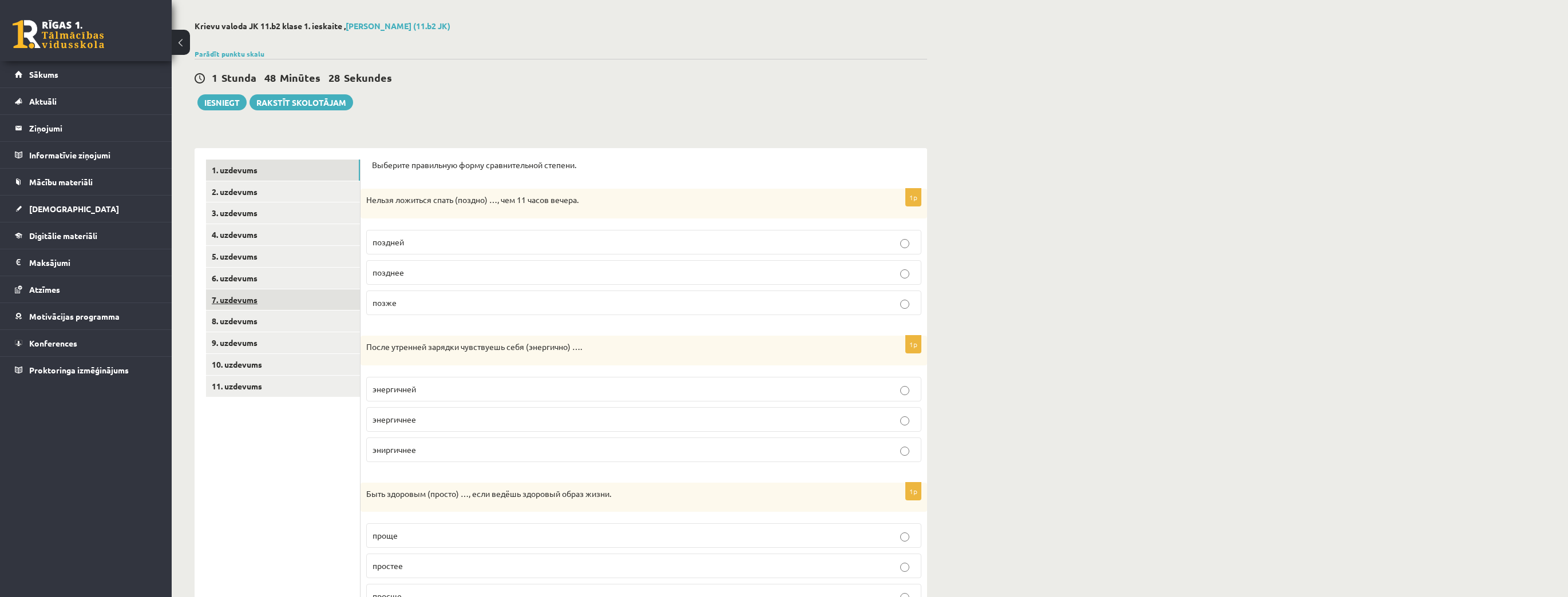
click at [270, 306] on link "7. uzdevums" at bounding box center [283, 300] width 154 height 21
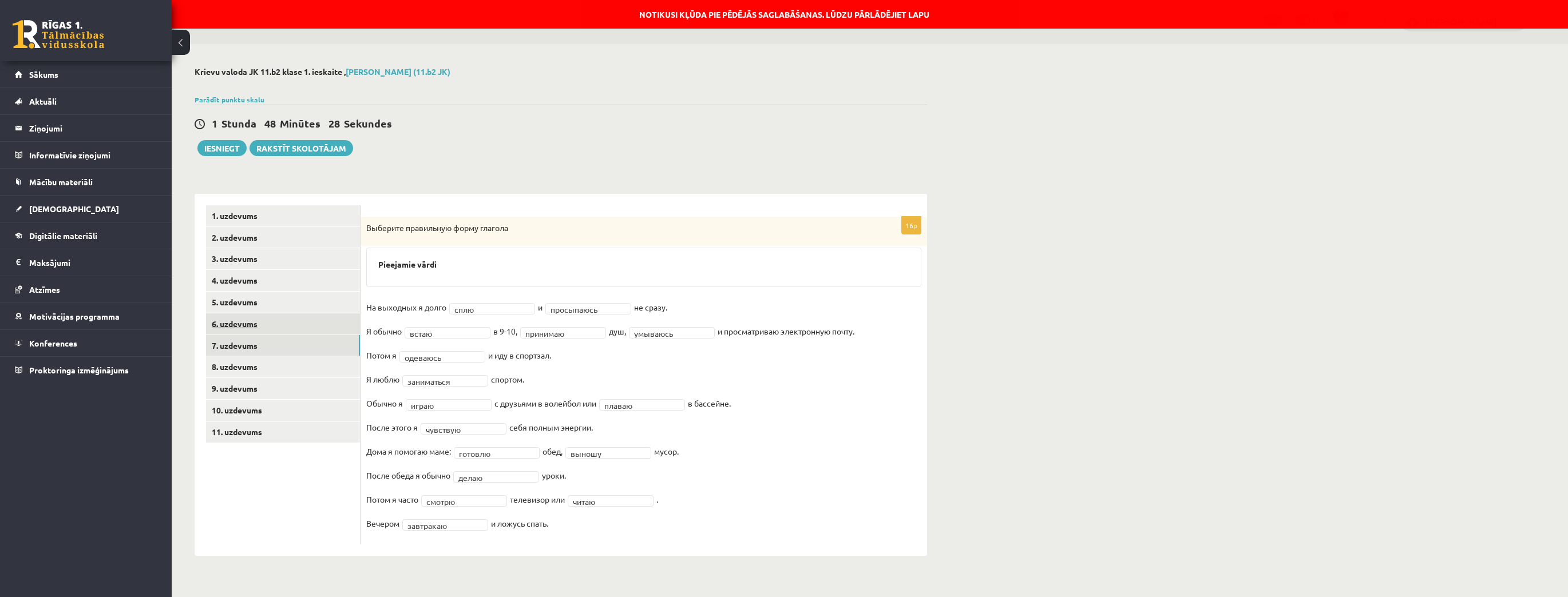
scroll to position [0, 0]
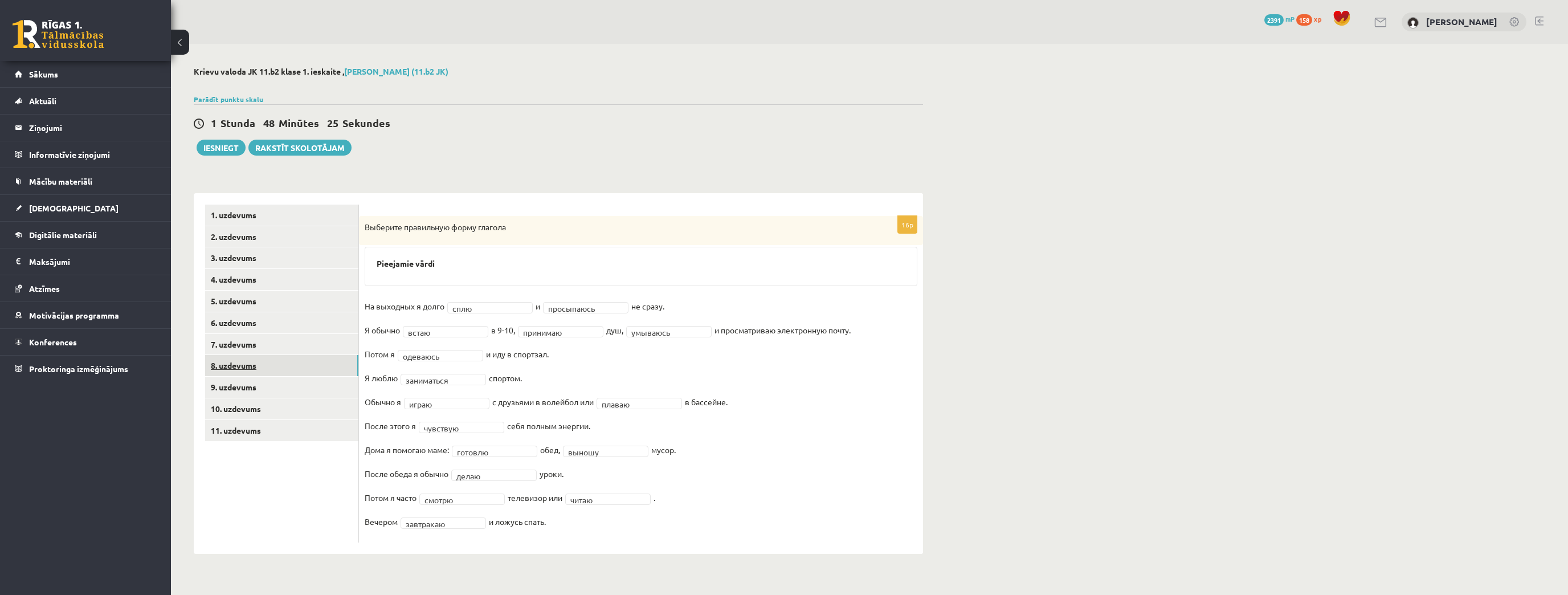
click at [265, 373] on link "8. uzdevums" at bounding box center [282, 365] width 153 height 21
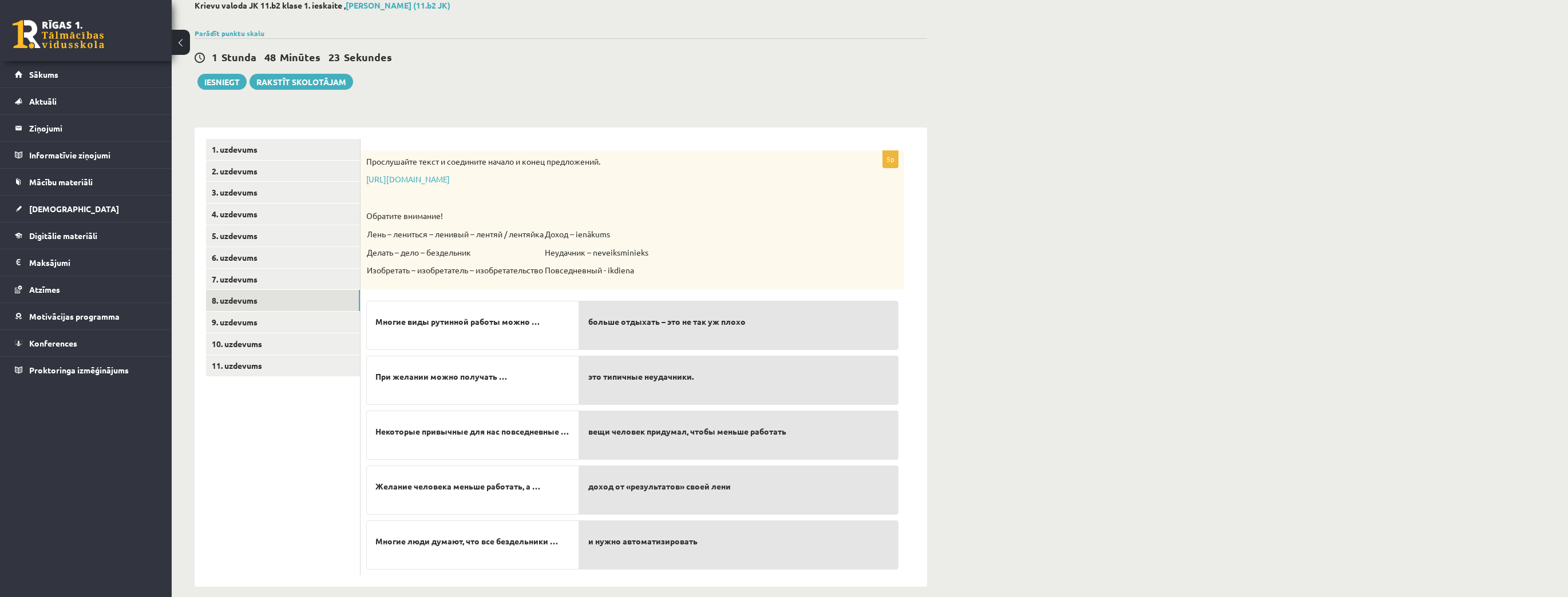
scroll to position [78, 0]
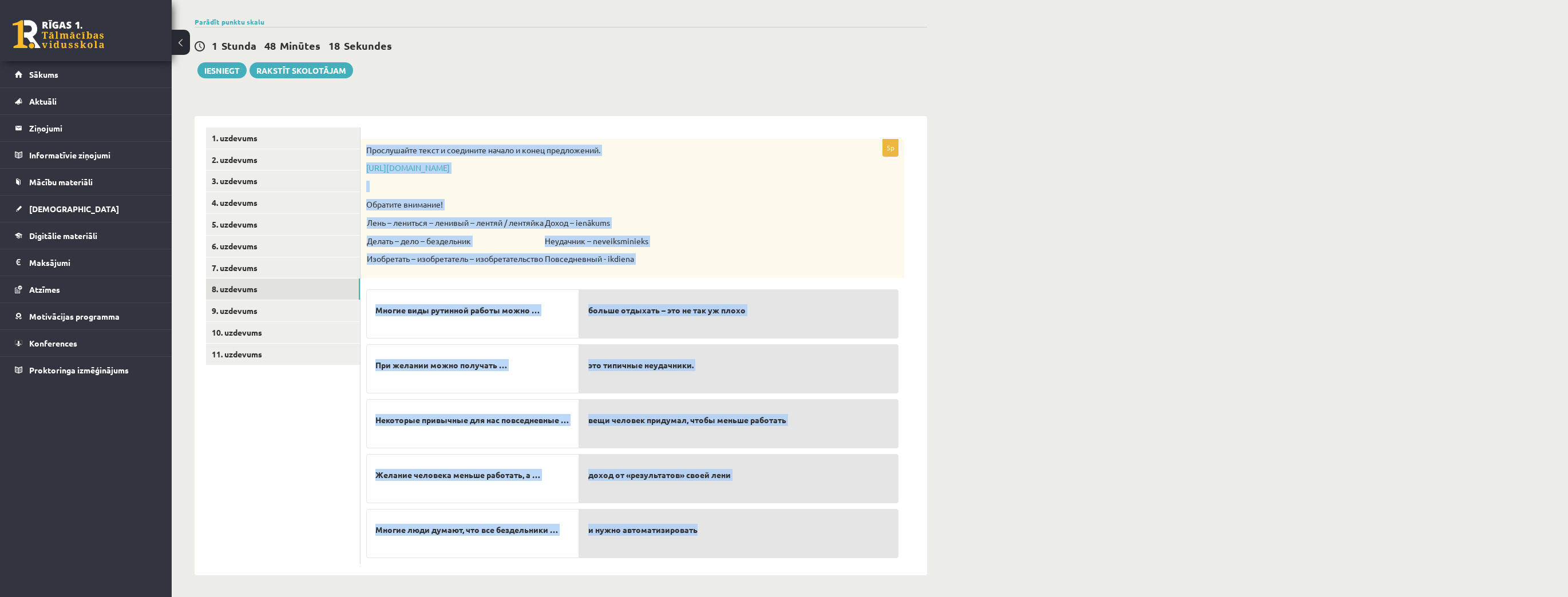
drag, startPoint x: 367, startPoint y: 152, endPoint x: 718, endPoint y: 517, distance: 506.4
click at [718, 517] on div "5p Прослушайте текст и соедините начало и конец предложений. [URL][DOMAIN_NAME]…" at bounding box center [632, 351] width 543 height 425
copy div "Loremipsumd sitam c adipiscin elitse d eiusm temporincid. utlab://etd.magnaali.…"
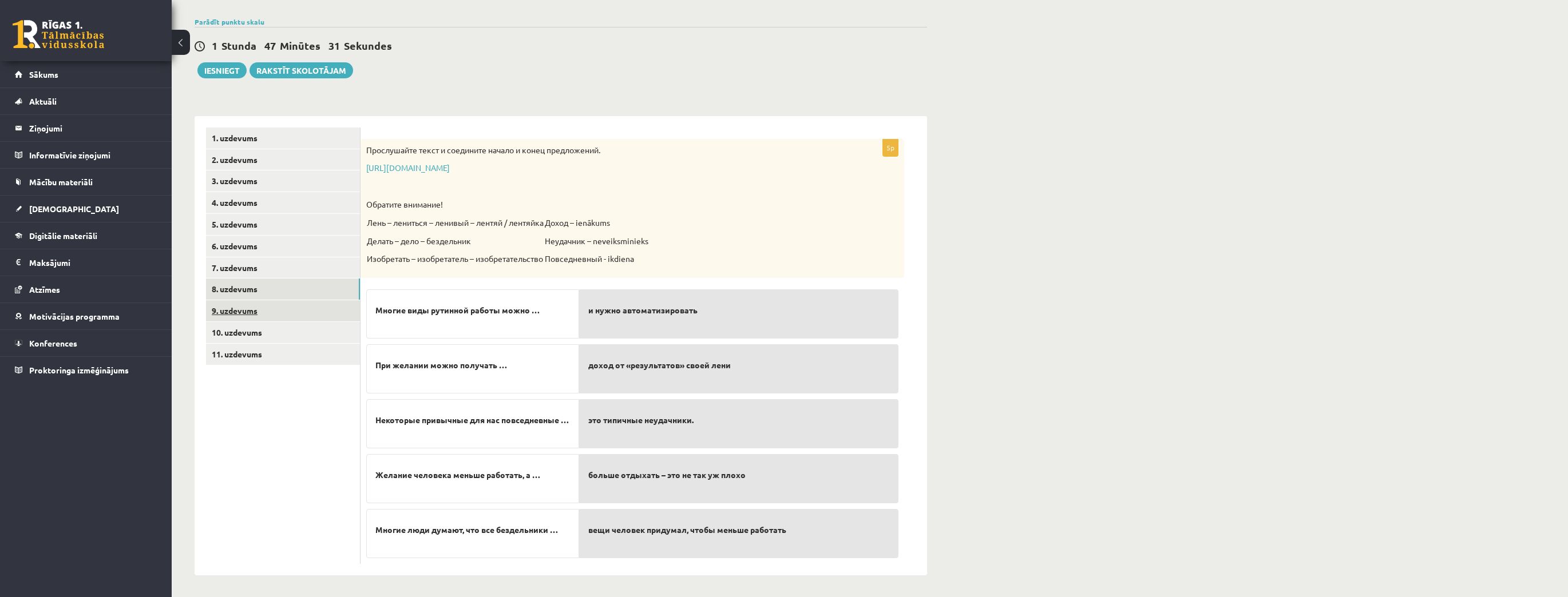
click at [283, 309] on link "9. uzdevums" at bounding box center [283, 310] width 154 height 21
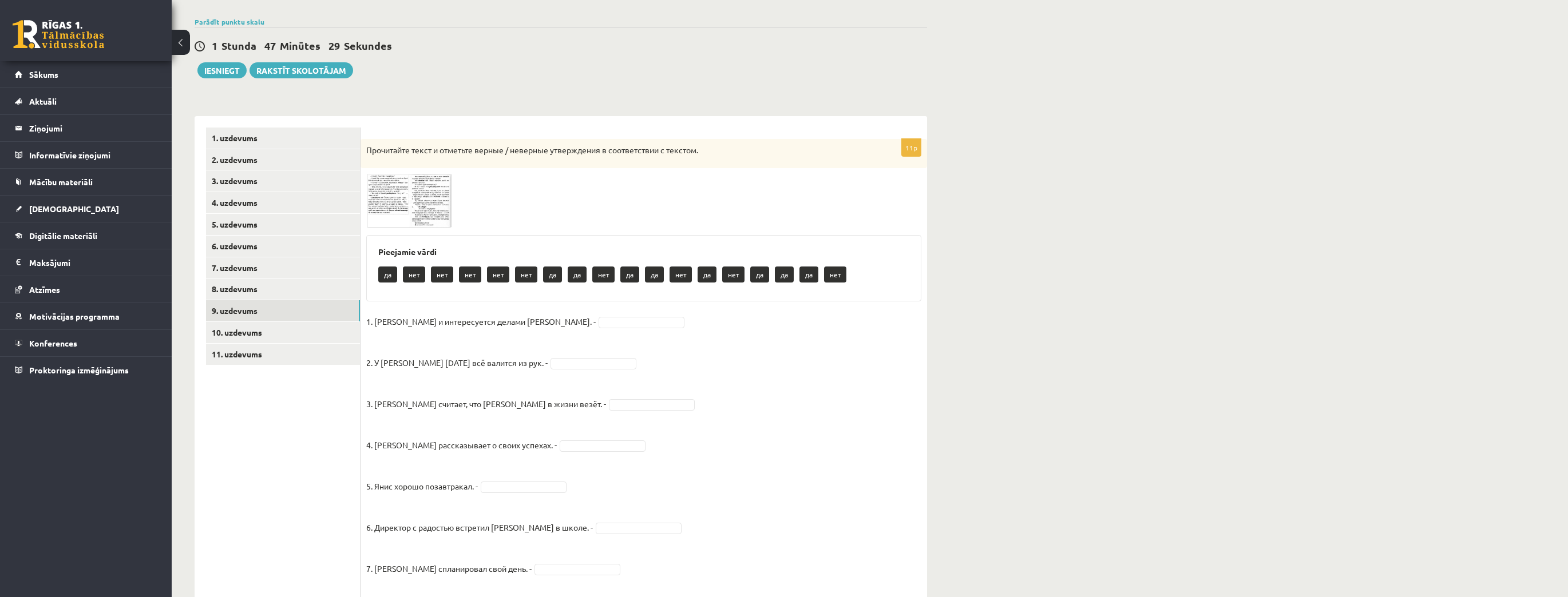
click at [385, 194] on img at bounding box center [409, 201] width 86 height 54
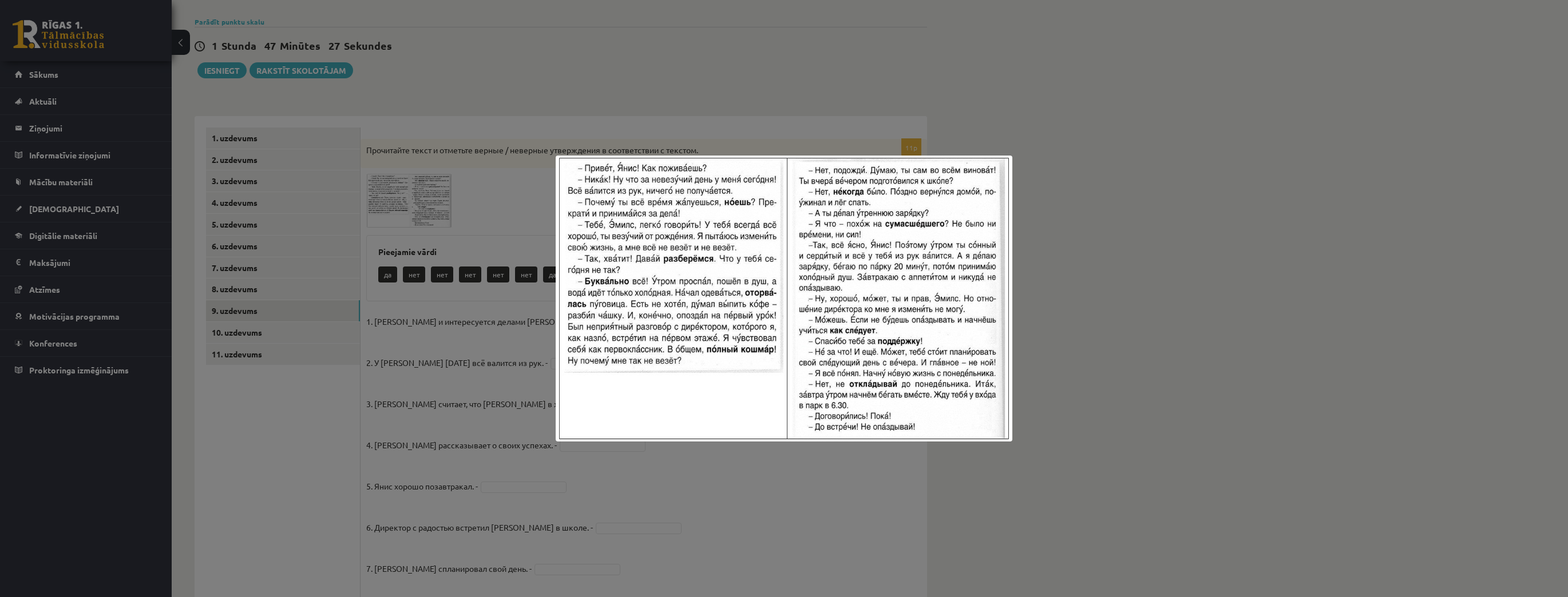
click at [622, 163] on img at bounding box center [784, 299] width 457 height 286
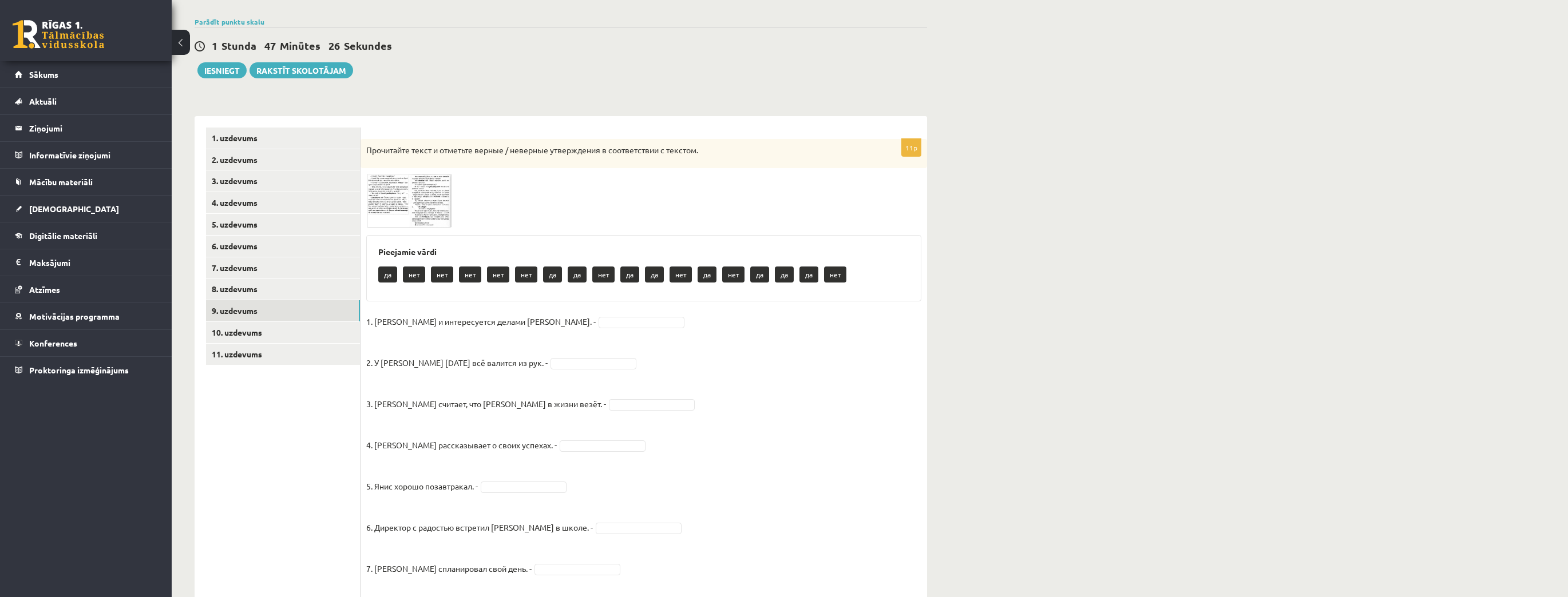
click at [412, 207] on span at bounding box center [410, 202] width 18 height 18
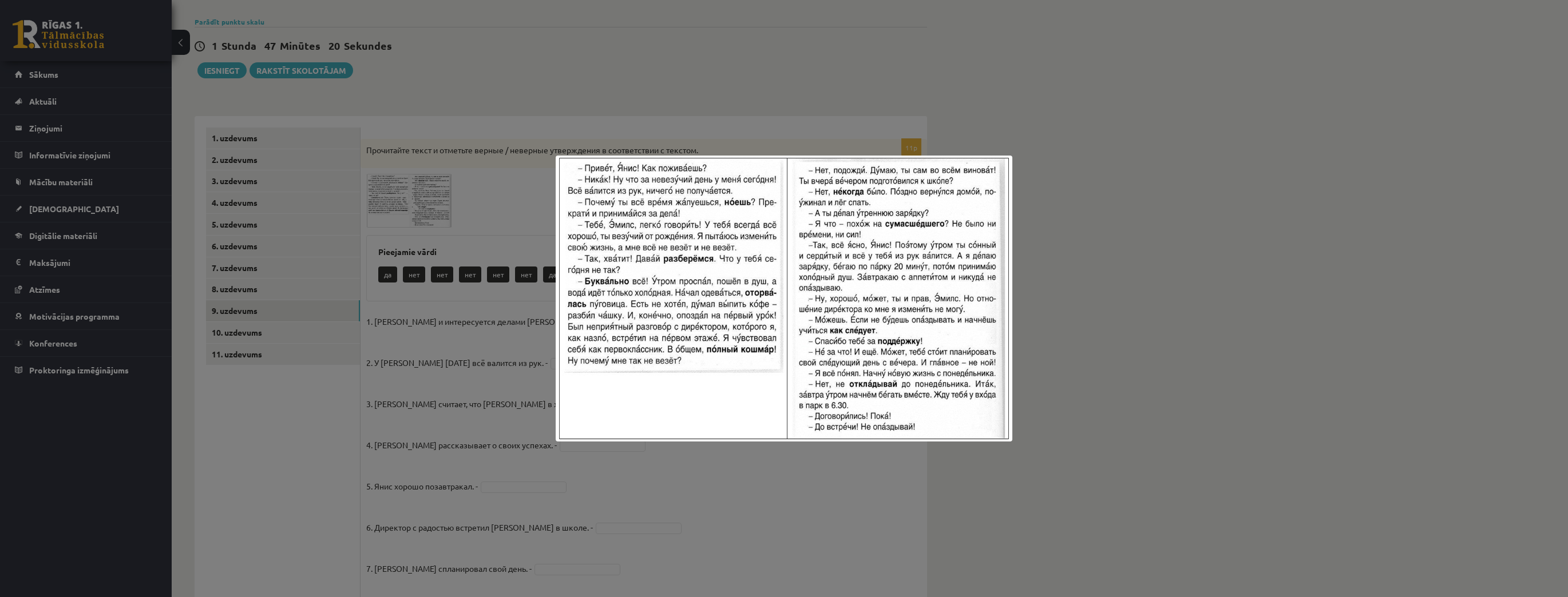
scroll to position [286, 0]
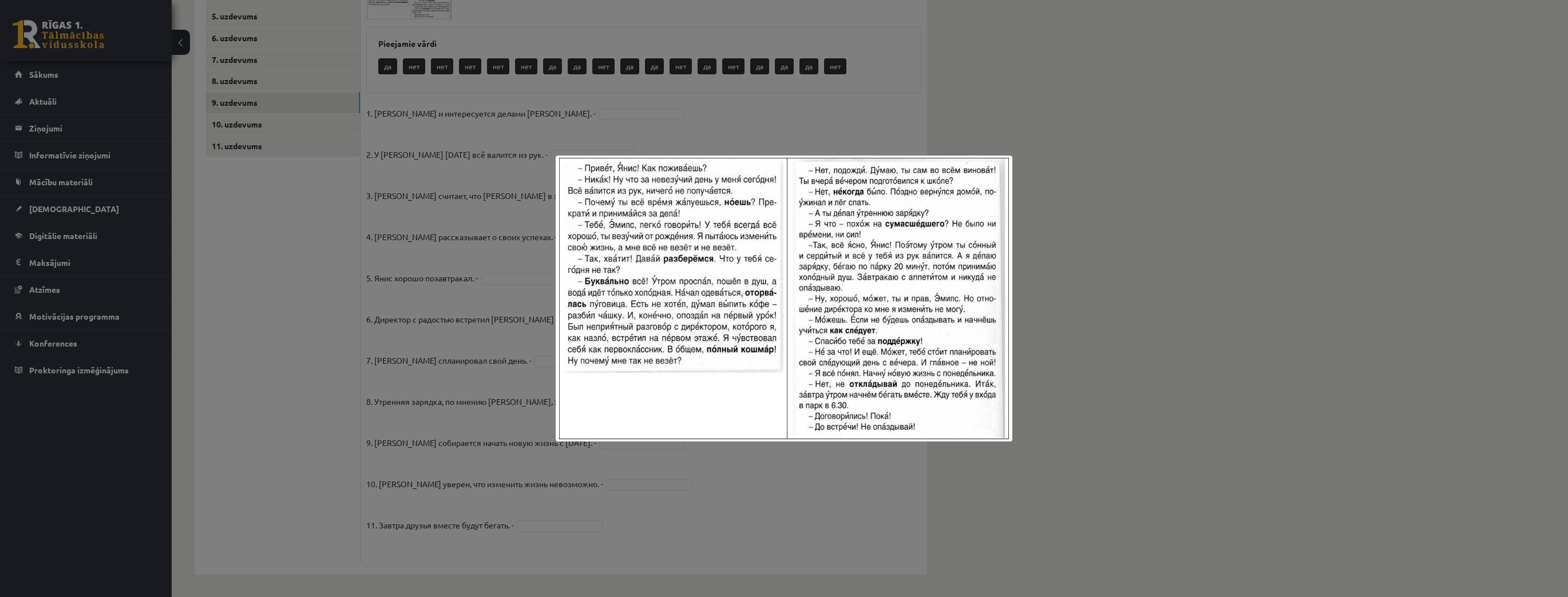
drag, startPoint x: 398, startPoint y: 70, endPoint x: 335, endPoint y: 2, distance: 92.7
click at [393, 65] on div at bounding box center [784, 298] width 1568 height 597
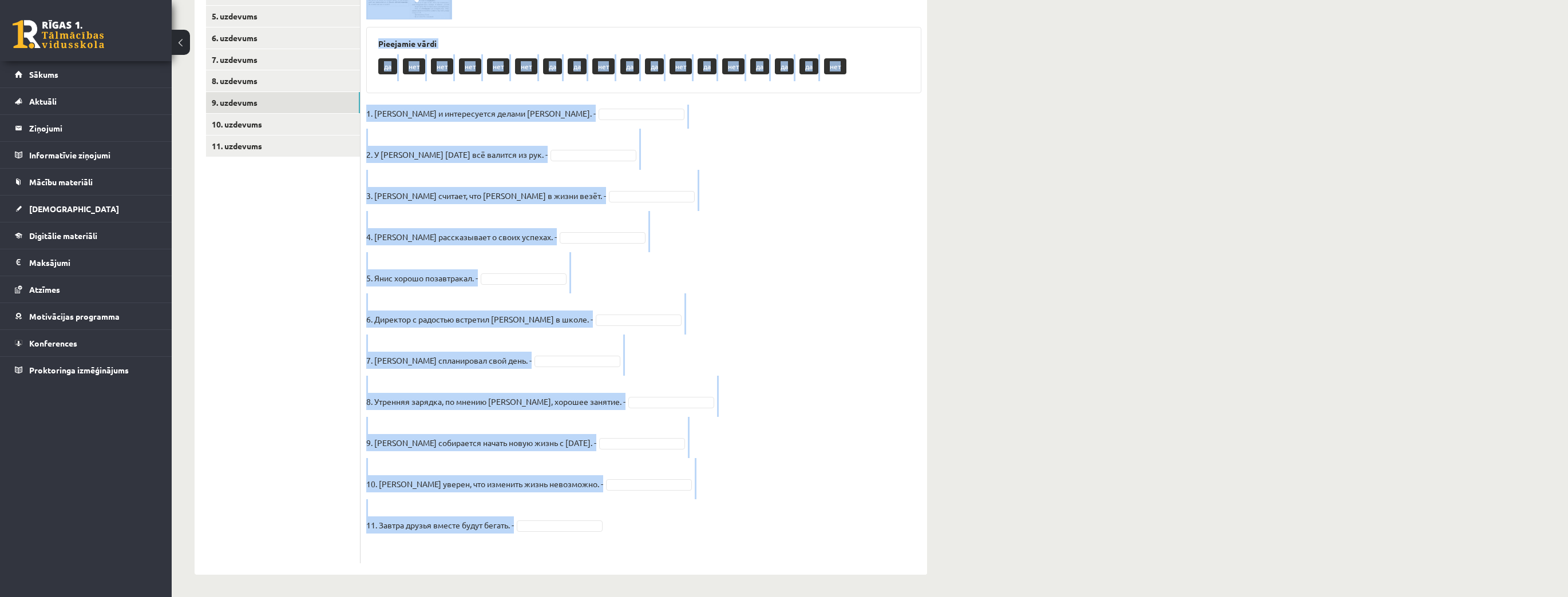
drag, startPoint x: 366, startPoint y: 78, endPoint x: 586, endPoint y: 523, distance: 496.4
click at [586, 523] on div "11p Прочитайте текст и отметьте верные / неверные утверждения в соответствии с …" at bounding box center [644, 247] width 567 height 632
copy div "Loremipsum dolor s ametcons adipis / elitsedd eiusmodtemp i utlaboreetdo m aliq…"
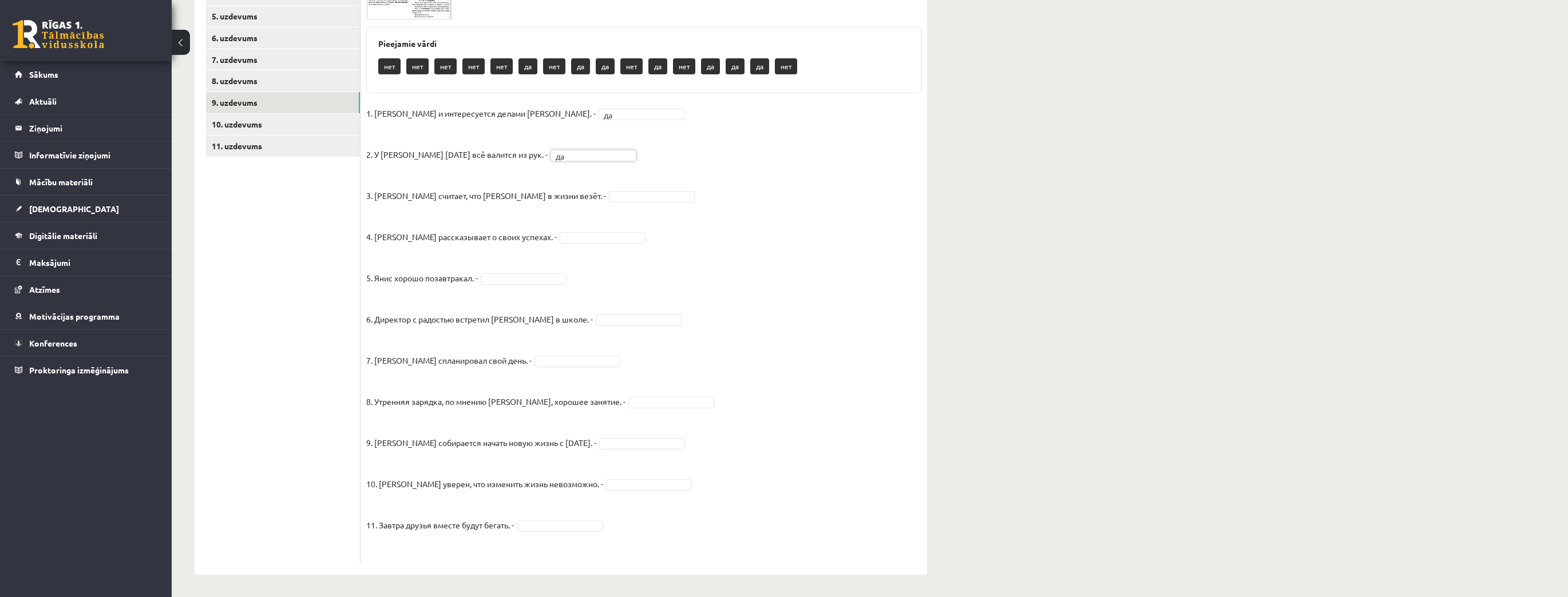
drag, startPoint x: 559, startPoint y: 199, endPoint x: 559, endPoint y: 211, distance: 12.0
drag, startPoint x: 567, startPoint y: 282, endPoint x: 396, endPoint y: 40, distance: 296.3
drag, startPoint x: 522, startPoint y: 239, endPoint x: 524, endPoint y: 254, distance: 15.1
drag, startPoint x: 545, startPoint y: 310, endPoint x: 538, endPoint y: 288, distance: 23.1
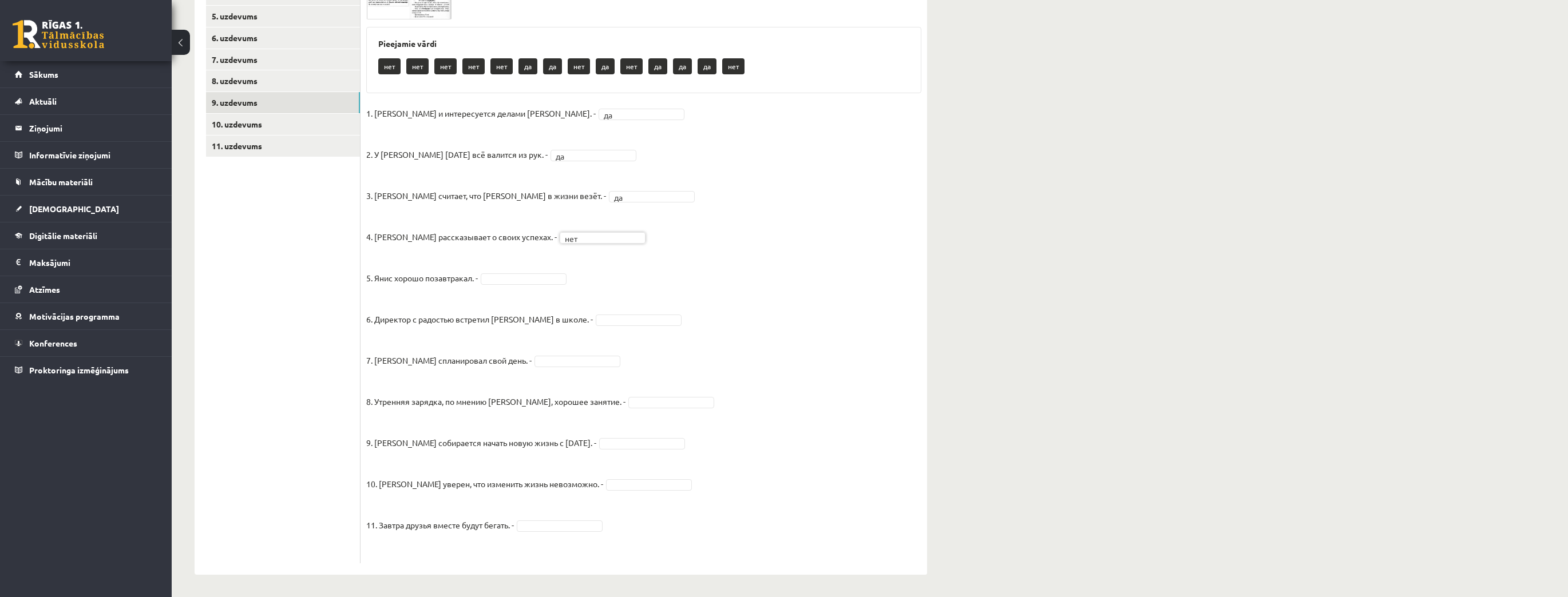
click at [537, 284] on fieldset "1. [PERSON_NAME] и интересуется делами [PERSON_NAME]. - да ** 2. У [PERSON_NAME…" at bounding box center [644, 331] width 555 height 453
drag, startPoint x: 539, startPoint y: 335, endPoint x: 528, endPoint y: 297, distance: 39.6
drag, startPoint x: 598, startPoint y: 398, endPoint x: 603, endPoint y: 423, distance: 25.5
drag, startPoint x: 624, startPoint y: 485, endPoint x: 611, endPoint y: 451, distance: 36.4
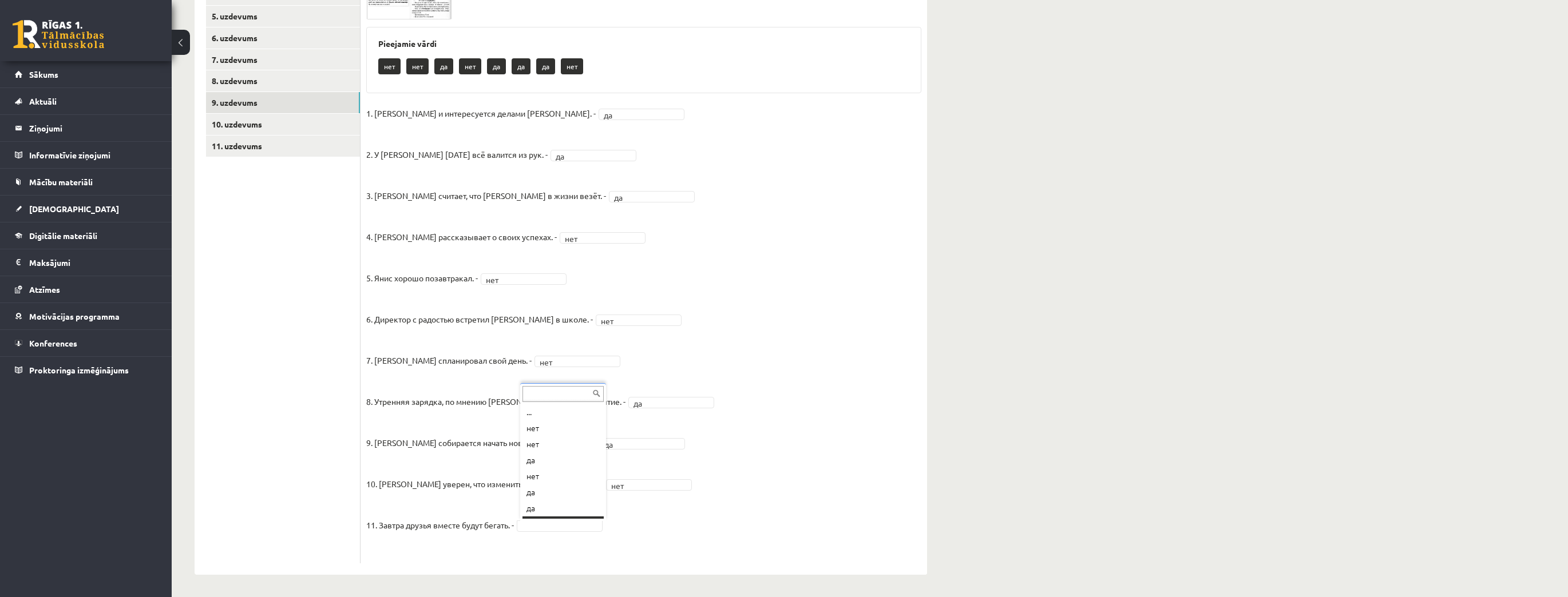
scroll to position [13, 0]
click at [288, 124] on link "10. uzdevums" at bounding box center [283, 124] width 154 height 21
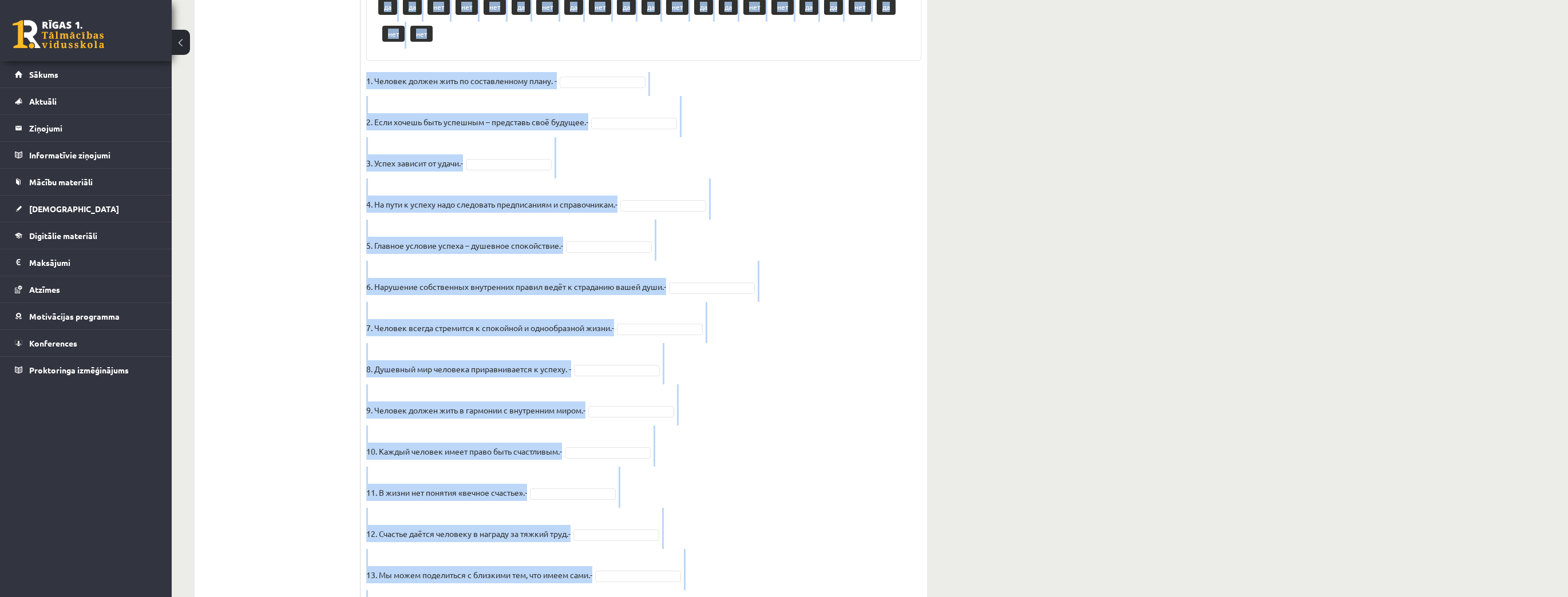
scroll to position [666, 0]
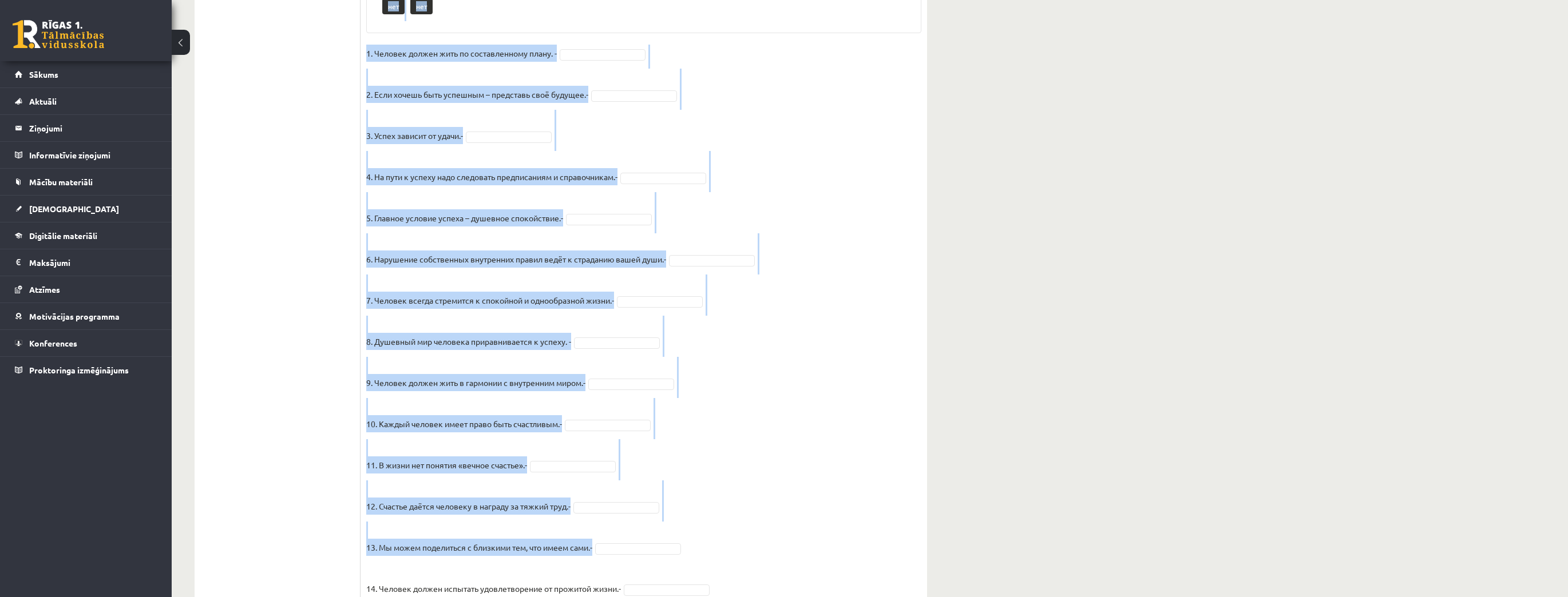
drag, startPoint x: 366, startPoint y: 125, endPoint x: 636, endPoint y: 570, distance: 520.5
click at [636, 570] on div "15p Прочитайте текст и отметьте верные / неверные утверждения в соответствии с …" at bounding box center [644, 101] width 567 height 1101
copy div "Loremipsum dolor s ametcons adipis / elitsedd eiusmodtemp i utlaboreetdo m aliq…"
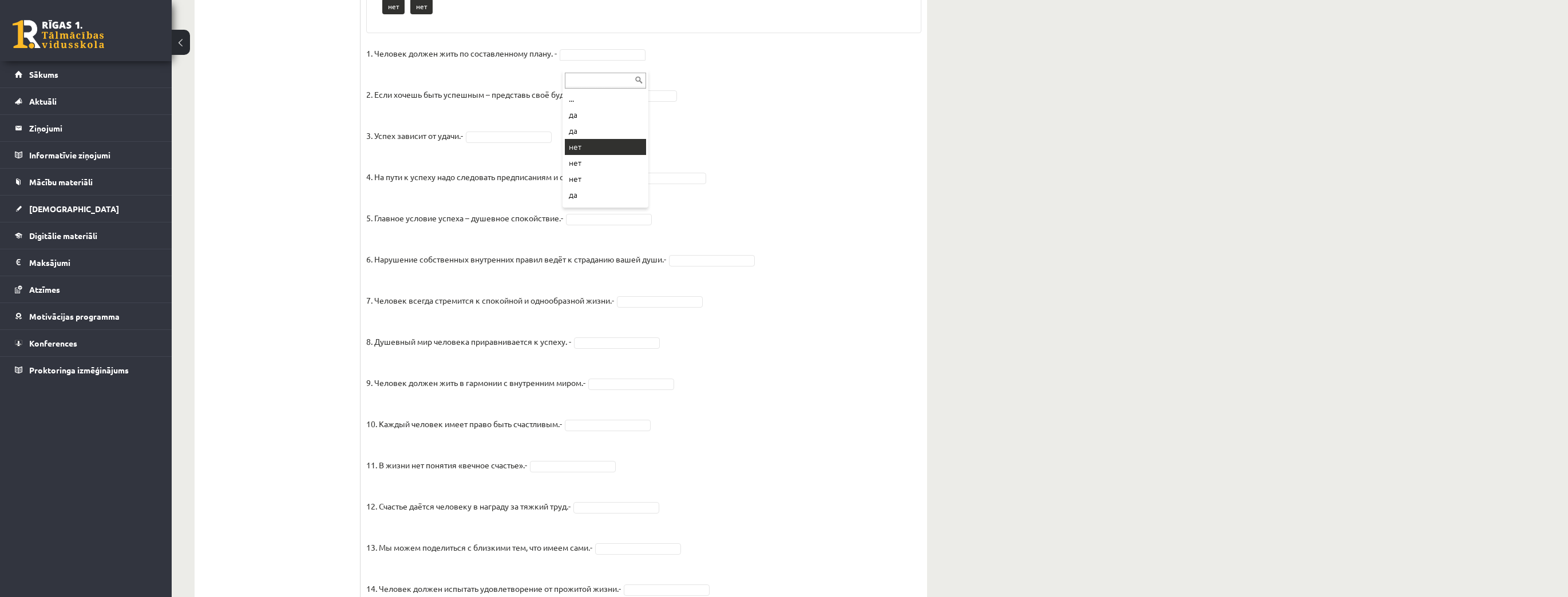
drag, startPoint x: 593, startPoint y: 149, endPoint x: 597, endPoint y: 126, distance: 23.3
drag, startPoint x: 607, startPoint y: 101, endPoint x: 611, endPoint y: 112, distance: 11.7
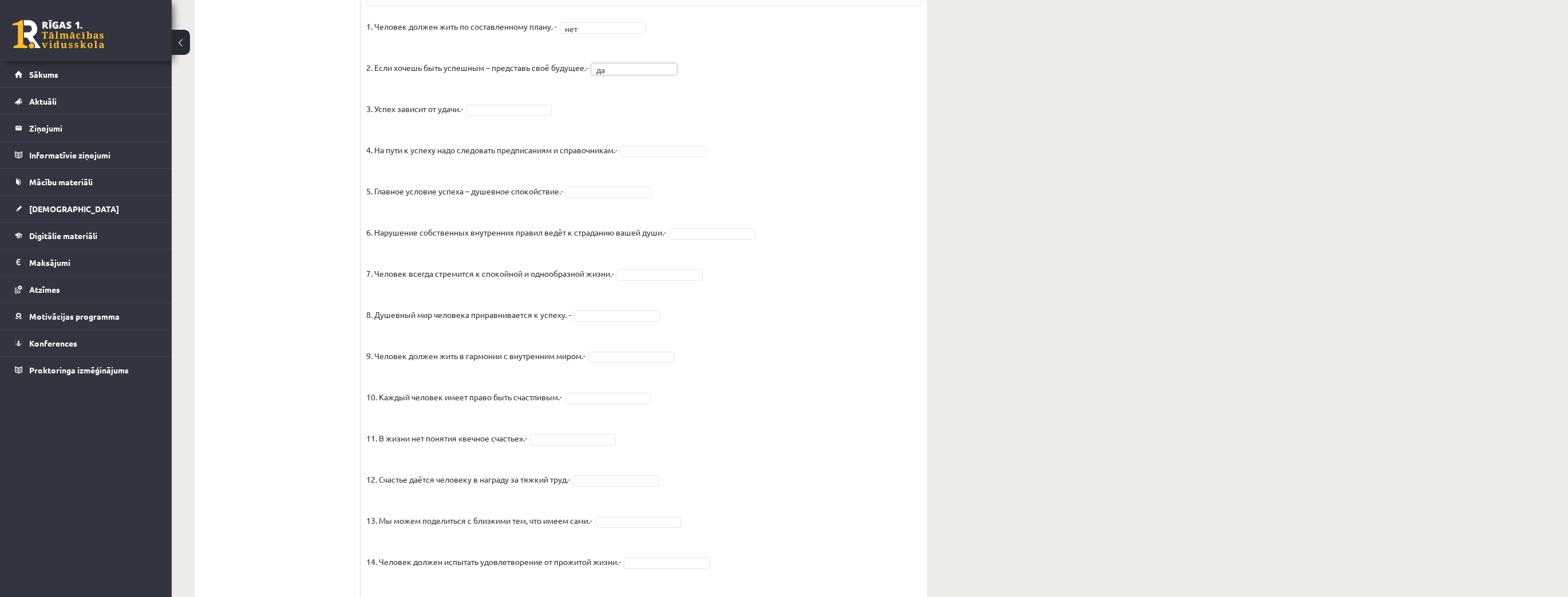
drag, startPoint x: 533, startPoint y: 121, endPoint x: 548, endPoint y: 146, distance: 29.2
drag, startPoint x: 513, startPoint y: 181, endPoint x: 622, endPoint y: 169, distance: 109.7
drag, startPoint x: 685, startPoint y: 244, endPoint x: 669, endPoint y: 246, distance: 16.1
drag, startPoint x: 641, startPoint y: 331, endPoint x: 644, endPoint y: 345, distance: 14.3
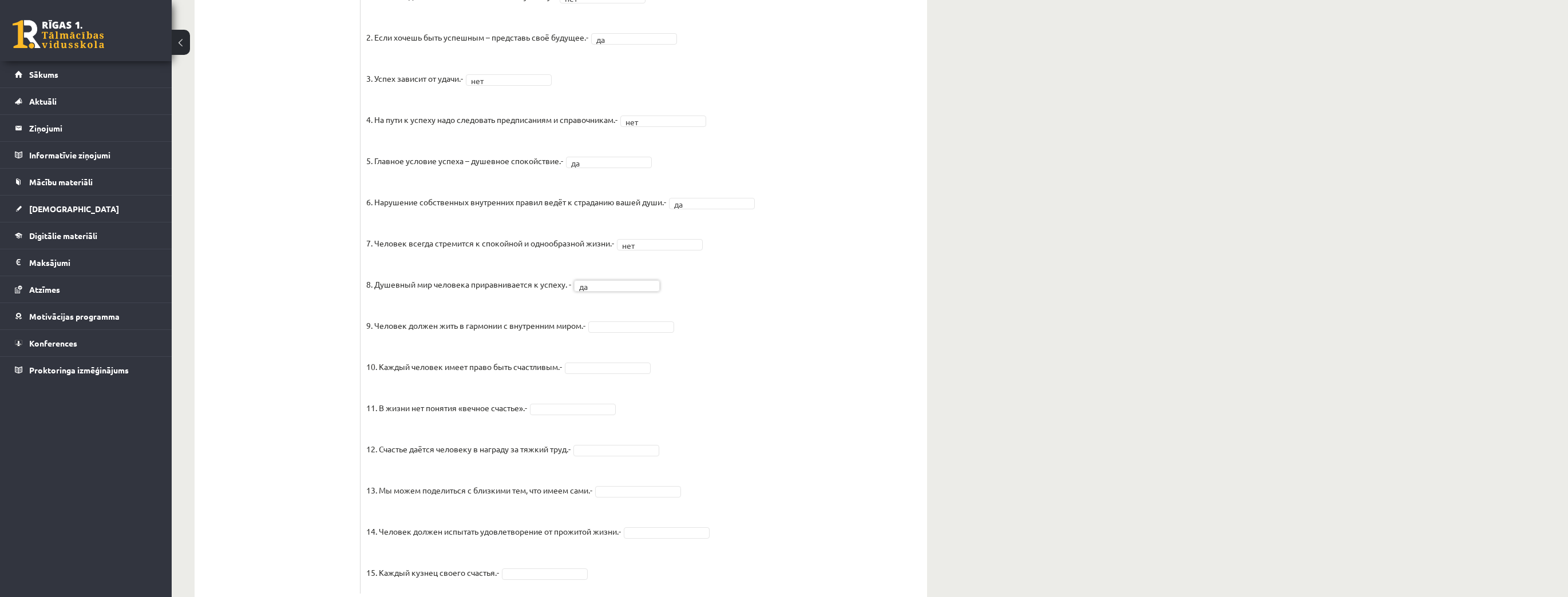
scroll to position [738, 0]
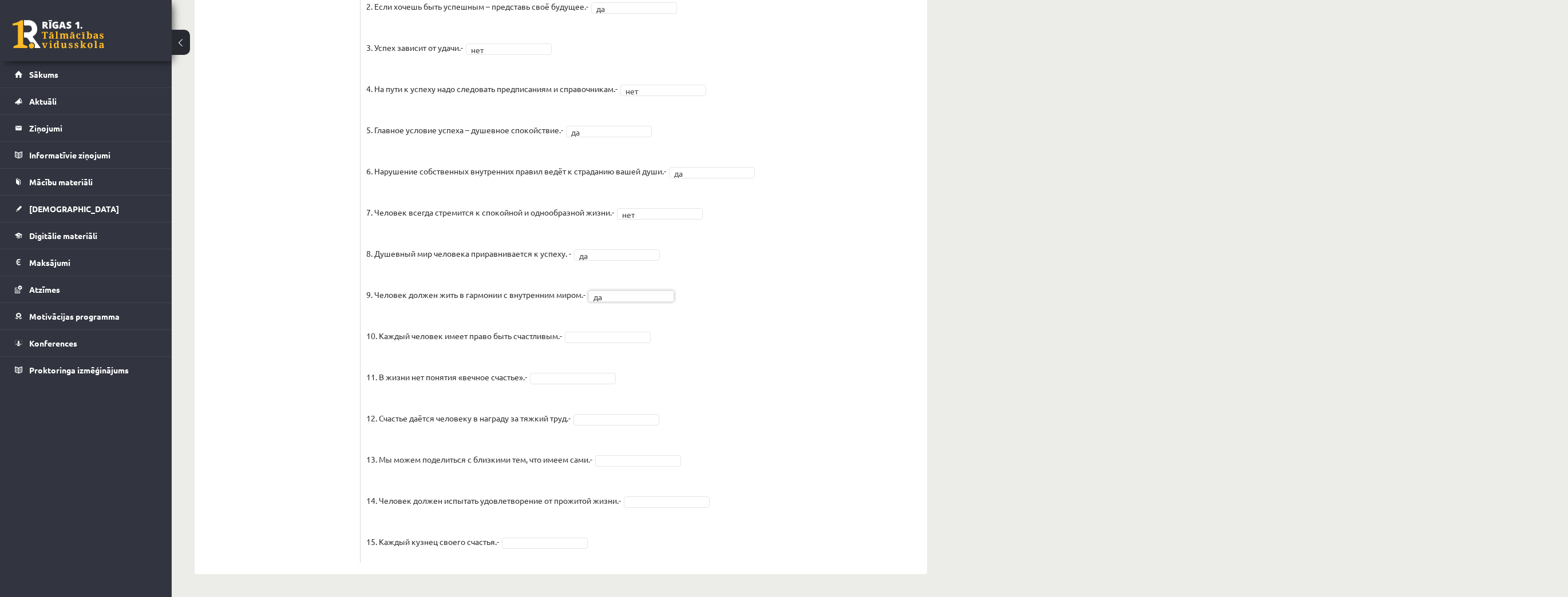
drag, startPoint x: 605, startPoint y: 340, endPoint x: 610, endPoint y: 351, distance: 12.1
drag, startPoint x: 600, startPoint y: 329, endPoint x: 604, endPoint y: 342, distance: 13.6
click at [600, 331] on fieldset "1. Человек должен жить по составленному плану. - нет *** 2. Если хочешь быть ус…" at bounding box center [644, 257] width 555 height 601
drag, startPoint x: 605, startPoint y: 341, endPoint x: 601, endPoint y: 360, distance: 19.4
drag, startPoint x: 593, startPoint y: 382, endPoint x: 595, endPoint y: 377, distance: 5.4
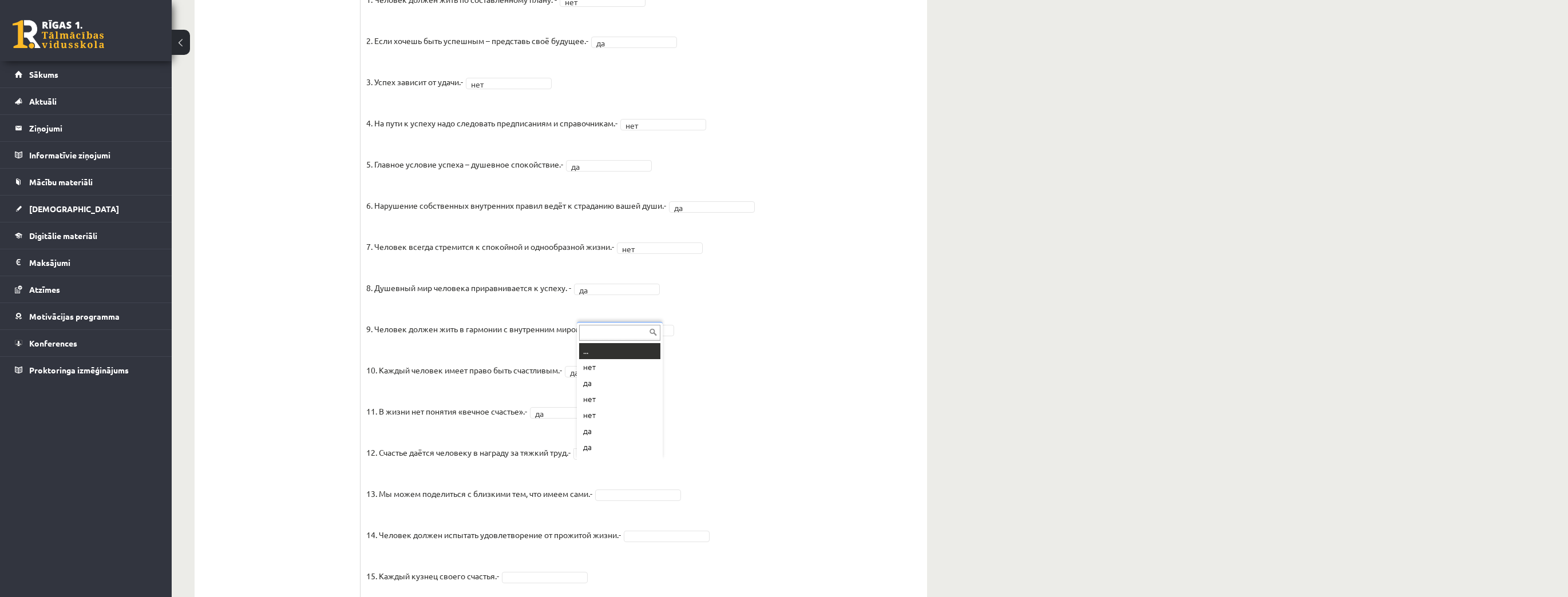
scroll to position [13, 0]
drag, startPoint x: 604, startPoint y: 398, endPoint x: 618, endPoint y: 478, distance: 81.2
drag, startPoint x: 635, startPoint y: 511, endPoint x: 634, endPoint y: 505, distance: 6.1
click at [636, 511] on fieldset "1. Человек должен жить по составленному плану. - нет *** 2. Если хочешь быть ус…" at bounding box center [644, 291] width 555 height 601
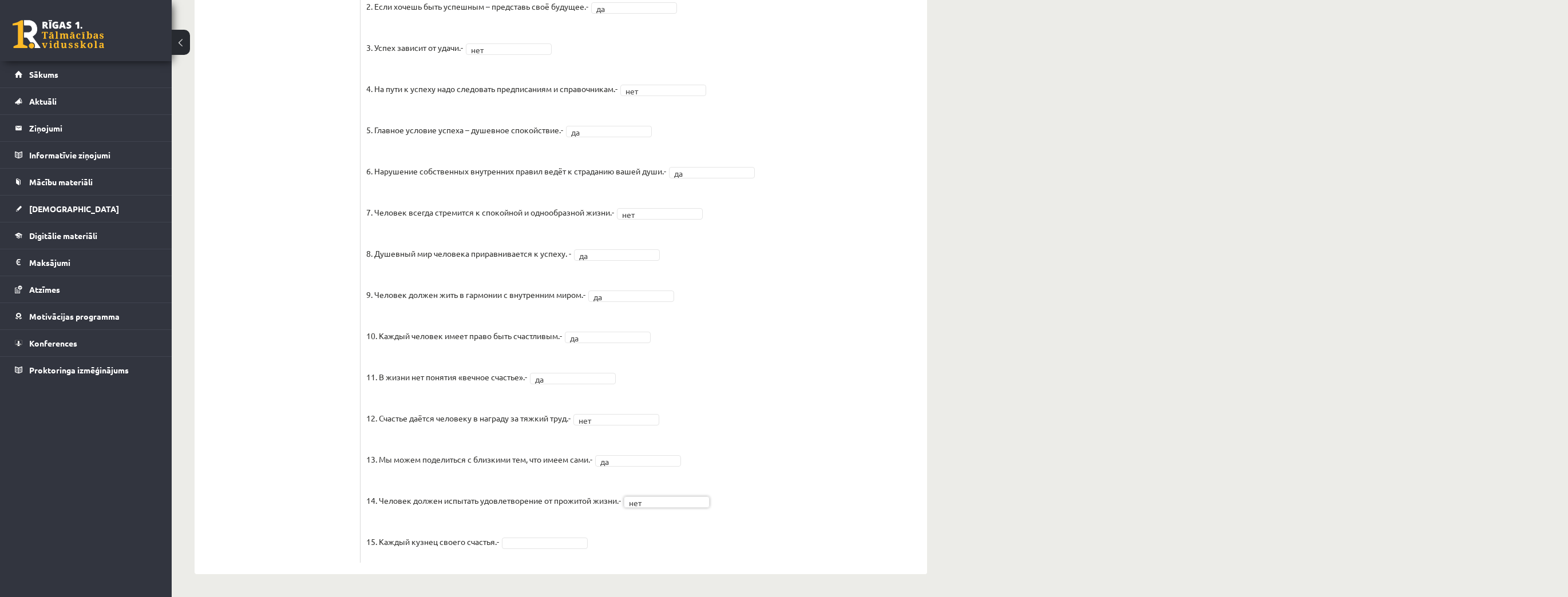
drag, startPoint x: 647, startPoint y: 510, endPoint x: 649, endPoint y: 503, distance: 7.3
click at [647, 508] on fieldset "1. Человек должен жить по составленному плану. - нет *** 2. Если хочешь быть ус…" at bounding box center [644, 257] width 555 height 601
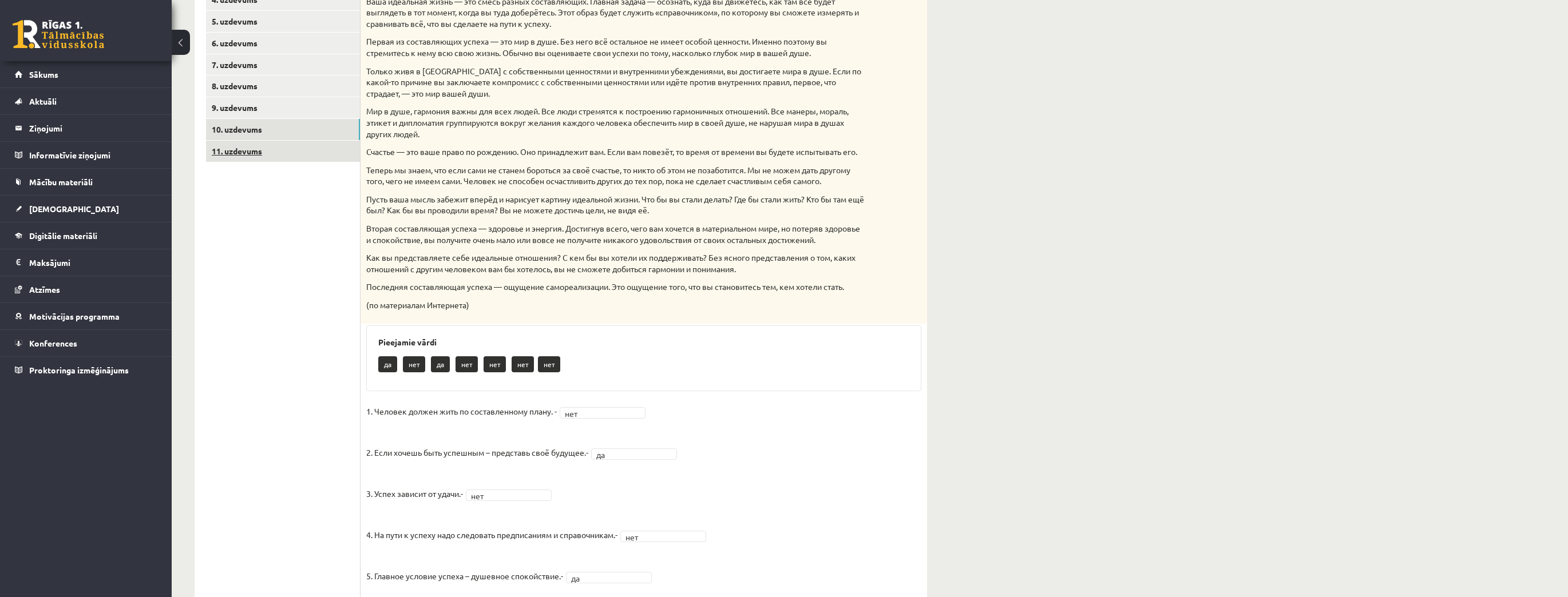
click at [281, 149] on link "11. uzdevums" at bounding box center [283, 151] width 154 height 21
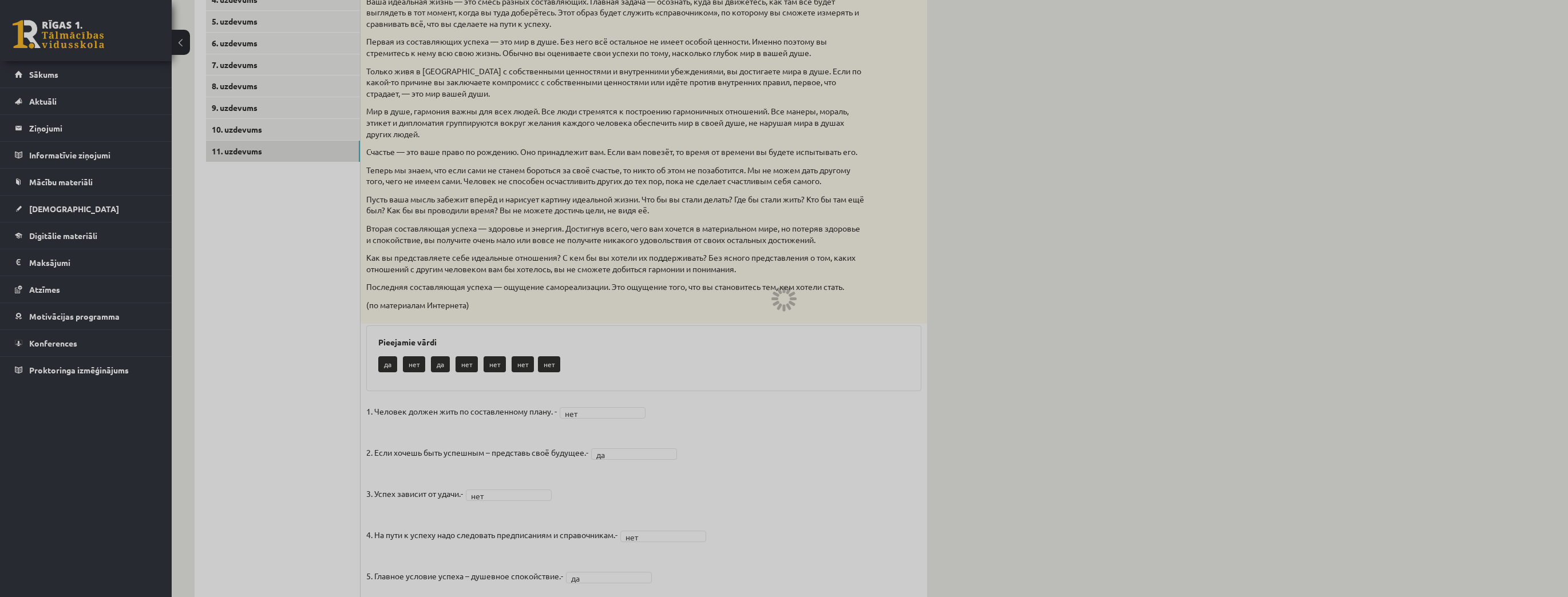
scroll to position [9, 0]
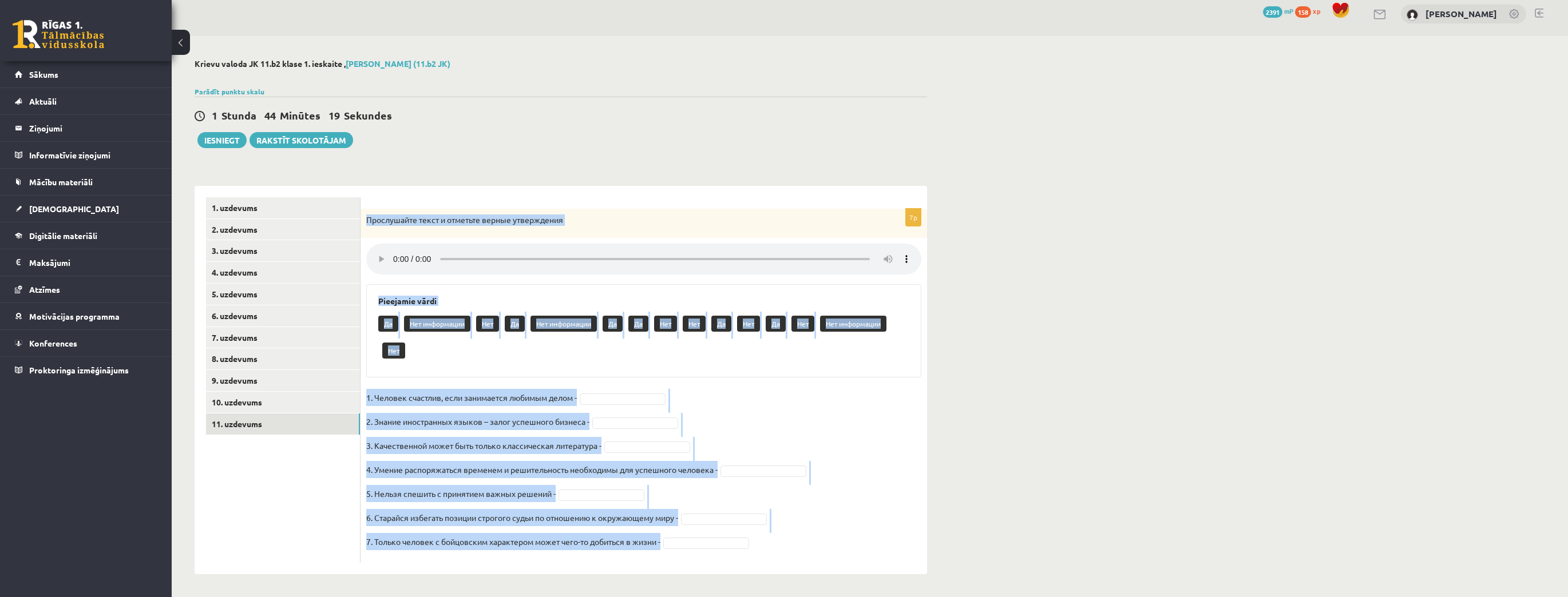
drag, startPoint x: 366, startPoint y: 218, endPoint x: 677, endPoint y: 537, distance: 445.5
click at [677, 537] on div "7p Прослушайте текст и отметьте верные утверждения Pieejamie vārdi Да Нет инфор…" at bounding box center [644, 386] width 567 height 354
copy div "Loremipsumd sitam c adipisci elitse doeiusmodte Incididun utlab Et Dol magnaali…"
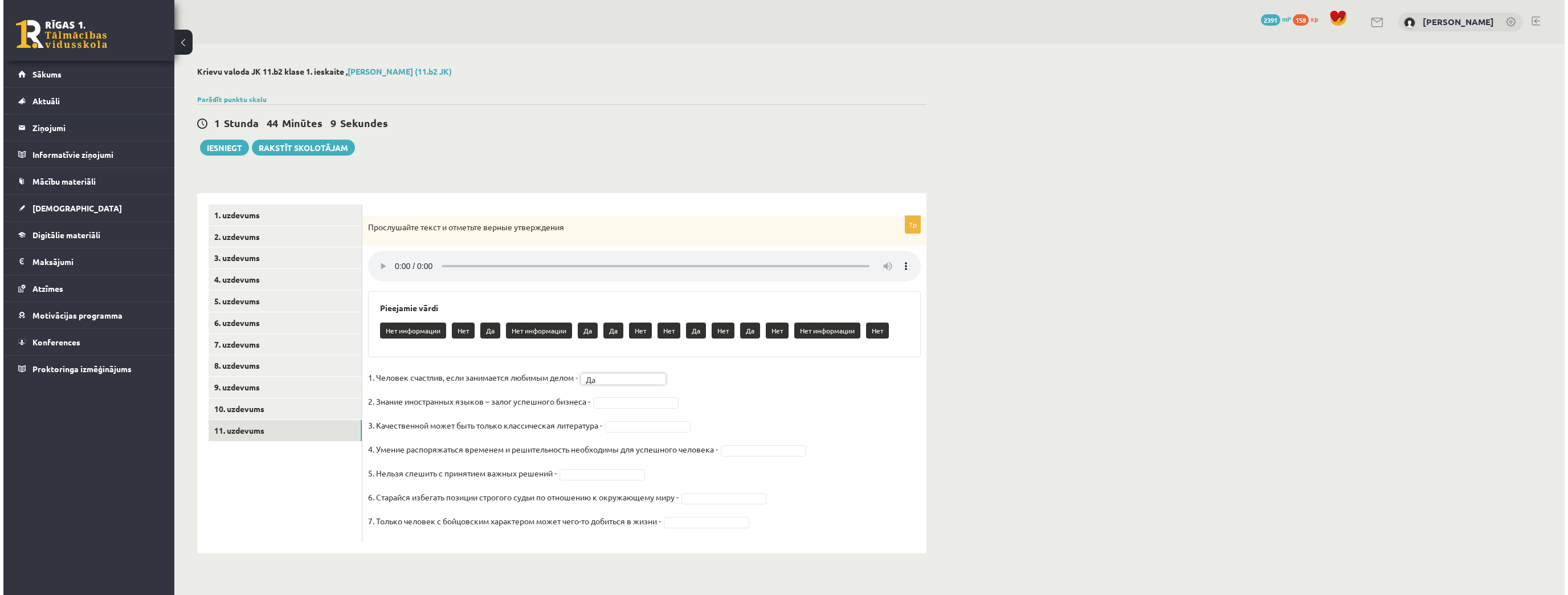
scroll to position [0, 0]
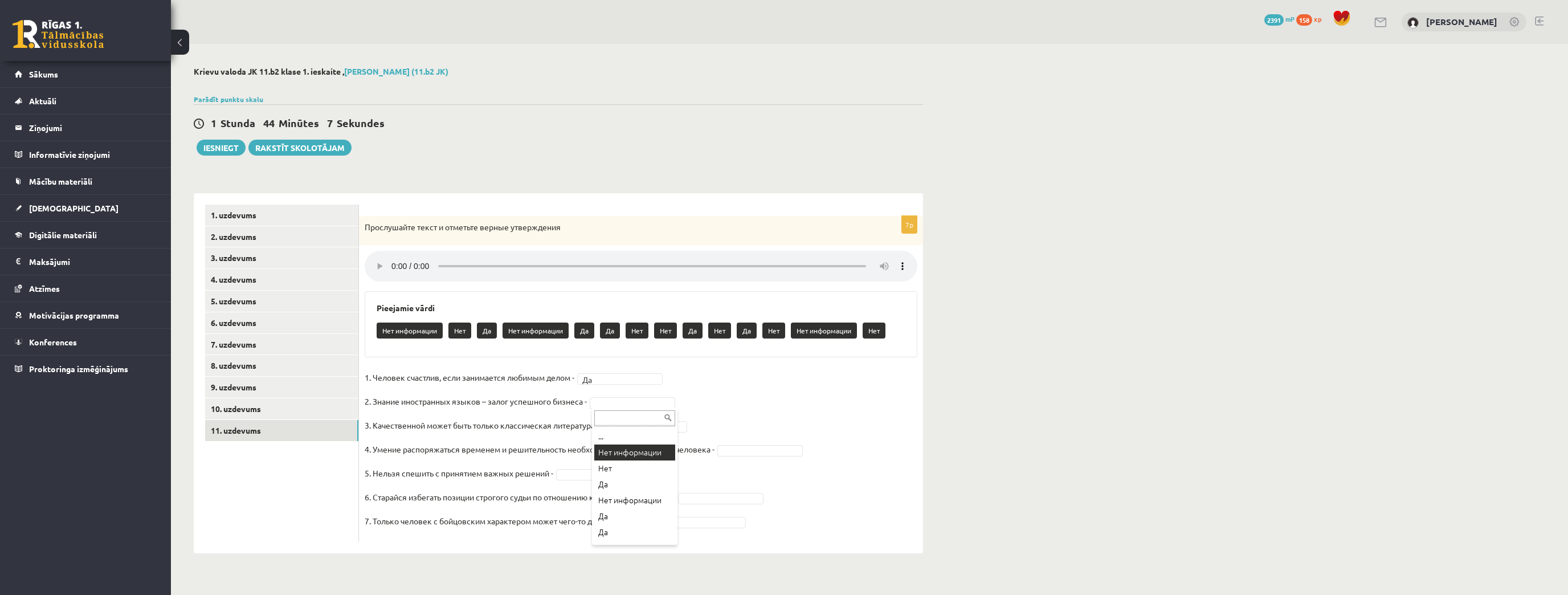
drag, startPoint x: 646, startPoint y: 450, endPoint x: 649, endPoint y: 432, distance: 18.2
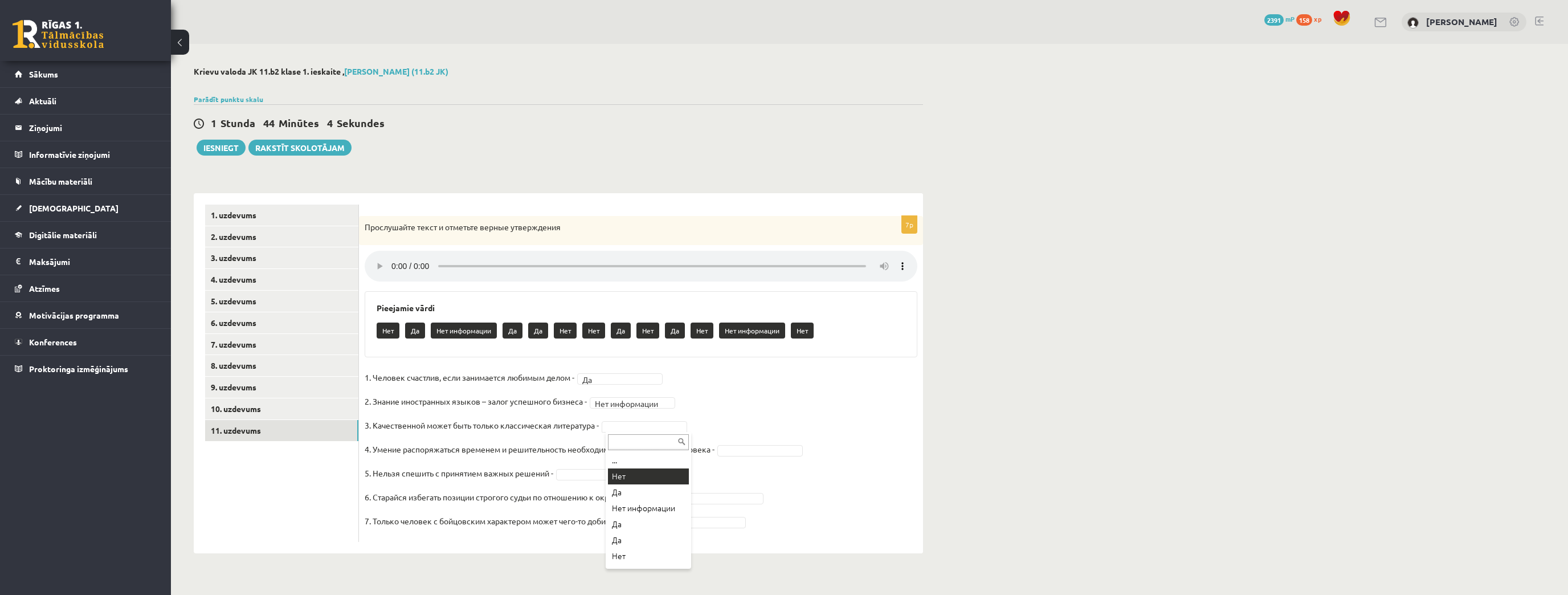
drag, startPoint x: 665, startPoint y: 472, endPoint x: 711, endPoint y: 466, distance: 46.4
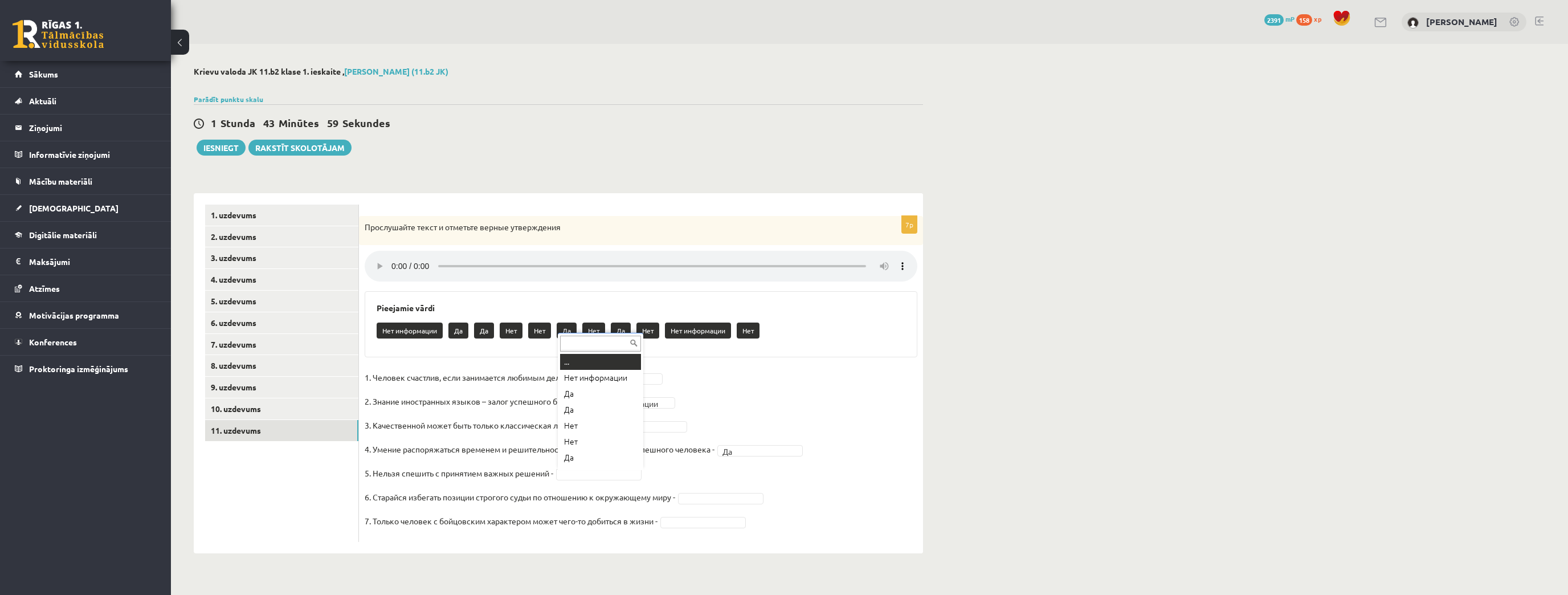
scroll to position [13, 0]
drag, startPoint x: 583, startPoint y: 445, endPoint x: 597, endPoint y: 454, distance: 16.6
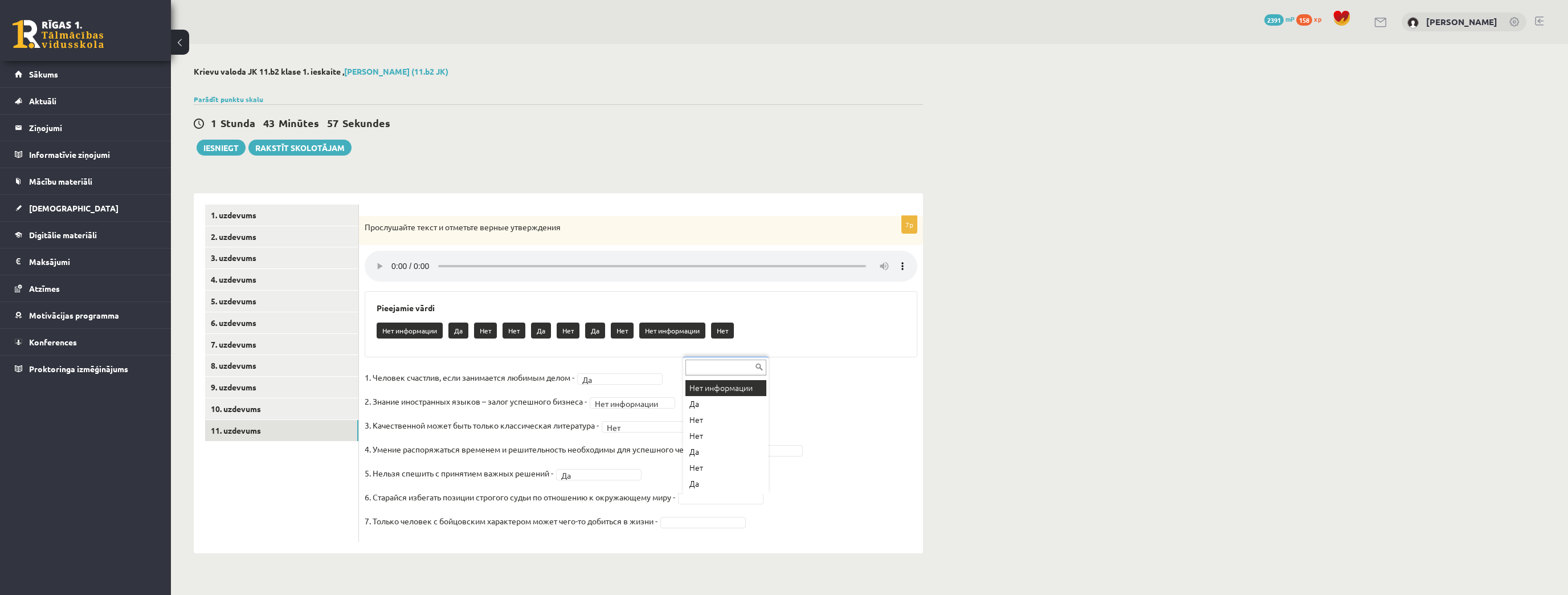
drag, startPoint x: 730, startPoint y: 389, endPoint x: 724, endPoint y: 463, distance: 74.2
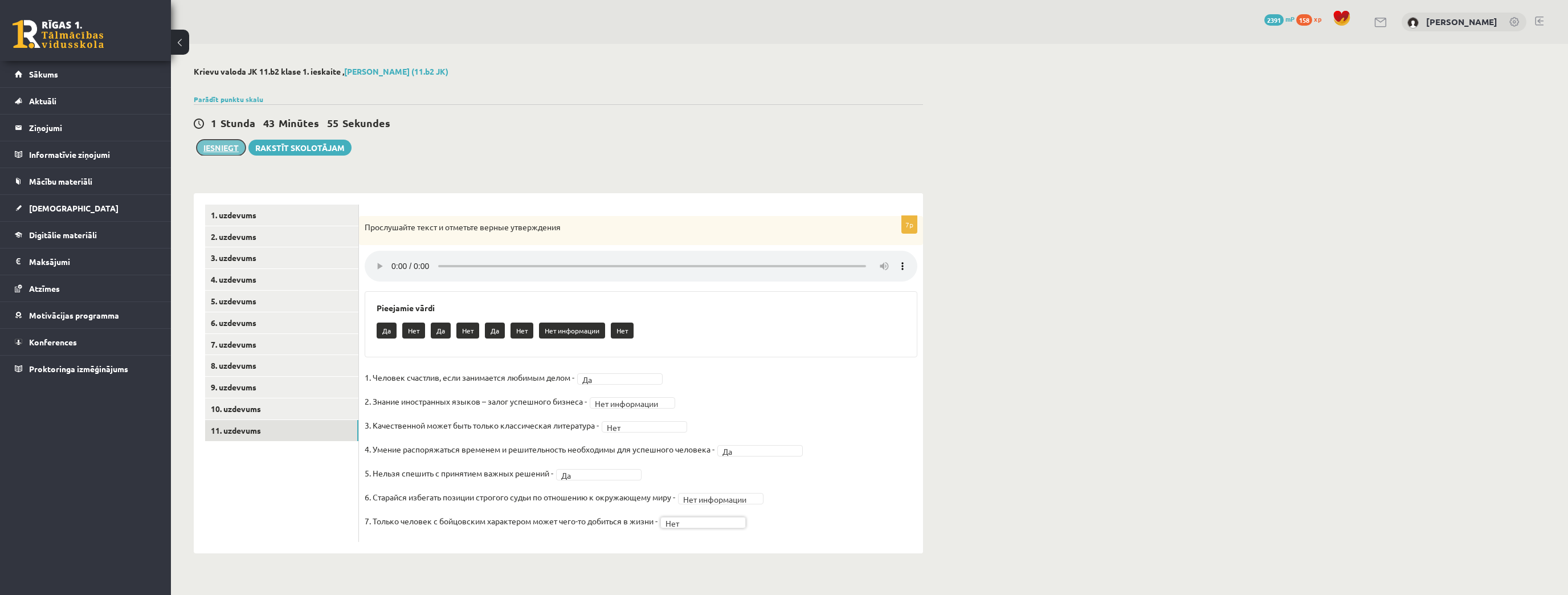
click at [222, 147] on button "Iesniegt" at bounding box center [221, 147] width 49 height 16
